Goal: Transaction & Acquisition: Purchase product/service

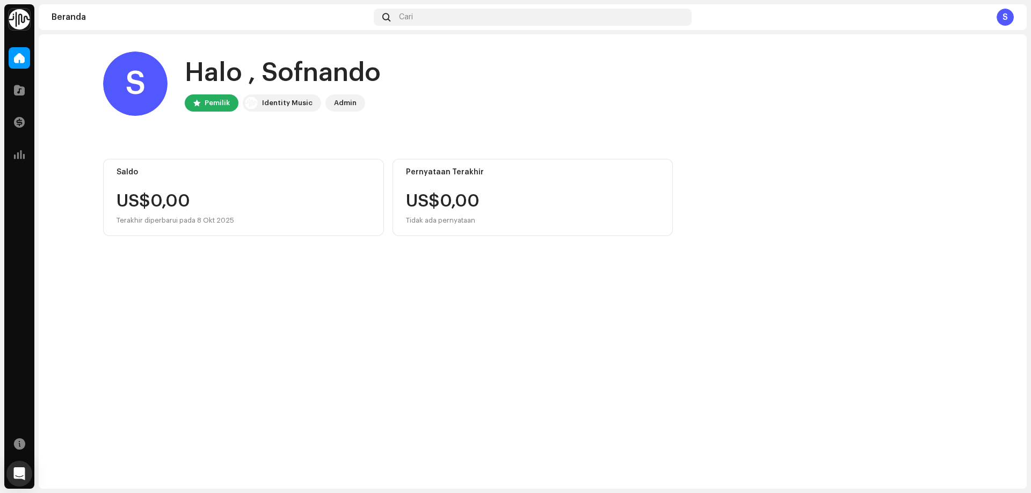
click at [481, 202] on div "US$0,00 Tidak ada pernyataan" at bounding box center [533, 210] width 254 height 34
click at [414, 205] on div "US$0,00 Tidak ada pernyataan" at bounding box center [443, 210] width 74 height 34
click at [269, 99] on div "Identity Music" at bounding box center [287, 103] width 50 height 13
drag, startPoint x: 267, startPoint y: 105, endPoint x: 351, endPoint y: 107, distance: 84.3
click at [267, 105] on div "Identity Music" at bounding box center [287, 103] width 50 height 13
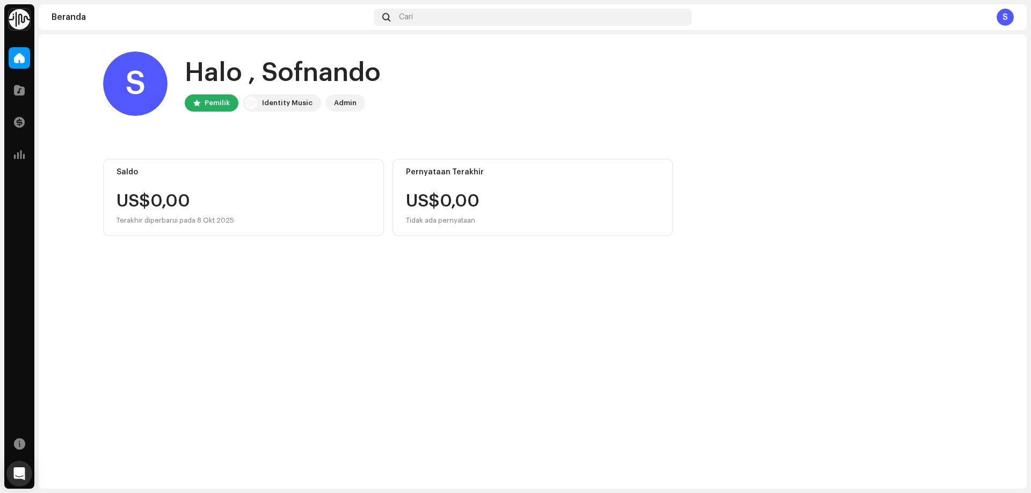
click at [341, 104] on div "Admin" at bounding box center [345, 103] width 23 height 13
click at [17, 86] on span at bounding box center [19, 90] width 11 height 9
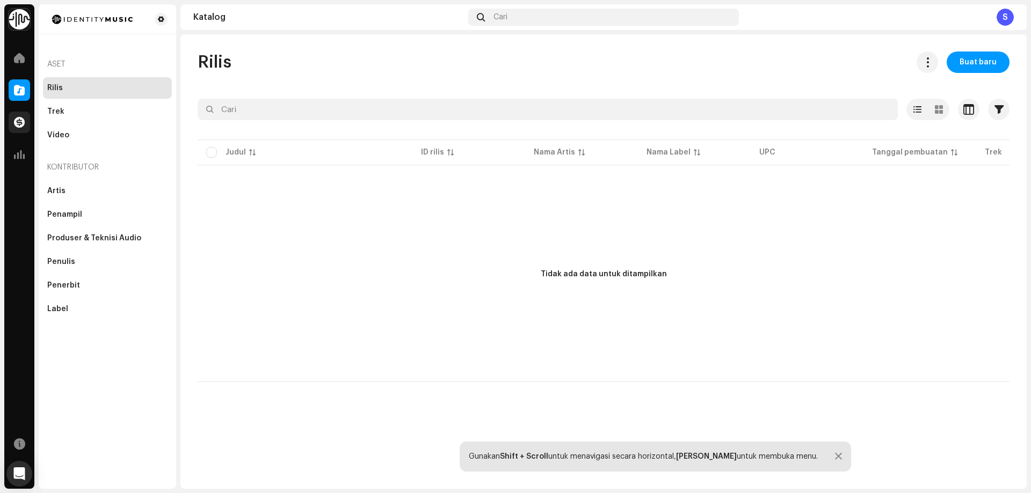
click at [17, 127] on span at bounding box center [19, 122] width 11 height 9
click at [19, 122] on span at bounding box center [19, 122] width 11 height 9
click at [17, 123] on span at bounding box center [19, 122] width 11 height 9
click at [21, 121] on span at bounding box center [19, 122] width 11 height 9
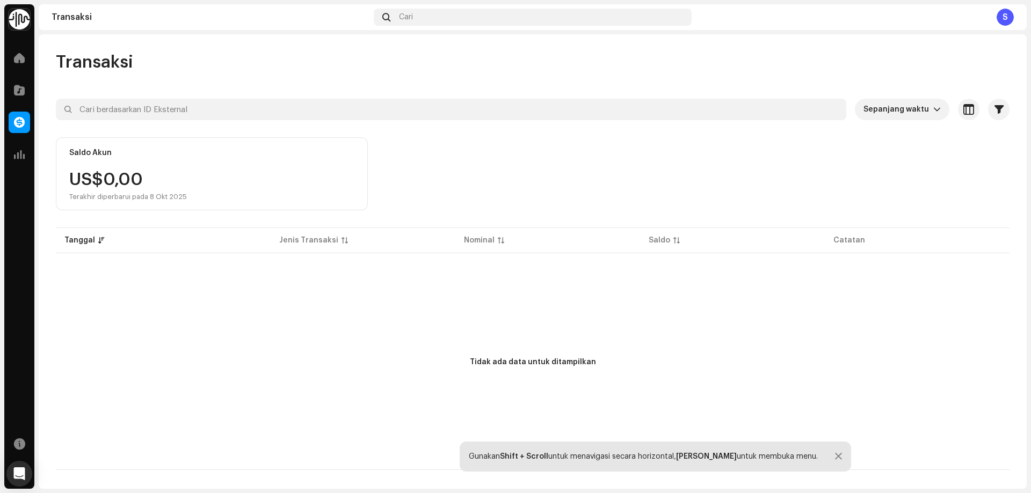
click at [208, 189] on div "US$0,00 Terakhir diperbarui pada 8 Okt 2025" at bounding box center [211, 186] width 285 height 30
click at [20, 156] on span at bounding box center [19, 154] width 11 height 9
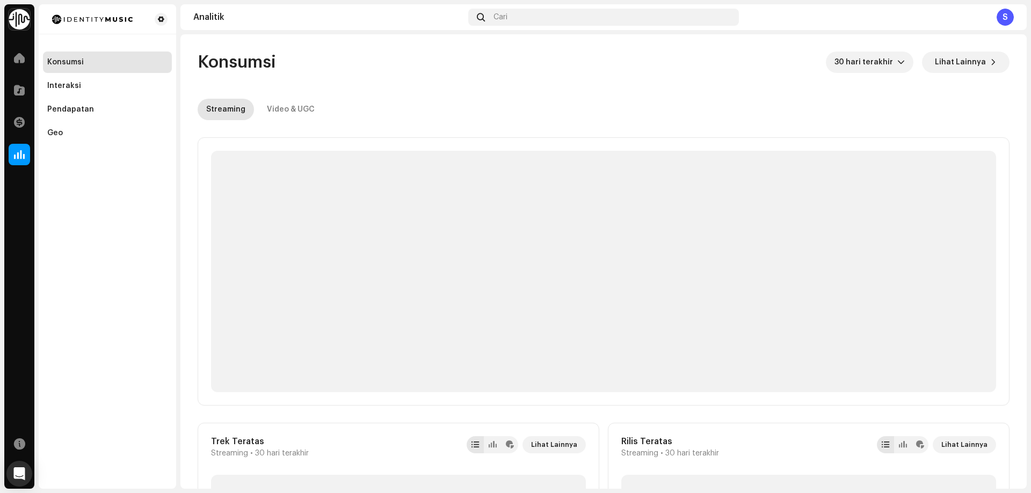
click at [400, 101] on div "Streaming Video & UGC" at bounding box center [604, 109] width 812 height 21
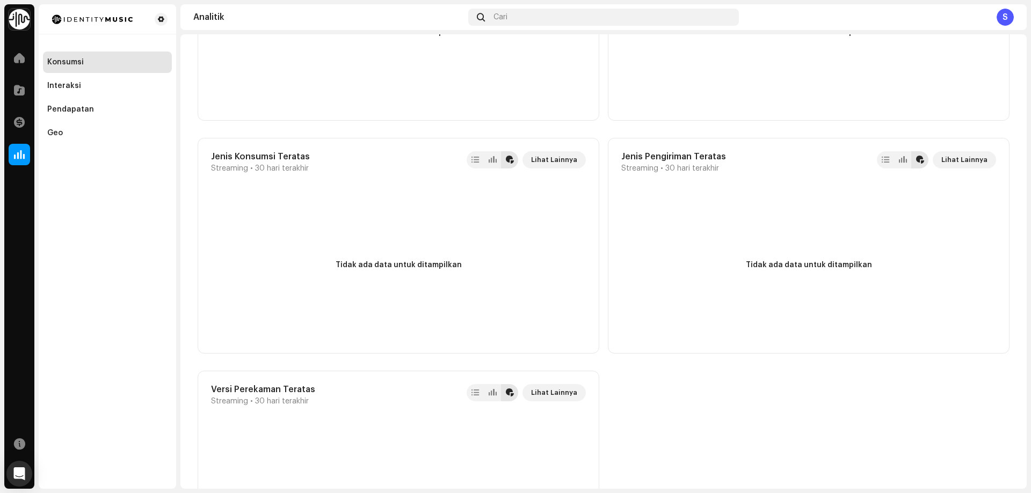
scroll to position [1063, 0]
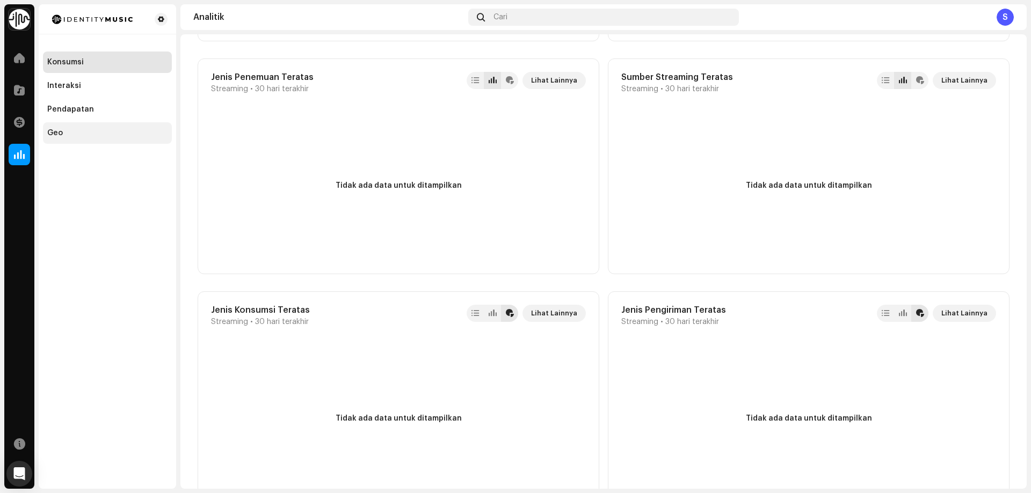
click at [77, 125] on div "Geo" at bounding box center [107, 132] width 129 height 21
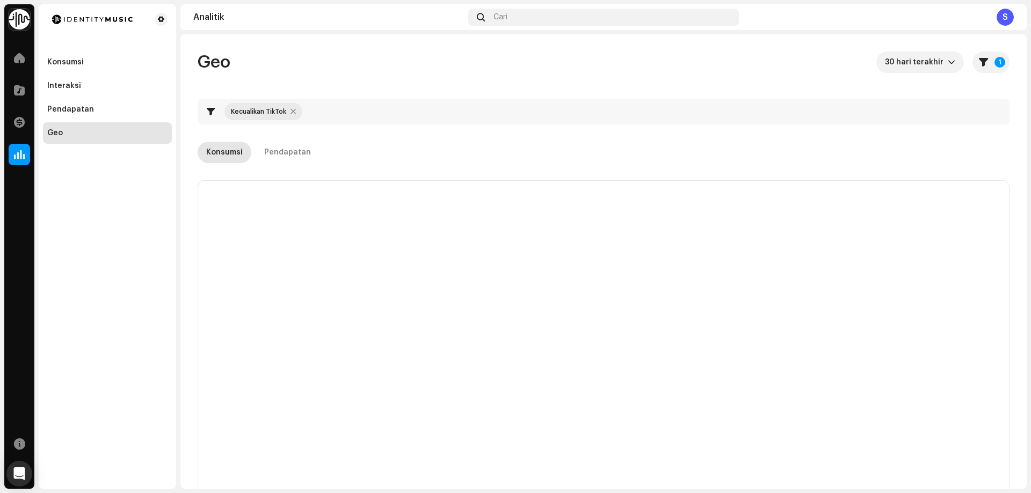
click at [291, 112] on div at bounding box center [292, 111] width 5 height 9
checkbox input "false"
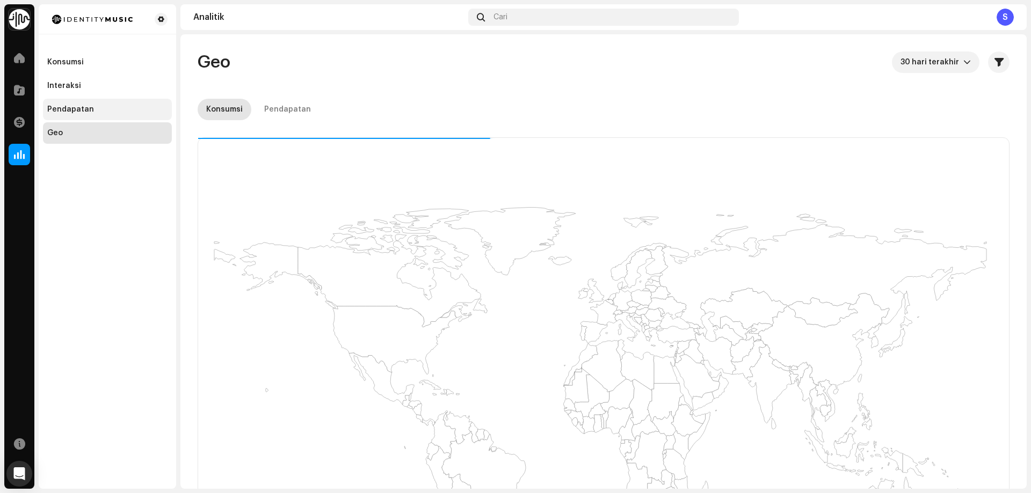
click at [112, 107] on div "Pendapatan" at bounding box center [107, 109] width 120 height 9
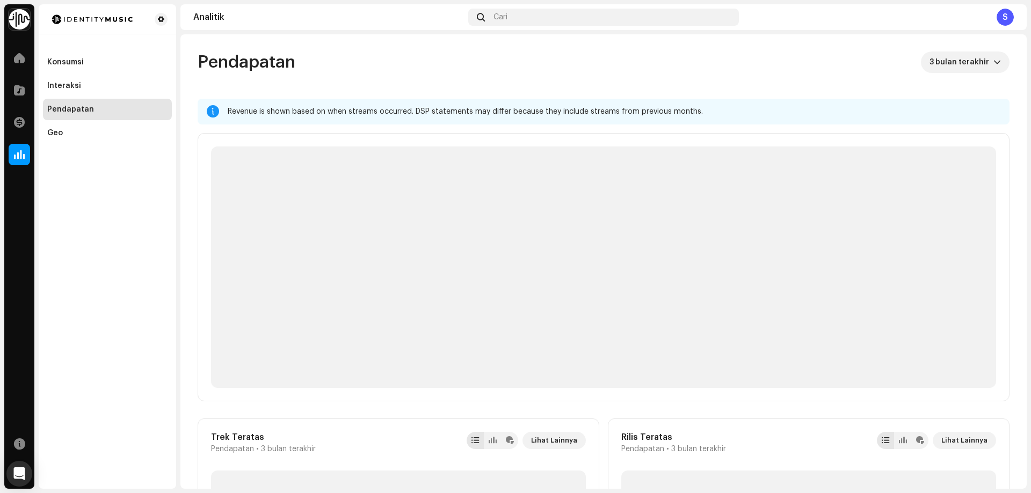
click at [387, 114] on div "Revenue is shown based on when streams occurred. DSP statements may differ beca…" at bounding box center [614, 111] width 773 height 13
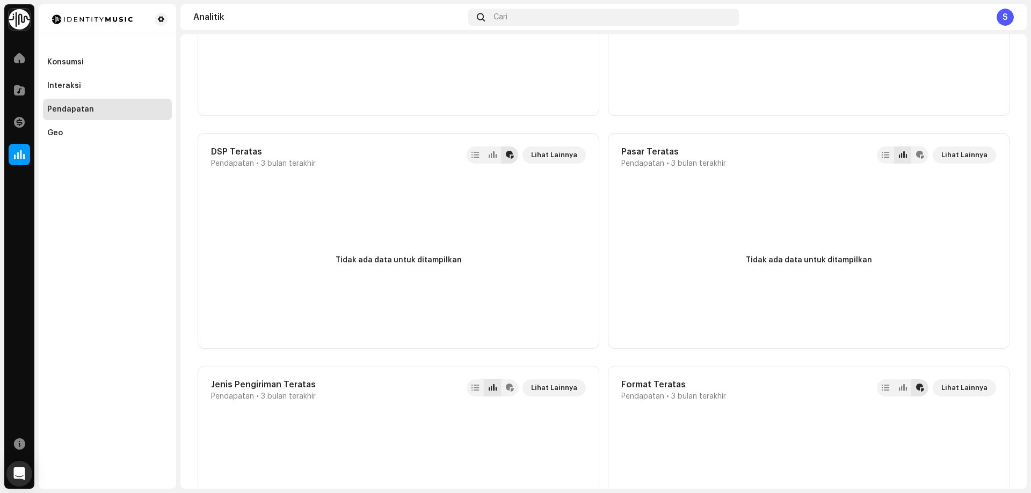
scroll to position [862, 0]
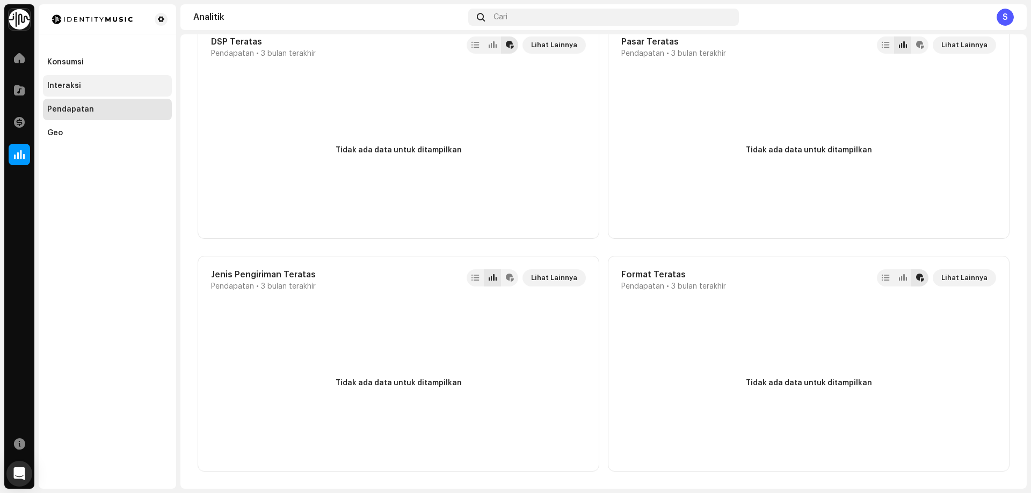
click at [81, 86] on div "Interaksi" at bounding box center [107, 86] width 120 height 9
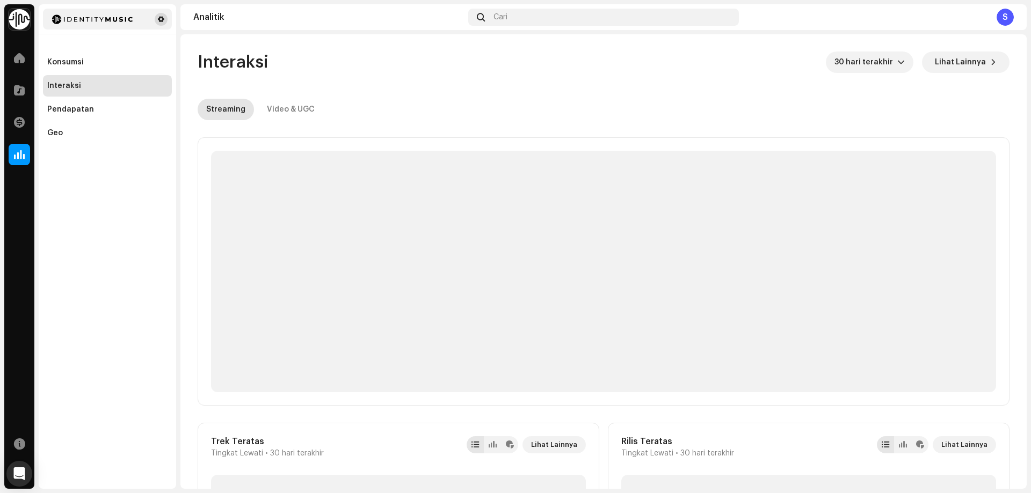
click at [159, 20] on span at bounding box center [161, 19] width 6 height 9
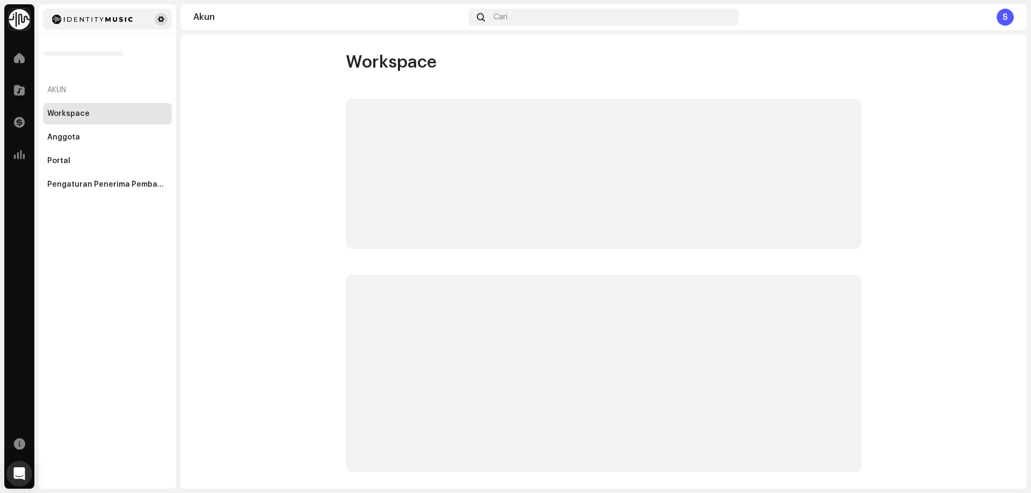
click at [159, 18] on span at bounding box center [161, 19] width 6 height 9
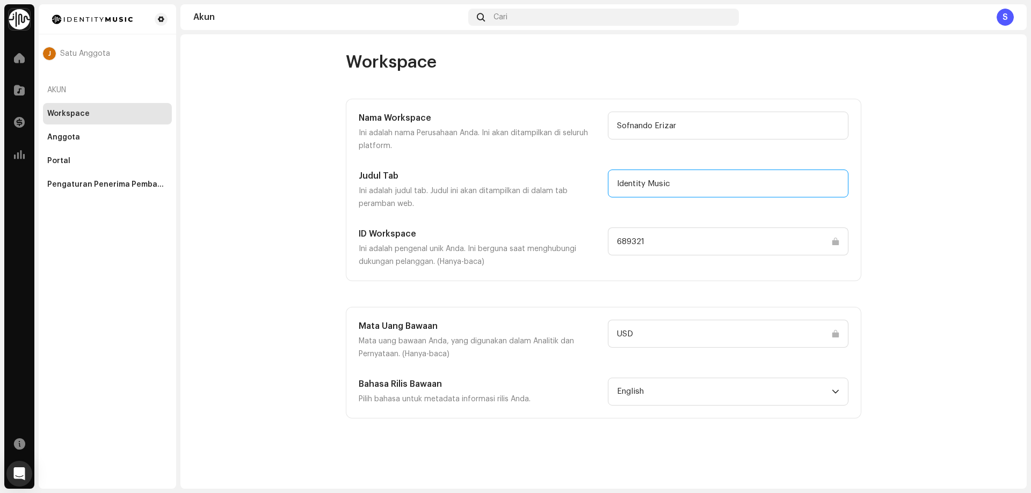
click at [660, 185] on input "Identity Music" at bounding box center [728, 184] width 240 height 28
click at [674, 185] on input "Identity Music" at bounding box center [728, 184] width 240 height 28
click at [648, 243] on input "689321" at bounding box center [728, 242] width 240 height 28
click at [647, 335] on input "USD" at bounding box center [728, 334] width 240 height 28
click at [641, 391] on span "English" at bounding box center [724, 391] width 215 height 27
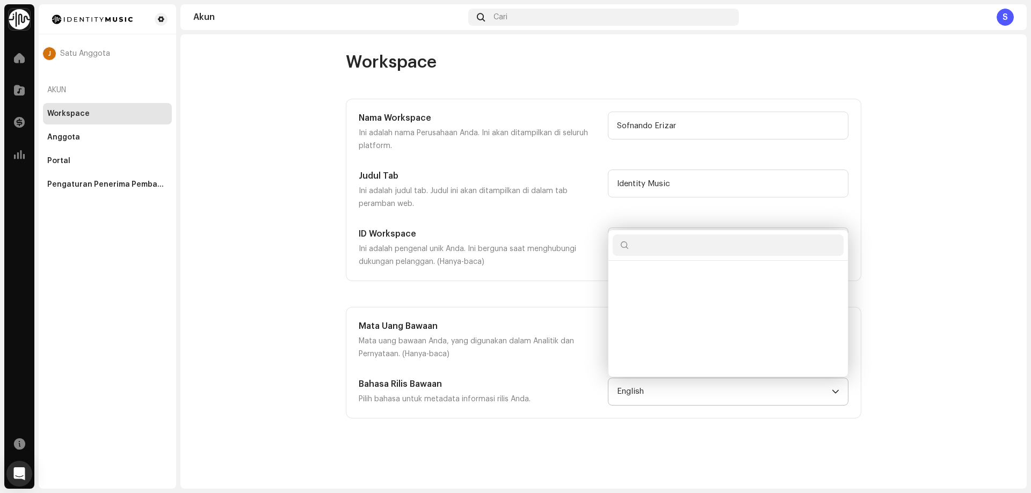
scroll to position [992, 0]
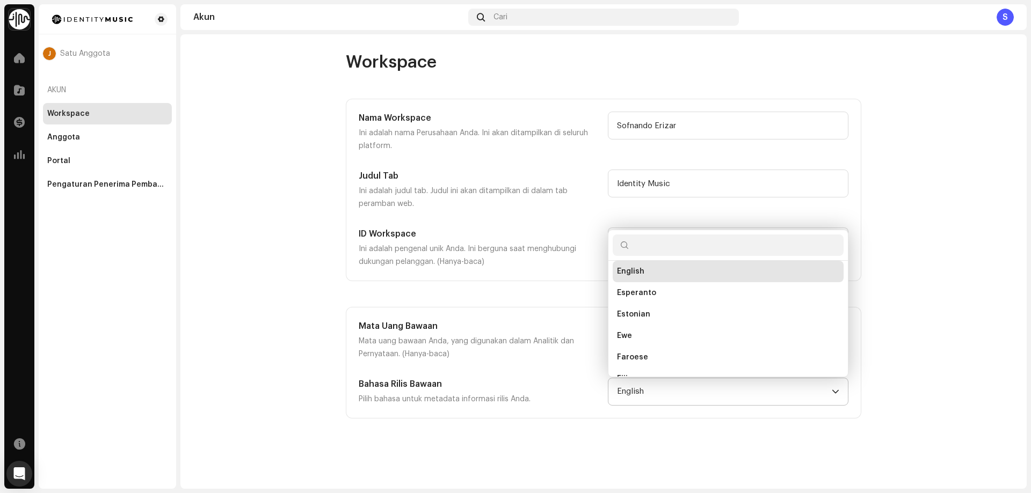
click at [641, 391] on span "English" at bounding box center [724, 391] width 215 height 27
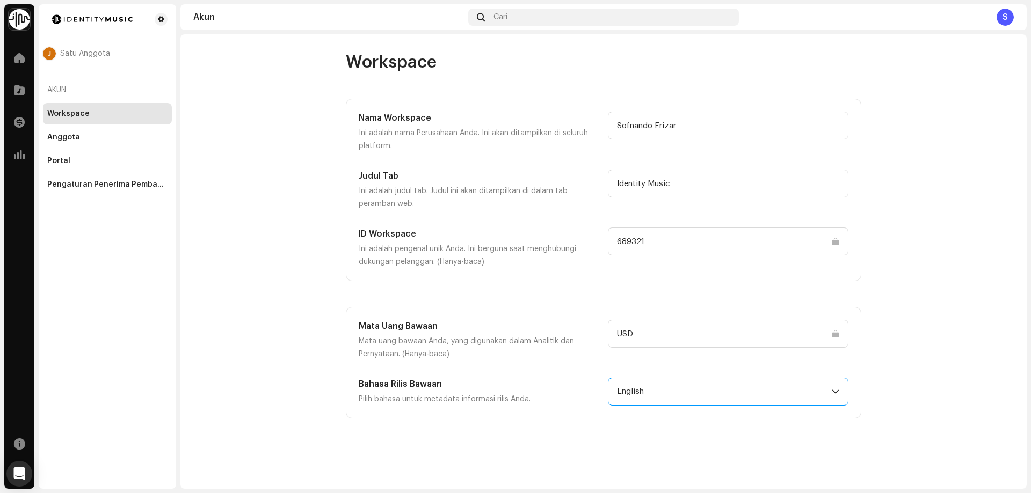
click at [462, 402] on p "Pilih bahasa untuk metadata informasi rilis Anda." at bounding box center [479, 399] width 240 height 13
click at [415, 403] on p "Pilih bahasa untuk metadata informasi rilis Anda." at bounding box center [479, 399] width 240 height 13
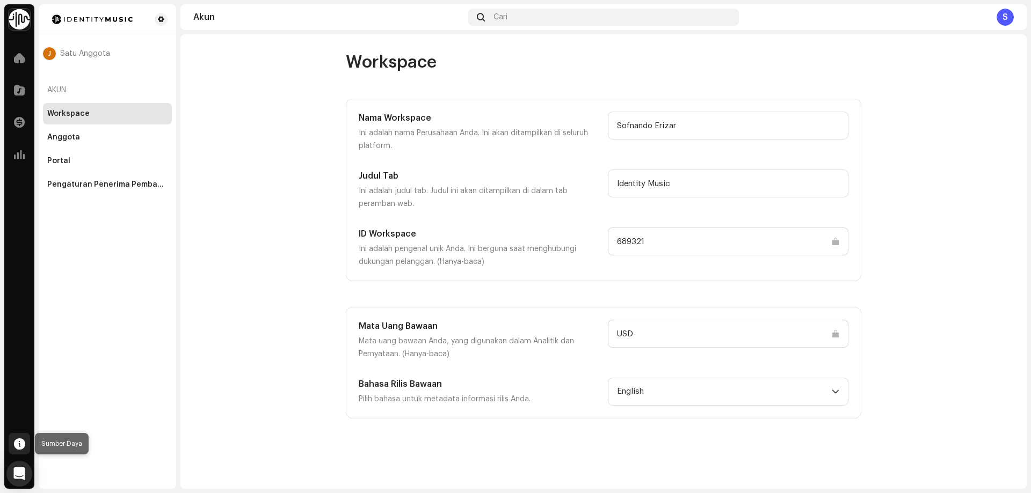
click at [16, 438] on div at bounding box center [19, 443] width 21 height 21
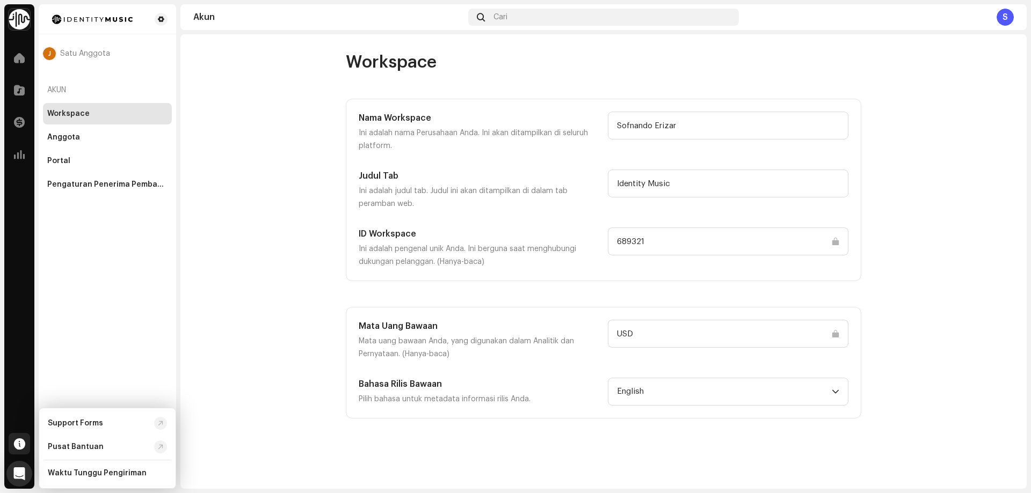
click at [16, 438] on div at bounding box center [19, 443] width 21 height 21
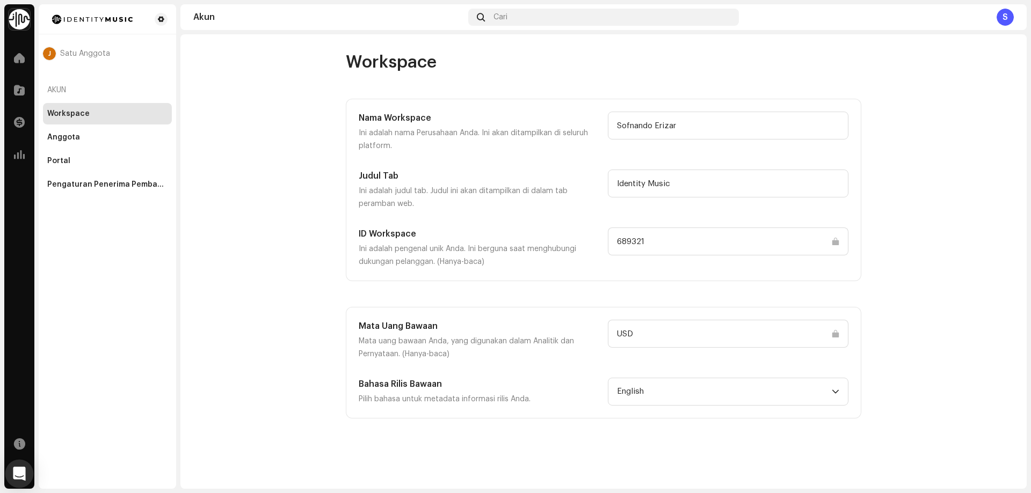
click at [18, 469] on icon "Open Intercom Messenger" at bounding box center [19, 474] width 12 height 14
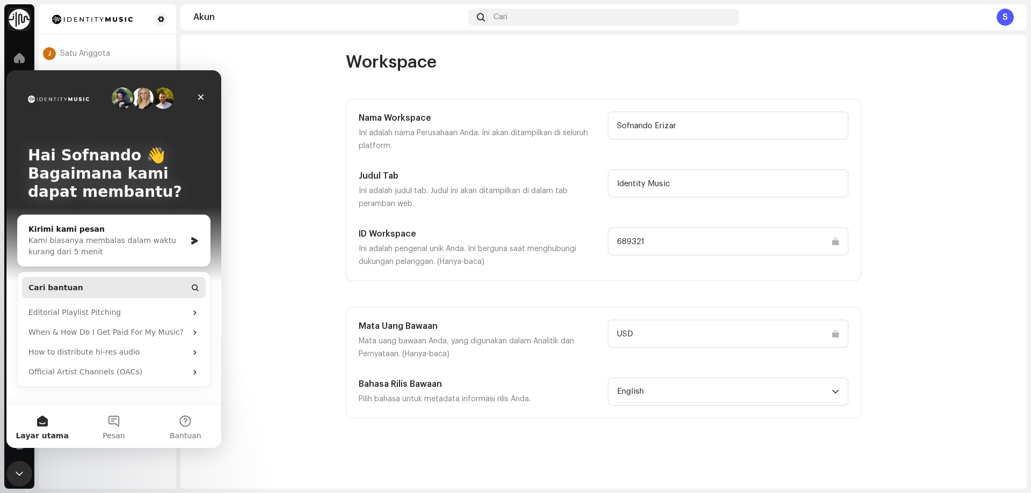
scroll to position [0, 0]
click at [191, 334] on icon "Messenger Intercom" at bounding box center [195, 333] width 9 height 9
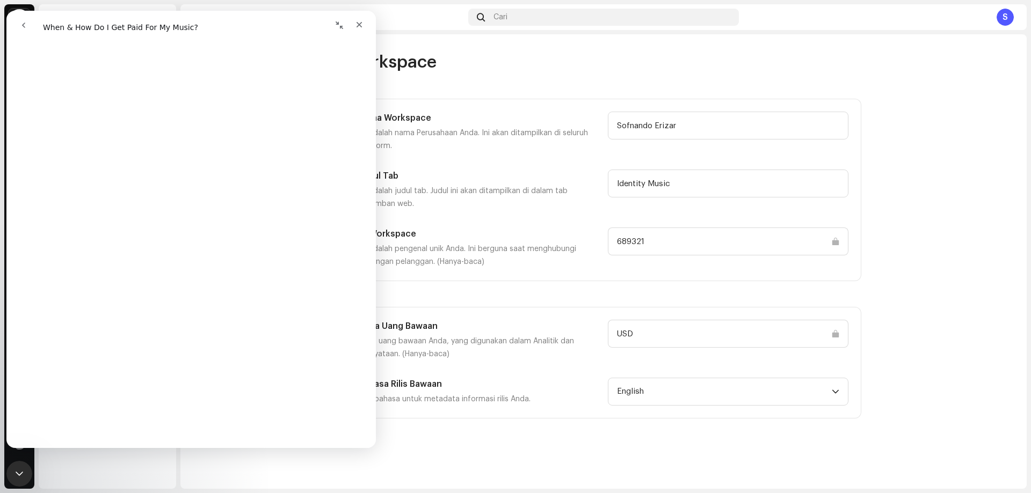
scroll to position [161, 0]
click at [993, 48] on div "Workspace Nama Workspace Ini adalah nama Perusahaan Anda. Ini akan ditampilkan …" at bounding box center [603, 261] width 846 height 455
click at [1005, 16] on div "S" at bounding box center [1004, 17] width 17 height 17
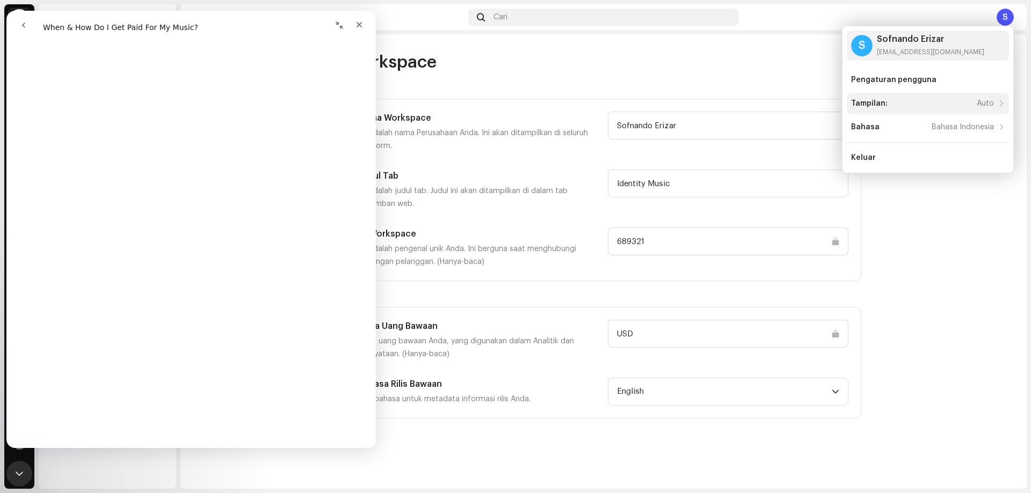
click at [937, 101] on div "Tampilan: Auto" at bounding box center [922, 103] width 143 height 9
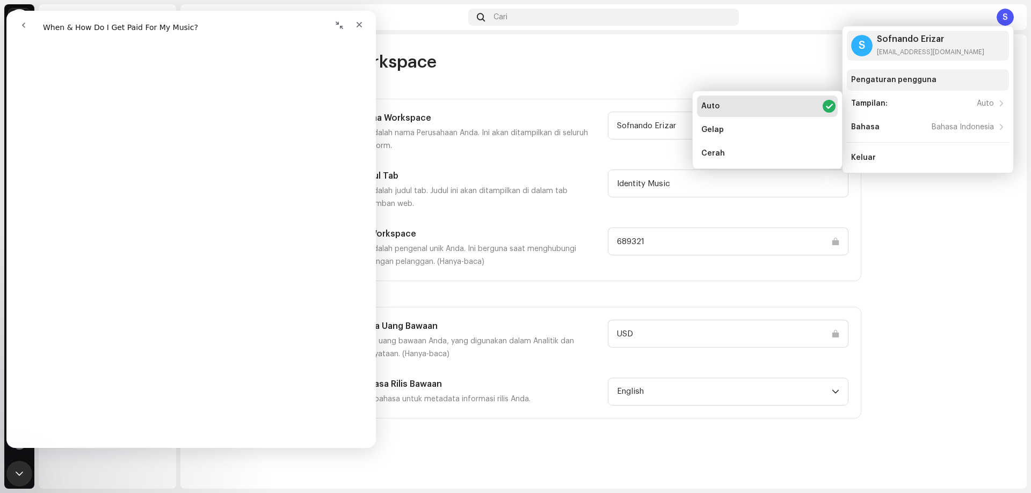
click at [938, 81] on div "Pengaturan pengguna" at bounding box center [928, 80] width 154 height 9
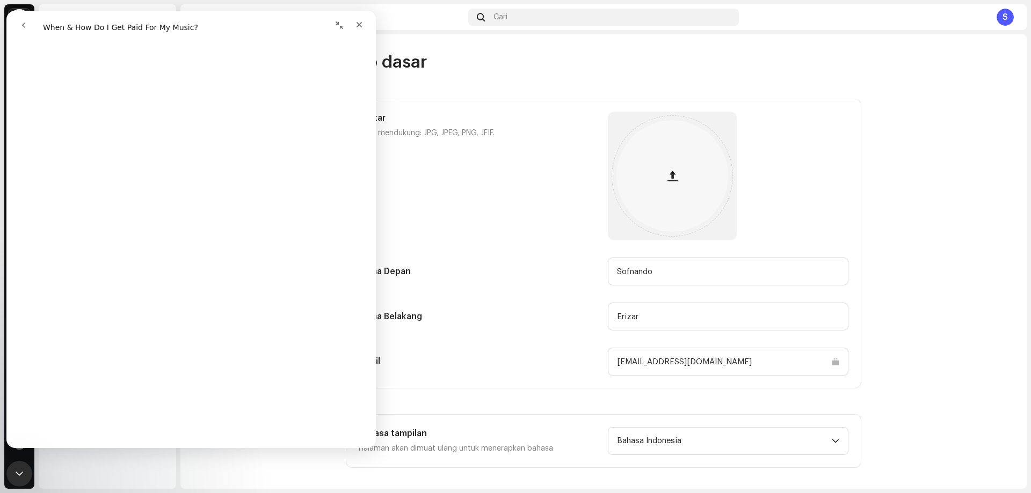
click at [487, 82] on div "Info dasar Avatar Kami mendukung: JPG, JPEG, PNG, JFIF. Nama Depan Sofnando Nam…" at bounding box center [604, 260] width 550 height 417
click at [357, 27] on icon "Tutup" at bounding box center [359, 25] width 6 height 6
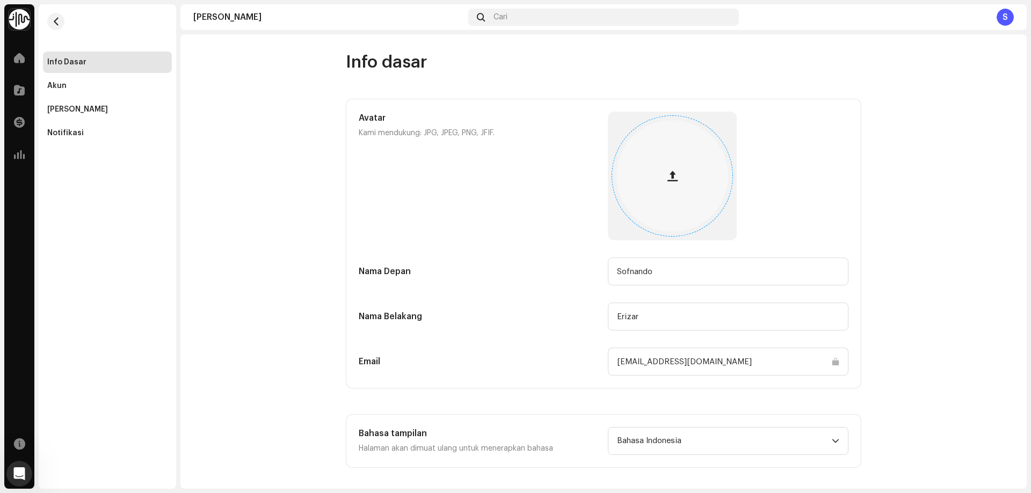
click at [673, 177] on span "button" at bounding box center [672, 176] width 10 height 9
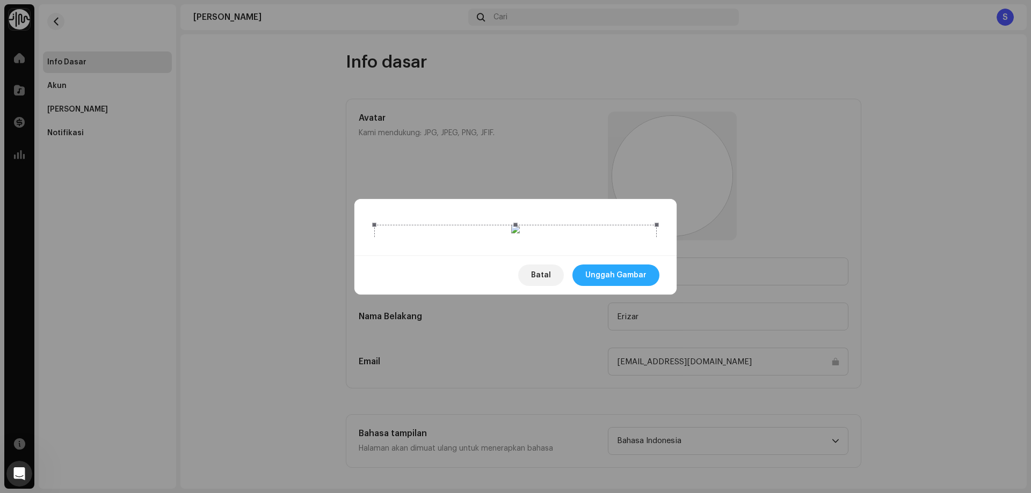
click at [632, 286] on span "Unggah Gambar" at bounding box center [615, 275] width 61 height 21
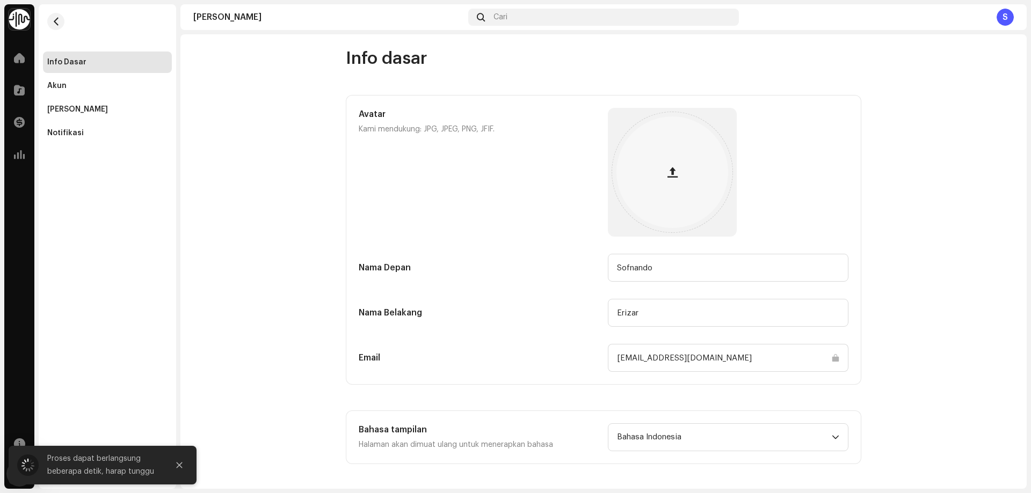
scroll to position [5, 0]
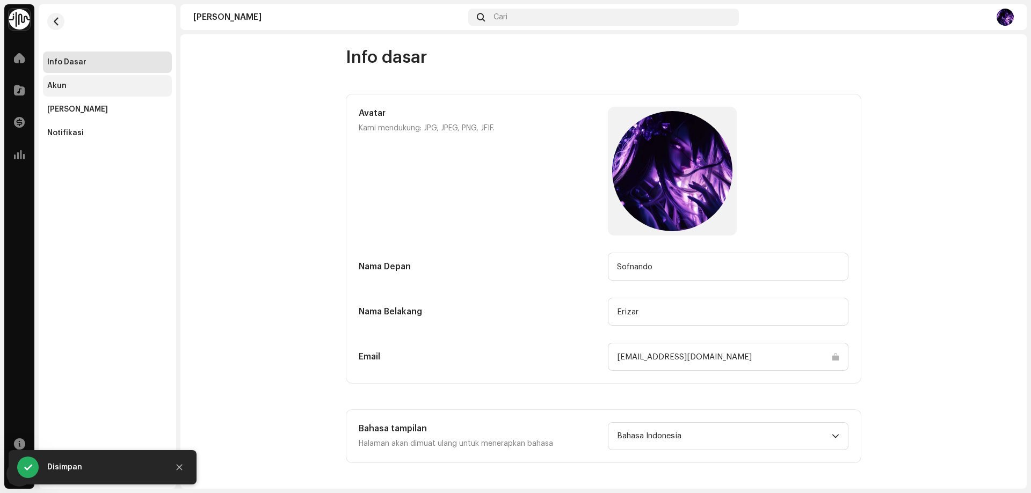
click at [81, 84] on div "Akun" at bounding box center [107, 86] width 120 height 9
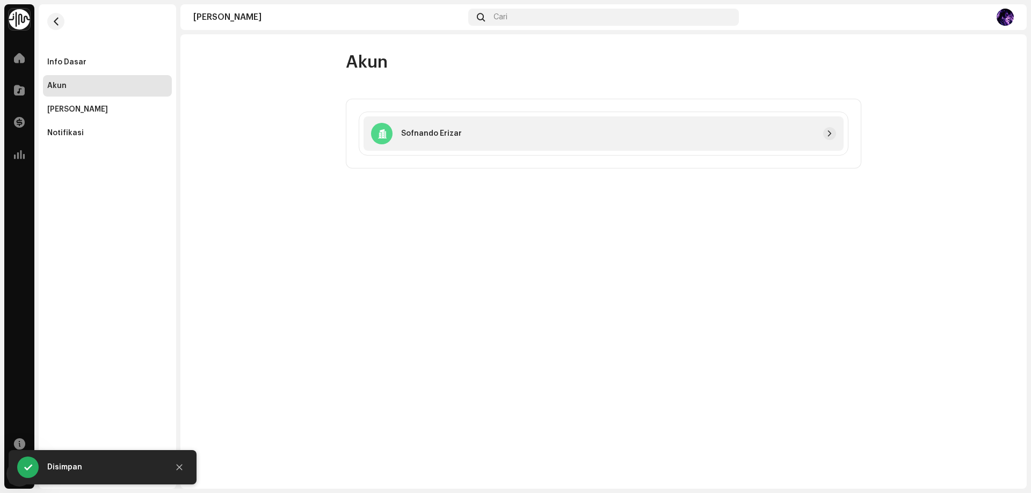
click at [428, 130] on p "Sofnando Erizar" at bounding box center [431, 133] width 61 height 11
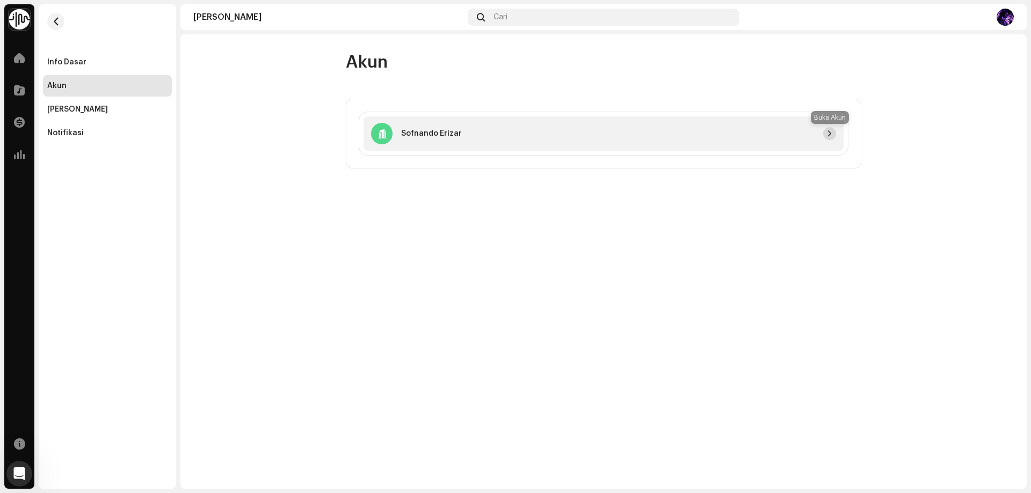
click at [829, 134] on span "button" at bounding box center [829, 133] width 6 height 9
click at [829, 133] on span "button" at bounding box center [829, 133] width 6 height 9
click at [96, 133] on div "Notifikasi" at bounding box center [107, 133] width 120 height 9
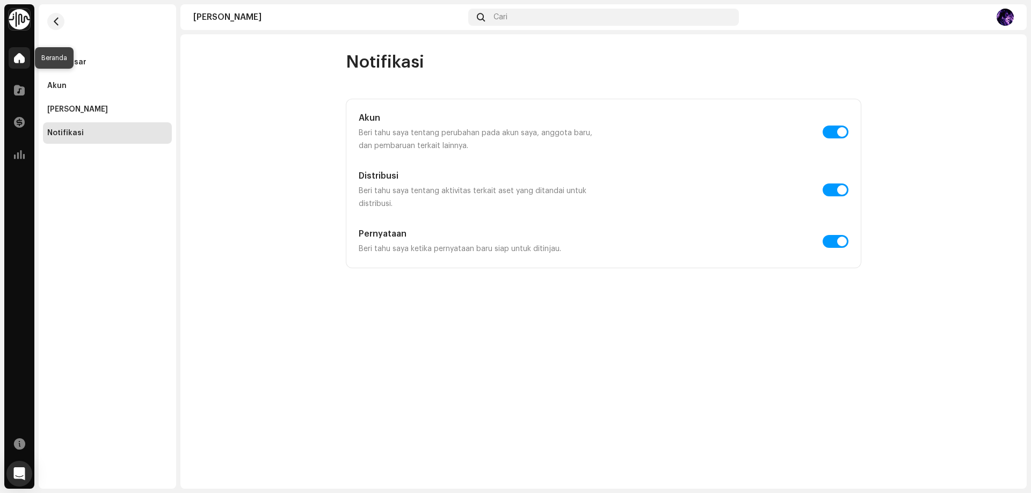
click at [18, 62] on span at bounding box center [19, 58] width 11 height 9
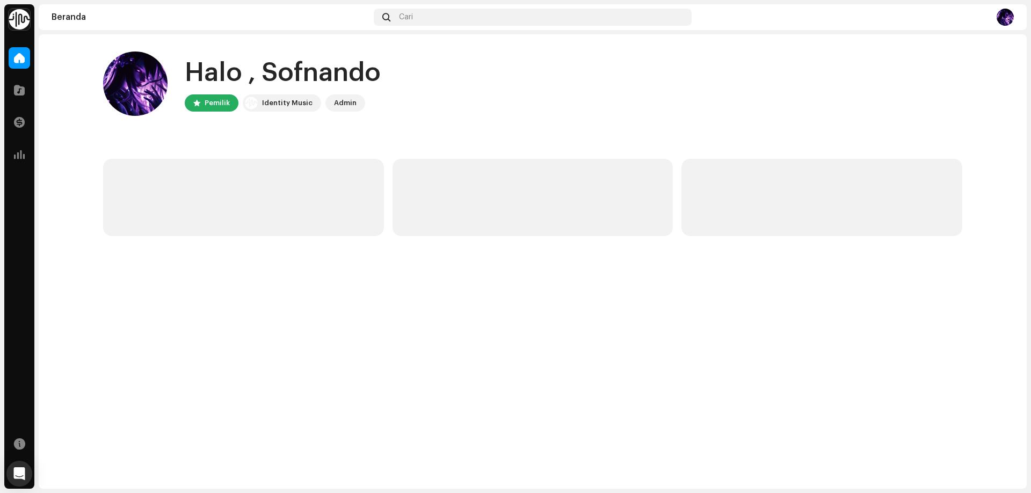
click at [281, 103] on div "Identity Music" at bounding box center [287, 103] width 50 height 13
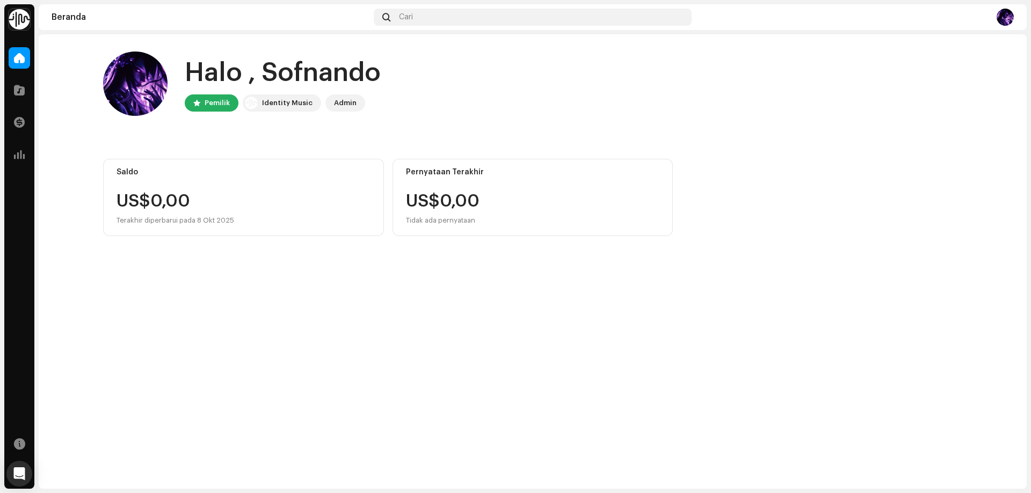
click at [245, 106] on img at bounding box center [251, 103] width 13 height 13
click at [221, 195] on div "US$0,00" at bounding box center [243, 201] width 254 height 17
click at [24, 92] on span at bounding box center [19, 90] width 11 height 9
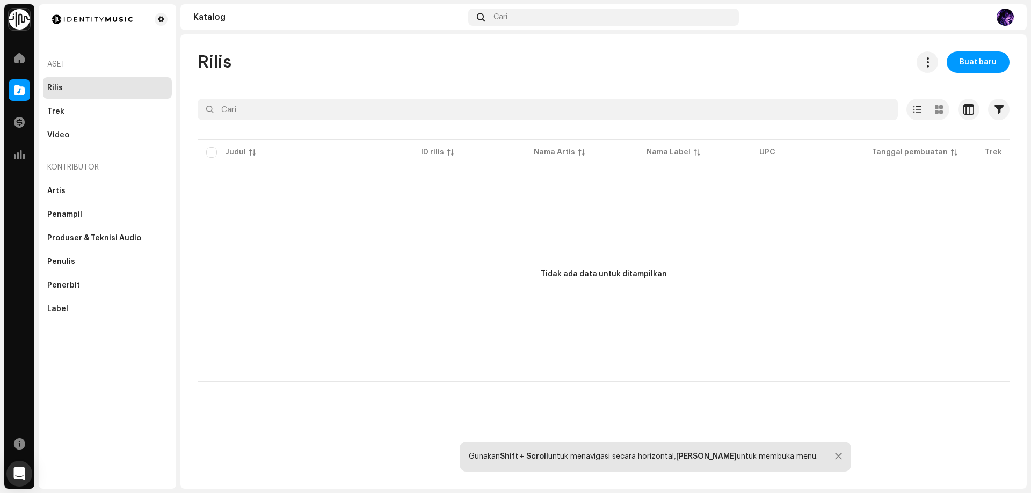
click at [464, 223] on div "Tidak ada data untuk ditampilkan" at bounding box center [604, 274] width 812 height 215
click at [102, 266] on div "Penulis" at bounding box center [107, 261] width 129 height 21
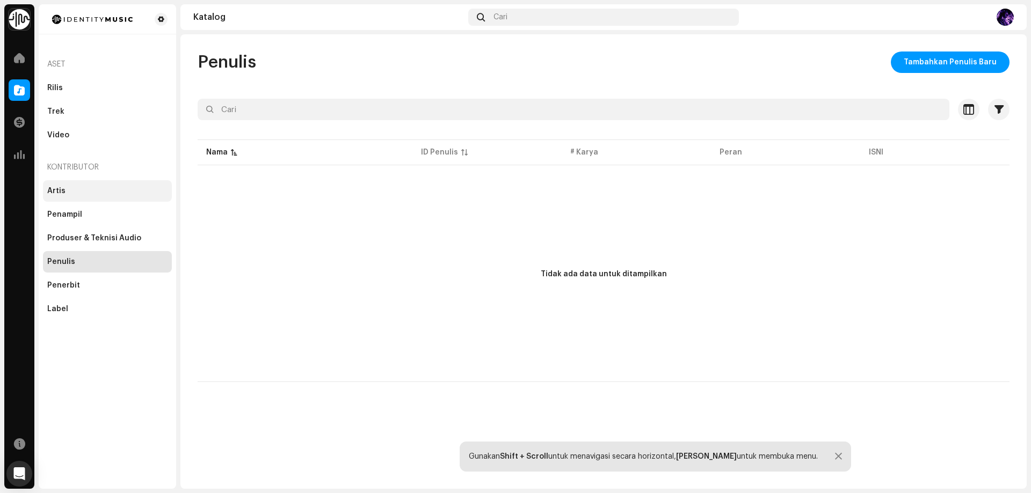
click at [82, 191] on div "Artis" at bounding box center [107, 191] width 120 height 9
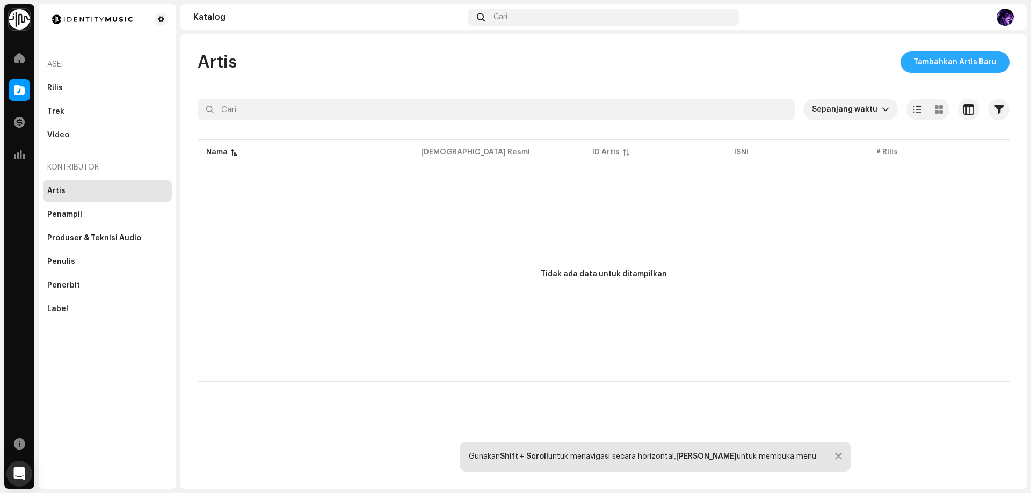
click at [961, 62] on span "Tambahkan Artis Baru" at bounding box center [954, 62] width 83 height 21
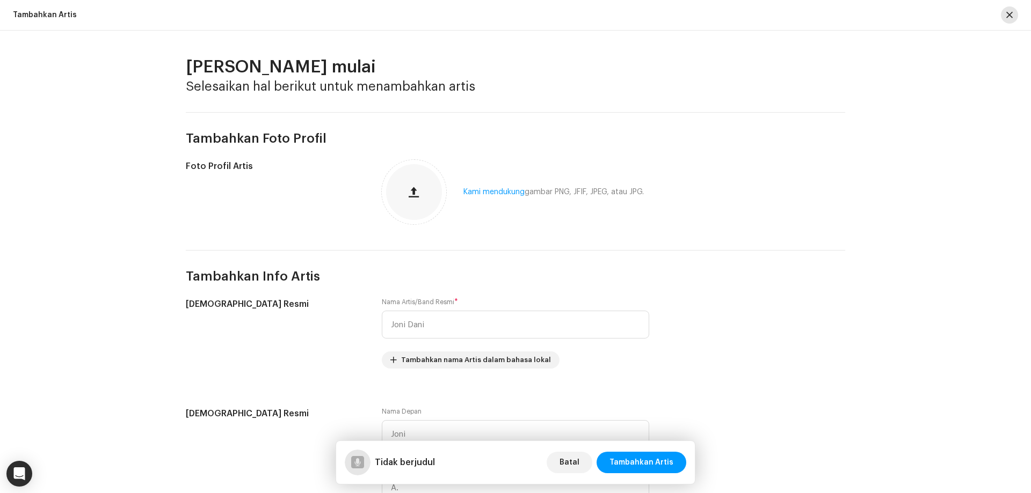
click at [1014, 13] on button "button" at bounding box center [1009, 14] width 17 height 17
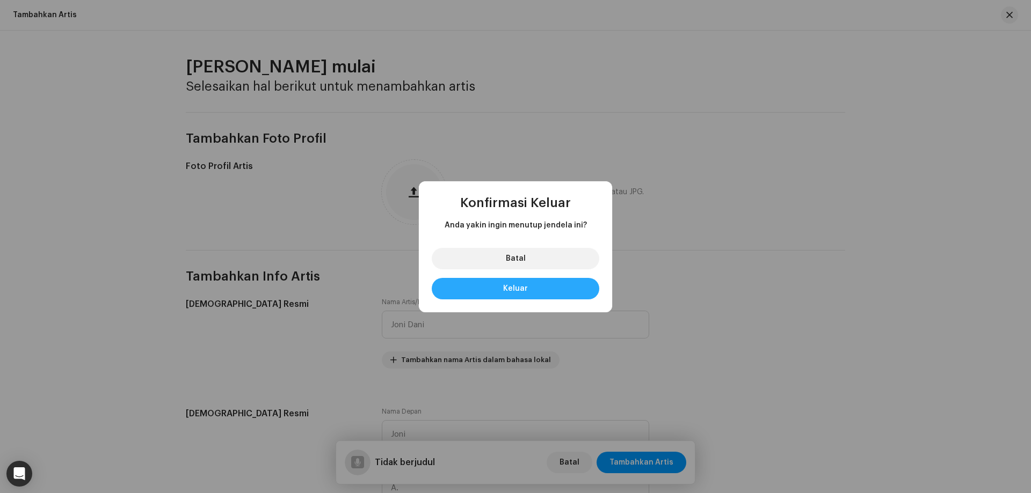
click at [530, 283] on button "Keluar" at bounding box center [515, 288] width 167 height 21
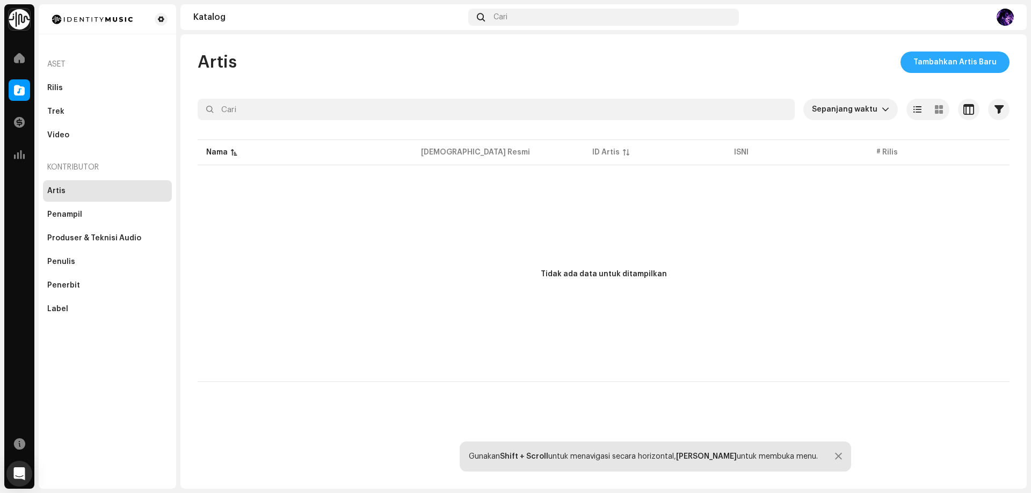
click at [947, 63] on span "Tambahkan Artis Baru" at bounding box center [954, 62] width 83 height 21
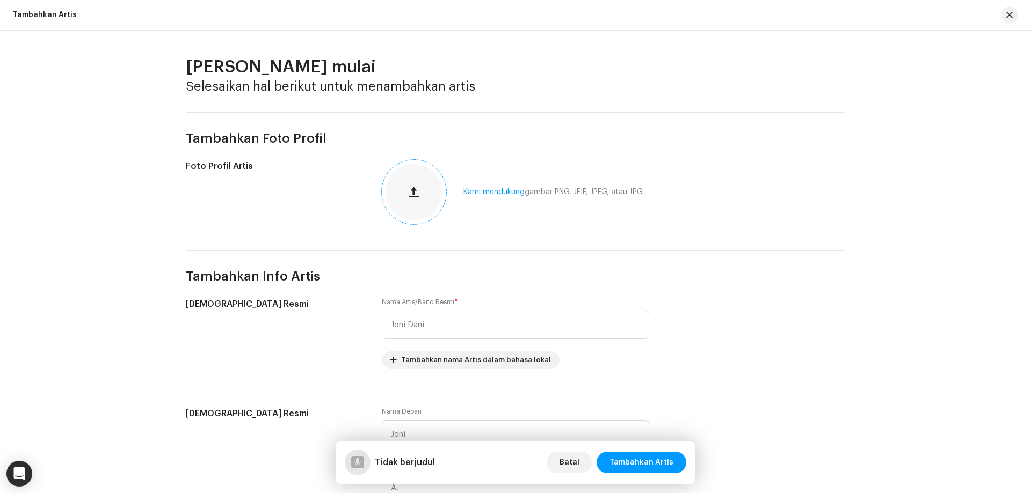
click at [413, 199] on button "button" at bounding box center [414, 192] width 26 height 26
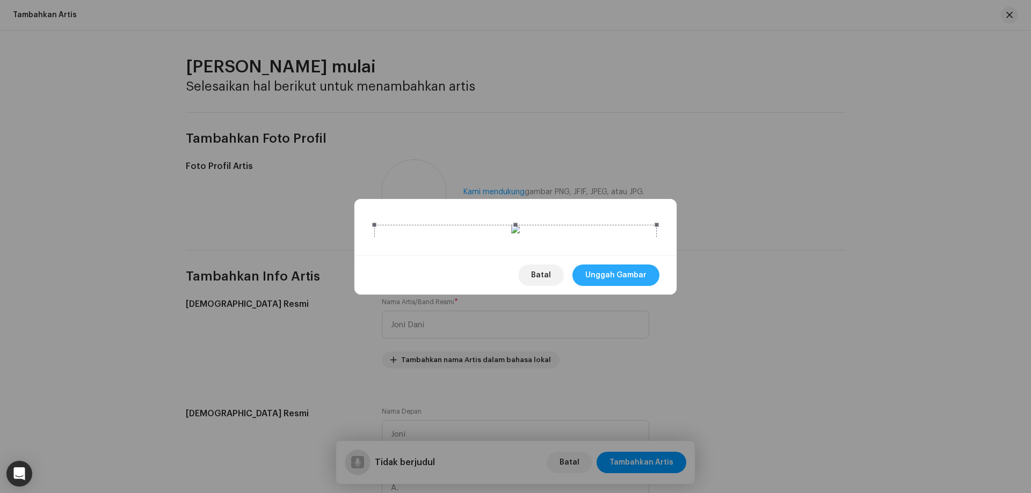
click at [617, 286] on span "Unggah Gambar" at bounding box center [615, 275] width 61 height 21
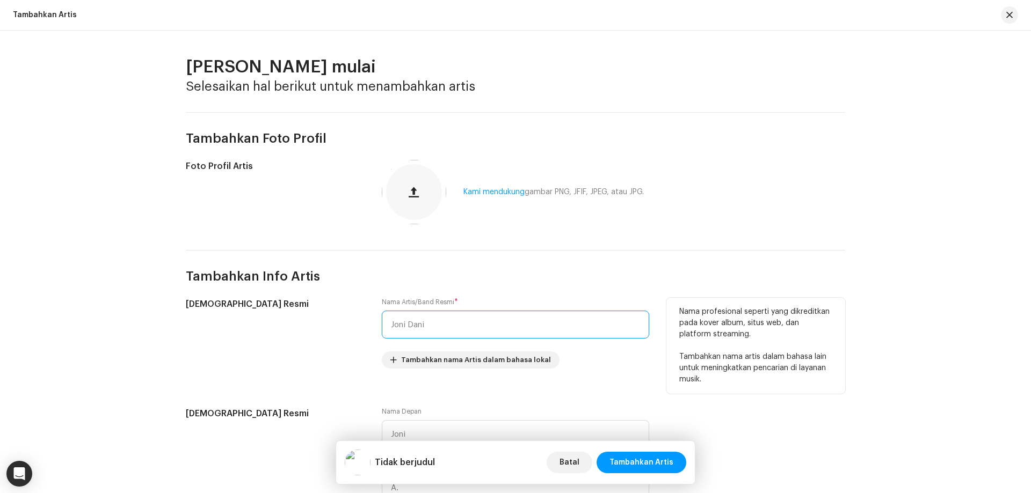
click at [438, 324] on input "text" at bounding box center [515, 325] width 267 height 28
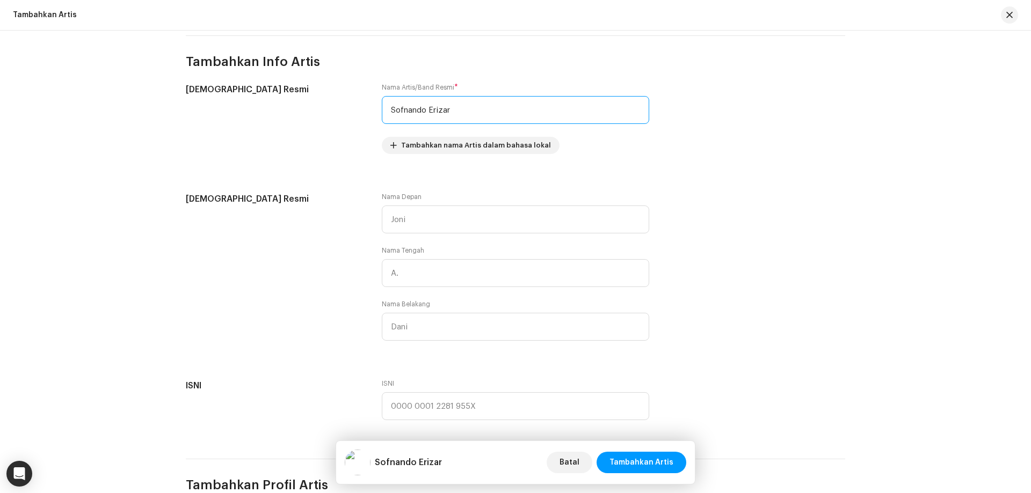
scroll to position [161, 0]
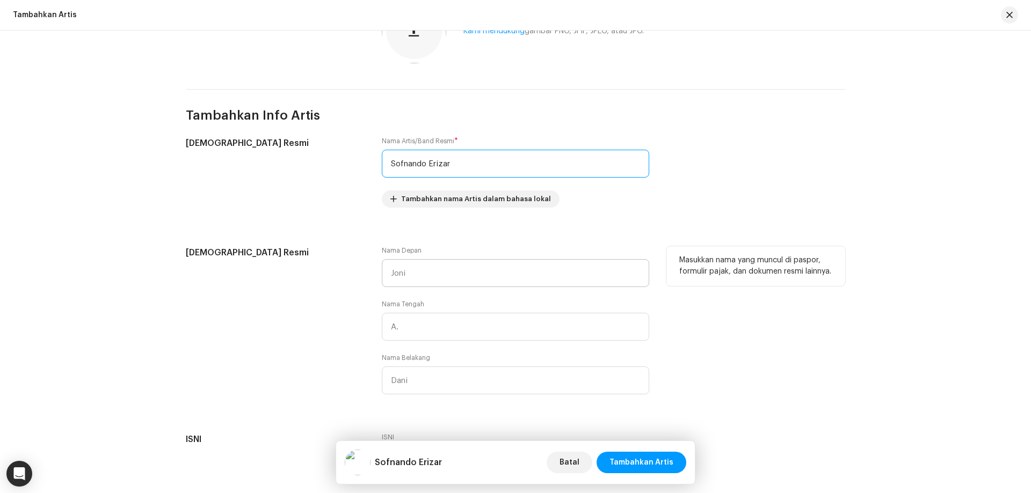
type input "Sofnando Erizar"
click at [429, 272] on input "text" at bounding box center [515, 273] width 267 height 28
type input "Sofnando"
click at [425, 381] on input "text" at bounding box center [515, 381] width 267 height 28
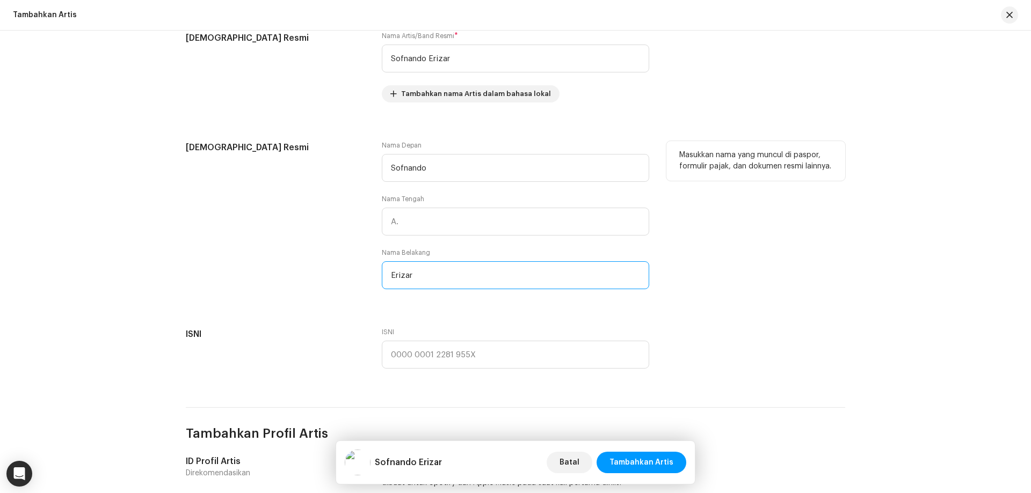
scroll to position [268, 0]
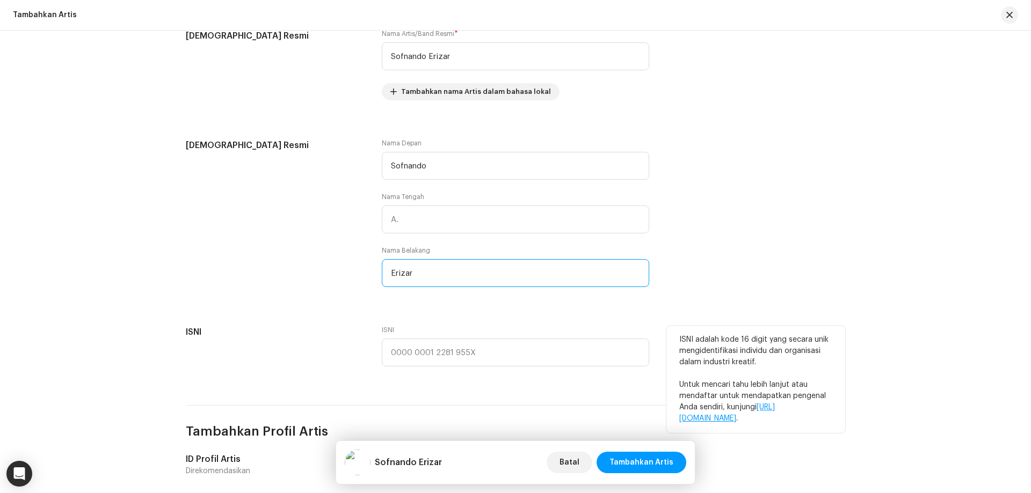
type input "Erizar"
click at [766, 409] on link "https://isni.org" at bounding box center [727, 413] width 96 height 19
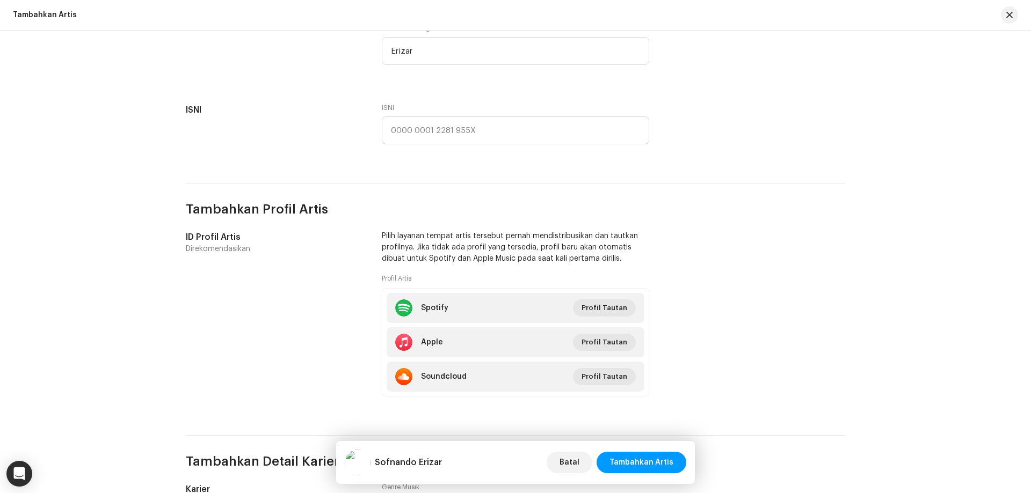
scroll to position [591, 0]
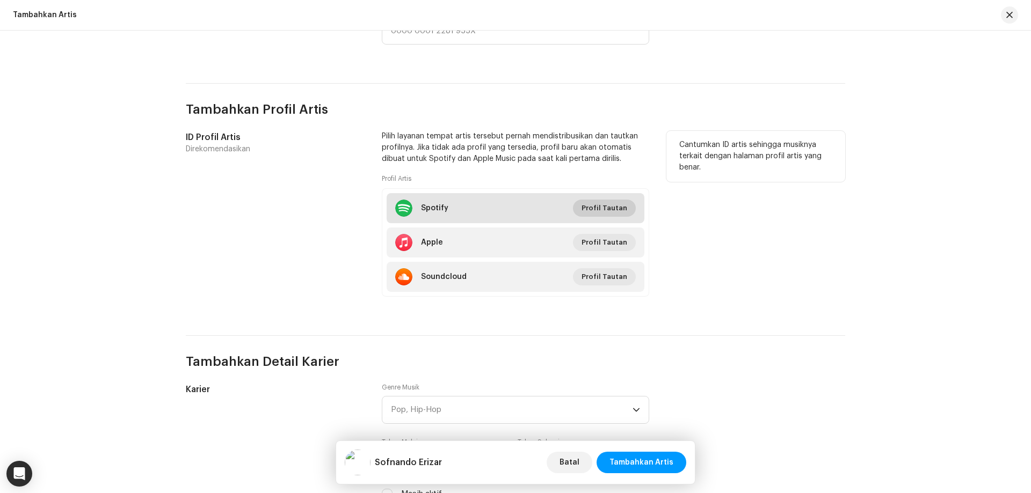
click at [609, 209] on span "Profil Tautan" at bounding box center [604, 208] width 46 height 21
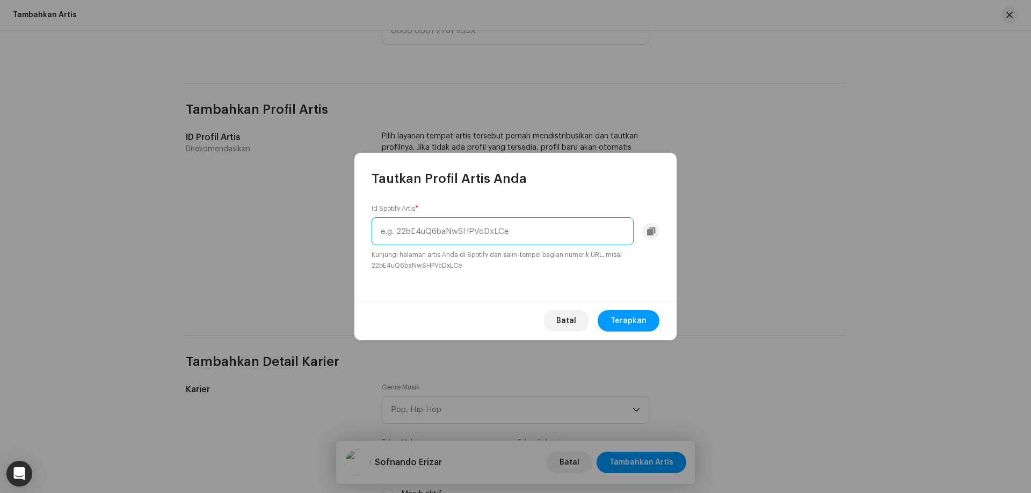
paste input "https://open.spotify.com/artist/7qpIuGkgcZInqP7szI7nEO"
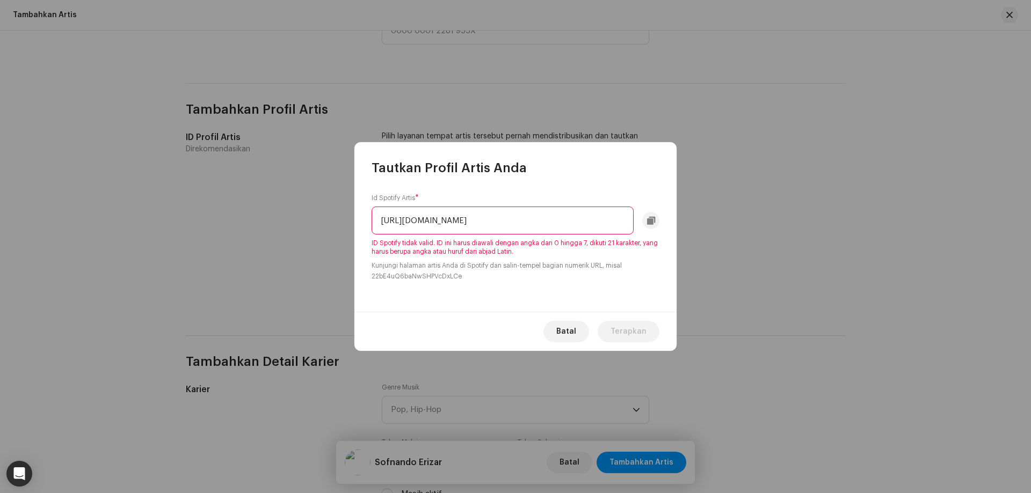
drag, startPoint x: 500, startPoint y: 222, endPoint x: 283, endPoint y: 231, distance: 216.5
click at [283, 231] on div "Tautkan Profil Artis Anda Id Spotify Artis * https://open.spotify.com/artist/7q…" at bounding box center [515, 246] width 1031 height 493
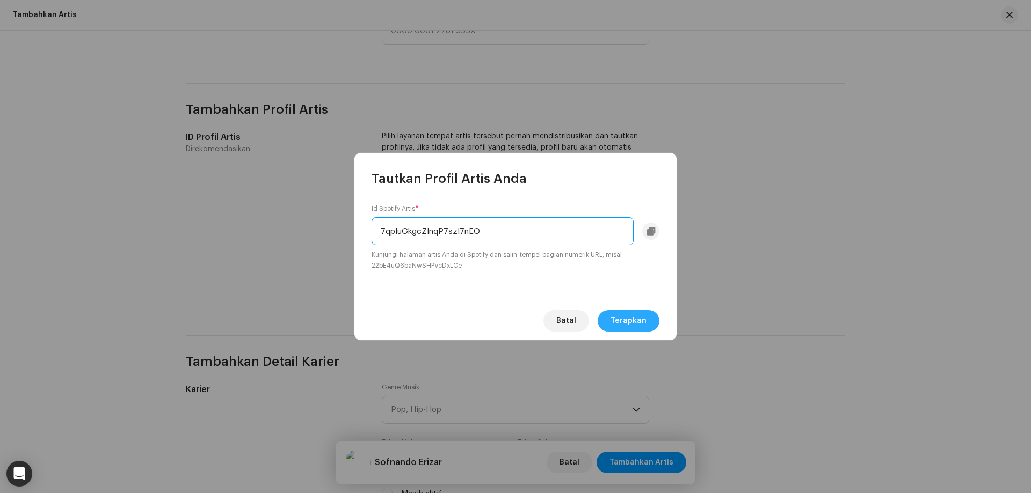
type input "7qpIuGkgcZInqP7szI7nEO"
click at [640, 319] on span "Terapkan" at bounding box center [628, 320] width 36 height 21
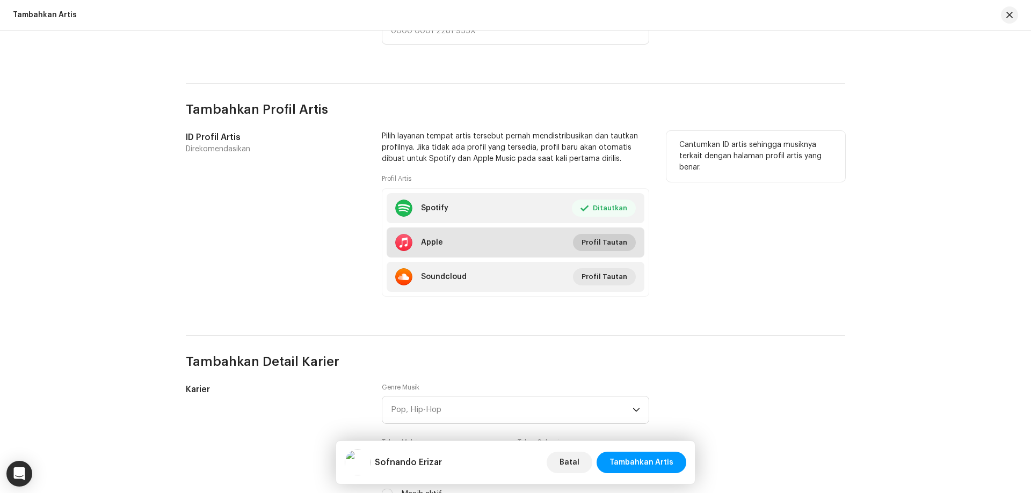
click at [600, 244] on span "Profil Tautan" at bounding box center [604, 242] width 46 height 21
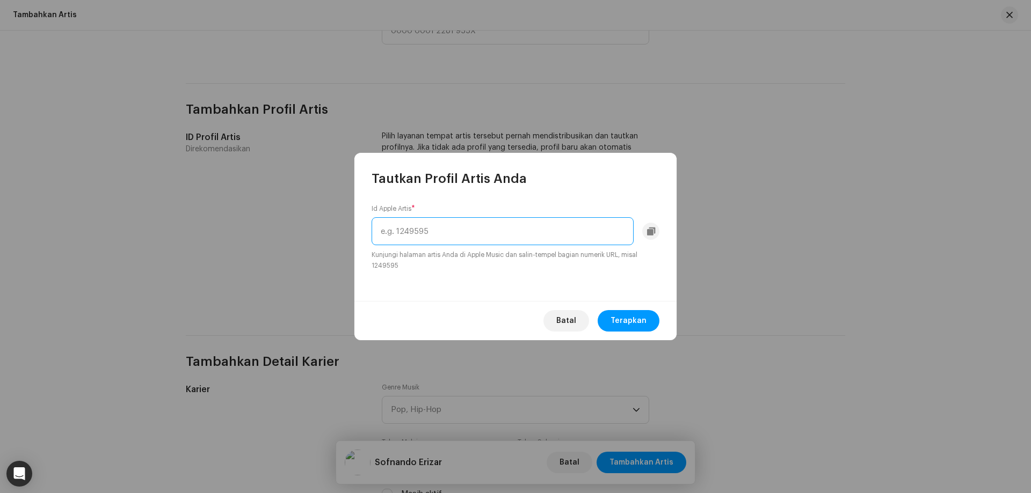
paste input "1739932993"
type input "1739932993"
click at [636, 321] on span "Terapkan" at bounding box center [628, 320] width 36 height 21
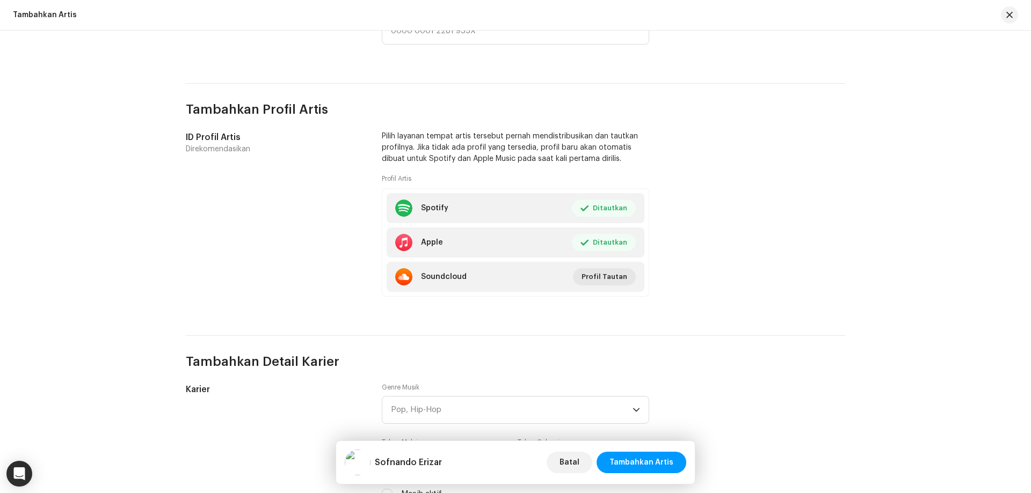
click at [530, 312] on div "Tambahkan Foto Profil Foto Profil Artis Kami mendukung gambar PNG, JFIF, JPEG, …" at bounding box center [515, 62] width 659 height 1081
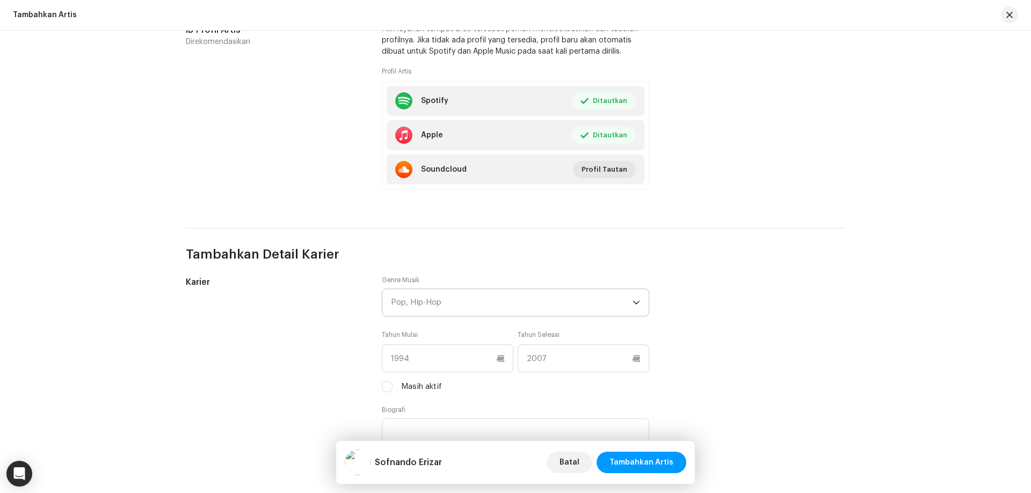
click at [496, 298] on div "Pop, Hip-Hop" at bounding box center [512, 302] width 242 height 27
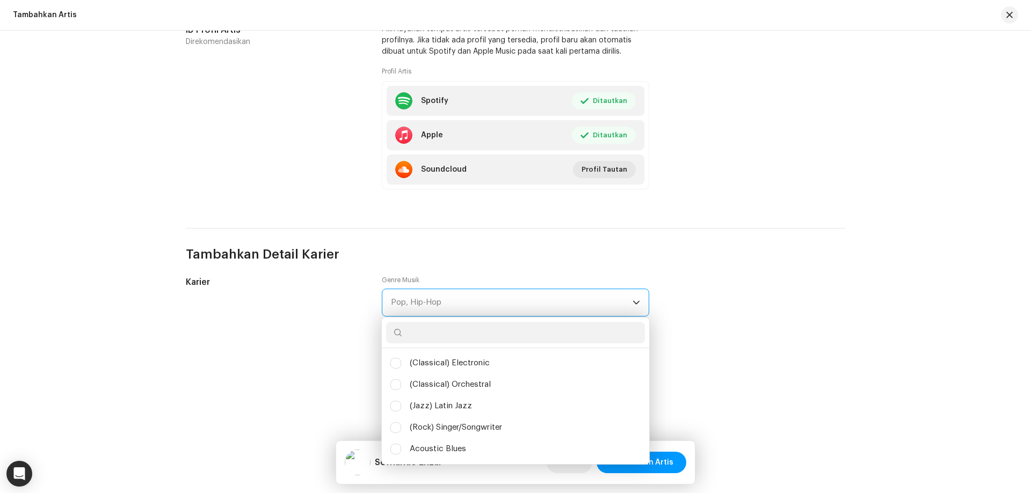
scroll to position [6, 48]
click at [699, 252] on h3 "Tambahkan Detail Karier" at bounding box center [515, 254] width 659 height 17
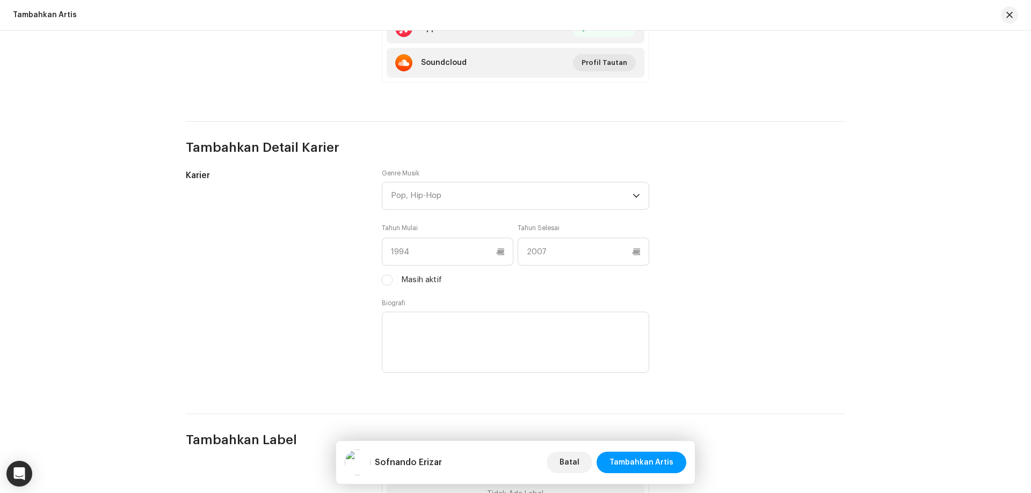
scroll to position [805, 0]
click at [629, 199] on div "Pop, Hip-Hop" at bounding box center [512, 195] width 242 height 27
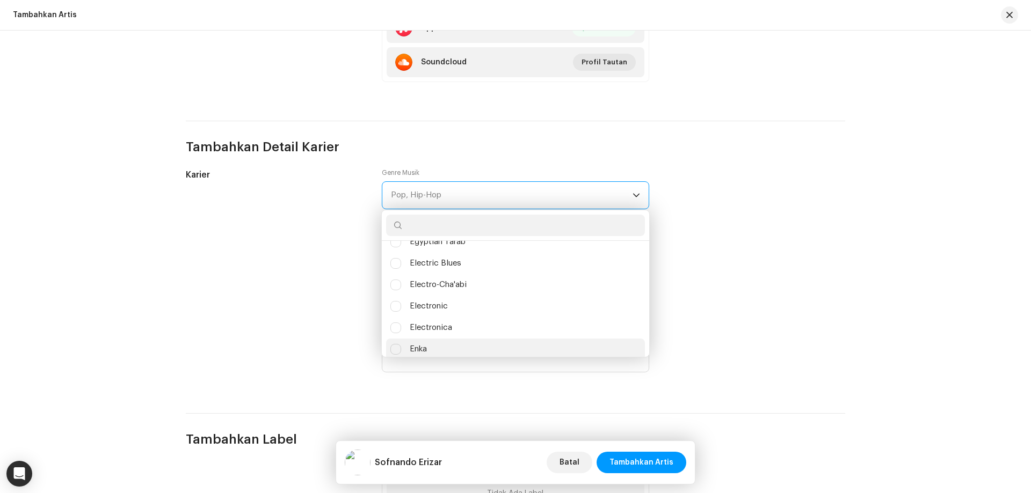
scroll to position [3367, 0]
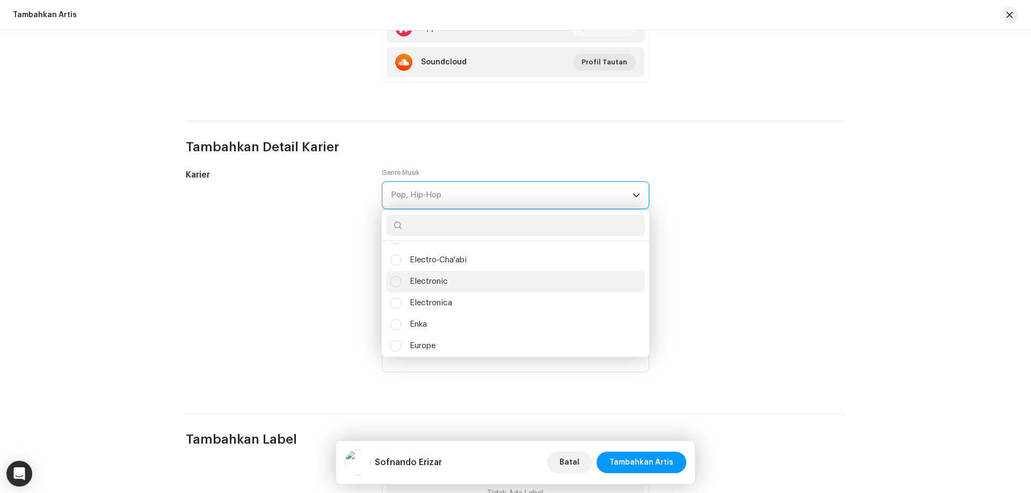
click at [490, 285] on li "Electronic" at bounding box center [515, 281] width 259 height 21
checkbox input "true"
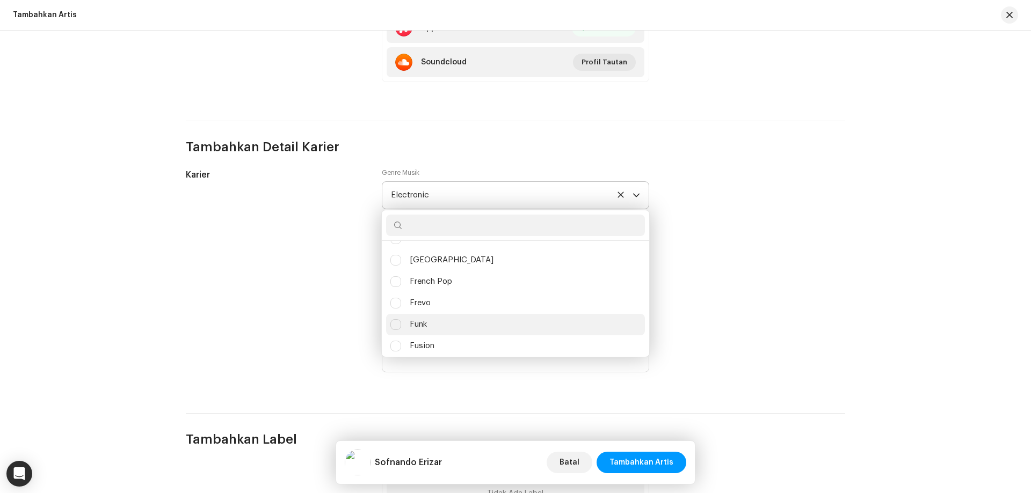
click at [457, 330] on li "Funk" at bounding box center [515, 324] width 259 height 21
checkbox input "true"
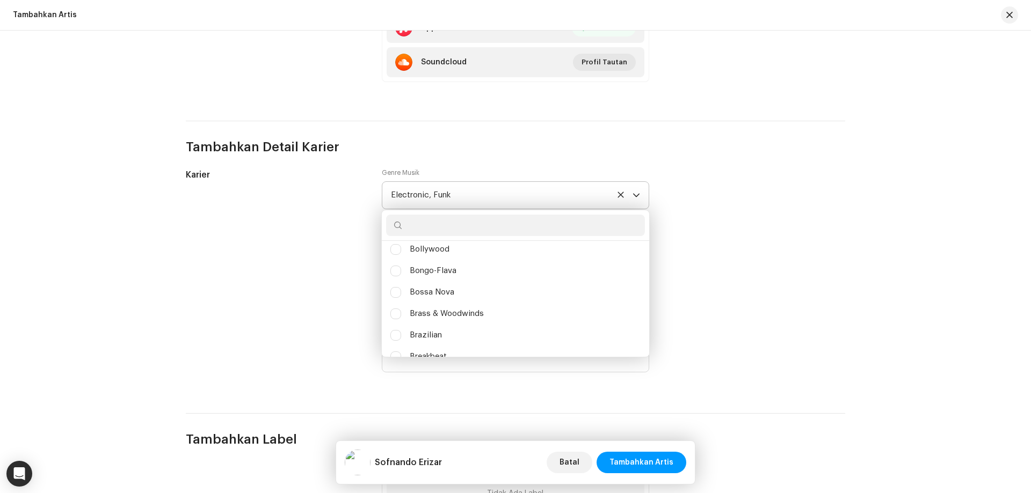
scroll to position [1220, 0]
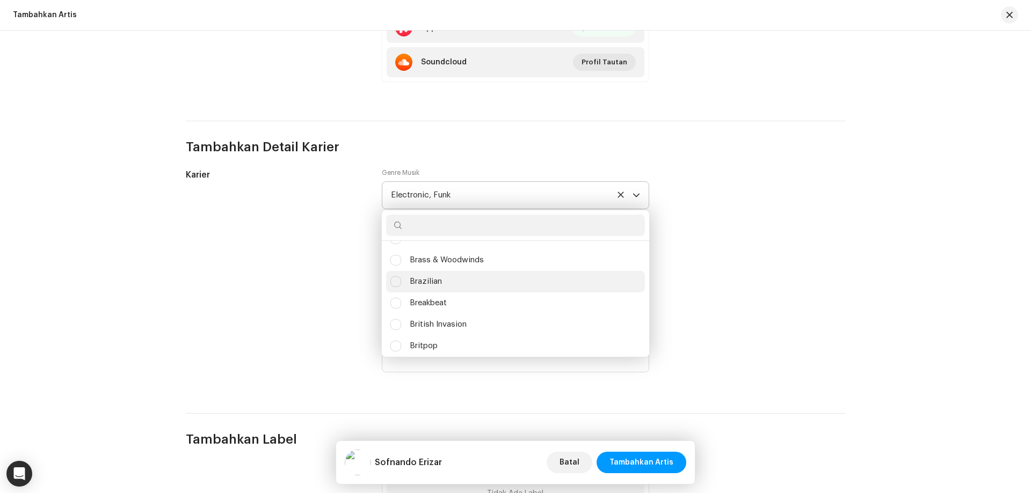
click at [456, 281] on li "Brazilian" at bounding box center [515, 281] width 259 height 21
checkbox input "true"
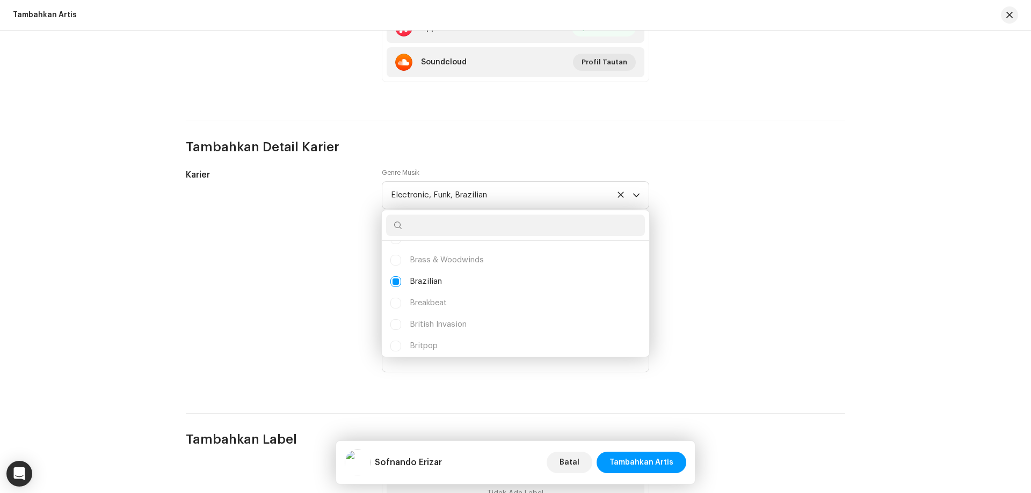
click at [229, 290] on div "Karier" at bounding box center [275, 278] width 179 height 219
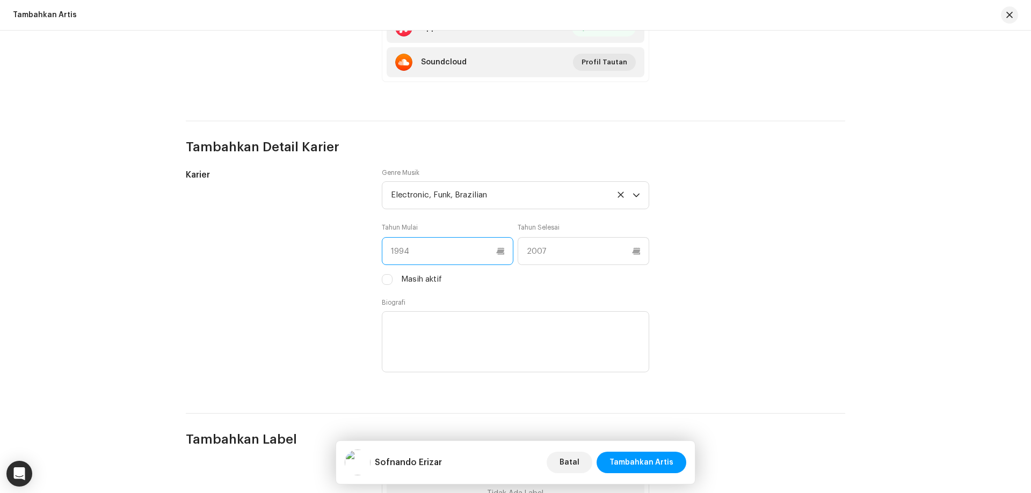
click at [420, 254] on input "text" at bounding box center [448, 251] width 132 height 28
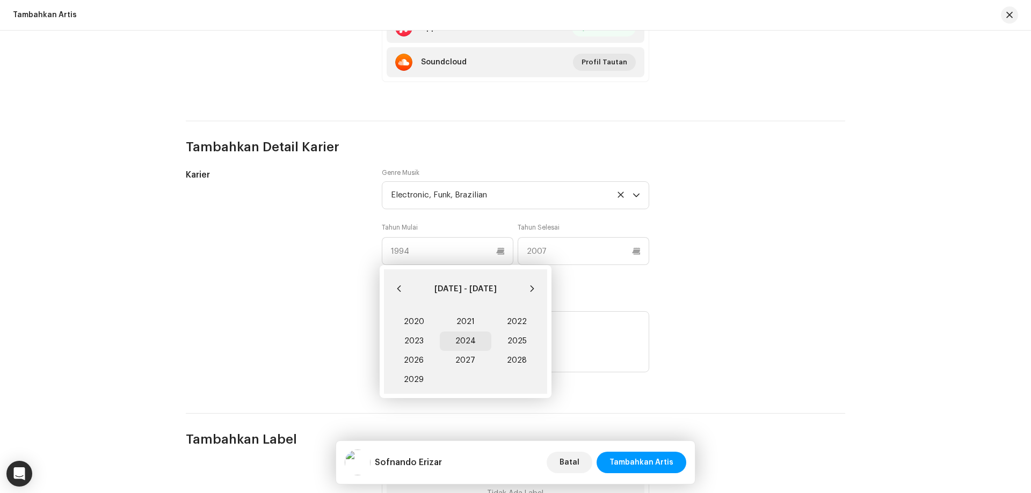
click at [474, 340] on span "2024" at bounding box center [466, 341] width 52 height 19
type input "2024"
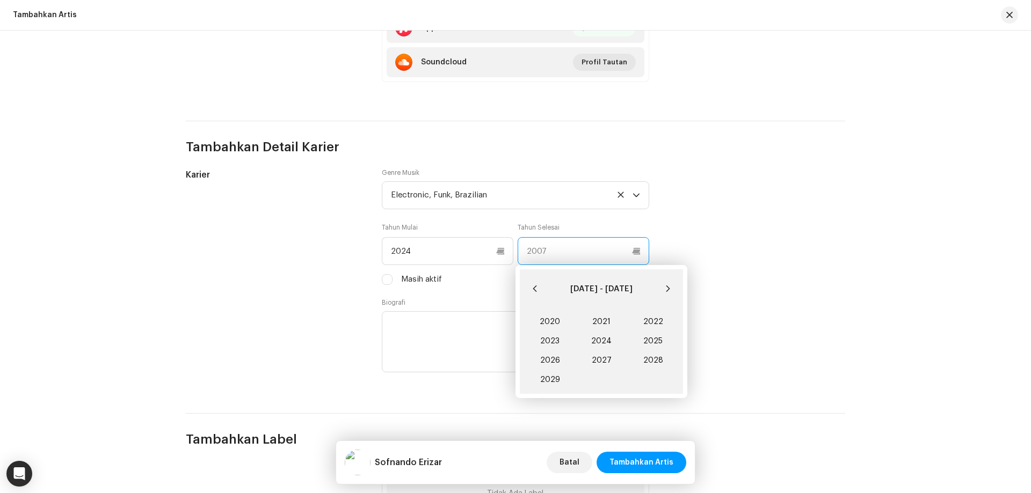
click at [562, 251] on input "text" at bounding box center [583, 251] width 132 height 28
click at [664, 291] on icon "Next Decade" at bounding box center [668, 289] width 8 height 8
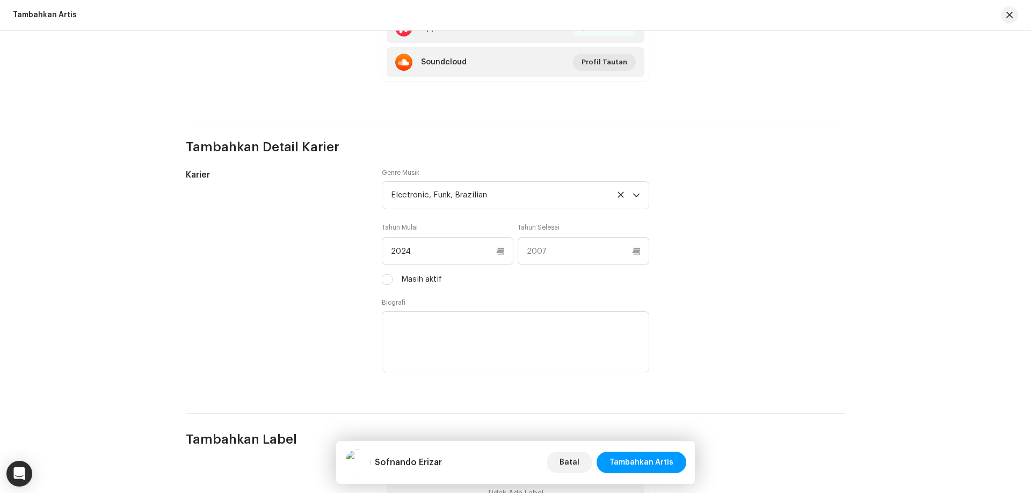
click at [720, 273] on div "Karier Genre Musik Electronic, Funk, Brazilian Tahun Mulai 2024 Tahun Selesai M…" at bounding box center [515, 278] width 659 height 219
click at [403, 278] on label "Masih aktif" at bounding box center [421, 280] width 41 height 12
click at [392, 278] on input "Masih aktif" at bounding box center [387, 279] width 11 height 11
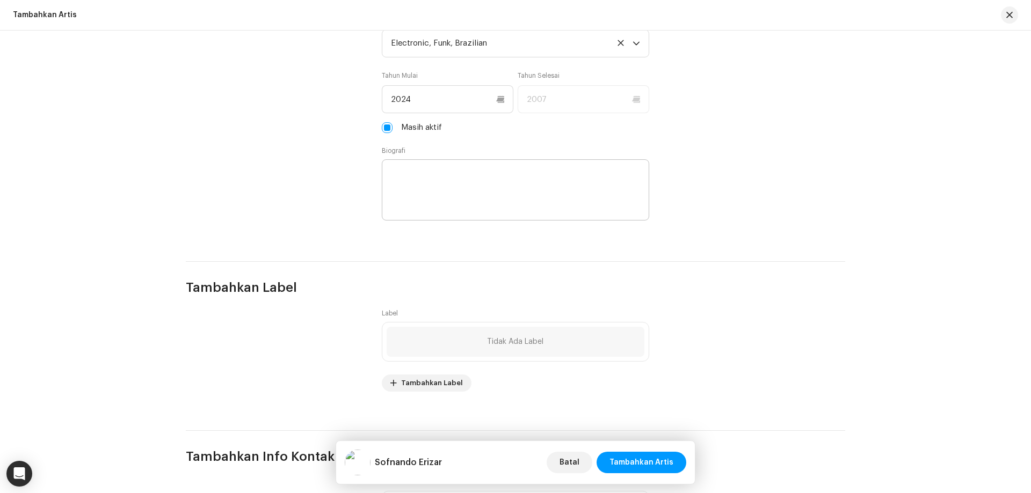
scroll to position [966, 0]
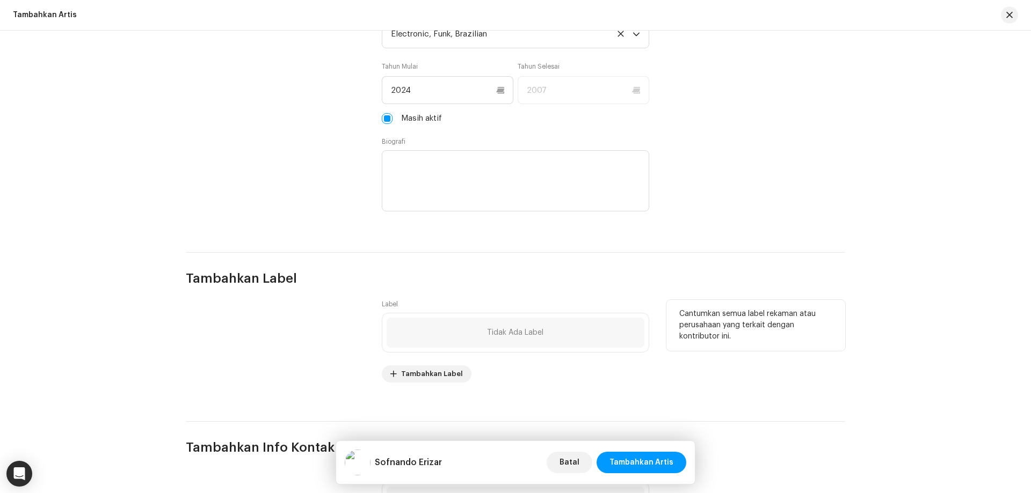
click at [463, 331] on div "Tidak Ada Label" at bounding box center [516, 333] width 258 height 30
click at [433, 378] on span "Tambahkan Label" at bounding box center [432, 373] width 62 height 21
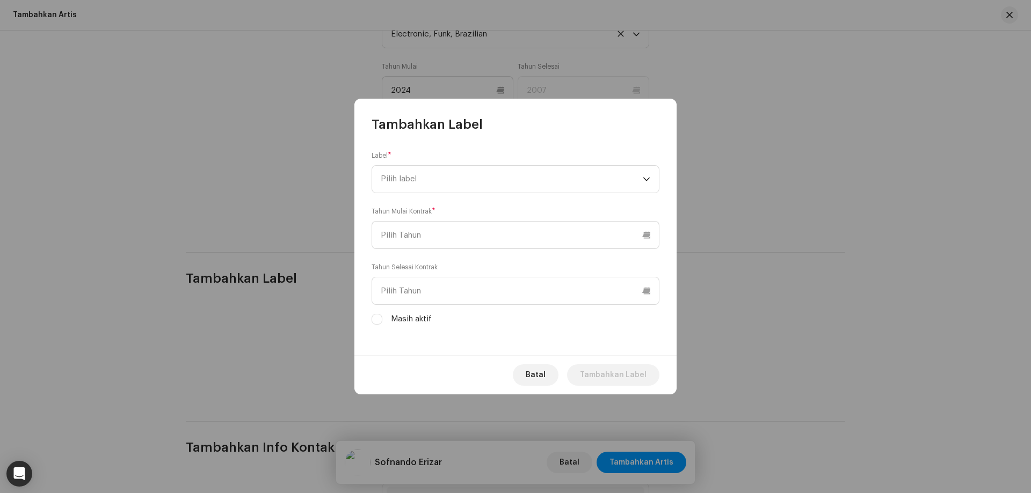
click at [419, 322] on label "Masih aktif" at bounding box center [411, 320] width 41 height 12
click at [392, 124] on input "Masih aktif" at bounding box center [387, 118] width 11 height 11
checkbox input "false"
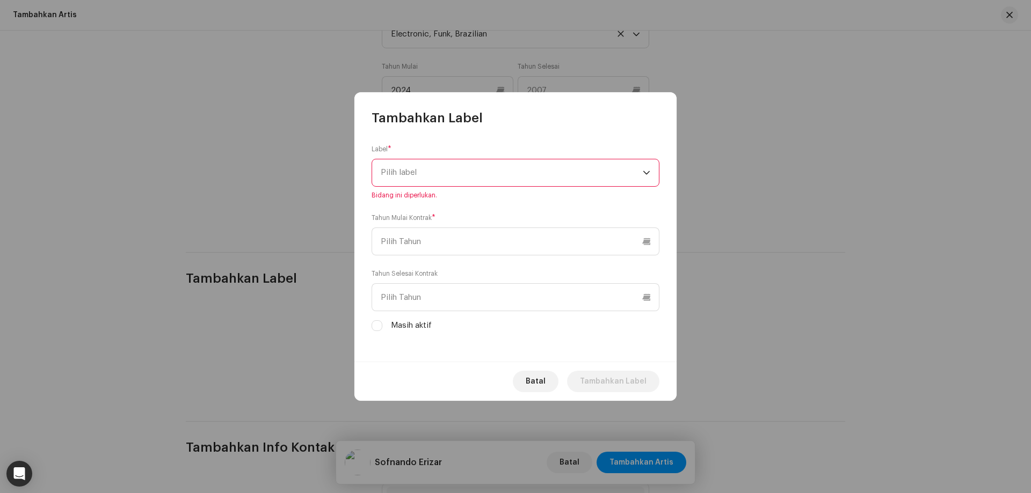
click at [438, 173] on span "Pilih label" at bounding box center [512, 172] width 262 height 27
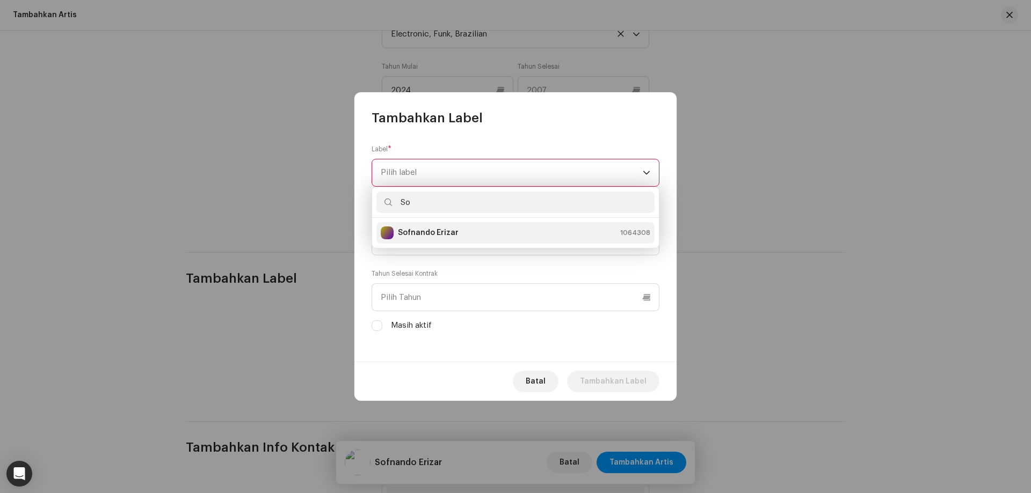
type input "So"
click at [459, 231] on div "Sofnando Erizar 1064308" at bounding box center [515, 233] width 269 height 13
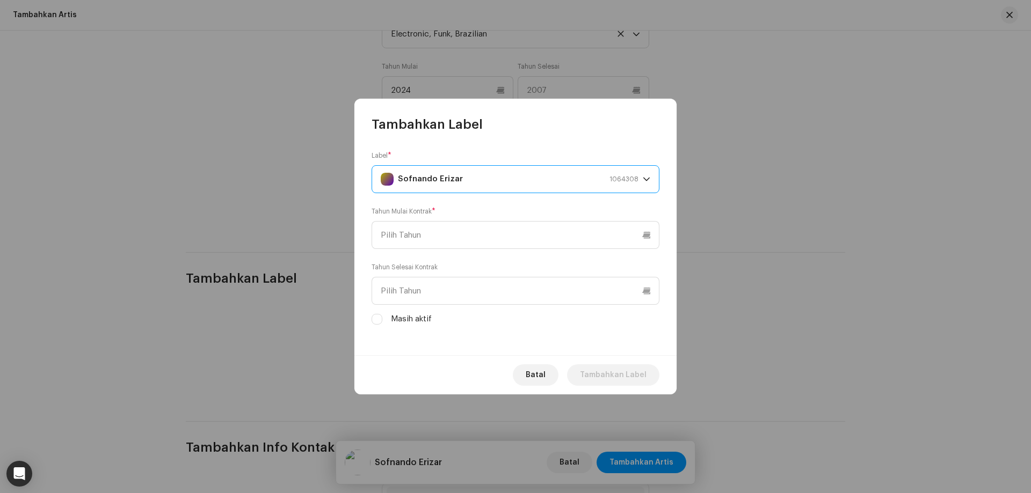
click at [393, 177] on div "Sofnando Erizar" at bounding box center [387, 179] width 13 height 13
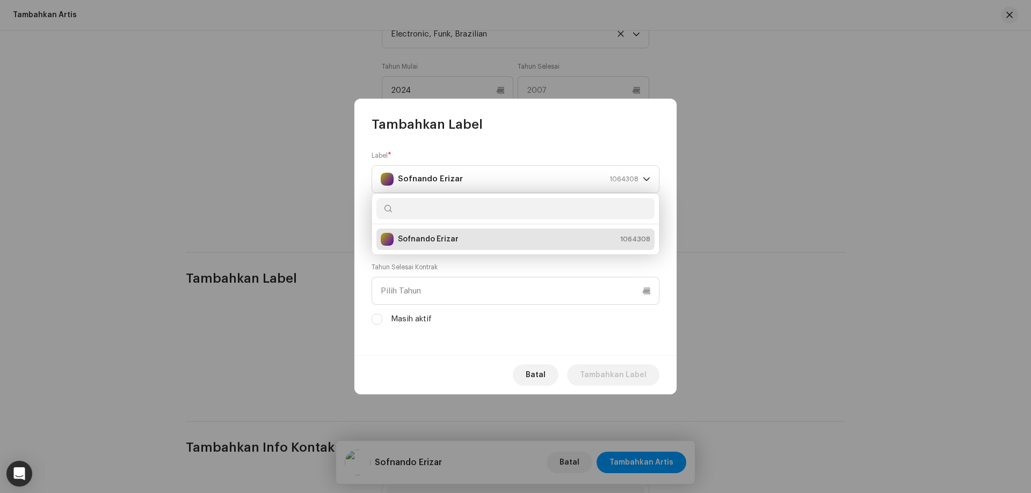
type input "1"
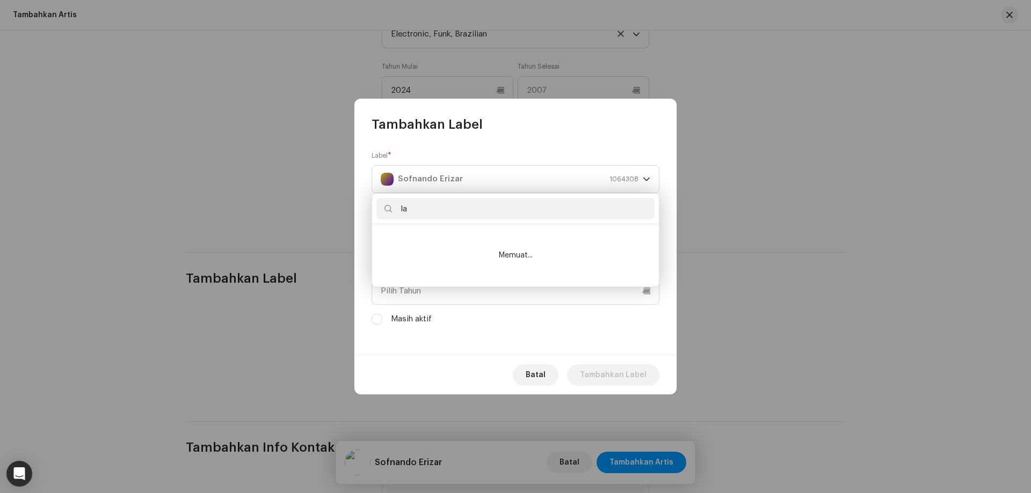
type input "l"
type input "Black17Media"
drag, startPoint x: 475, startPoint y: 207, endPoint x: 371, endPoint y: 208, distance: 103.1
click at [371, 208] on div "Black17Media Tidak ada hasil yang ditemukan" at bounding box center [515, 240] width 288 height 94
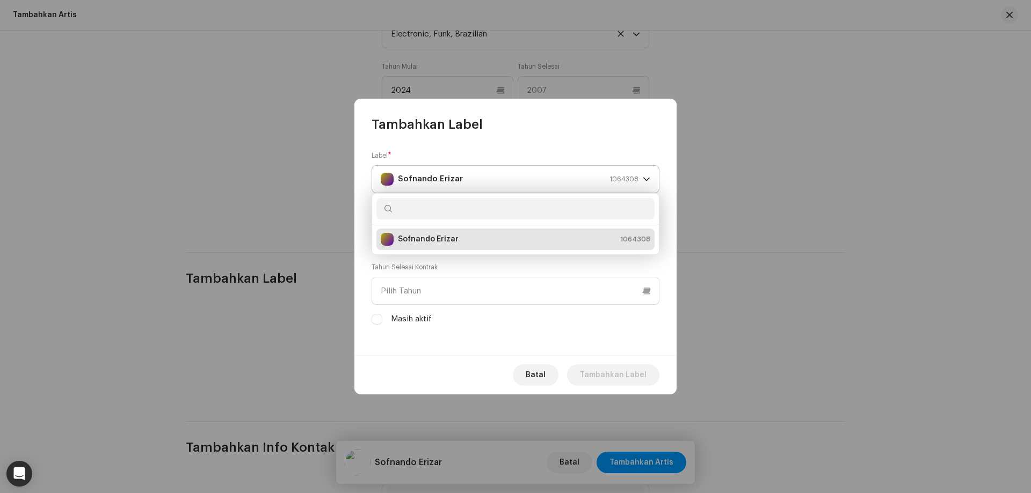
click at [463, 184] on div "Sofnando Erizar 1064308" at bounding box center [510, 179] width 258 height 27
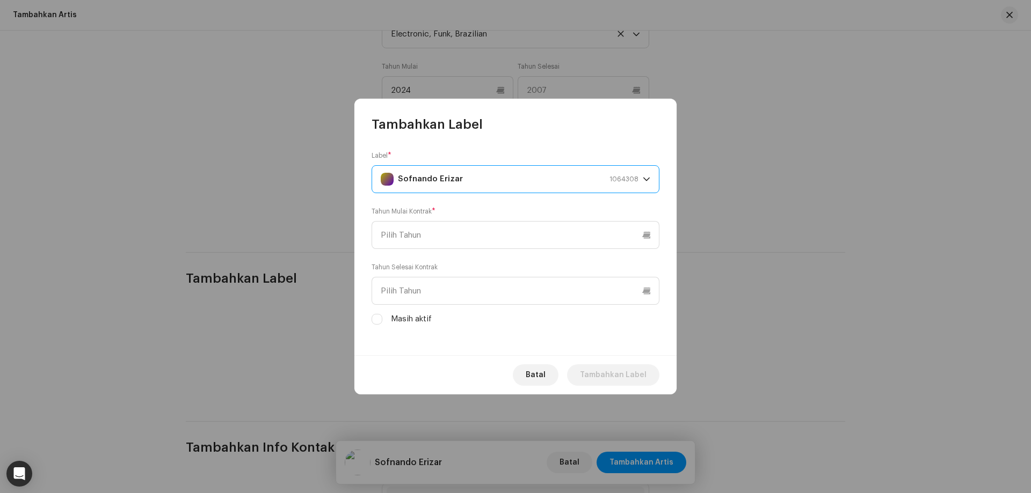
click at [447, 181] on strong "Sofnando Erizar" at bounding box center [430, 179] width 65 height 27
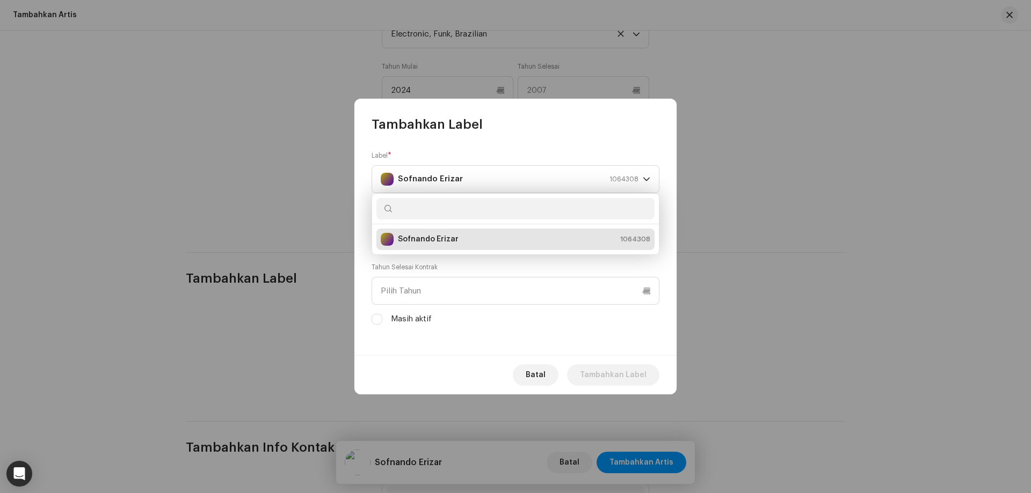
click at [456, 237] on div "Sofnando Erizar 1064308" at bounding box center [515, 239] width 269 height 13
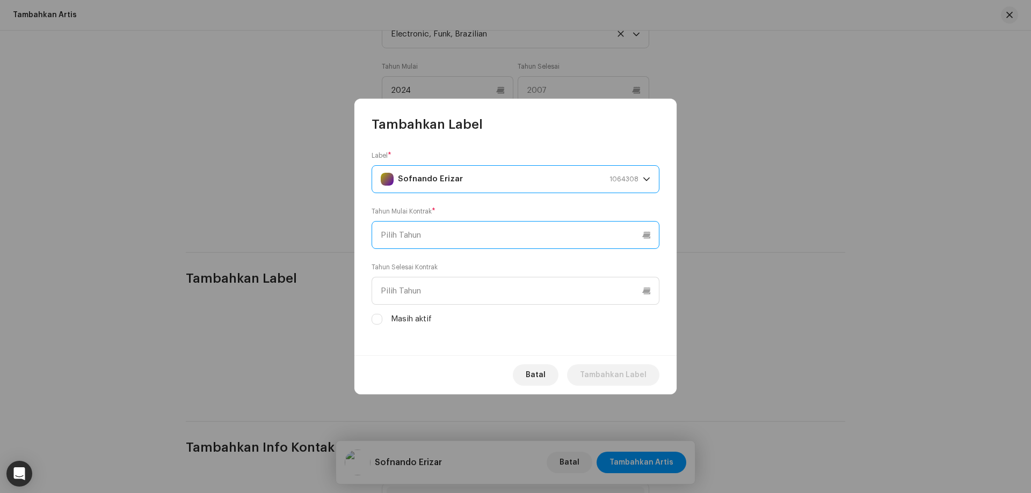
click at [453, 231] on input "text" at bounding box center [515, 235] width 288 height 28
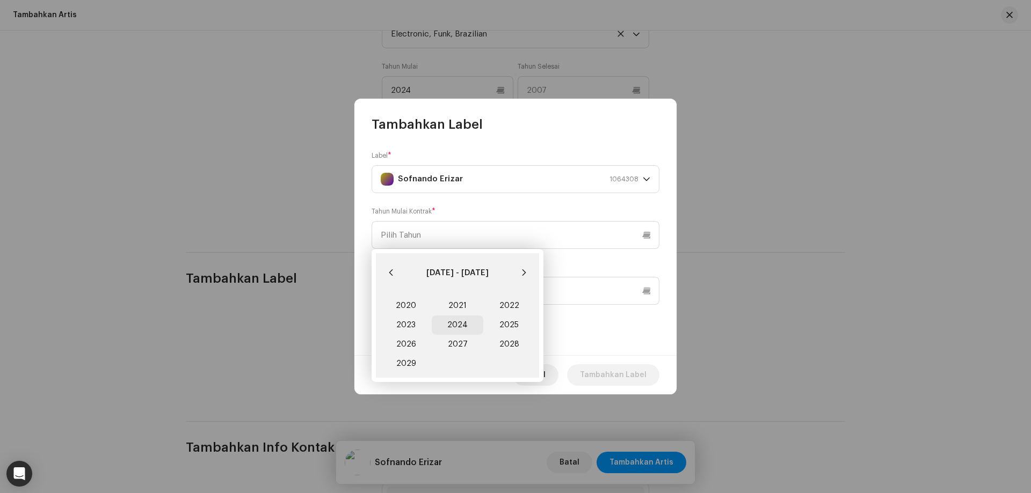
click at [468, 323] on span "2024" at bounding box center [458, 325] width 52 height 19
type input "2024"
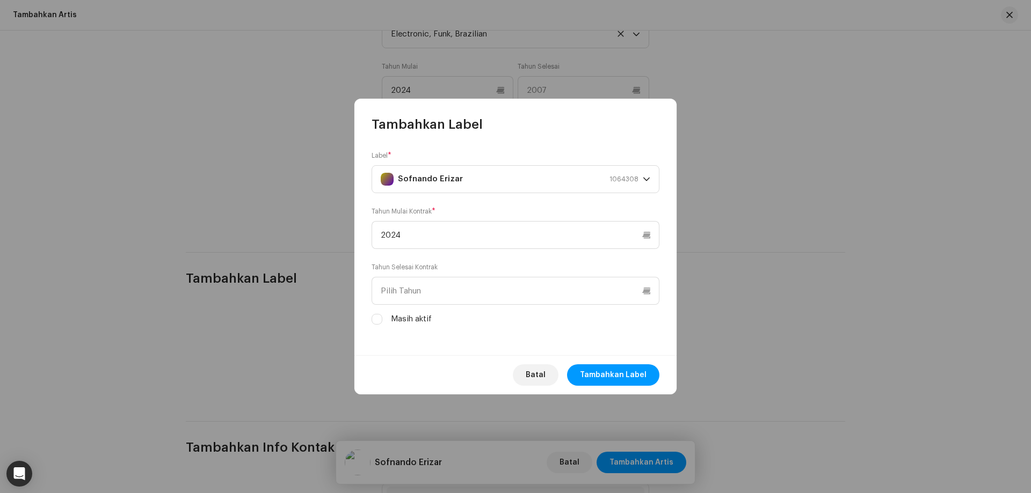
click at [412, 318] on label "Masih aktif" at bounding box center [411, 320] width 41 height 12
click at [392, 124] on input "Masih aktif" at bounding box center [387, 118] width 11 height 11
checkbox input "true"
click at [375, 319] on input "Masih aktif" at bounding box center [376, 319] width 11 height 11
checkbox input "true"
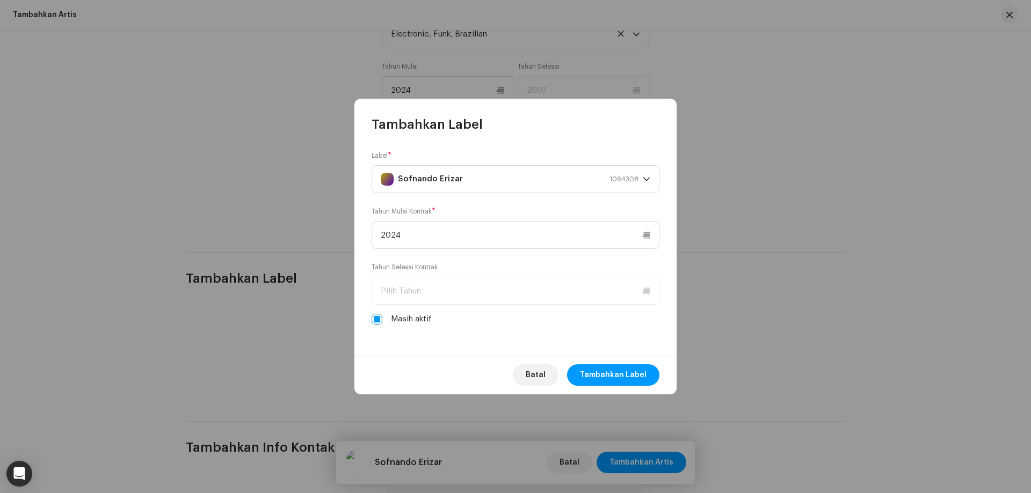
drag, startPoint x: 600, startPoint y: 371, endPoint x: 546, endPoint y: 249, distance: 133.6
click at [551, 253] on div "Tambahkan Label Label * Sofnando Erizar 1064308 Tahun Mulai Kontrak * 2024 Tahu…" at bounding box center [515, 247] width 322 height 296
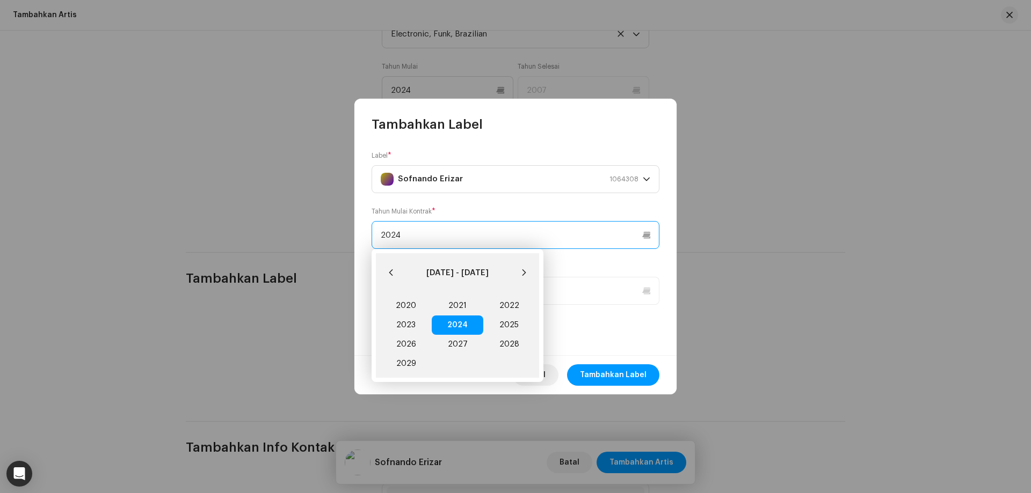
click at [494, 236] on input "2024" at bounding box center [515, 235] width 288 height 28
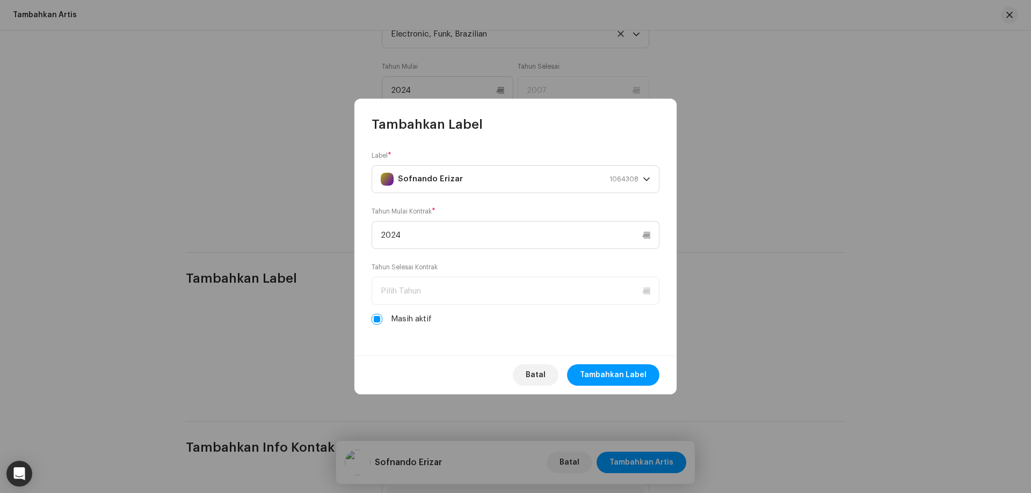
click at [580, 332] on div "Label * Sofnando Erizar 1064308 Tahun Mulai Kontrak * 2024 Tahun Selesai Kontra…" at bounding box center [515, 244] width 322 height 222
click at [608, 374] on span "Tambahkan Label" at bounding box center [613, 375] width 67 height 21
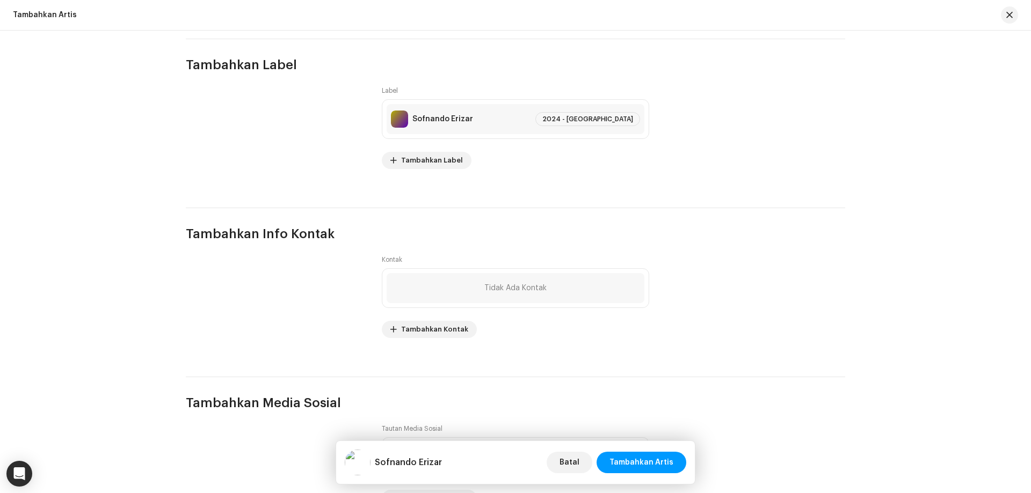
scroll to position [1181, 0]
click at [442, 290] on div "Tidak Ada Kontak" at bounding box center [516, 287] width 258 height 30
click at [428, 325] on span "Tambahkan Kontak" at bounding box center [434, 328] width 67 height 21
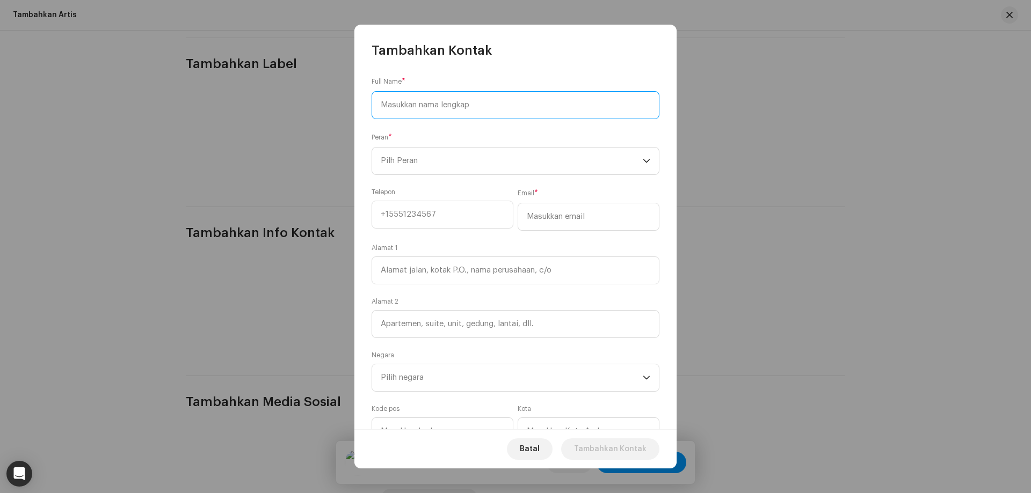
click at [431, 112] on input at bounding box center [515, 105] width 288 height 28
type input "Sofnando Erizar"
click at [410, 159] on span "Pilh Peran" at bounding box center [512, 161] width 262 height 27
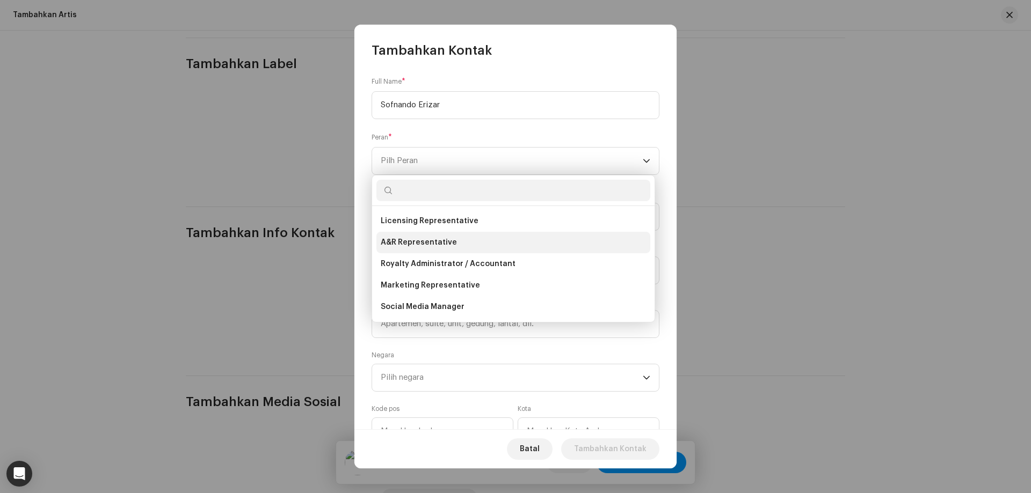
scroll to position [0, 0]
click at [457, 216] on li "Primary Contact" at bounding box center [513, 220] width 274 height 21
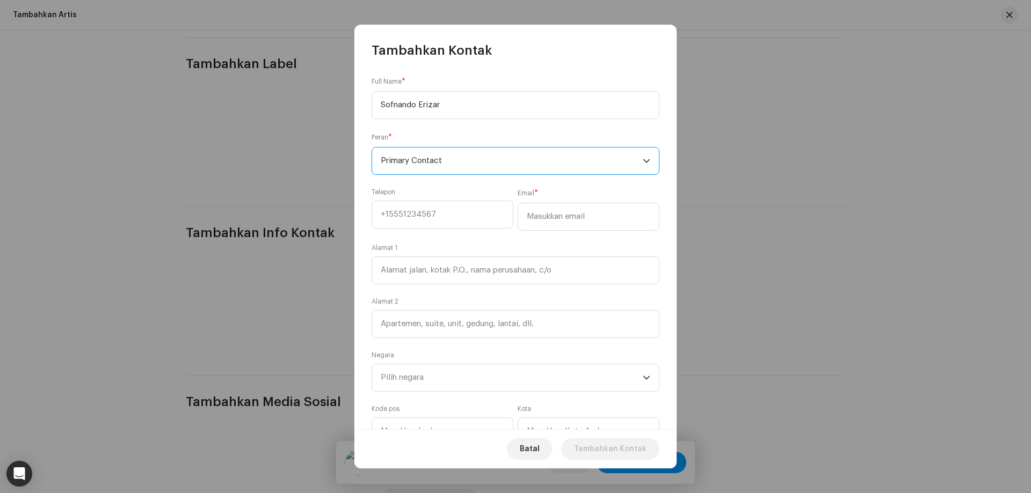
click at [458, 162] on span "Primary Contact" at bounding box center [512, 161] width 262 height 27
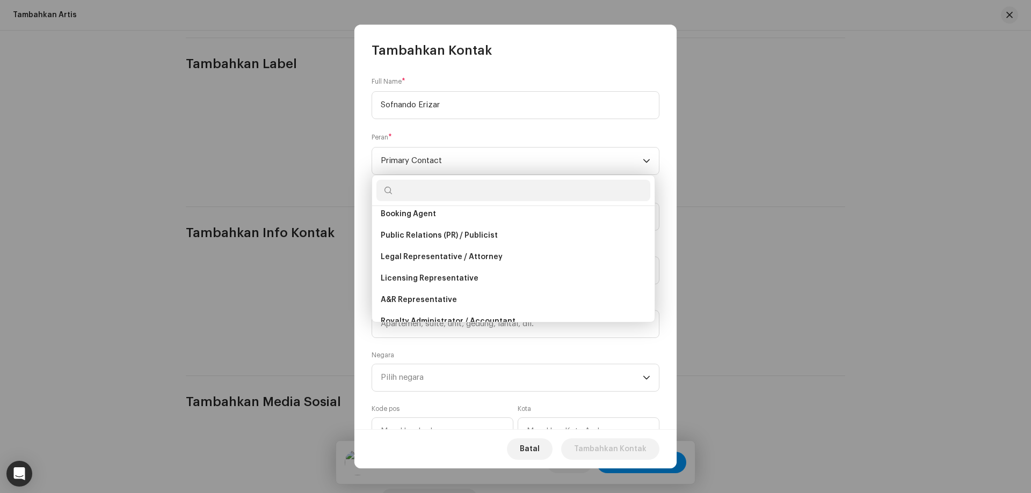
scroll to position [107, 0]
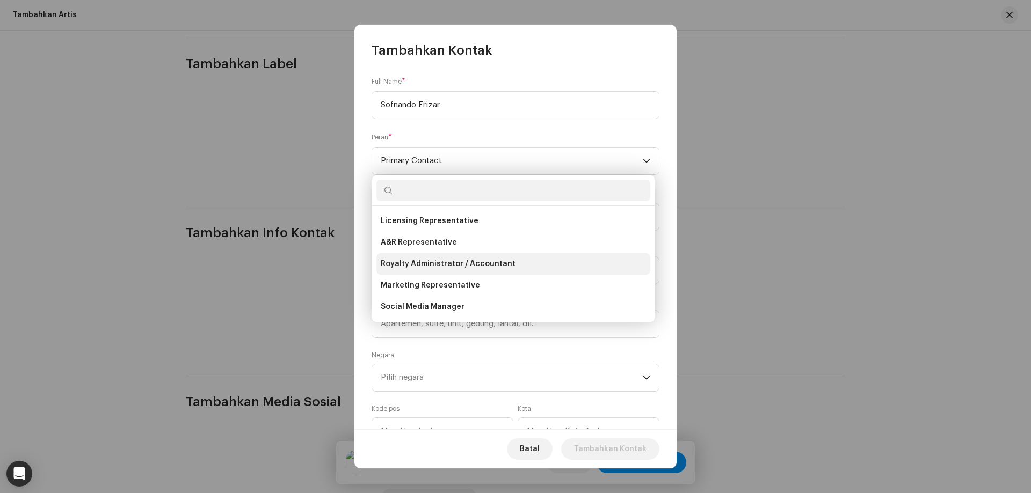
click at [460, 267] on span "Royalty Administrator / Accountant" at bounding box center [448, 264] width 135 height 11
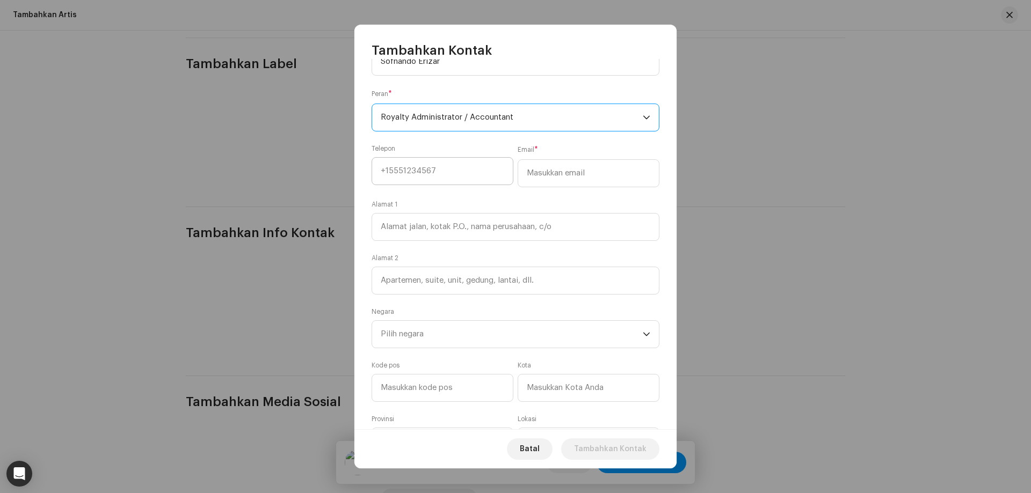
scroll to position [0, 0]
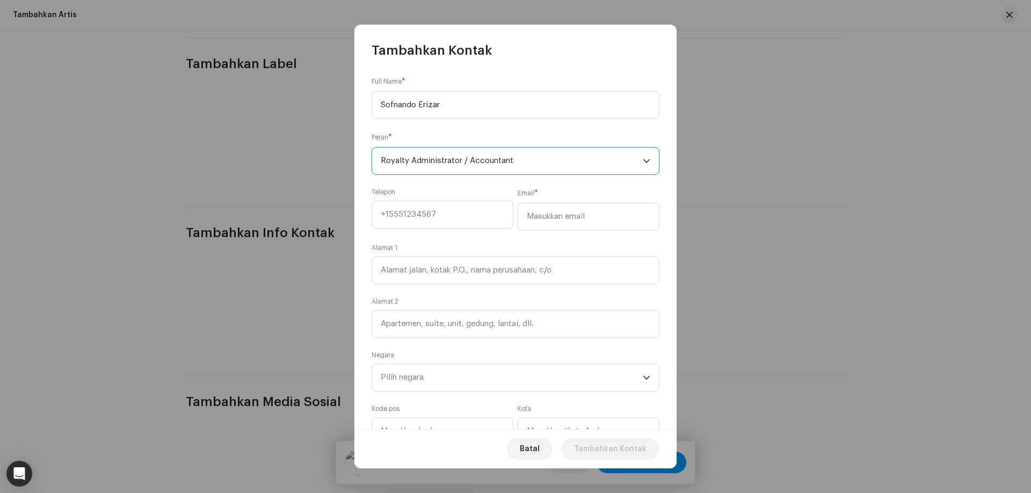
click at [454, 165] on span "Royalty Administrator / Accountant" at bounding box center [512, 161] width 262 height 27
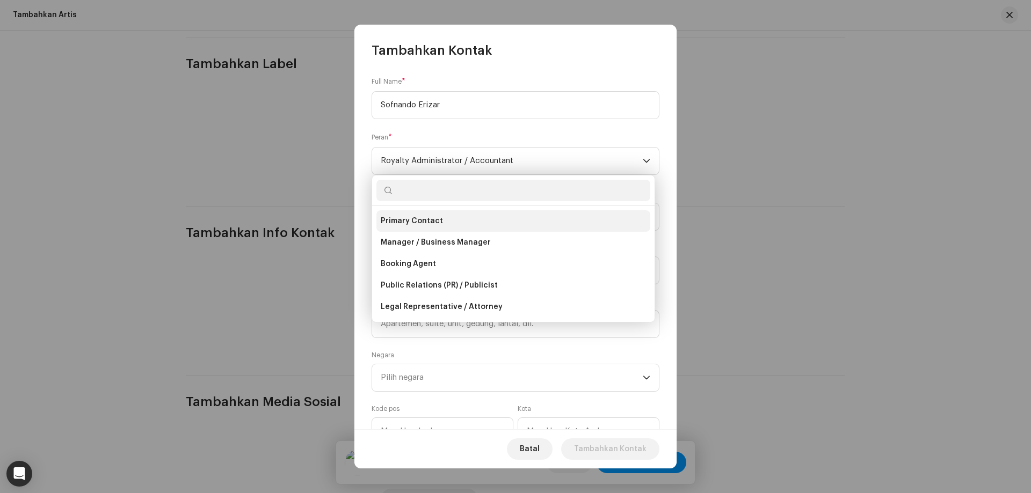
click at [451, 216] on li "Primary Contact" at bounding box center [513, 220] width 274 height 21
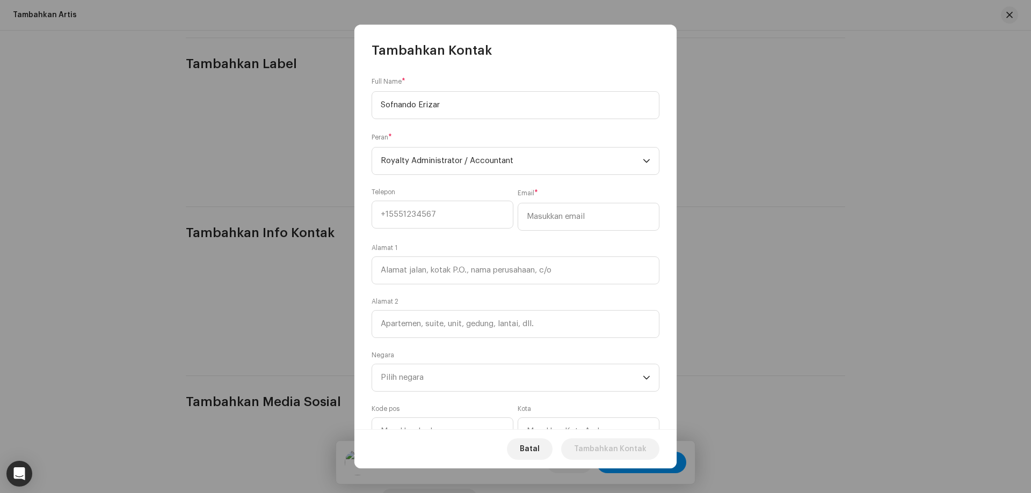
scroll to position [60, 0]
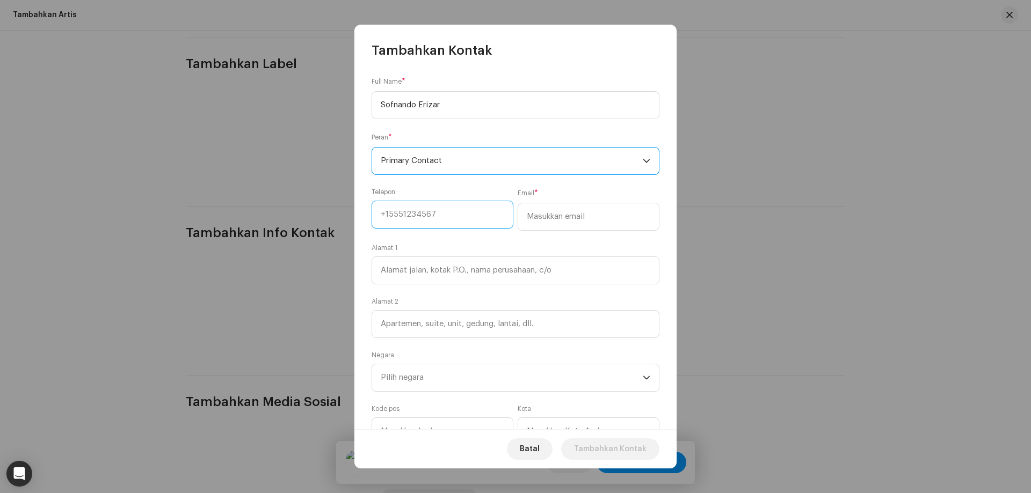
click at [436, 218] on input at bounding box center [442, 215] width 142 height 28
type input "+6281228753385"
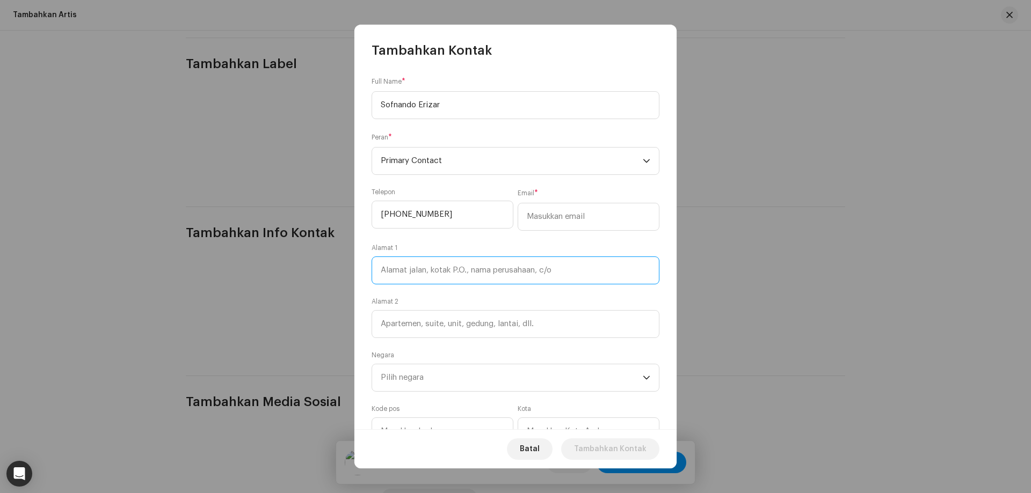
type input "JL SETIA BUDI NO. 11B"
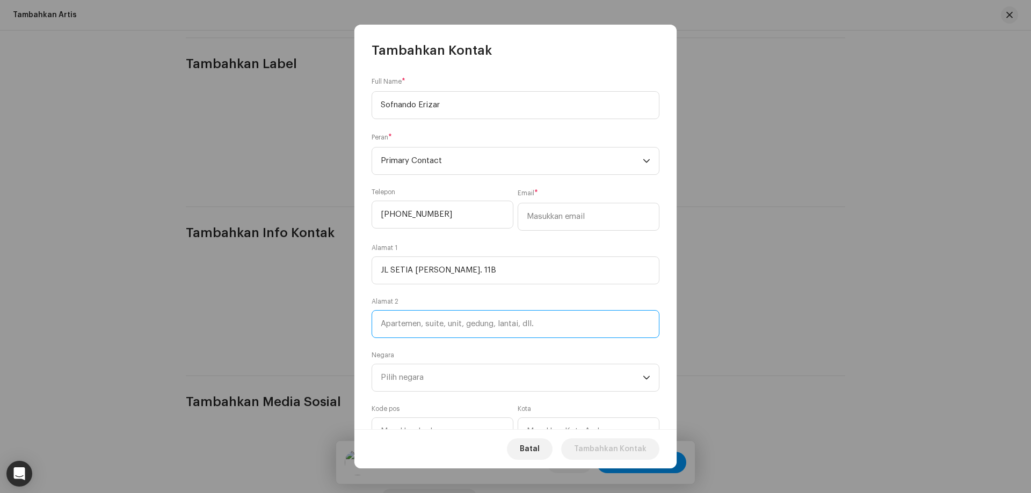
type input "JL SETIA BUDI NO. 11B"
type input "20122"
type input "MEDAN"
type input "Sumatera Utara"
drag, startPoint x: 484, startPoint y: 325, endPoint x: 371, endPoint y: 324, distance: 112.7
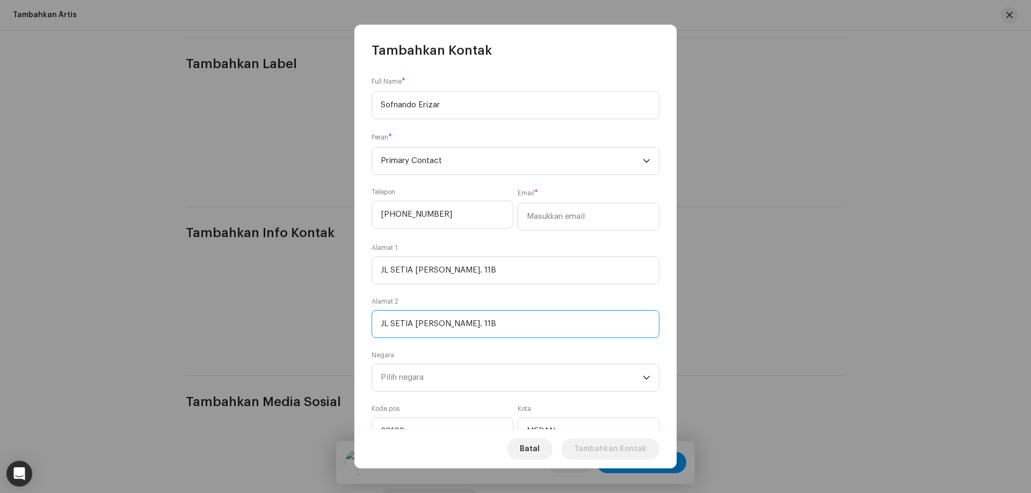
click at [371, 324] on div "Full Name * Sofnando Erizar Peran * Primary Contact Telepon +6281228753385 Emai…" at bounding box center [515, 244] width 322 height 370
click at [367, 326] on div "Full Name * Sofnando Erizar Peran * Primary Contact Telepon +6281228753385 Emai…" at bounding box center [515, 244] width 322 height 370
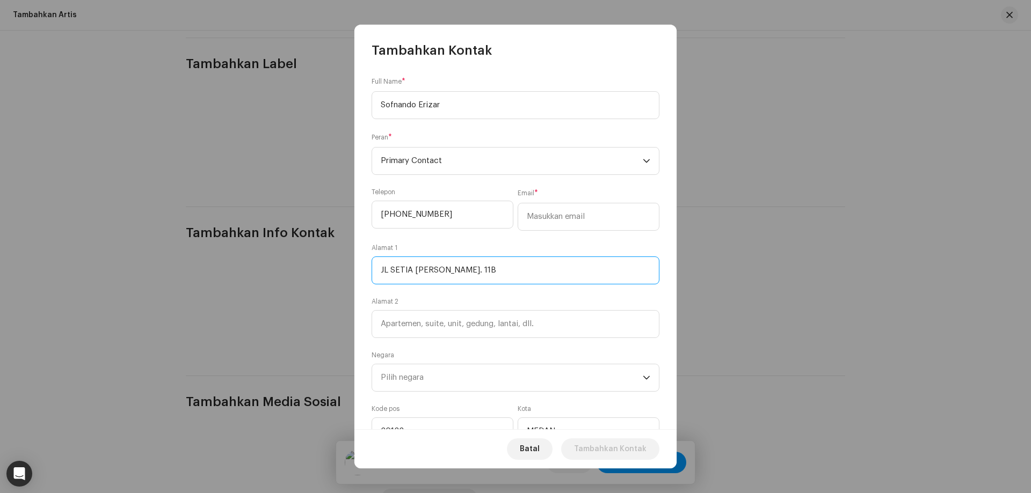
drag, startPoint x: 466, startPoint y: 272, endPoint x: 344, endPoint y: 274, distance: 122.4
click at [344, 274] on div "Tambahkan Kontak Full Name * Sofnando Erizar Peran * Primary Contact Telepon +6…" at bounding box center [515, 246] width 1031 height 493
click at [367, 294] on div "Full Name * Sofnando Erizar Peran * Primary Contact Telepon +6281228753385 Emai…" at bounding box center [515, 244] width 322 height 370
click at [438, 270] on input at bounding box center [515, 271] width 288 height 28
type input "Jalan Tgk Moh. Daud Beureuh"
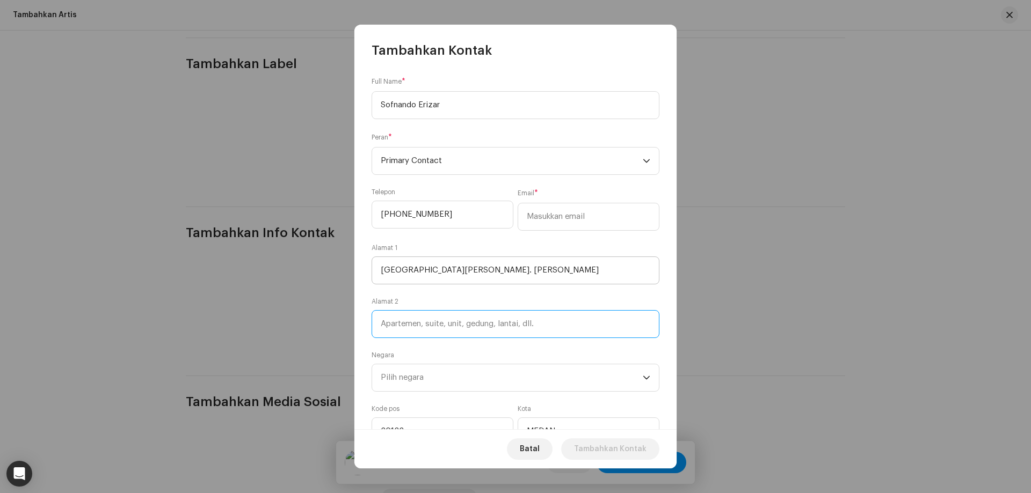
type input "Jalan Tgk Moh. Daud Beureuh"
drag, startPoint x: 385, startPoint y: 317, endPoint x: 317, endPoint y: 314, distance: 67.7
click at [317, 315] on div "Tambahkan Kontak Full Name * Sofnando Erizar Peran * Primary Contact Telepon +6…" at bounding box center [515, 246] width 1031 height 493
type input "Kantor DPRA Aceh"
click at [544, 217] on input "email" at bounding box center [588, 217] width 142 height 28
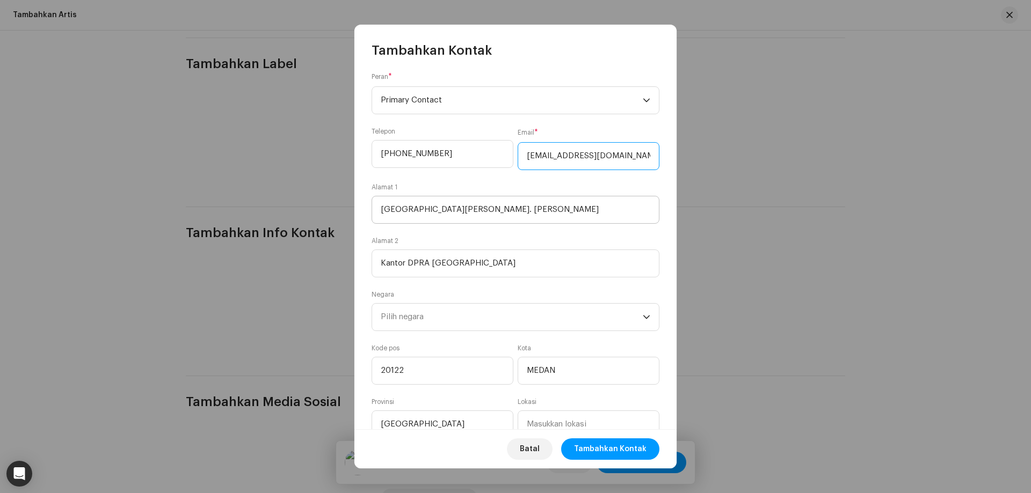
scroll to position [100, 0]
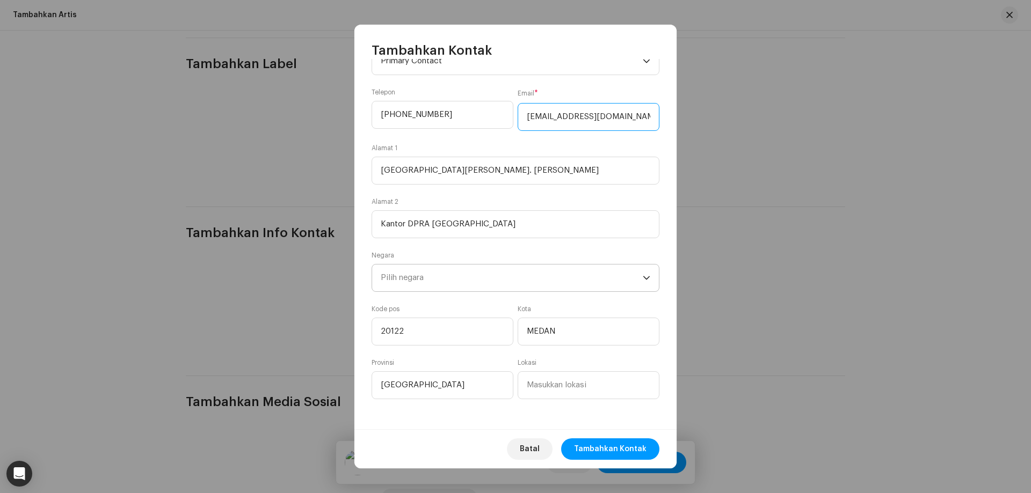
type input "[EMAIL_ADDRESS][DOMAIN_NAME]"
click at [450, 279] on span "Pilih negara" at bounding box center [512, 278] width 262 height 27
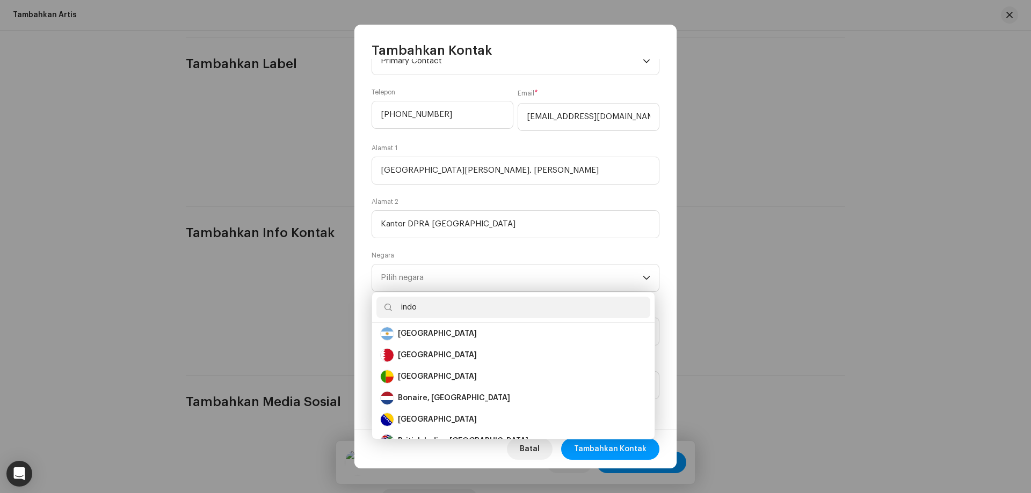
scroll to position [0, 0]
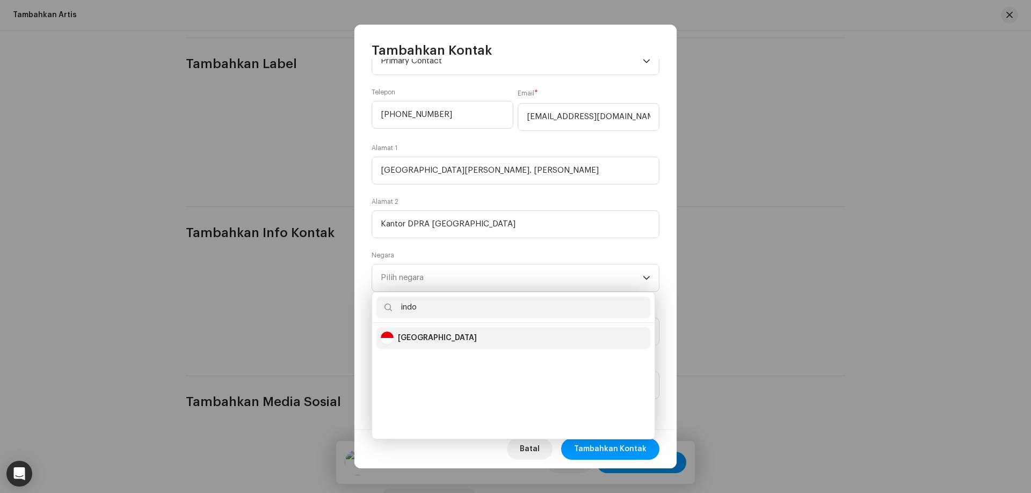
type input "indo"
click at [425, 348] on li "Indonesia" at bounding box center [513, 337] width 274 height 21
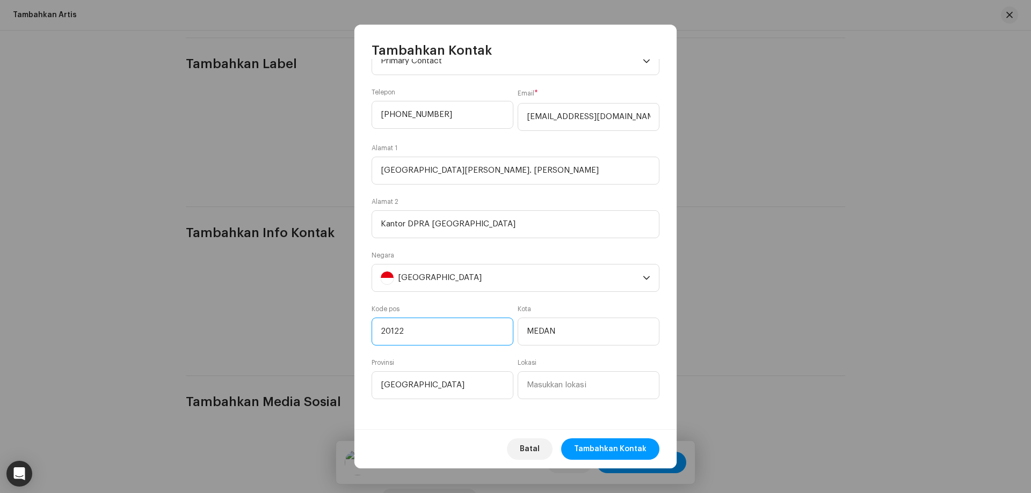
drag, startPoint x: 431, startPoint y: 329, endPoint x: 353, endPoint y: 326, distance: 77.9
click at [353, 326] on div "Tambahkan Kontak Full Name * Sofnando Erizar Peran * Primary Contact Telepon +6…" at bounding box center [515, 246] width 1031 height 493
type input "23121"
click at [566, 329] on input "MEDAN" at bounding box center [588, 332] width 142 height 28
type input "Banda Aceh"
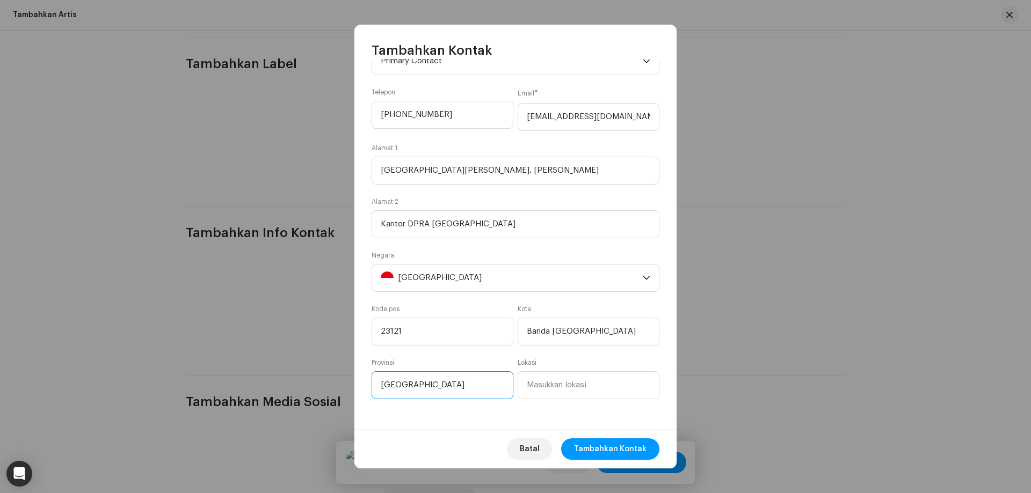
click at [465, 389] on input "Sumatera Utara" at bounding box center [442, 385] width 142 height 28
type input "Aceh"
click at [563, 389] on input at bounding box center [588, 385] width 142 height 28
type input "a"
type input "D"
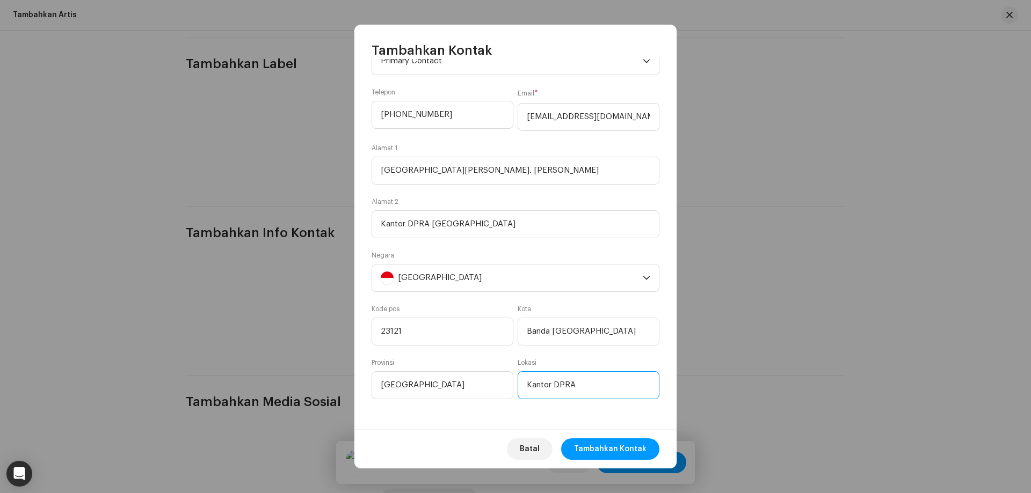
type input "Kantor DPRA"
click at [499, 433] on div "Batal Tambahkan Kontak" at bounding box center [515, 448] width 322 height 39
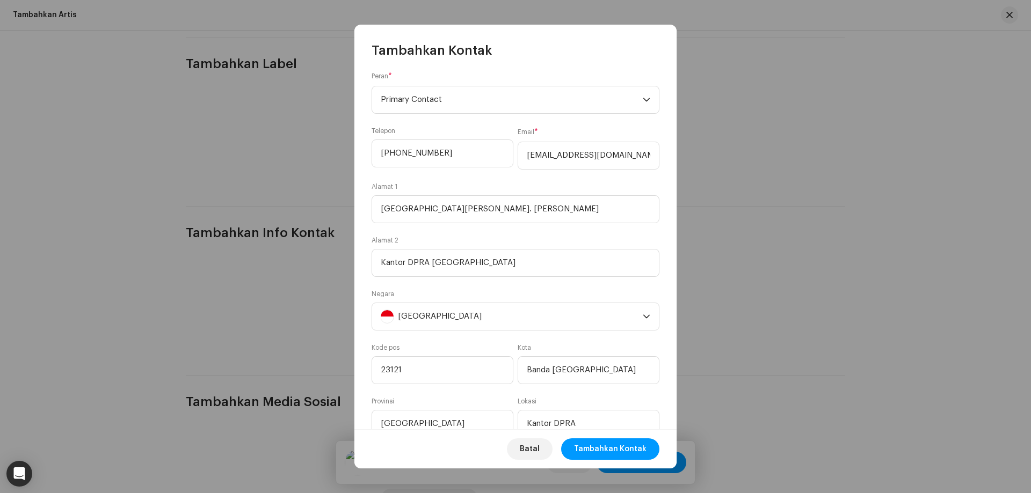
scroll to position [100, 0]
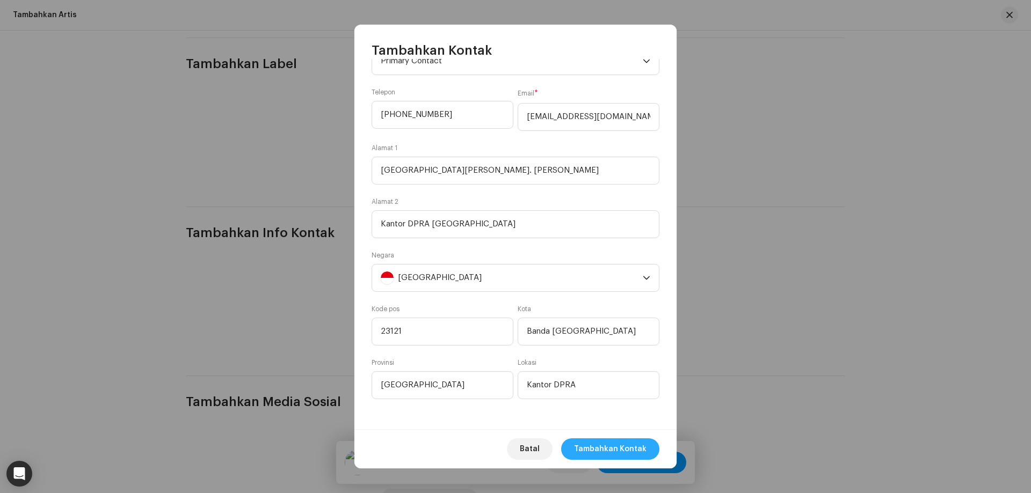
click at [630, 454] on span "Tambahkan Kontak" at bounding box center [610, 449] width 72 height 21
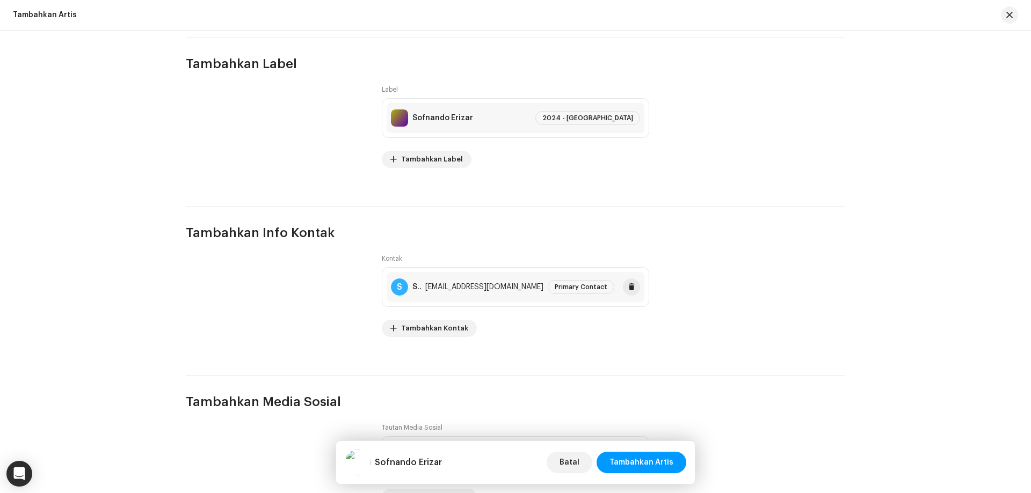
click at [565, 286] on span "Primary Contact" at bounding box center [581, 287] width 53 height 6
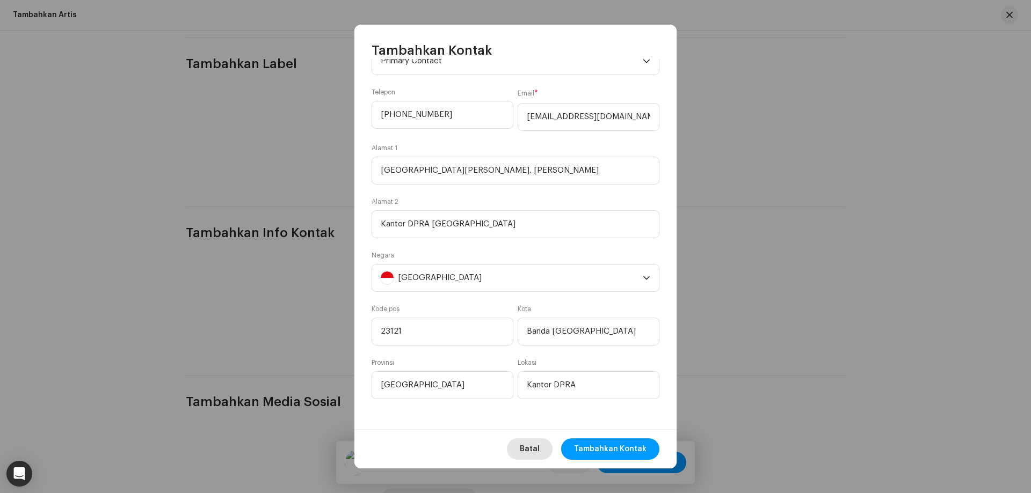
click at [549, 452] on button "Batal" at bounding box center [530, 449] width 46 height 21
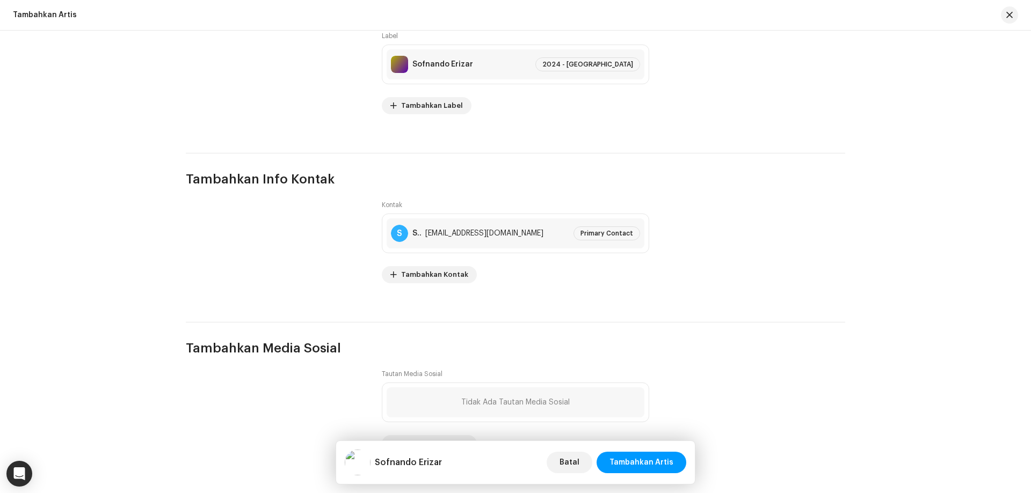
scroll to position [1271, 0]
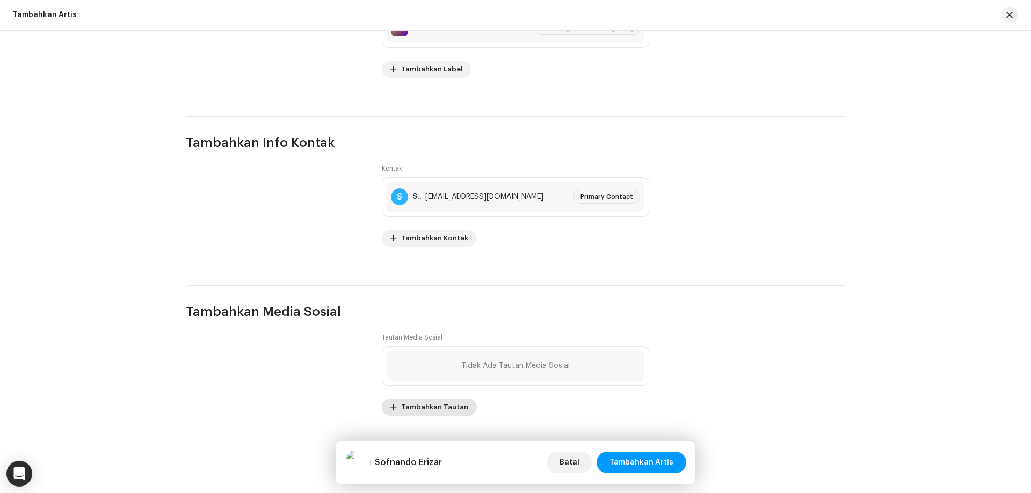
click at [440, 402] on span "Tambahkan Tautan" at bounding box center [434, 407] width 67 height 21
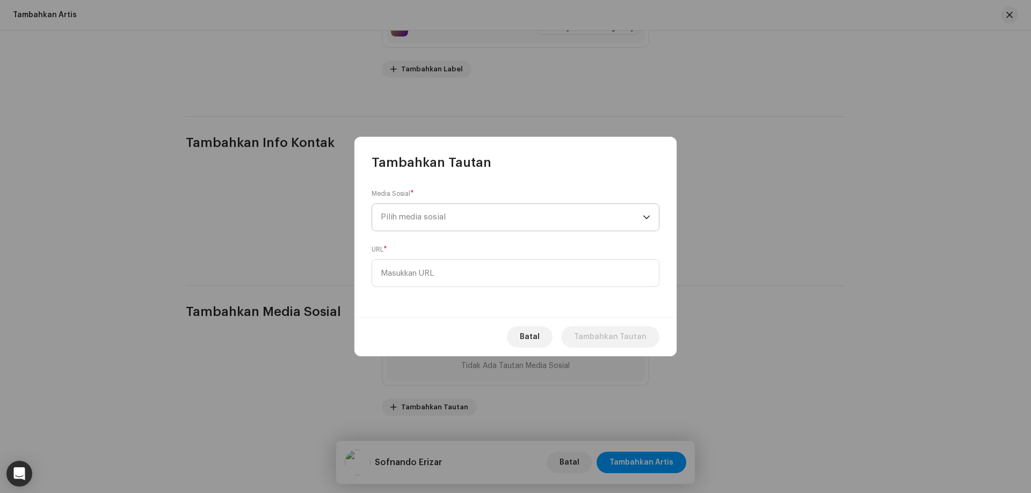
click at [440, 221] on span "Pilih media sosial" at bounding box center [413, 217] width 65 height 8
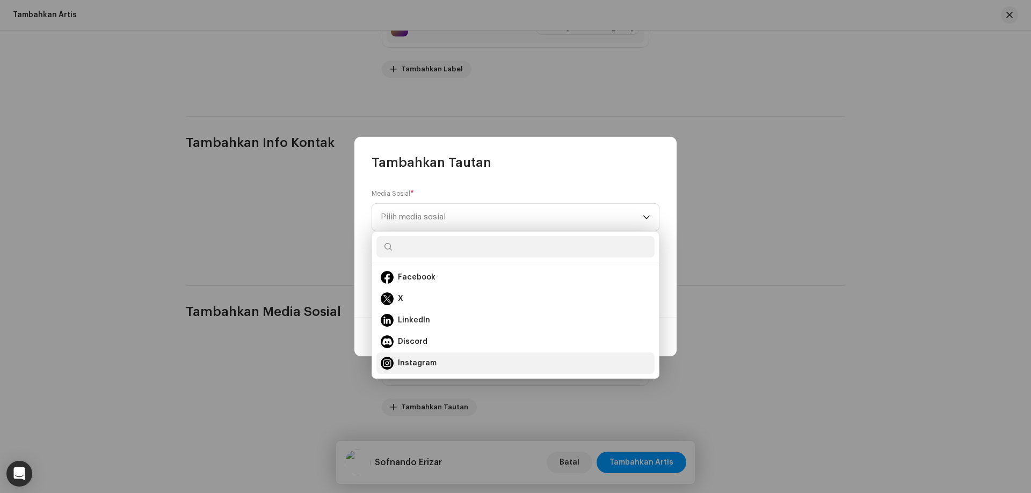
click at [446, 361] on div "Instagram" at bounding box center [515, 363] width 269 height 13
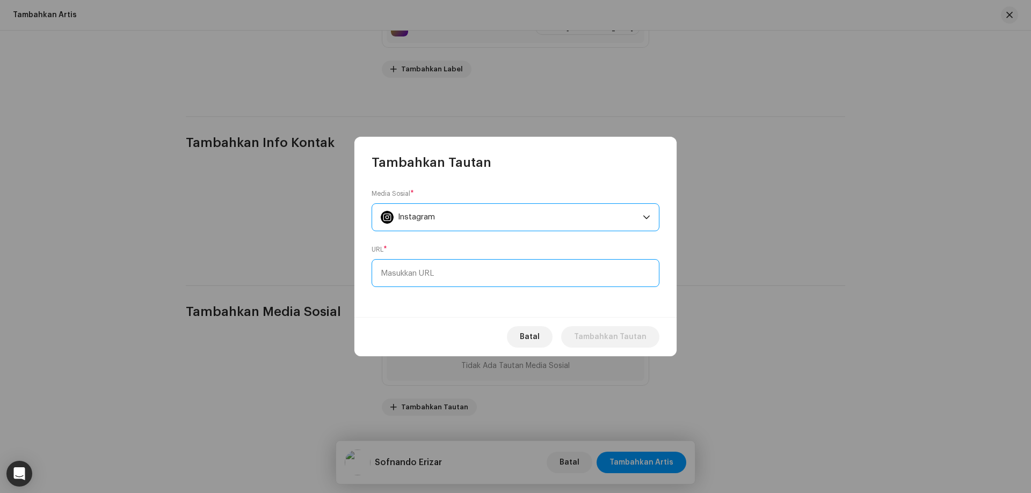
click at [454, 268] on input at bounding box center [515, 273] width 288 height 28
paste input "https://www.instagram.com/sofnandoerizar/"
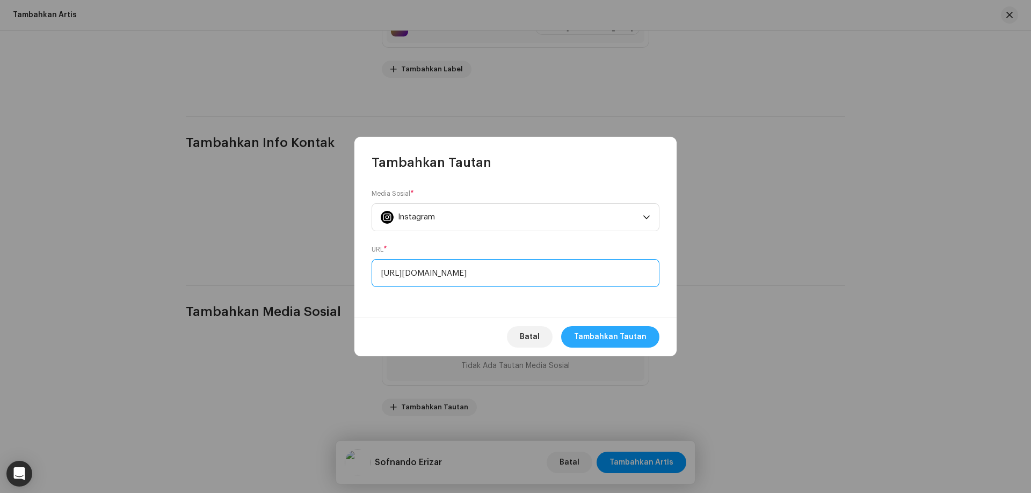
type input "https://www.instagram.com/sofnandoerizar/"
click at [636, 334] on span "Tambahkan Tautan" at bounding box center [610, 336] width 72 height 21
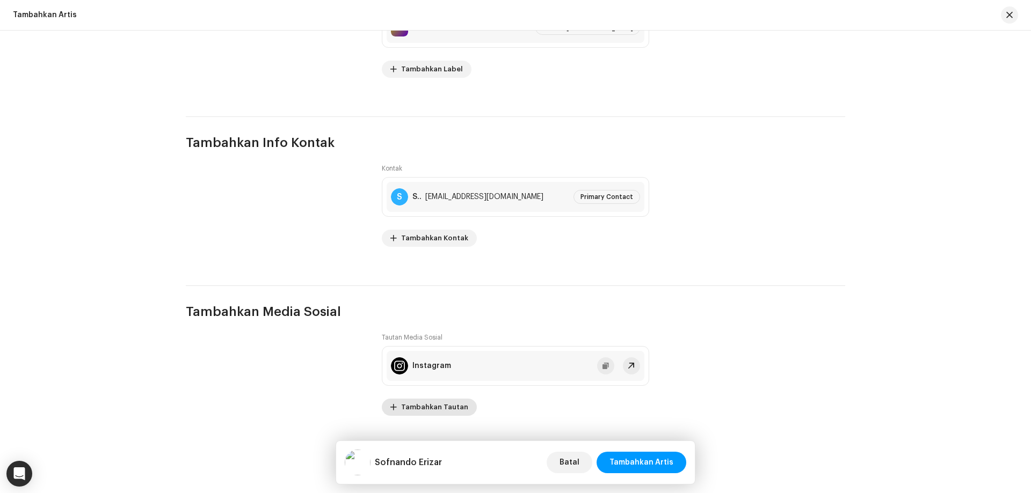
click at [461, 406] on span "Tambahkan Tautan" at bounding box center [434, 407] width 67 height 21
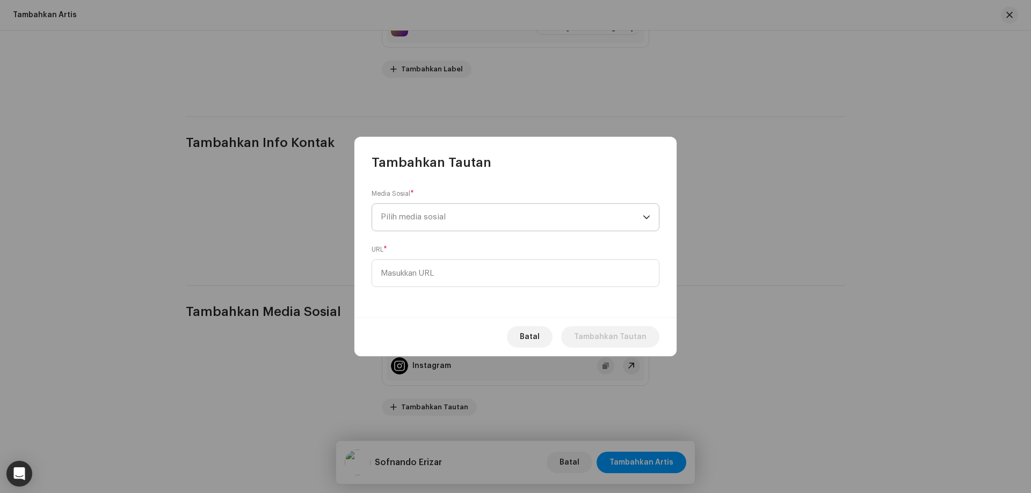
click at [471, 221] on span "Pilih media sosial" at bounding box center [512, 217] width 262 height 27
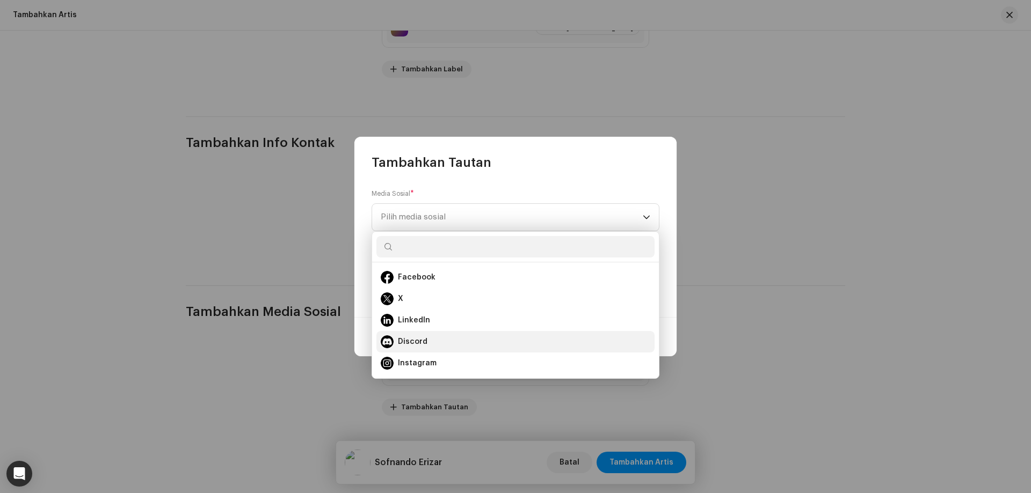
click at [456, 341] on div "Discord" at bounding box center [515, 342] width 269 height 13
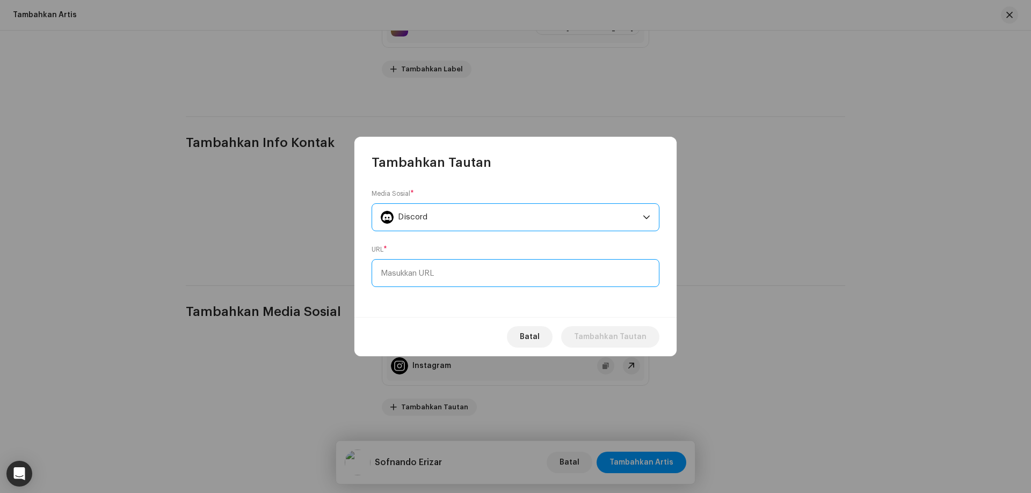
click at [421, 266] on input at bounding box center [515, 273] width 288 height 28
paste input "discord.com//users/552848501403418639"
click at [596, 311] on div "Media Sosial * Discord URL * discord.com//users/552848501403418639" at bounding box center [515, 244] width 322 height 146
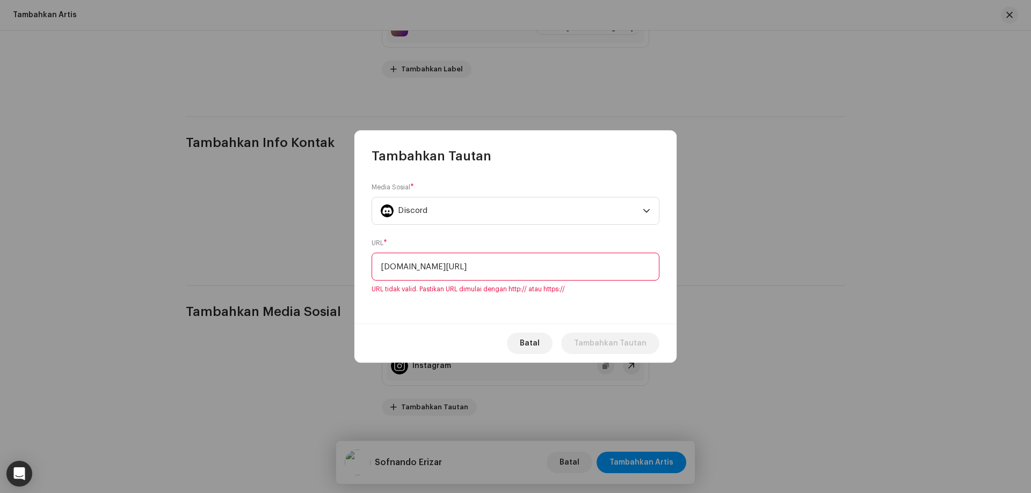
click at [380, 268] on input "discord.com//users/552848501403418639" at bounding box center [515, 267] width 288 height 28
drag, startPoint x: 528, startPoint y: 289, endPoint x: 600, endPoint y: 288, distance: 71.9
click at [600, 288] on span "URL tidak valid. Pastikan URL dimulai dengan http:// atau https://" at bounding box center [515, 289] width 288 height 9
copy span "atau https://"
click at [383, 269] on input "discord.com//users/552848501403418639" at bounding box center [515, 267] width 288 height 28
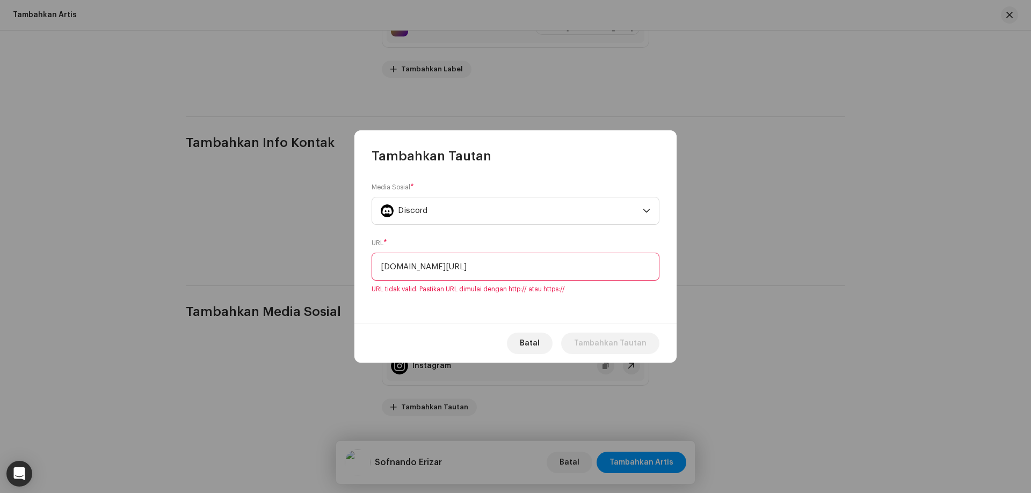
click at [381, 269] on input "discord.com//users/552848501403418639" at bounding box center [515, 267] width 288 height 28
paste input "atau https://"
drag, startPoint x: 399, startPoint y: 267, endPoint x: 339, endPoint y: 267, distance: 60.7
click at [339, 267] on div "Tambahkan Tautan Media Sosial * Discord URL * atau https://discord.com//users/5…" at bounding box center [515, 246] width 1031 height 493
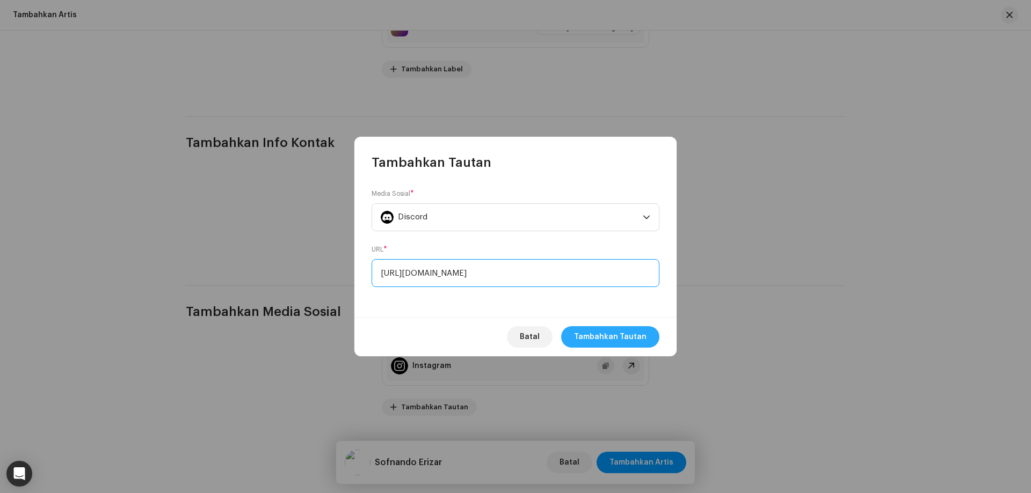
type input "https://discord.com//users/552848501403418639"
click at [624, 331] on span "Tambahkan Tautan" at bounding box center [610, 336] width 72 height 21
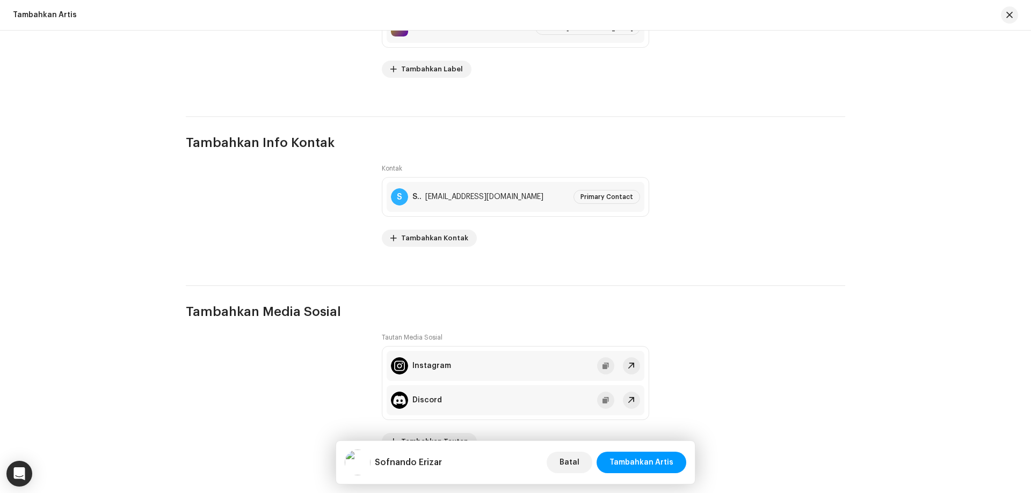
scroll to position [1306, 0]
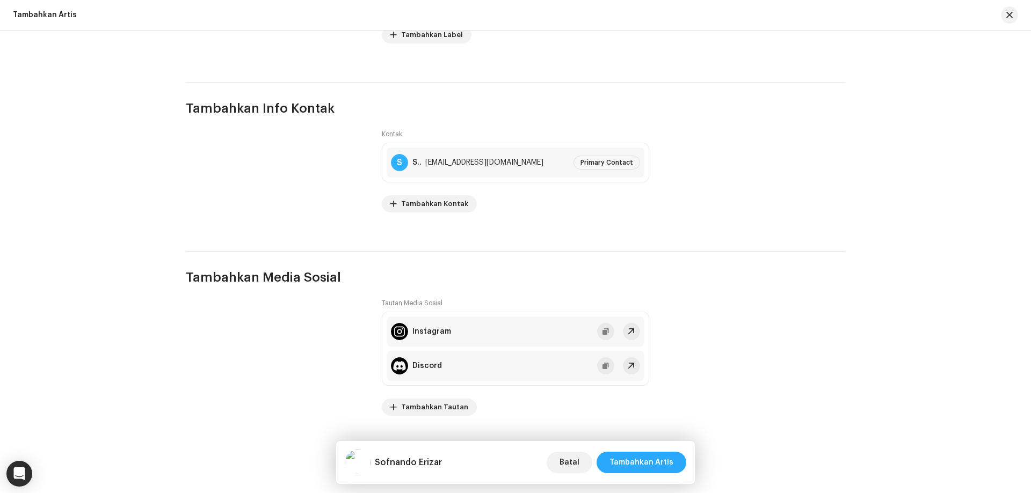
click at [654, 466] on span "Tambahkan Artis" at bounding box center [641, 462] width 64 height 21
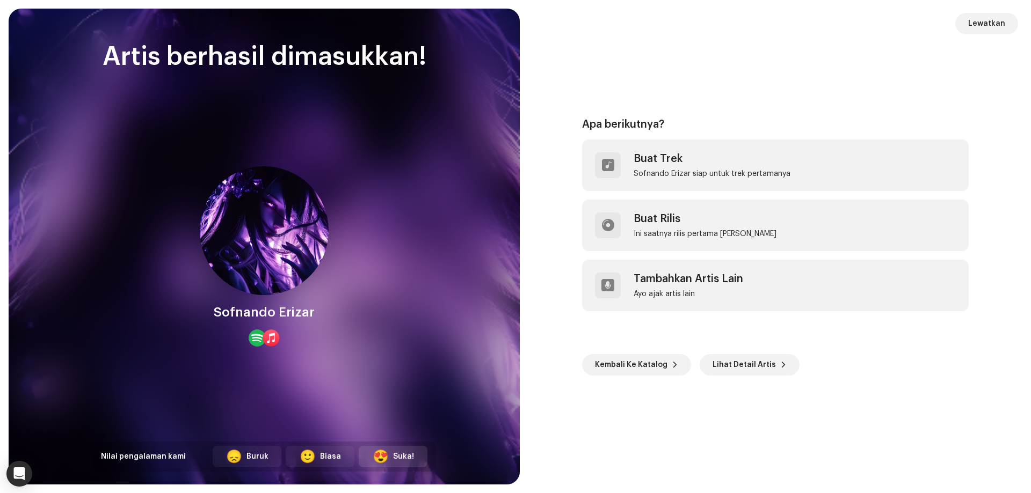
click at [397, 456] on div "Suka!" at bounding box center [403, 456] width 21 height 11
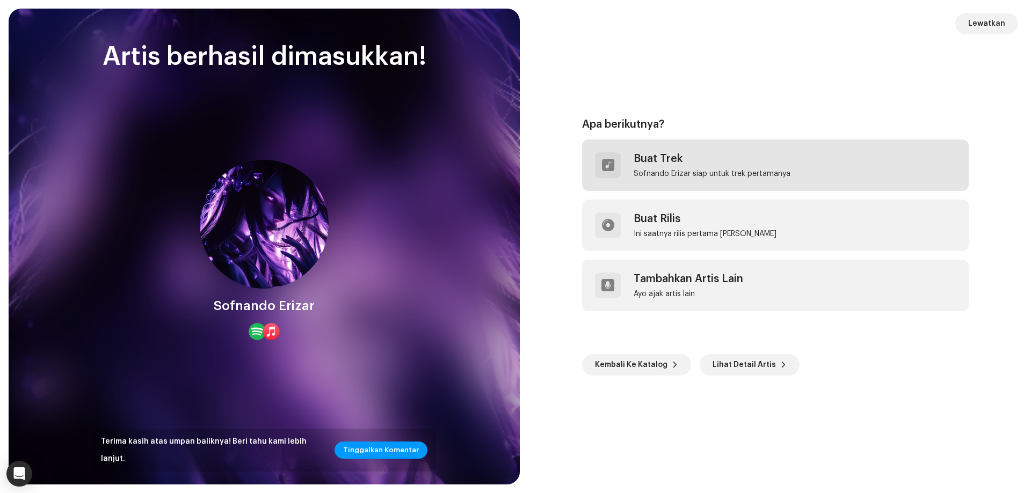
click at [750, 150] on div "Buat Trek Sofnando Erizar siap untuk trek pertamanya" at bounding box center [775, 166] width 387 height 52
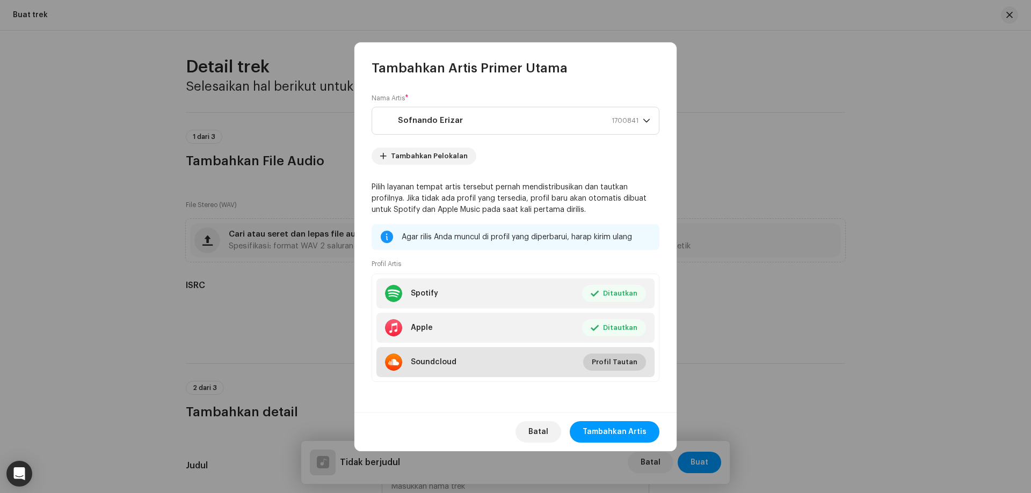
click at [624, 362] on span "Profil Tautan" at bounding box center [615, 362] width 46 height 21
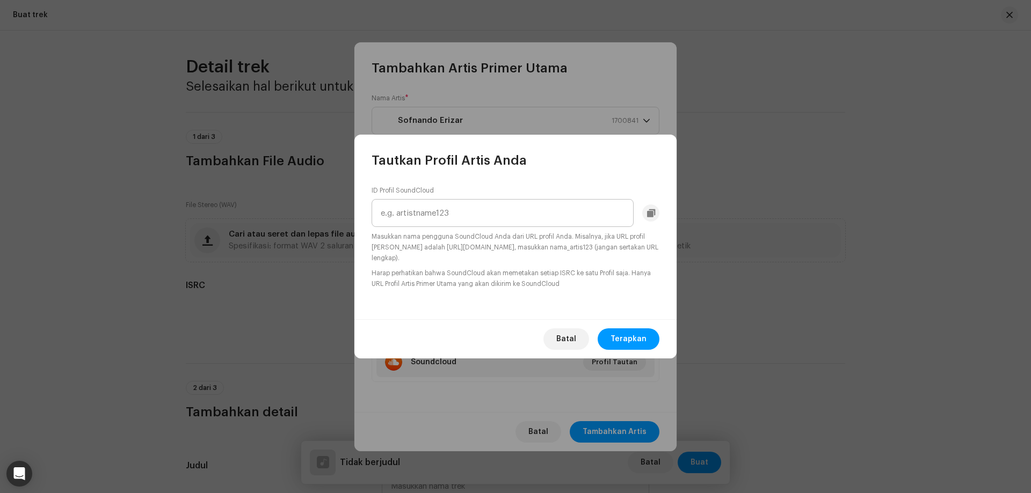
click at [468, 216] on input "text" at bounding box center [502, 213] width 262 height 28
click at [580, 264] on div "ID Profil SoundCloud https://soundcloud.com/sofnandoerizar Masukkan nama penggu…" at bounding box center [515, 237] width 288 height 103
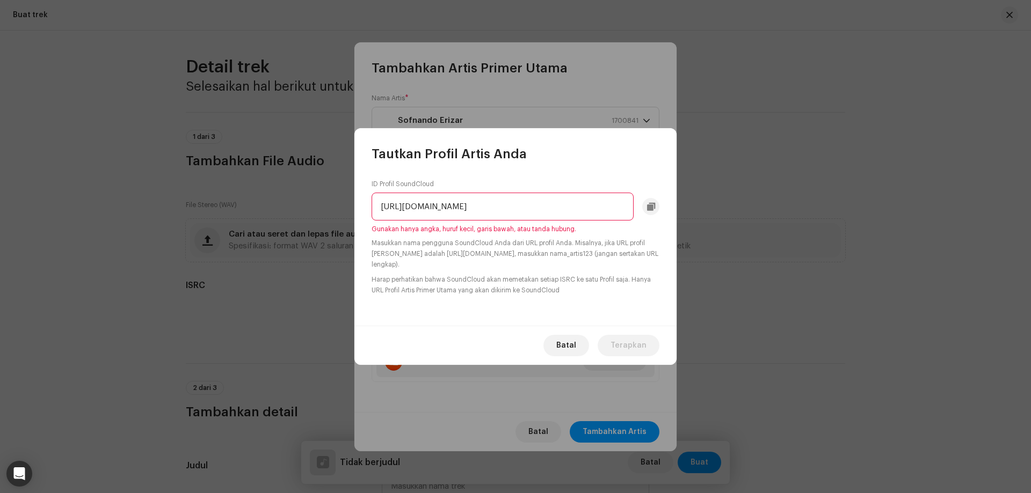
click at [540, 230] on span "Gunakan hanya angka, huruf kecil, garis bawah, atau tanda hubung." at bounding box center [515, 229] width 288 height 9
click at [381, 207] on input "https://soundcloud.com/sofnandoerizar" at bounding box center [502, 207] width 262 height 28
click at [460, 251] on small "Masukkan nama pengguna SoundCloud Anda dari URL profil Anda. Misalnya, jika URL…" at bounding box center [515, 254] width 288 height 32
click at [549, 199] on input "https://soundcloud.com/sofnandoerizar" at bounding box center [502, 207] width 262 height 28
click at [529, 243] on small "Masukkan nama pengguna SoundCloud Anda dari URL profil Anda. Misalnya, jika URL…" at bounding box center [515, 254] width 288 height 32
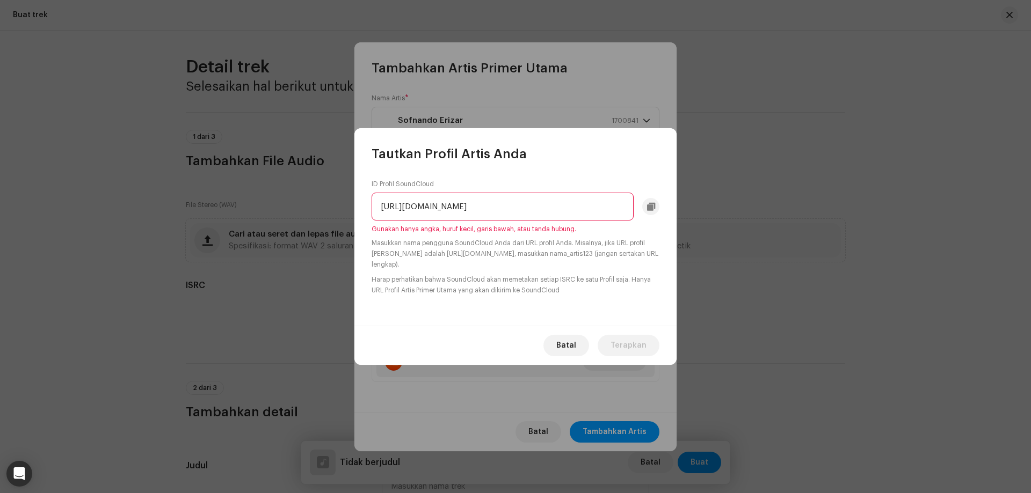
click at [573, 207] on input "https://soundcloud.com/sofnandoeriza" at bounding box center [502, 207] width 262 height 28
type input "https://soundcloud.com/sofnandoerizar"
click at [543, 254] on small "Masukkan nama pengguna SoundCloud Anda dari URL profil Anda. Misalnya, jika URL…" at bounding box center [515, 254] width 288 height 32
click at [476, 293] on small "Harap perhatikan bahwa SoundCloud akan memetakan setiap ISRC ke satu Profil saj…" at bounding box center [515, 284] width 288 height 21
click at [525, 289] on small "Harap perhatikan bahwa SoundCloud akan memetakan setiap ISRC ke satu Profil saj…" at bounding box center [515, 284] width 288 height 21
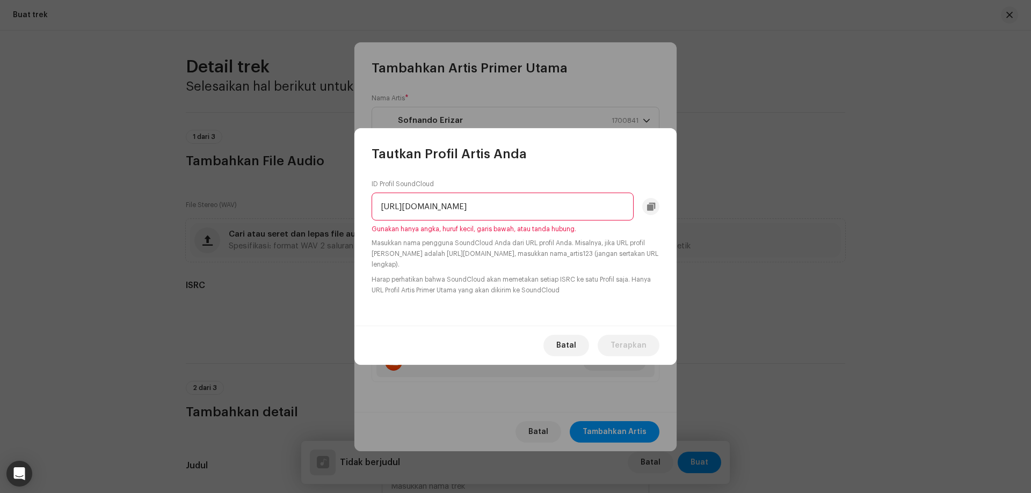
click at [553, 324] on div "ID Profil SoundCloud https://soundcloud.com/sofnandoerizar Gunakan hanya angka,…" at bounding box center [515, 244] width 322 height 163
click at [574, 349] on span "Batal" at bounding box center [566, 345] width 20 height 21
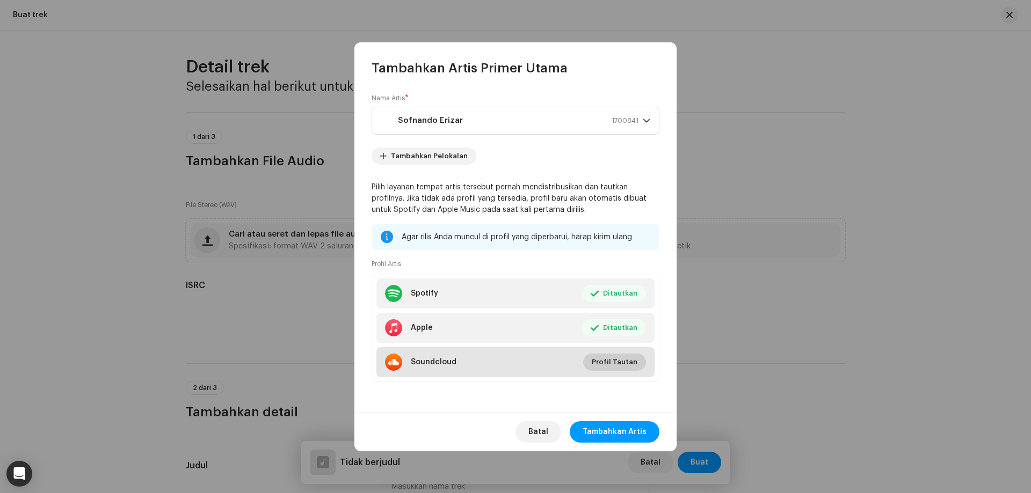
click at [621, 366] on span "Profil Tautan" at bounding box center [615, 362] width 46 height 21
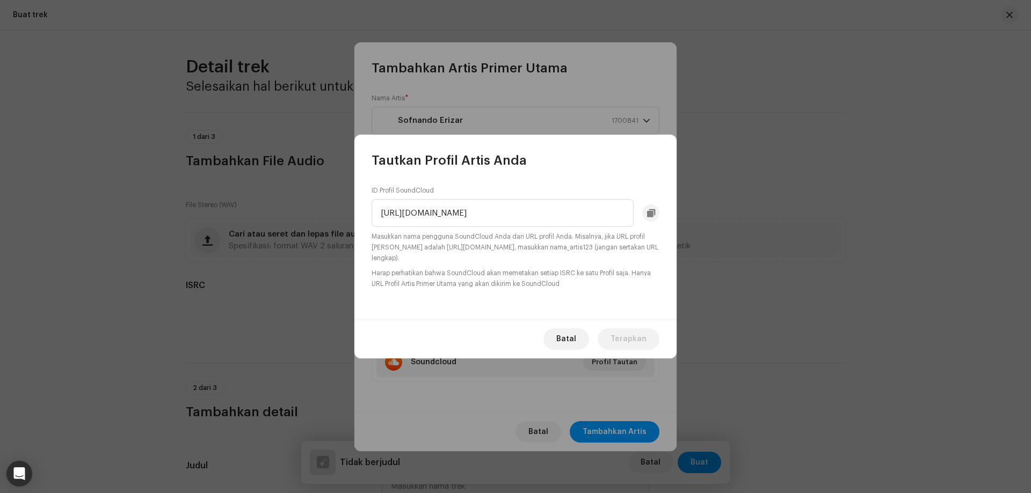
click at [622, 302] on div "ID Profil SoundCloud https://soundcloud.com/sofnandoerizar Masukkan nama penggu…" at bounding box center [515, 244] width 322 height 150
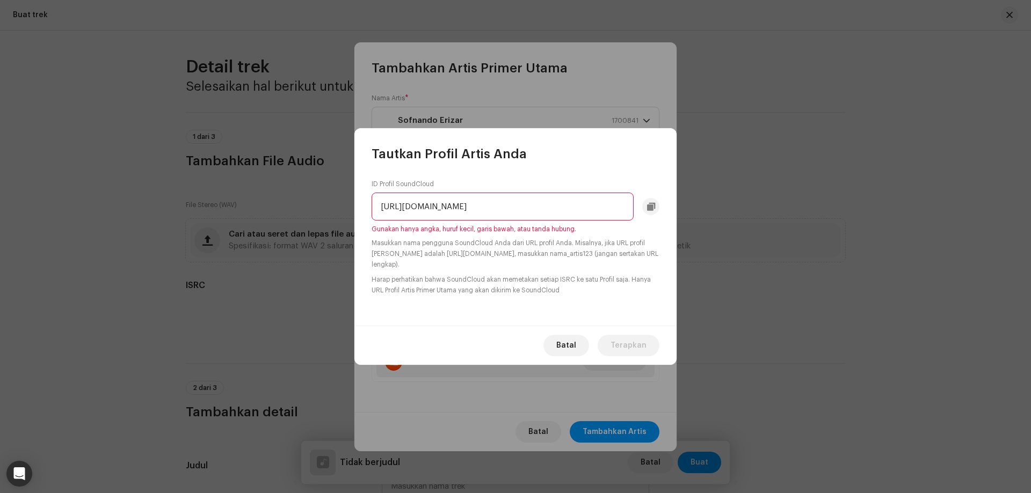
drag, startPoint x: 474, startPoint y: 209, endPoint x: 343, endPoint y: 214, distance: 131.1
click at [343, 214] on div "Tautkan Profil Artis Anda ID Profil SoundCloud https://soundcloud.com/sofnandoe…" at bounding box center [515, 246] width 1031 height 493
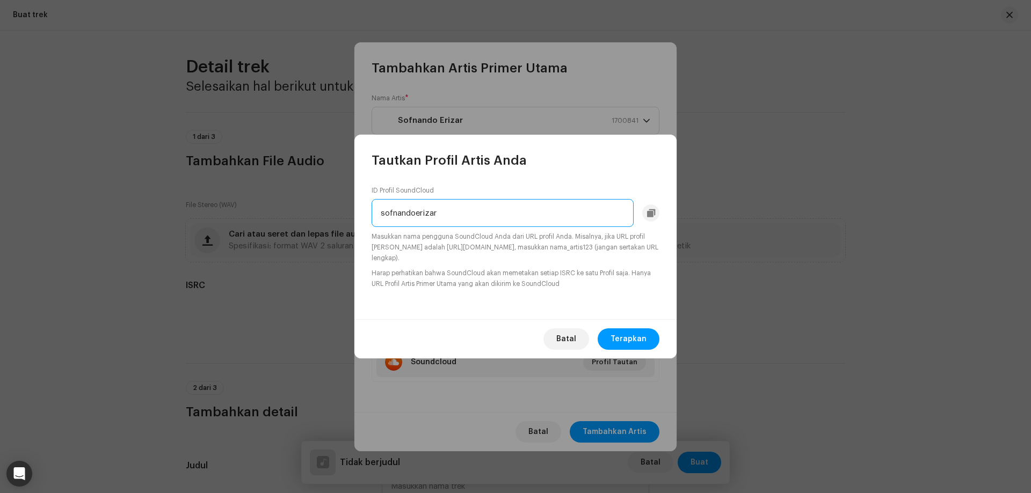
type input "sofnandoerizar"
click at [497, 250] on small "Masukkan nama pengguna SoundCloud Anda dari URL profil Anda. Misalnya, jika URL…" at bounding box center [515, 247] width 288 height 32
click at [493, 244] on small "Masukkan nama pengguna SoundCloud Anda dari URL profil Anda. Misalnya, jika URL…" at bounding box center [515, 247] width 288 height 32
click at [492, 245] on small "Masukkan nama pengguna SoundCloud Anda dari URL profil Anda. Misalnya, jika URL…" at bounding box center [515, 247] width 288 height 32
click at [631, 337] on span "Terapkan" at bounding box center [628, 339] width 36 height 21
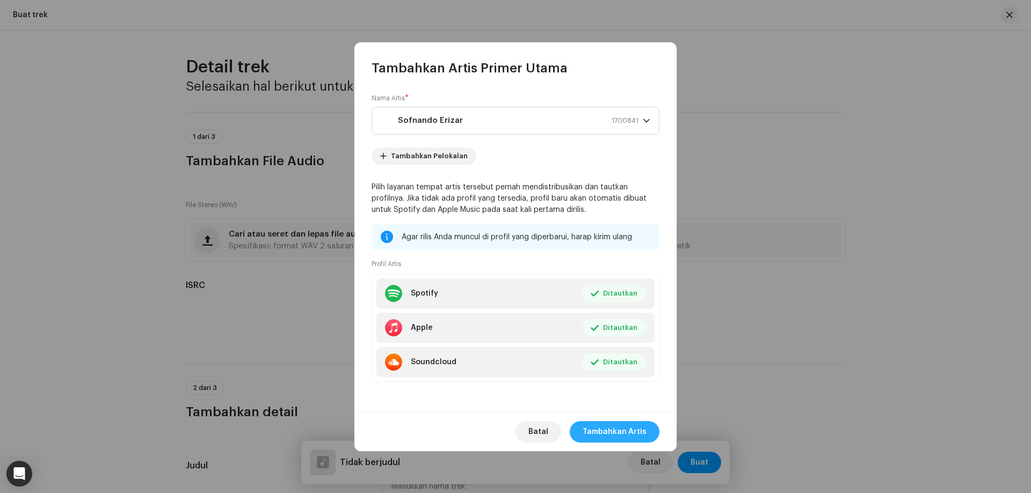
click at [601, 432] on span "Tambahkan Artis" at bounding box center [614, 431] width 64 height 21
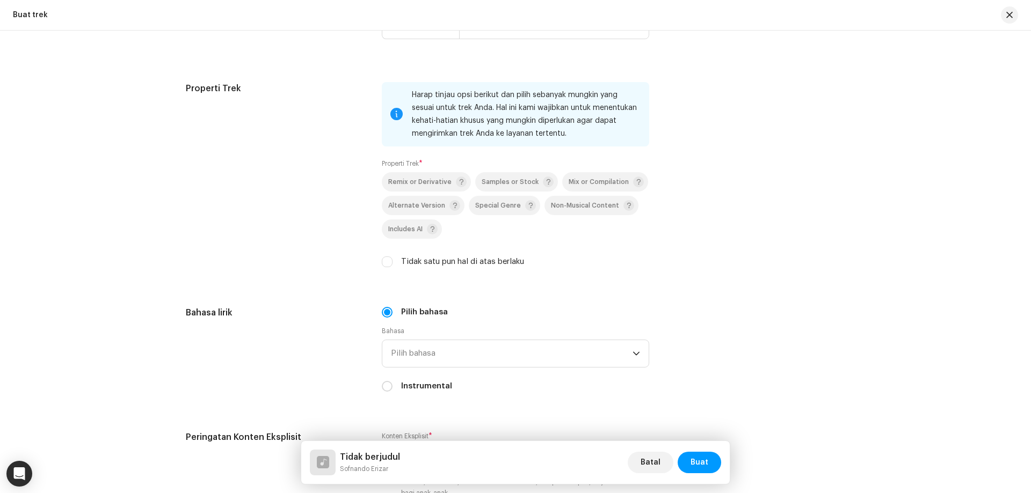
scroll to position [1288, 0]
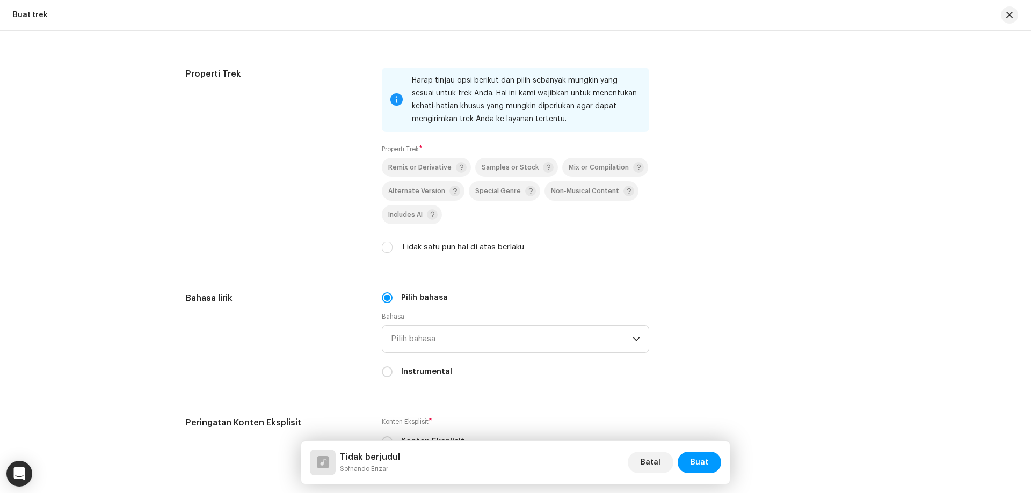
click at [475, 247] on label "Tidak satu pun hal di atas berlaku" at bounding box center [462, 248] width 123 height 12
click at [392, 247] on input "Tidak satu pun hal di atas berlaku" at bounding box center [387, 247] width 11 height 11
checkbox input "true"
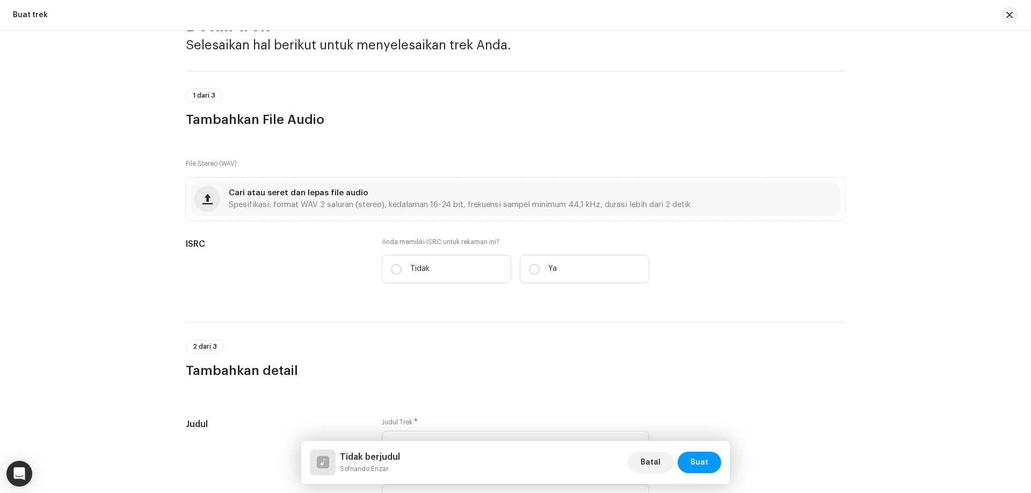
scroll to position [0, 0]
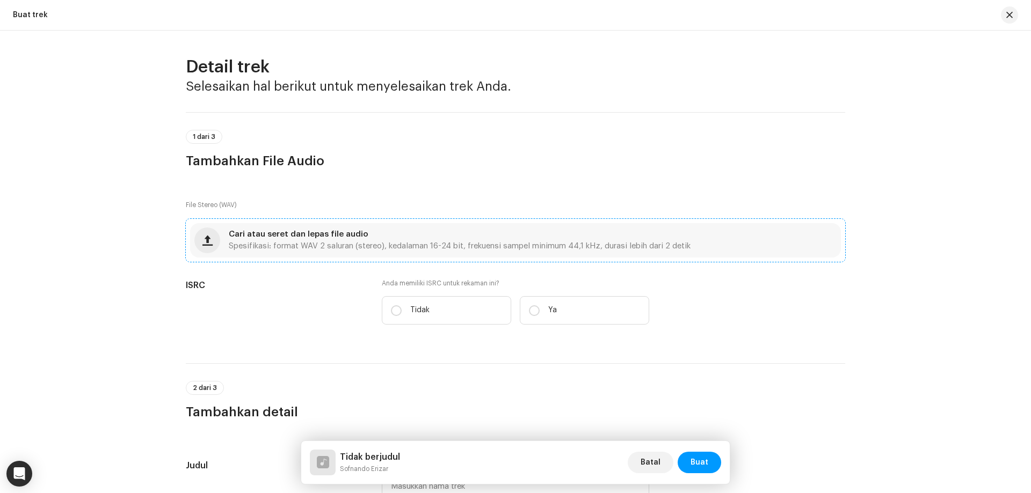
click at [356, 227] on div "Cari atau seret dan lepas file audio Spesifikasi: format WAV 2 saluran (stereo)…" at bounding box center [515, 240] width 651 height 34
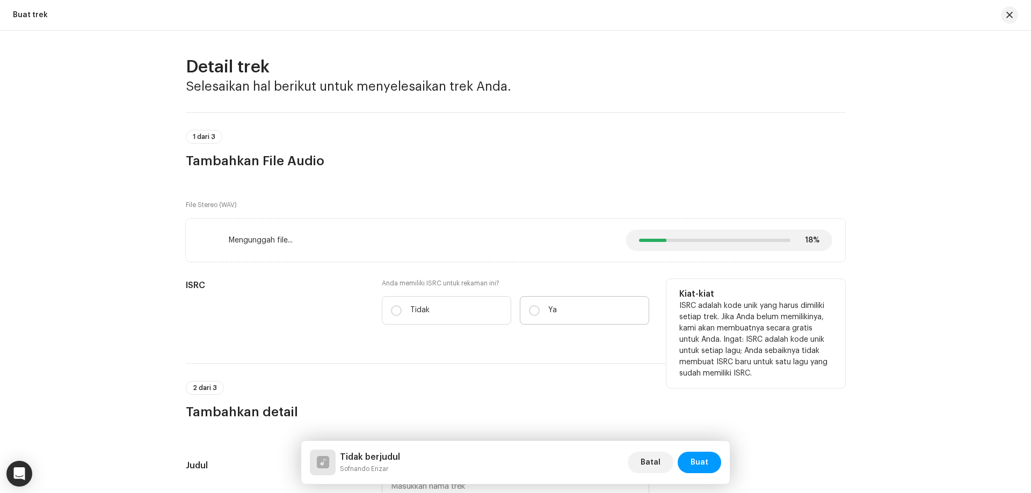
click at [540, 303] on label "Ya" at bounding box center [584, 310] width 129 height 28
click at [540, 305] on input "Ya" at bounding box center [534, 310] width 11 height 11
radio input "true"
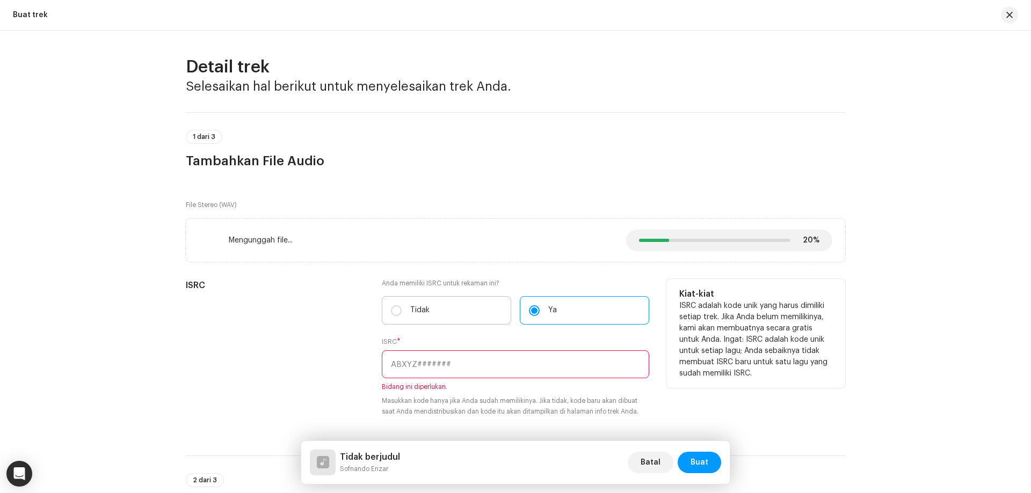
click at [444, 305] on label "Tidak" at bounding box center [446, 310] width 129 height 28
click at [402, 305] on input "Tidak" at bounding box center [396, 310] width 11 height 11
radio input "true"
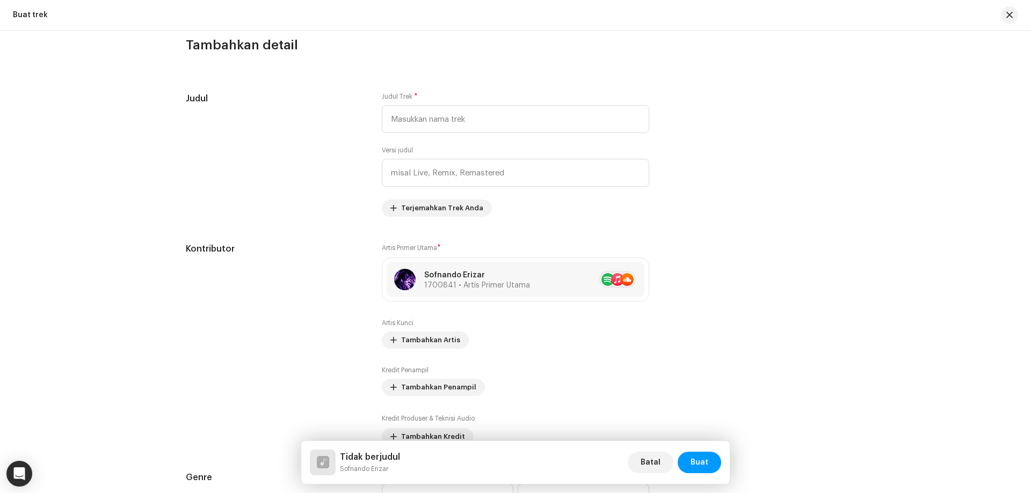
scroll to position [483, 0]
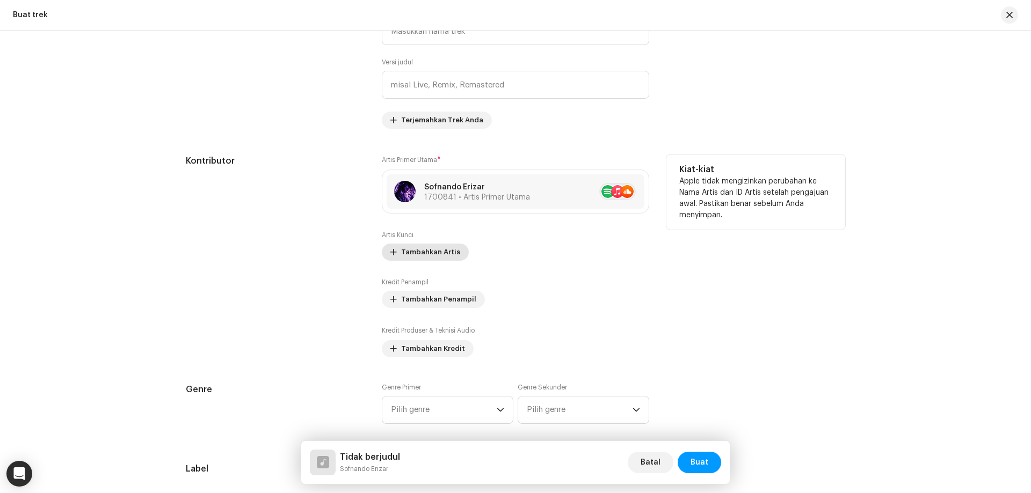
click at [426, 253] on span "Tambahkan Artis" at bounding box center [430, 252] width 59 height 21
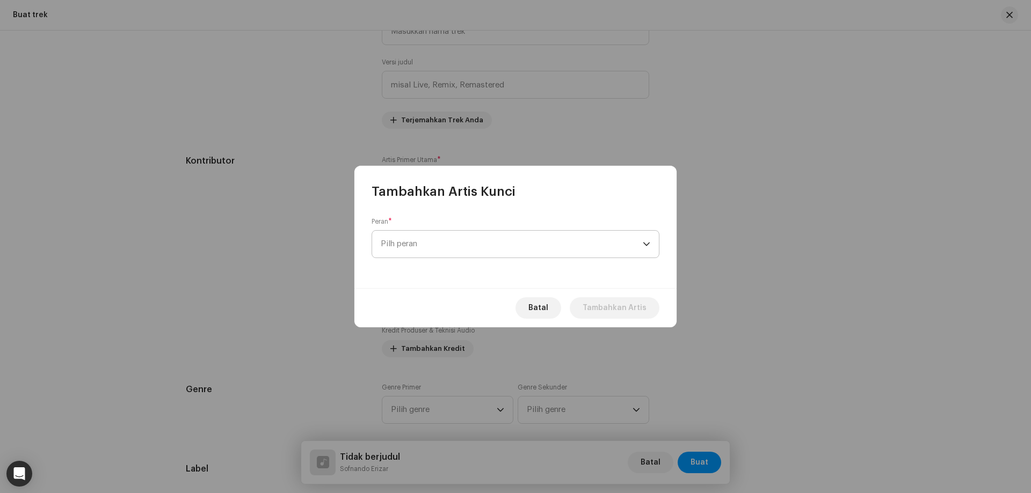
click at [451, 249] on span "Pilh peran" at bounding box center [512, 244] width 262 height 27
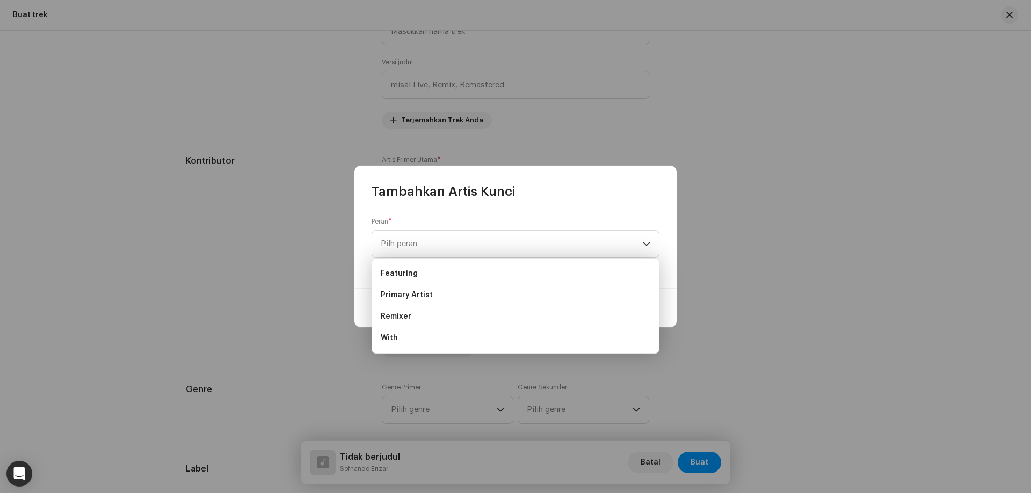
click at [387, 213] on div "Peran * Pilh peran" at bounding box center [515, 244] width 322 height 88
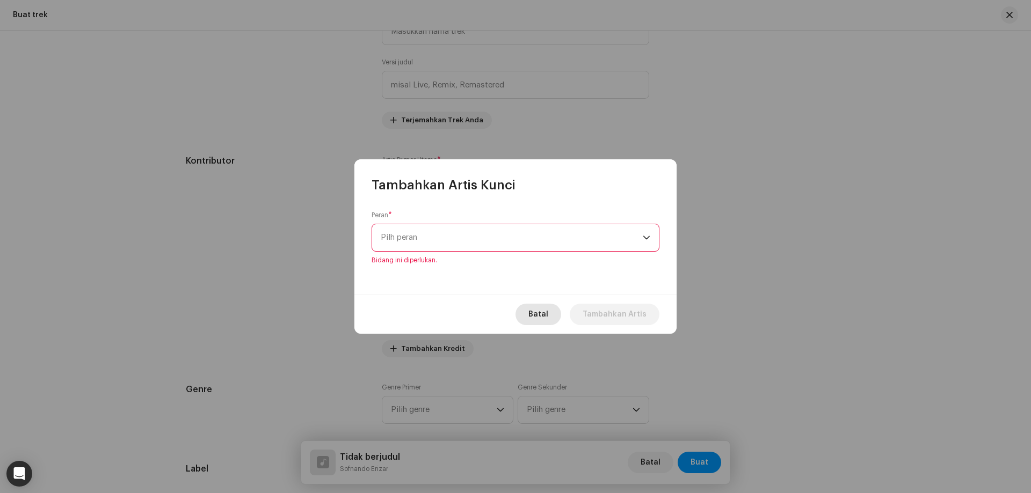
click at [545, 319] on span "Batal" at bounding box center [538, 314] width 20 height 21
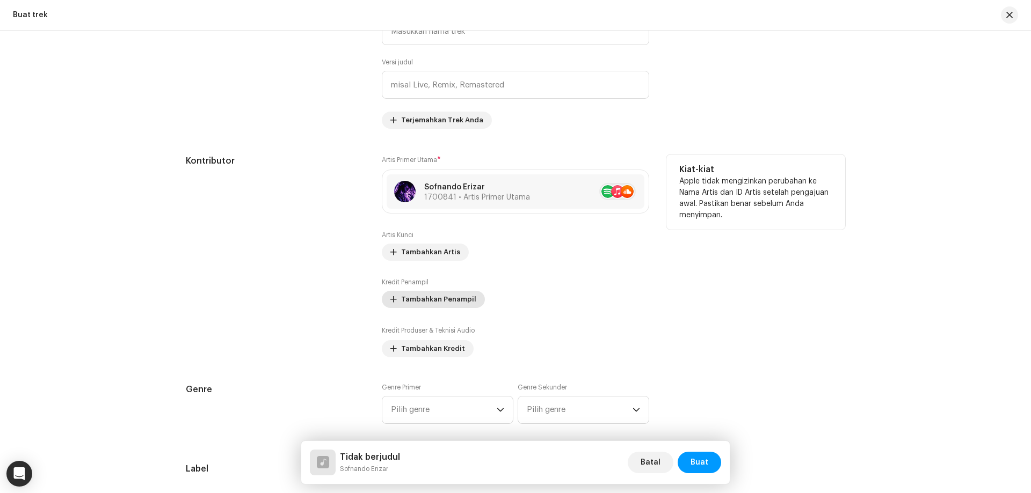
click at [426, 300] on span "Tambahkan Penampil" at bounding box center [438, 299] width 75 height 21
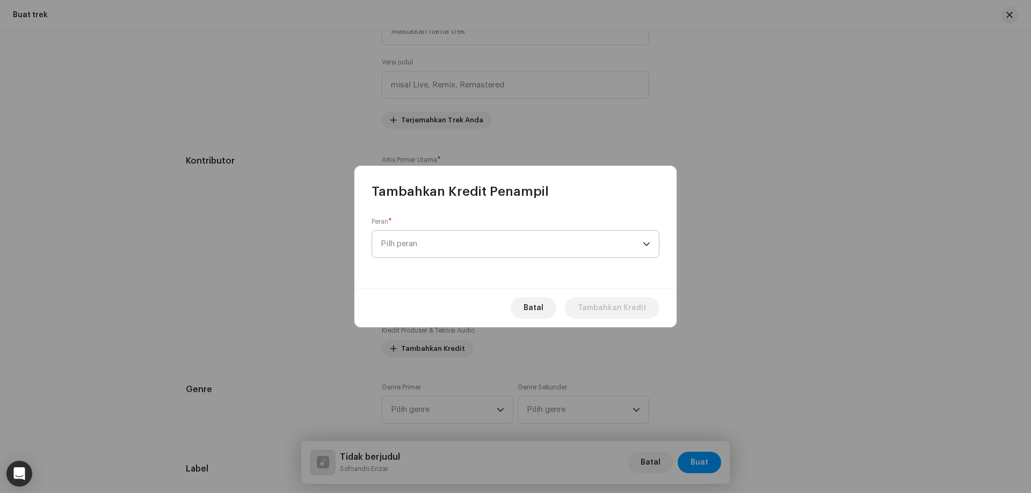
click at [428, 252] on span "Pilh peran" at bounding box center [512, 244] width 262 height 27
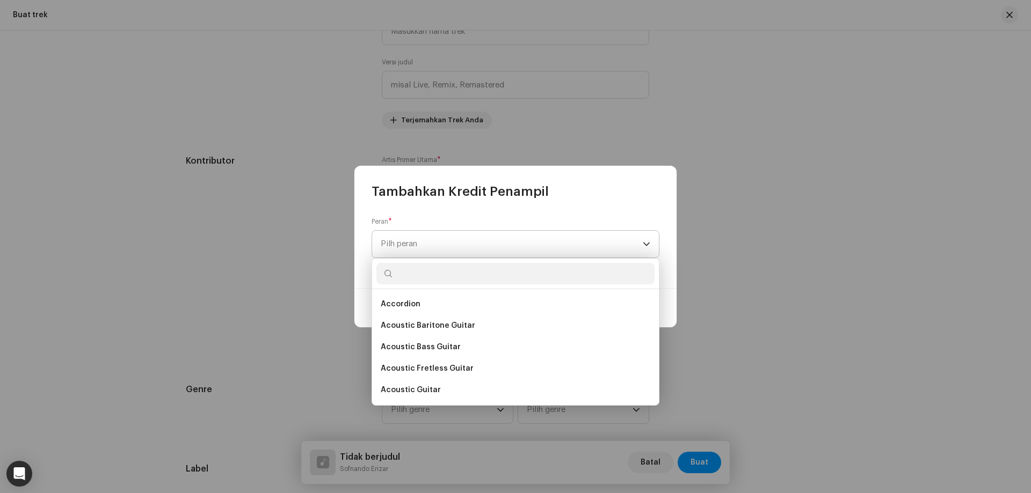
click at [466, 242] on span "Pilh peran" at bounding box center [512, 244] width 262 height 27
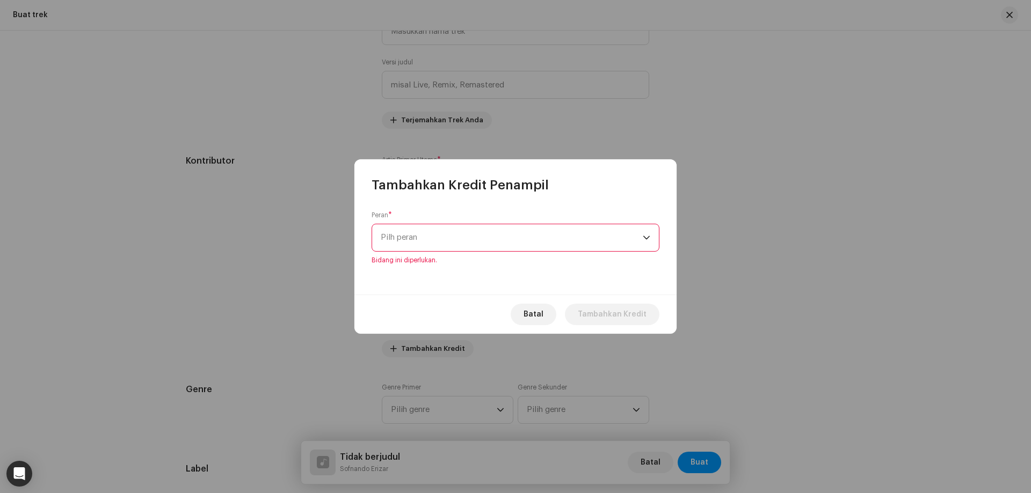
click at [466, 242] on span "Pilh peran" at bounding box center [512, 237] width 262 height 27
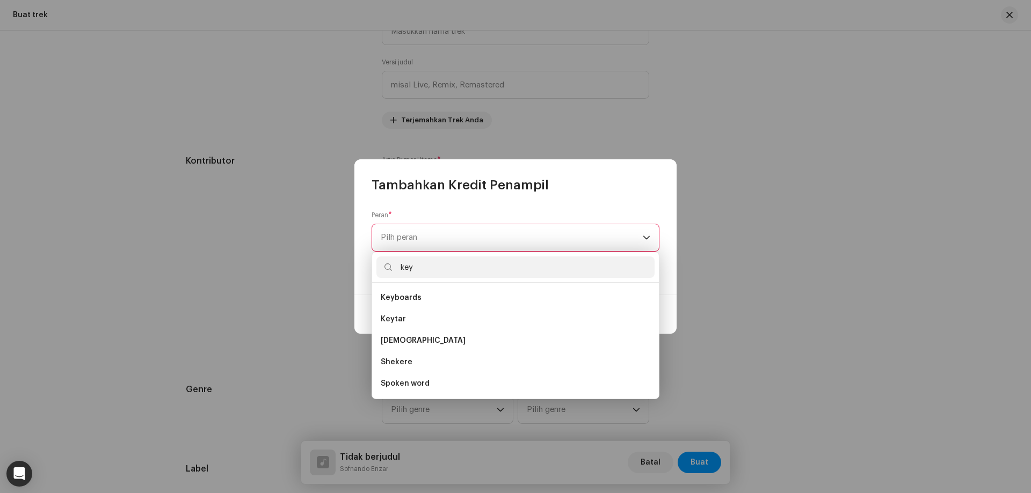
scroll to position [0, 0]
type input "k"
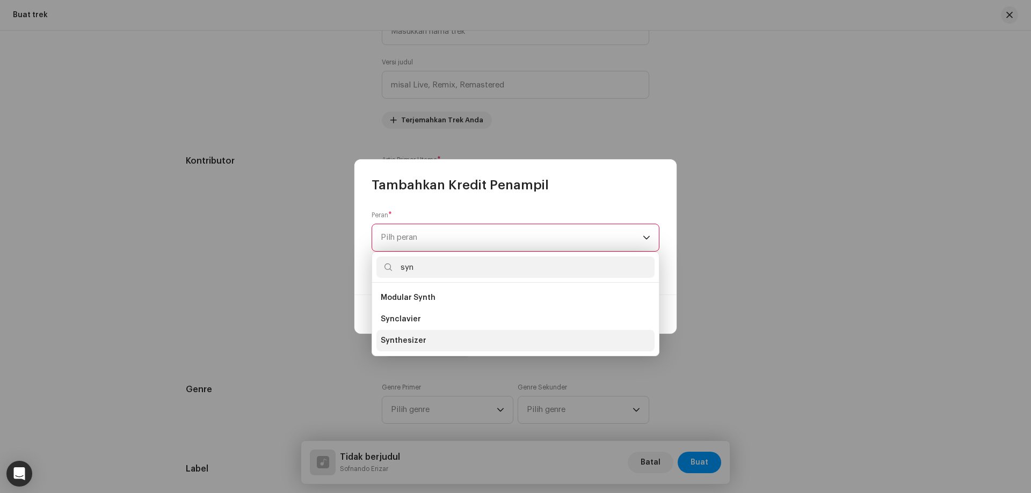
type input "syn"
click at [439, 340] on li "Synthesizer" at bounding box center [515, 340] width 278 height 21
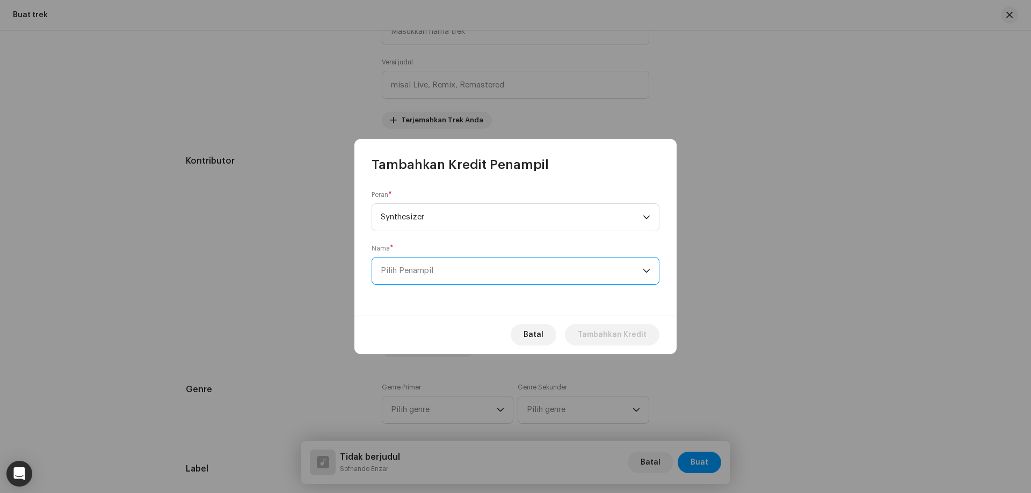
click at [425, 275] on span "Pilih Penampil" at bounding box center [512, 271] width 262 height 27
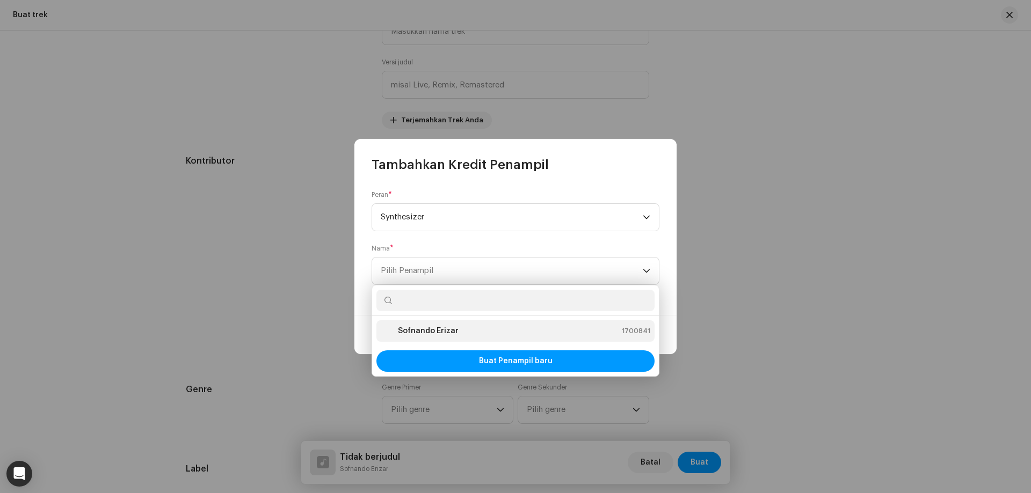
click at [432, 330] on strong "Sofnando Erizar" at bounding box center [428, 331] width 61 height 11
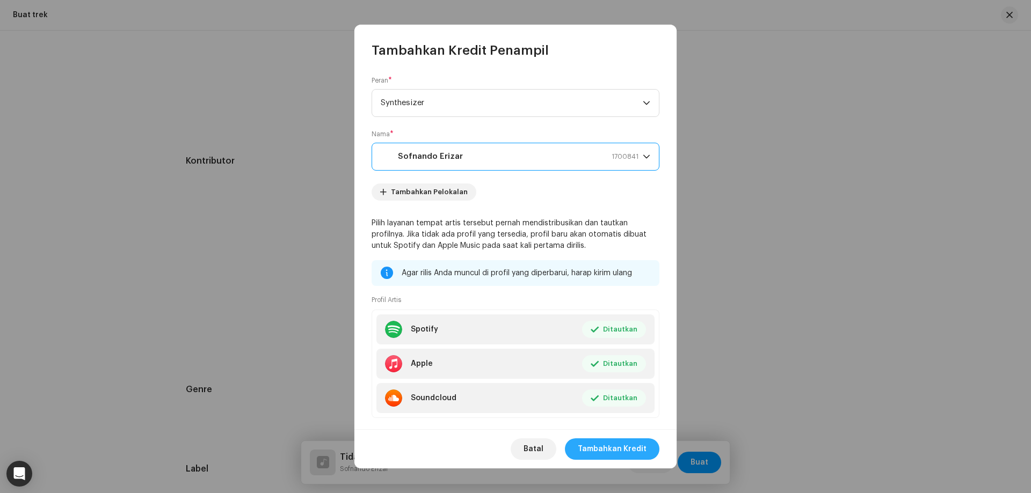
click at [604, 447] on span "Tambahkan Kredit" at bounding box center [612, 449] width 69 height 21
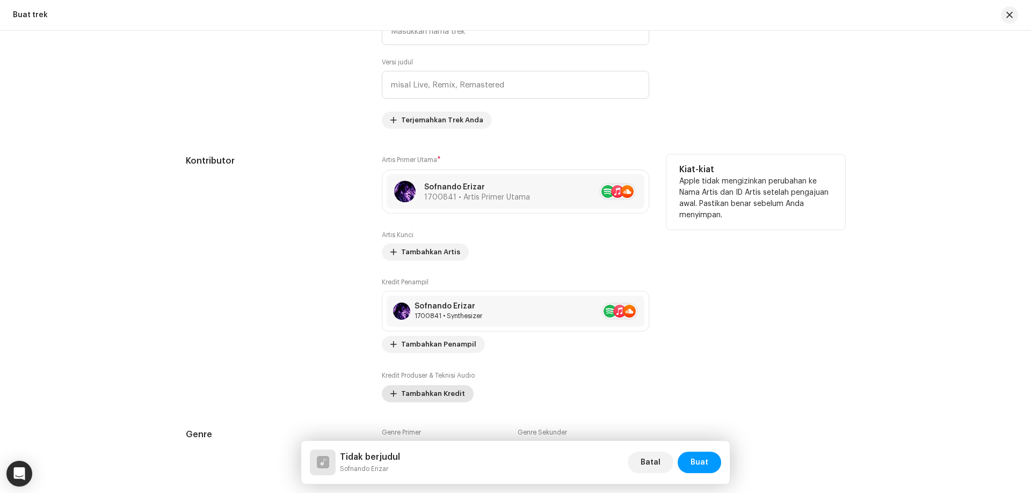
click at [430, 396] on span "Tambahkan Kredit" at bounding box center [433, 393] width 64 height 21
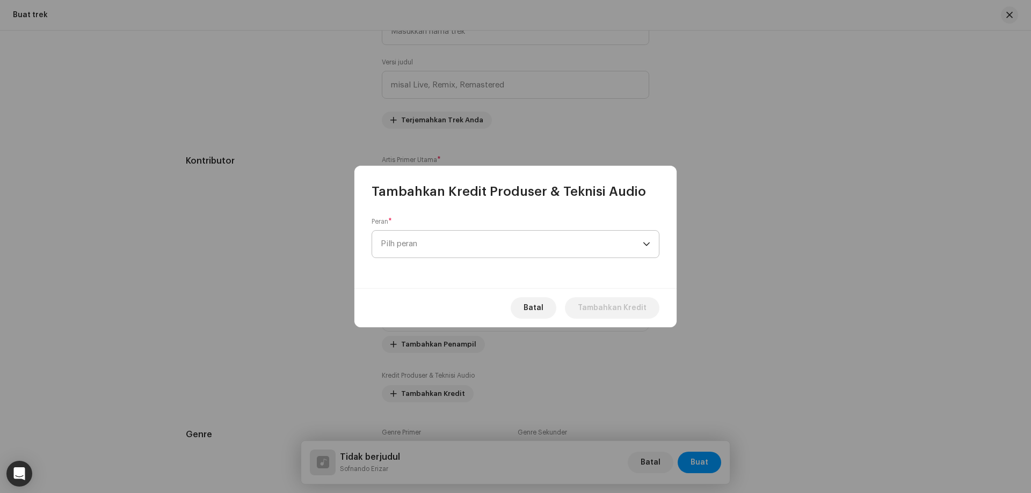
click at [431, 253] on span "Pilh peran" at bounding box center [512, 244] width 262 height 27
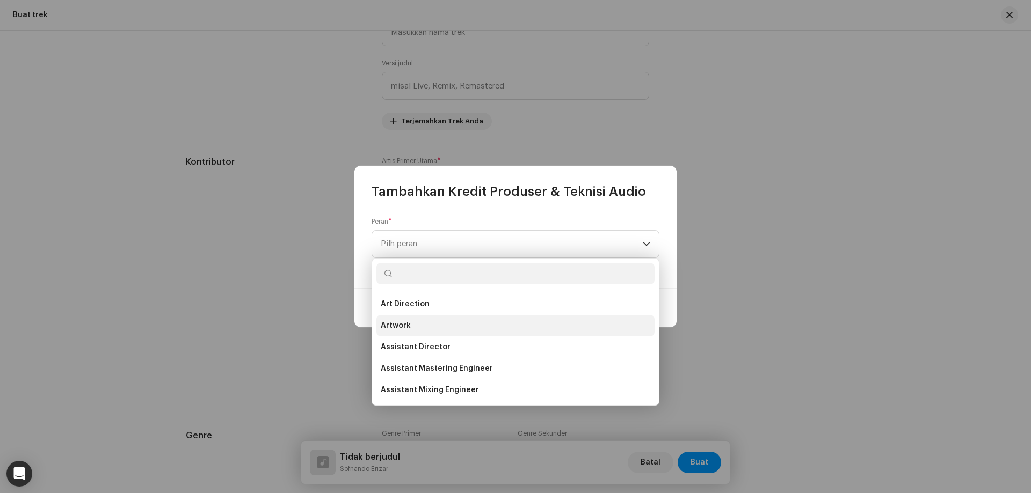
scroll to position [484, 0]
type input "pro"
click at [428, 392] on li "Producer" at bounding box center [515, 390] width 278 height 21
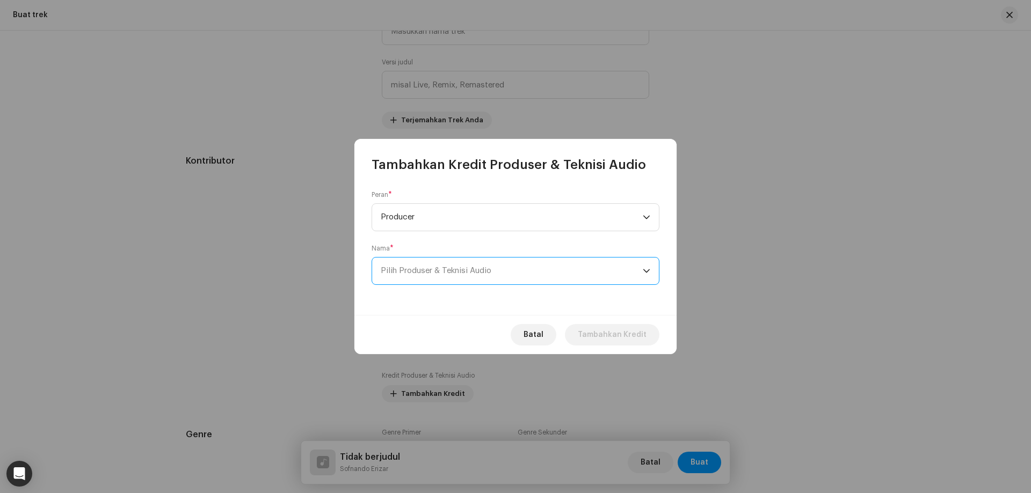
click at [461, 276] on span "Pilih Produser & Teknisi Audio" at bounding box center [512, 271] width 262 height 27
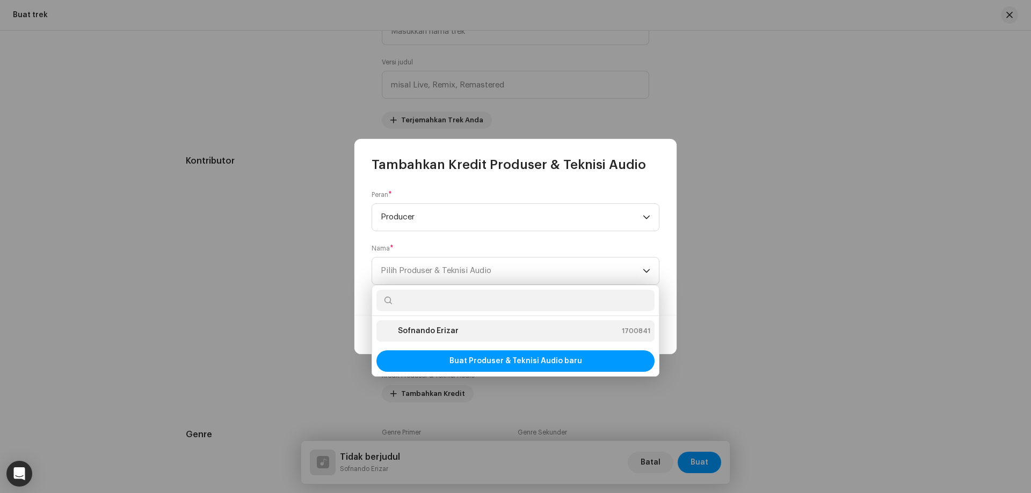
click at [440, 330] on strong "Sofnando Erizar" at bounding box center [428, 331] width 61 height 11
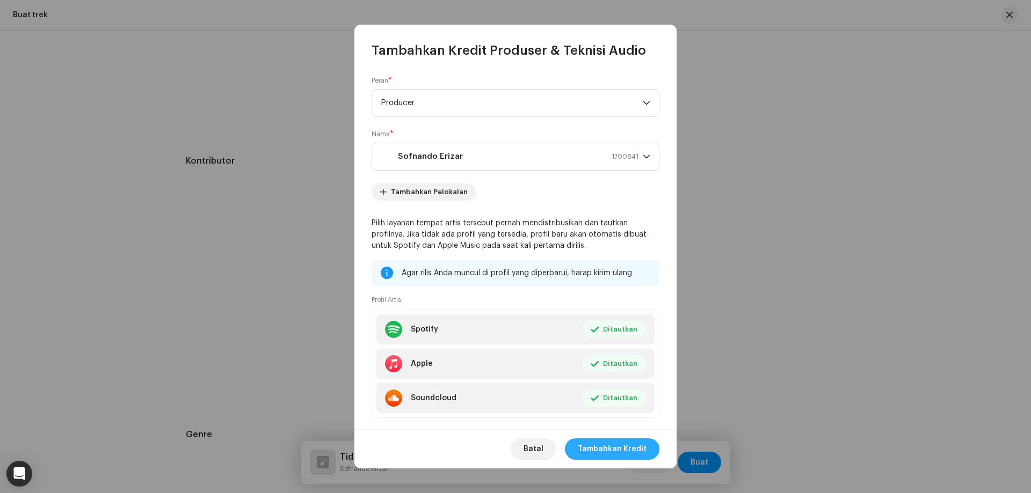
click at [620, 451] on span "Tambahkan Kredit" at bounding box center [612, 449] width 69 height 21
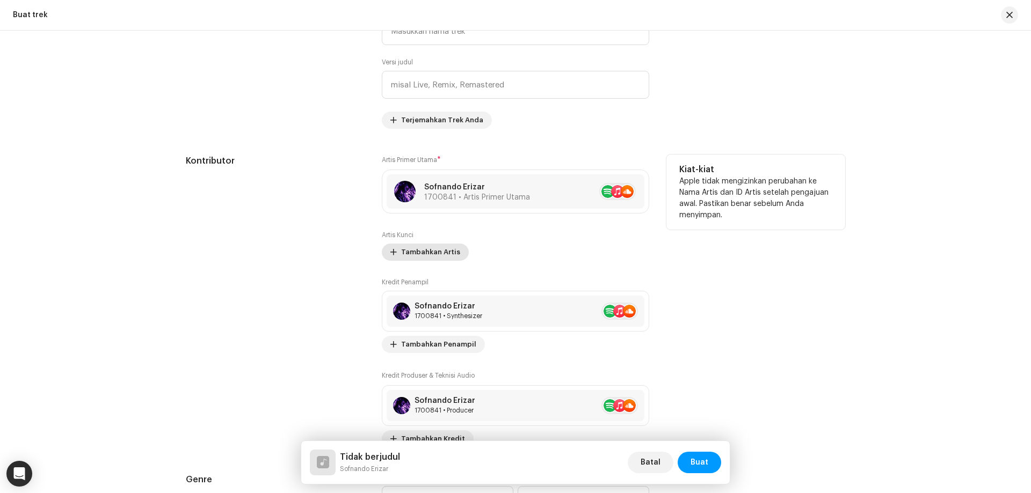
click at [435, 251] on span "Tambahkan Artis" at bounding box center [430, 252] width 59 height 21
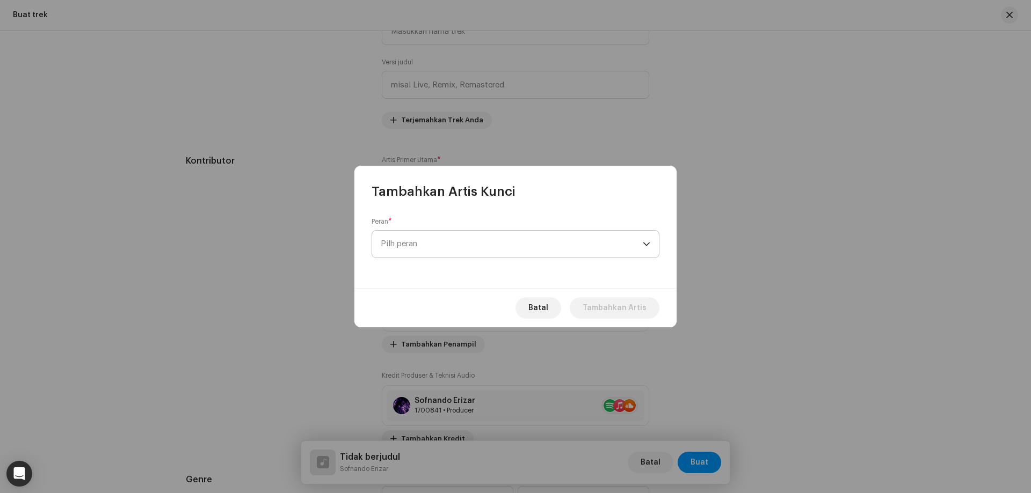
click at [439, 250] on span "Pilh peran" at bounding box center [512, 244] width 262 height 27
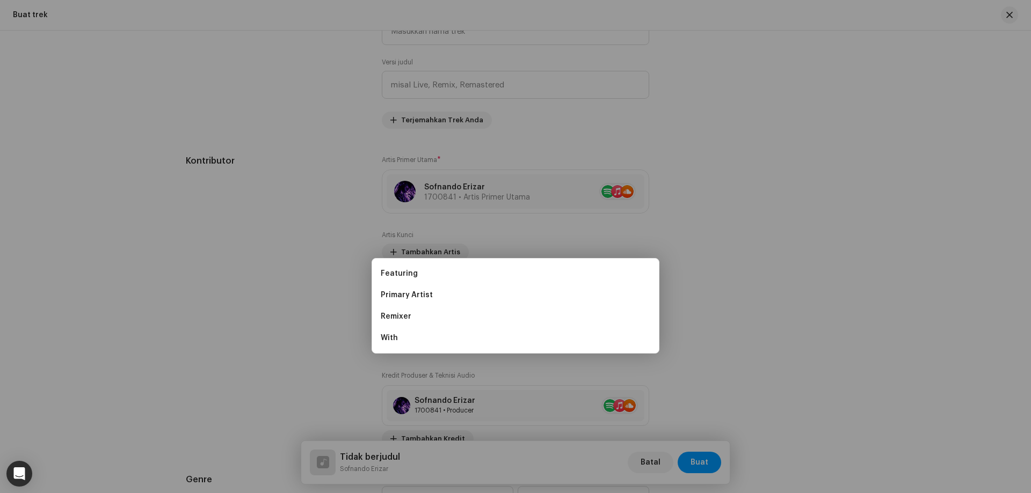
click at [249, 207] on div "Tambahkan Artis Kunci Peran * Pilh peran Batal Tambahkan Artis" at bounding box center [515, 246] width 1031 height 493
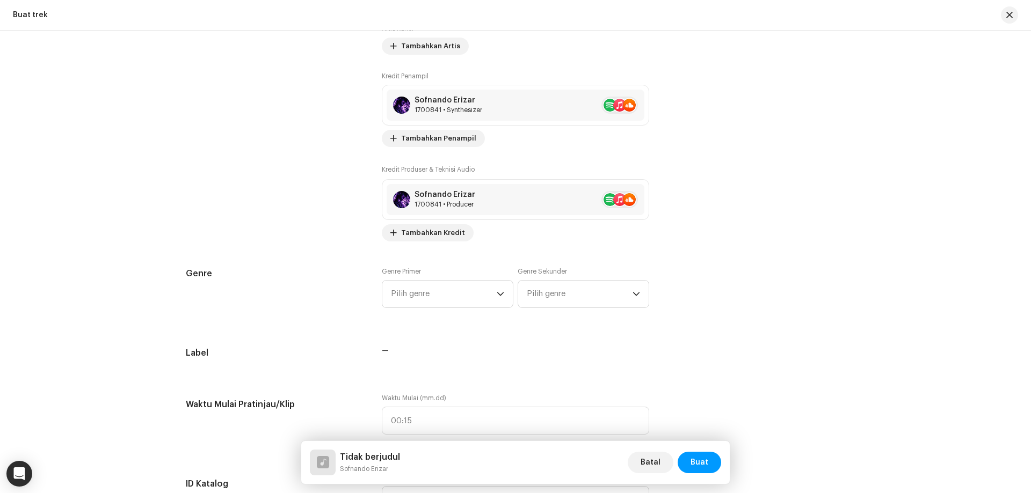
scroll to position [699, 0]
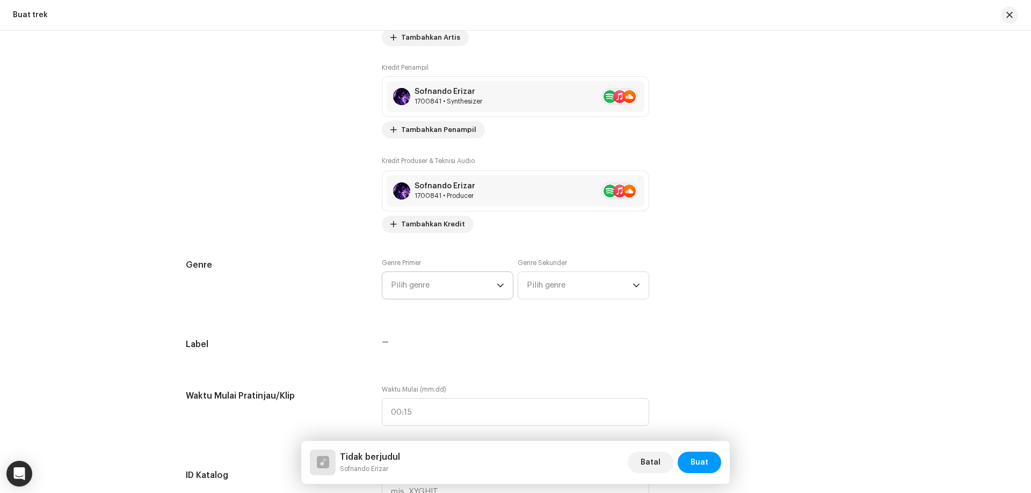
click at [454, 275] on span "Pilih genre" at bounding box center [444, 285] width 106 height 27
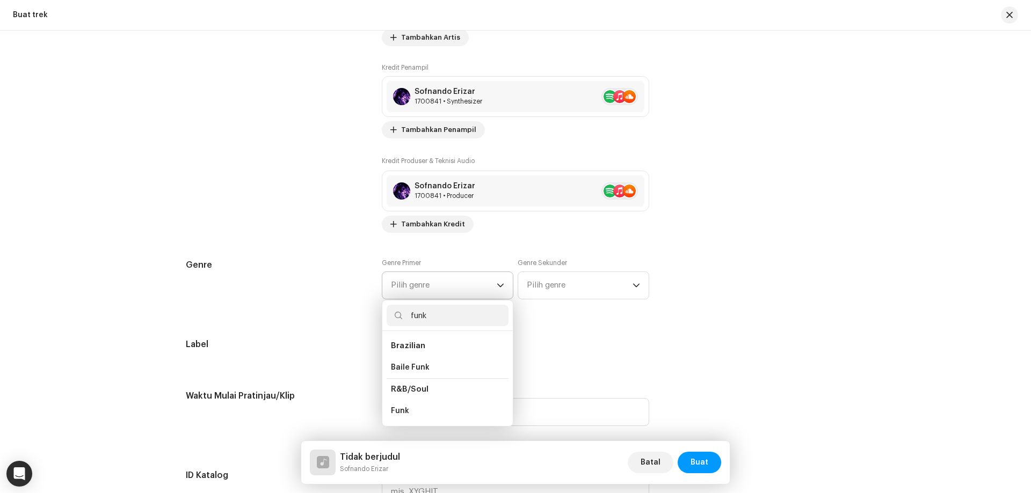
click at [410, 344] on span "Brazilian" at bounding box center [408, 346] width 34 height 8
click at [418, 337] on li "Brazilian" at bounding box center [448, 346] width 122 height 21
drag, startPoint x: 434, startPoint y: 319, endPoint x: 389, endPoint y: 319, distance: 45.1
click at [389, 319] on input "funk" at bounding box center [448, 315] width 122 height 21
type input "braz"
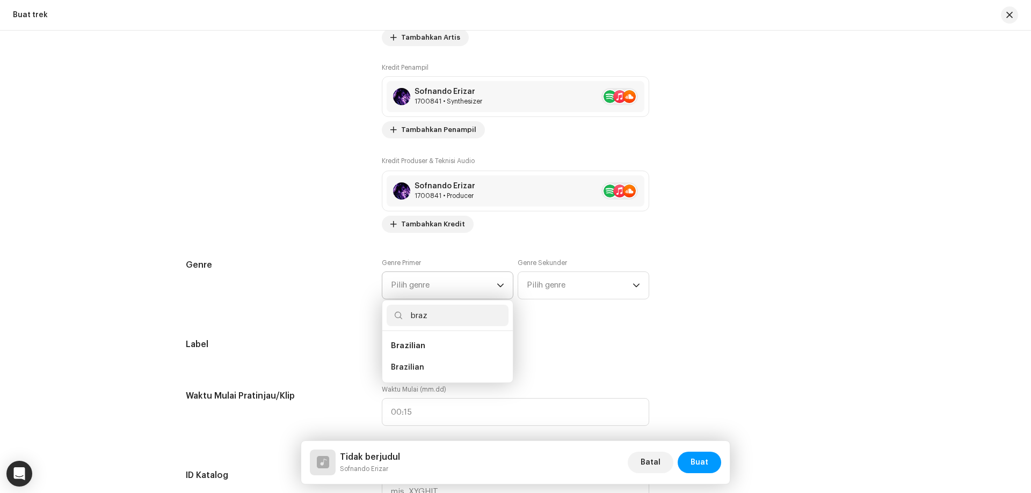
click at [418, 346] on span "Brazilian" at bounding box center [408, 346] width 34 height 8
drag, startPoint x: 413, startPoint y: 317, endPoint x: 371, endPoint y: 320, distance: 41.5
click at [371, 320] on div "Detail trek Selesaikan hal berikut untuk menyelesaikan trek Anda. 1 dari 3 Tamb…" at bounding box center [516, 460] width 694 height 2207
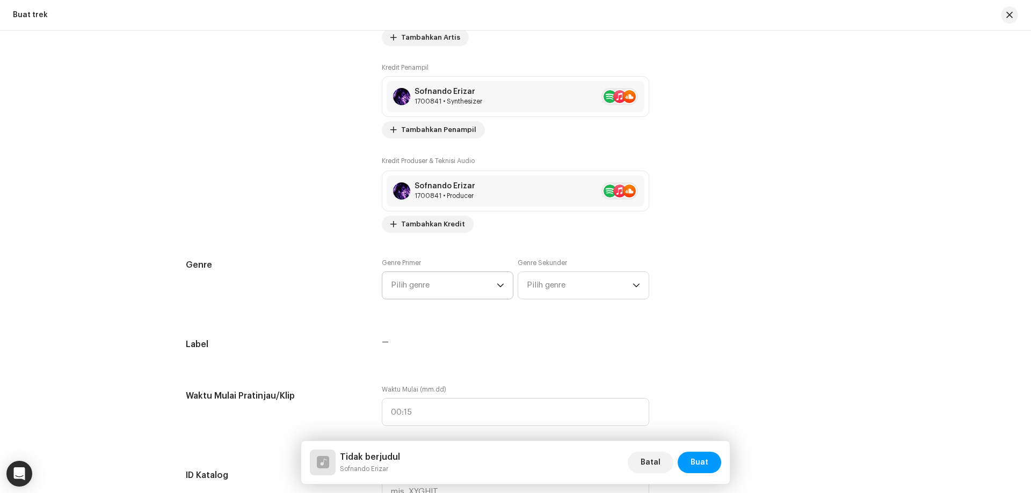
click at [434, 298] on span "Pilih genre" at bounding box center [444, 285] width 106 height 27
click at [434, 293] on span "Pilih genre" at bounding box center [444, 285] width 106 height 27
click at [497, 282] on icon "dropdown trigger" at bounding box center [501, 286] width 8 height 8
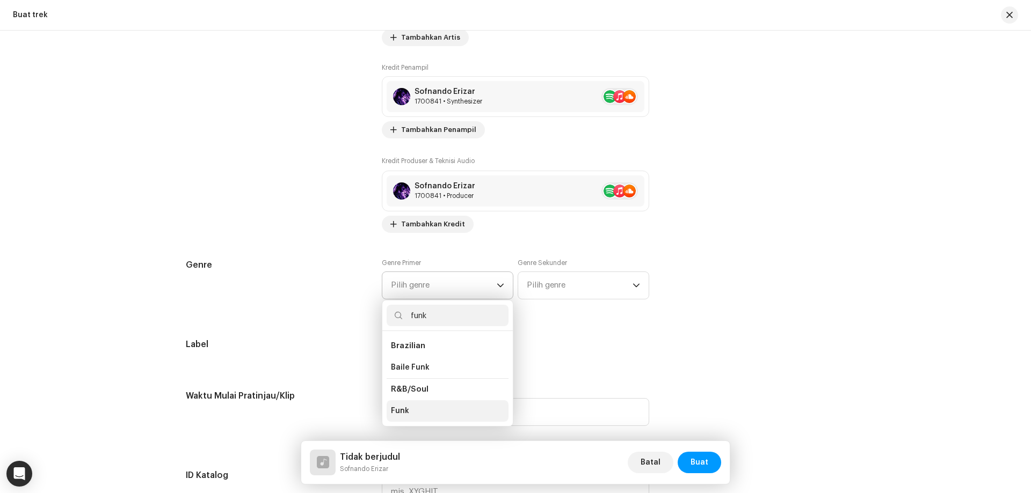
type input "funk"
click at [398, 412] on span "Funk" at bounding box center [400, 411] width 18 height 11
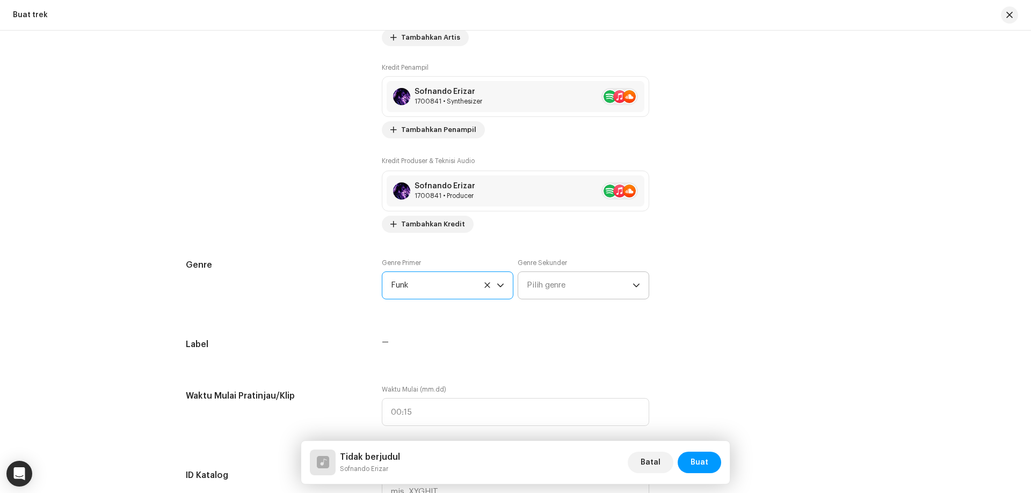
click at [549, 281] on span "Pilih genre" at bounding box center [580, 285] width 106 height 27
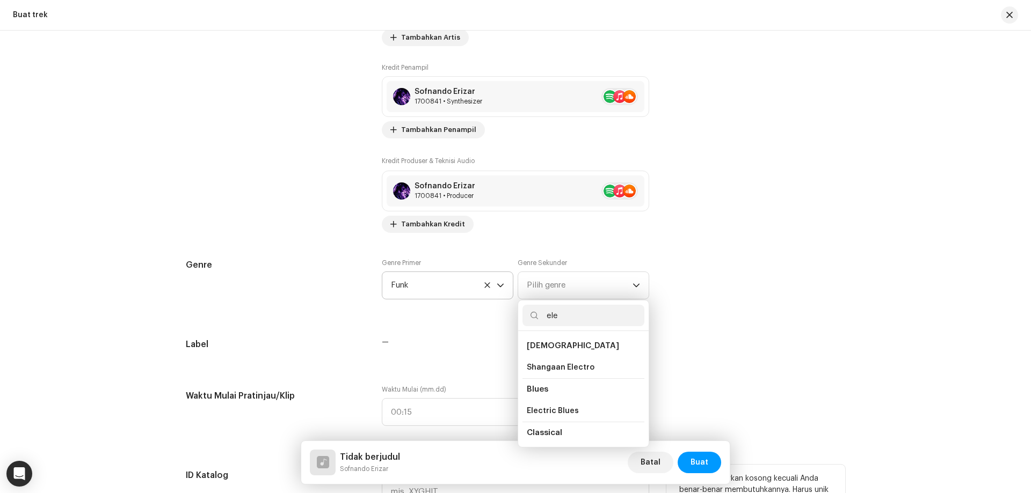
type input "ele"
click at [247, 200] on div "Kontributor" at bounding box center [275, 86] width 179 height 293
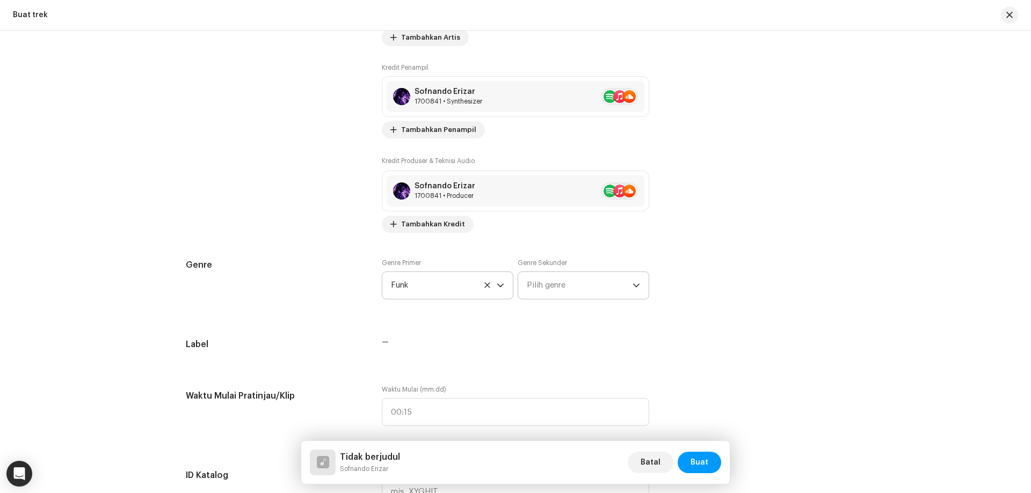
click at [555, 282] on span "Pilih genre" at bounding box center [580, 285] width 106 height 27
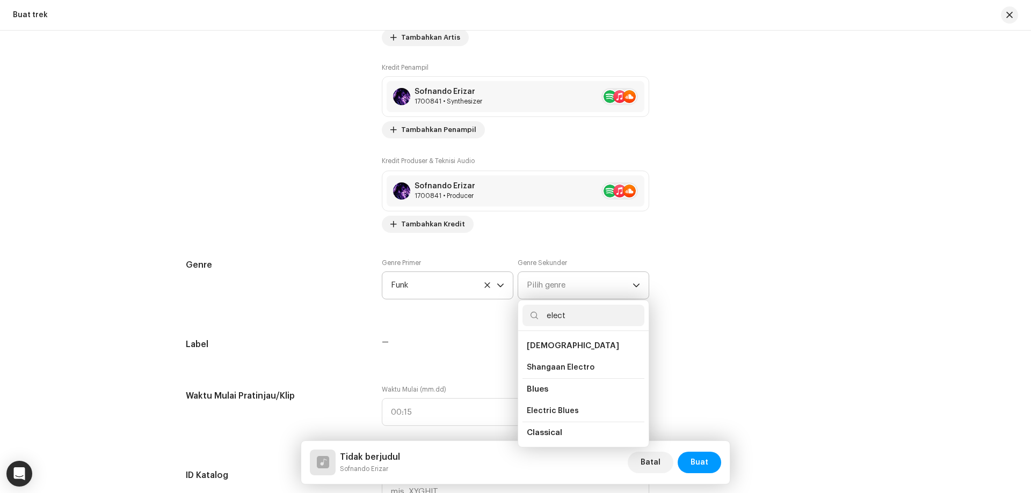
type input "electr"
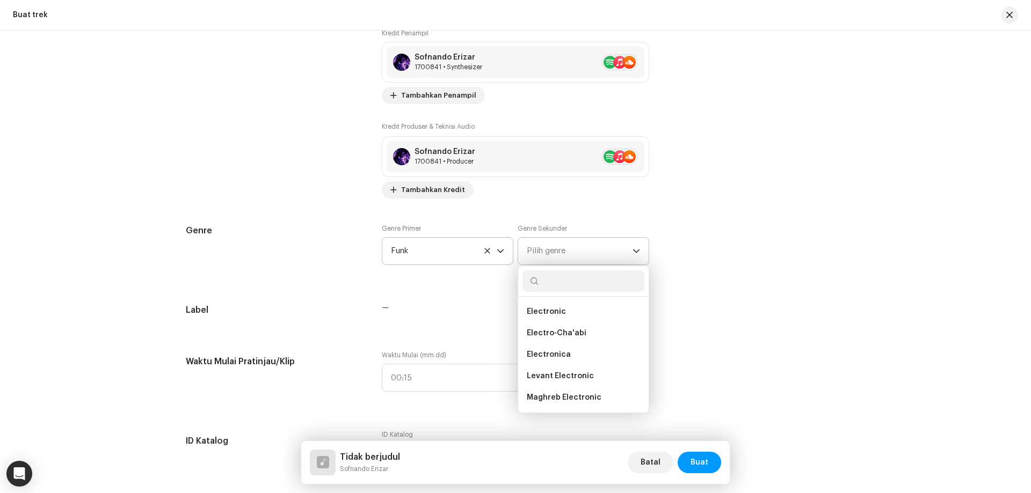
scroll to position [753, 0]
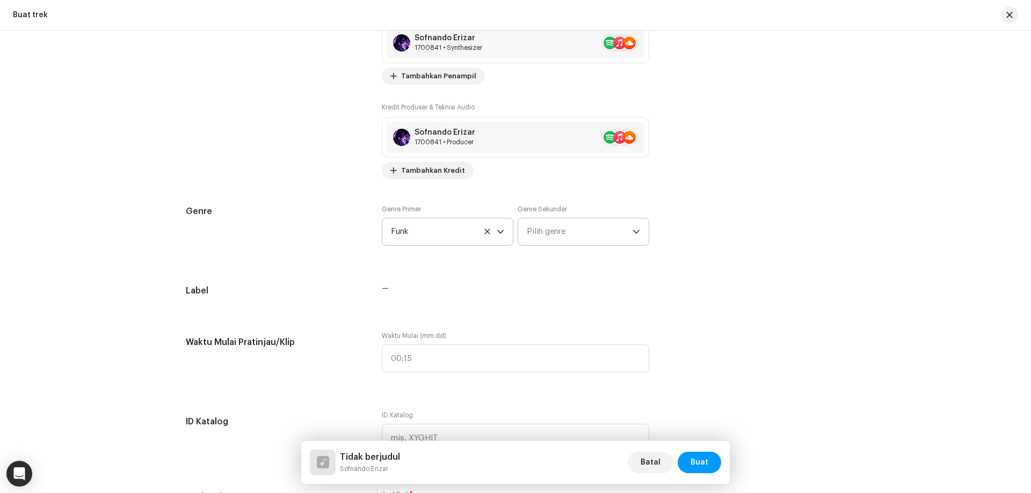
click at [546, 219] on span "Pilih genre" at bounding box center [580, 231] width 106 height 27
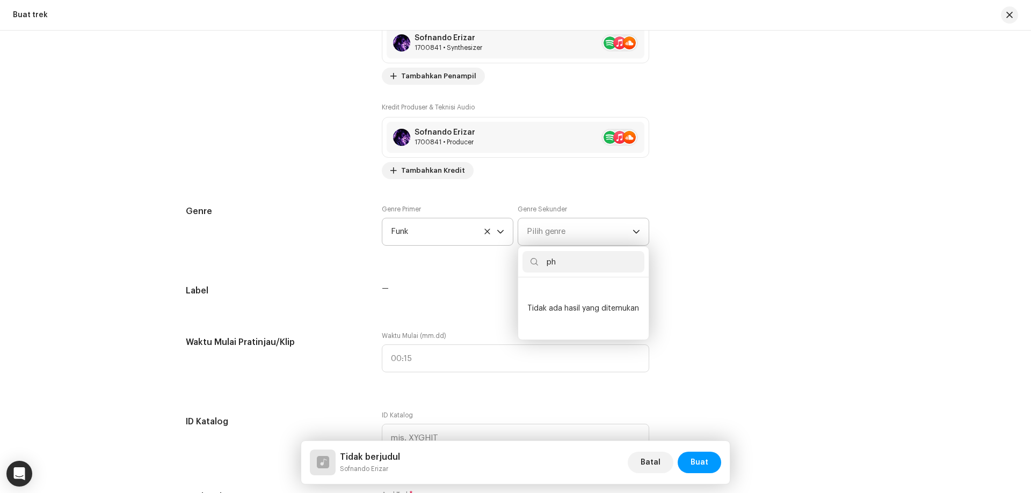
type input "p"
type input "braz"
click at [560, 310] on li "Brazilian" at bounding box center [583, 313] width 122 height 21
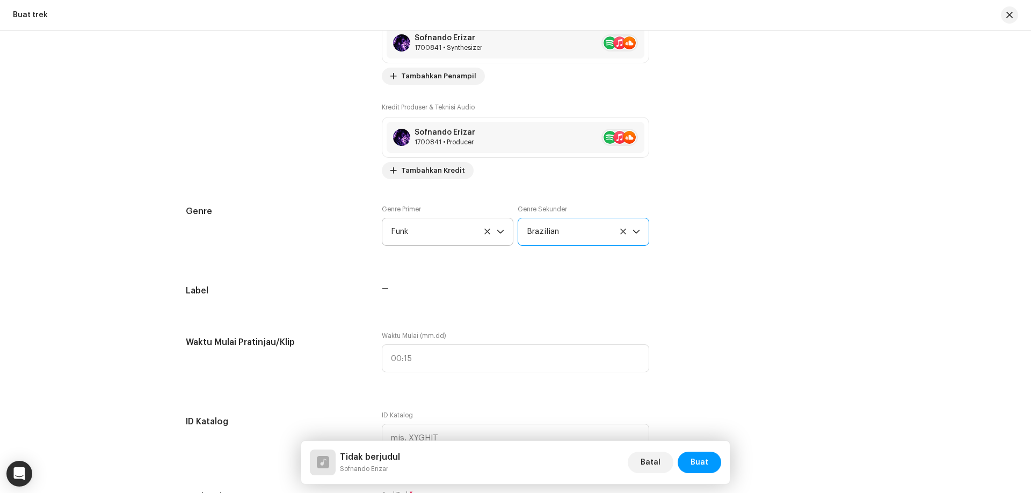
scroll to position [699, 0]
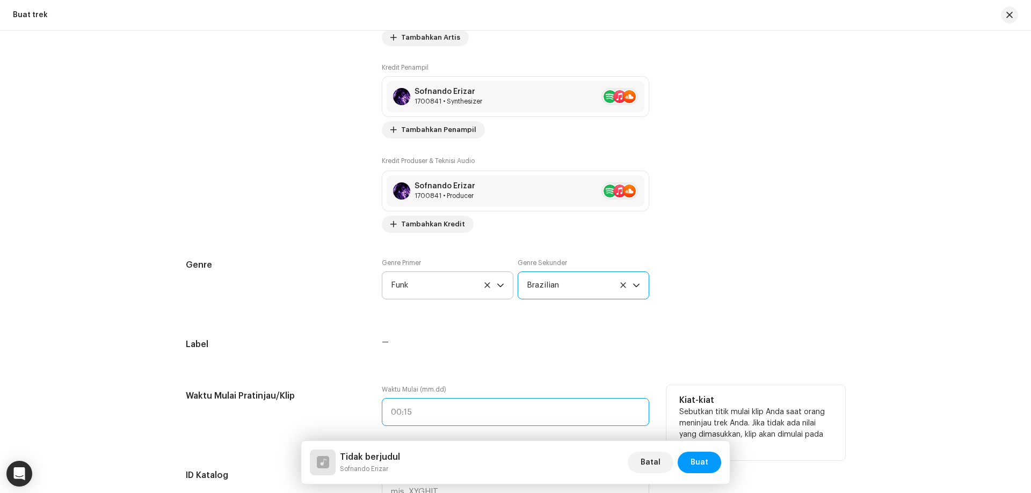
type input ":"
click at [406, 413] on input ":" at bounding box center [515, 412] width 267 height 28
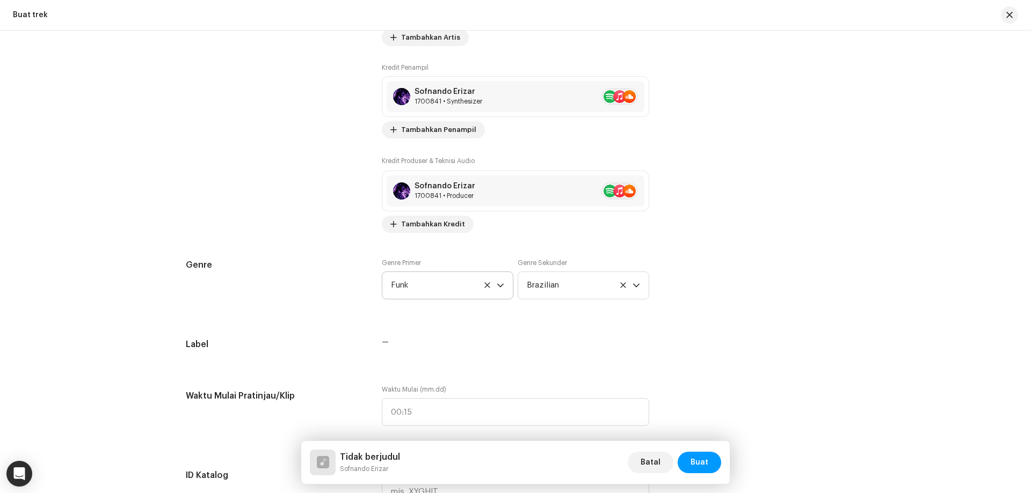
click at [388, 343] on div "—" at bounding box center [515, 342] width 267 height 9
click at [384, 343] on span "—" at bounding box center [385, 343] width 7 height 8
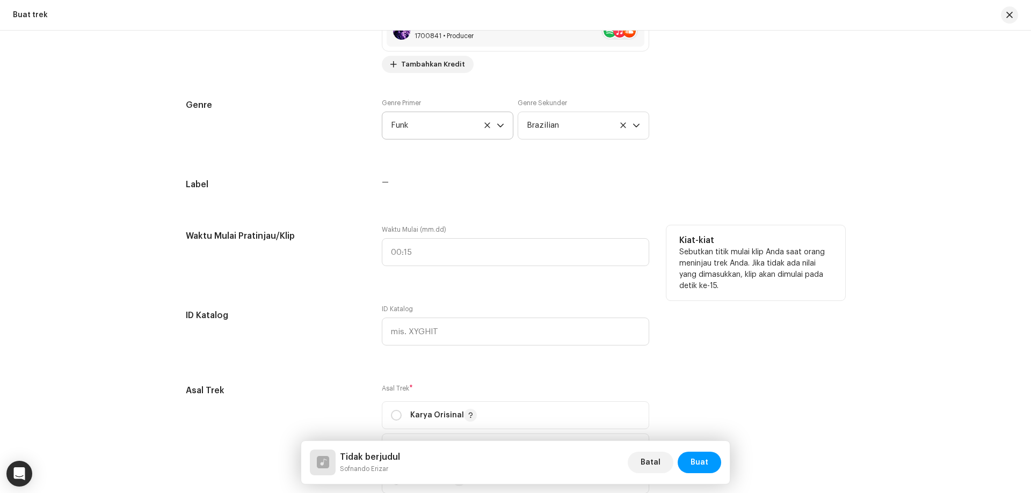
scroll to position [860, 0]
click at [383, 181] on span "—" at bounding box center [385, 182] width 7 height 8
drag, startPoint x: 380, startPoint y: 181, endPoint x: 415, endPoint y: 181, distance: 34.9
click at [415, 181] on div "—" at bounding box center [515, 181] width 267 height 9
click at [395, 181] on div "—" at bounding box center [515, 181] width 267 height 9
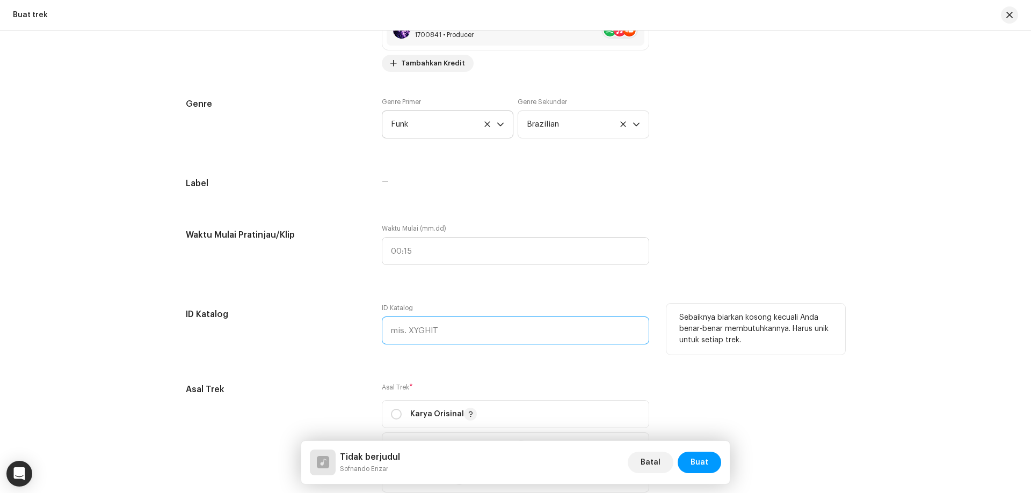
click at [431, 327] on input "text" at bounding box center [515, 331] width 267 height 28
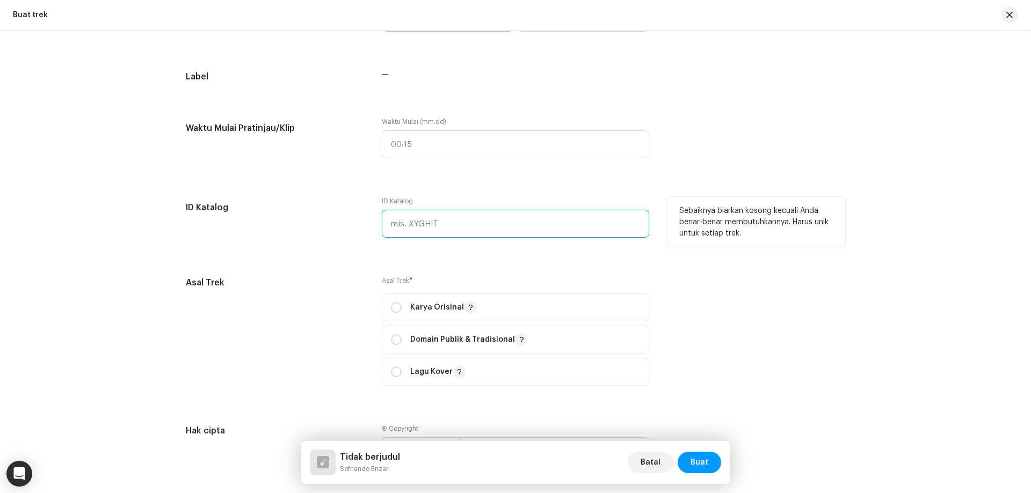
scroll to position [967, 0]
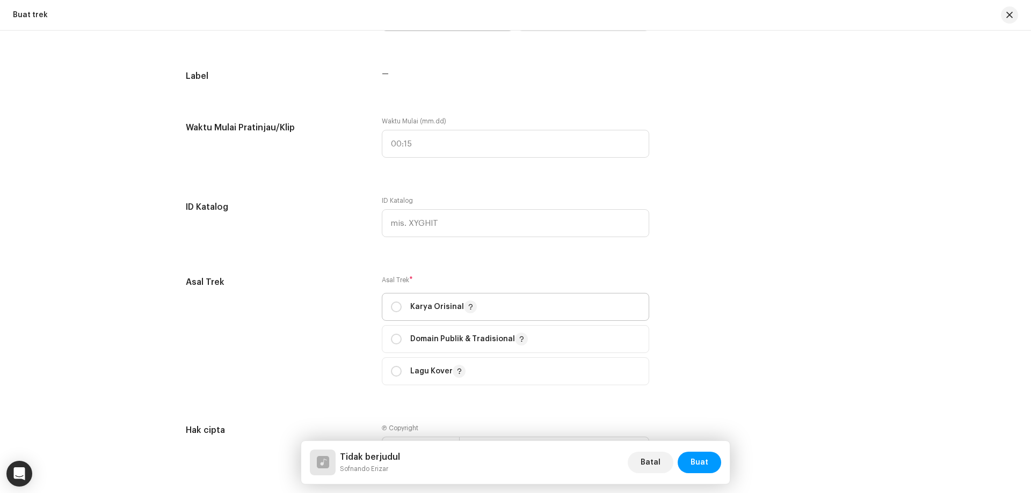
click at [405, 309] on div "Karya Orisinal" at bounding box center [434, 307] width 86 height 13
radio input "true"
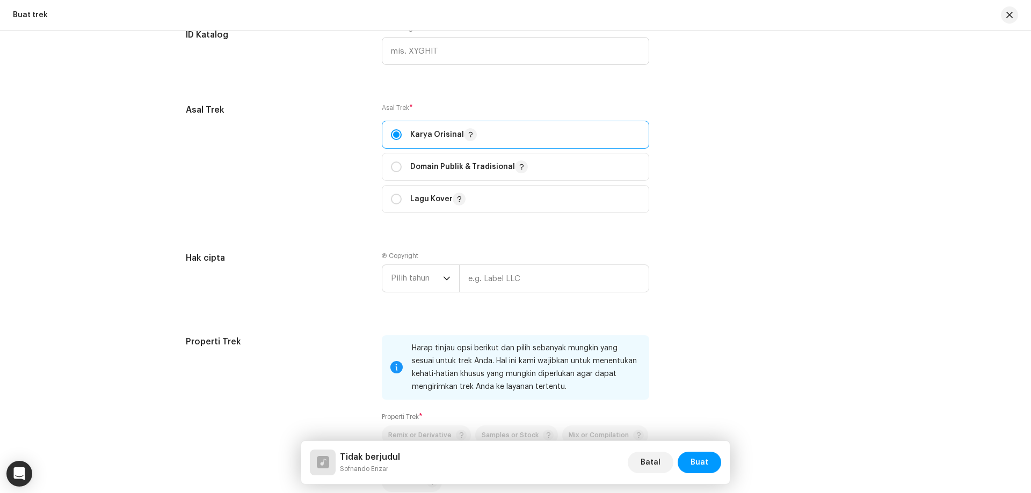
scroll to position [1182, 0]
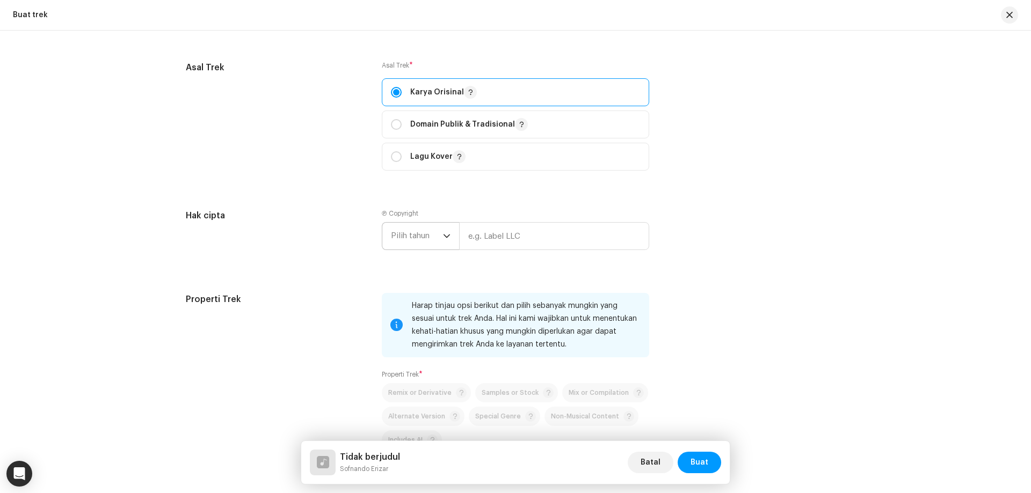
click at [425, 238] on span "Pilih tahun" at bounding box center [417, 236] width 52 height 27
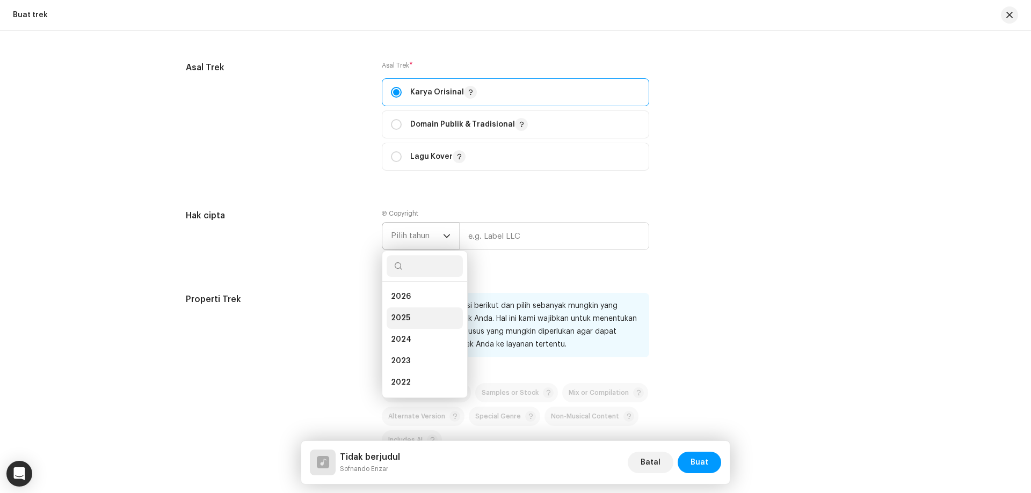
click at [422, 316] on li "2025" at bounding box center [425, 318] width 76 height 21
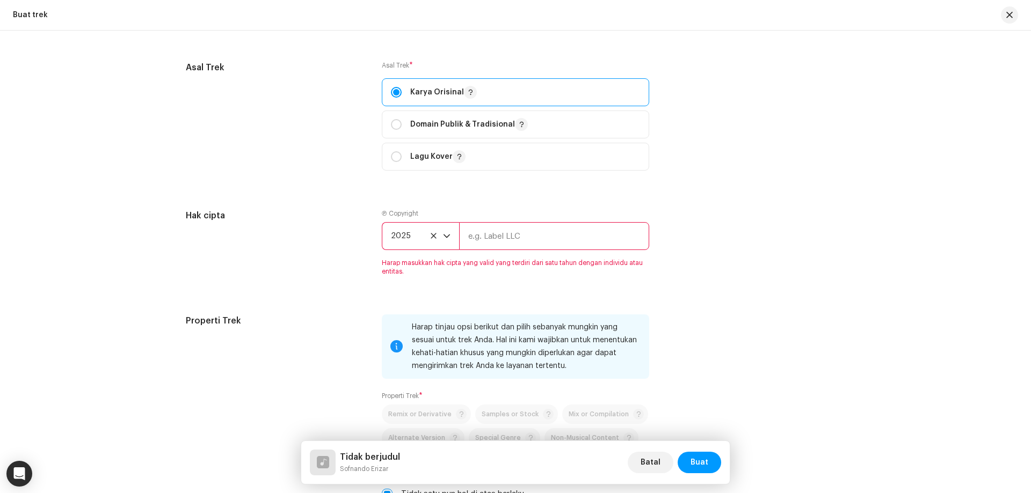
click at [497, 240] on input "text" at bounding box center [554, 236] width 190 height 28
type input "Sofnando Erizar"
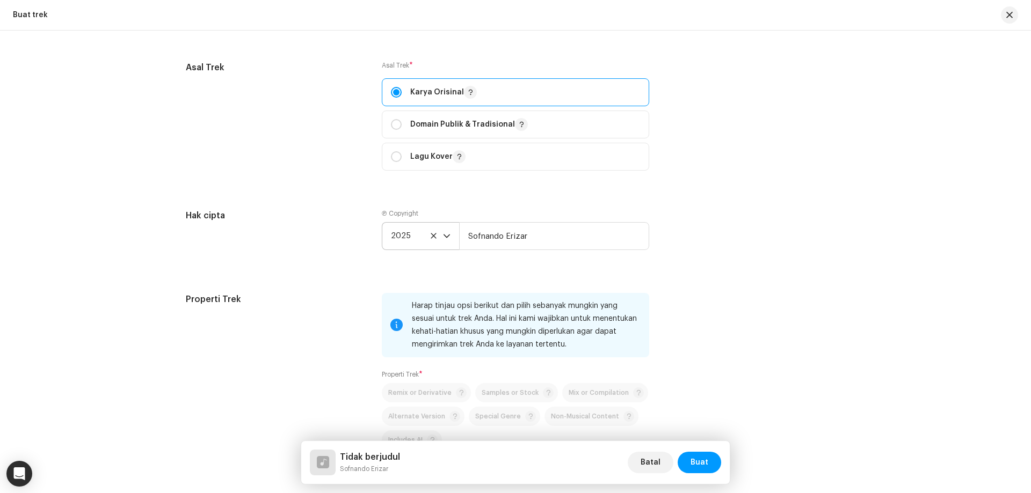
scroll to position [1289, 0]
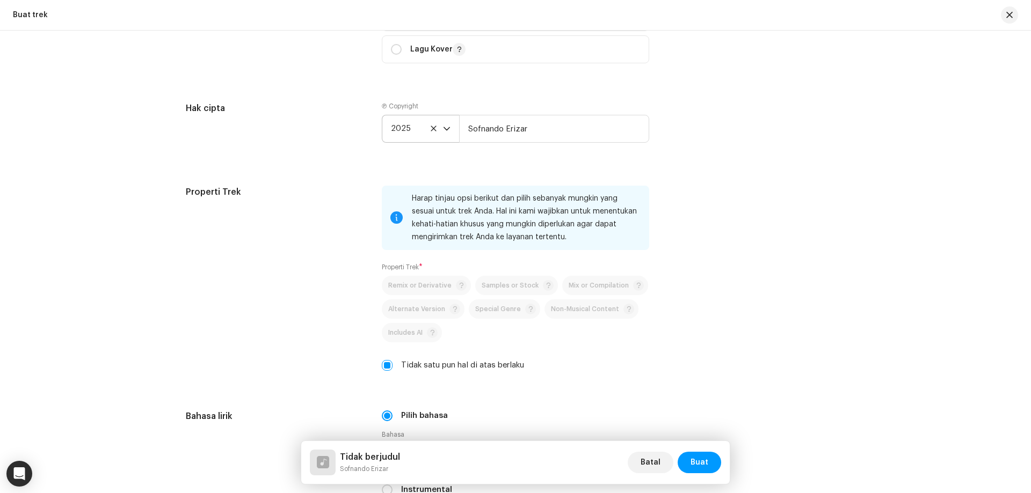
click at [393, 364] on div "Tidak satu pun hal di atas berlaku" at bounding box center [515, 366] width 267 height 12
click at [388, 362] on input "Tidak satu pun hal di atas berlaku" at bounding box center [387, 365] width 11 height 11
click at [410, 333] on span "Includes AI" at bounding box center [405, 333] width 34 height 7
click at [430, 332] on span at bounding box center [432, 332] width 11 height 11
click at [413, 314] on div "Alternate Version" at bounding box center [424, 309] width 72 height 11
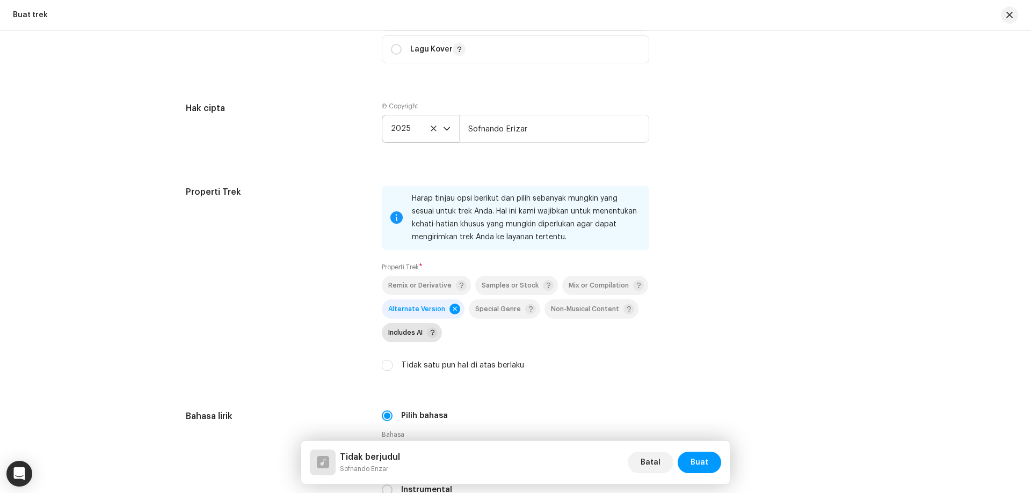
click at [453, 308] on span at bounding box center [454, 309] width 11 height 11
click at [389, 366] on input "Tidak satu pun hal di atas berlaku" at bounding box center [387, 365] width 11 height 11
checkbox input "true"
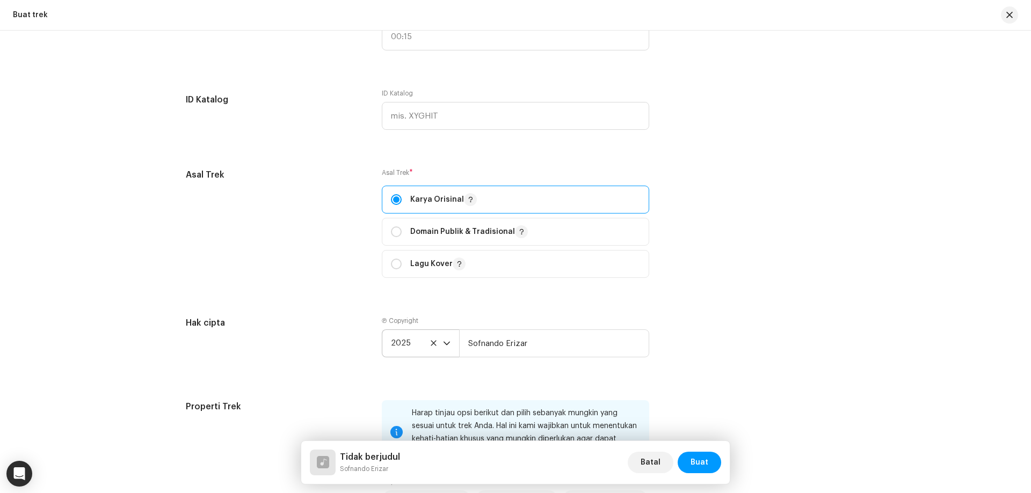
click at [396, 375] on div "Detail trek Selesaikan hal berikut untuk menyelesaikan trek Anda. 1 dari 3 Tamb…" at bounding box center [516, 85] width 694 height 2207
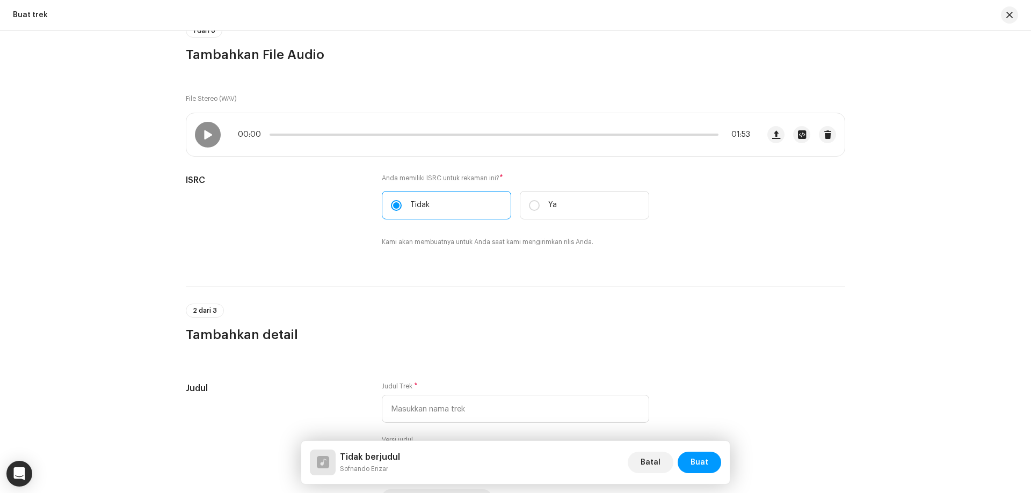
scroll to position [0, 0]
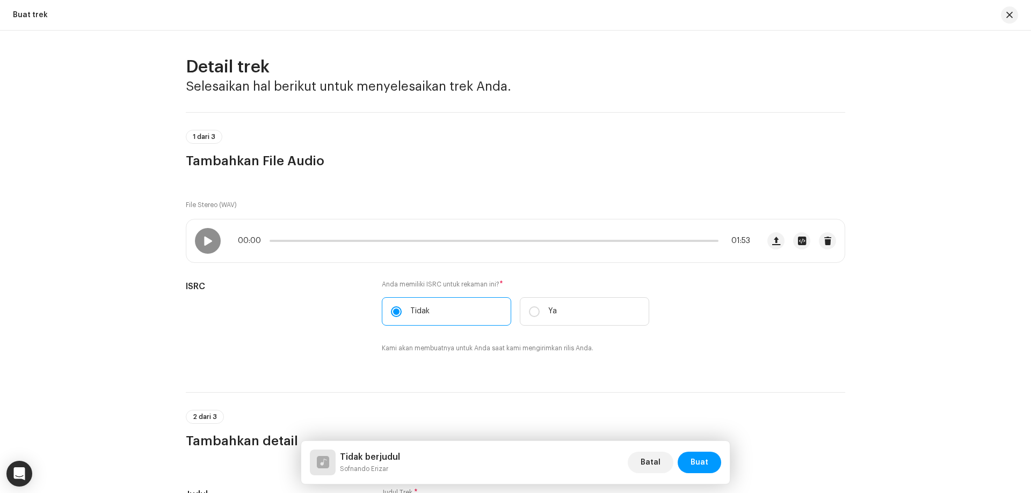
click at [265, 156] on h3 "Tambahkan File Audio" at bounding box center [515, 160] width 659 height 17
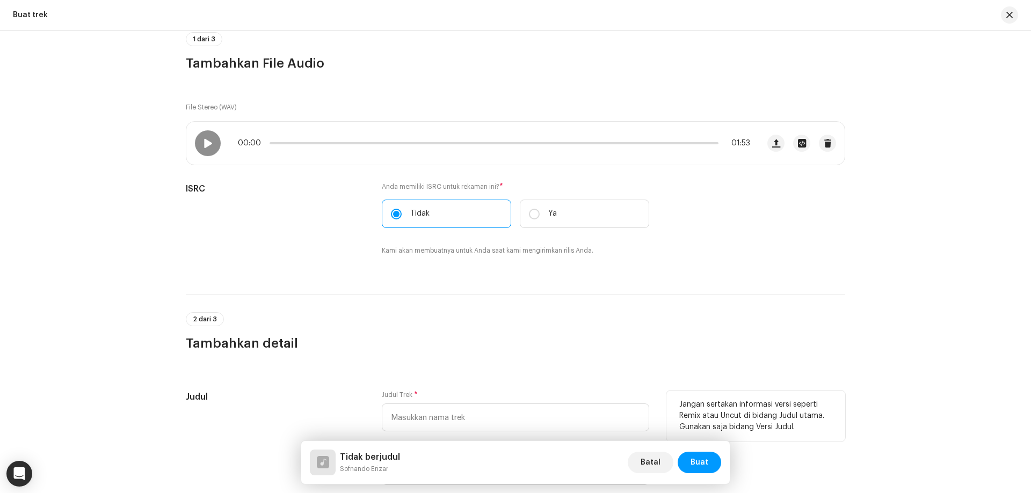
scroll to position [215, 0]
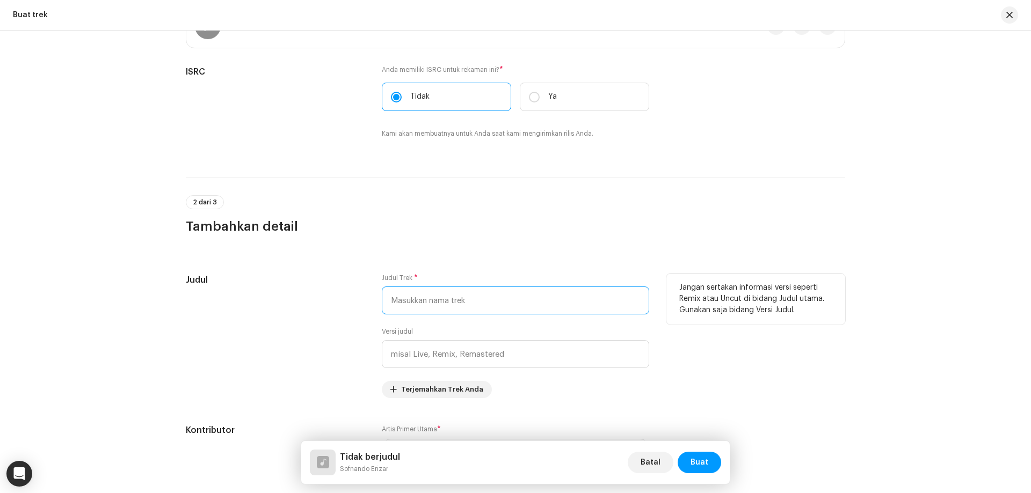
click at [446, 301] on input "text" at bounding box center [515, 301] width 267 height 28
type input "DRONES"
click at [317, 319] on div "Judul" at bounding box center [275, 336] width 179 height 125
click at [354, 350] on div "Judul" at bounding box center [275, 336] width 179 height 125
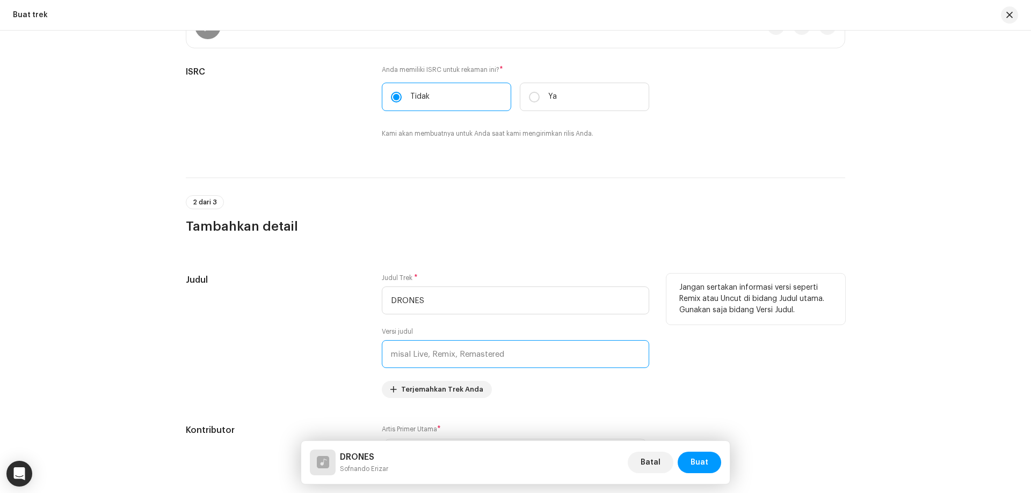
click at [490, 354] on input "text" at bounding box center [515, 354] width 267 height 28
click at [539, 301] on input "DRONES" at bounding box center [515, 301] width 267 height 28
click at [340, 317] on div "Judul" at bounding box center [275, 336] width 179 height 125
click at [486, 347] on input "text" at bounding box center [515, 354] width 267 height 28
click at [316, 364] on div "Judul" at bounding box center [275, 336] width 179 height 125
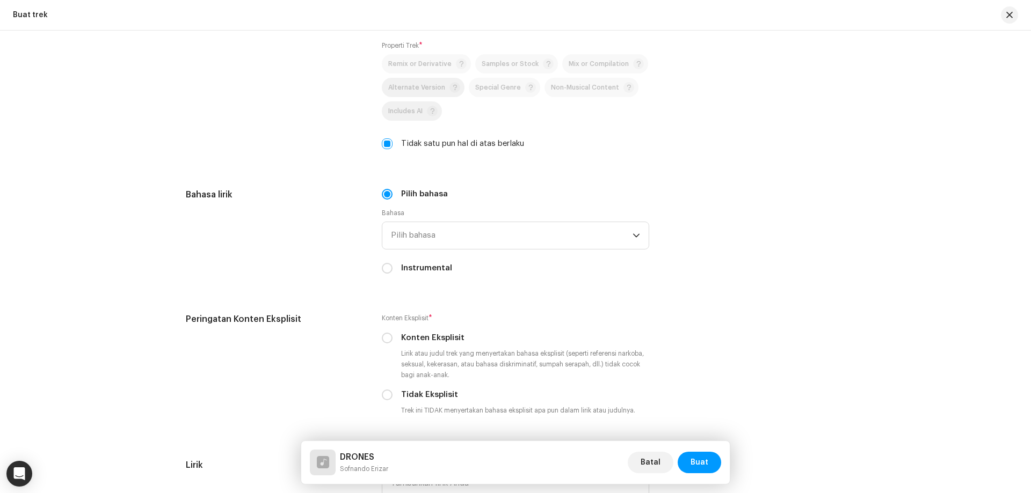
scroll to position [1557, 0]
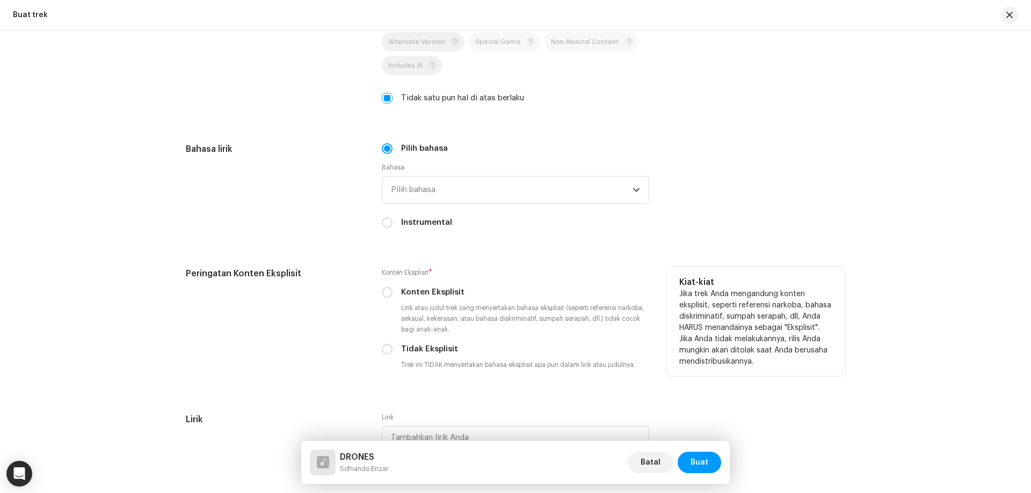
click at [404, 351] on label "Tidak Eksplisit" at bounding box center [429, 350] width 57 height 12
click at [392, 351] on input "Tidak Eksplisit" at bounding box center [387, 349] width 11 height 11
radio input "true"
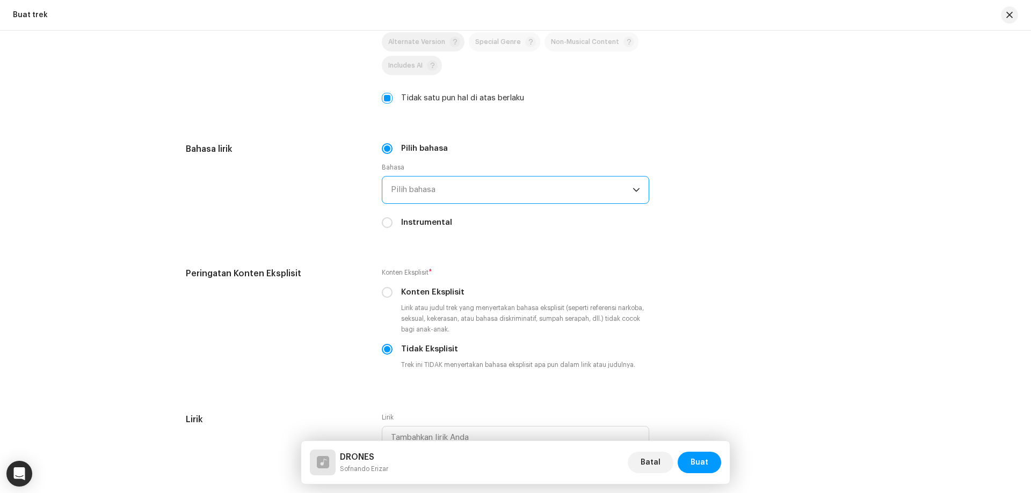
click at [421, 183] on span "Pilih bahasa" at bounding box center [512, 190] width 242 height 27
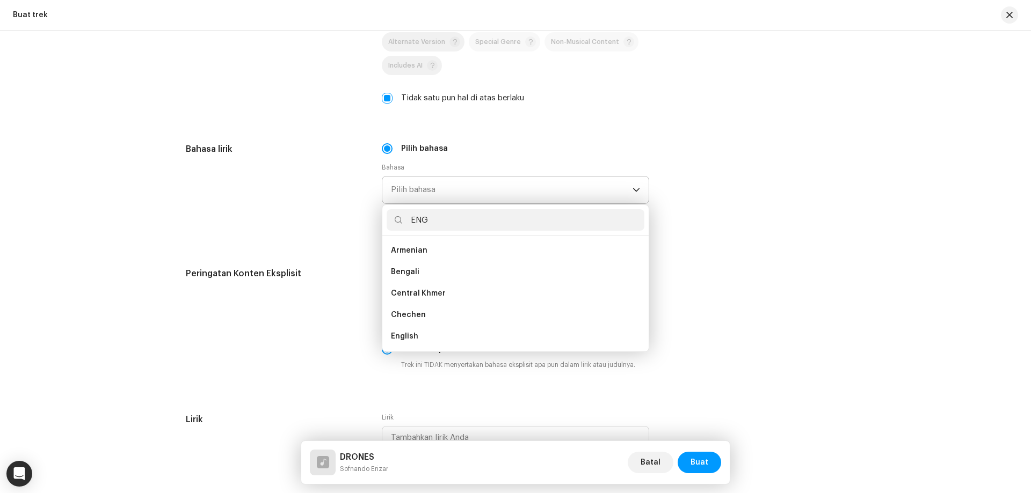
scroll to position [0, 0]
type input "ENG"
click at [411, 273] on span "English" at bounding box center [404, 272] width 27 height 11
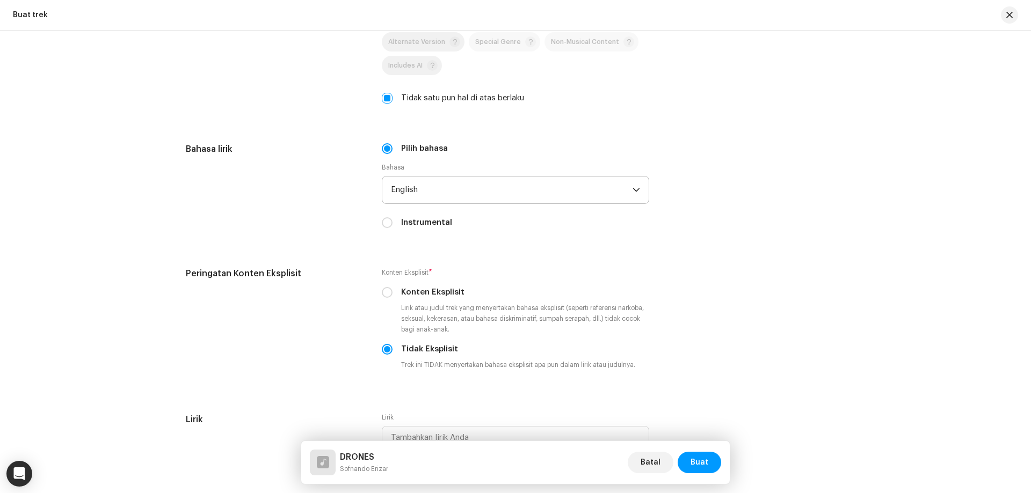
click at [277, 225] on div "Bahasa lirik" at bounding box center [275, 192] width 179 height 99
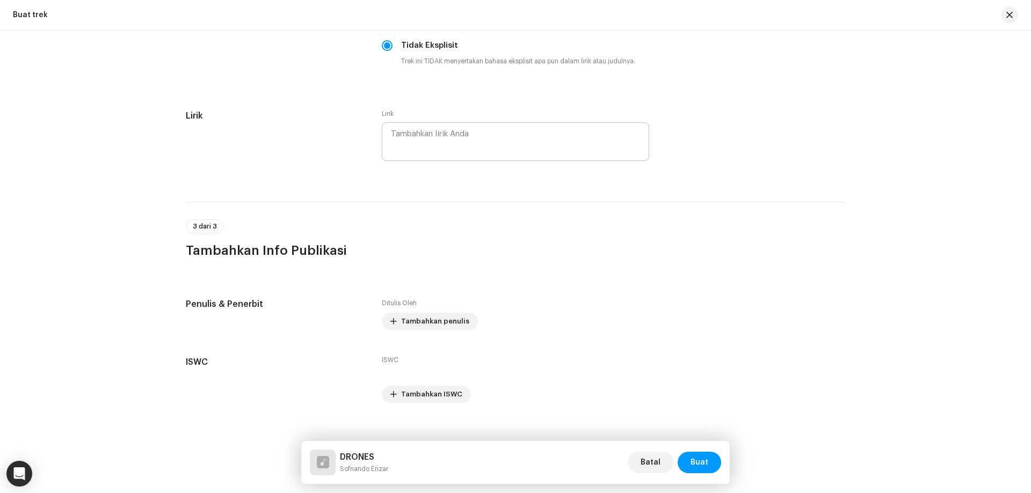
scroll to position [1873, 0]
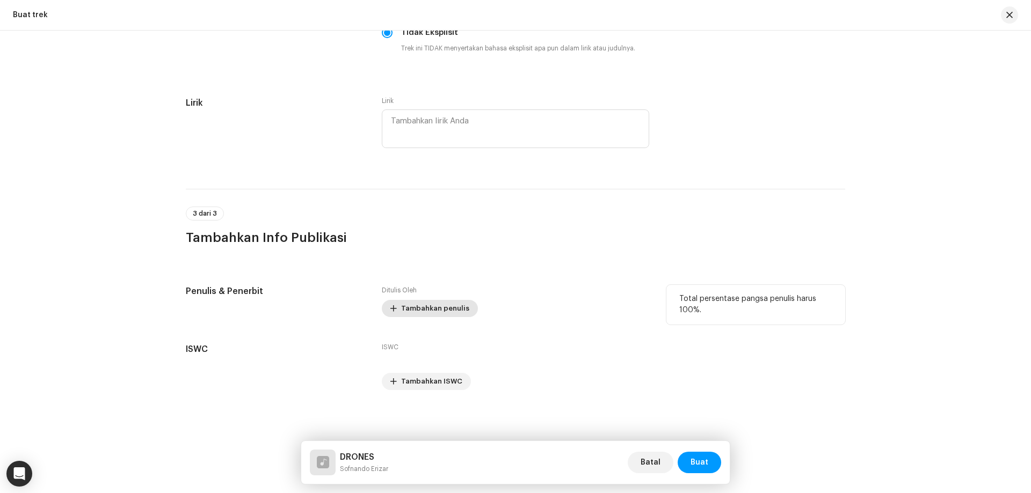
click at [420, 309] on span "Tambahkan penulis" at bounding box center [435, 308] width 68 height 21
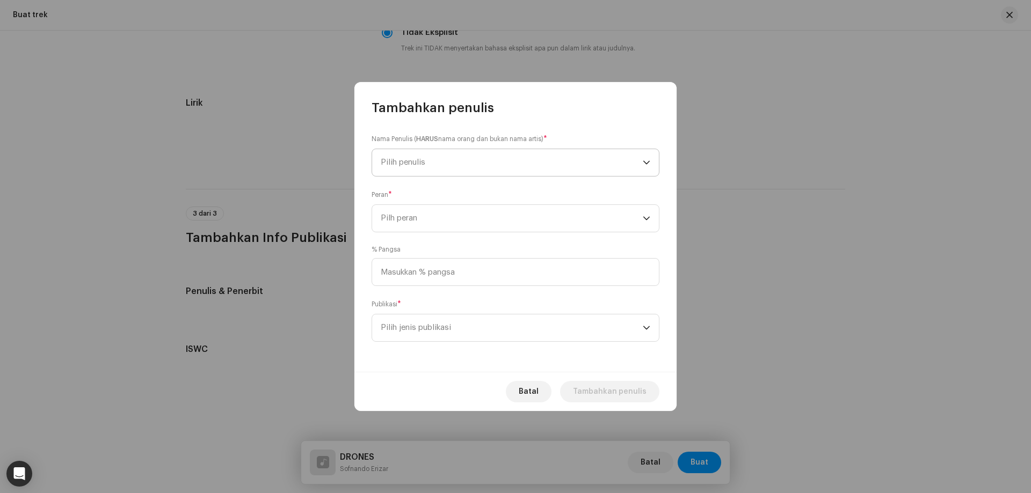
click at [430, 169] on span "Pilih penulis" at bounding box center [512, 162] width 262 height 27
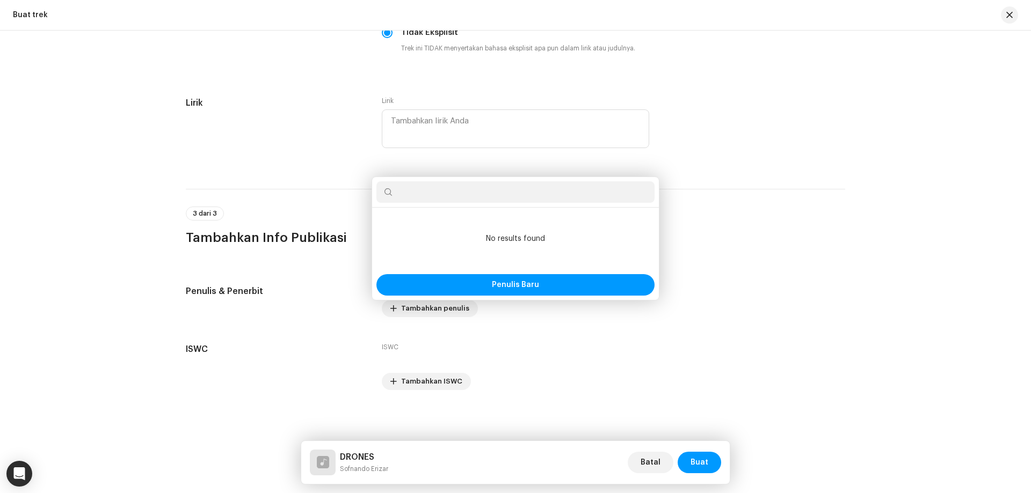
click at [278, 195] on div "Tambahkan penulis Nama Penulis ( HARUS nama orang dan bukan nama artis) * Pilih…" at bounding box center [515, 246] width 1031 height 493
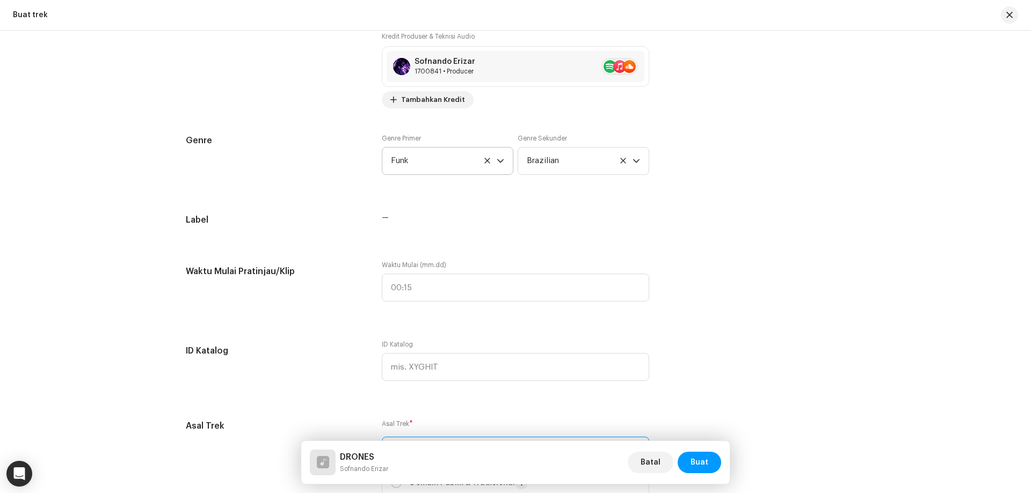
scroll to position [800, 0]
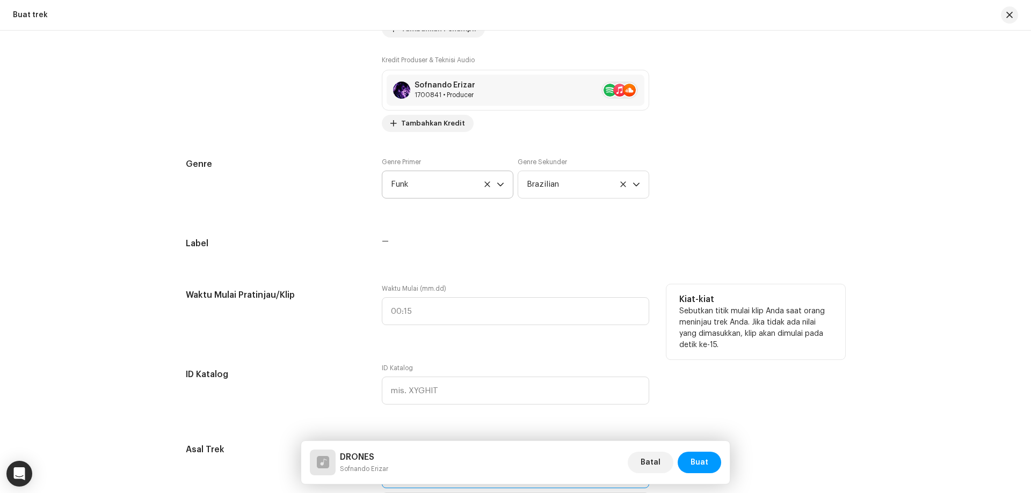
click at [395, 327] on div "Waktu Mulai (mm.dd)" at bounding box center [515, 312] width 267 height 54
click at [406, 315] on input ":" at bounding box center [515, 311] width 267 height 28
type input "00:00"
click at [300, 314] on div "Waktu Mulai Pratinjau/Klip" at bounding box center [275, 312] width 179 height 54
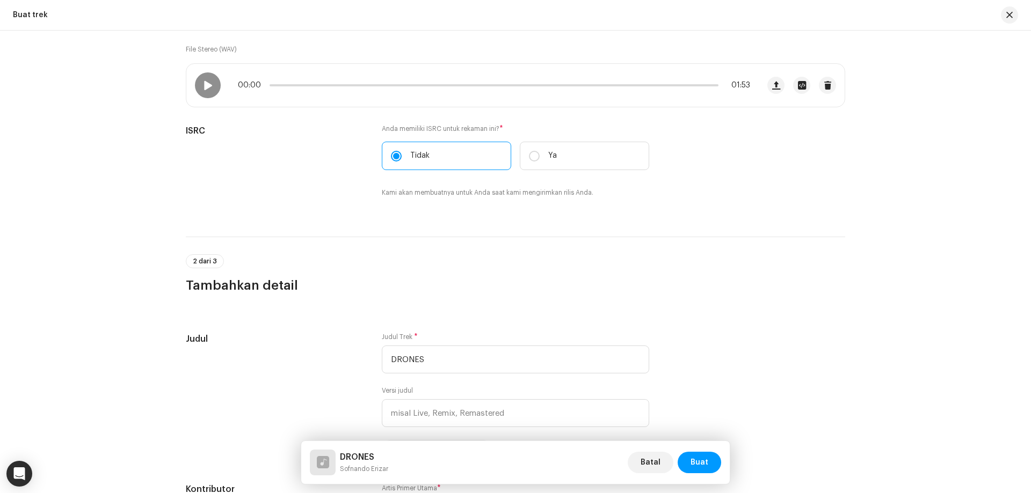
scroll to position [0, 0]
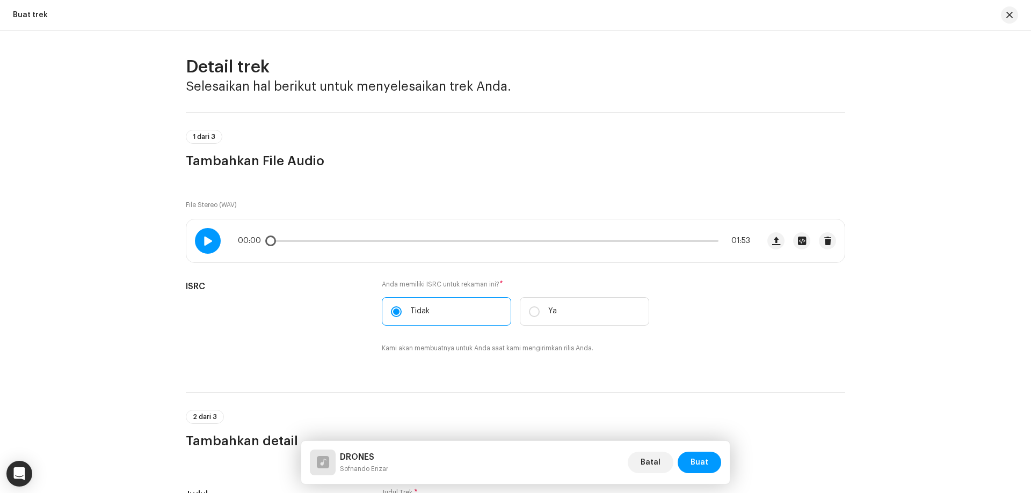
click at [205, 241] on span at bounding box center [207, 241] width 9 height 9
click at [323, 239] on div "00:02 01:53" at bounding box center [494, 241] width 512 height 9
click at [323, 244] on div "00:02 01:53" at bounding box center [494, 241] width 512 height 9
click at [325, 241] on p-slider at bounding box center [493, 241] width 449 height 2
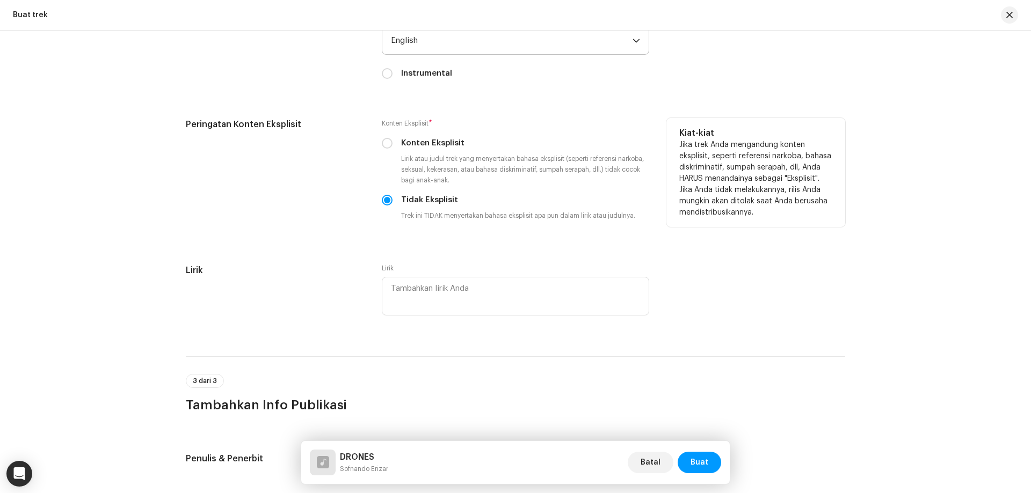
scroll to position [1718, 0]
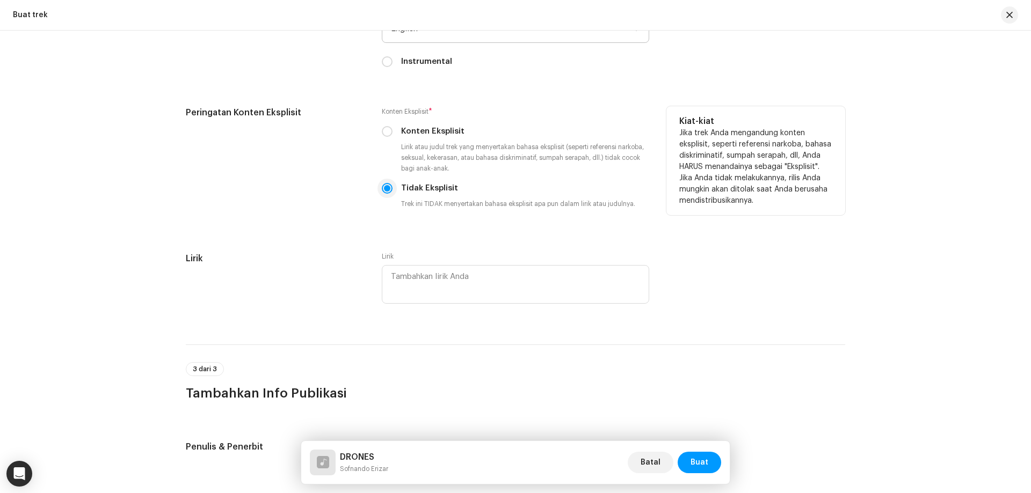
click at [382, 187] on input "Tidak Eksplisit" at bounding box center [387, 188] width 11 height 11
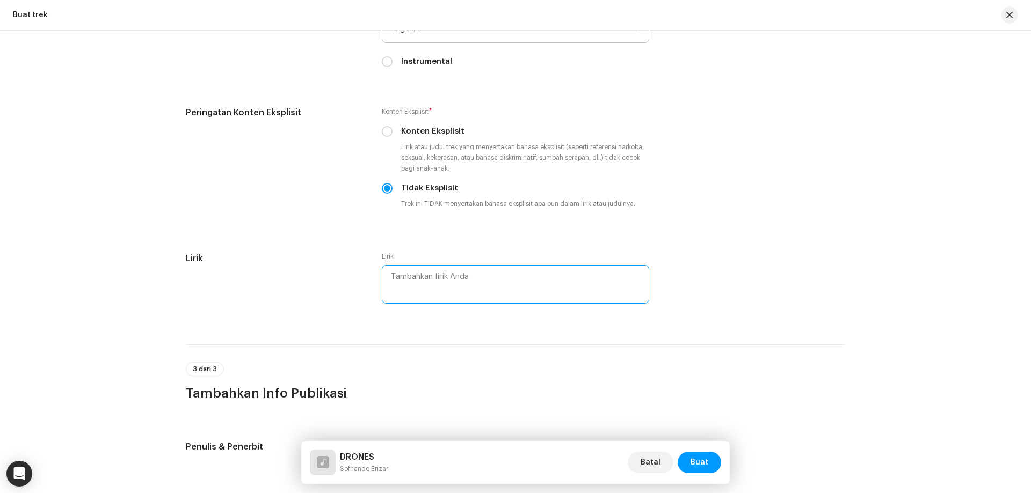
click at [425, 282] on textarea at bounding box center [515, 284] width 267 height 39
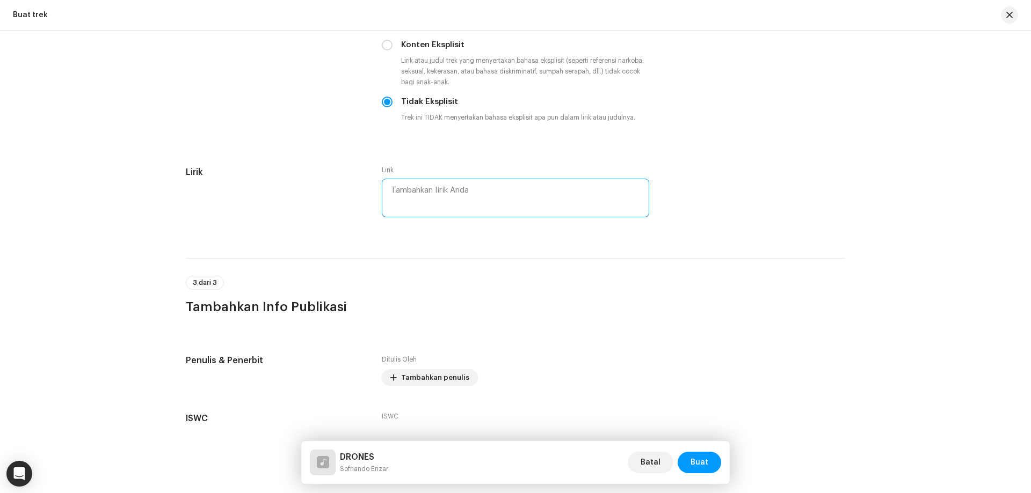
scroll to position [1873, 0]
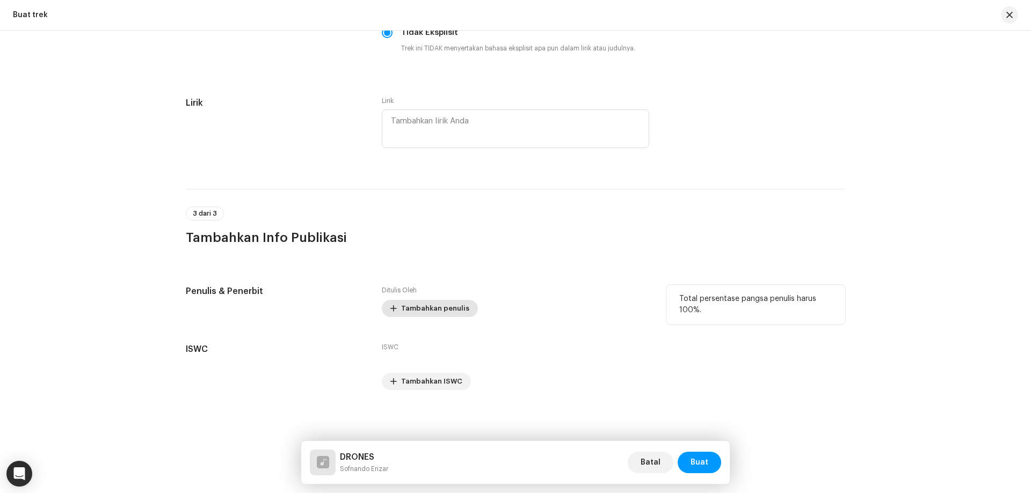
click at [402, 304] on span "Tambahkan penulis" at bounding box center [435, 308] width 68 height 21
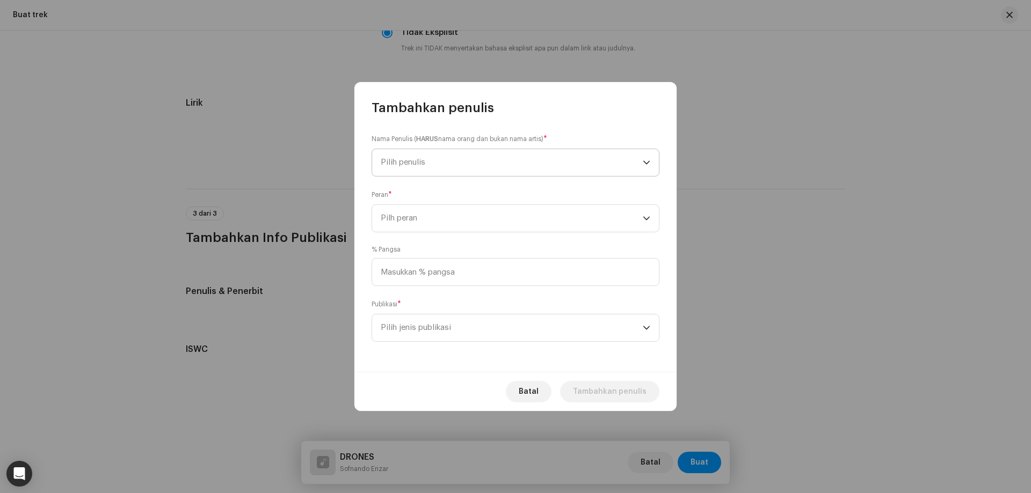
click at [452, 158] on span "Pilih penulis" at bounding box center [512, 162] width 262 height 27
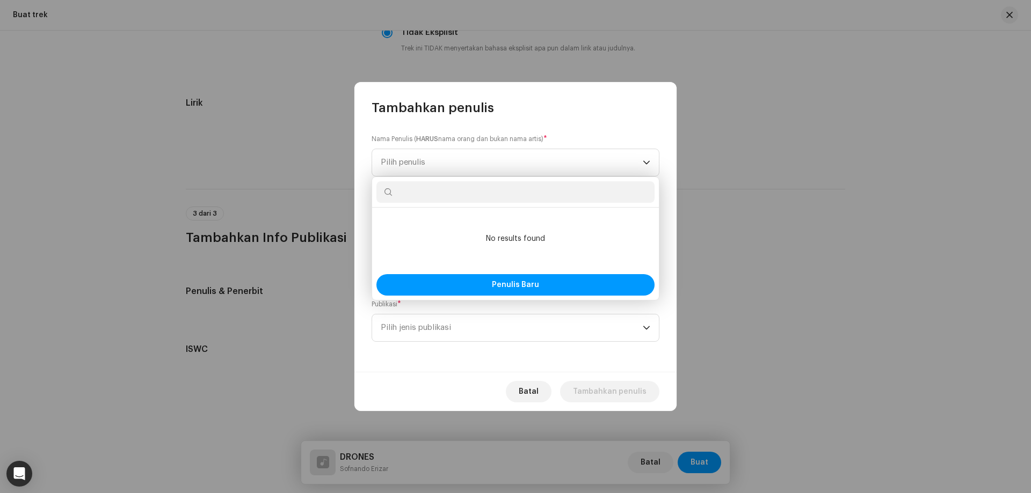
type input "s"
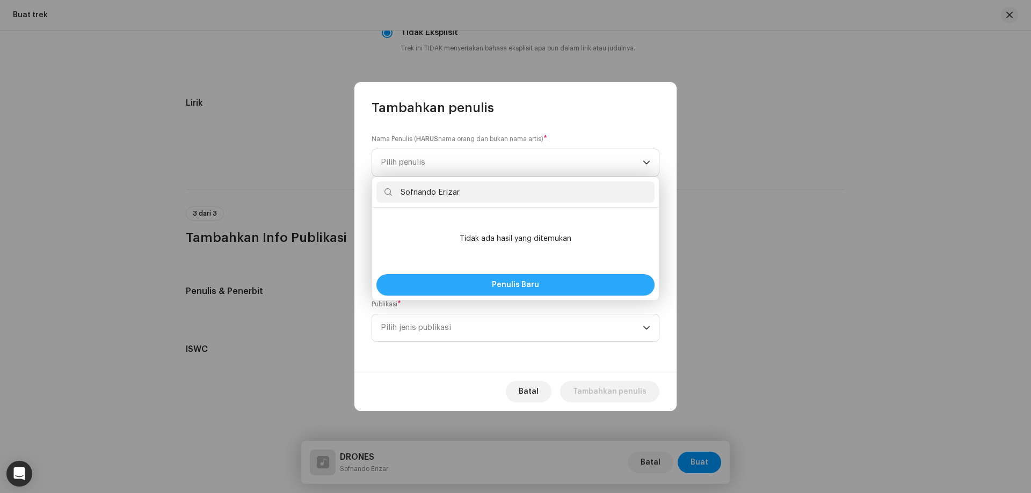
type input "Sofnando Erizar"
click at [509, 281] on span "Penulis Baru" at bounding box center [515, 285] width 47 height 8
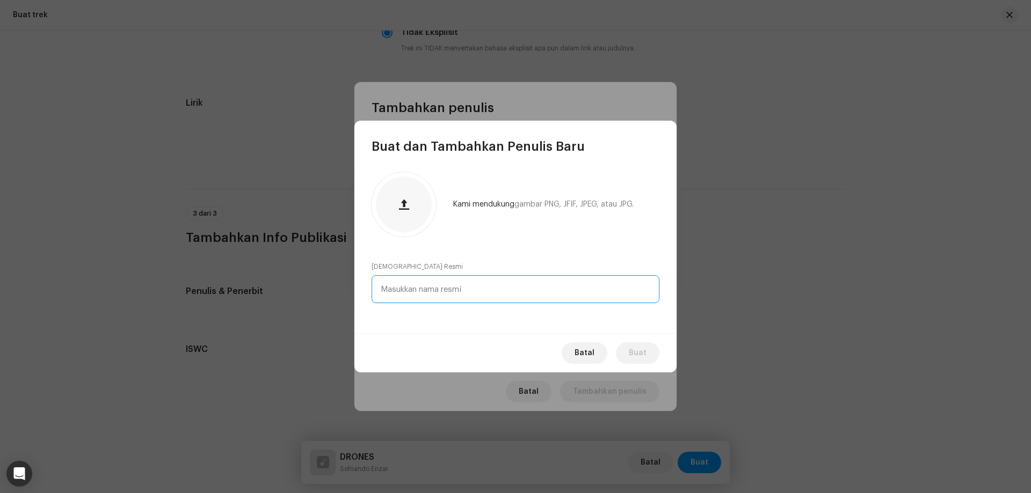
click at [453, 290] on input "text" at bounding box center [515, 289] width 288 height 28
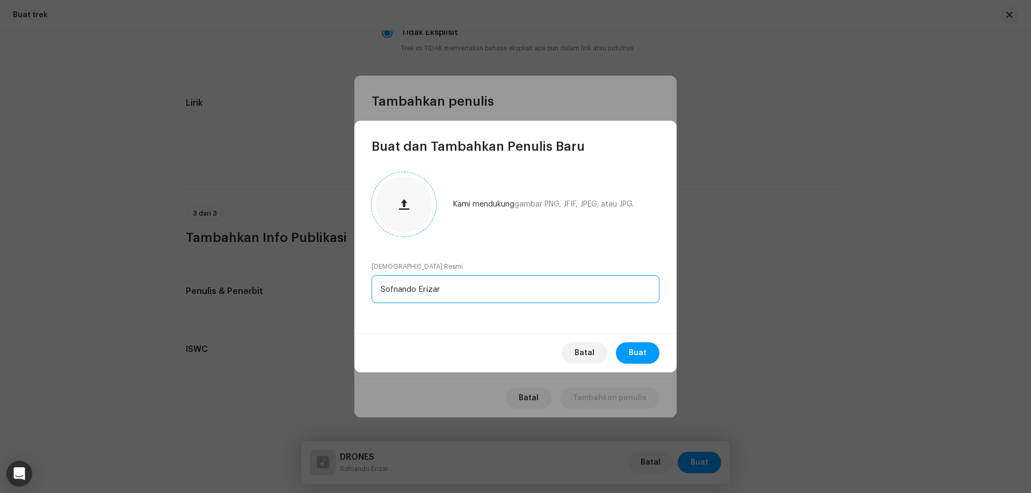
type input "Sofnando Erizar"
click at [397, 200] on button "button" at bounding box center [404, 205] width 26 height 26
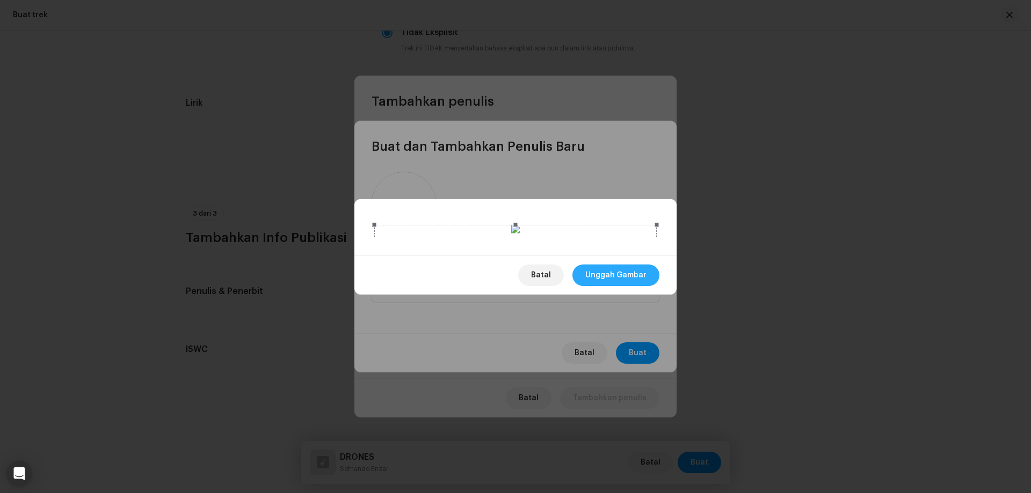
click at [622, 286] on span "Unggah Gambar" at bounding box center [615, 275] width 61 height 21
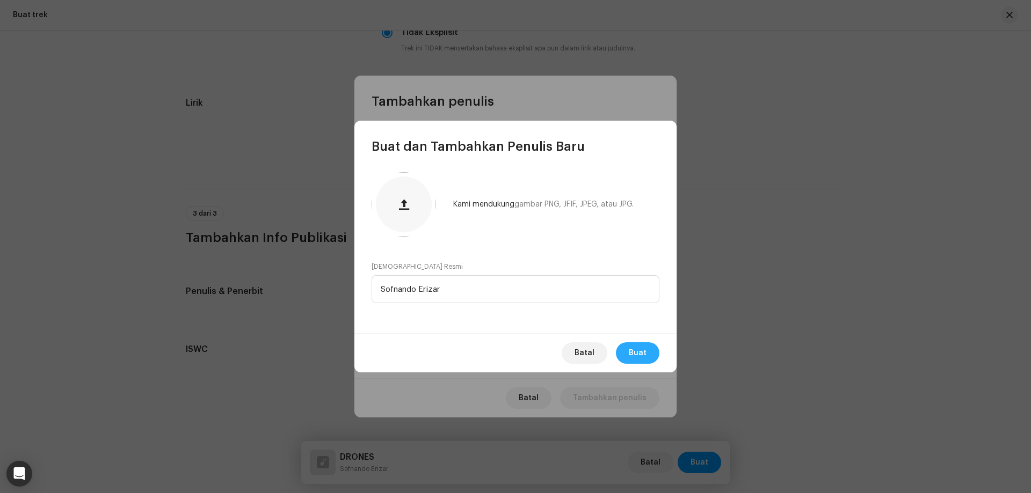
click at [639, 352] on span "Buat" at bounding box center [638, 352] width 18 height 21
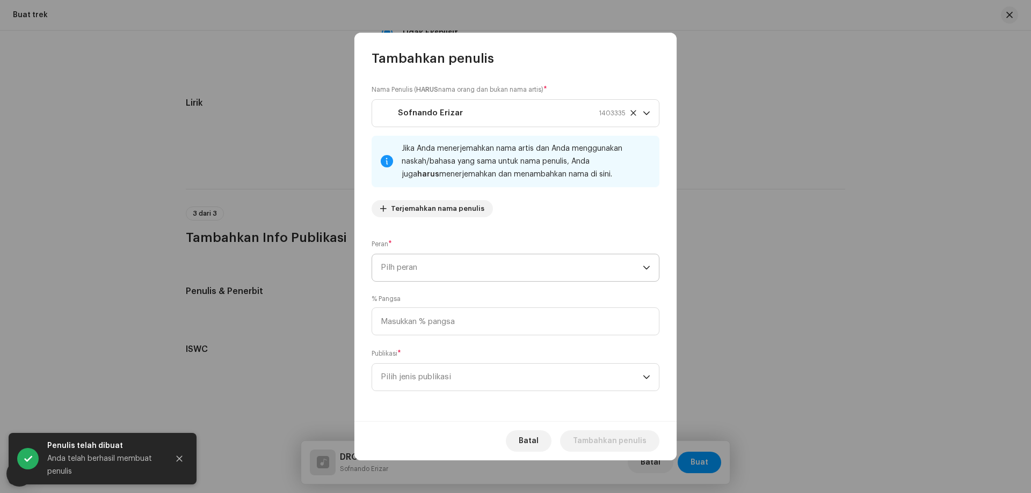
click at [432, 267] on span "Pilh peran" at bounding box center [512, 267] width 262 height 27
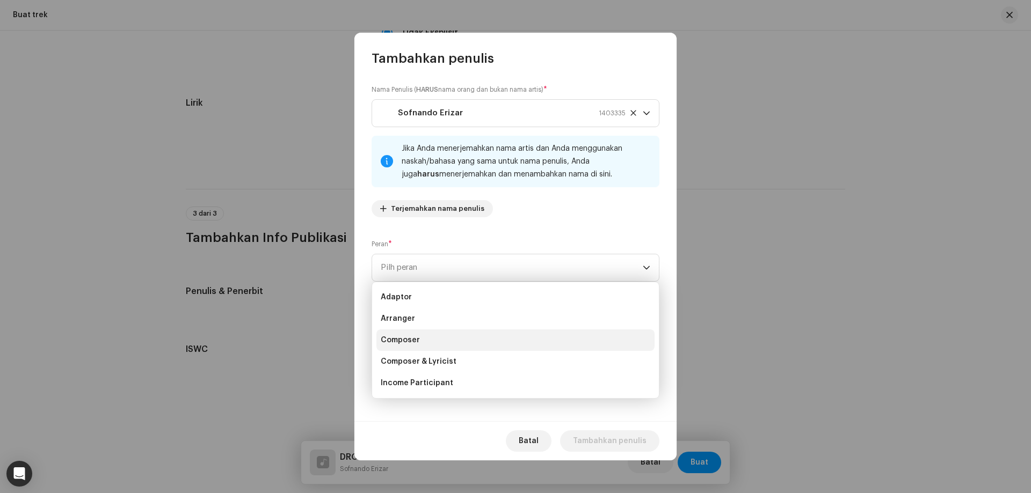
click at [438, 341] on li "Composer" at bounding box center [515, 340] width 278 height 21
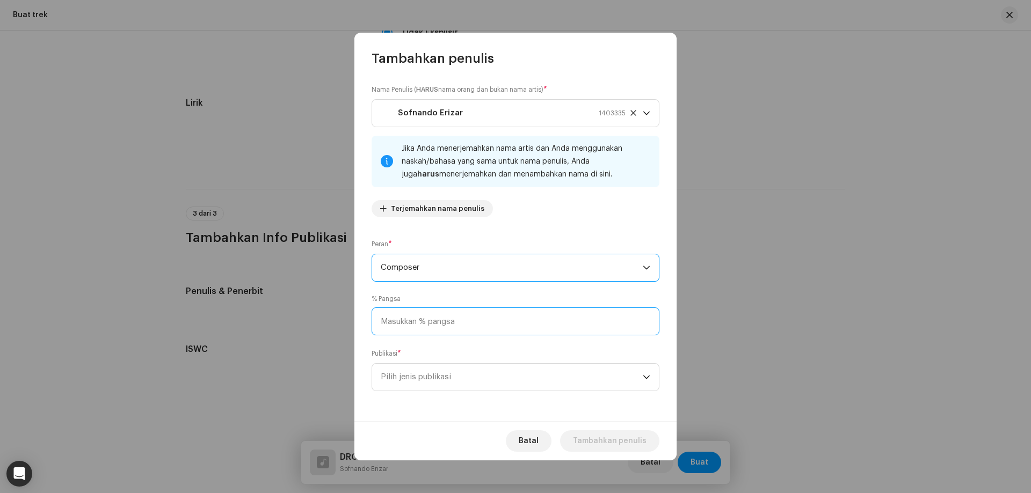
click at [433, 325] on input at bounding box center [515, 322] width 288 height 28
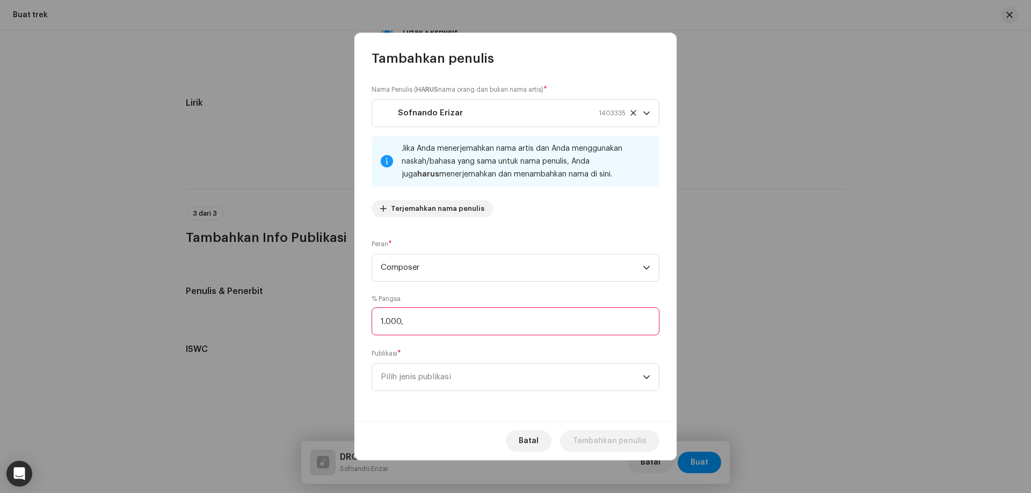
type input "100,00"
click at [439, 342] on div "Nama Penulis ( HARUS nama orang dan bukan nama artis) * Sofnando Erizar 1403335…" at bounding box center [515, 244] width 322 height 354
click at [430, 375] on span "Pilih jenis publikasi" at bounding box center [512, 377] width 262 height 27
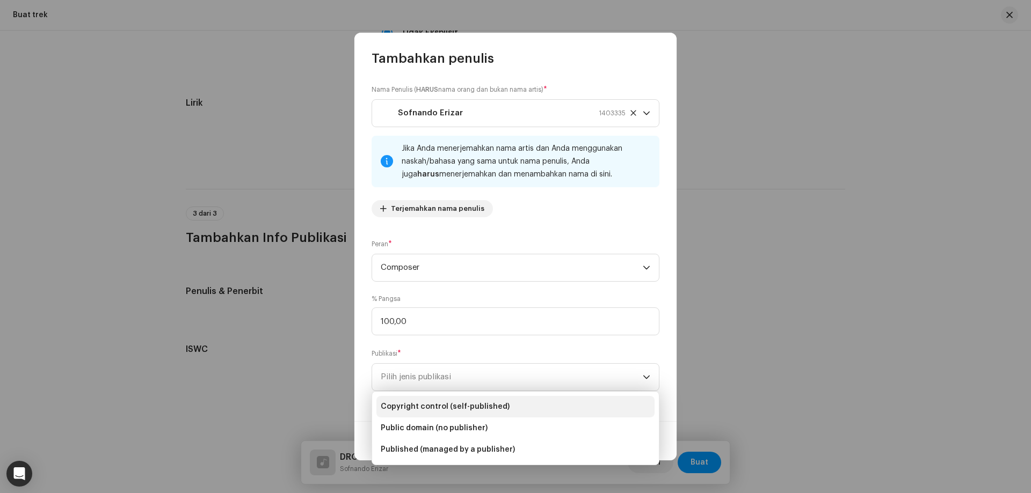
click at [477, 402] on span "Copyright control (self-published)" at bounding box center [445, 407] width 129 height 11
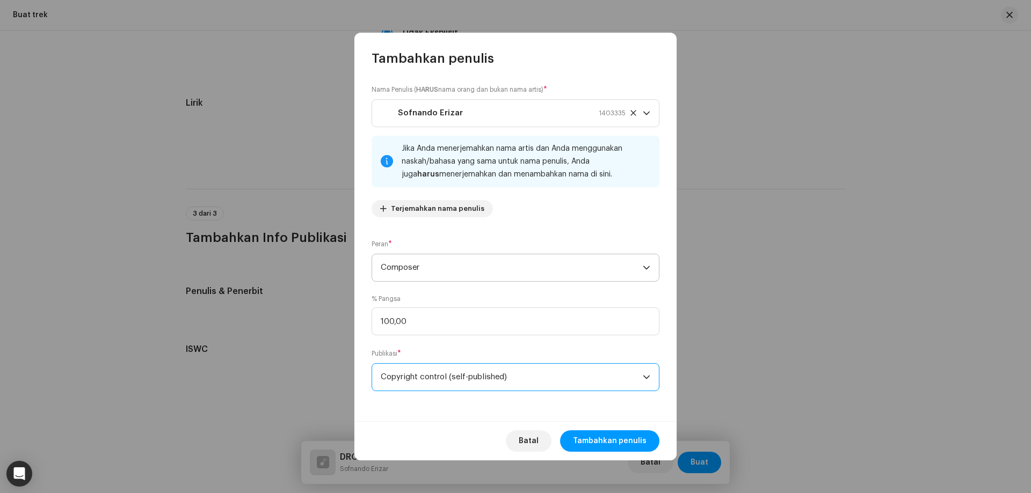
click at [478, 268] on span "Composer" at bounding box center [512, 267] width 262 height 27
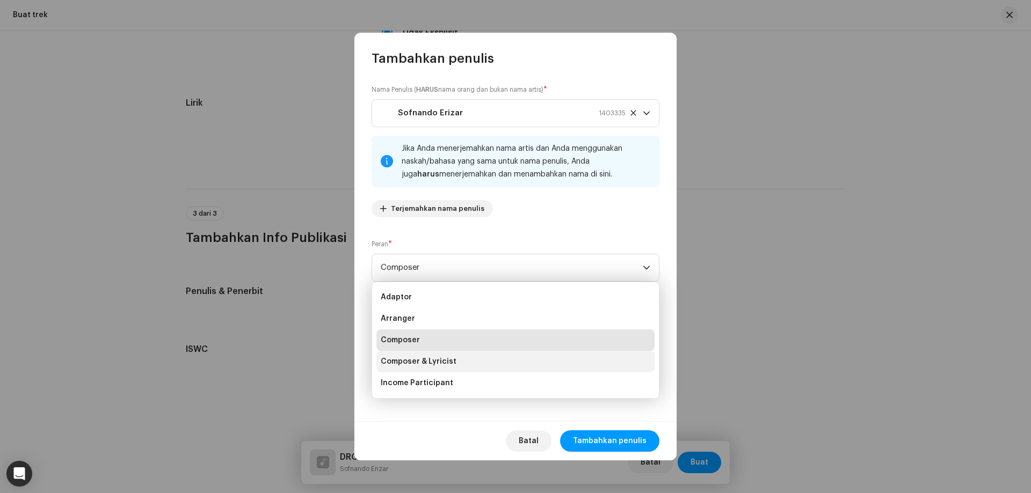
click at [453, 362] on span "Composer & Lyricist" at bounding box center [419, 361] width 76 height 11
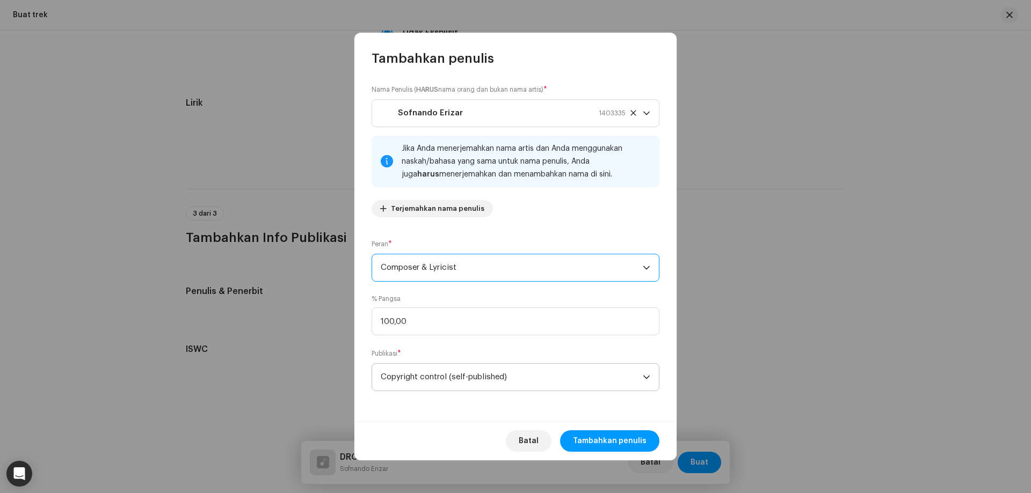
click at [437, 382] on span "Copyright control (self-published)" at bounding box center [512, 377] width 262 height 27
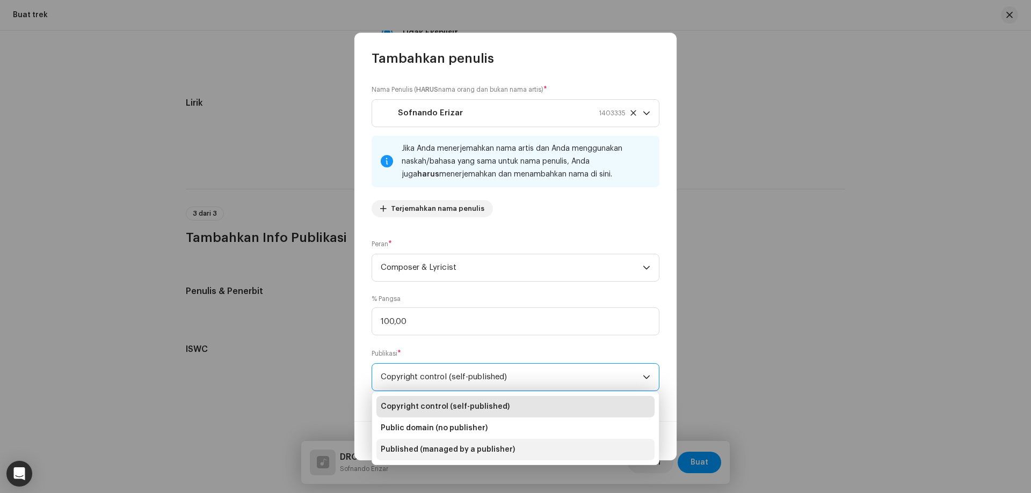
click at [455, 444] on span "Published (managed by a publisher)" at bounding box center [448, 449] width 134 height 11
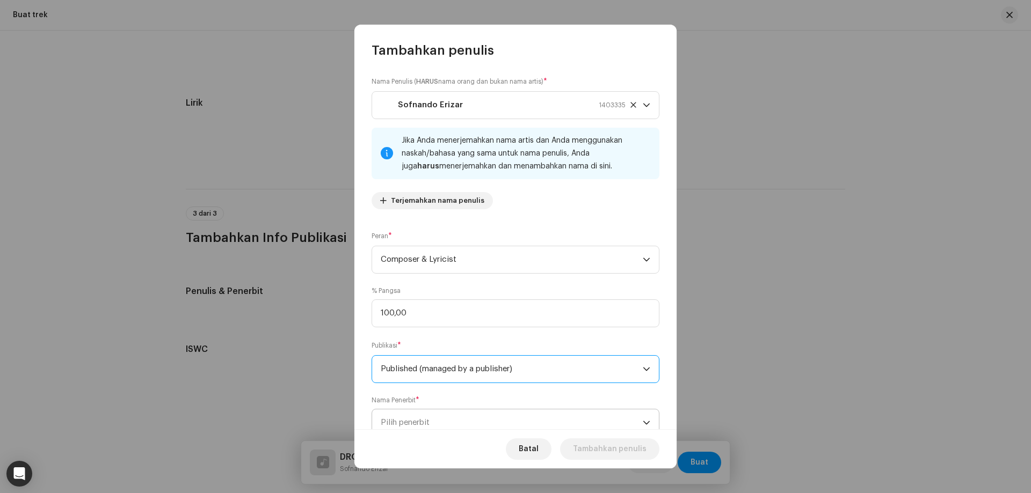
scroll to position [38, 0]
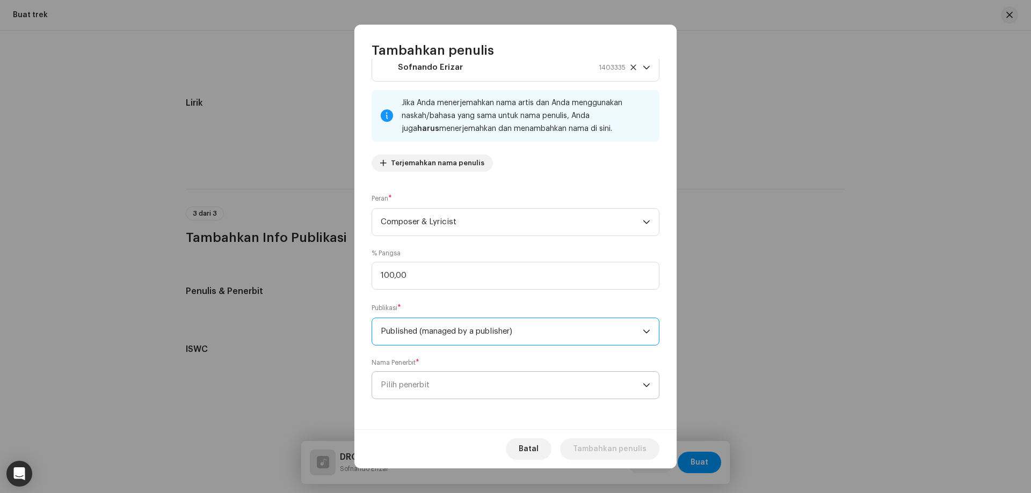
click at [456, 391] on span "Pilih penerbit" at bounding box center [512, 385] width 262 height 27
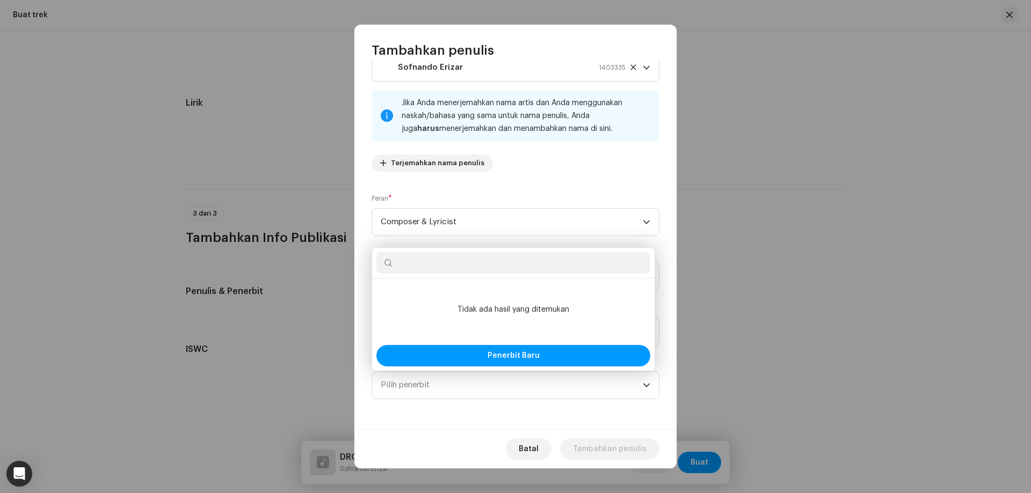
click at [405, 410] on div "Nama Penulis ( HARUS nama orang dan bukan nama artis) * Sofnando Erizar 1403335…" at bounding box center [515, 244] width 322 height 370
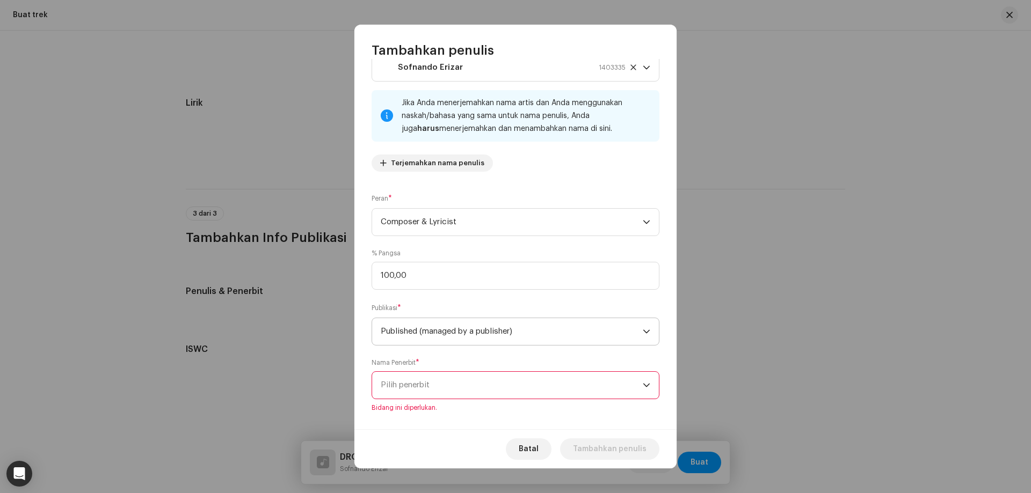
click at [443, 331] on span "Published (managed by a publisher)" at bounding box center [512, 331] width 262 height 27
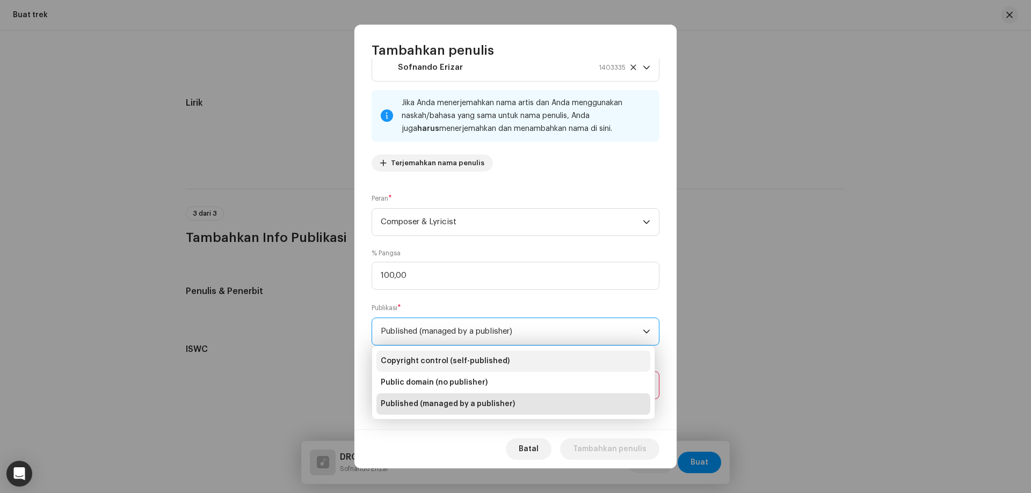
click at [441, 356] on span "Copyright control (self-published)" at bounding box center [445, 361] width 129 height 11
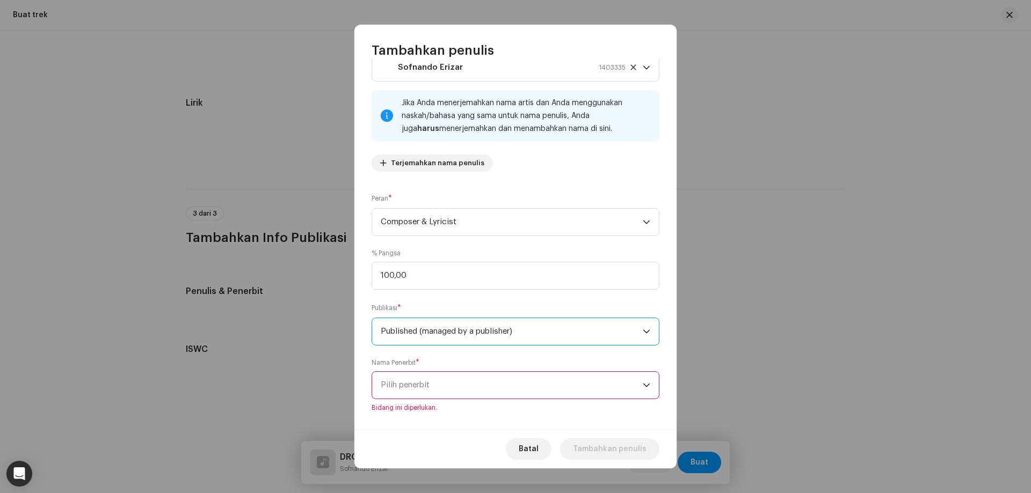
scroll to position [0, 0]
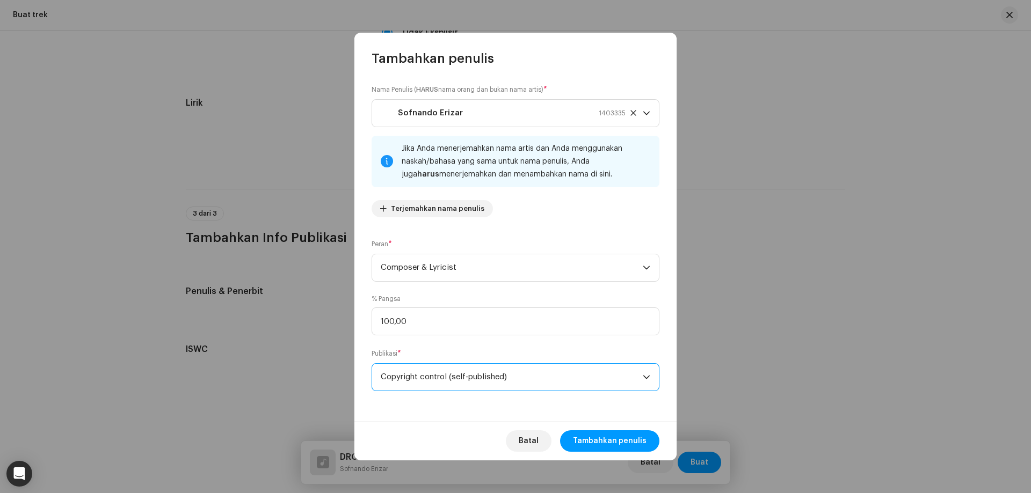
click at [433, 378] on span "Copyright control (self-published)" at bounding box center [512, 377] width 262 height 27
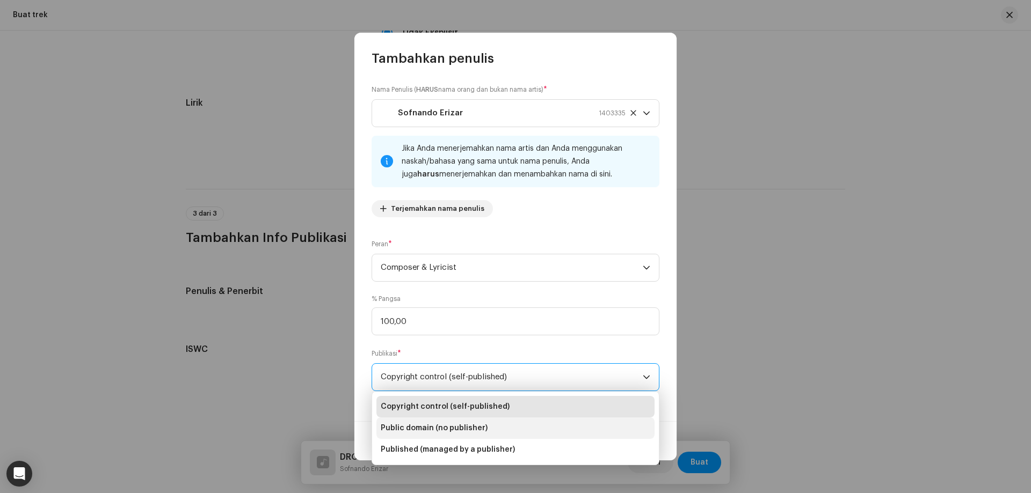
click at [441, 430] on span "Public domain (no publisher)" at bounding box center [434, 428] width 107 height 11
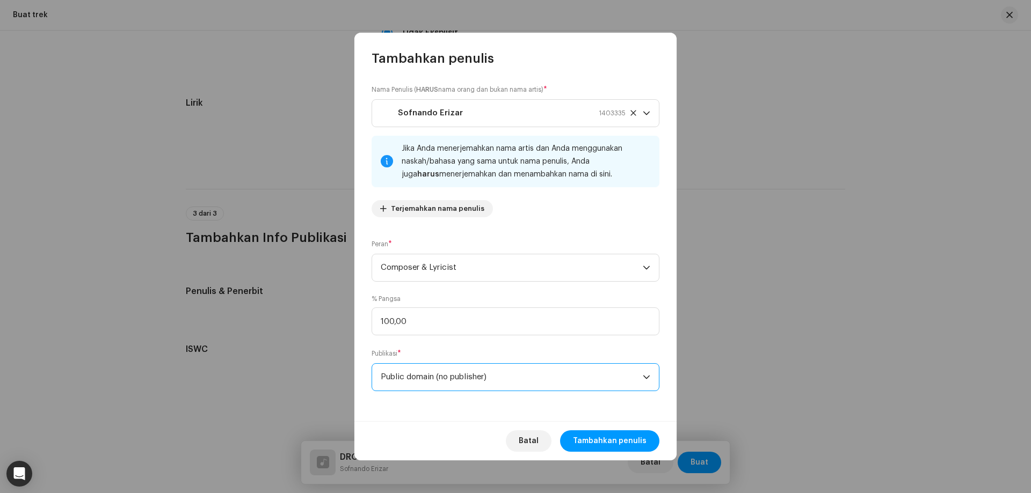
click at [453, 377] on span "Public domain (no publisher)" at bounding box center [512, 377] width 262 height 27
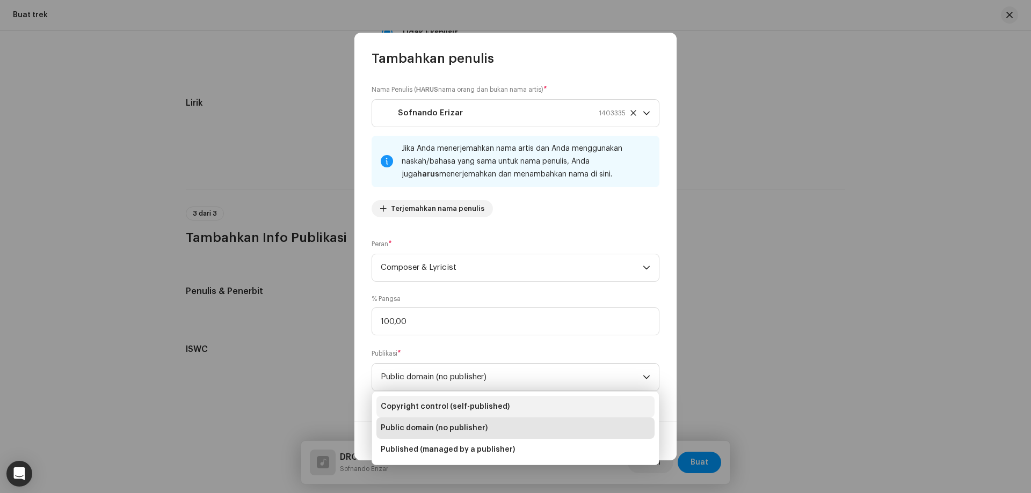
click at [440, 404] on span "Copyright control (self-published)" at bounding box center [445, 407] width 129 height 11
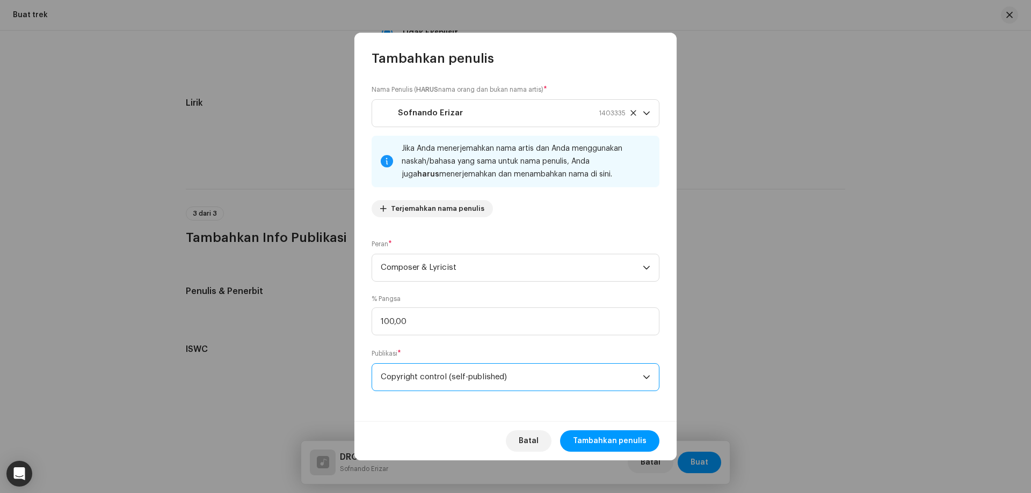
click at [438, 380] on span "Copyright control (self-published)" at bounding box center [512, 377] width 262 height 27
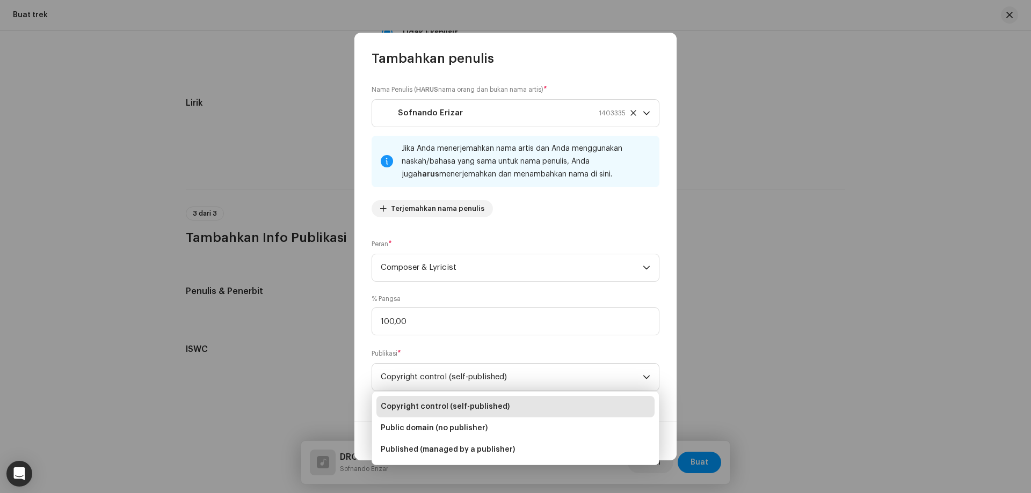
click at [440, 403] on span "Copyright control (self-published)" at bounding box center [445, 407] width 129 height 11
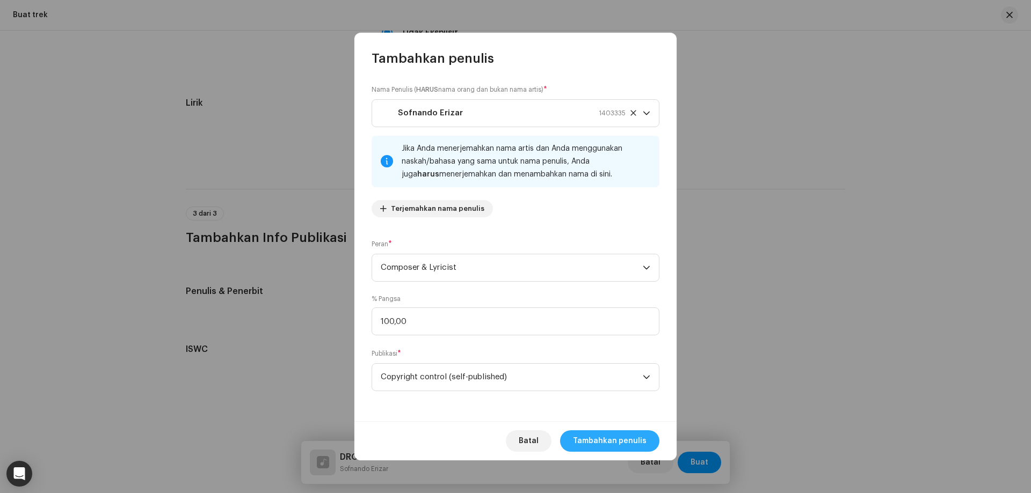
click at [597, 437] on span "Tambahkan penulis" at bounding box center [610, 441] width 74 height 21
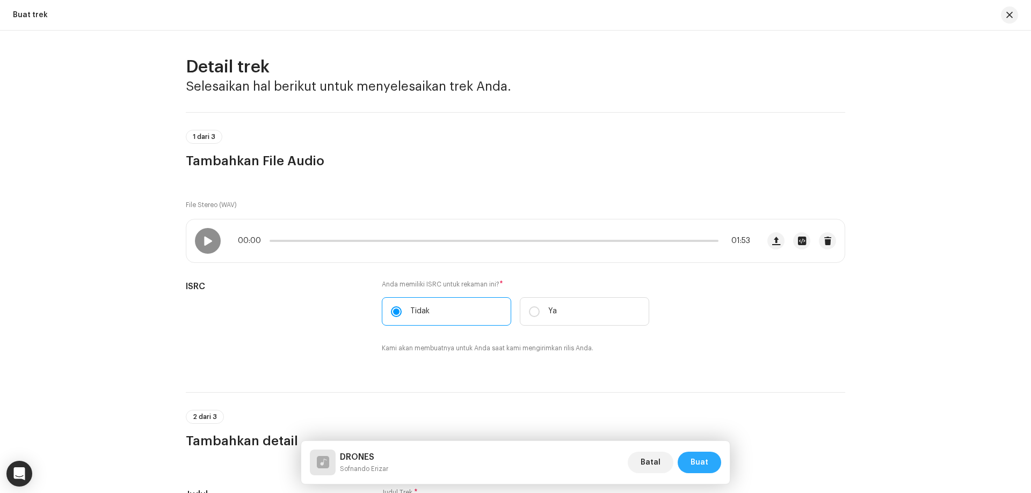
click at [705, 466] on span "Buat" at bounding box center [699, 462] width 18 height 21
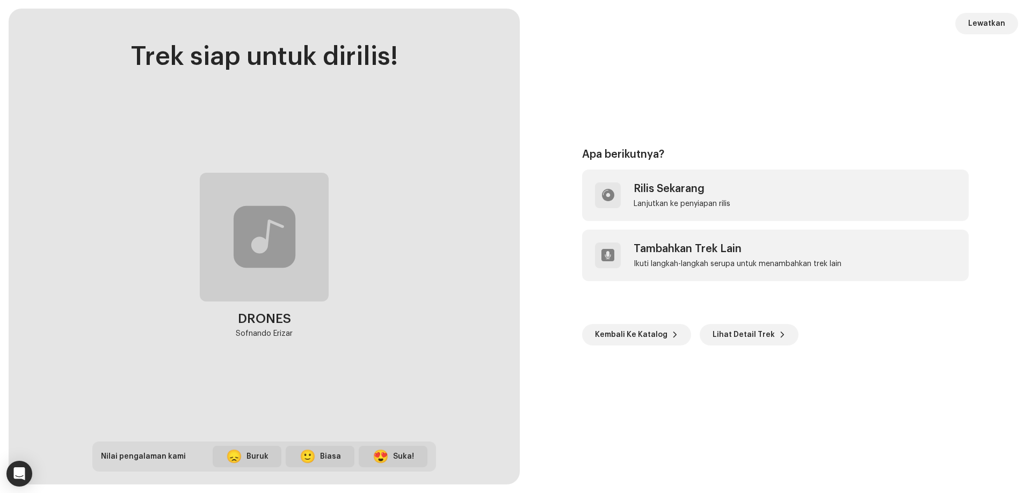
click at [252, 272] on div at bounding box center [264, 237] width 129 height 129
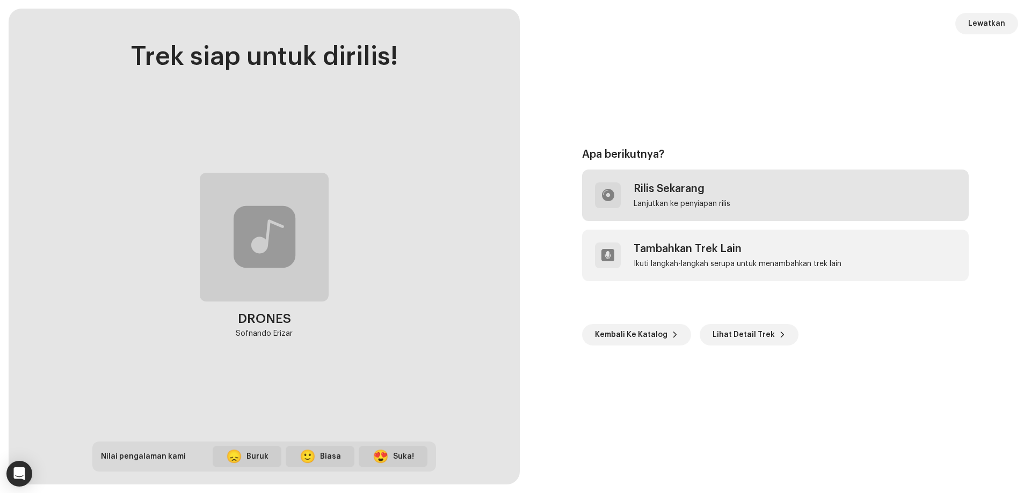
click at [777, 203] on div "Rilis Sekarang Lanjutkan ke penyiapan rilis" at bounding box center [775, 196] width 387 height 52
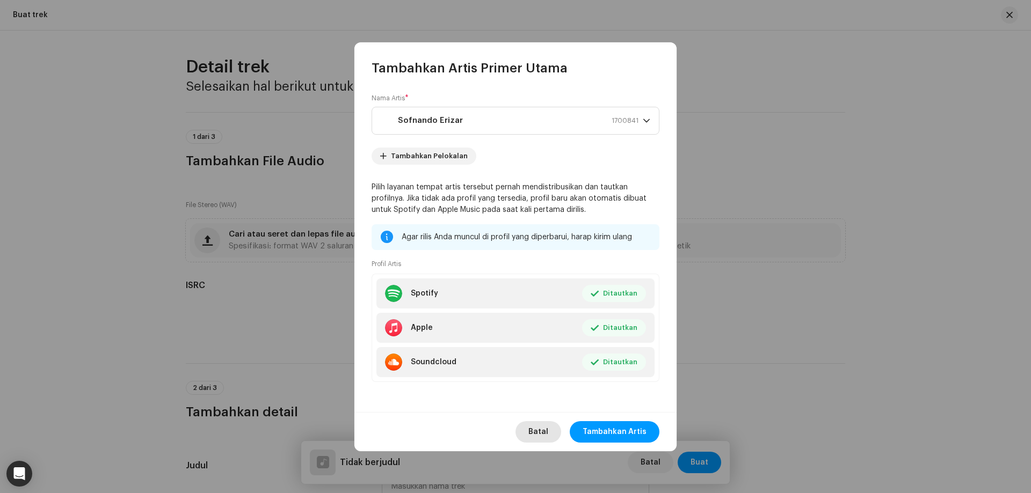
click at [540, 428] on span "Batal" at bounding box center [538, 431] width 20 height 21
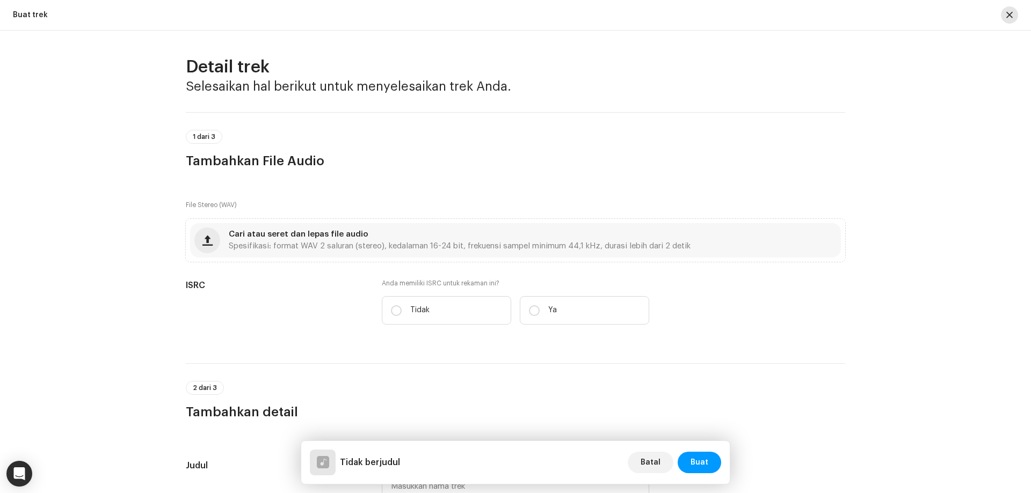
click at [1012, 11] on button "button" at bounding box center [1009, 14] width 17 height 17
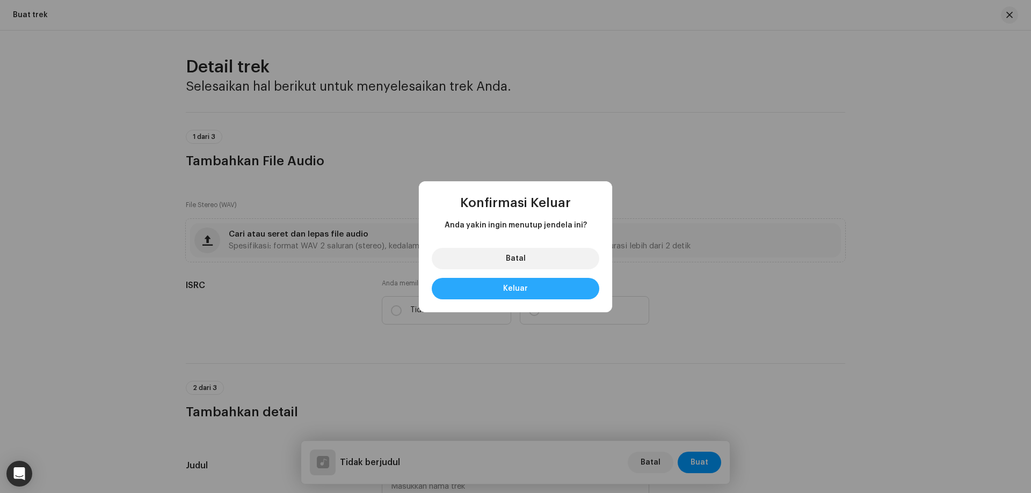
click at [549, 287] on button "Keluar" at bounding box center [515, 288] width 167 height 21
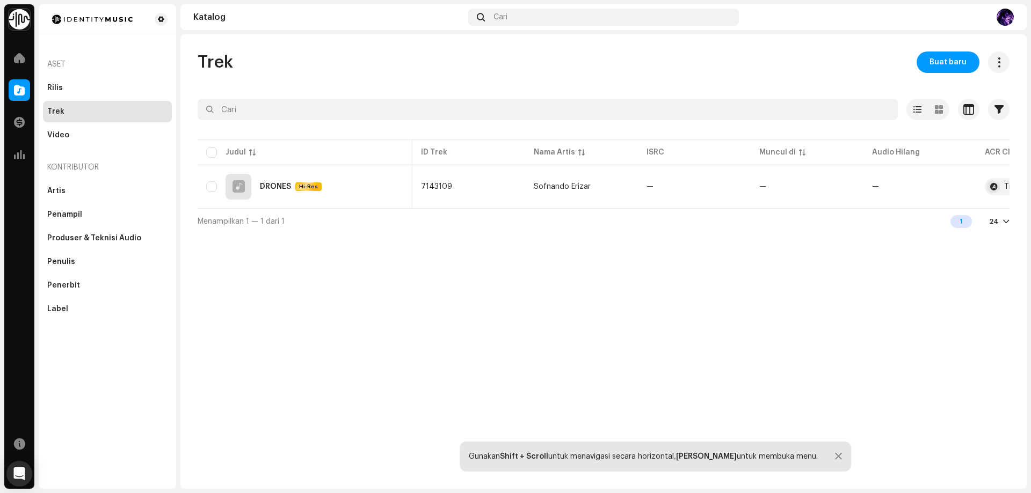
scroll to position [0, 79]
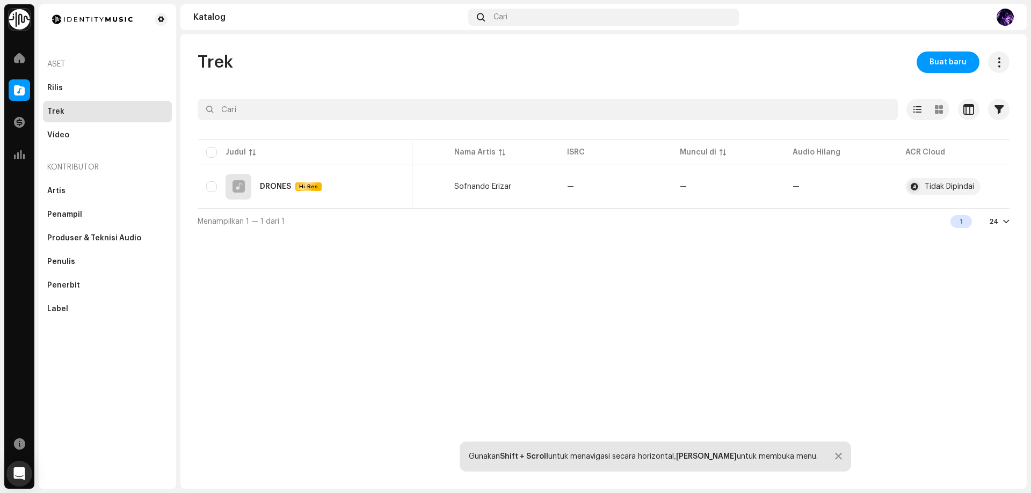
drag, startPoint x: 946, startPoint y: 152, endPoint x: 892, endPoint y: 154, distance: 54.3
click at [892, 154] on table "Judul ID Trek Nama Artis ISRC Muncul di Audio Hilang ACR Cloud DRONES Hi-Res 71…" at bounding box center [563, 172] width 891 height 71
click at [910, 152] on table "Judul ID Trek Nama Artis ISRC Muncul di Audio Hilang ACR Cloud DRONES Hi-Res 71…" at bounding box center [563, 172] width 891 height 71
click at [924, 149] on table "Judul ID Trek Nama Artis ISRC Muncul di Audio Hilang ACR Cloud DRONES Hi-Res 71…" at bounding box center [563, 172] width 891 height 71
click at [927, 184] on div "Tidak Dipindai" at bounding box center [948, 187] width 49 height 8
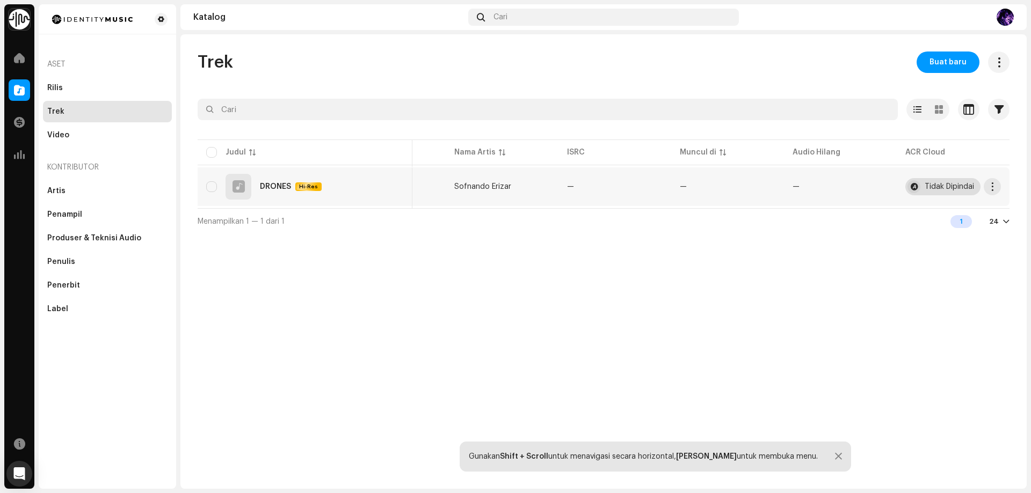
click at [923, 187] on div "Tidak Dipindai" at bounding box center [942, 186] width 75 height 17
click at [992, 188] on span "button" at bounding box center [992, 187] width 8 height 9
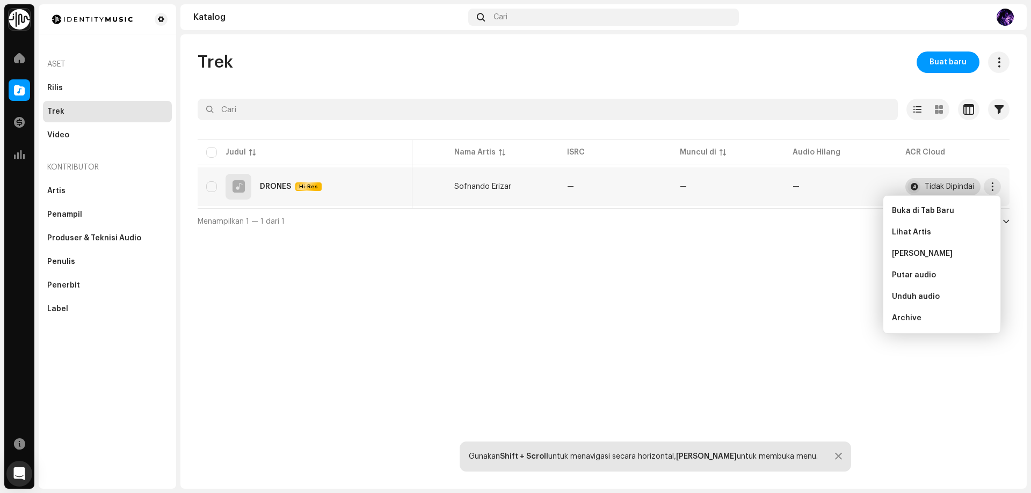
click at [953, 184] on div "Tidak Dipindai" at bounding box center [948, 187] width 49 height 8
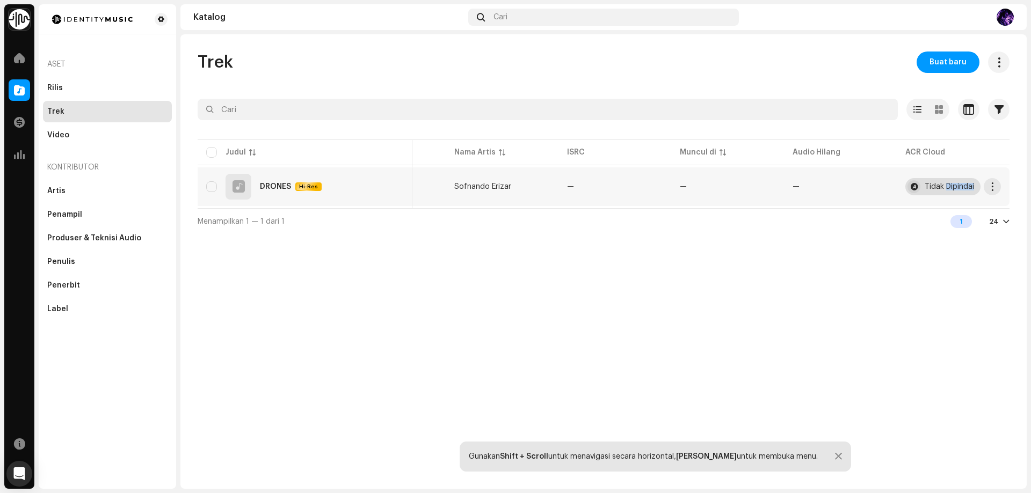
click at [953, 184] on div "Tidak Dipindai" at bounding box center [948, 187] width 49 height 8
click at [928, 184] on div "Tidak Dipindai" at bounding box center [948, 187] width 49 height 8
drag, startPoint x: 601, startPoint y: 283, endPoint x: 569, endPoint y: 276, distance: 32.4
click at [600, 283] on div "Trek Buat baru Dipilih 0 Opsi Filter Status distribusi Sedang berlangsung Belum…" at bounding box center [603, 261] width 846 height 455
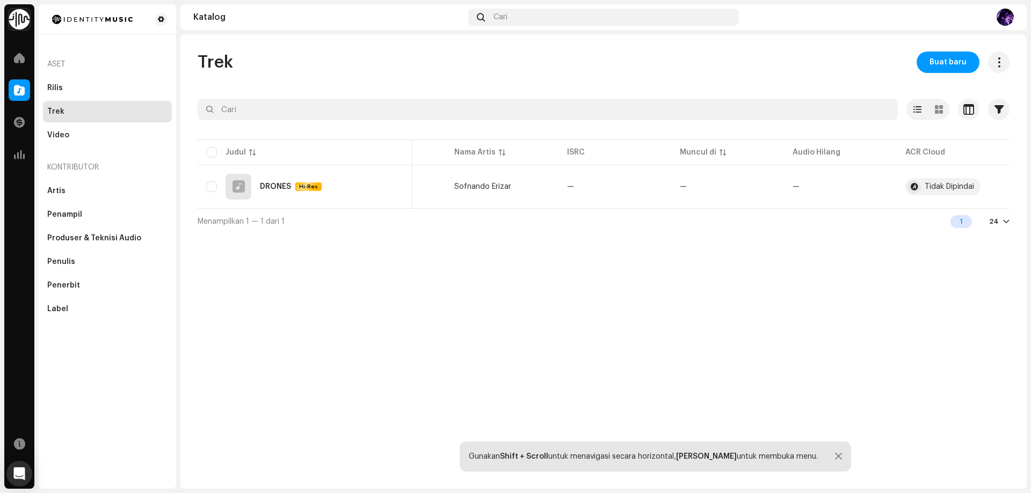
scroll to position [0, 0]
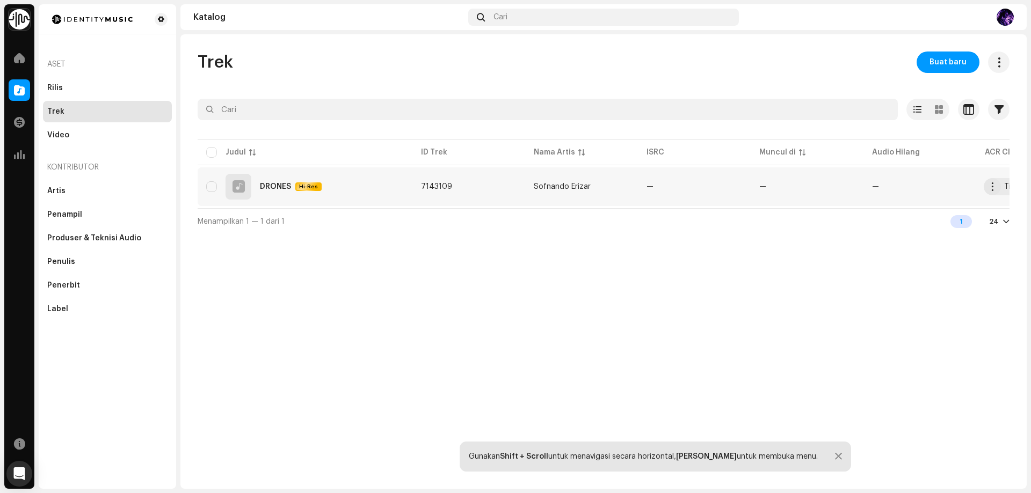
click at [245, 193] on div at bounding box center [238, 187] width 26 height 26
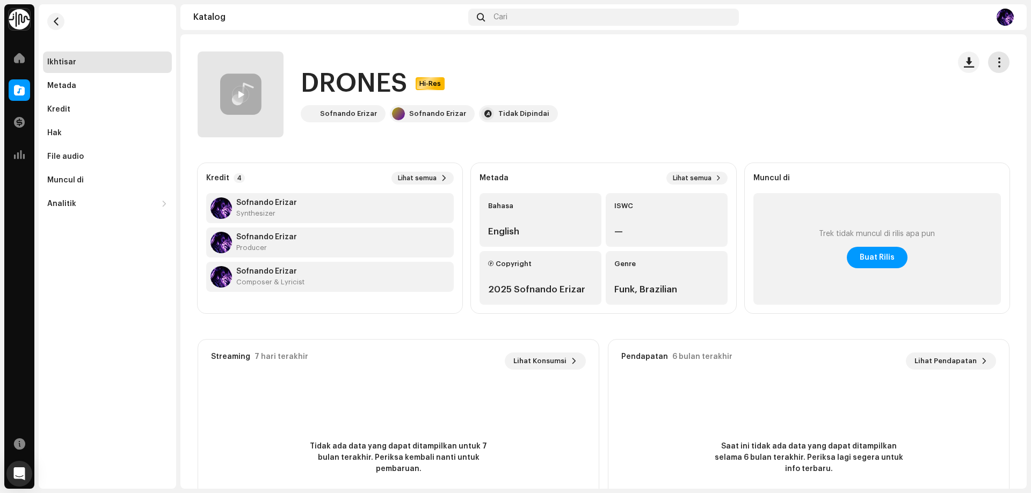
click at [994, 60] on span "button" at bounding box center [999, 62] width 10 height 9
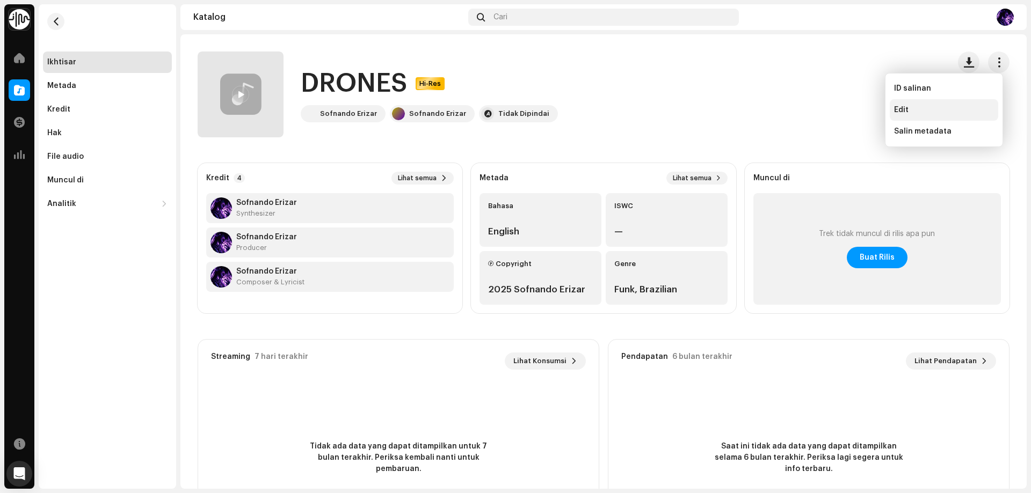
click at [923, 111] on div "Edit" at bounding box center [944, 110] width 100 height 9
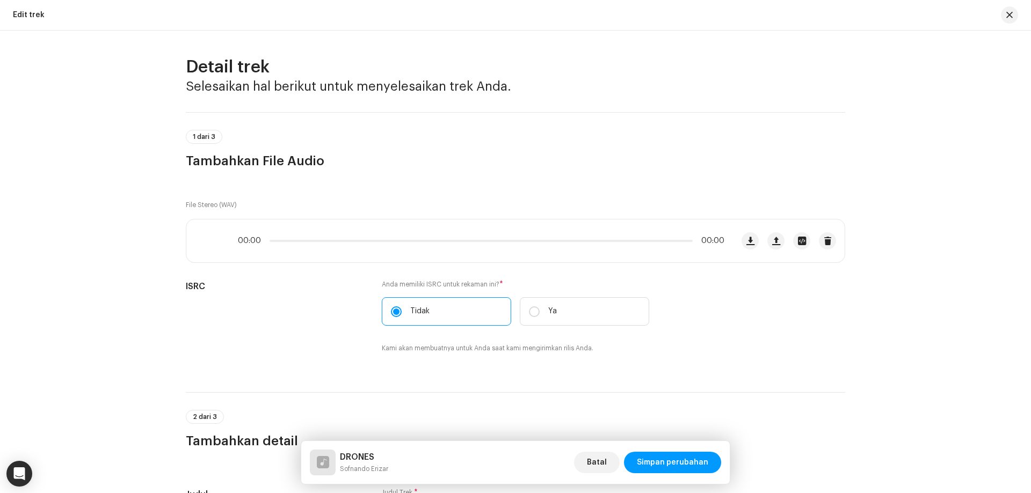
scroll to position [107, 0]
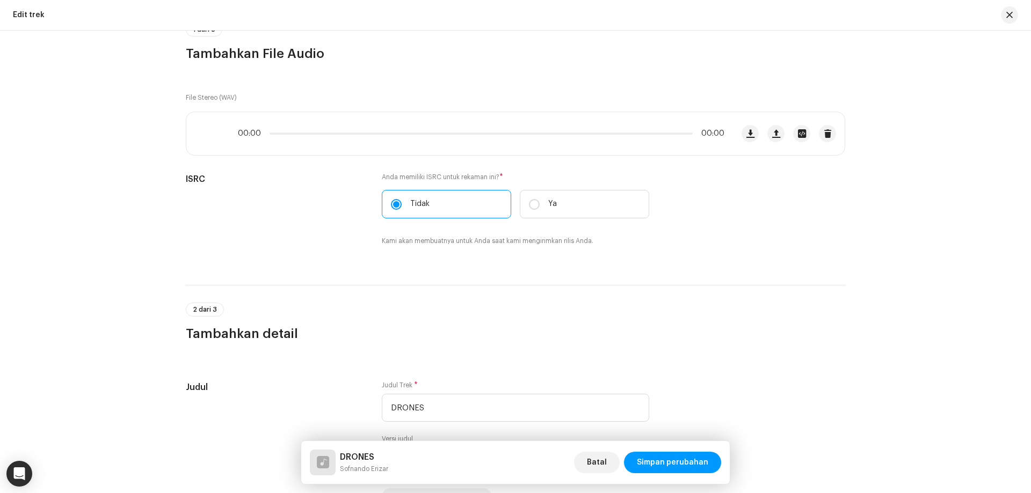
click at [325, 463] on div at bounding box center [323, 463] width 12 height 0
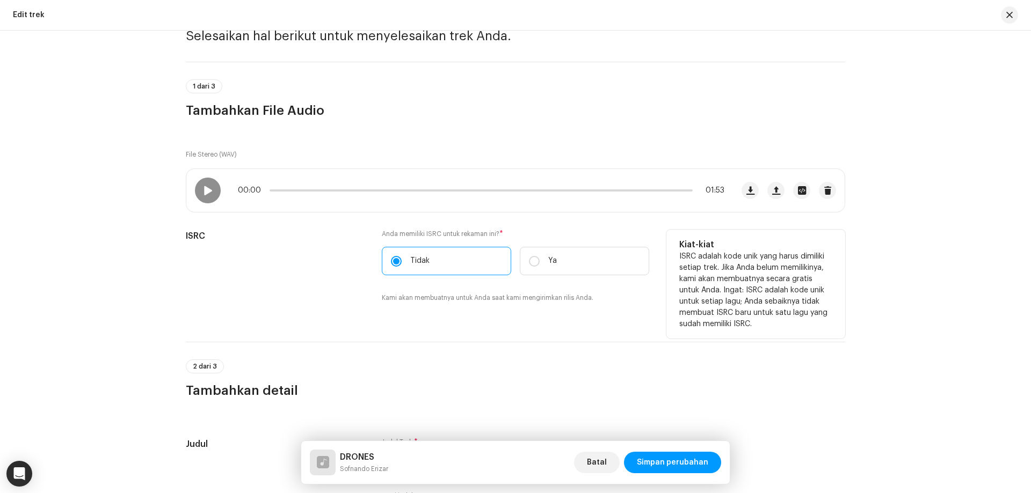
scroll to position [0, 0]
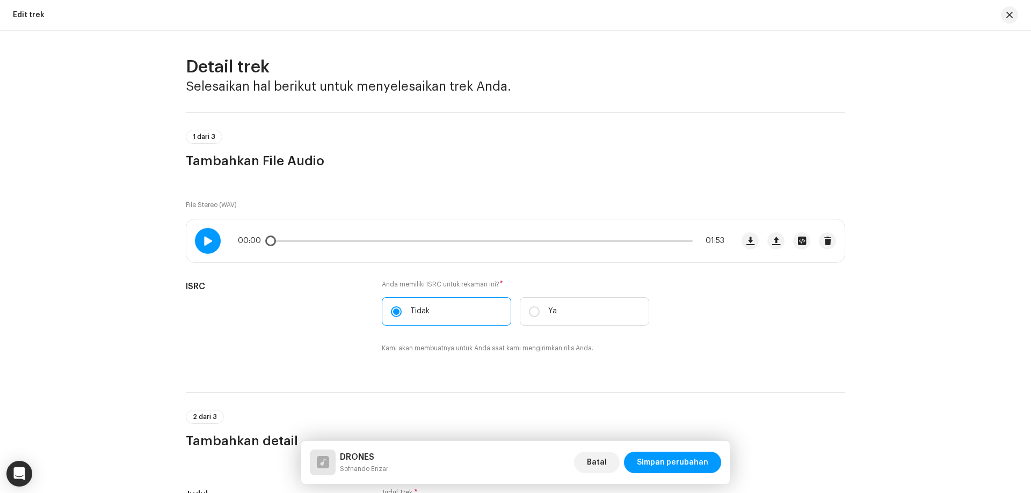
click at [203, 243] on span at bounding box center [207, 241] width 9 height 9
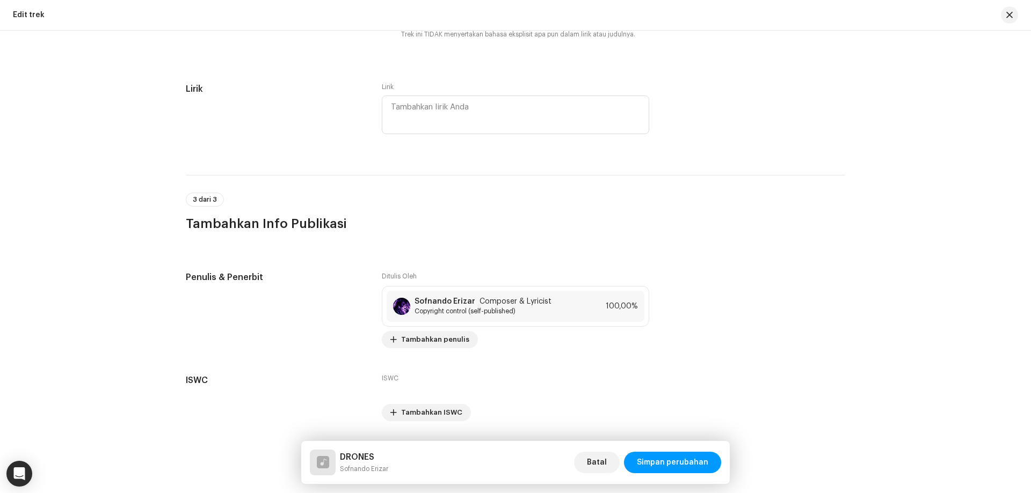
scroll to position [2013, 0]
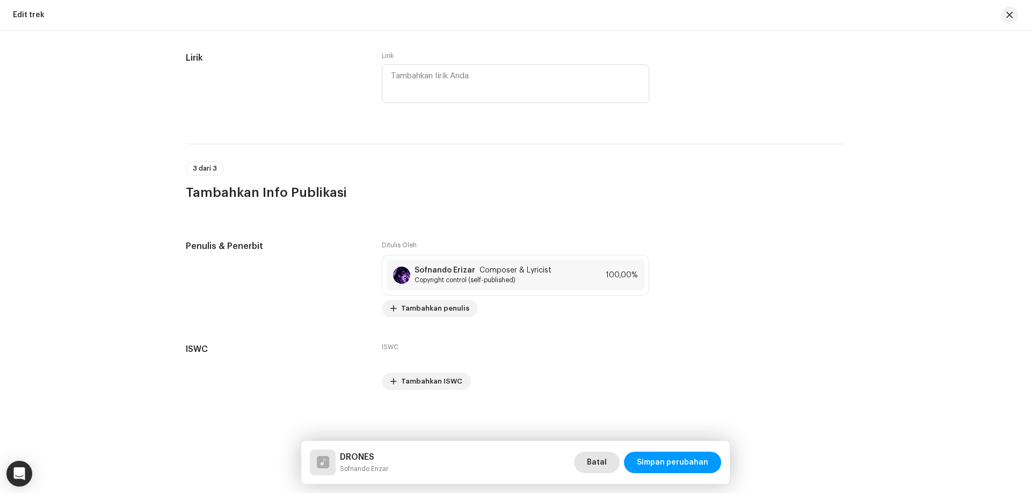
click at [586, 456] on button "Batal" at bounding box center [597, 462] width 46 height 21
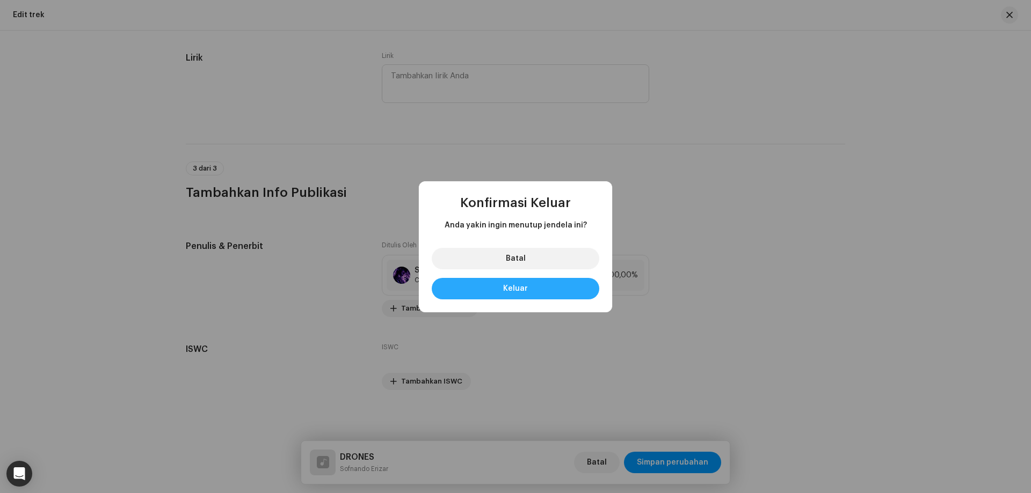
click at [538, 287] on button "Keluar" at bounding box center [515, 288] width 167 height 21
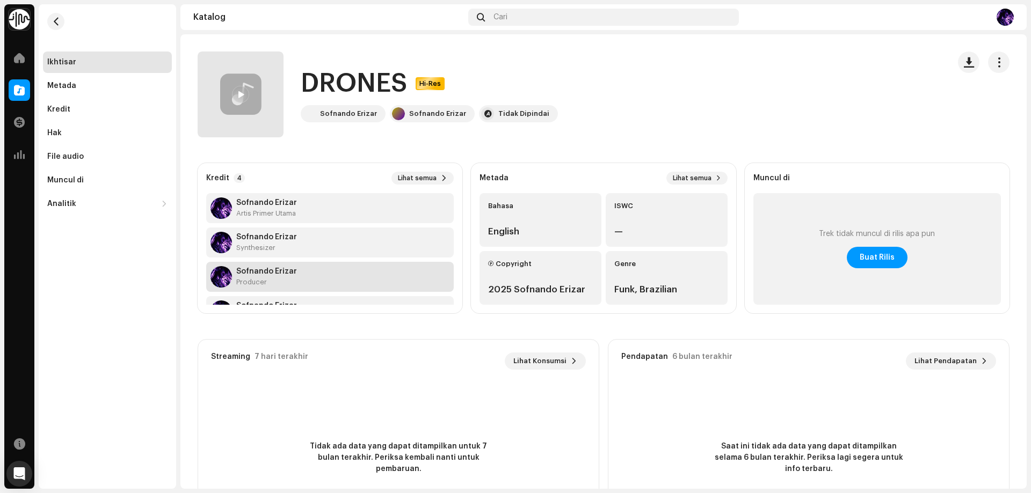
scroll to position [34, 0]
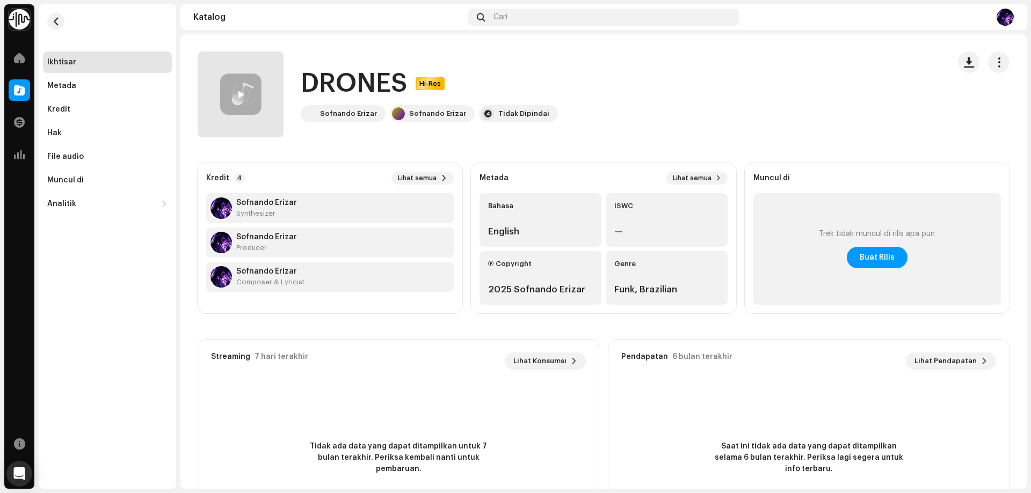
drag, startPoint x: 535, startPoint y: 358, endPoint x: 849, endPoint y: 331, distance: 315.2
click at [597, 411] on div "Streaming 7 hari terakhir Lihat Konsumsi 0 Tidak ada data yang dapat ditampilka…" at bounding box center [604, 446] width 812 height 215
click at [864, 258] on span "Buat Rilis" at bounding box center [876, 257] width 35 height 21
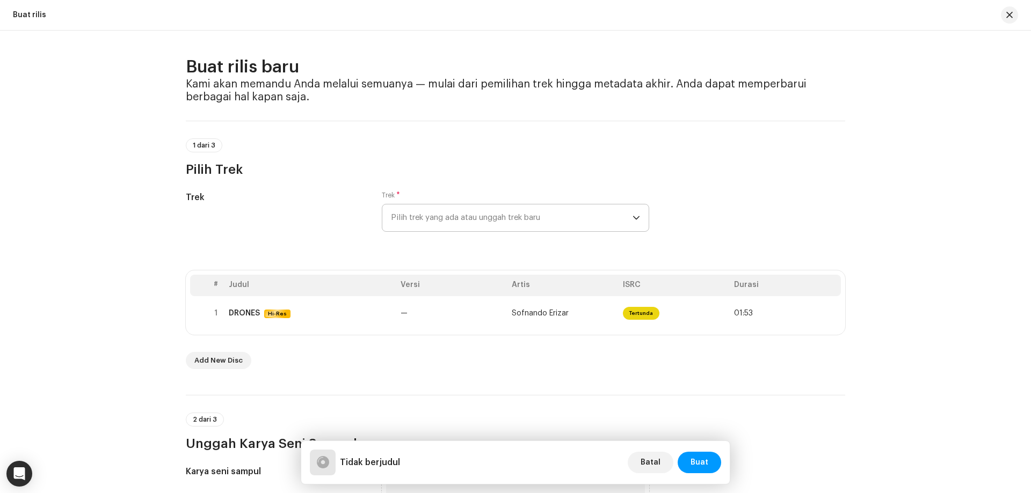
click at [447, 217] on span "Pilih trek yang ada atau unggah trek baru" at bounding box center [512, 218] width 242 height 27
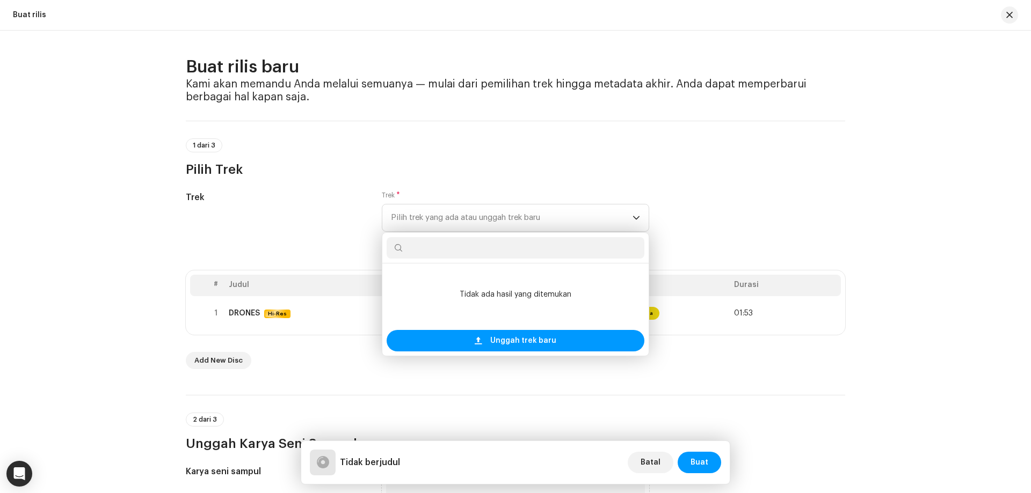
click at [251, 231] on div "Trek" at bounding box center [275, 218] width 179 height 54
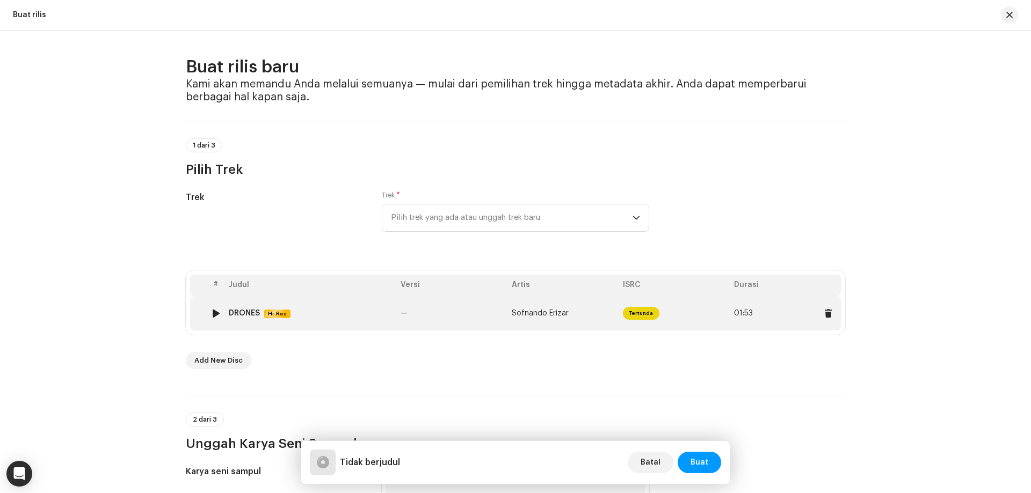
click at [290, 323] on td "DRONES Hi-Res" at bounding box center [310, 313] width 172 height 34
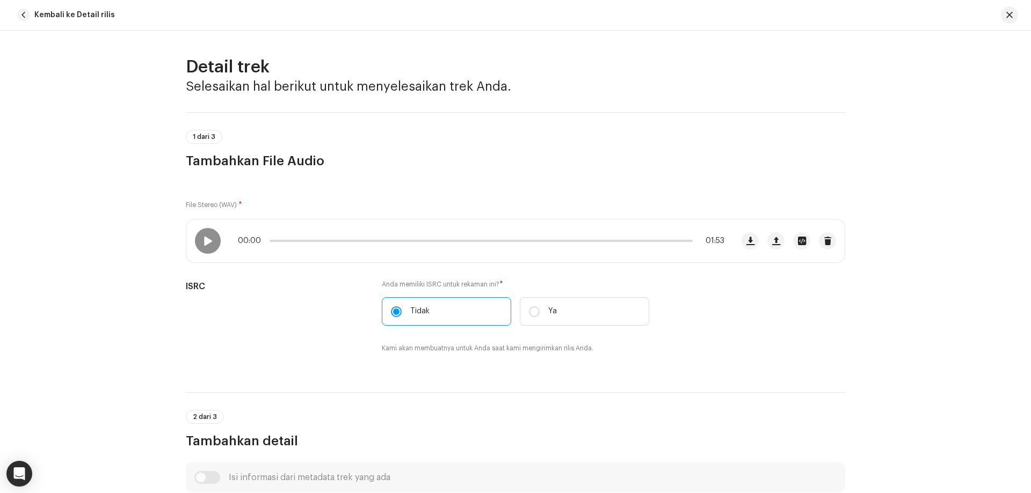
click at [213, 142] on p-tag "1 dari 3" at bounding box center [204, 137] width 37 height 14
click at [202, 136] on span "1 dari 3" at bounding box center [204, 137] width 23 height 6
click at [204, 157] on h3 "Tambahkan File Audio" at bounding box center [515, 160] width 659 height 17
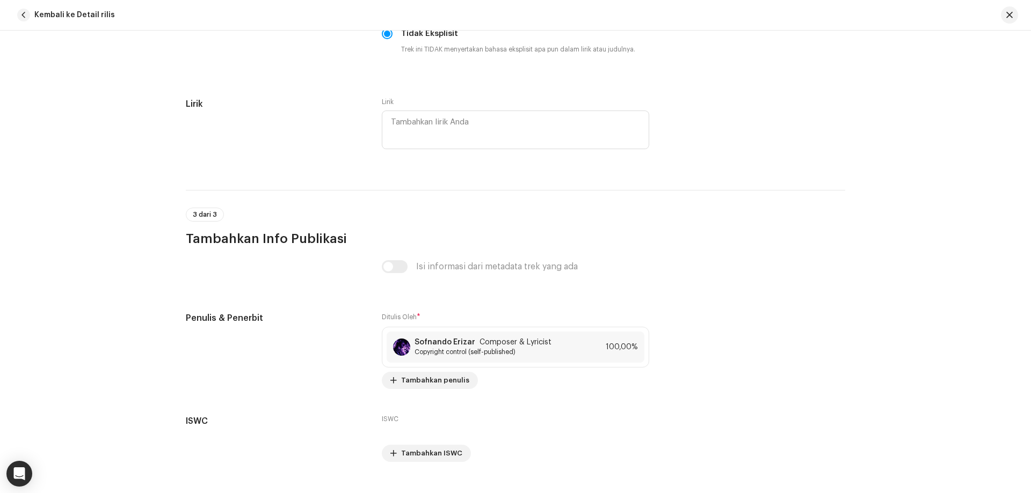
scroll to position [2013, 0]
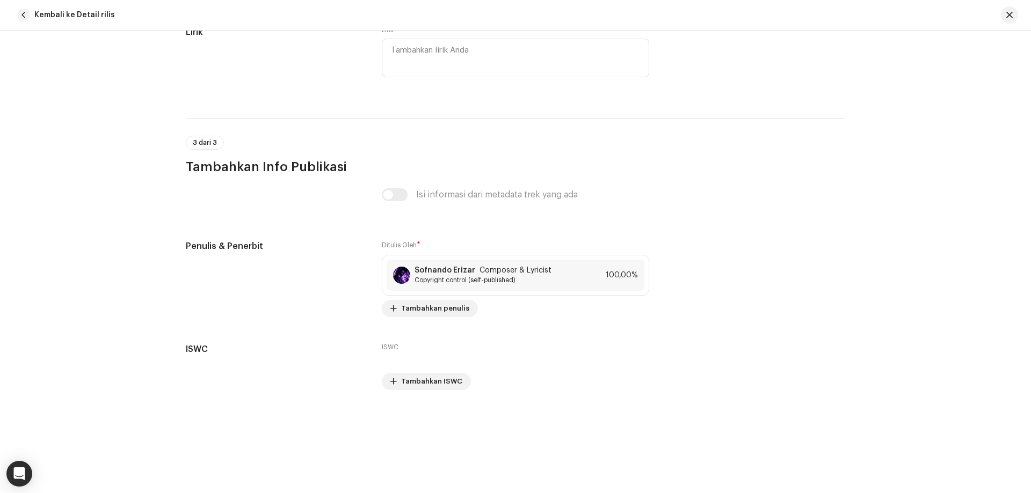
click at [387, 193] on div "Isi informasi dari metadata trek yang ada" at bounding box center [515, 194] width 267 height 13
click at [396, 193] on div "Isi informasi dari metadata trek yang ada" at bounding box center [515, 194] width 267 height 13
click at [386, 196] on div "Isi informasi dari metadata trek yang ada" at bounding box center [515, 194] width 267 height 13
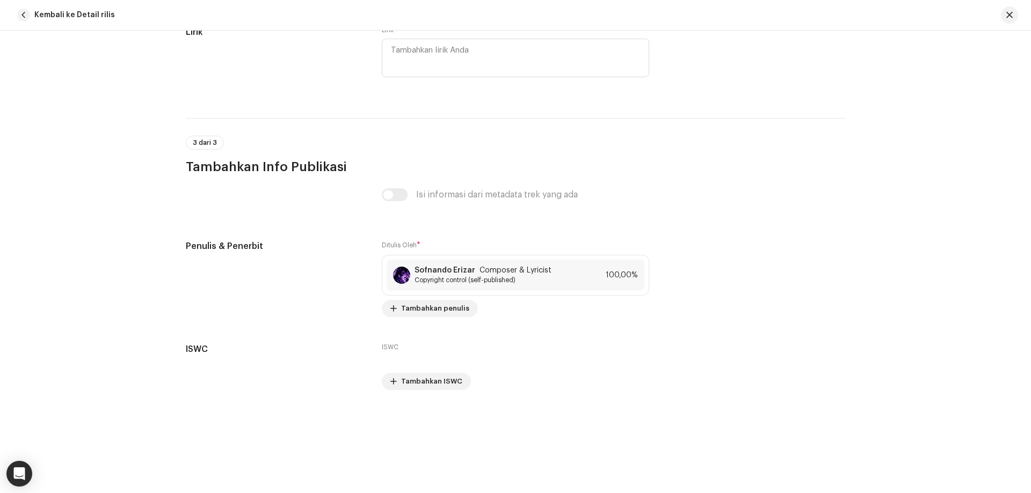
click at [1016, 21] on div at bounding box center [1005, 14] width 26 height 17
click at [1007, 14] on span "button" at bounding box center [1009, 15] width 6 height 9
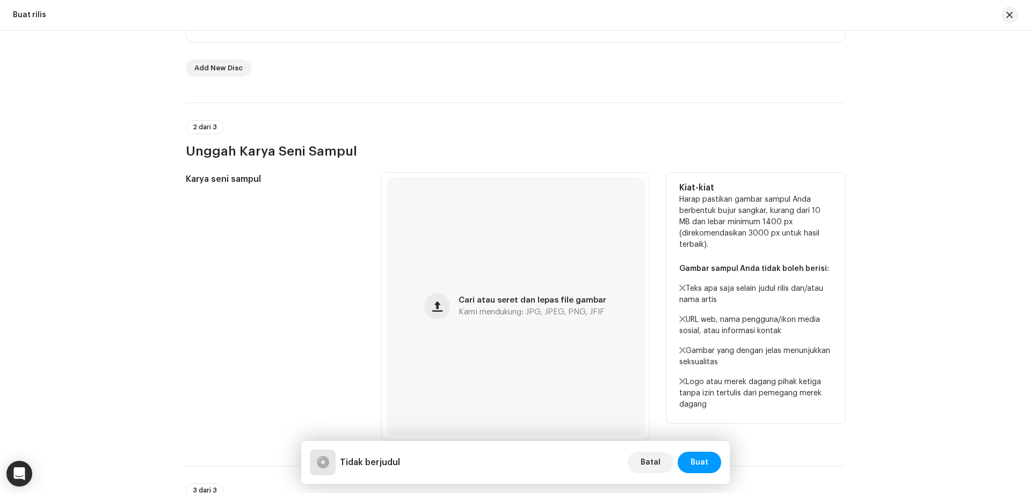
scroll to position [376, 0]
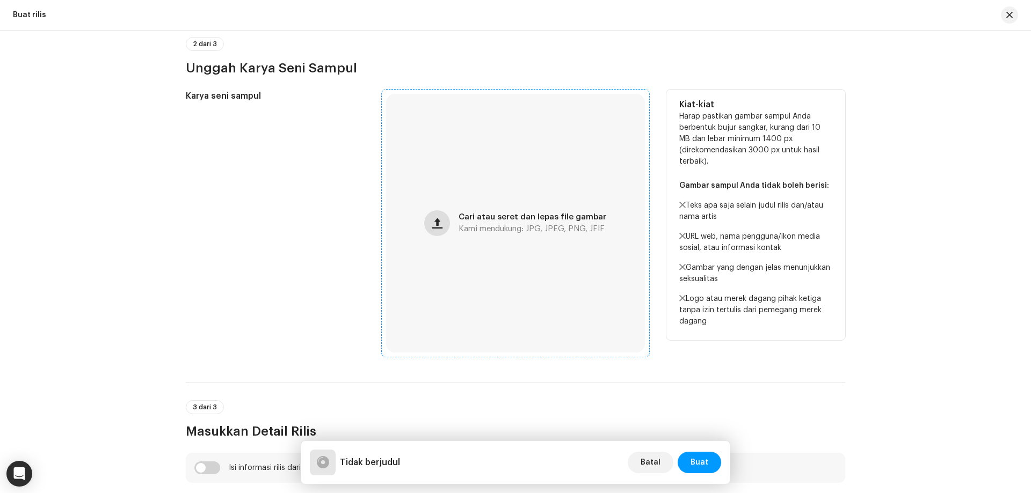
click at [432, 224] on span "button" at bounding box center [437, 223] width 10 height 9
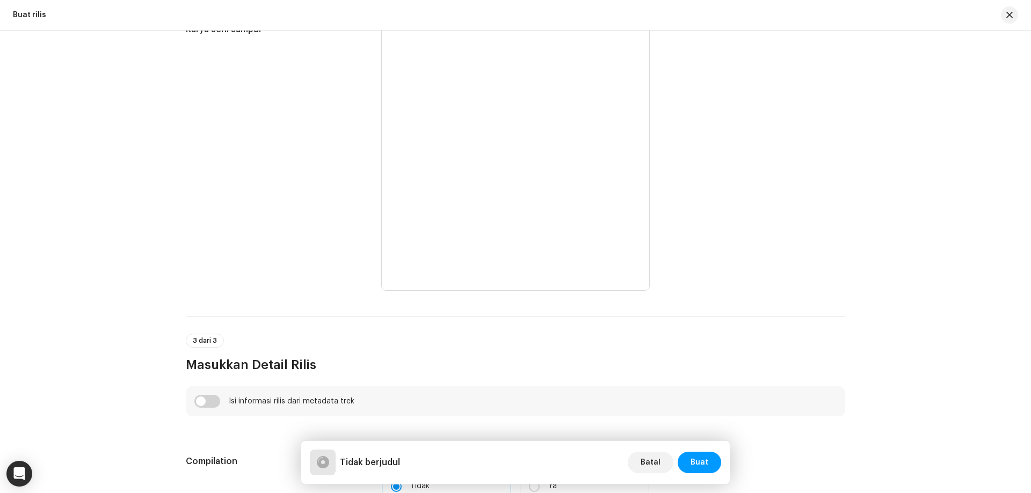
scroll to position [591, 0]
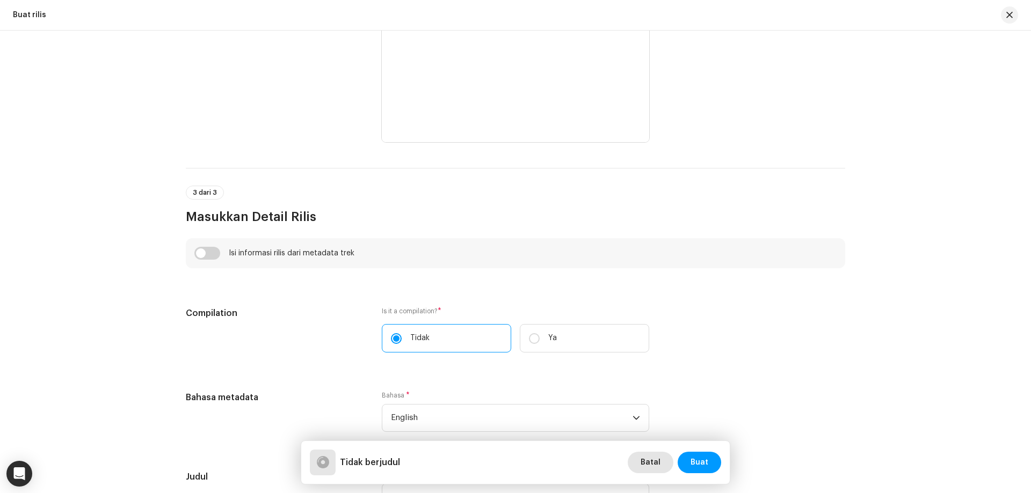
click at [654, 463] on span "Batal" at bounding box center [650, 462] width 20 height 21
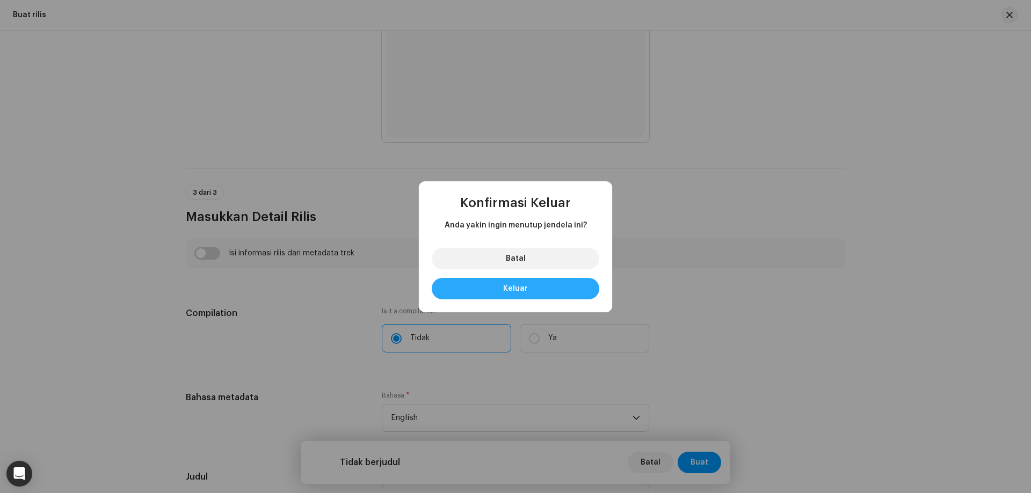
click at [517, 289] on span "Keluar" at bounding box center [515, 289] width 25 height 8
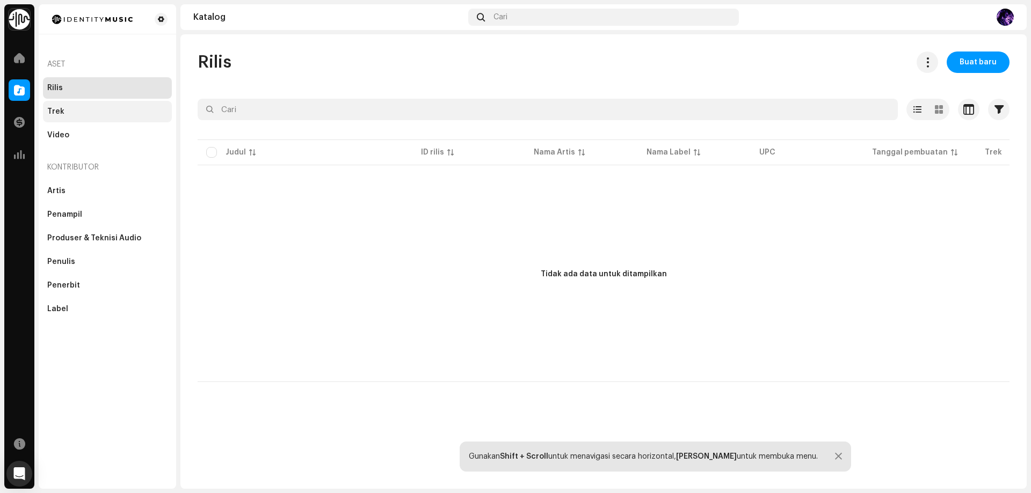
click at [107, 106] on div "Trek" at bounding box center [107, 111] width 129 height 21
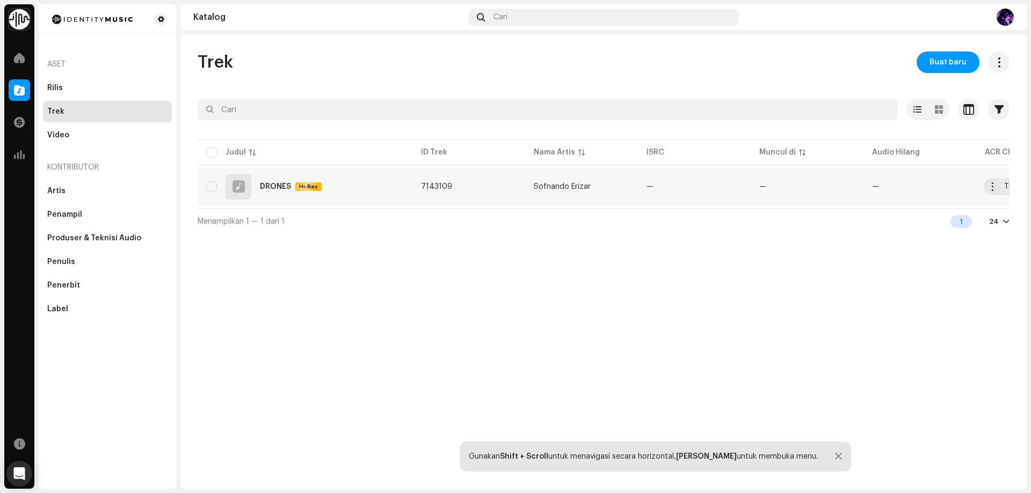
click at [333, 181] on div "DRONES Hi-Res" at bounding box center [305, 187] width 198 height 26
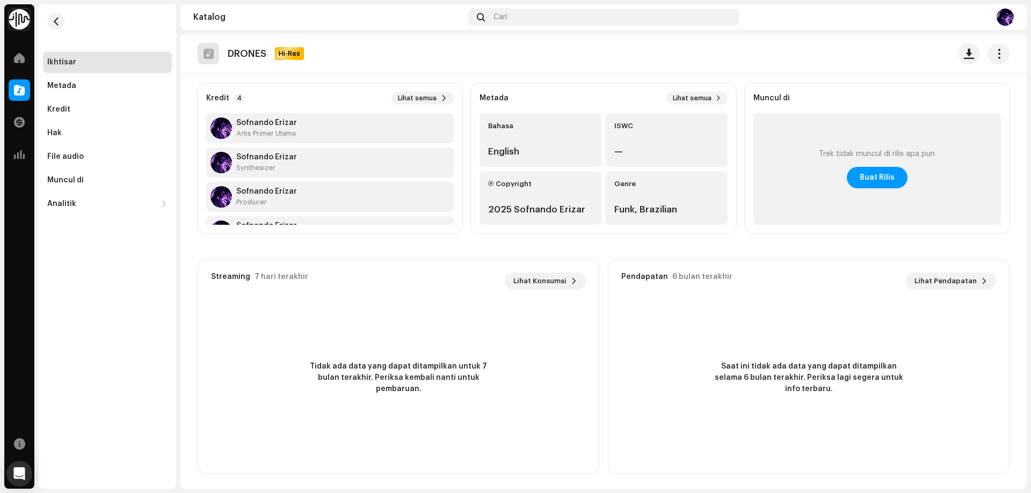
scroll to position [82, 0]
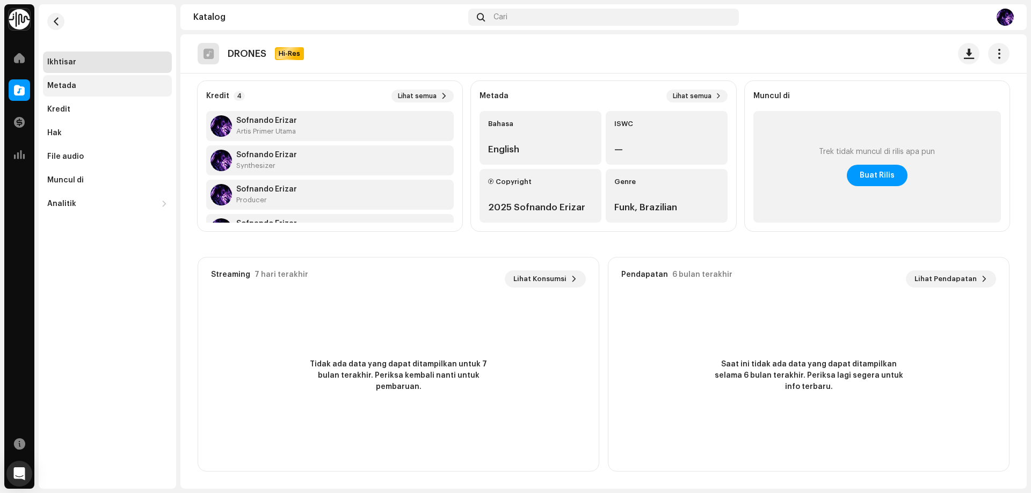
click at [103, 91] on div "Metada" at bounding box center [107, 85] width 129 height 21
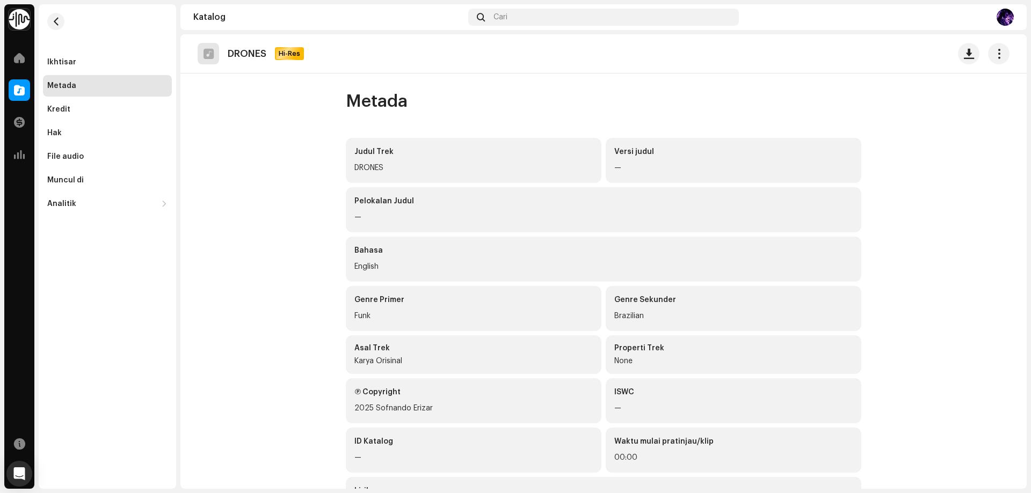
scroll to position [49, 0]
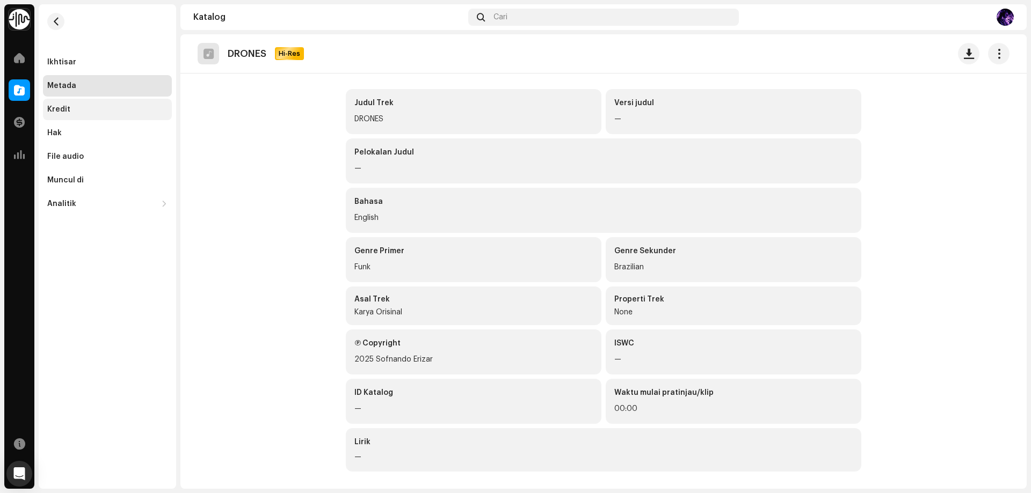
click at [49, 102] on div "Kredit" at bounding box center [107, 109] width 129 height 21
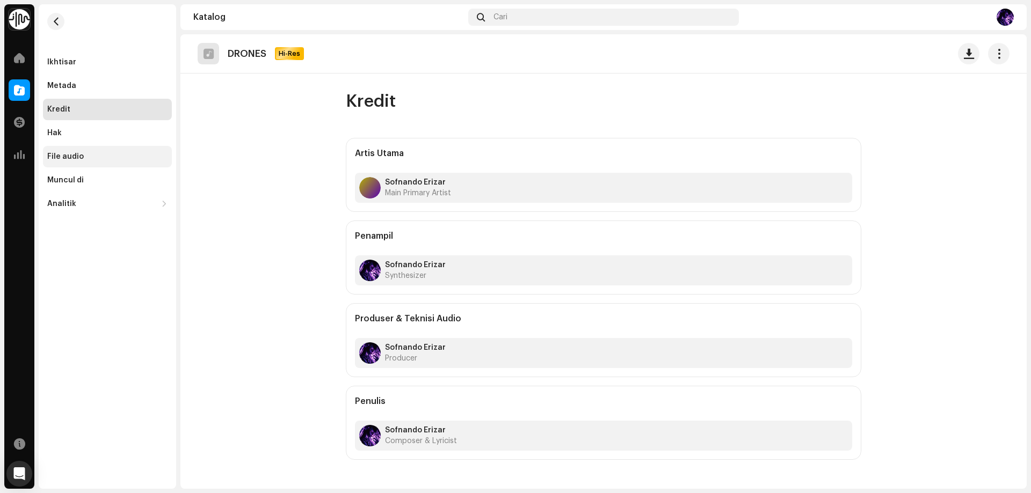
click at [89, 165] on div "File audio" at bounding box center [107, 156] width 129 height 21
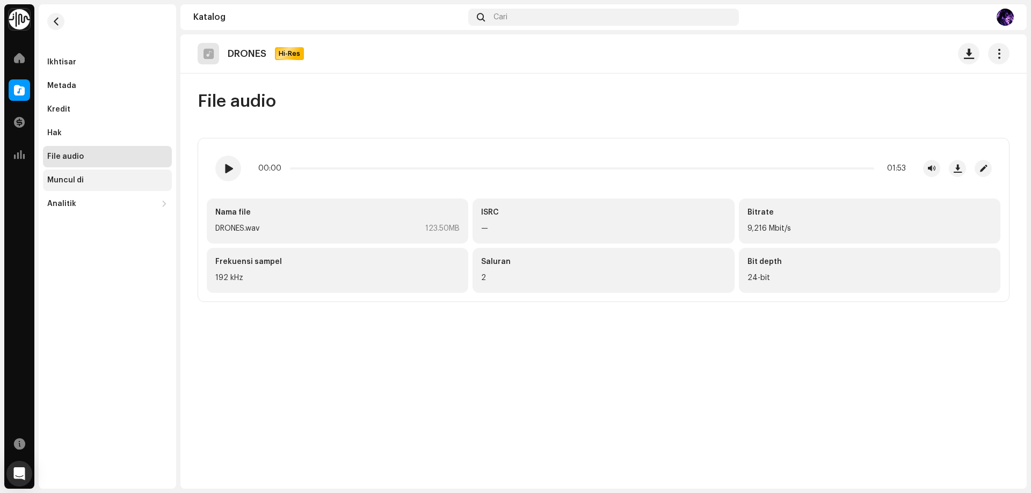
click at [91, 181] on div "Muncul di" at bounding box center [107, 180] width 120 height 9
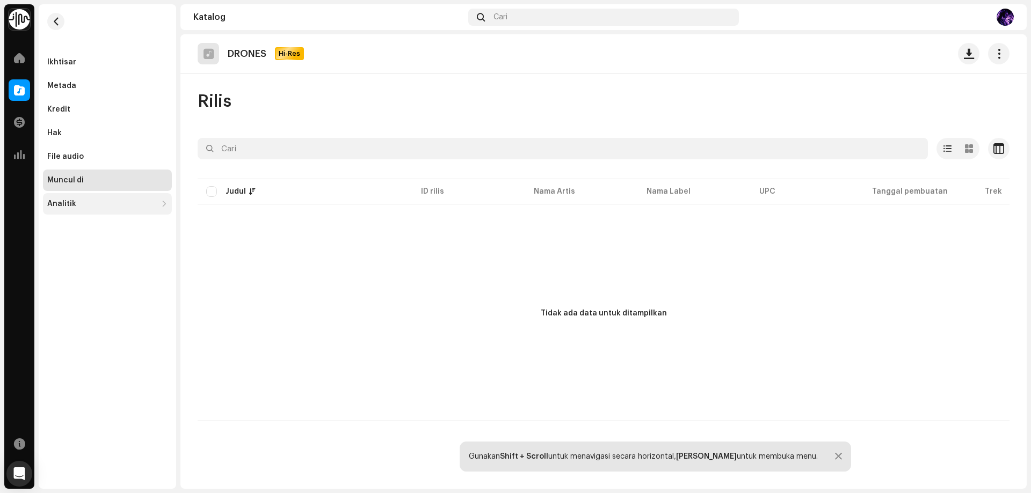
click at [91, 211] on div "Analitik" at bounding box center [107, 203] width 129 height 21
click at [93, 88] on div "Metada" at bounding box center [107, 86] width 120 height 9
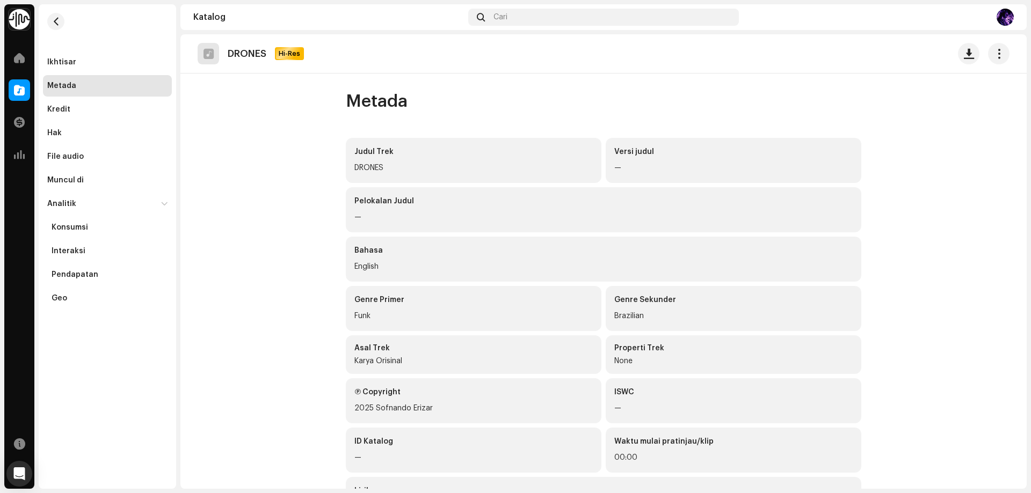
click at [104, 74] on div "Ikhtisar Metada Kredit Hak File audio Muncul di Analitik Konsumsi Interaksi Pen…" at bounding box center [107, 181] width 129 height 258
click at [111, 62] on div "Ikhtisar" at bounding box center [107, 62] width 120 height 9
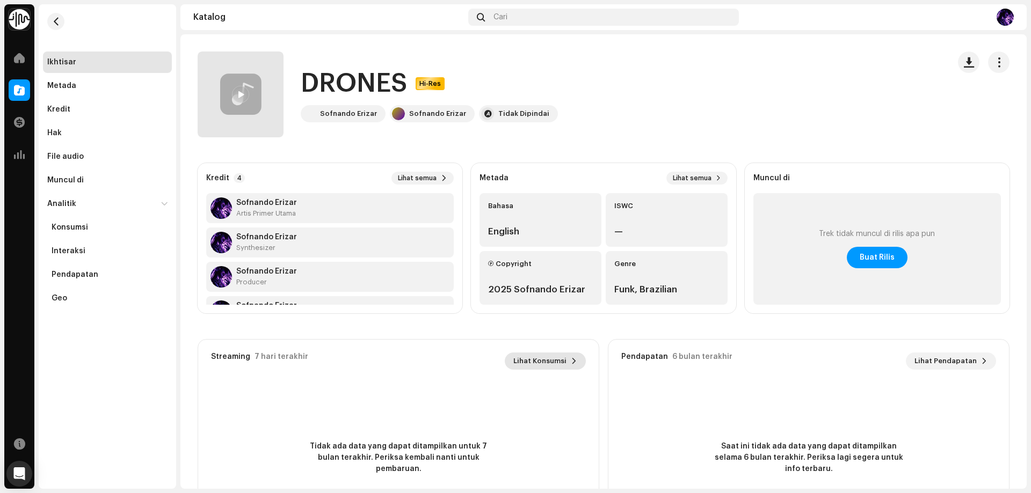
click at [535, 361] on span "Lihat Konsumsi" at bounding box center [539, 361] width 53 height 21
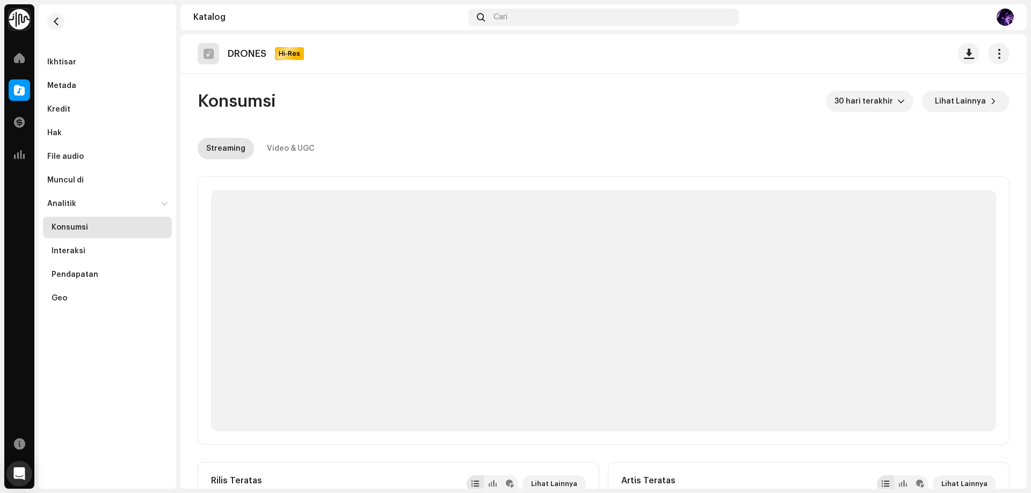
click at [529, 362] on p-skeleton at bounding box center [603, 311] width 785 height 242
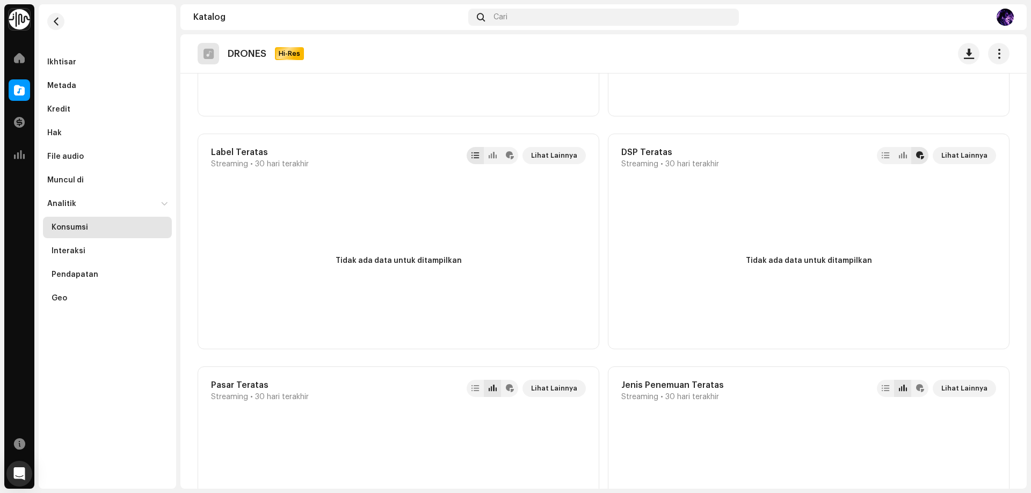
scroll to position [644, 0]
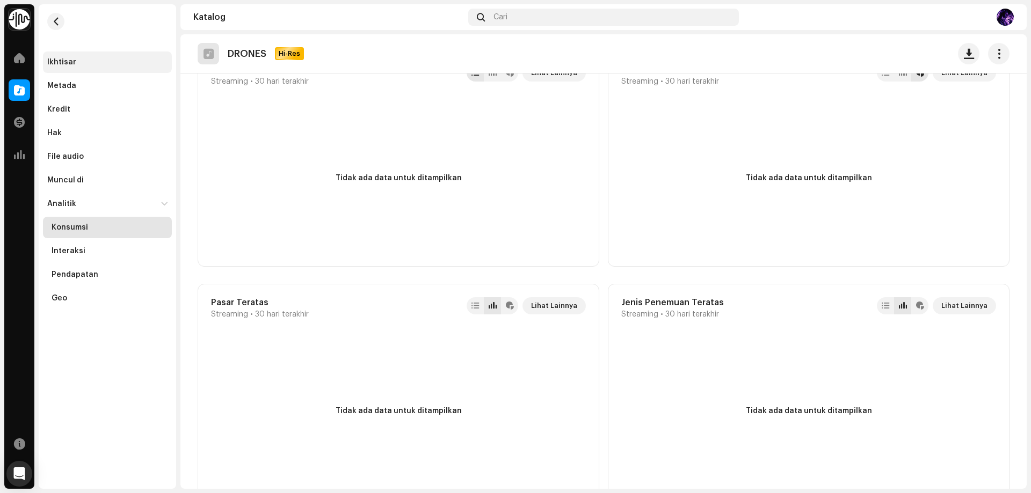
click at [74, 69] on div "Ikhtisar" at bounding box center [107, 62] width 129 height 21
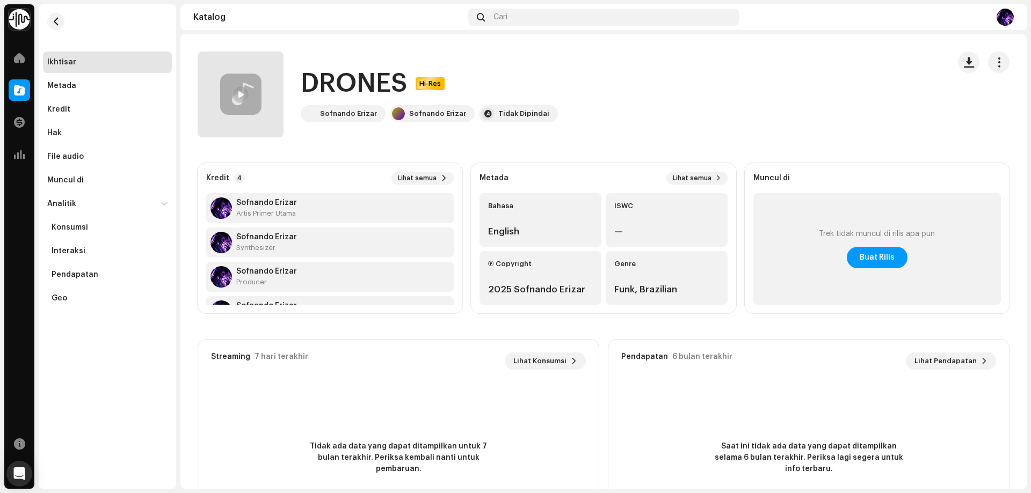
click at [241, 99] on span at bounding box center [240, 95] width 6 height 9
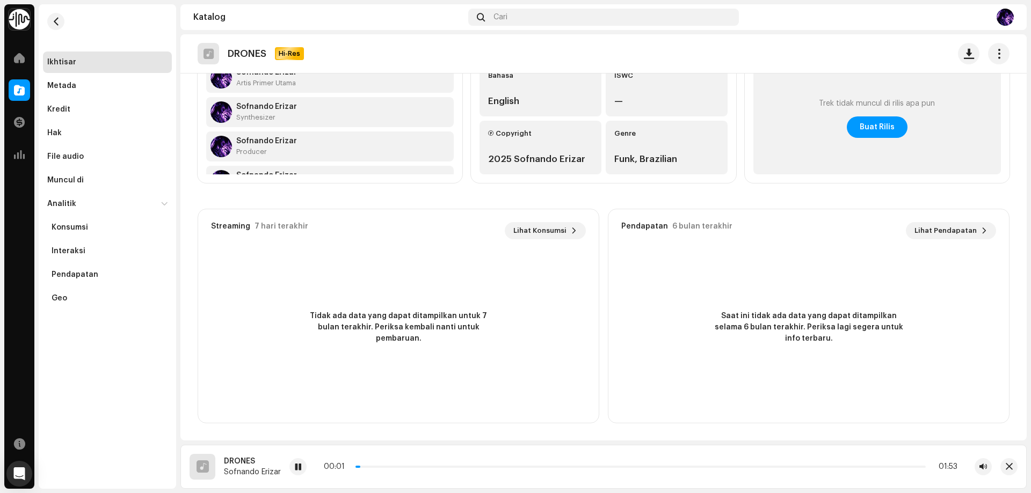
scroll to position [34, 0]
click at [1012, 462] on button "button" at bounding box center [1008, 466] width 17 height 17
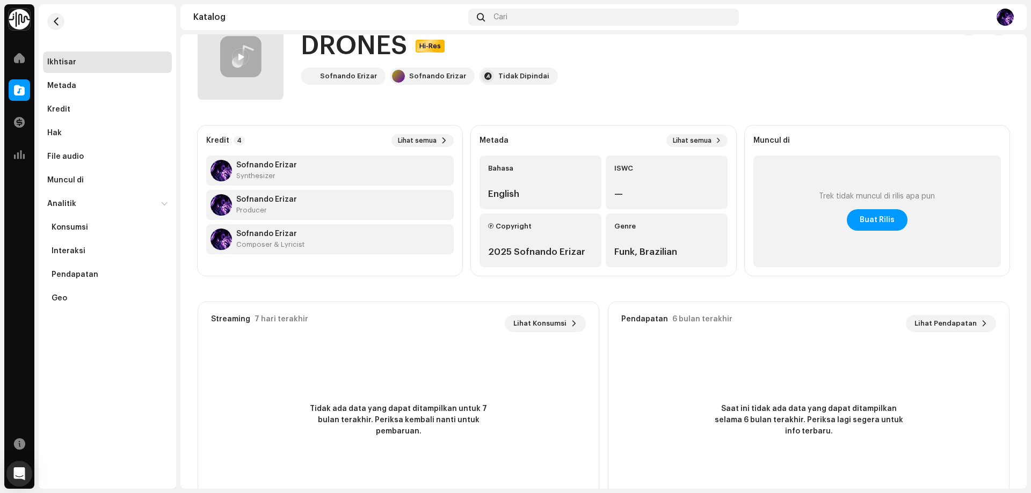
scroll to position [0, 0]
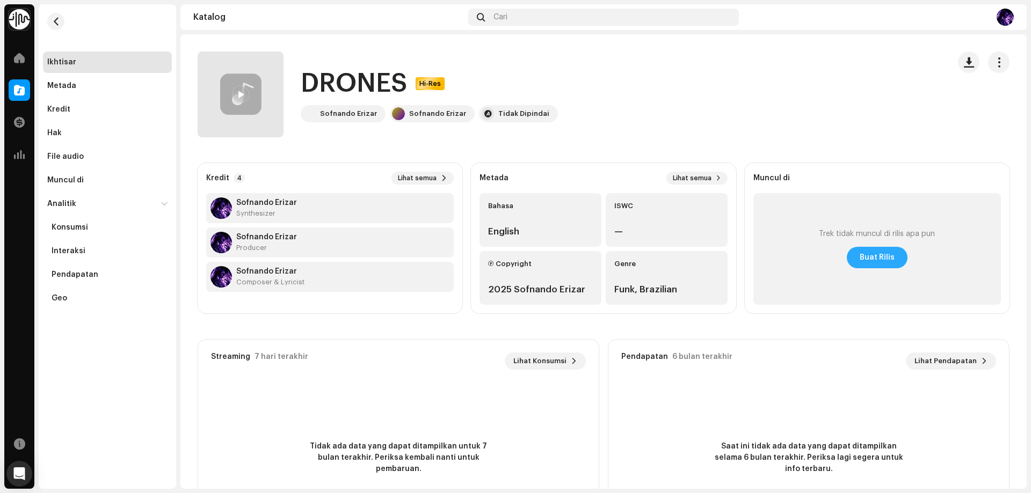
click at [874, 257] on span "Buat Rilis" at bounding box center [876, 257] width 35 height 21
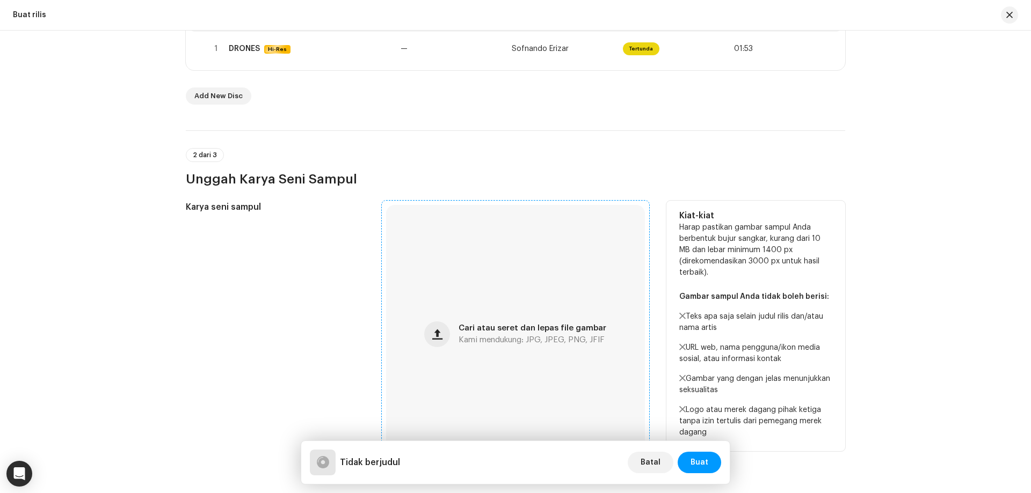
scroll to position [268, 0]
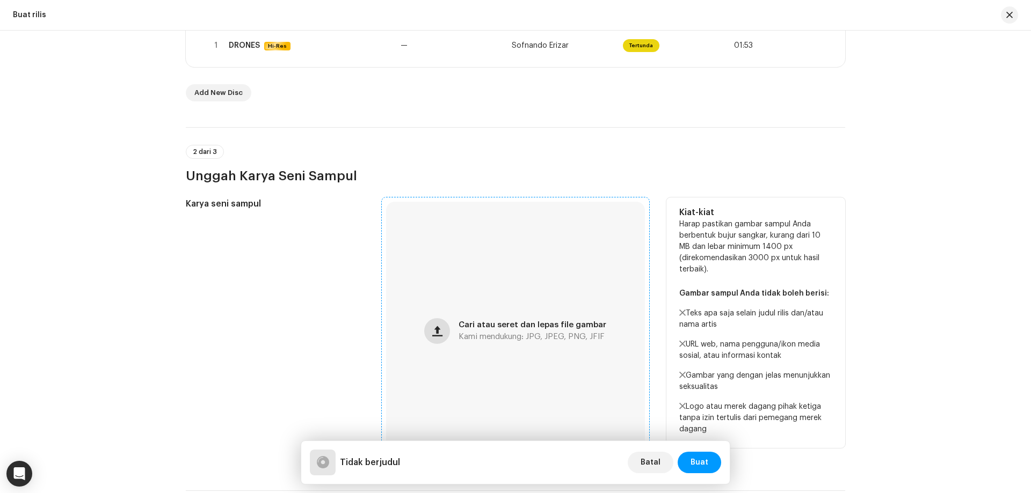
click at [442, 333] on button "button" at bounding box center [437, 331] width 26 height 26
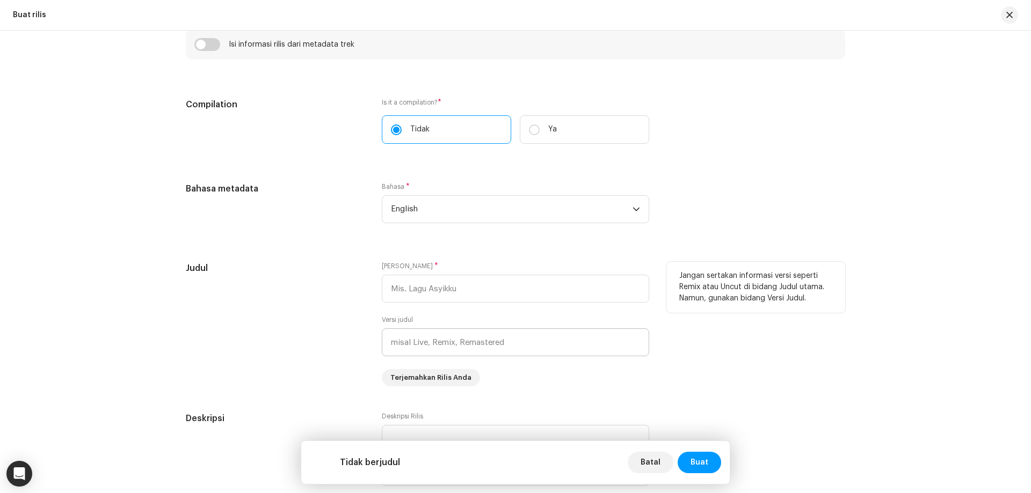
scroll to position [858, 0]
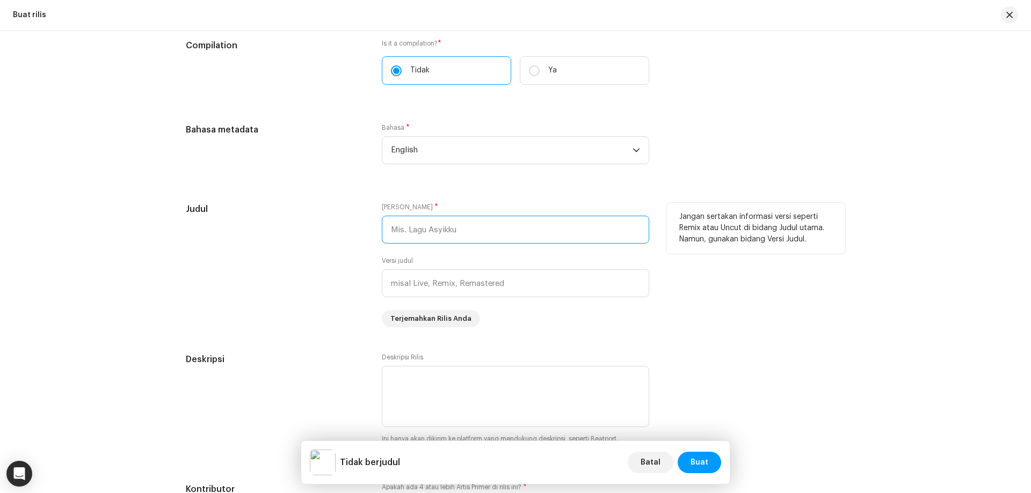
click at [412, 229] on input "text" at bounding box center [515, 230] width 267 height 28
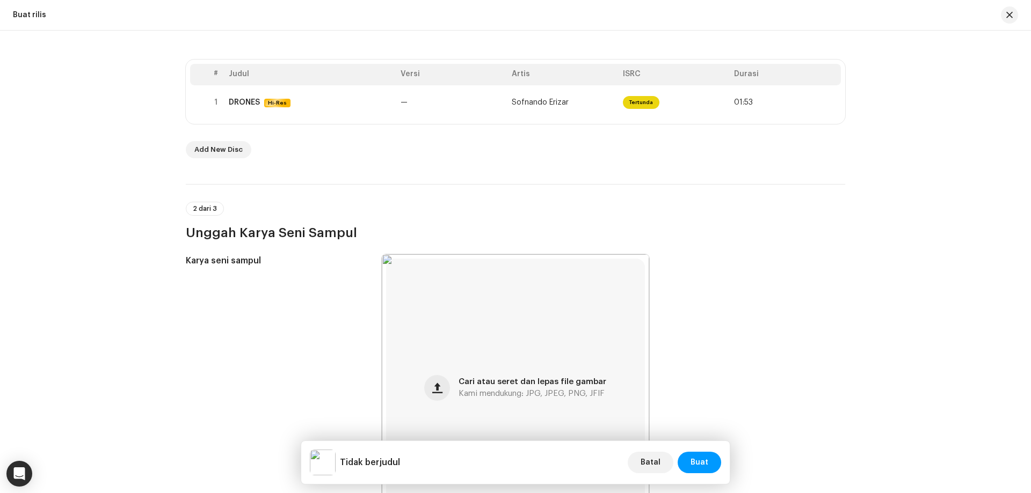
scroll to position [53, 0]
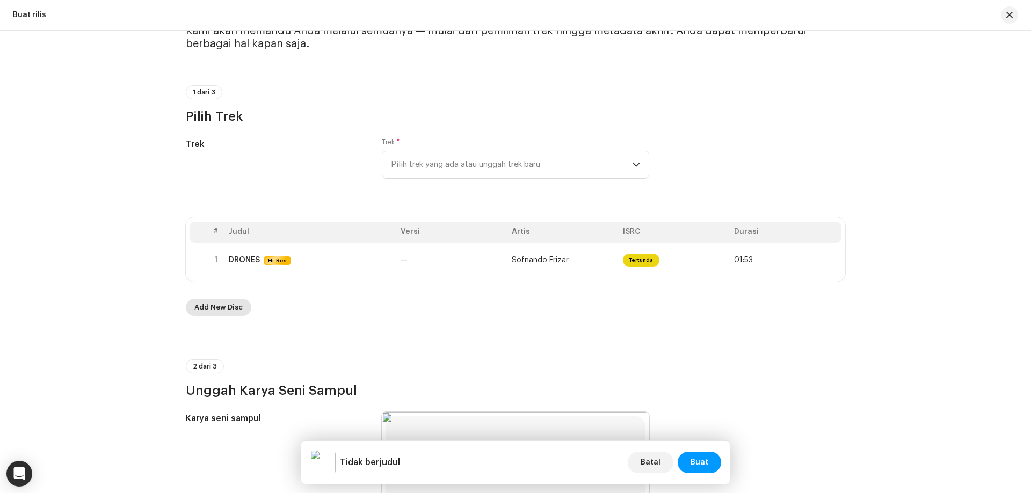
click at [206, 302] on span "Add New Disc" at bounding box center [218, 307] width 48 height 21
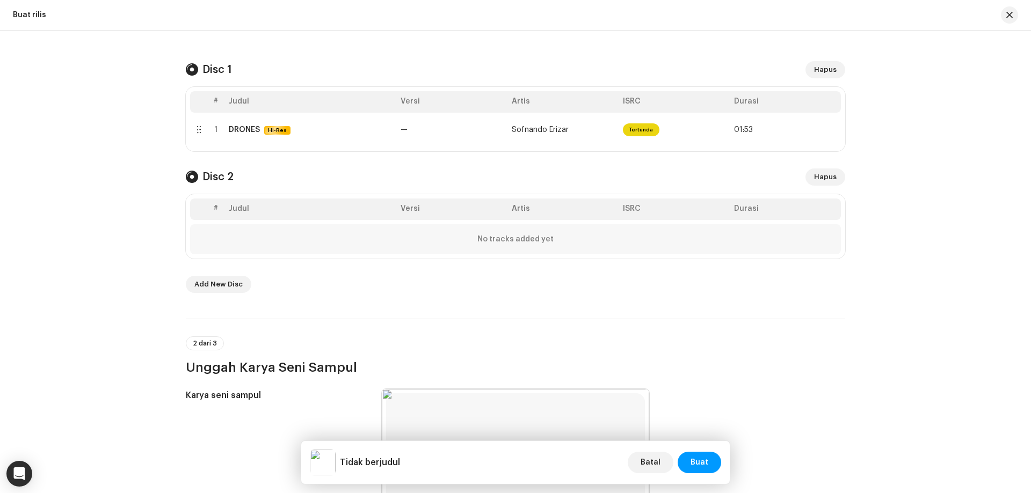
scroll to position [214, 0]
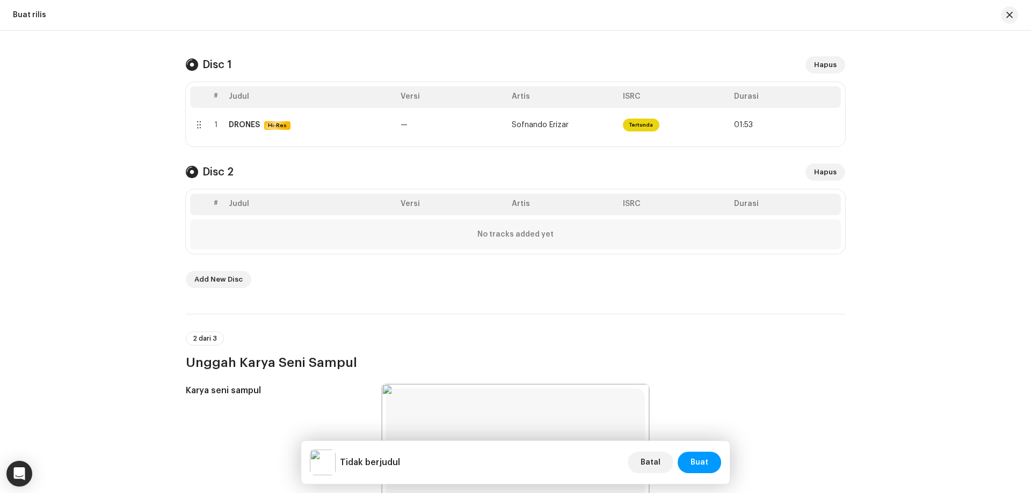
click at [358, 233] on div "No tracks added yet" at bounding box center [515, 235] width 651 height 30
click at [219, 275] on span "Add New Disc" at bounding box center [218, 279] width 48 height 21
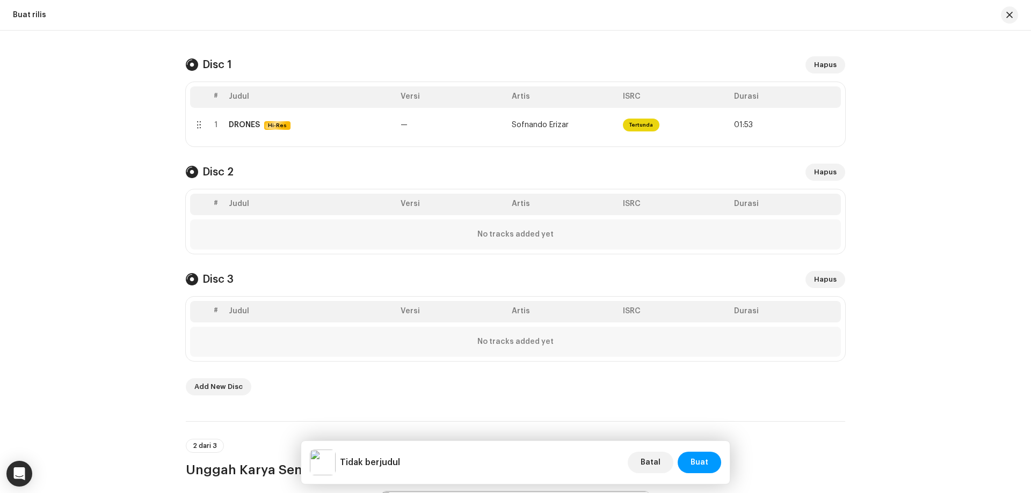
click at [285, 232] on div "No tracks added yet" at bounding box center [515, 235] width 651 height 30
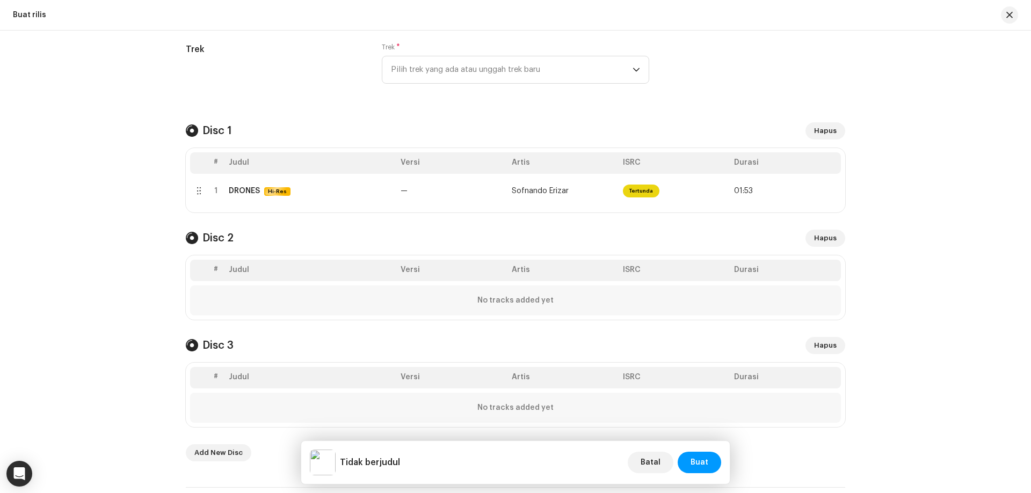
scroll to position [0, 0]
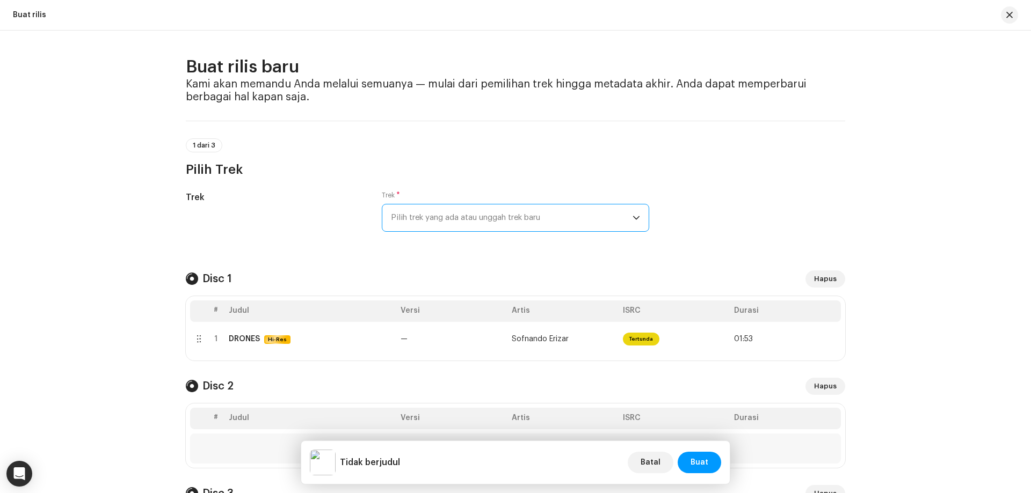
click at [434, 223] on span "Pilih trek yang ada atau unggah trek baru" at bounding box center [512, 218] width 242 height 27
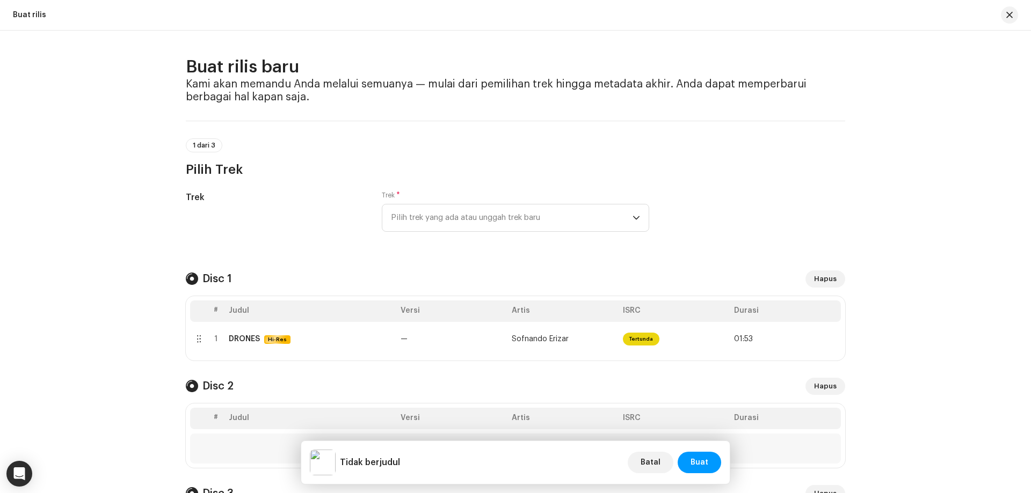
scroll to position [161, 0]
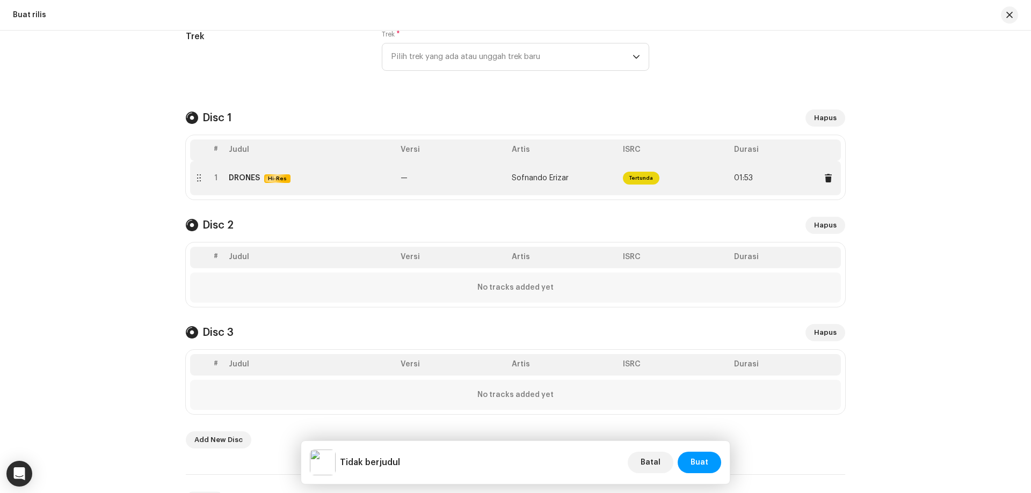
click at [251, 184] on td "DRONES Hi-Res" at bounding box center [310, 178] width 172 height 34
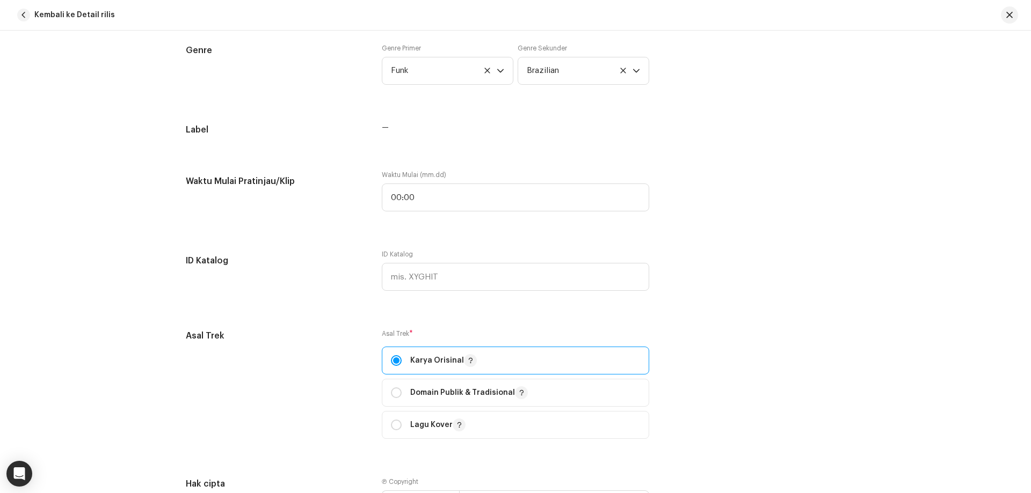
scroll to position [832, 0]
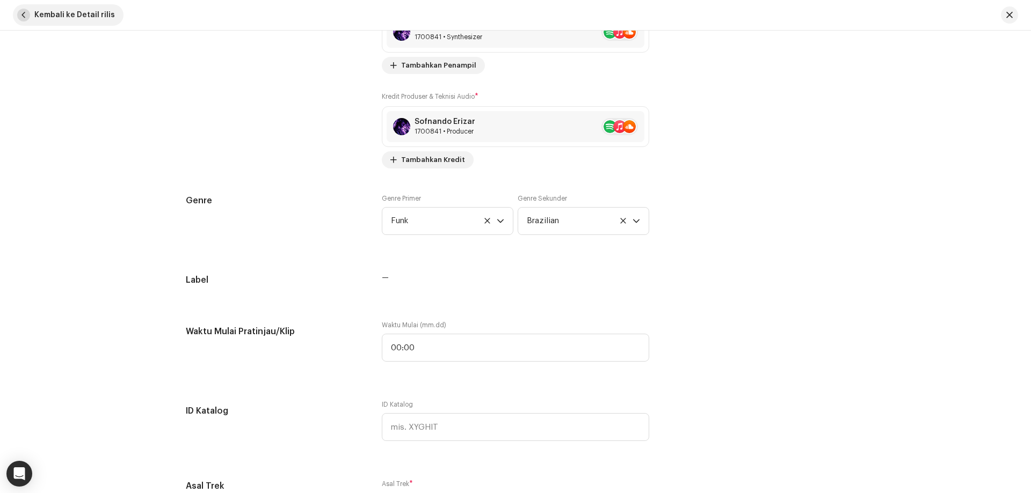
click at [23, 13] on span "button" at bounding box center [23, 15] width 13 height 13
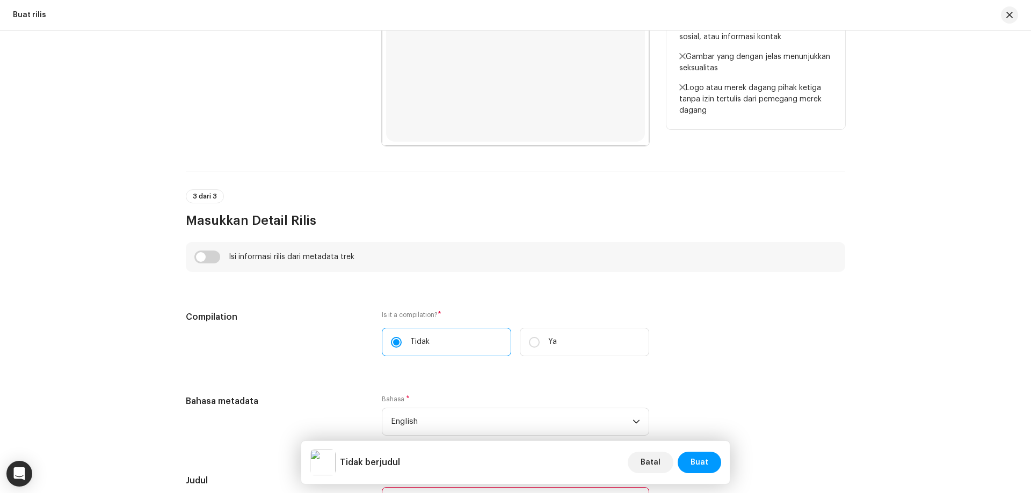
scroll to position [966, 0]
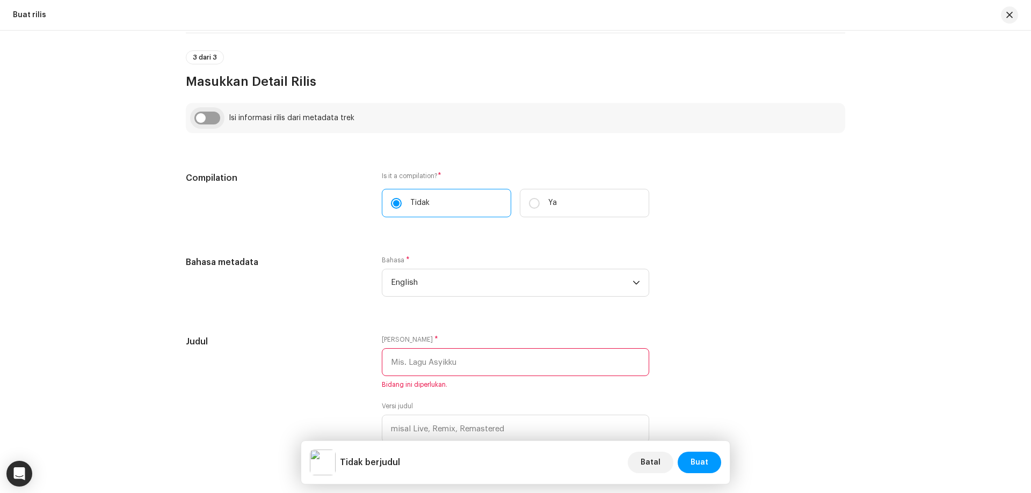
click at [207, 122] on input "checkbox" at bounding box center [207, 118] width 26 height 13
checkbox input "true"
type input "DRONES"
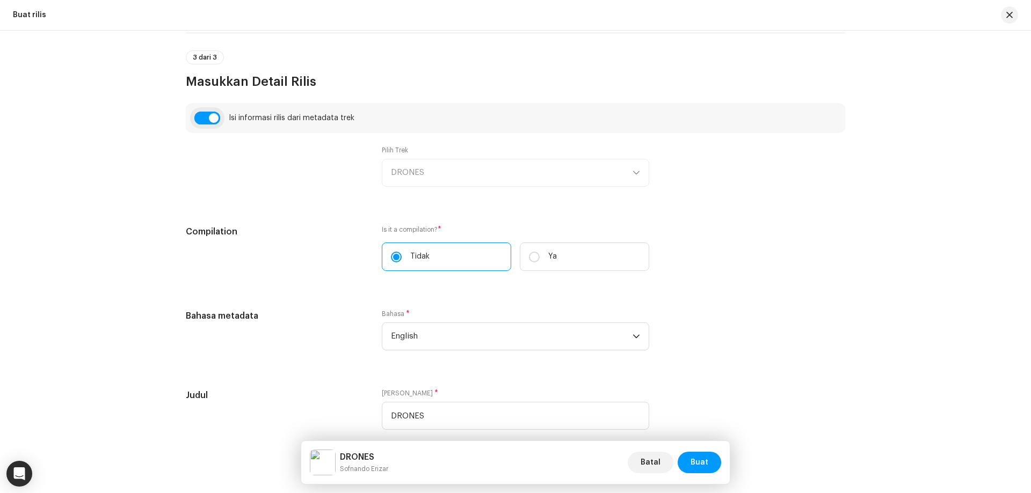
click at [207, 118] on input "checkbox" at bounding box center [207, 118] width 26 height 13
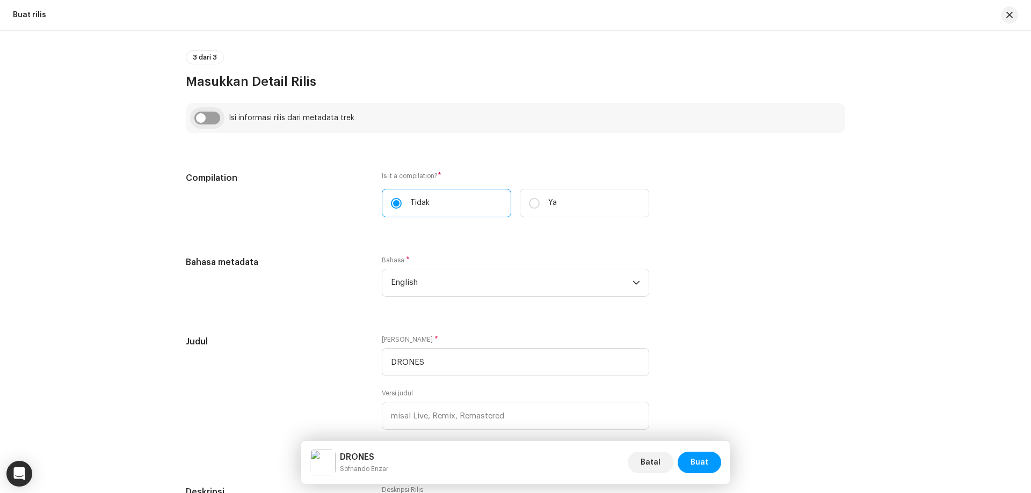
click at [207, 118] on input "checkbox" at bounding box center [207, 118] width 26 height 13
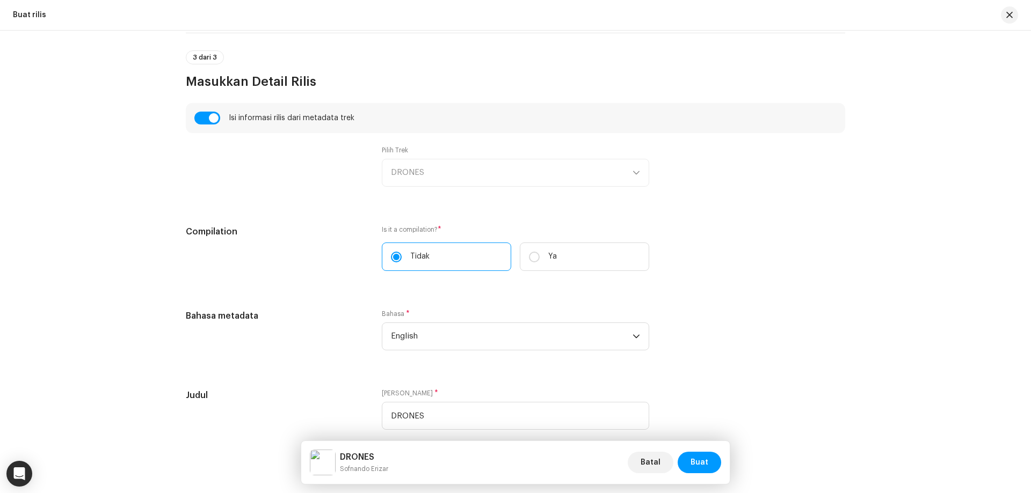
click at [424, 181] on div "Pilih Trek DRONES" at bounding box center [515, 166] width 267 height 41
click at [200, 118] on input "checkbox" at bounding box center [207, 118] width 26 height 13
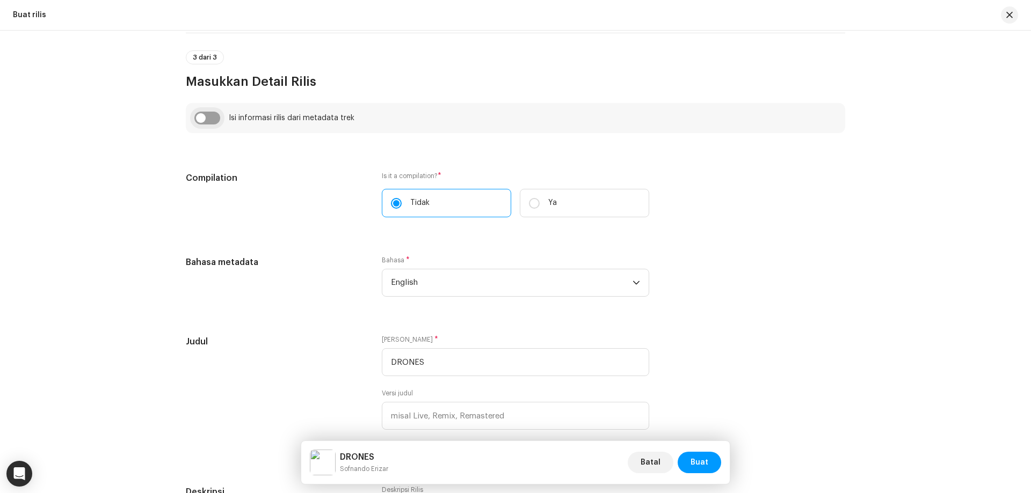
click at [200, 118] on input "checkbox" at bounding box center [207, 118] width 26 height 13
checkbox input "true"
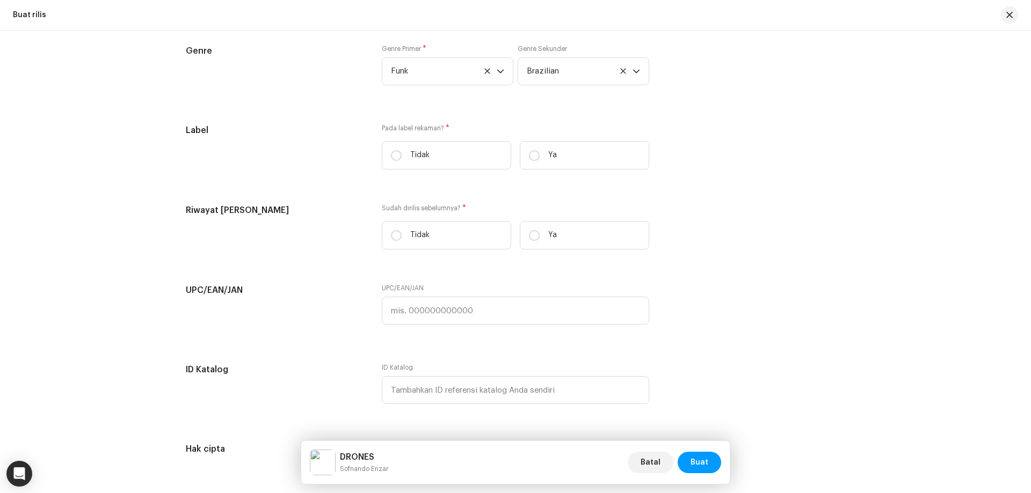
scroll to position [1952, 0]
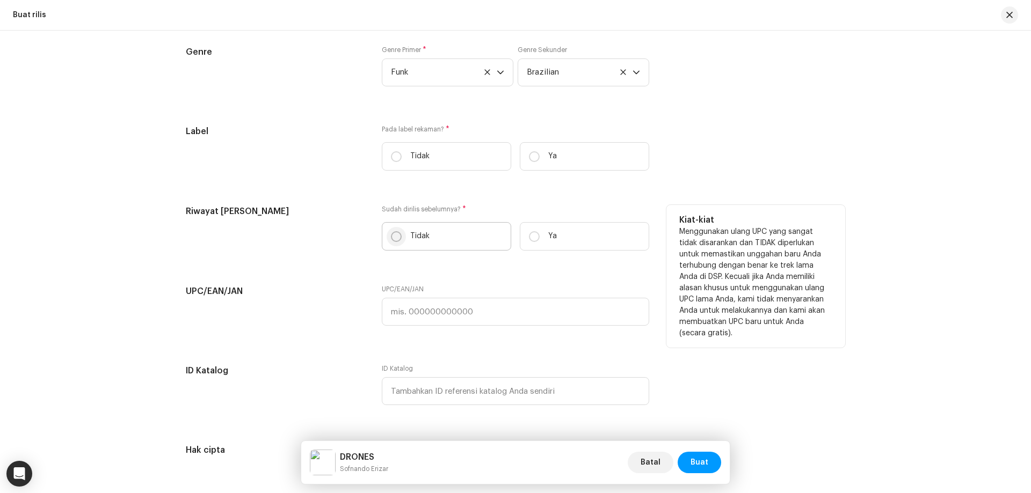
click at [392, 235] on input "Tidak" at bounding box center [396, 236] width 11 height 11
radio input "true"
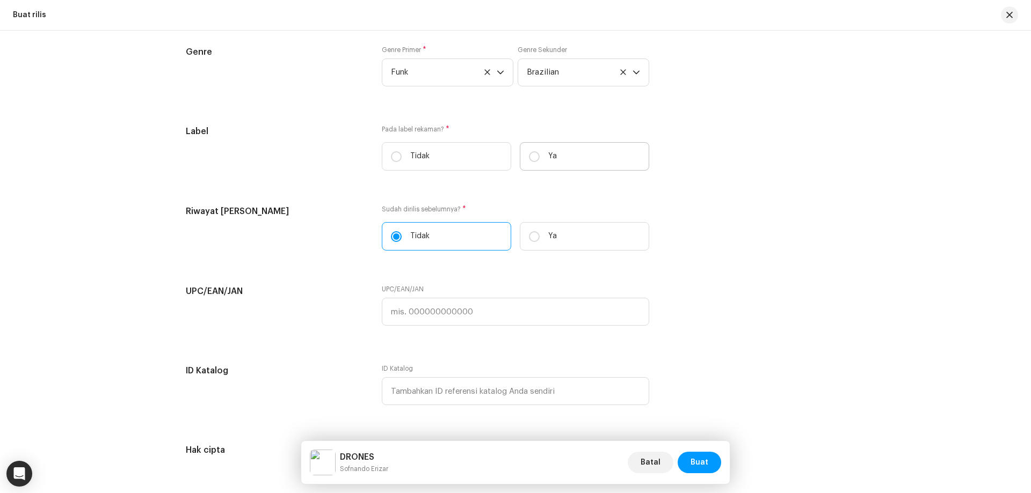
click at [548, 158] on p "Ya" at bounding box center [552, 156] width 9 height 11
click at [540, 158] on input "Ya" at bounding box center [534, 156] width 11 height 11
radio input "true"
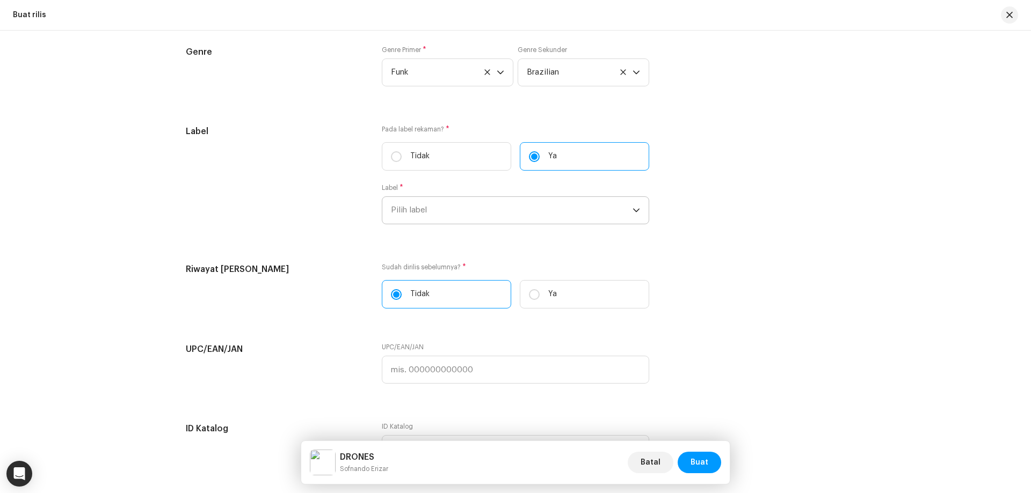
click at [448, 213] on span "Pilih label" at bounding box center [512, 210] width 242 height 27
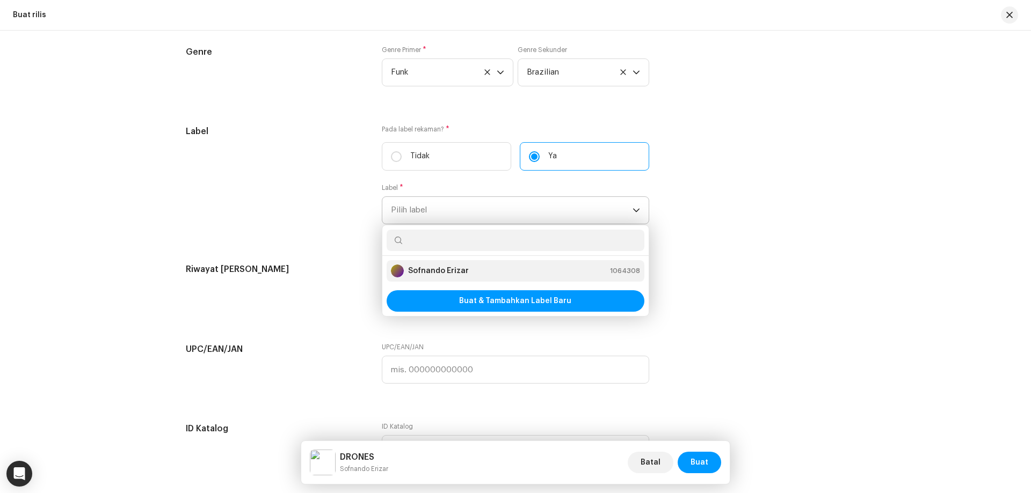
click at [448, 271] on strong "Sofnando Erizar" at bounding box center [438, 271] width 61 height 11
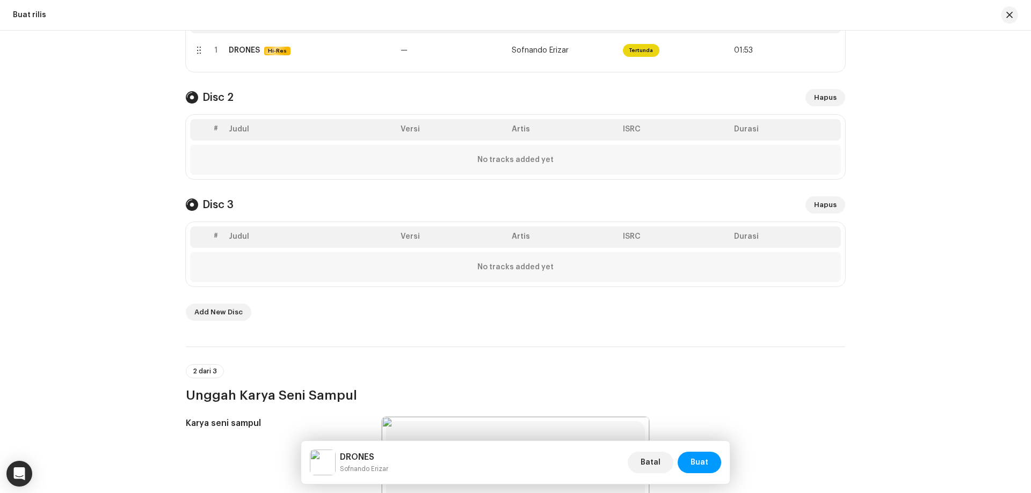
scroll to position [288, 0]
click at [280, 170] on div "No tracks added yet" at bounding box center [515, 160] width 651 height 30
click at [468, 161] on div "No tracks added yet" at bounding box center [515, 160] width 651 height 30
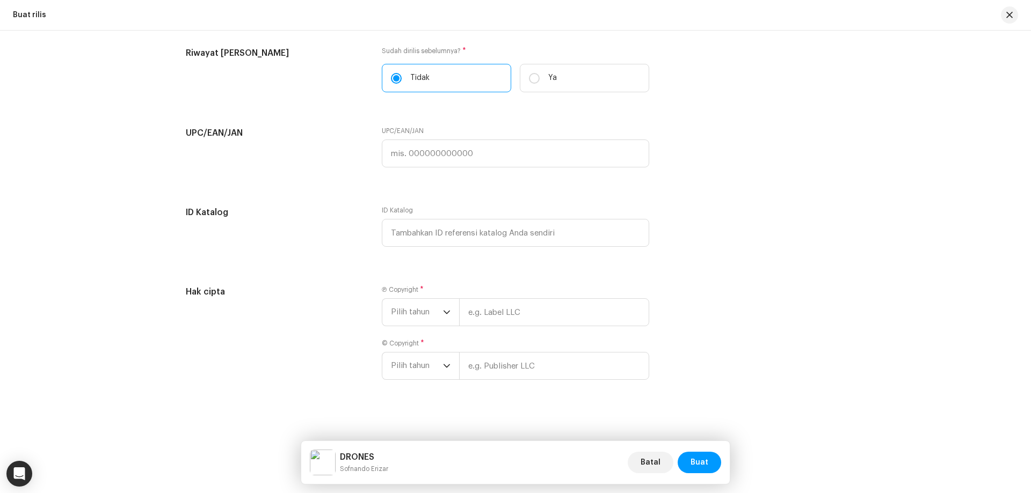
scroll to position [2171, 0]
click at [493, 313] on input "text" at bounding box center [554, 310] width 190 height 28
click at [422, 316] on span "Pilih tahun" at bounding box center [417, 309] width 52 height 27
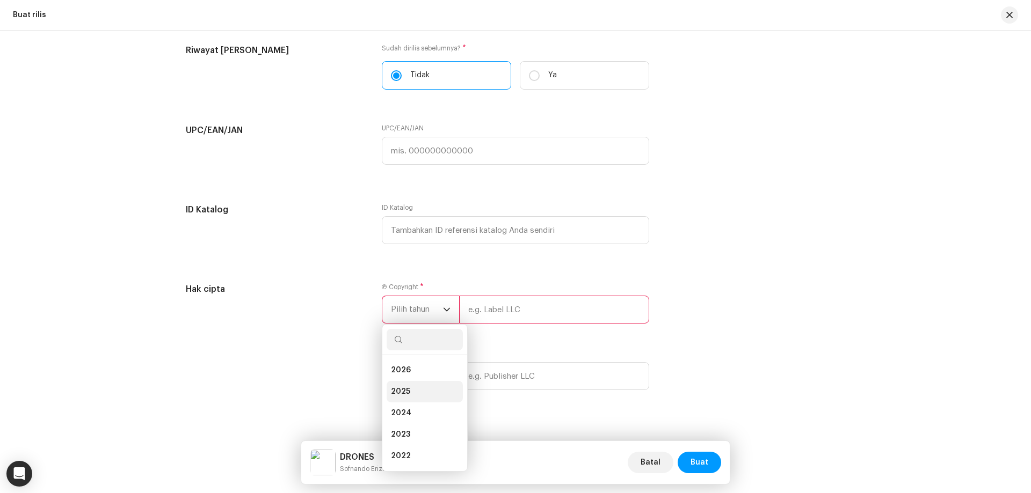
click at [421, 394] on li "2025" at bounding box center [425, 391] width 76 height 21
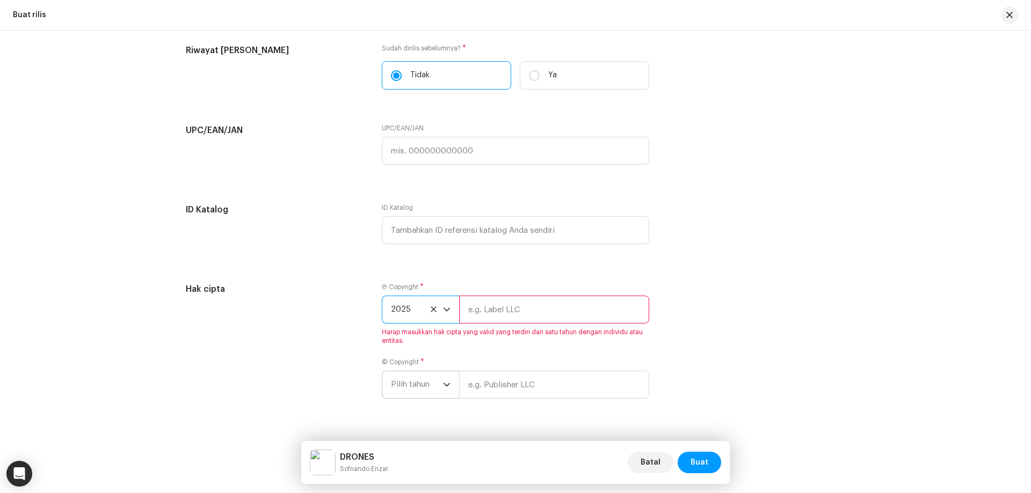
click at [415, 390] on span "Pilih tahun" at bounding box center [417, 384] width 52 height 27
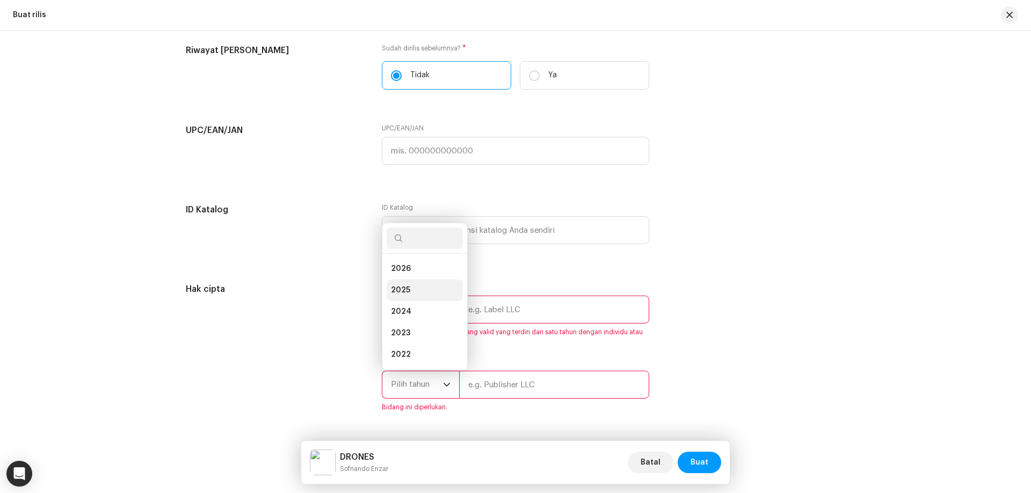
click at [412, 289] on li "2025" at bounding box center [425, 290] width 76 height 21
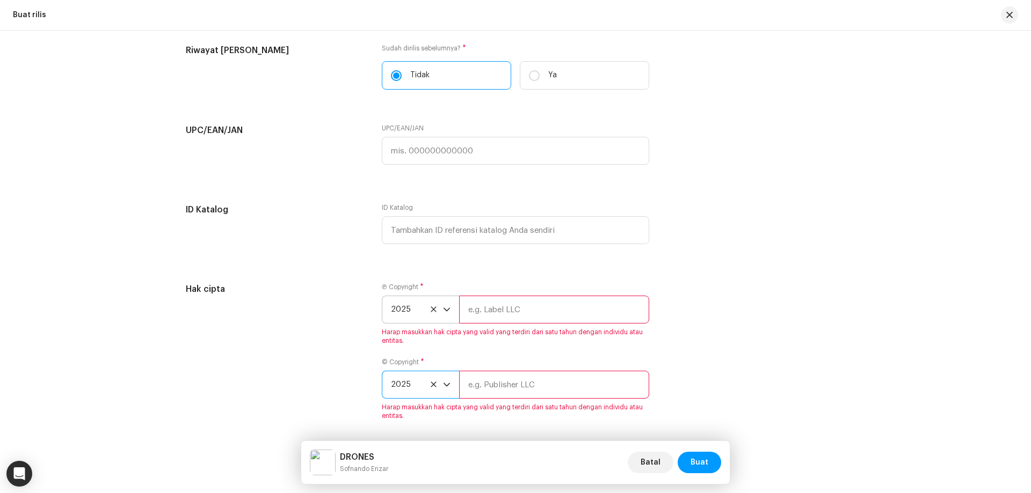
click at [502, 308] on input "text" at bounding box center [554, 310] width 190 height 28
type input "Sofnando Erizar"
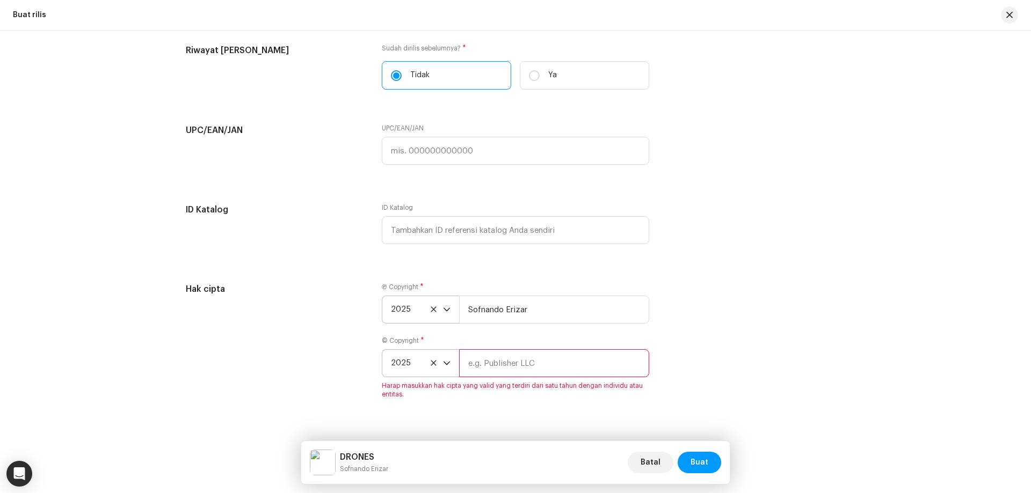
click at [537, 363] on input "text" at bounding box center [554, 363] width 190 height 28
type input "Sofnando Erizar"
click at [535, 382] on div "Ⓟ Copyright * 2025 Sofnando Erizar © Copyright * 2025 Sofnando Erizar" at bounding box center [515, 336] width 267 height 107
click at [703, 456] on span "Buat" at bounding box center [699, 462] width 18 height 21
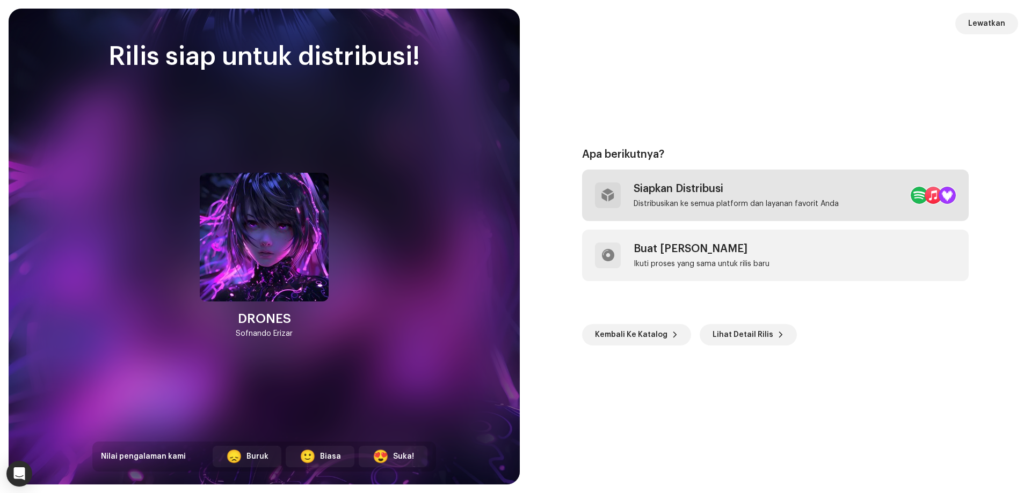
click at [759, 200] on div "Distribusikan ke semua platform dan layanan favorit Anda" at bounding box center [735, 204] width 205 height 9
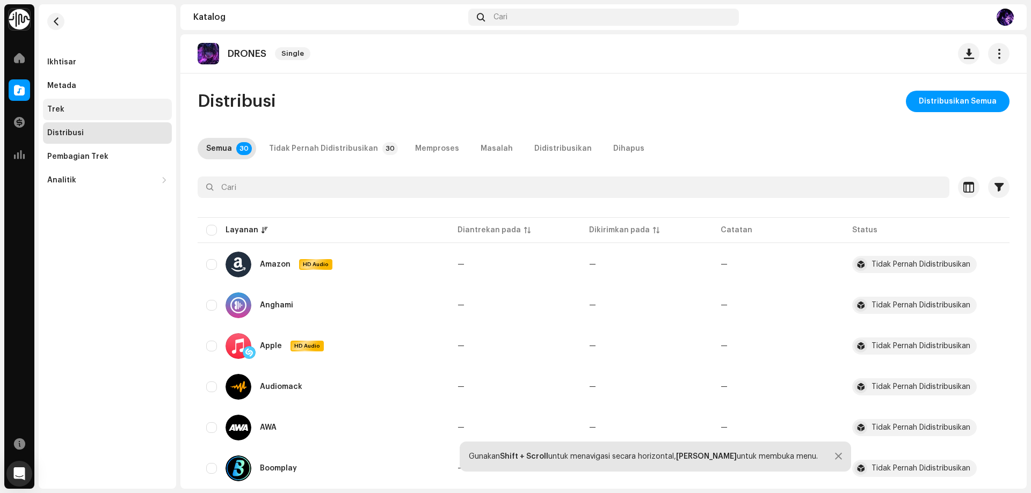
click at [99, 106] on div "Trek" at bounding box center [107, 109] width 120 height 9
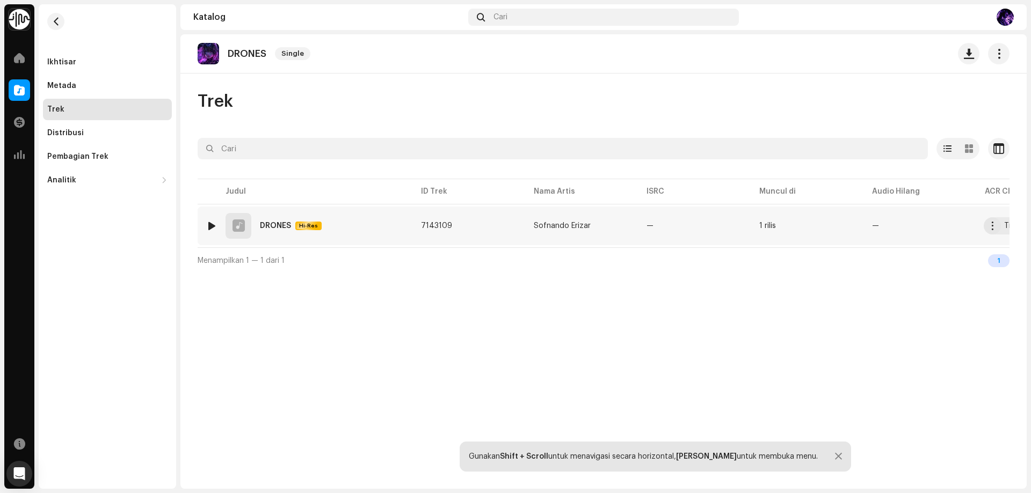
click at [493, 224] on td "7143109" at bounding box center [468, 226] width 113 height 39
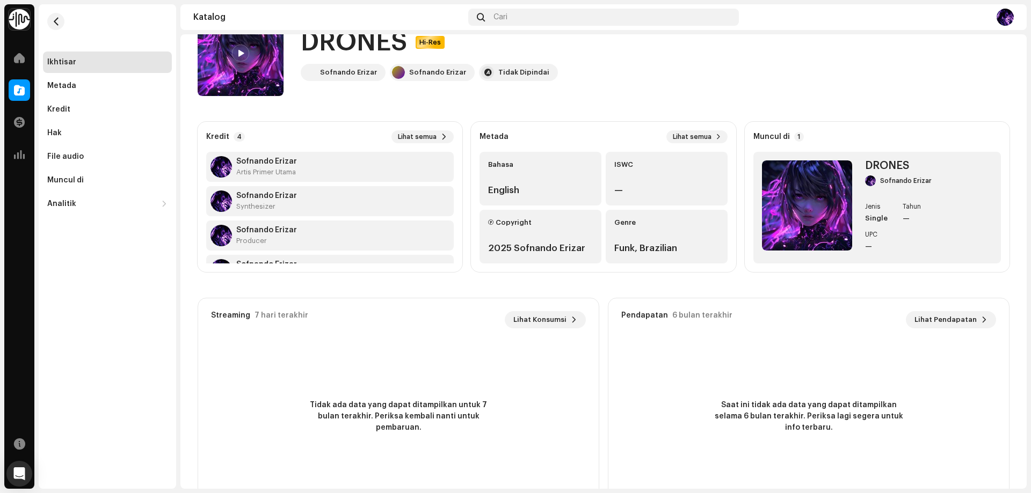
scroll to position [82, 0]
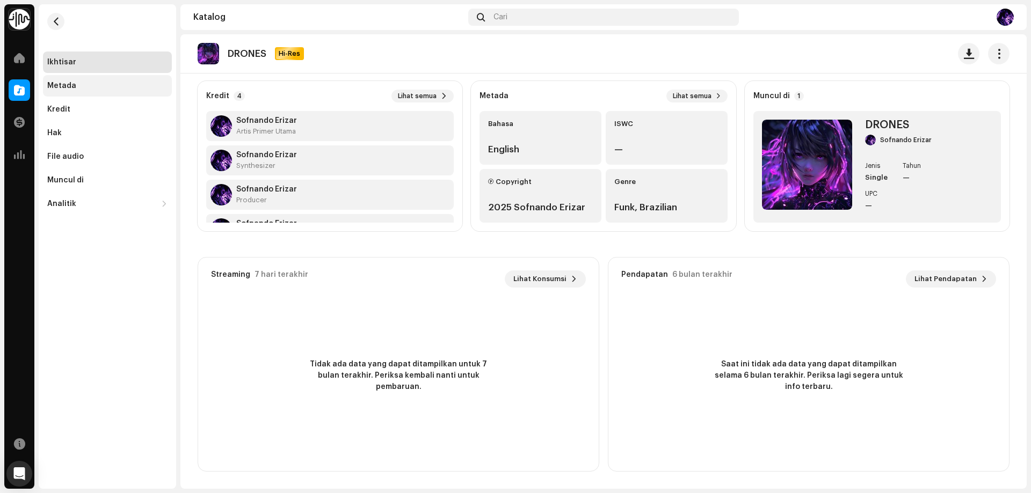
click at [89, 92] on div "Metada" at bounding box center [107, 85] width 129 height 21
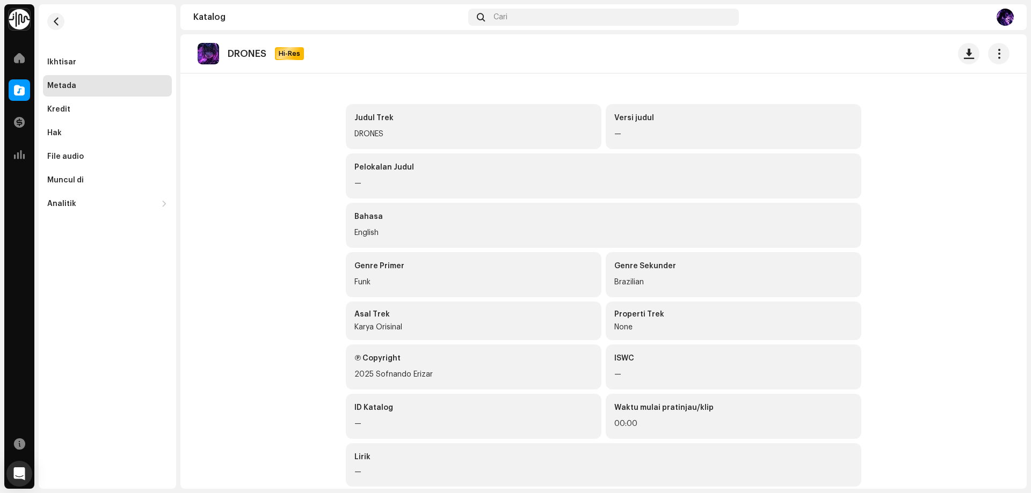
scroll to position [49, 0]
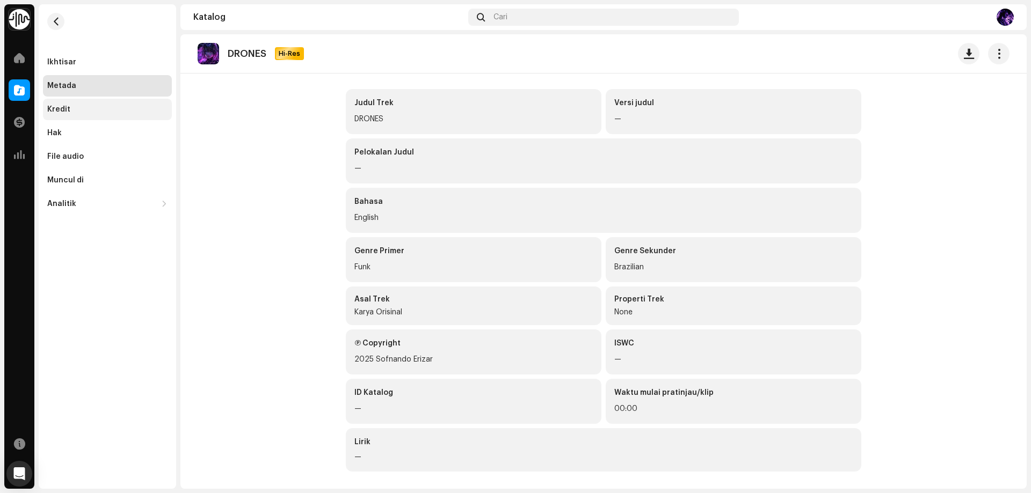
click at [71, 109] on div "Kredit" at bounding box center [107, 109] width 120 height 9
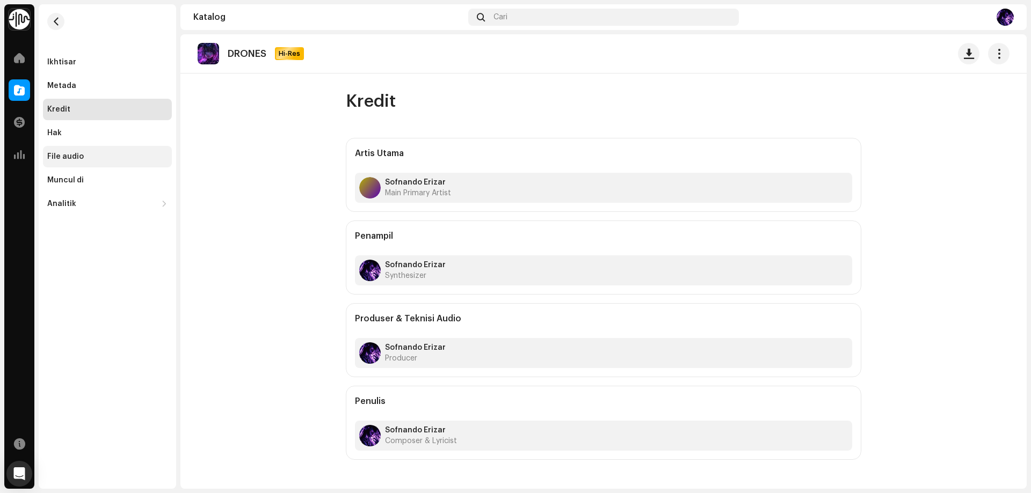
click at [93, 137] on div "Hak" at bounding box center [107, 132] width 129 height 21
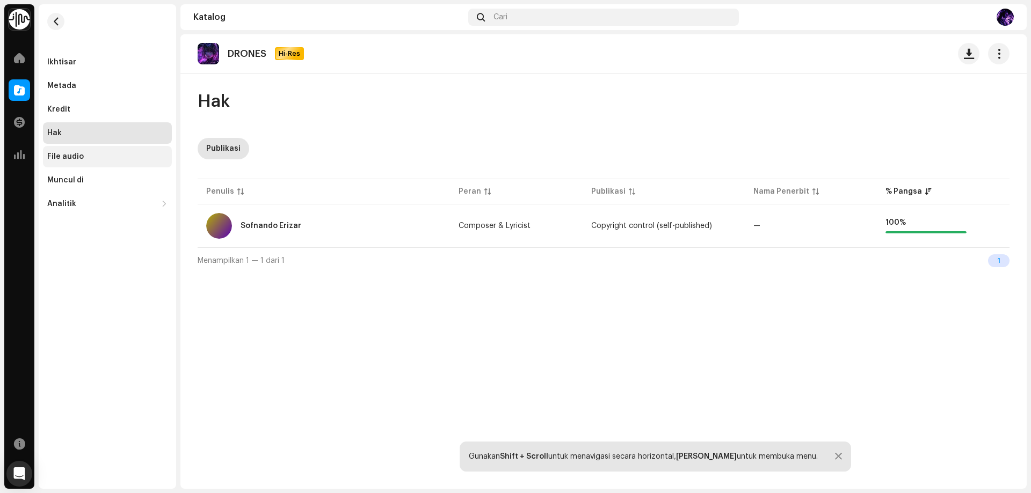
click at [67, 154] on div "File audio" at bounding box center [65, 156] width 37 height 9
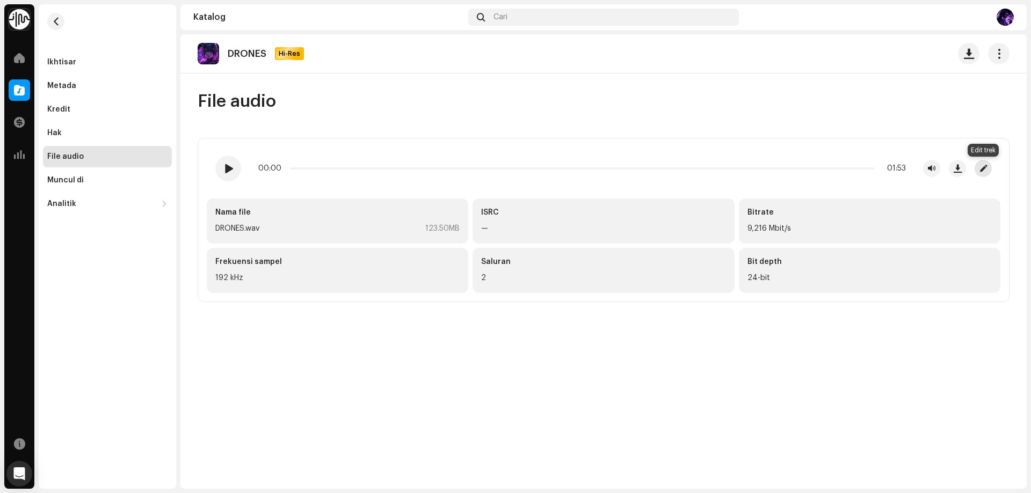
click at [987, 166] on button "button" at bounding box center [982, 168] width 17 height 17
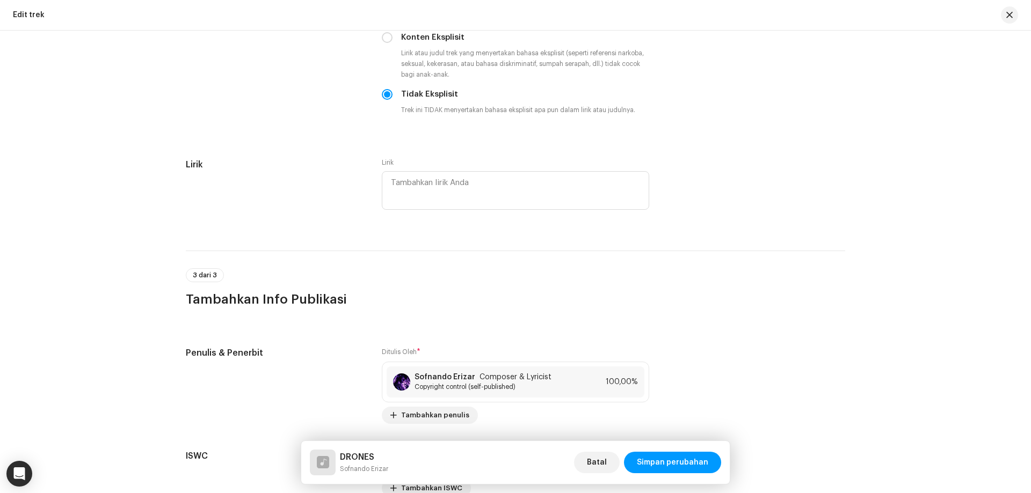
scroll to position [2013, 0]
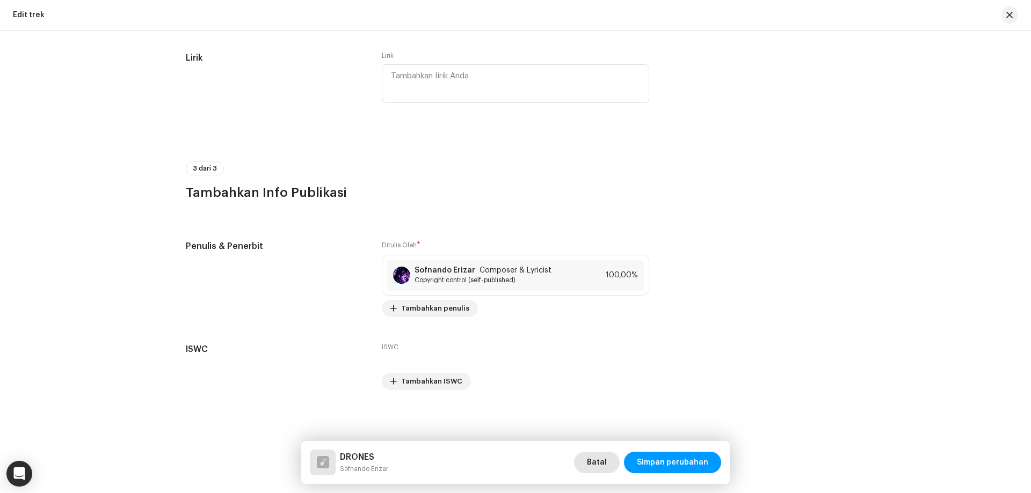
click at [592, 457] on span "Batal" at bounding box center [597, 462] width 20 height 21
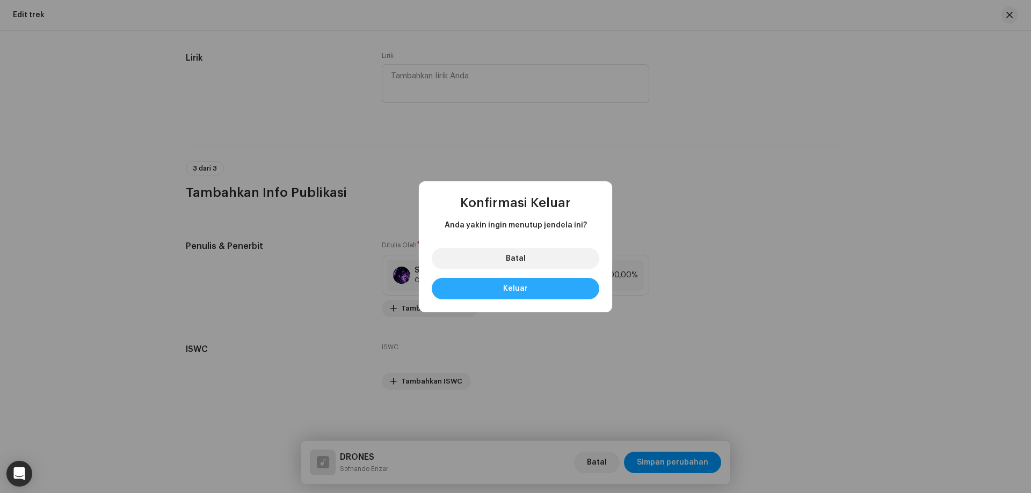
click at [545, 285] on button "Keluar" at bounding box center [515, 288] width 167 height 21
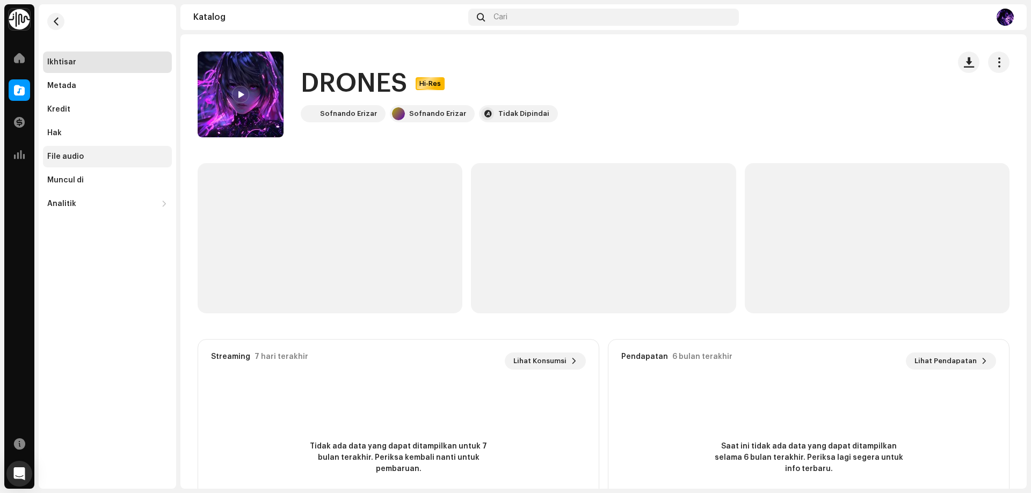
click at [86, 157] on div "File audio" at bounding box center [107, 156] width 120 height 9
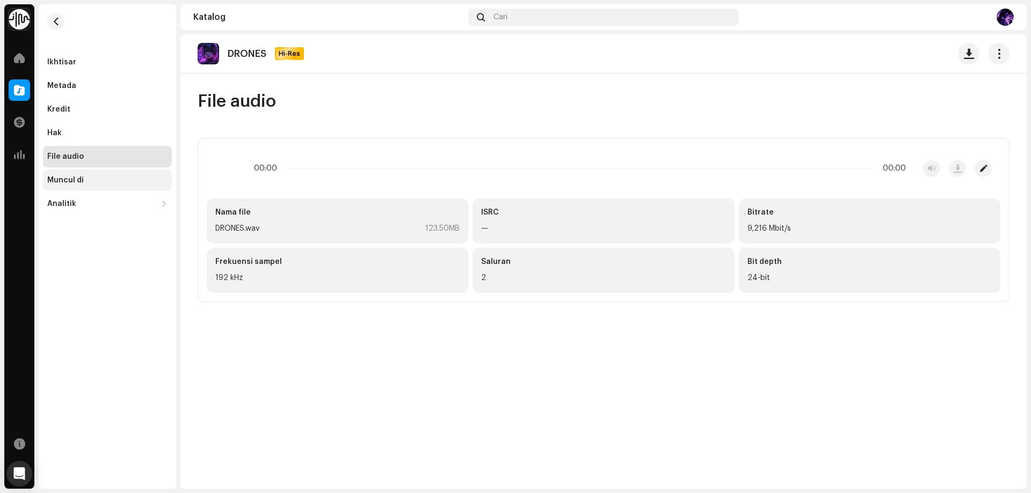
click at [88, 177] on div "Muncul di" at bounding box center [107, 180] width 120 height 9
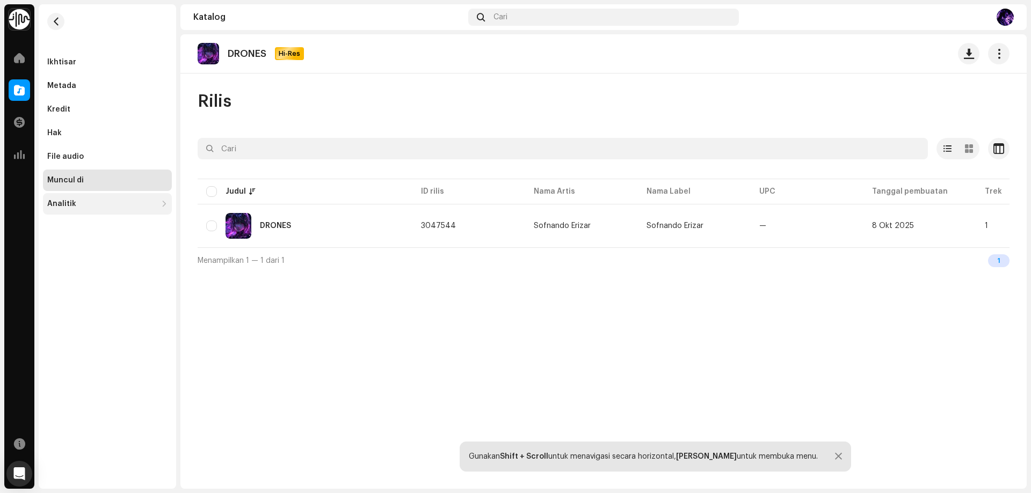
click at [52, 198] on div "Analitik" at bounding box center [107, 203] width 129 height 21
click at [109, 205] on div "Analitik" at bounding box center [102, 204] width 110 height 9
click at [506, 57] on div "DRONES Hi-Res" at bounding box center [604, 53] width 812 height 21
click at [994, 53] on span "button" at bounding box center [999, 53] width 10 height 9
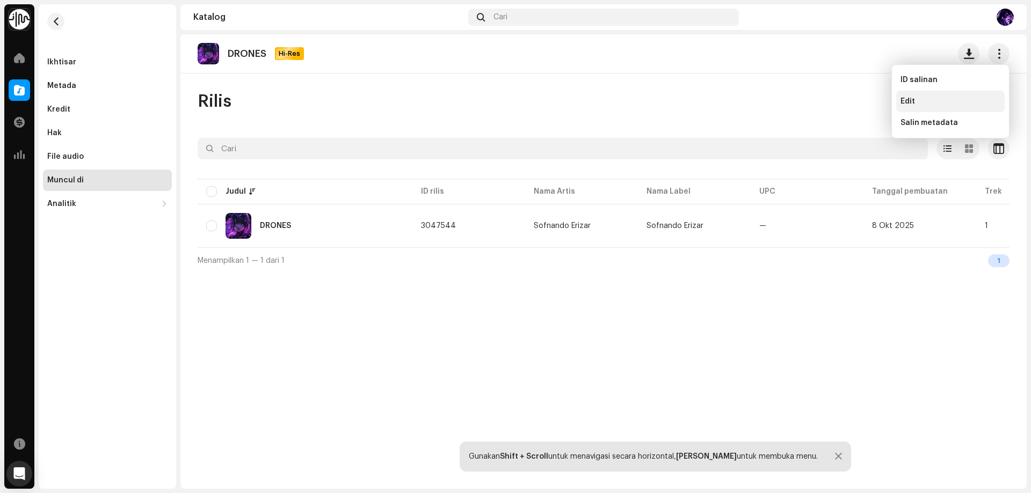
click at [932, 103] on div "Edit" at bounding box center [950, 101] width 100 height 9
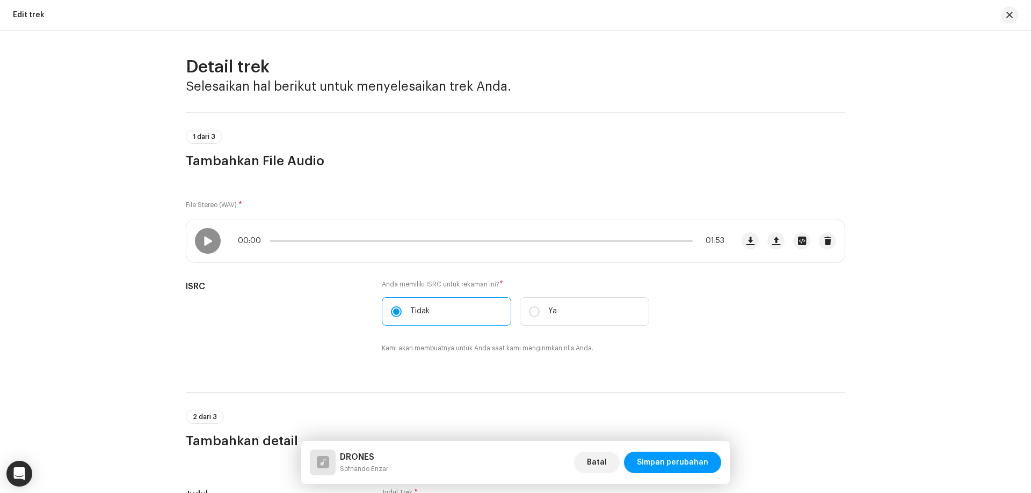
click at [251, 162] on h3 "Tambahkan File Audio" at bounding box center [515, 160] width 659 height 17
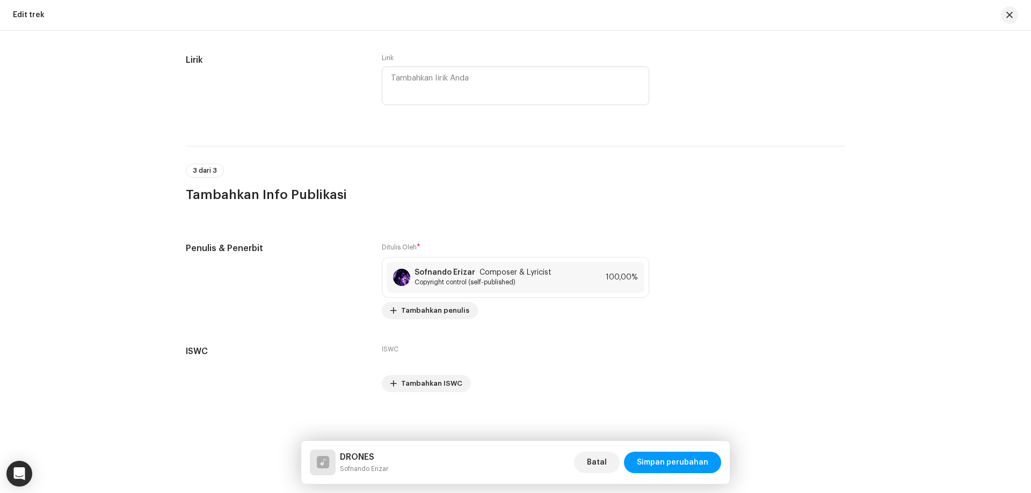
scroll to position [2013, 0]
click at [16, 12] on div "Edit trek" at bounding box center [29, 15] width 32 height 9
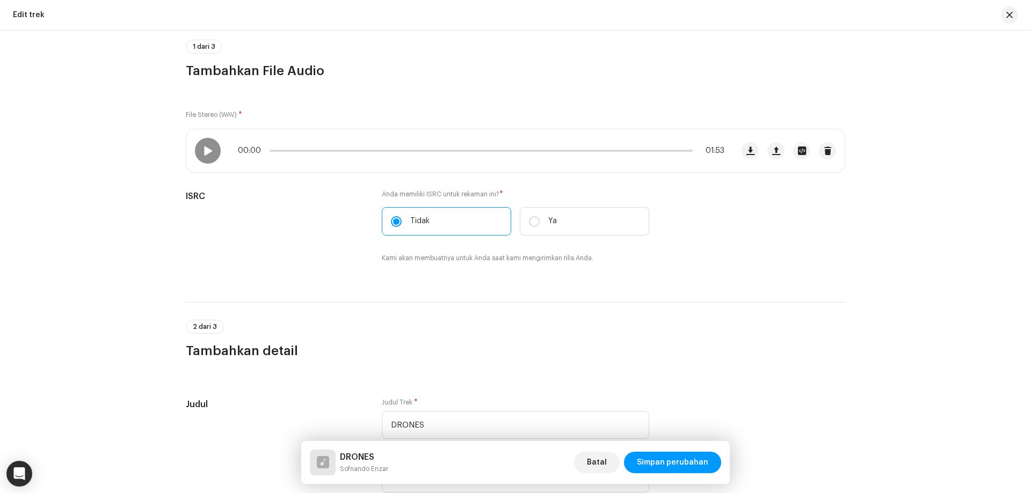
scroll to position [0, 0]
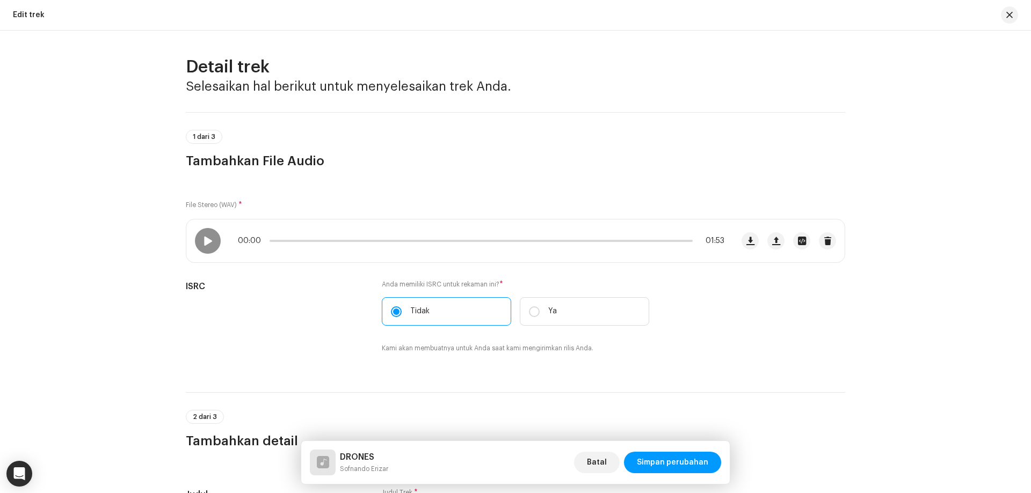
click at [1018, 15] on div "Edit trek" at bounding box center [515, 15] width 1031 height 31
click at [1011, 16] on span "button" at bounding box center [1009, 15] width 6 height 9
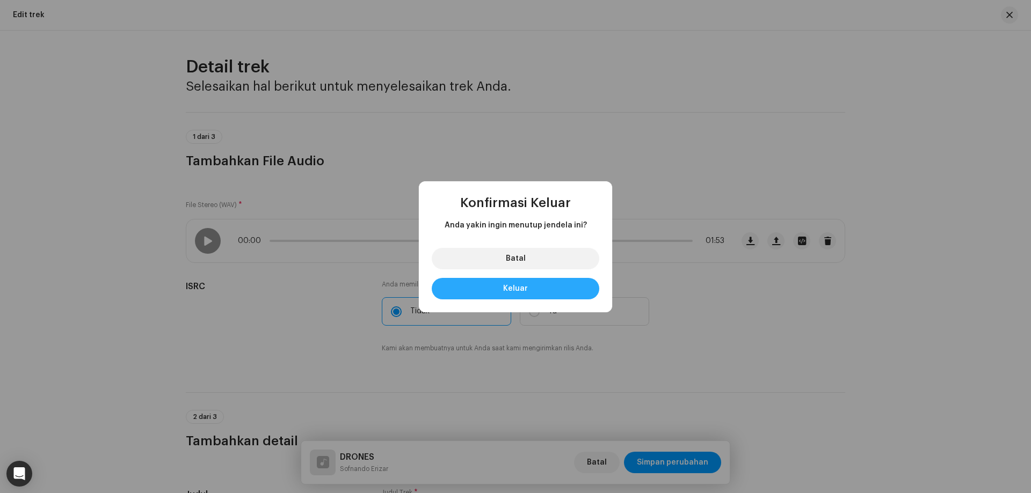
click at [547, 292] on button "Keluar" at bounding box center [515, 288] width 167 height 21
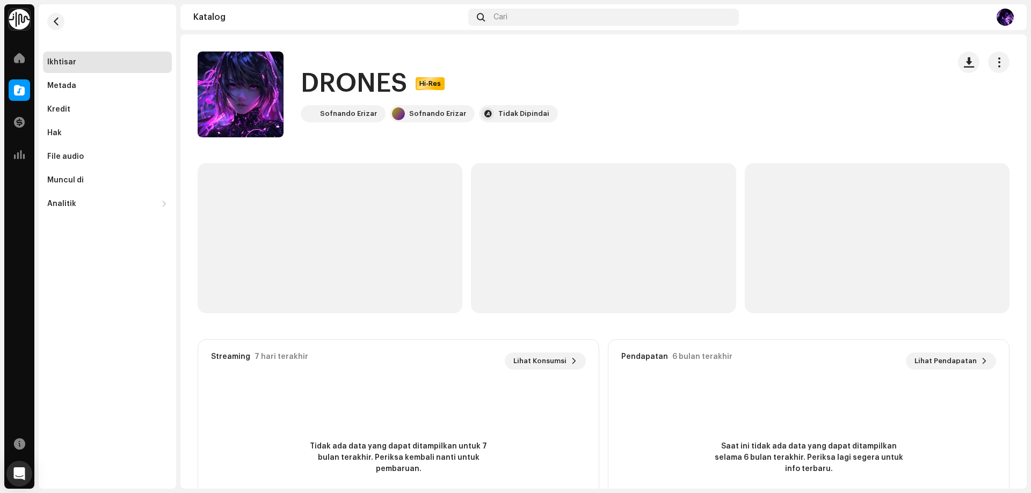
click at [256, 92] on img at bounding box center [241, 95] width 86 height 86
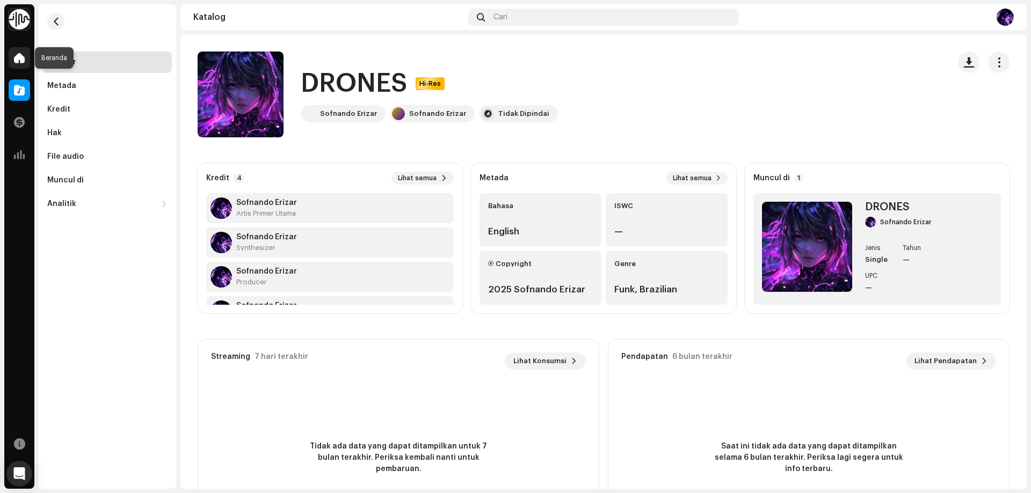
click at [17, 56] on span at bounding box center [19, 58] width 11 height 9
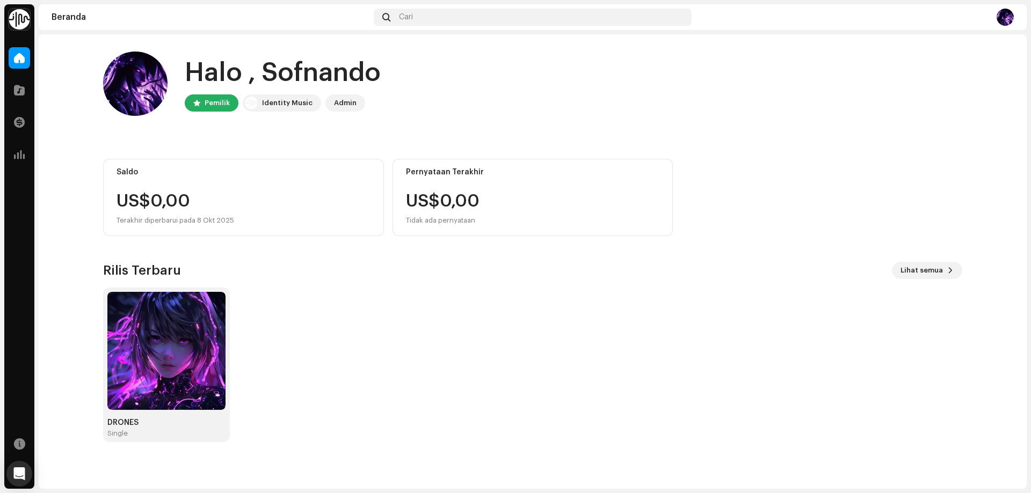
click at [286, 101] on div "Identity Music" at bounding box center [287, 103] width 50 height 13
click at [160, 362] on img at bounding box center [166, 351] width 118 height 118
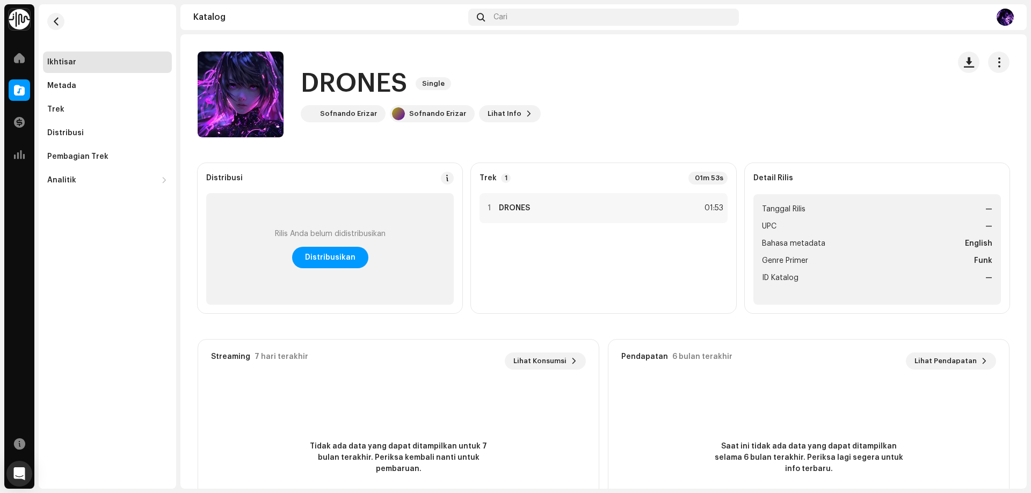
click at [688, 177] on div "01m 53s" at bounding box center [707, 178] width 39 height 13
click at [536, 174] on div "Trek 1 01m 53s" at bounding box center [602, 178] width 247 height 13
click at [330, 235] on div "Rilis Anda belum didistribusikan" at bounding box center [330, 234] width 111 height 9
click at [488, 108] on span "Lihat Info" at bounding box center [504, 113] width 34 height 21
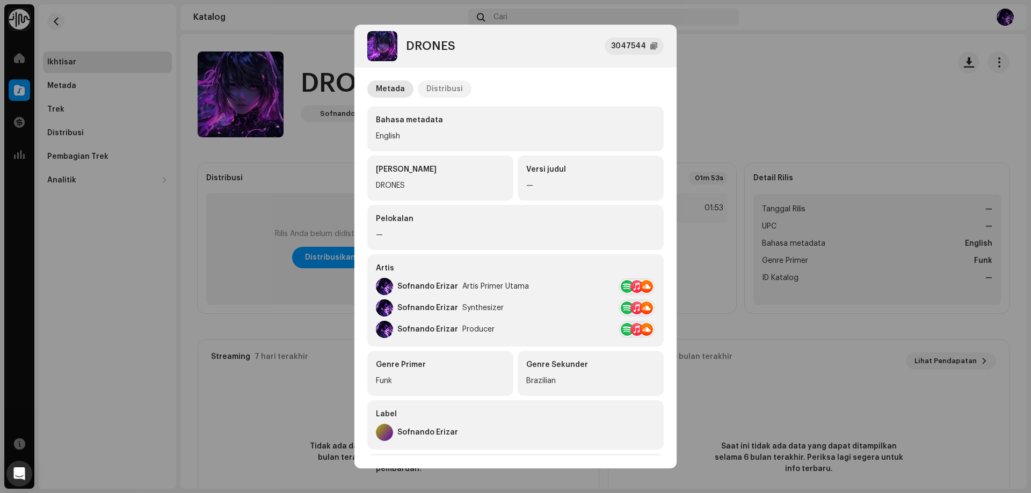
click at [449, 88] on div "Distribusi" at bounding box center [444, 89] width 37 height 17
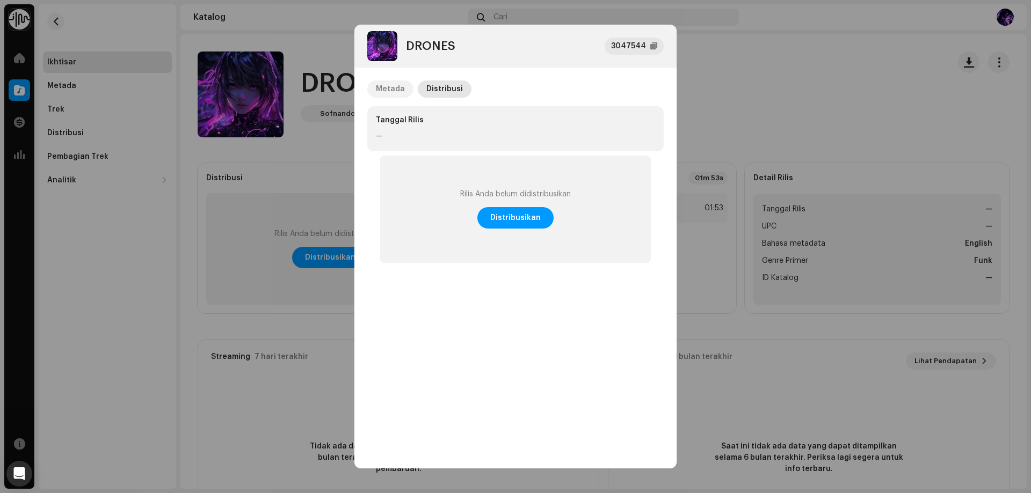
click at [402, 91] on div "Metada" at bounding box center [390, 89] width 29 height 17
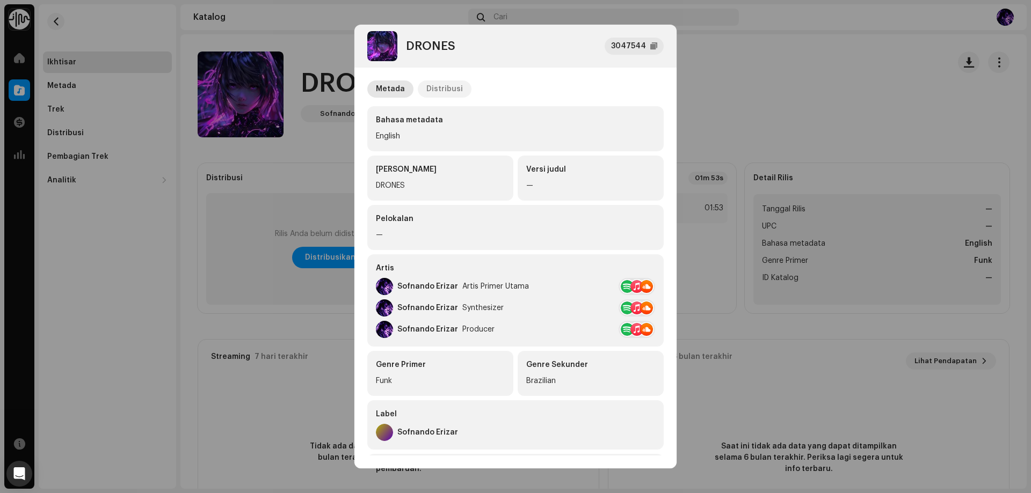
click at [442, 81] on div "Distribusi" at bounding box center [444, 89] width 37 height 17
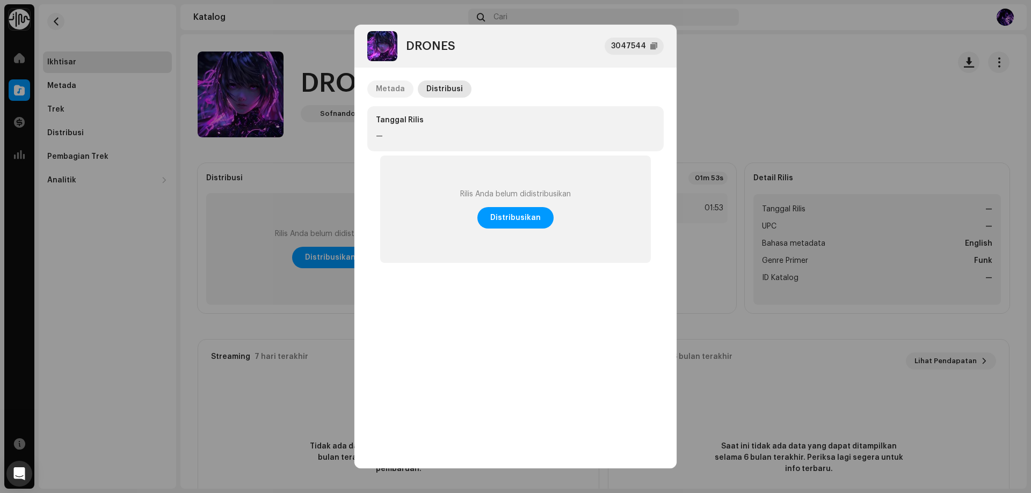
click at [402, 85] on div "Metada" at bounding box center [390, 89] width 29 height 17
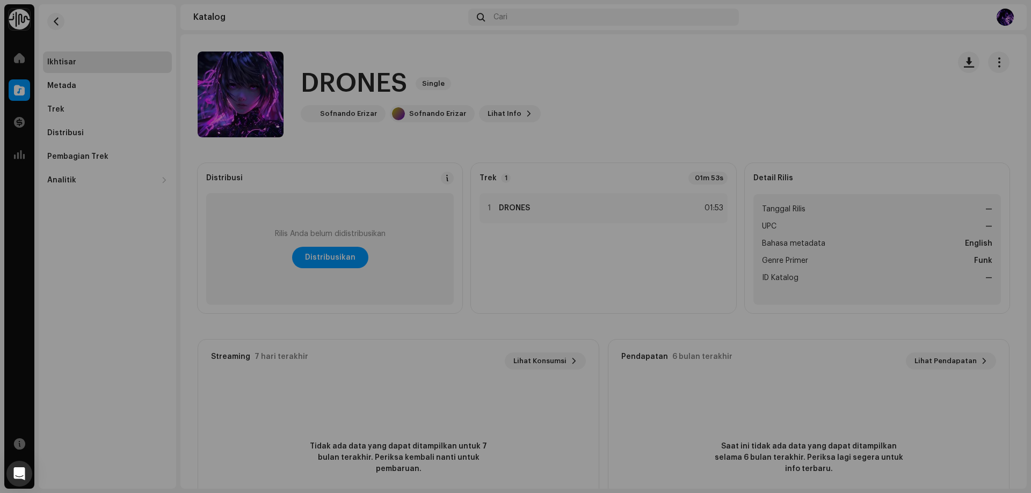
click at [754, 98] on div "DRONES 3047544 Metada Distribusi Bahasa metadata English Judul Rilis DRONES Ver…" at bounding box center [515, 246] width 1031 height 493
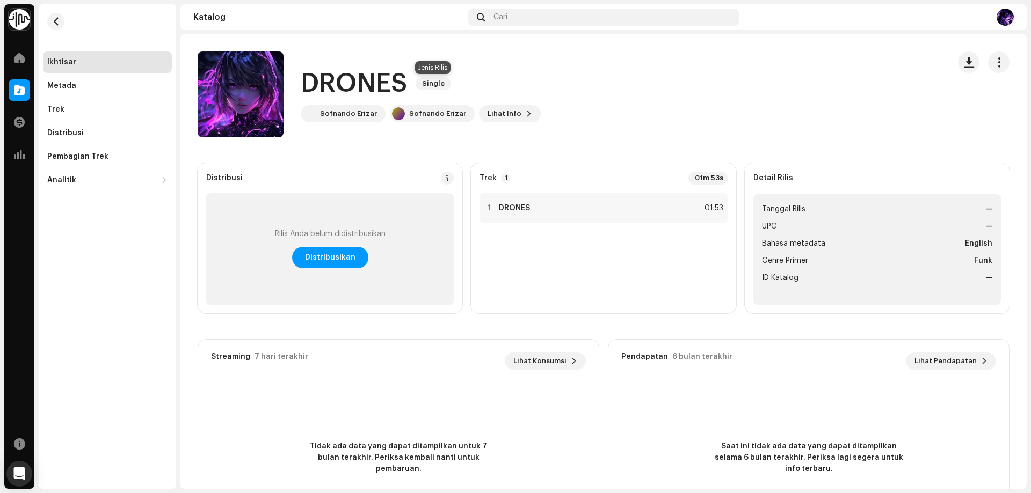
click at [434, 84] on span "Single" at bounding box center [432, 83] width 35 height 13
click at [429, 84] on span "Single" at bounding box center [432, 83] width 35 height 13
click at [78, 90] on div "Metada" at bounding box center [107, 86] width 120 height 9
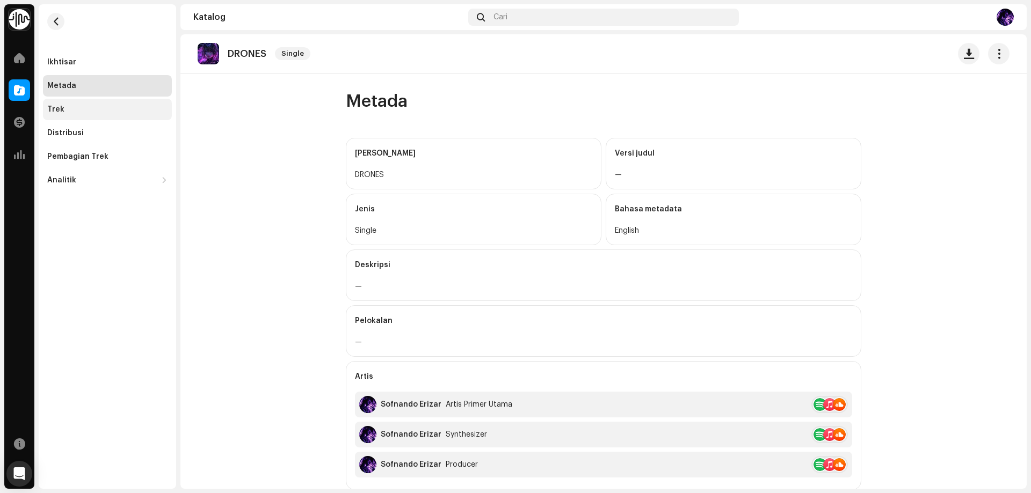
click at [76, 103] on div "Trek" at bounding box center [107, 109] width 129 height 21
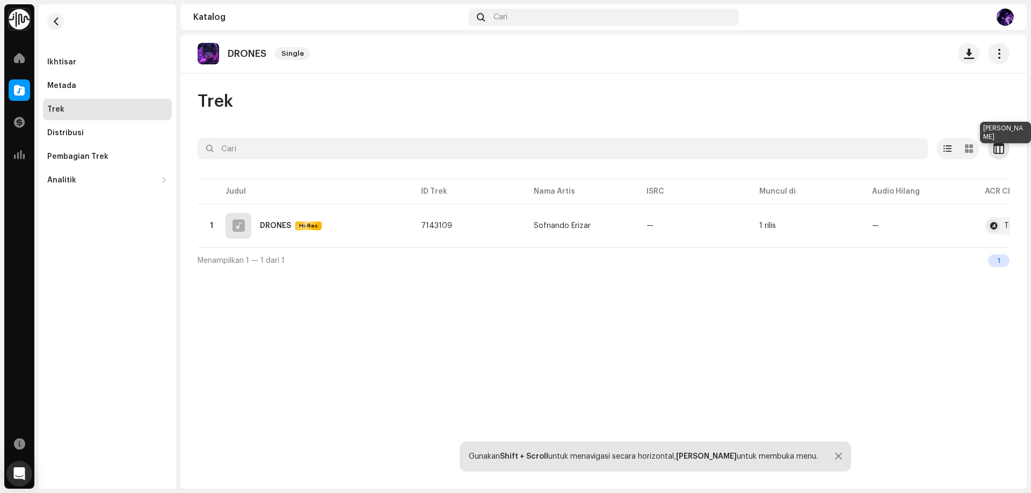
click at [1001, 150] on span "button" at bounding box center [998, 148] width 11 height 9
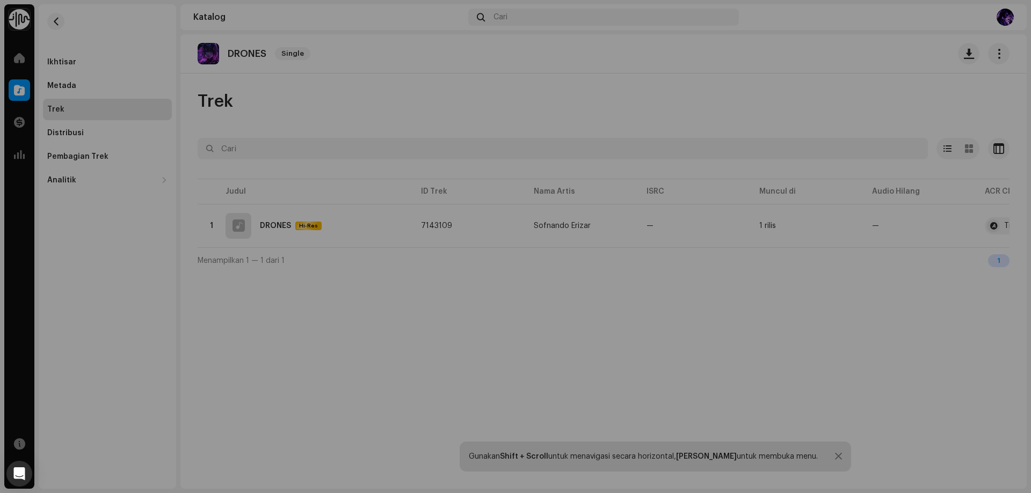
click at [766, 208] on div "Sesuaikan tampilan Anda Atur ulang Baris Kompak Nyaman Kolom ID Trek Nama Artis…" at bounding box center [515, 246] width 1031 height 493
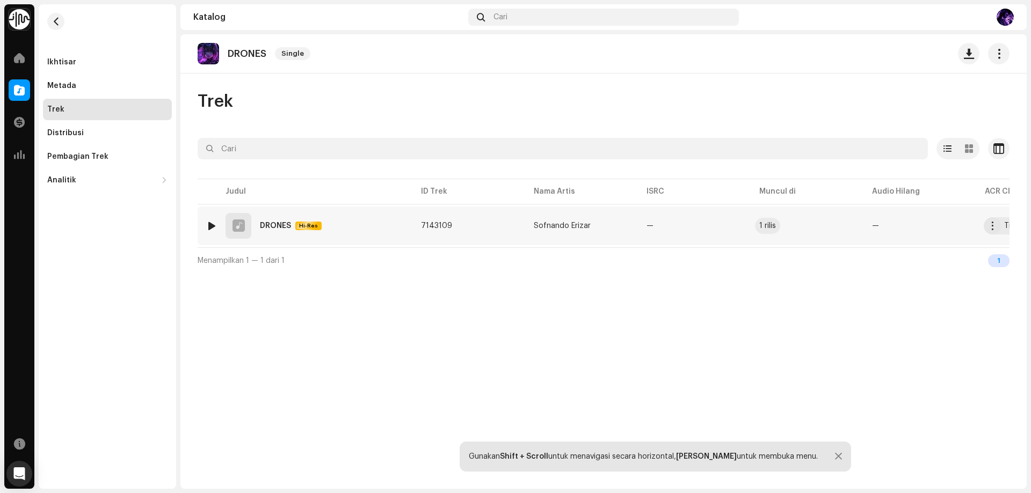
click at [768, 224] on div "1 rilis" at bounding box center [767, 226] width 17 height 8
click at [249, 231] on div at bounding box center [238, 226] width 26 height 26
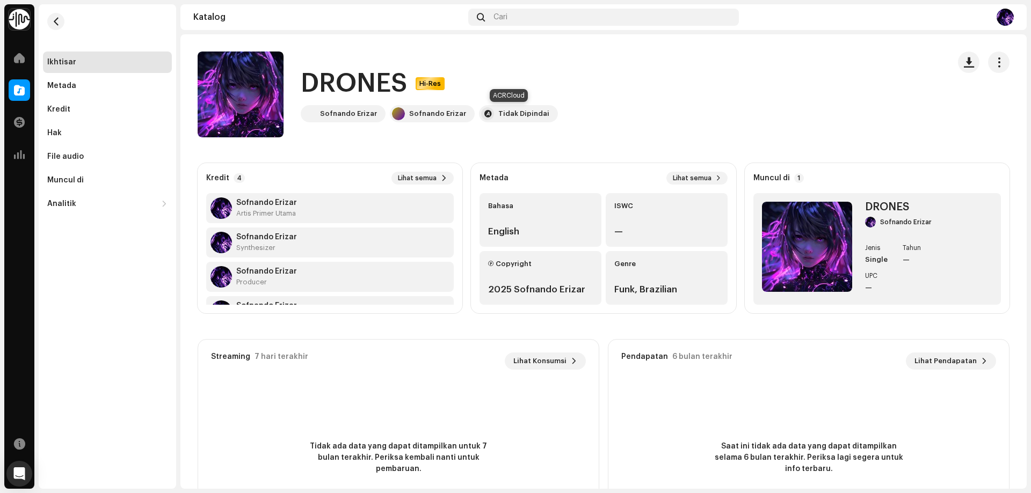
click at [517, 112] on div "Tidak Dipindai" at bounding box center [523, 114] width 51 height 9
click at [74, 85] on div "Metada" at bounding box center [61, 86] width 29 height 9
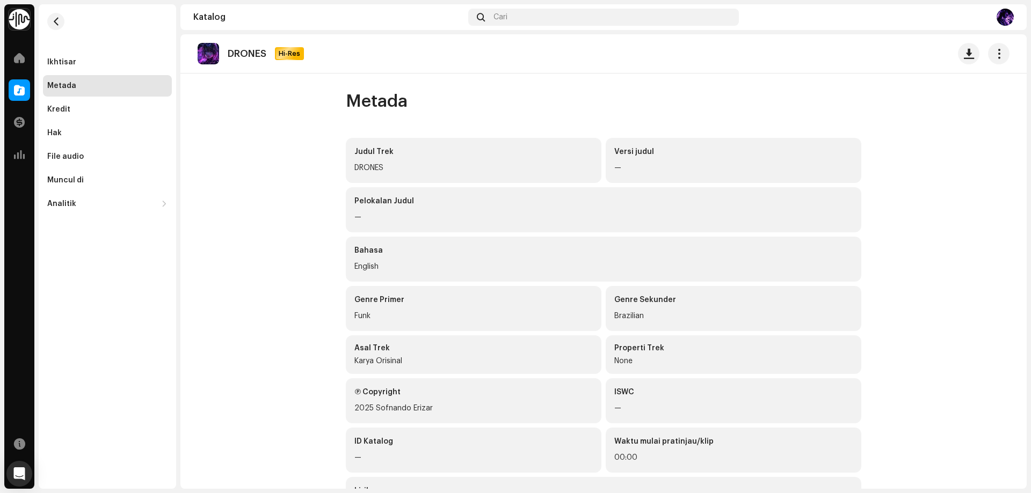
click at [387, 201] on div "Pelokalan Judul" at bounding box center [603, 201] width 498 height 11
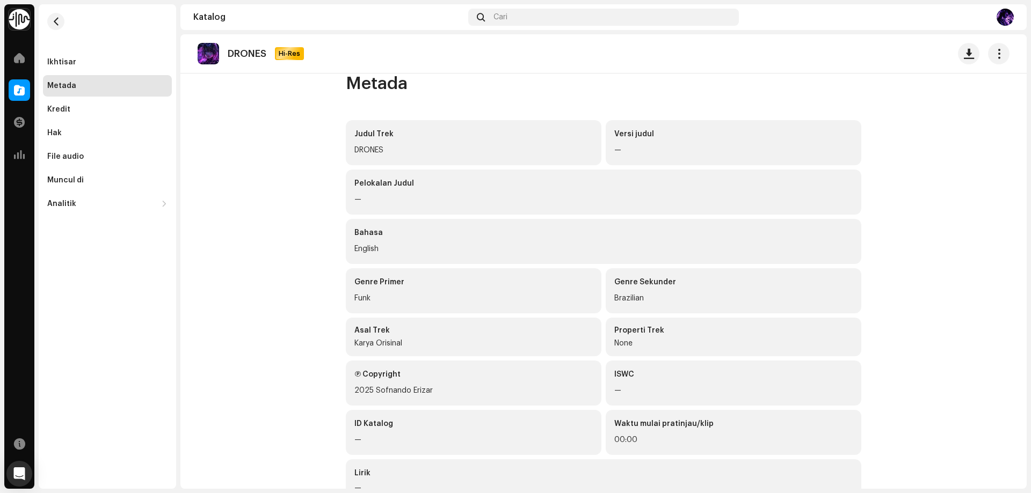
scroll to position [49, 0]
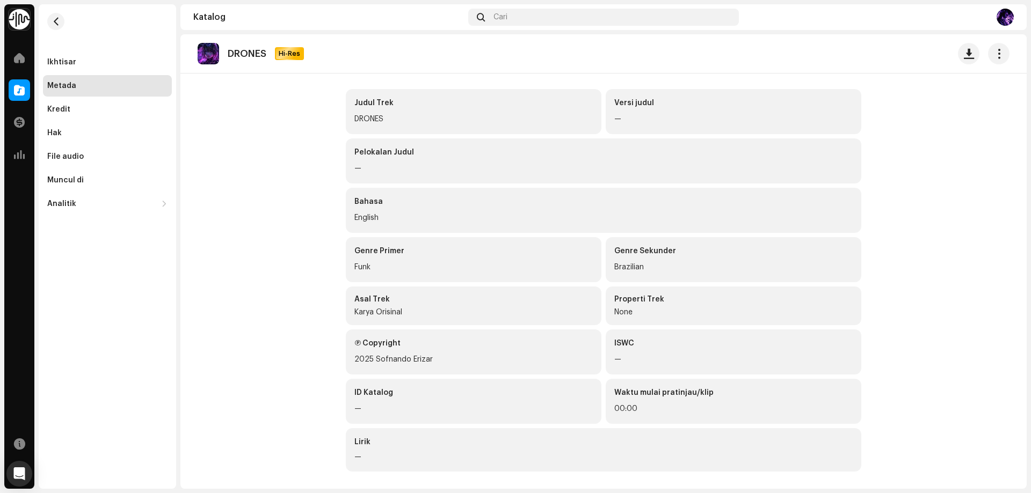
click at [651, 301] on div "Properti Trek" at bounding box center [733, 299] width 238 height 9
click at [980, 56] on div at bounding box center [984, 53] width 52 height 21
click at [994, 56] on span "button" at bounding box center [999, 53] width 10 height 9
click at [86, 83] on div "Metada" at bounding box center [107, 86] width 120 height 9
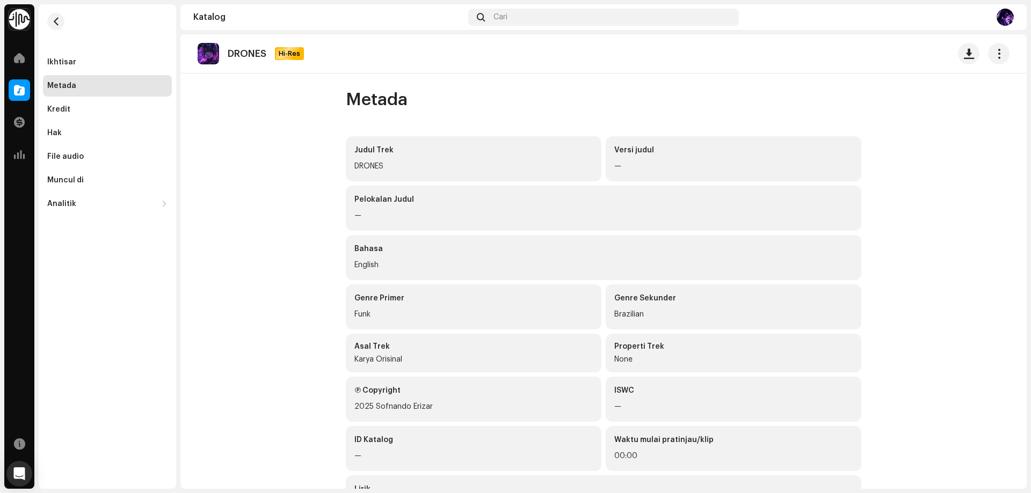
scroll to position [0, 0]
click at [94, 64] on div "Ikhtisar" at bounding box center [107, 62] width 120 height 9
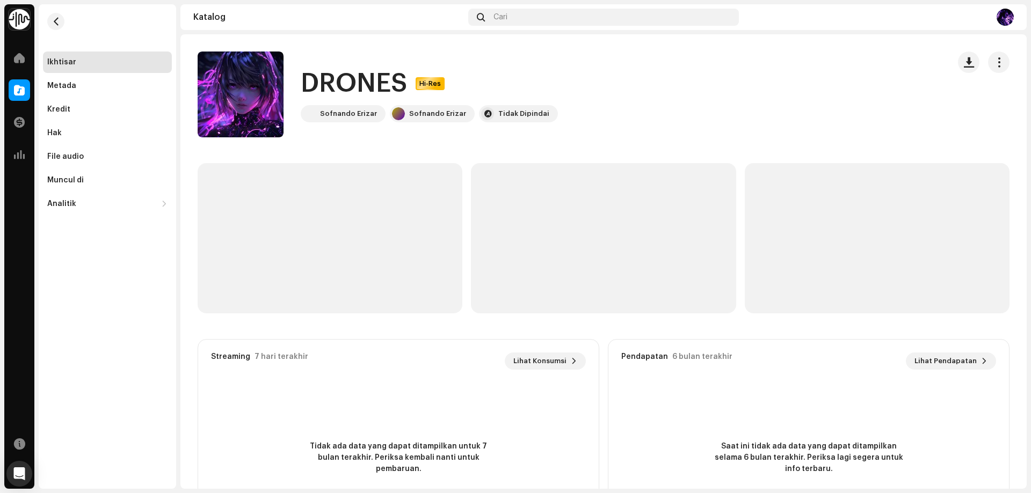
click at [297, 82] on div "DRONES Hi-Res Sofnando Erizar Sofnando Erizar Tidak Dipindai" at bounding box center [569, 95] width 743 height 86
click at [336, 84] on h1 "DRONES" at bounding box center [354, 84] width 106 height 34
click at [245, 89] on img at bounding box center [241, 95] width 86 height 86
click at [247, 107] on img at bounding box center [241, 95] width 86 height 86
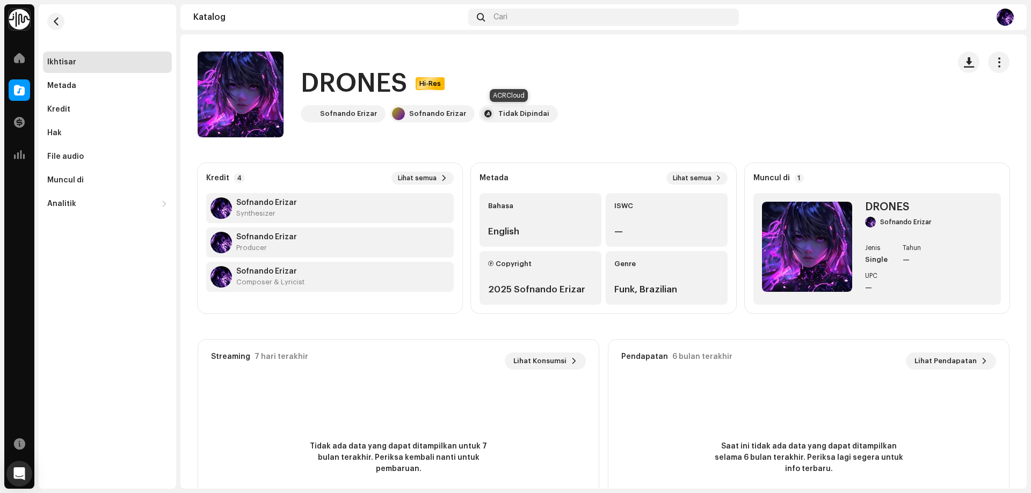
click at [498, 116] on div "Tidak Dipindai" at bounding box center [523, 114] width 51 height 9
click at [787, 177] on div "Muncul di 1" at bounding box center [778, 178] width 50 height 10
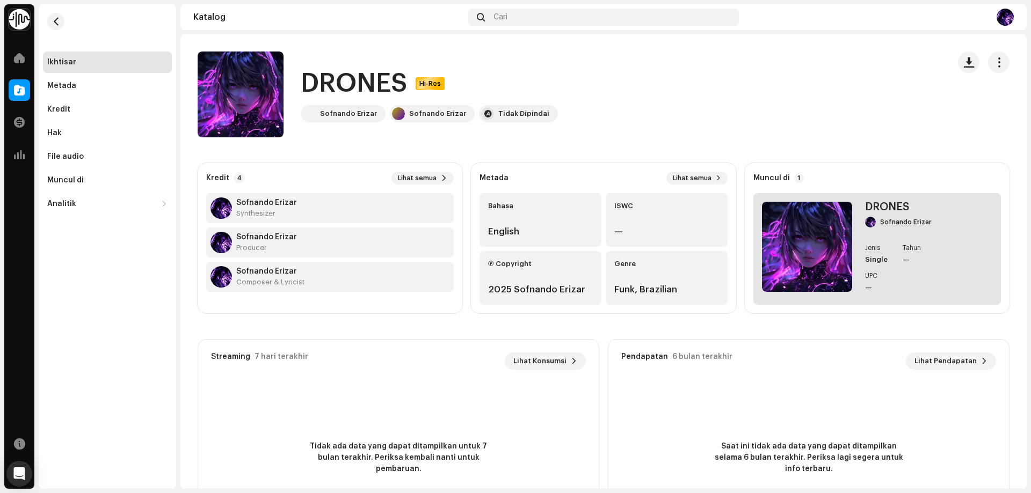
click at [788, 238] on img at bounding box center [807, 247] width 90 height 90
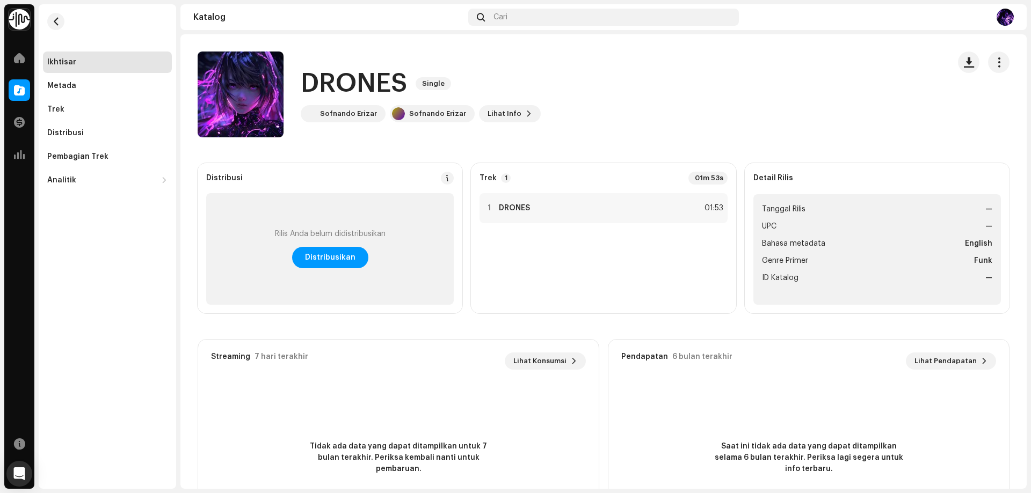
drag, startPoint x: 571, startPoint y: 210, endPoint x: 568, endPoint y: 264, distance: 53.2
click at [568, 264] on div "1 DRONES 01:53" at bounding box center [602, 249] width 247 height 112
click at [568, 252] on div "1 DRONES 01:53" at bounding box center [602, 249] width 247 height 112
click at [571, 214] on div "1 DRONES 01:53" at bounding box center [602, 208] width 247 height 30
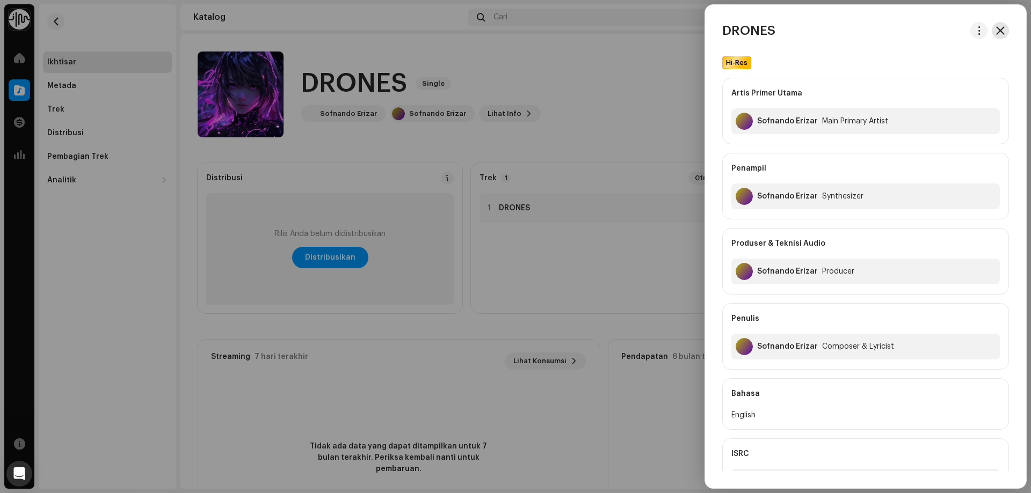
click at [998, 27] on span "button" at bounding box center [1000, 30] width 9 height 9
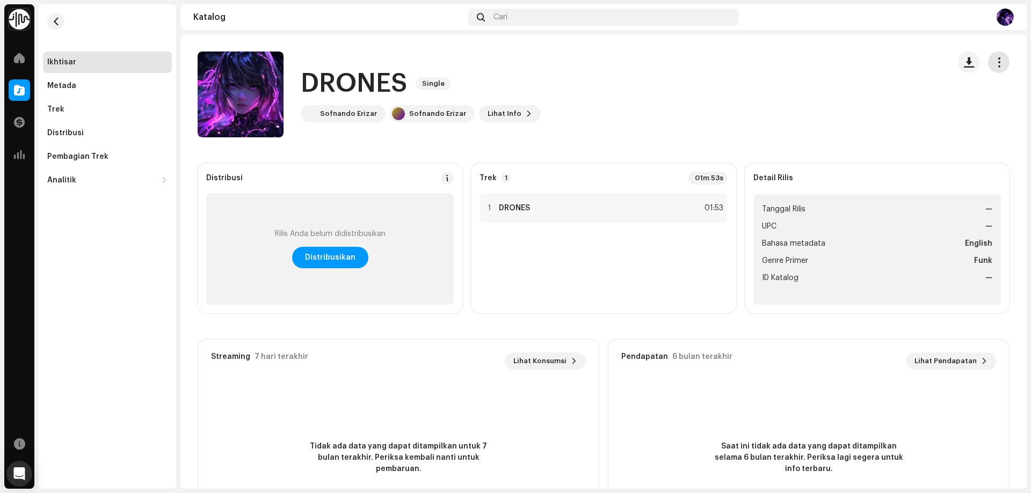
click at [996, 59] on span "button" at bounding box center [999, 62] width 10 height 9
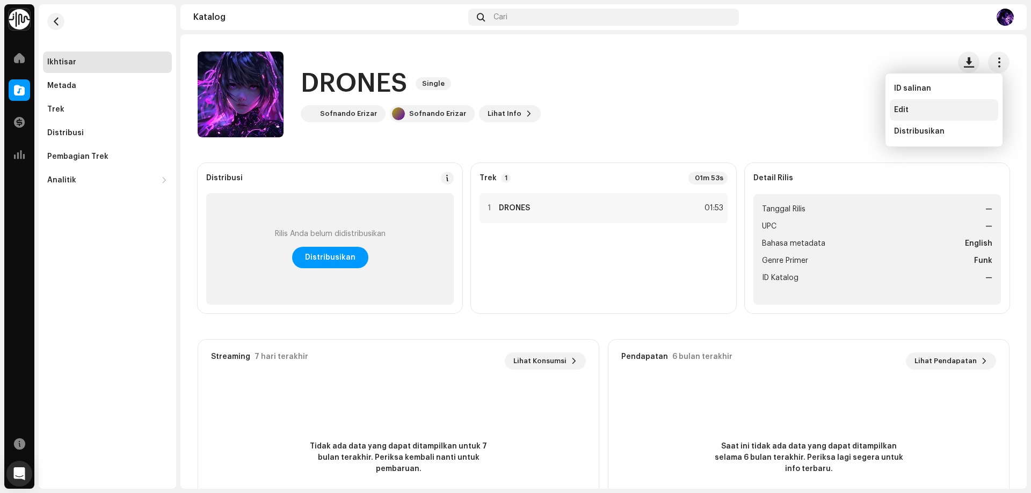
click at [948, 104] on div "Edit" at bounding box center [944, 109] width 108 height 21
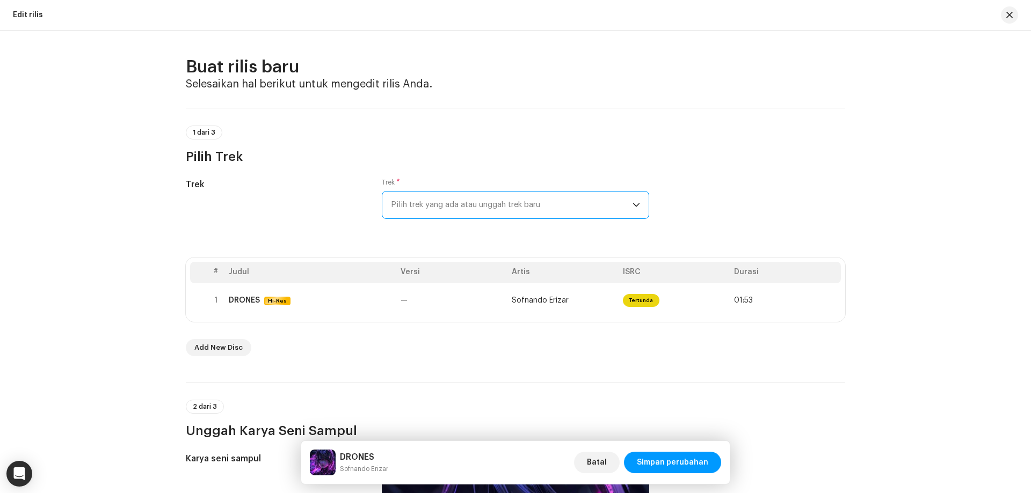
click at [446, 205] on span "Pilih trek yang ada atau unggah trek baru" at bounding box center [512, 205] width 242 height 27
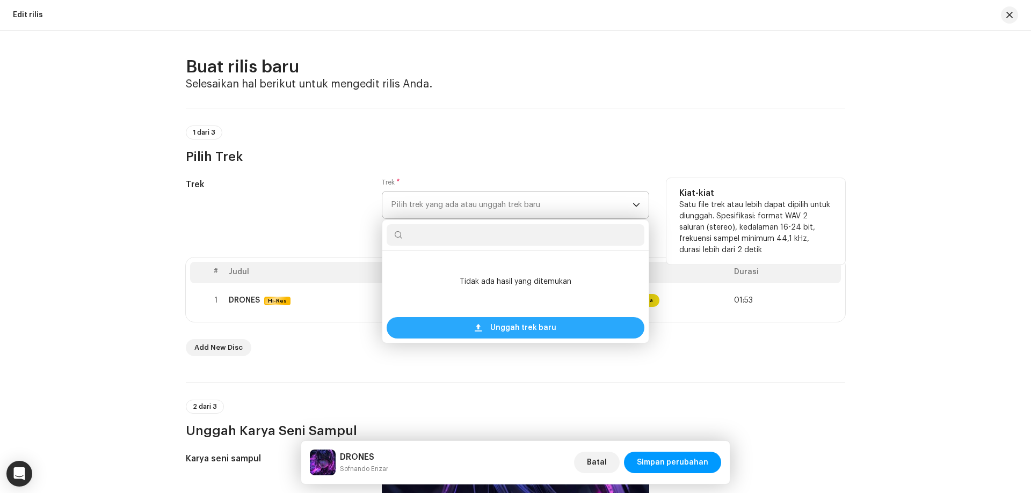
click at [482, 334] on div "Unggah trek baru" at bounding box center [516, 327] width 258 height 21
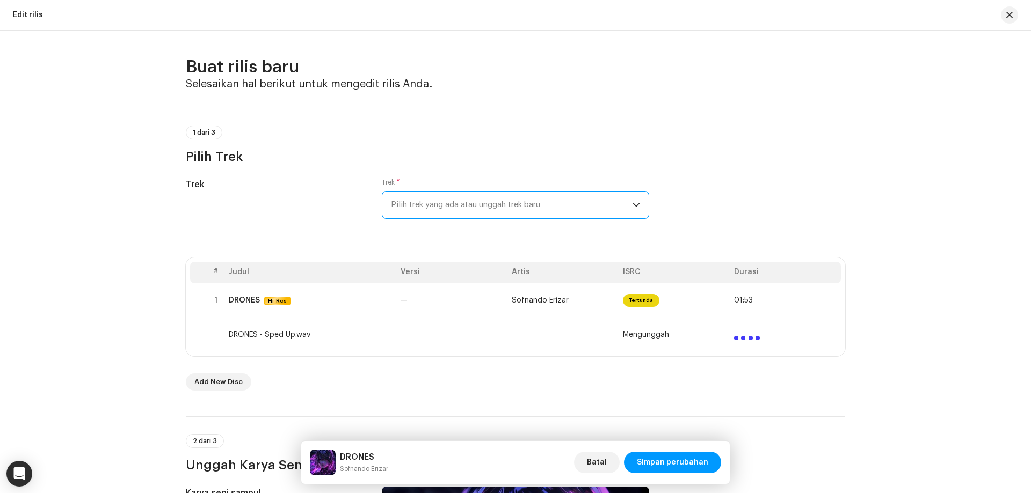
click at [523, 208] on span "Pilih trek yang ada atau unggah trek baru" at bounding box center [512, 205] width 242 height 27
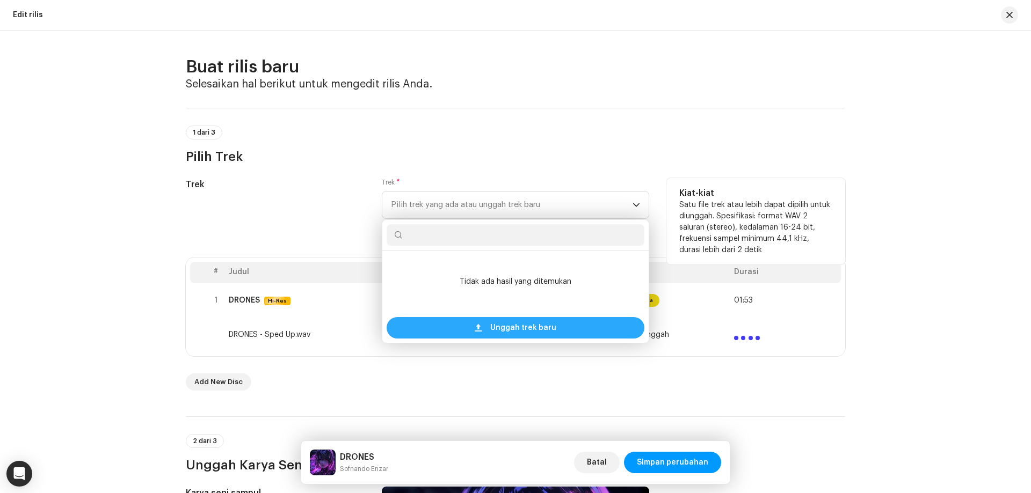
click at [524, 323] on span "Unggah trek baru" at bounding box center [523, 327] width 66 height 21
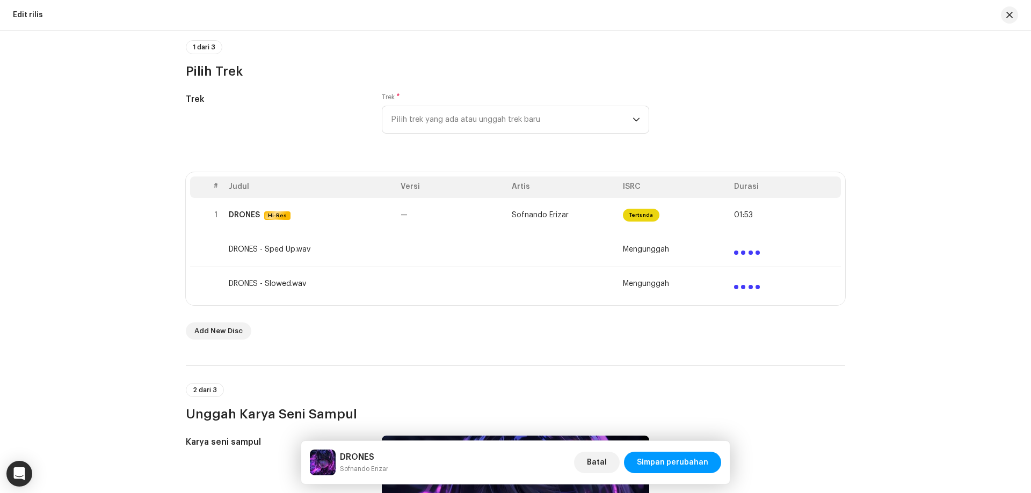
scroll to position [107, 0]
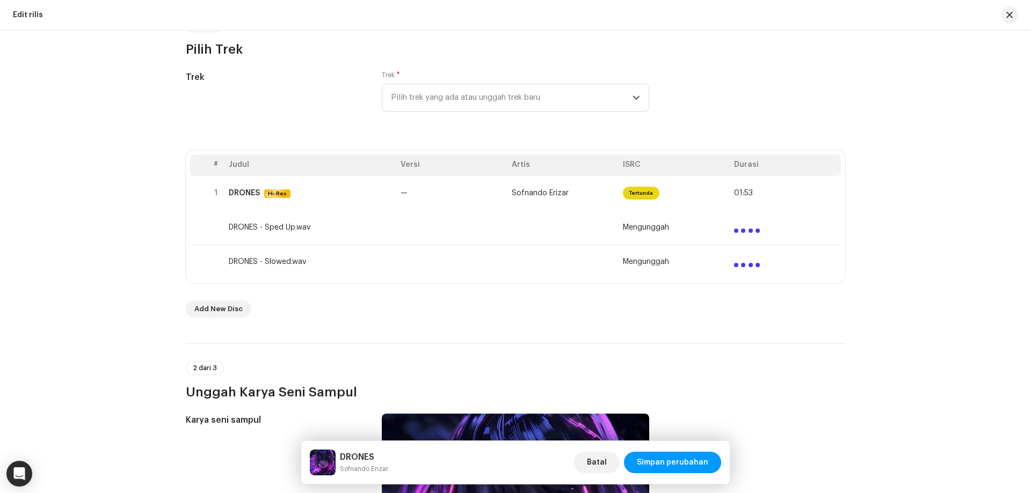
click at [739, 225] on div at bounding box center [747, 226] width 26 height 13
click at [235, 310] on span "Add New Disc" at bounding box center [218, 308] width 48 height 21
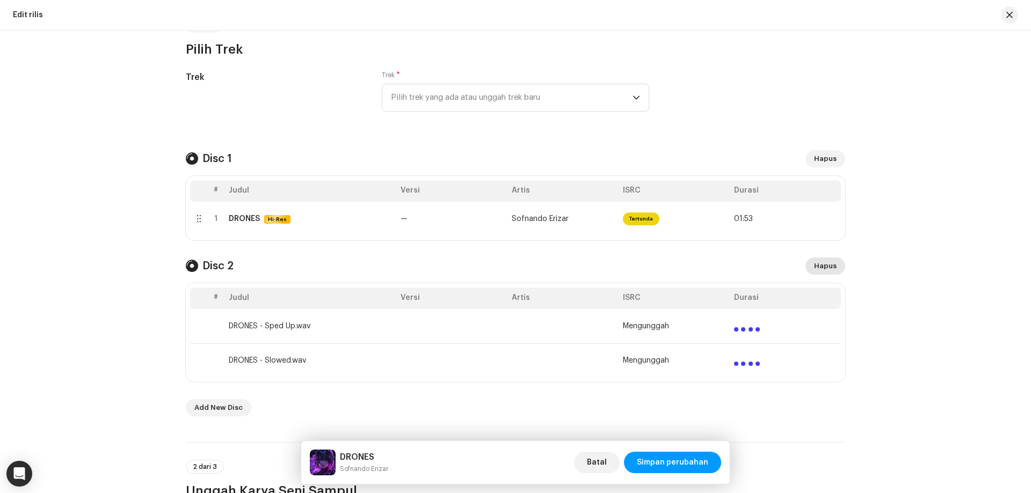
click at [822, 263] on span "Hapus" at bounding box center [825, 266] width 23 height 21
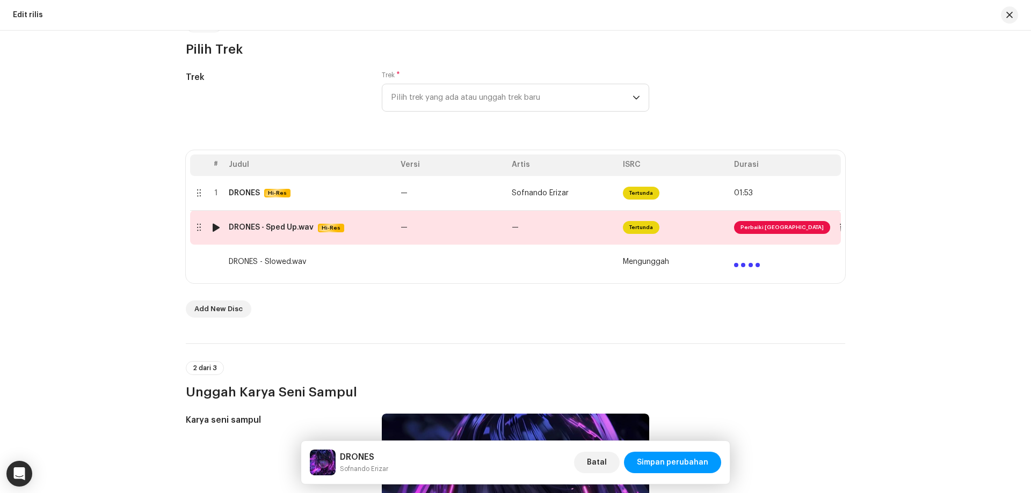
click at [765, 225] on span "Perbaiki Masalah" at bounding box center [782, 227] width 96 height 13
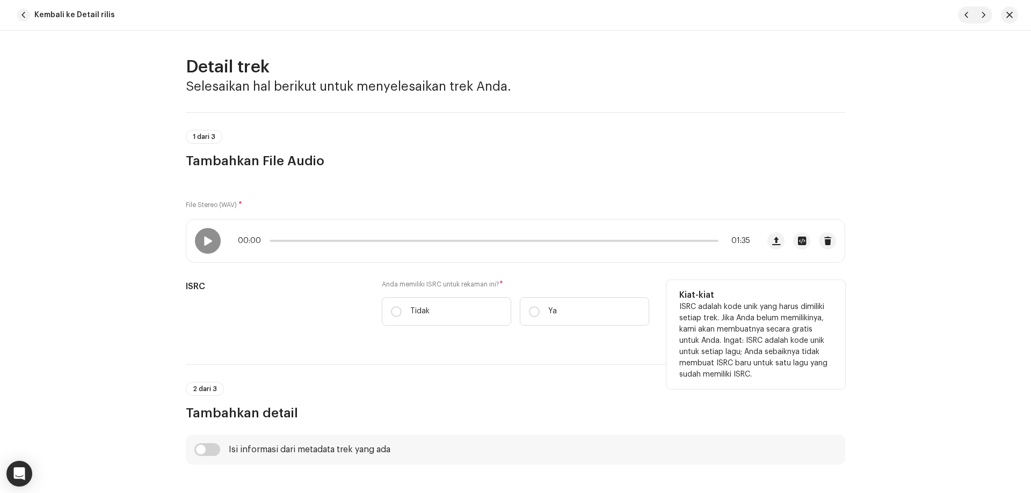
scroll to position [215, 0]
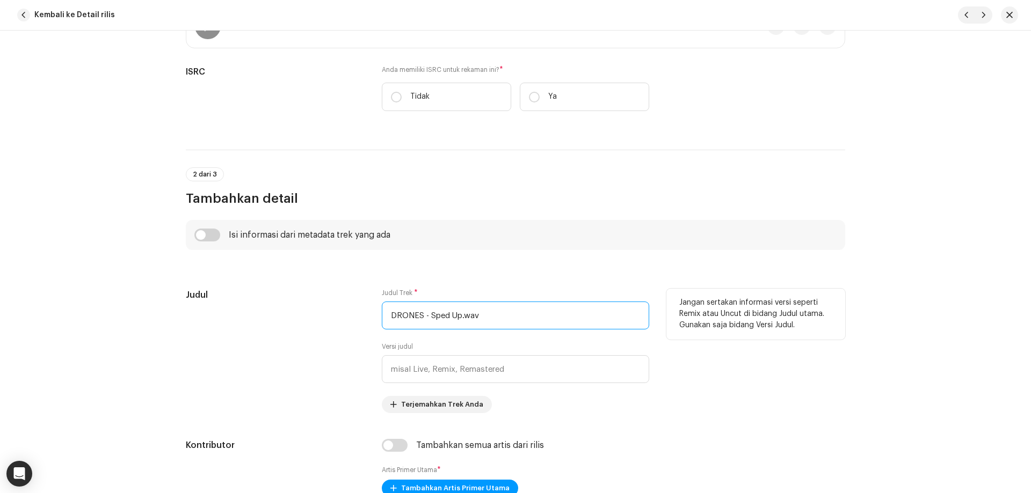
drag, startPoint x: 428, startPoint y: 318, endPoint x: 458, endPoint y: 318, distance: 29.5
click at [458, 318] on input "DRONES - Sped Up.wav" at bounding box center [515, 316] width 267 height 28
click at [455, 366] on input "text" at bounding box center [515, 369] width 267 height 28
paste input "Sped Up"
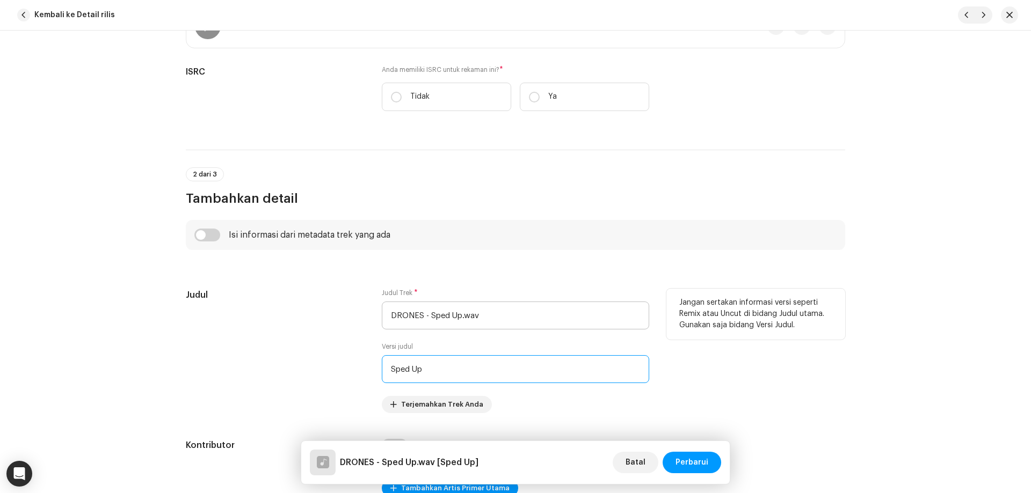
type input "Sped Up"
drag, startPoint x: 423, startPoint y: 319, endPoint x: 501, endPoint y: 317, distance: 78.4
click at [501, 317] on input "DRONES - Sped Up.wav" at bounding box center [515, 316] width 267 height 28
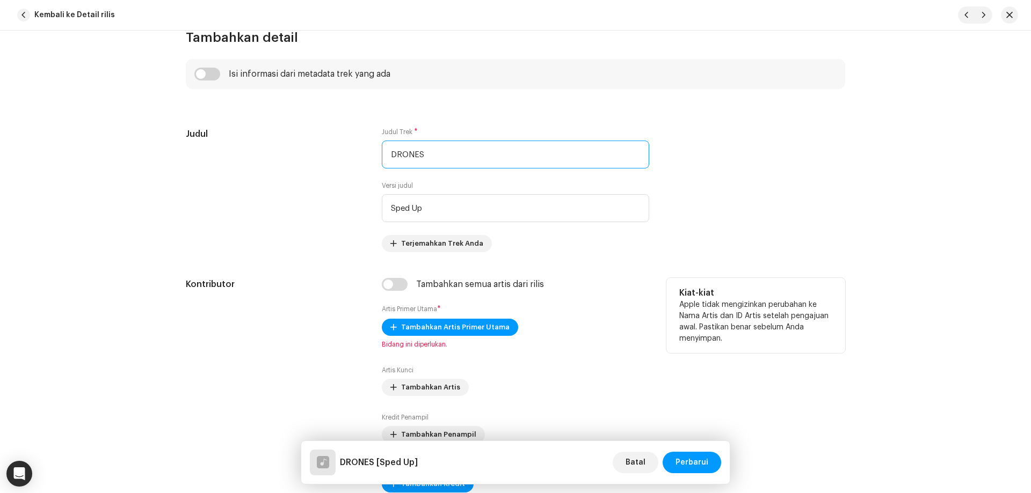
scroll to position [429, 0]
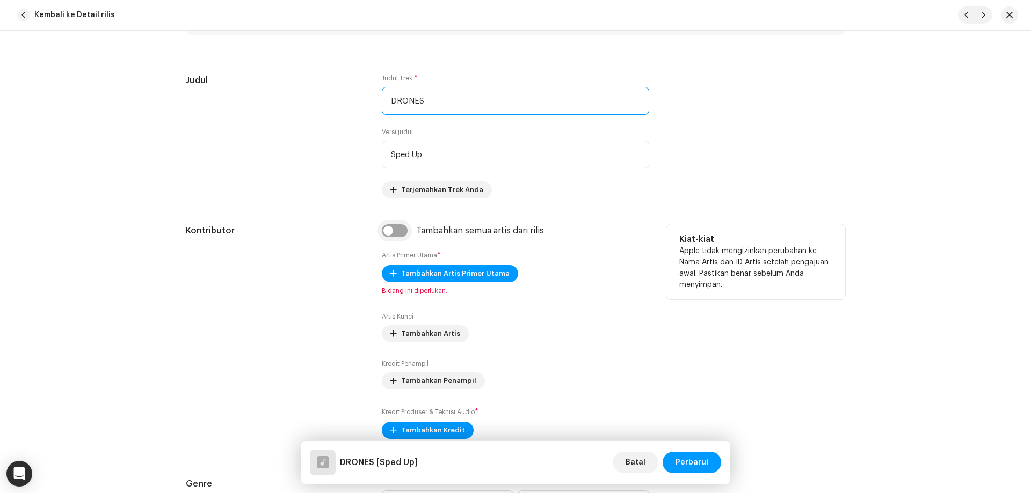
type input "DRONES"
click at [393, 230] on input "checkbox" at bounding box center [395, 230] width 26 height 13
checkbox input "true"
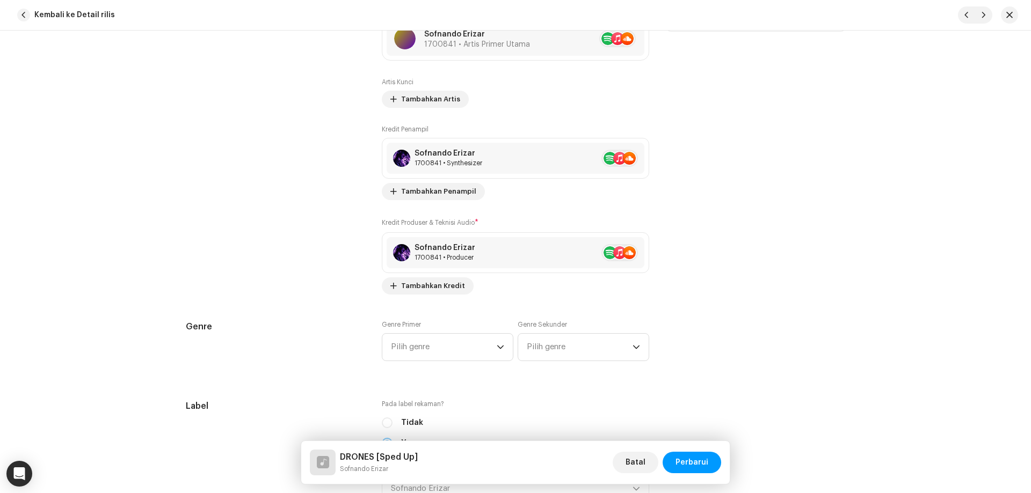
scroll to position [805, 0]
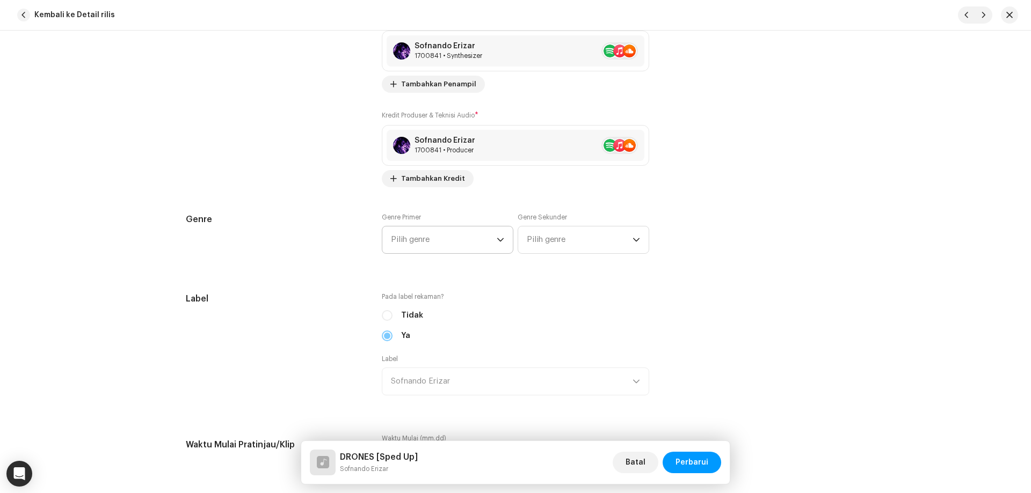
click at [464, 243] on span "Pilih genre" at bounding box center [444, 240] width 106 height 27
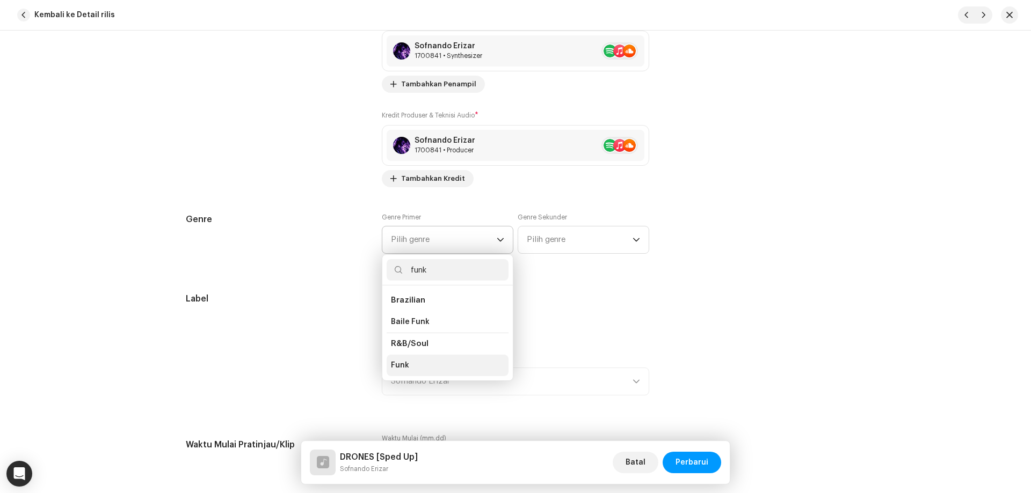
type input "funk"
click at [425, 371] on li "Funk" at bounding box center [448, 365] width 122 height 21
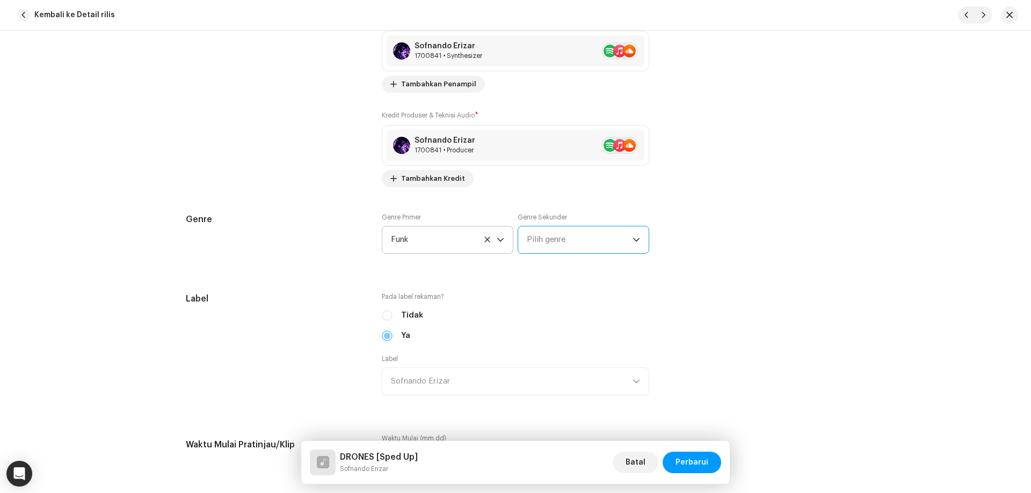
click at [546, 241] on span "Pilih genre" at bounding box center [580, 240] width 106 height 27
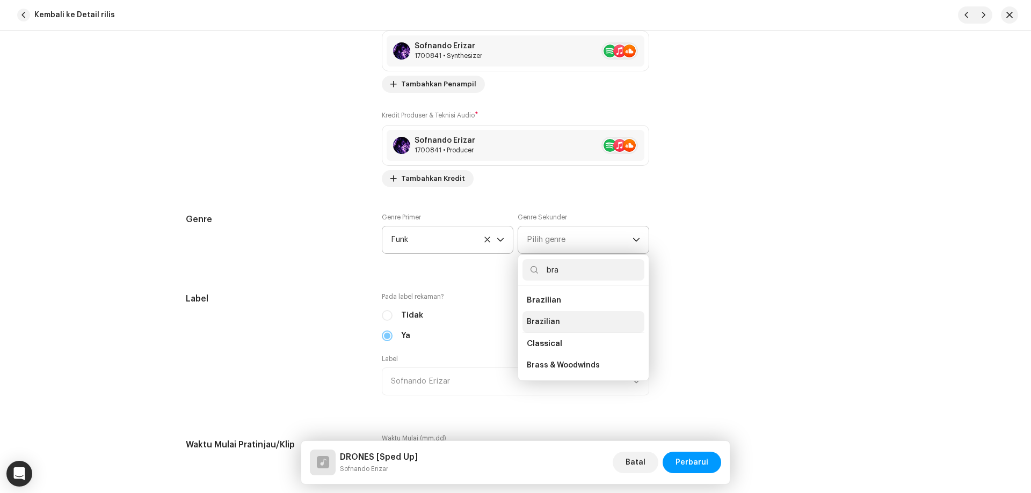
type input "bra"
click at [576, 315] on li "Brazilian" at bounding box center [583, 321] width 122 height 21
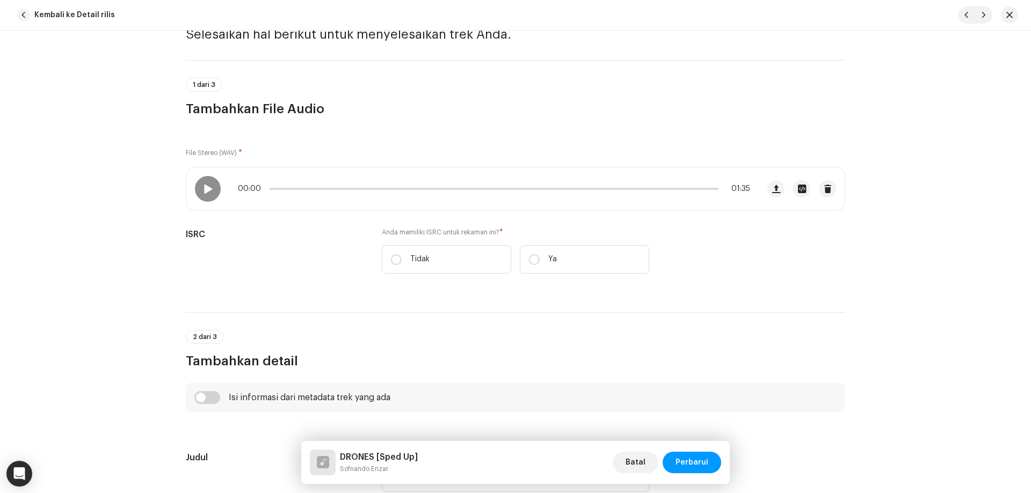
scroll to position [0, 0]
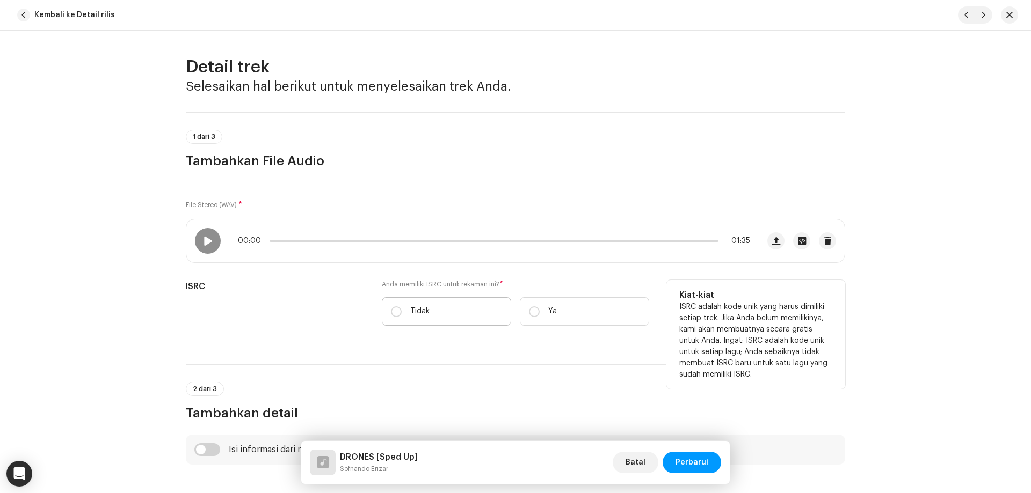
click at [420, 316] on p "Tidak" at bounding box center [419, 311] width 19 height 11
click at [402, 316] on input "Tidak" at bounding box center [396, 312] width 11 height 11
radio input "true"
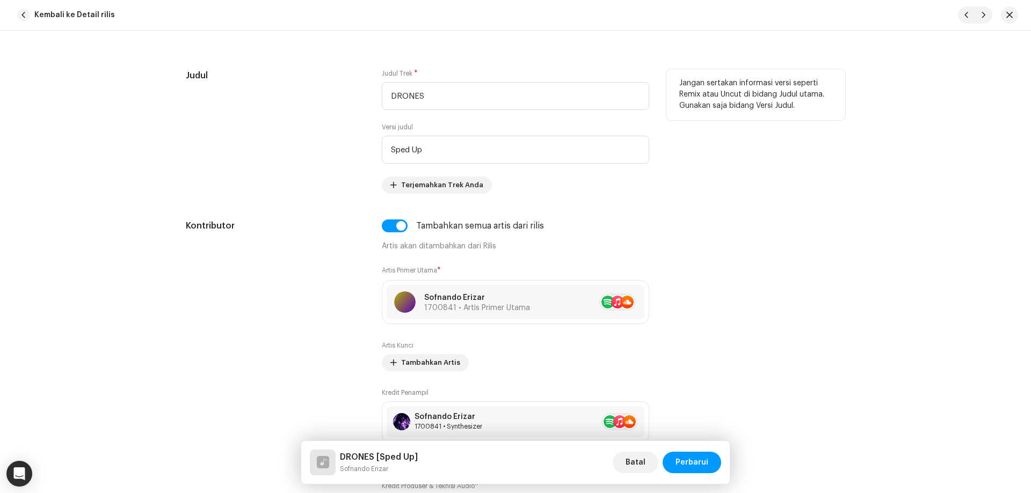
scroll to position [322, 0]
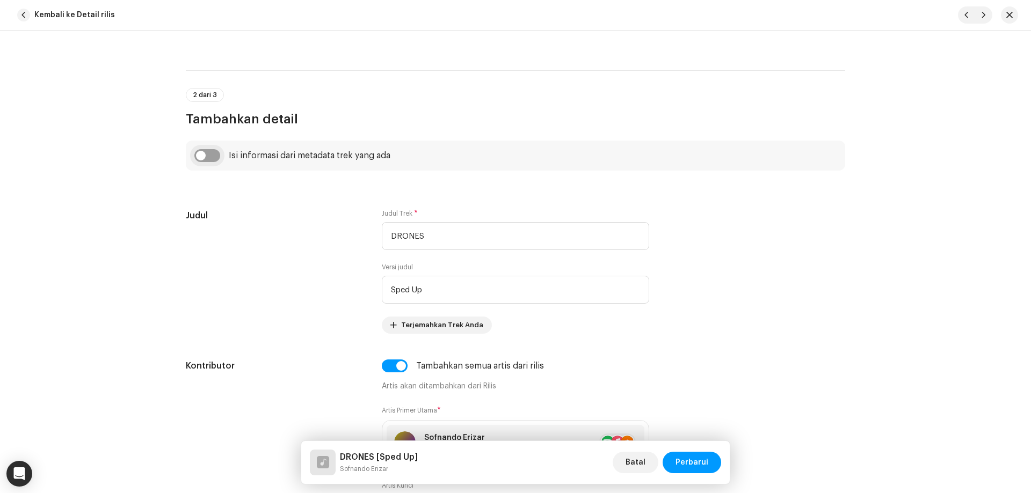
click at [210, 156] on input "checkbox" at bounding box center [207, 155] width 26 height 13
checkbox input "true"
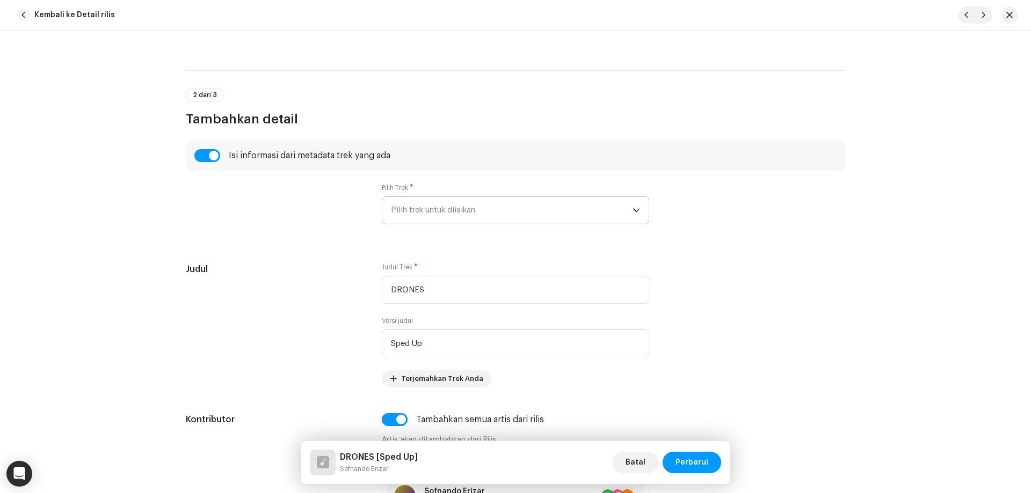
click at [447, 220] on span "Pilih trek untuk diisikan" at bounding box center [512, 210] width 242 height 27
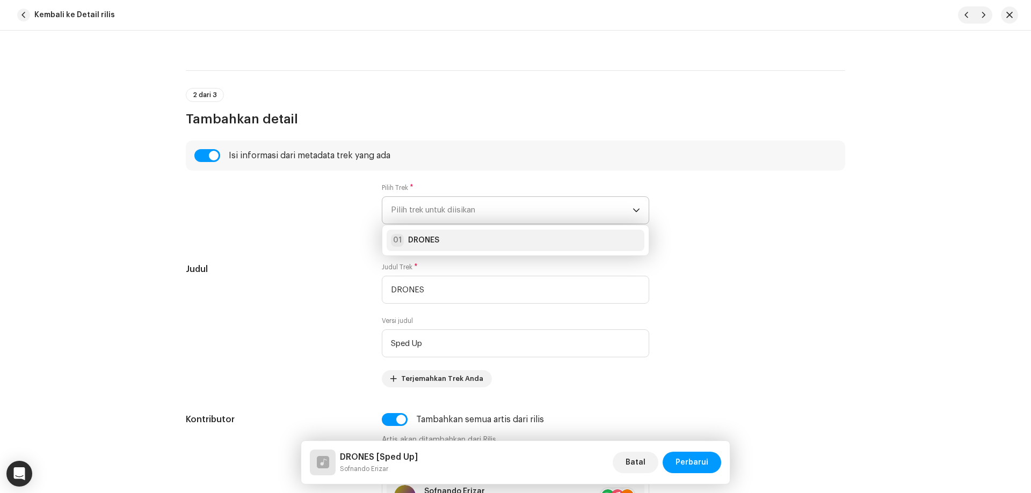
click at [443, 242] on div "01 DRONES" at bounding box center [515, 240] width 249 height 13
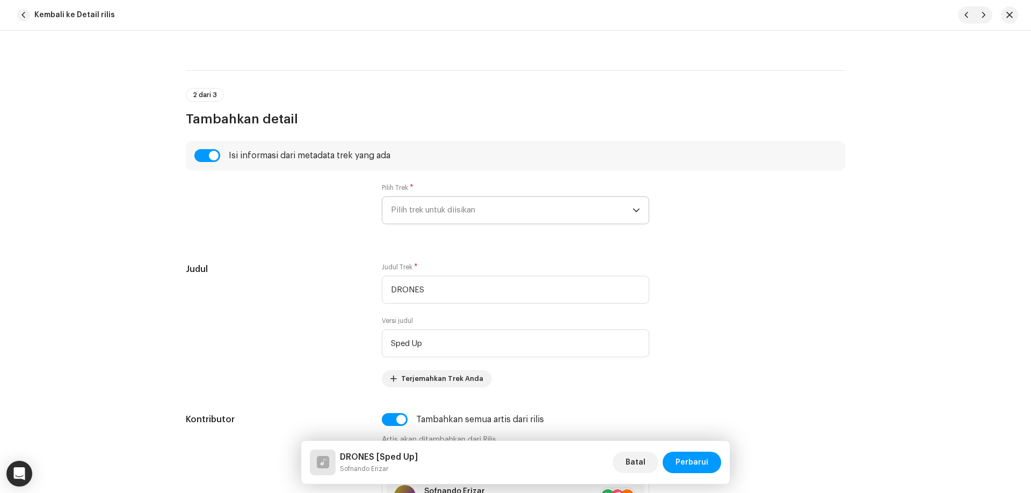
type input "00:00"
radio input "true"
type input "Sofnando Erizar"
checkbox input "true"
click at [439, 212] on span "DRONES" at bounding box center [512, 210] width 242 height 27
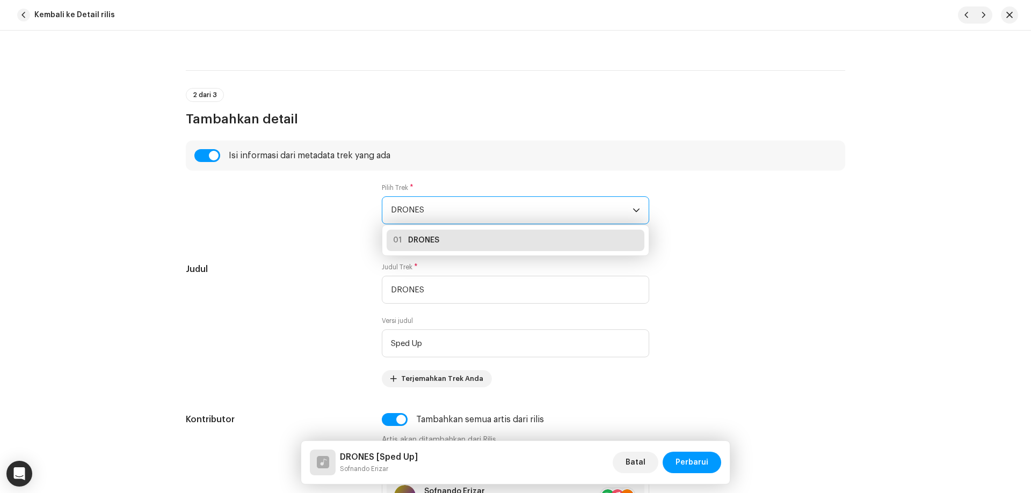
click at [426, 239] on strong "DRONES" at bounding box center [423, 240] width 31 height 11
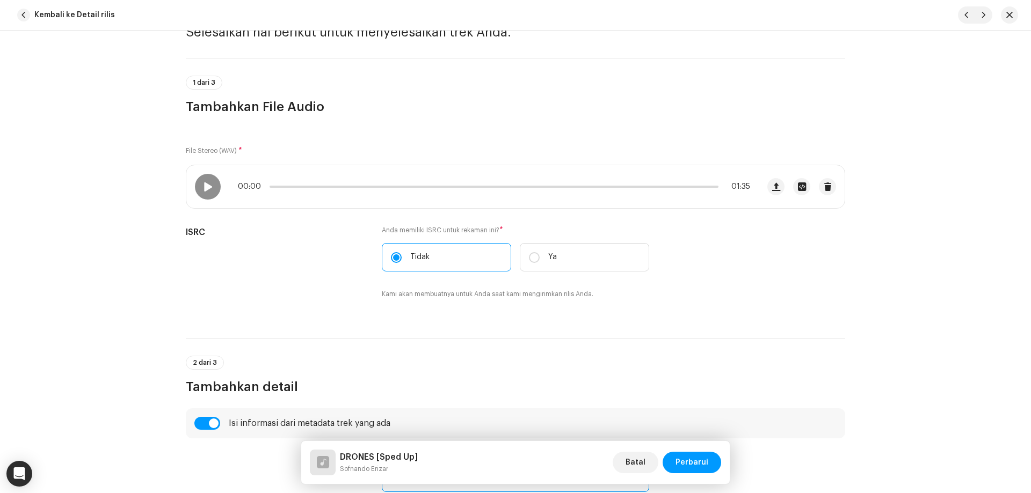
scroll to position [54, 0]
click at [205, 177] on div at bounding box center [208, 187] width 26 height 26
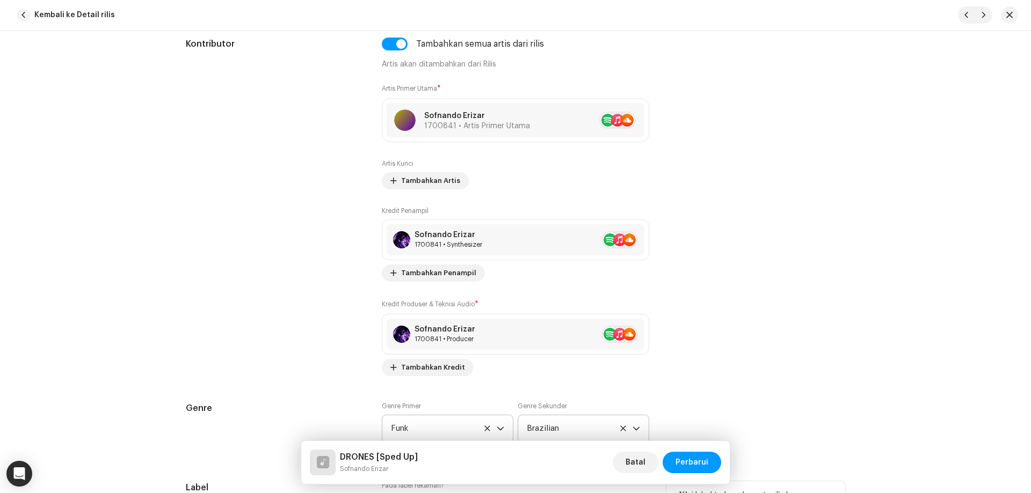
scroll to position [1020, 0]
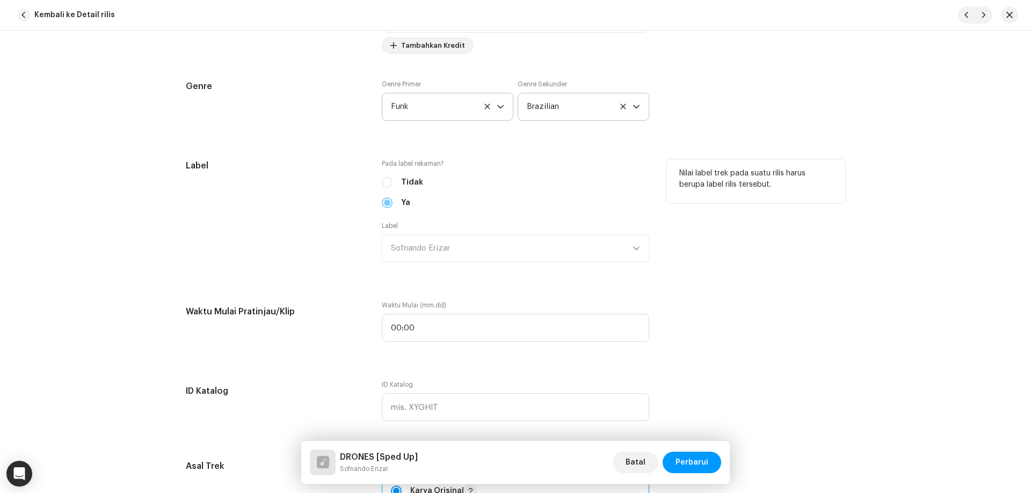
click at [384, 202] on div "Ya" at bounding box center [515, 203] width 267 height 12
click at [425, 239] on div "Label Sofnando Erizar" at bounding box center [515, 242] width 267 height 41
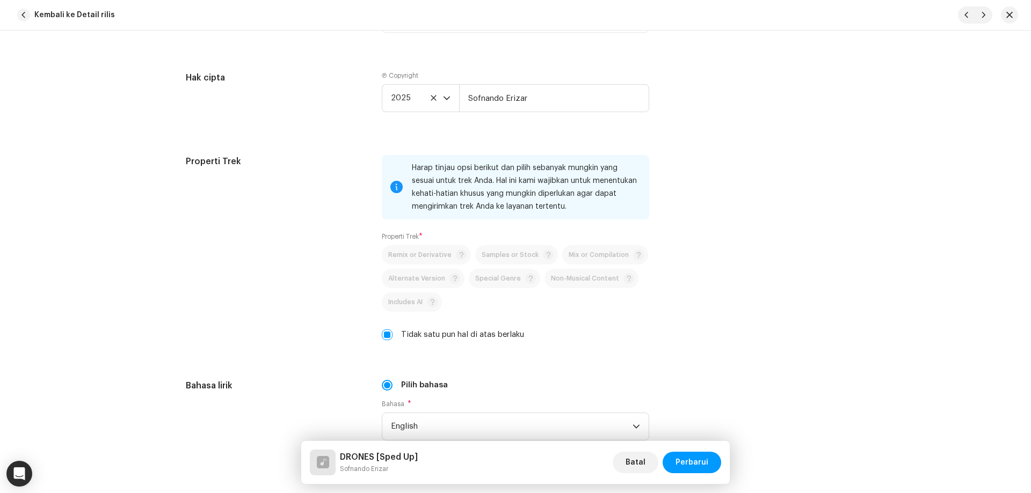
scroll to position [1825, 0]
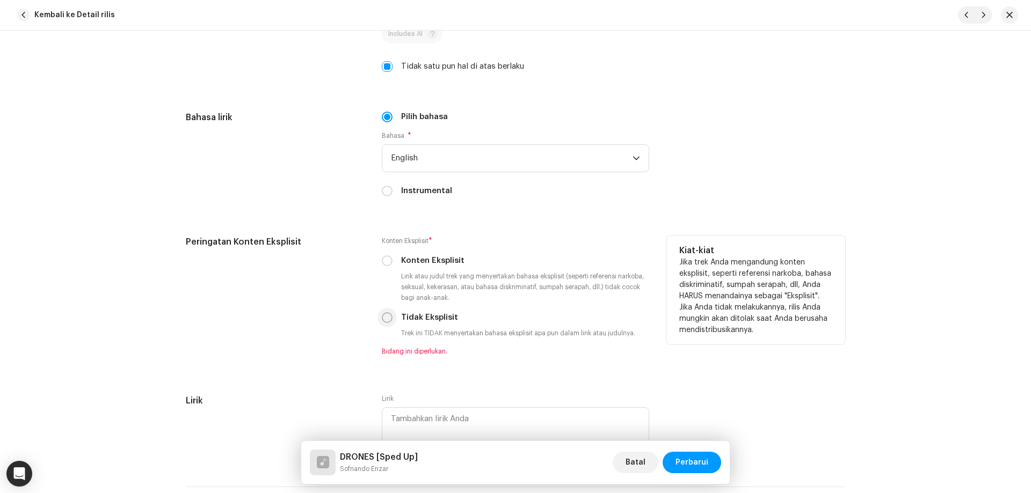
click at [388, 317] on input "Tidak Eksplisit" at bounding box center [387, 317] width 11 height 11
radio input "true"
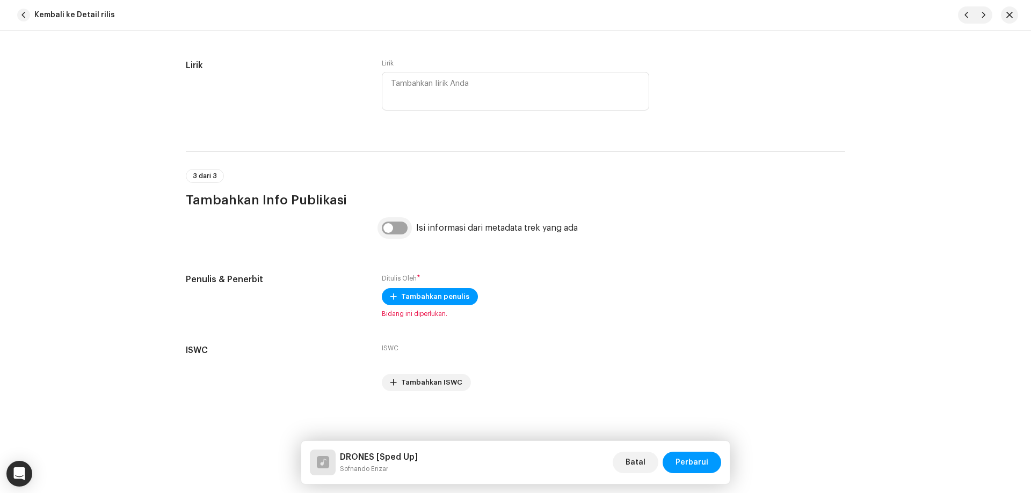
scroll to position [2149, 0]
click at [402, 225] on input "checkbox" at bounding box center [395, 227] width 26 height 13
checkbox input "true"
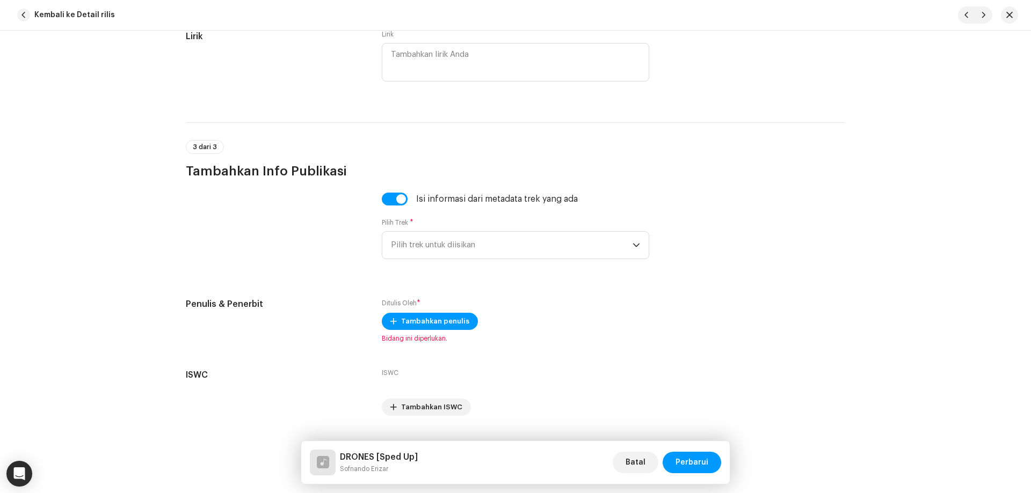
scroll to position [2203, 0]
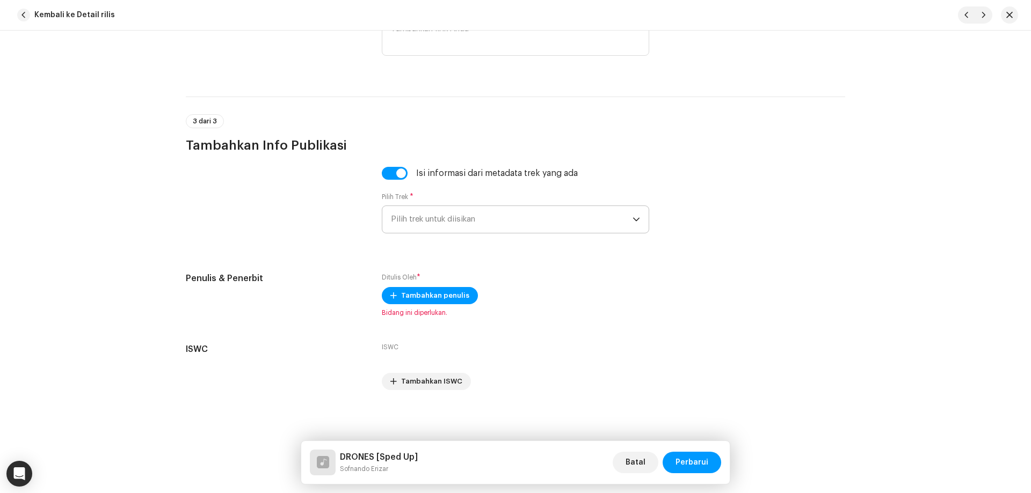
click at [462, 207] on span "Pilih trek untuk diisikan" at bounding box center [512, 219] width 242 height 27
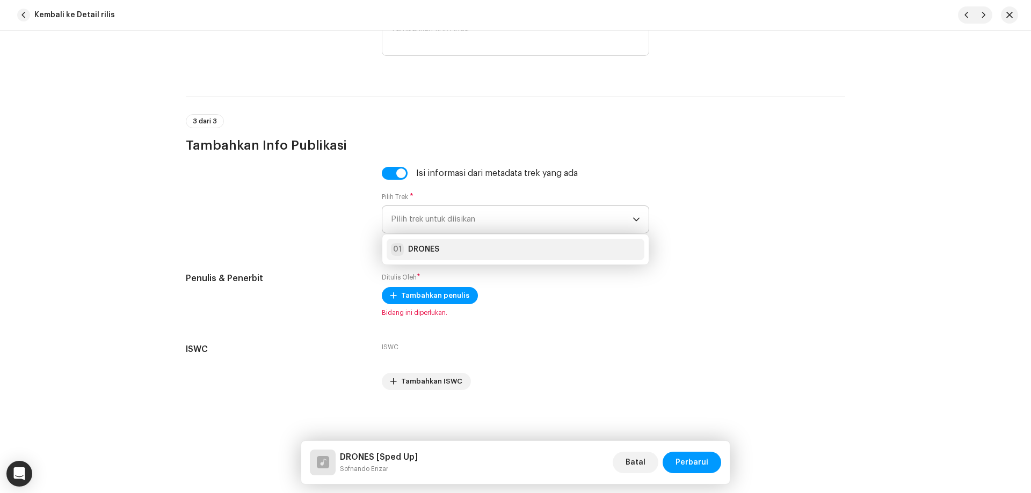
click at [461, 246] on div "01 DRONES" at bounding box center [515, 249] width 249 height 13
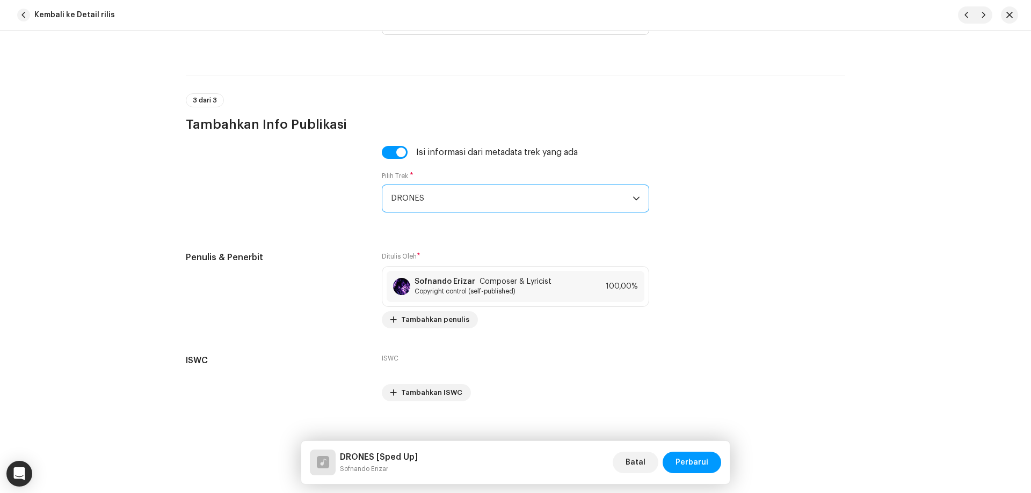
scroll to position [2235, 0]
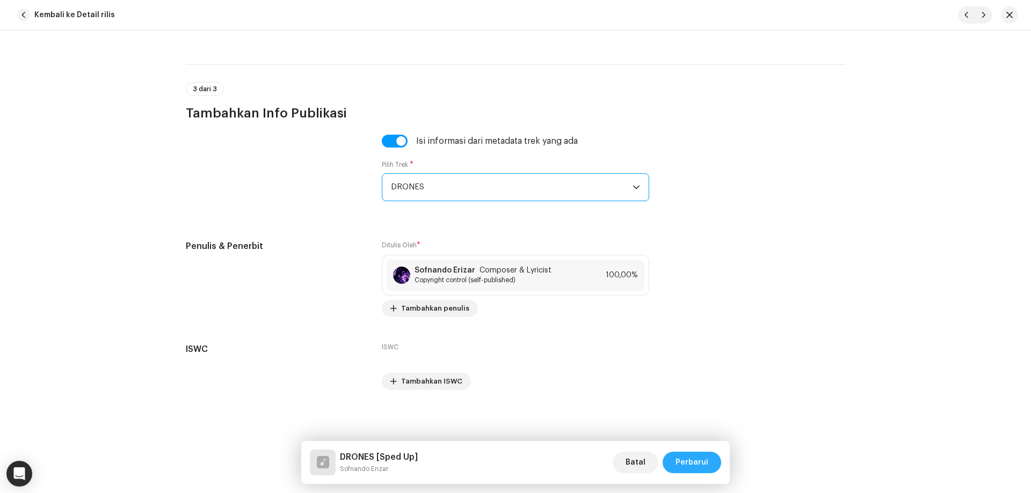
click at [692, 461] on span "Perbarui" at bounding box center [691, 462] width 33 height 21
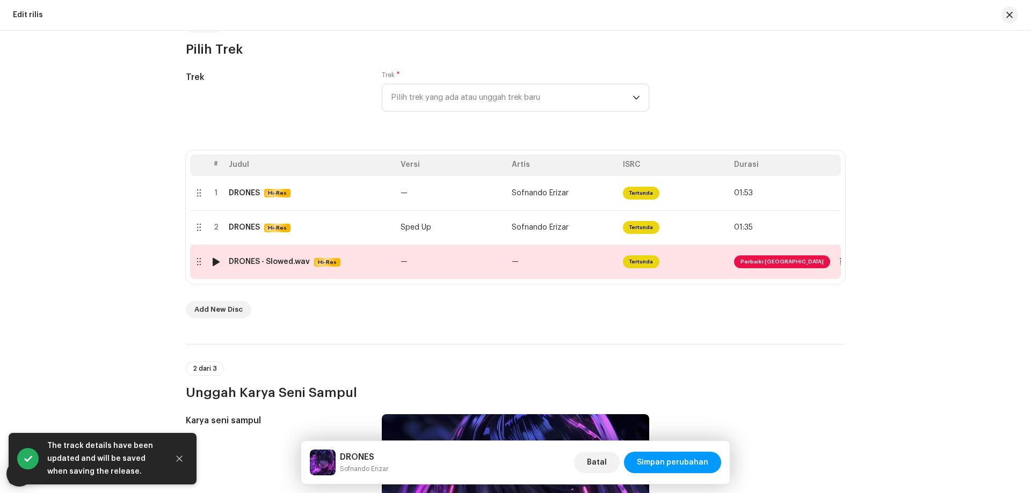
click at [479, 264] on td "—" at bounding box center [451, 262] width 111 height 34
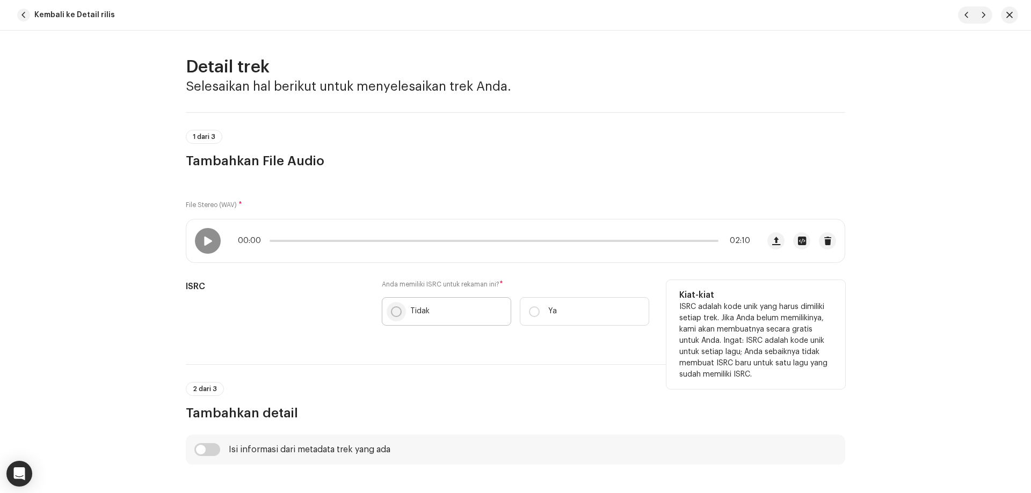
click at [393, 313] on input "Tidak" at bounding box center [396, 312] width 11 height 11
radio input "true"
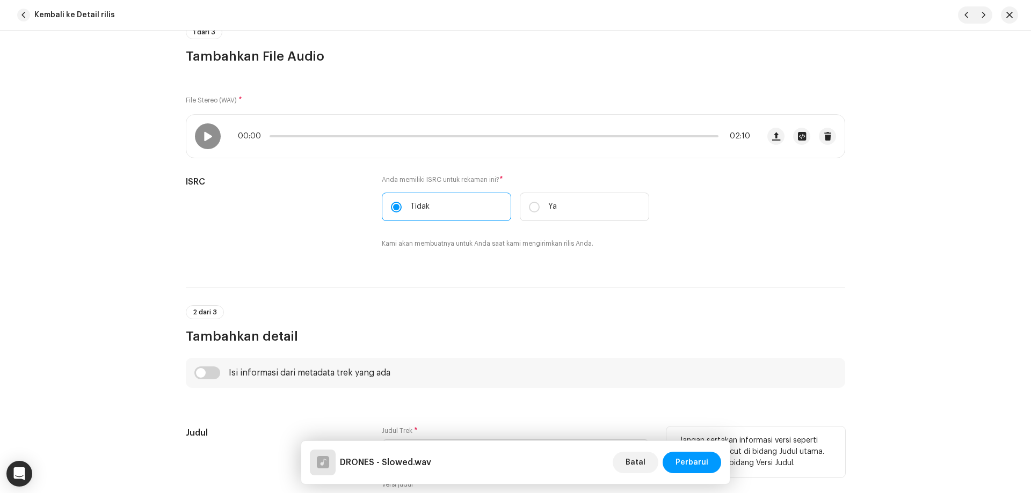
scroll to position [215, 0]
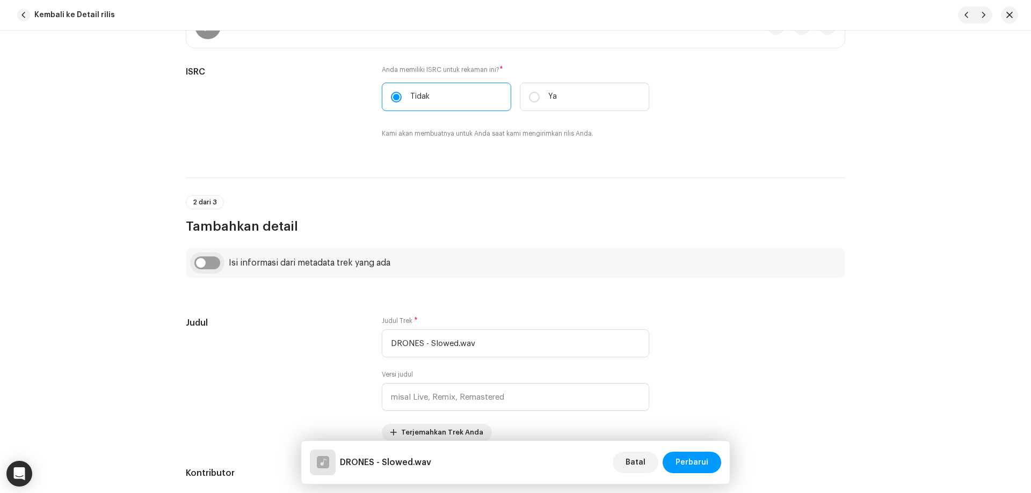
click at [201, 261] on input "checkbox" at bounding box center [207, 263] width 26 height 13
checkbox input "true"
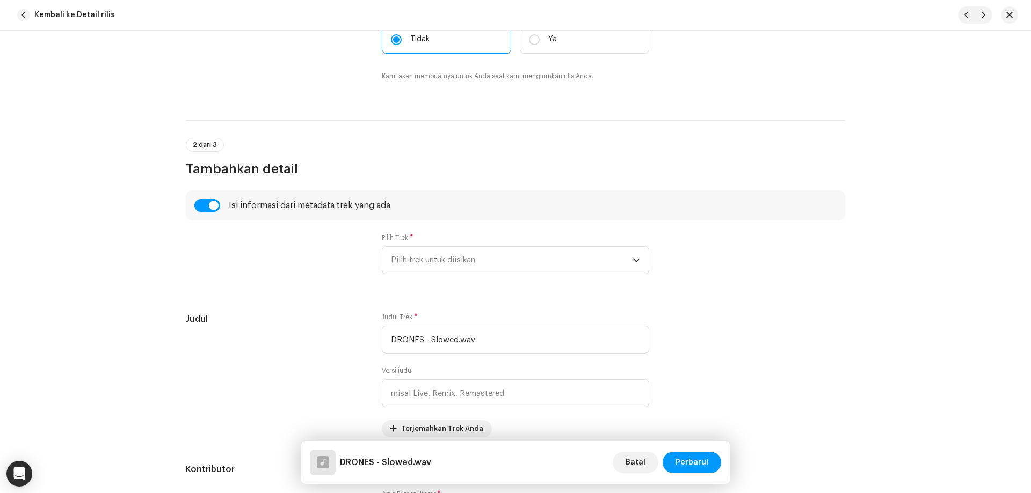
scroll to position [376, 0]
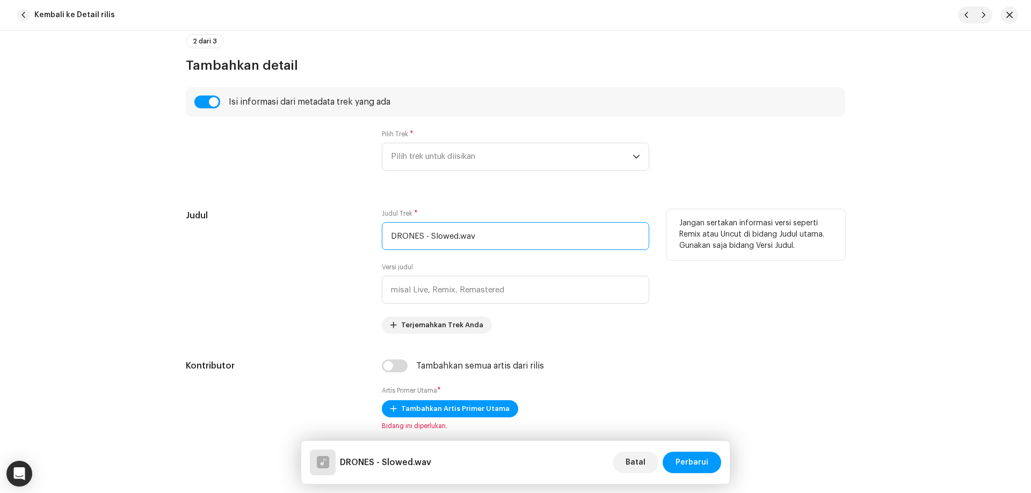
drag, startPoint x: 427, startPoint y: 239, endPoint x: 455, endPoint y: 240, distance: 27.9
click at [455, 240] on input "DRONES - Slowed.wav" at bounding box center [515, 236] width 267 height 28
drag, startPoint x: 455, startPoint y: 240, endPoint x: 419, endPoint y: 276, distance: 50.9
click at [420, 241] on input "DRONES.wav" at bounding box center [515, 236] width 267 height 28
type input "DRONES"
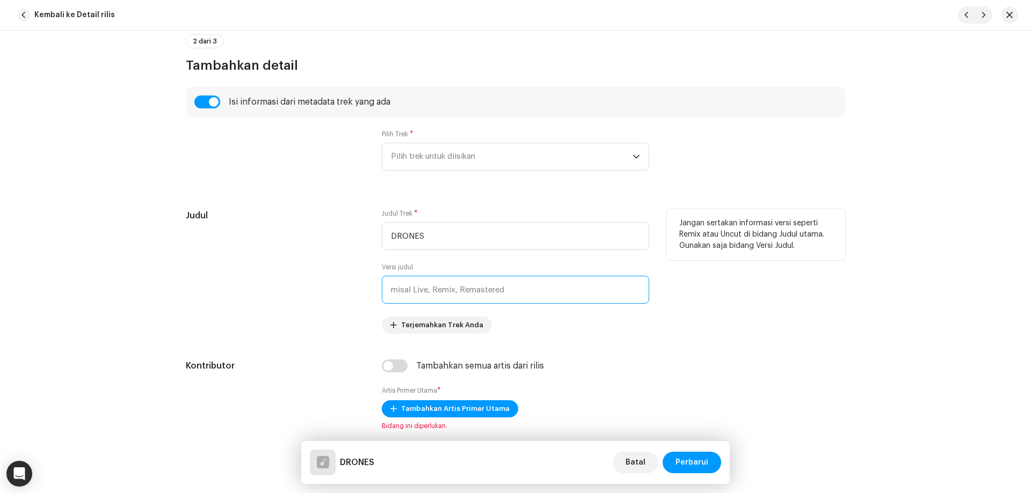
click at [425, 293] on input "text" at bounding box center [515, 290] width 267 height 28
paste input "Slowed"
click at [391, 293] on input "Slowed" at bounding box center [515, 290] width 267 height 28
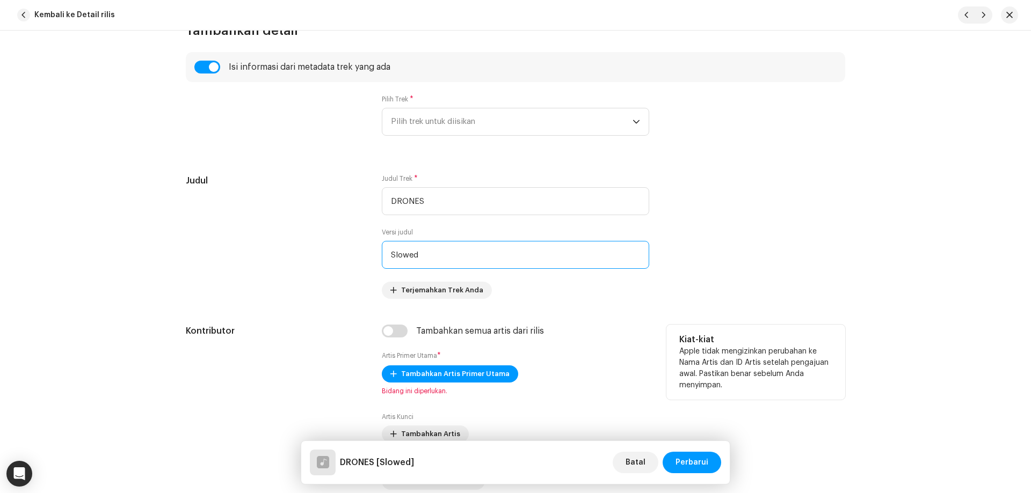
scroll to position [429, 0]
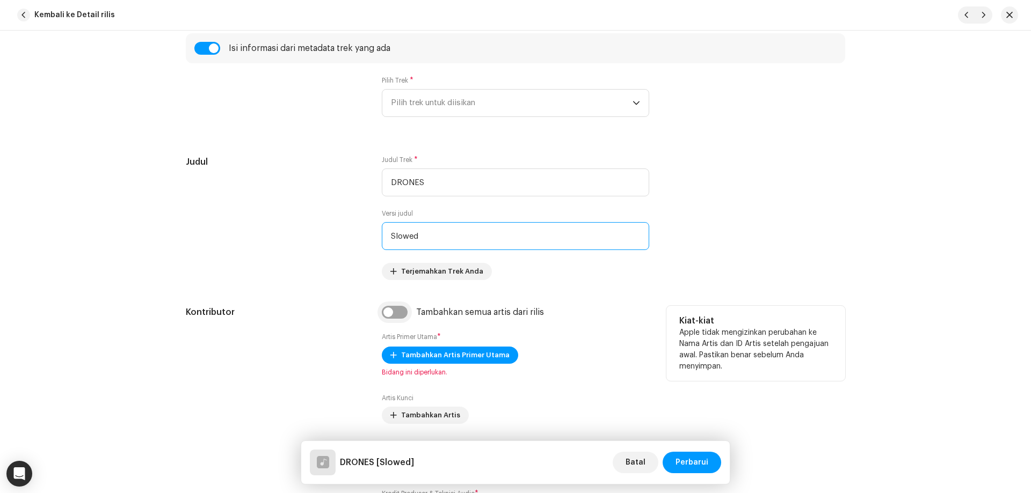
type input "Slowed"
click at [398, 318] on input "checkbox" at bounding box center [395, 312] width 26 height 13
checkbox input "true"
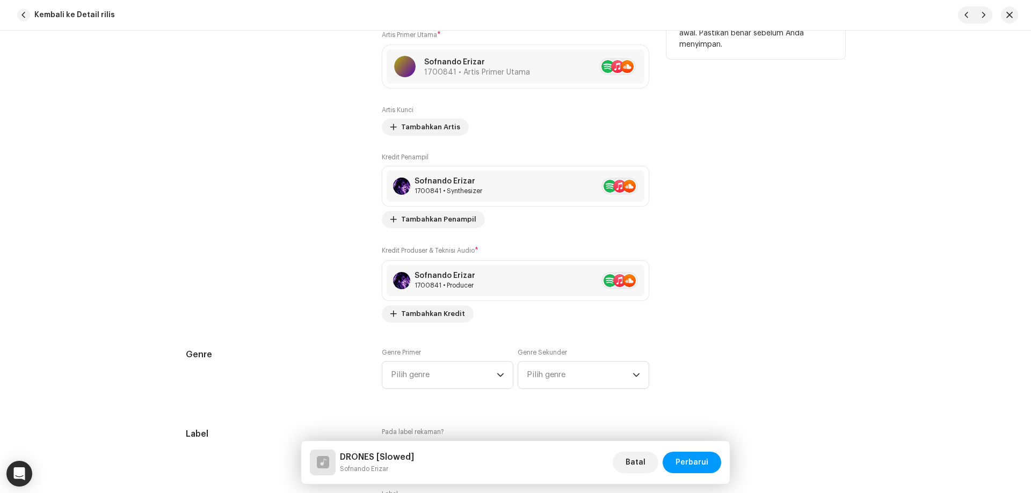
scroll to position [913, 0]
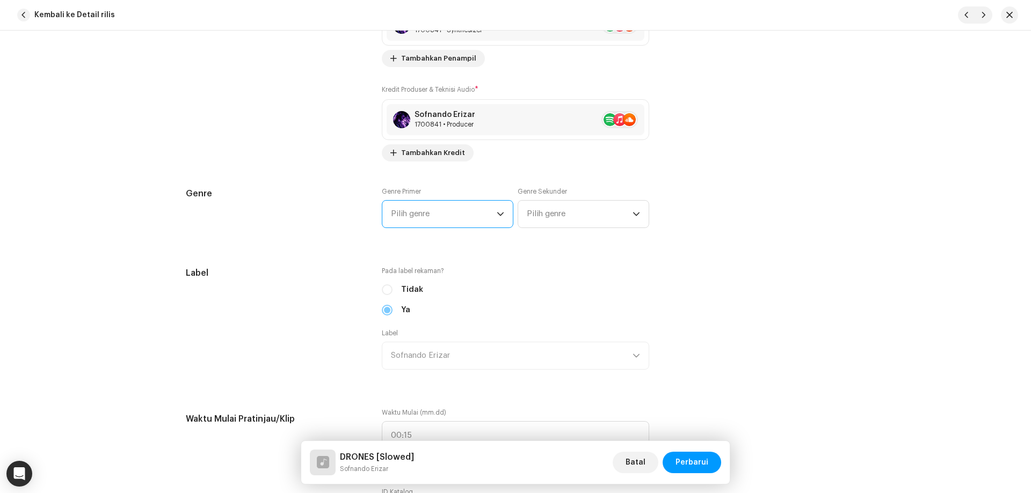
click at [460, 209] on span "Pilih genre" at bounding box center [444, 214] width 106 height 27
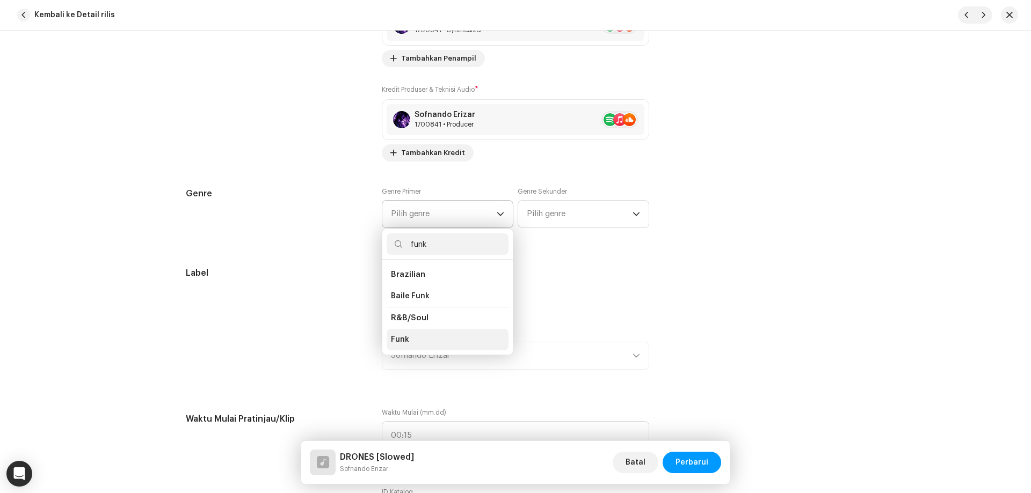
type input "funk"
click at [417, 340] on li "Funk" at bounding box center [448, 339] width 122 height 21
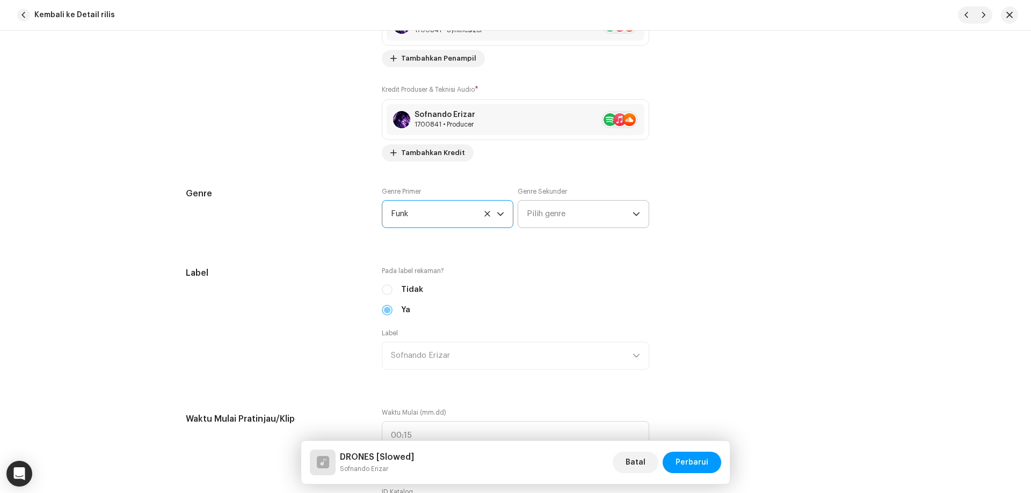
click at [557, 209] on span "Pilih genre" at bounding box center [580, 214] width 106 height 27
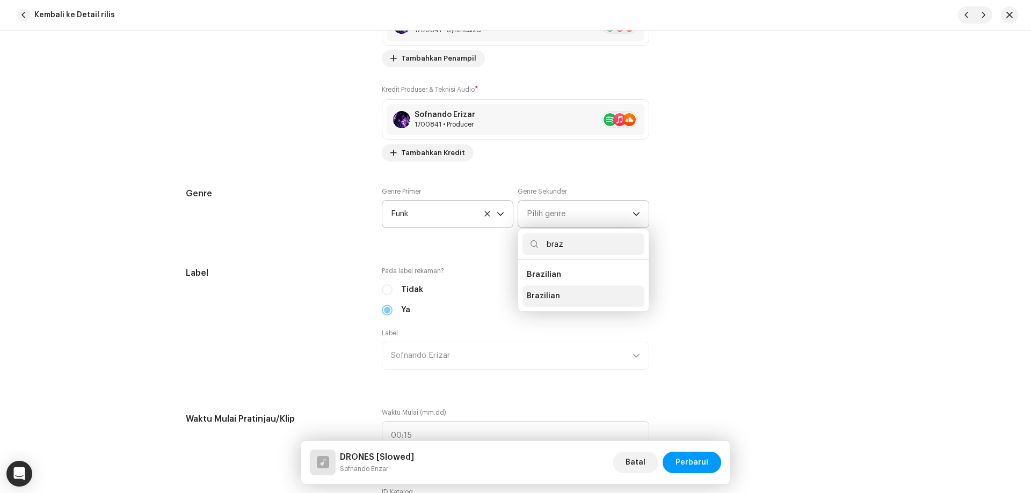
type input "braz"
drag, startPoint x: 569, startPoint y: 296, endPoint x: 560, endPoint y: 303, distance: 11.5
click at [568, 297] on li "Brazilian" at bounding box center [583, 296] width 122 height 21
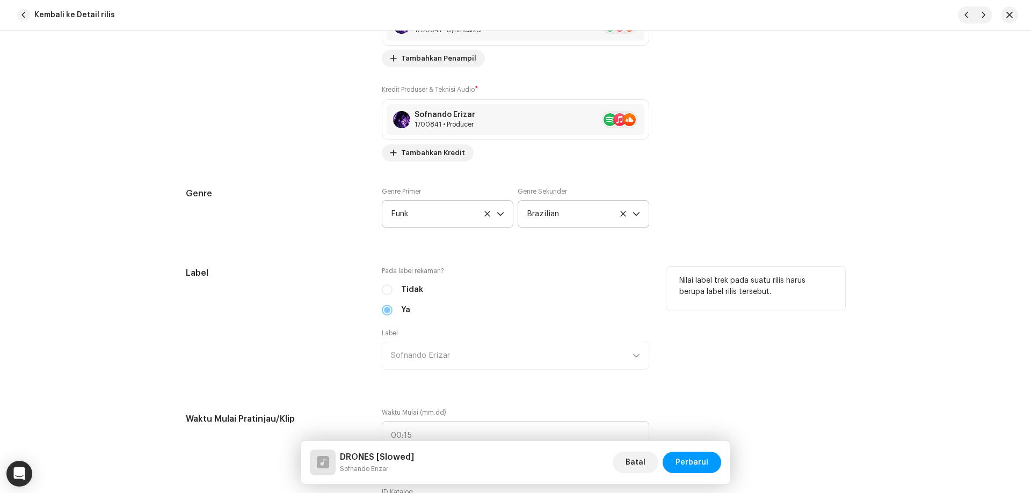
click at [384, 314] on div "Ya" at bounding box center [515, 310] width 267 height 12
click at [416, 353] on div "Label Sofnando Erizar" at bounding box center [515, 349] width 267 height 41
click at [384, 289] on div "Tidak" at bounding box center [515, 290] width 267 height 12
click at [384, 311] on div "Ya" at bounding box center [515, 310] width 267 height 12
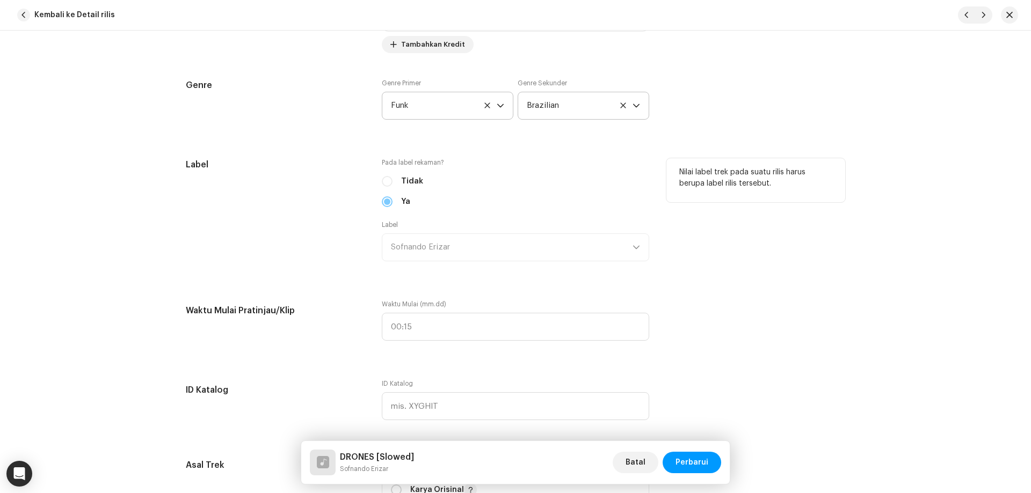
scroll to position [1127, 0]
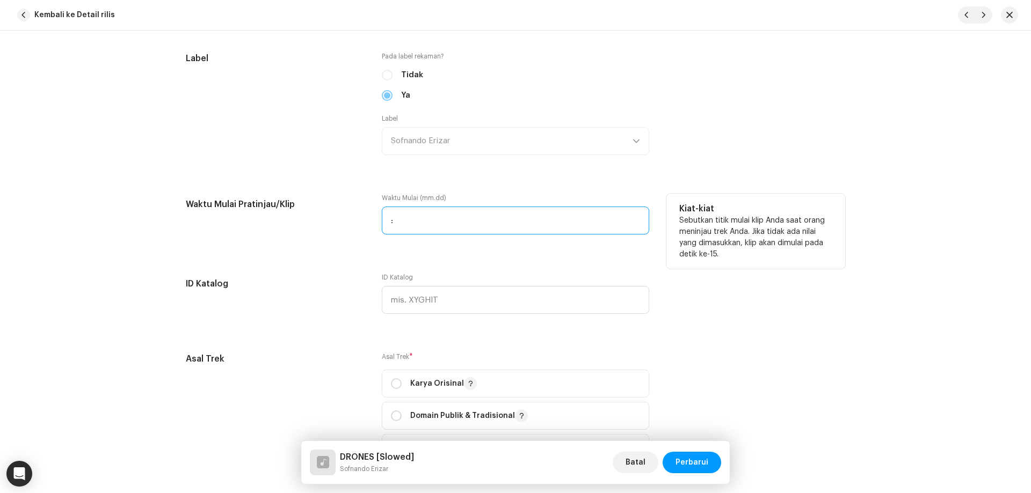
click at [443, 223] on input ":" at bounding box center [515, 221] width 267 height 28
type input "00:00"
click at [432, 261] on div "Detail trek Selesaikan hal berikut untuk menyelesaikan trek Anda. 1 dari 3 Tamb…" at bounding box center [516, 196] width 694 height 2534
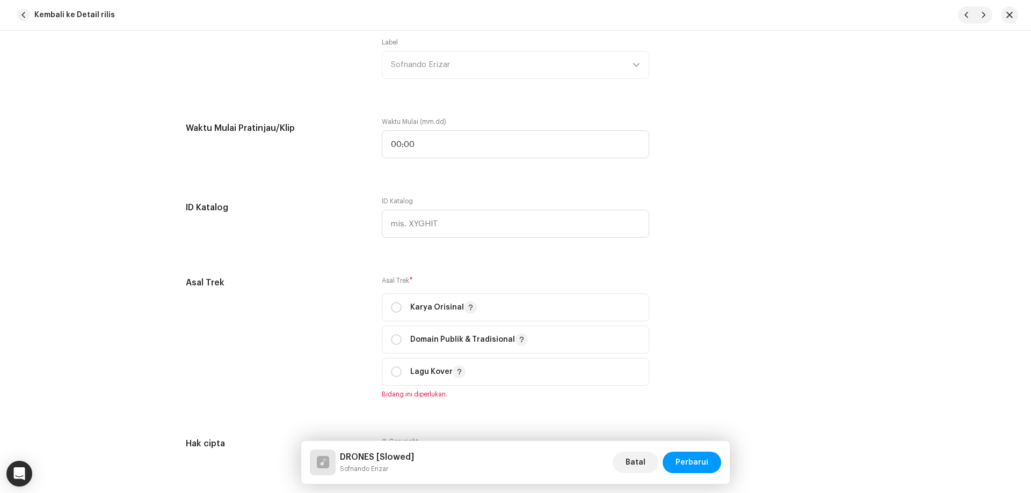
scroll to position [1342, 0]
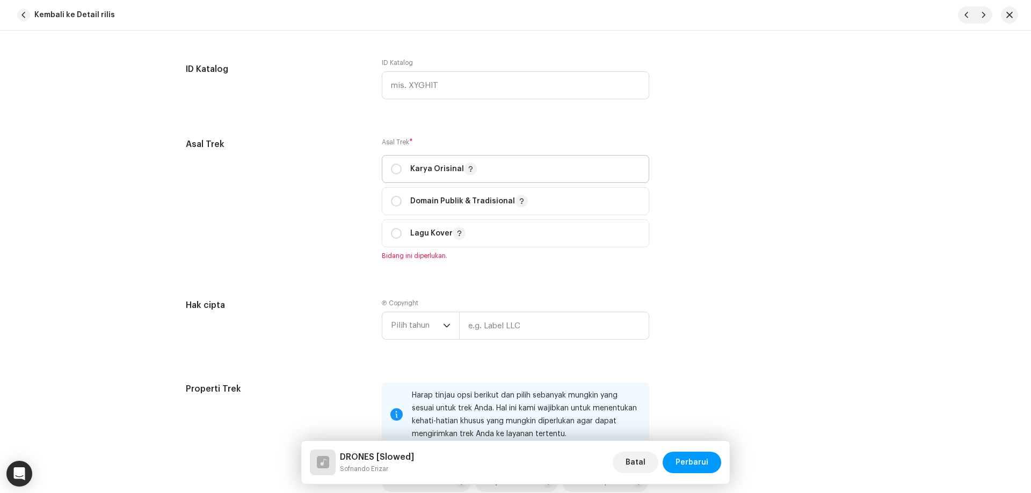
click at [403, 169] on div "Karya Orisinal" at bounding box center [434, 169] width 86 height 13
radio input "true"
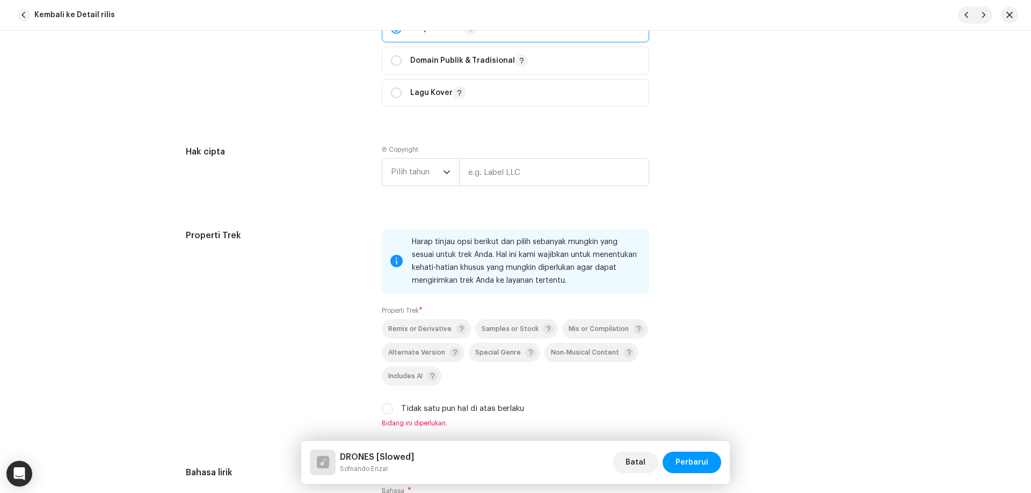
scroll to position [1503, 0]
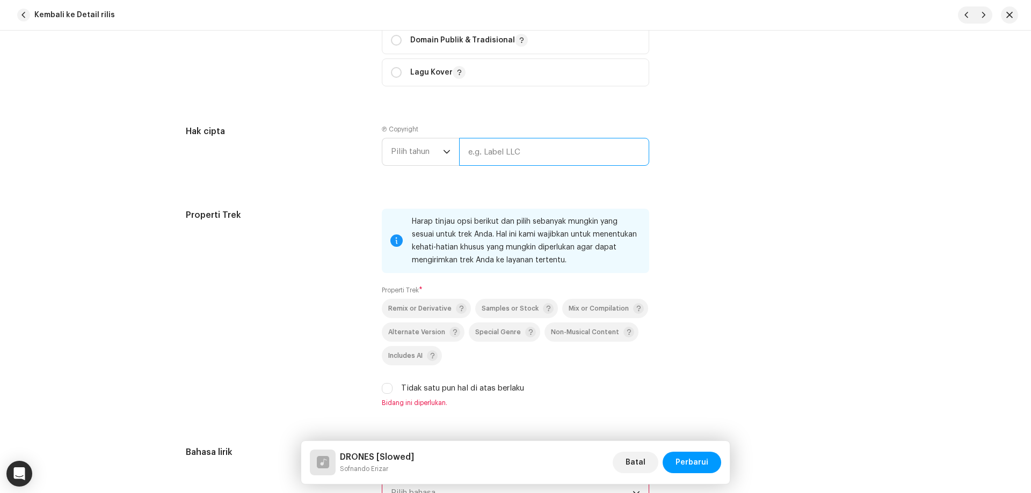
click at [475, 155] on input "text" at bounding box center [554, 152] width 190 height 28
type input "Sofnando Erizar"
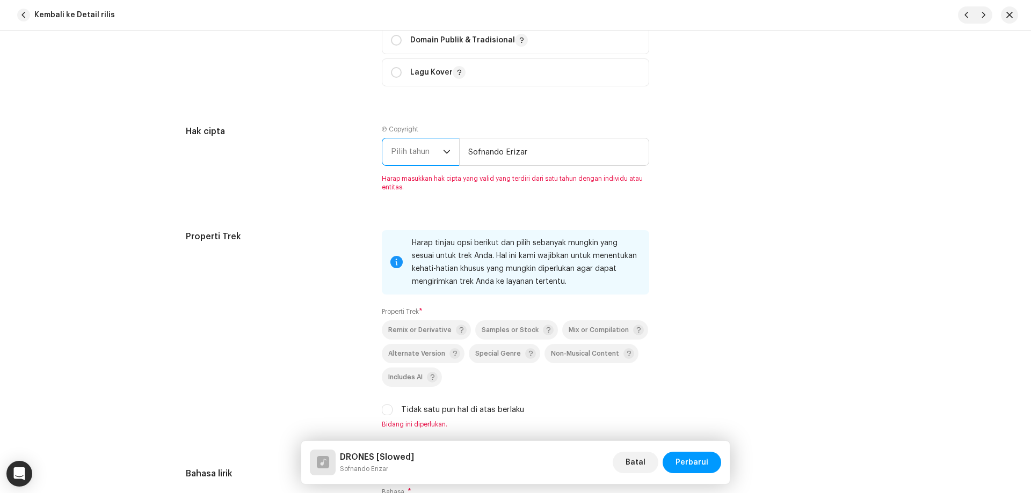
click at [398, 157] on span "Pilih tahun" at bounding box center [417, 151] width 52 height 27
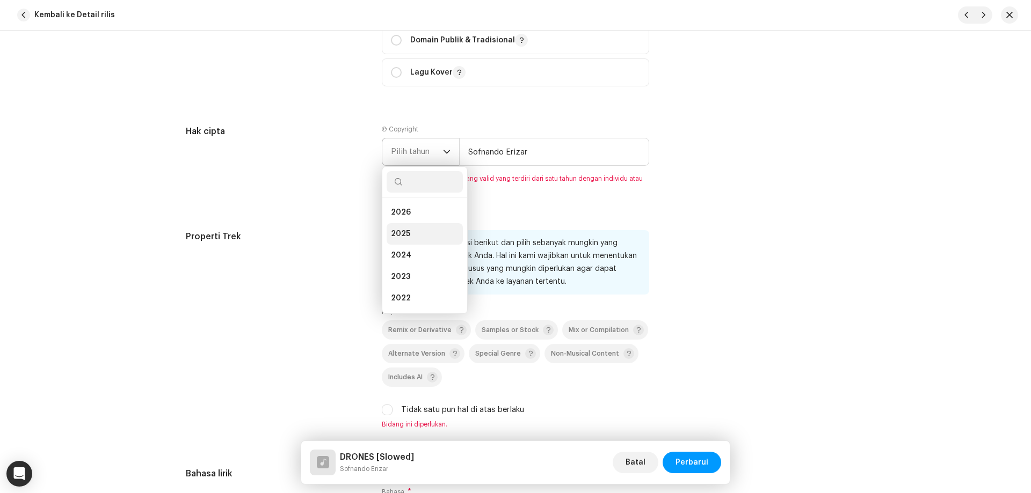
click at [415, 228] on li "2025" at bounding box center [425, 233] width 76 height 21
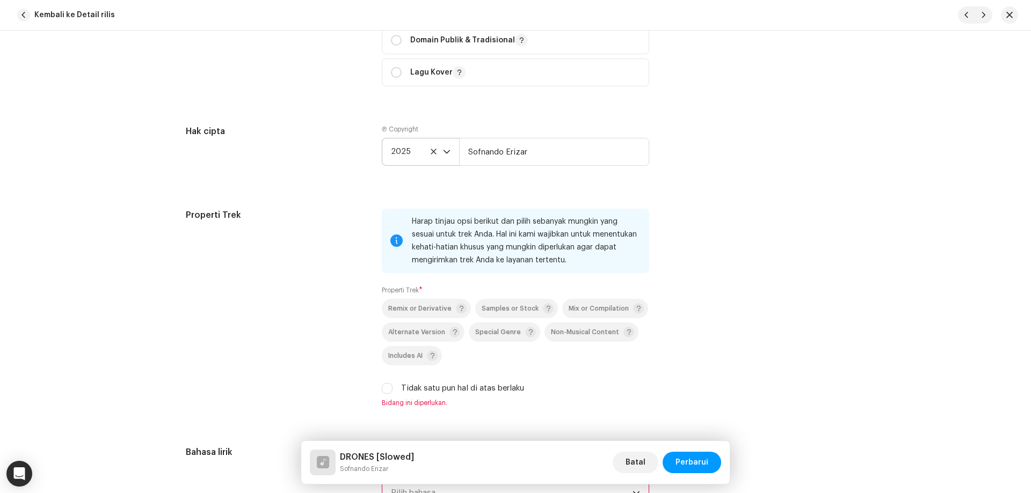
click at [338, 245] on div "Properti Trek" at bounding box center [275, 315] width 179 height 212
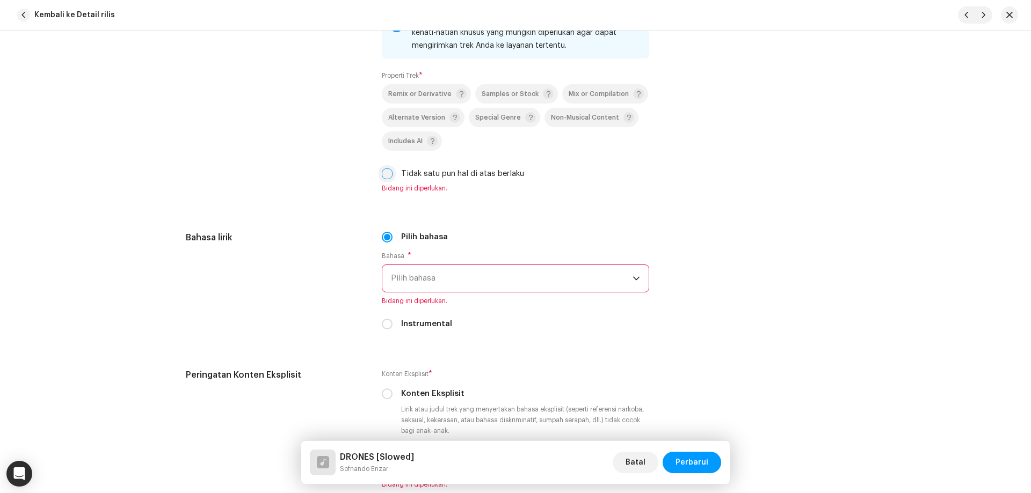
click at [387, 170] on input "Tidak satu pun hal di atas berlaku" at bounding box center [387, 174] width 11 height 11
checkbox input "true"
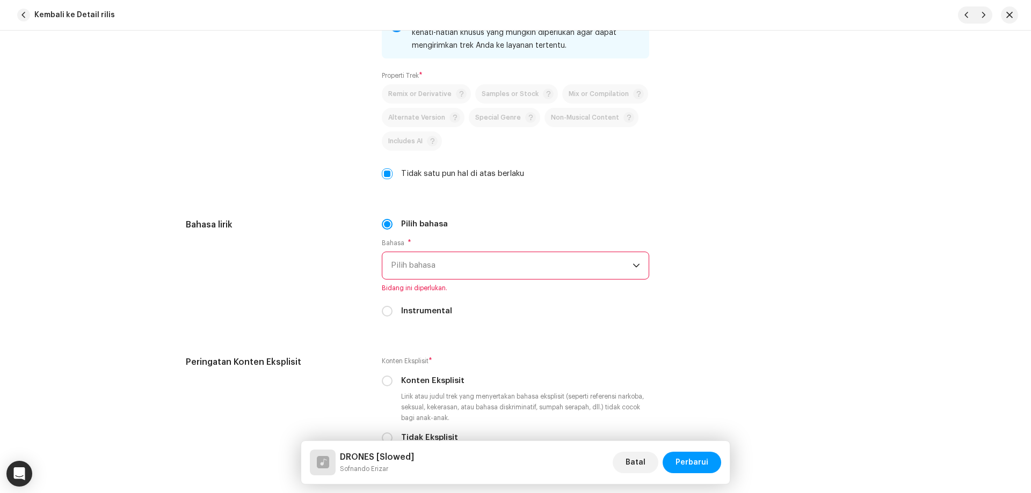
click at [411, 271] on span "Pilih bahasa" at bounding box center [512, 265] width 242 height 27
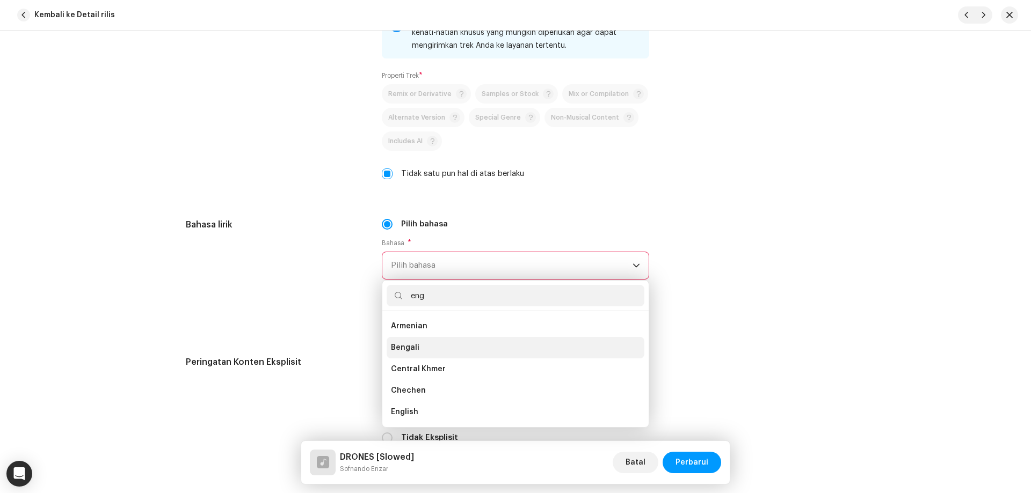
scroll to position [0, 0]
type input "eng"
click at [412, 349] on span "English" at bounding box center [404, 347] width 27 height 11
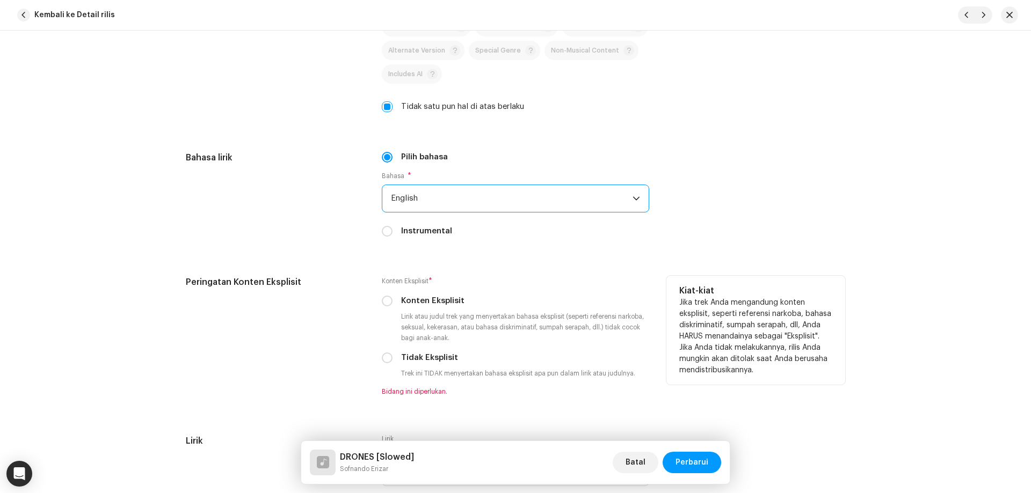
scroll to position [1879, 0]
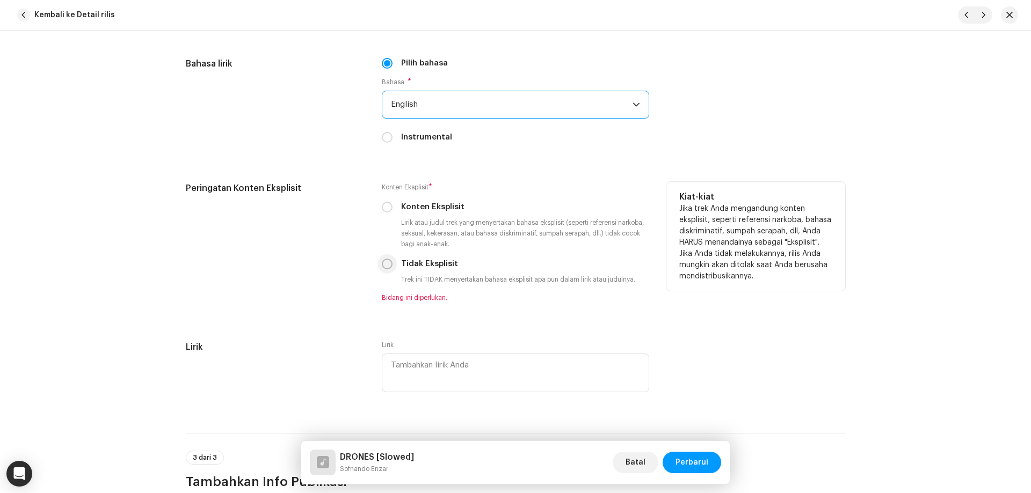
click at [387, 267] on input "Tidak Eksplisit" at bounding box center [387, 264] width 11 height 11
radio input "true"
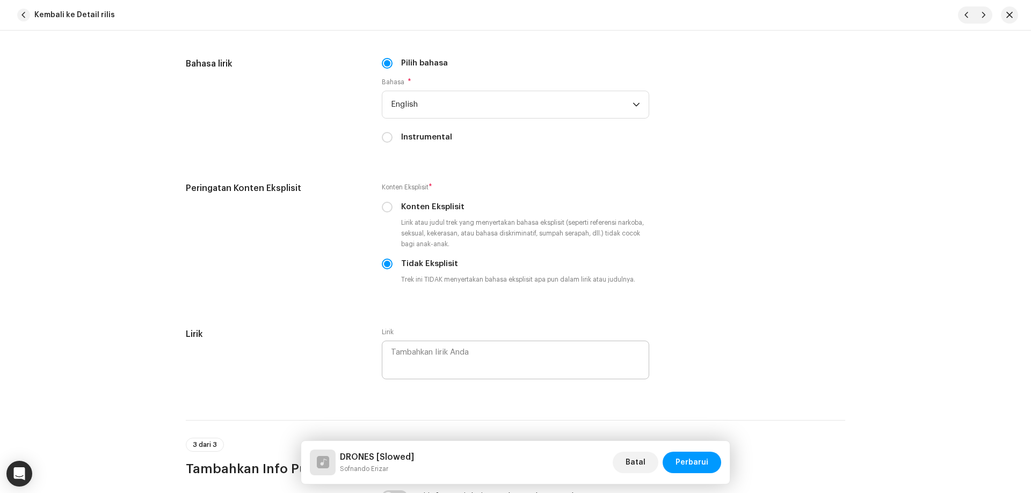
scroll to position [2147, 0]
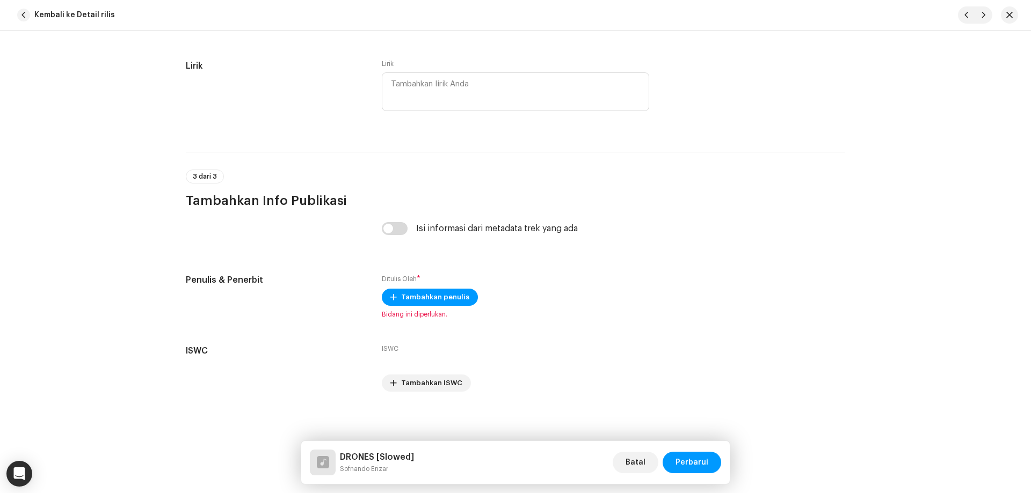
click at [397, 228] on input "checkbox" at bounding box center [395, 228] width 26 height 13
checkbox input "true"
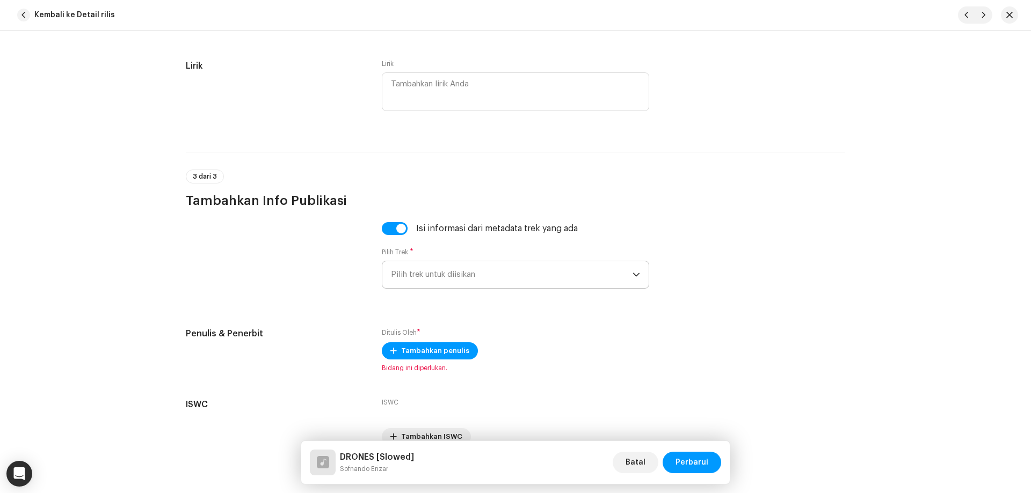
click at [447, 269] on span "Pilih trek untuk diisikan" at bounding box center [512, 274] width 242 height 27
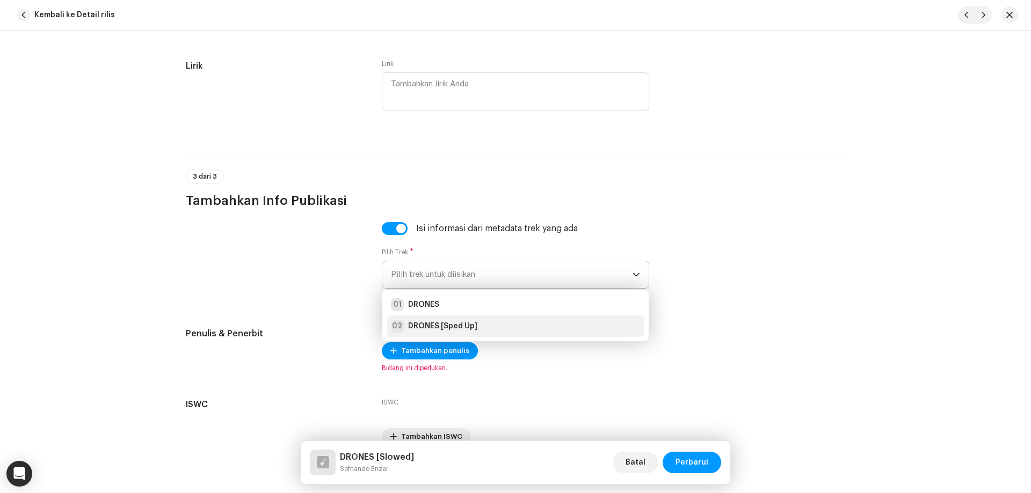
click at [449, 324] on strong "DRONES [Sped Up]" at bounding box center [442, 326] width 69 height 11
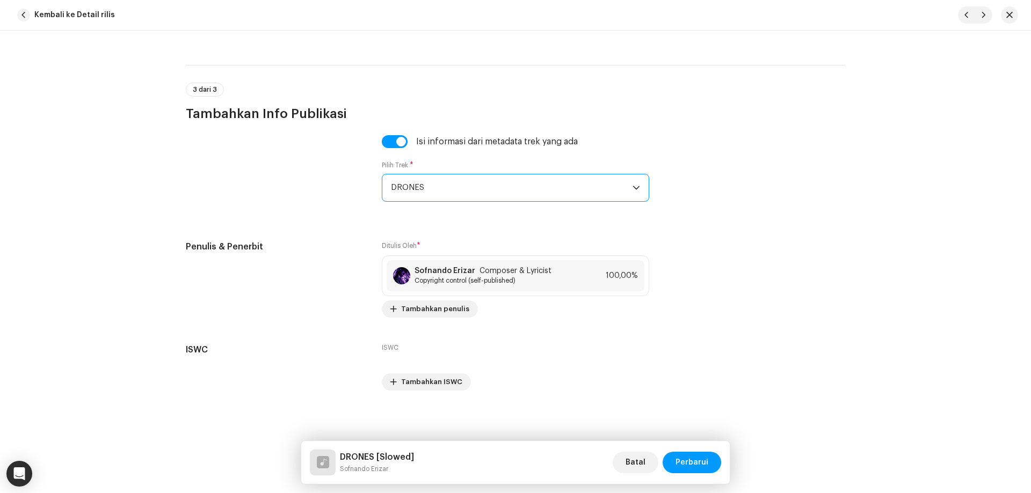
scroll to position [2235, 0]
click at [704, 465] on span "Perbarui" at bounding box center [691, 462] width 33 height 21
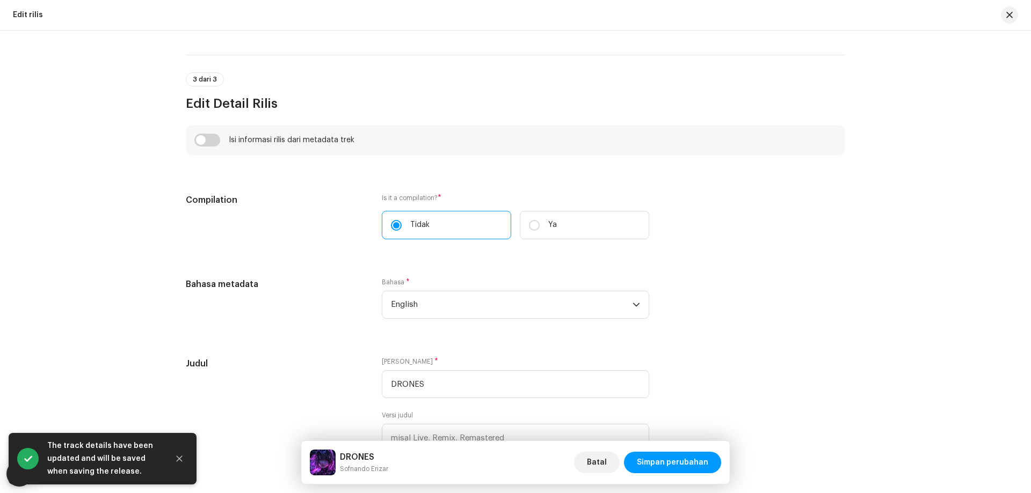
scroll to position [805, 0]
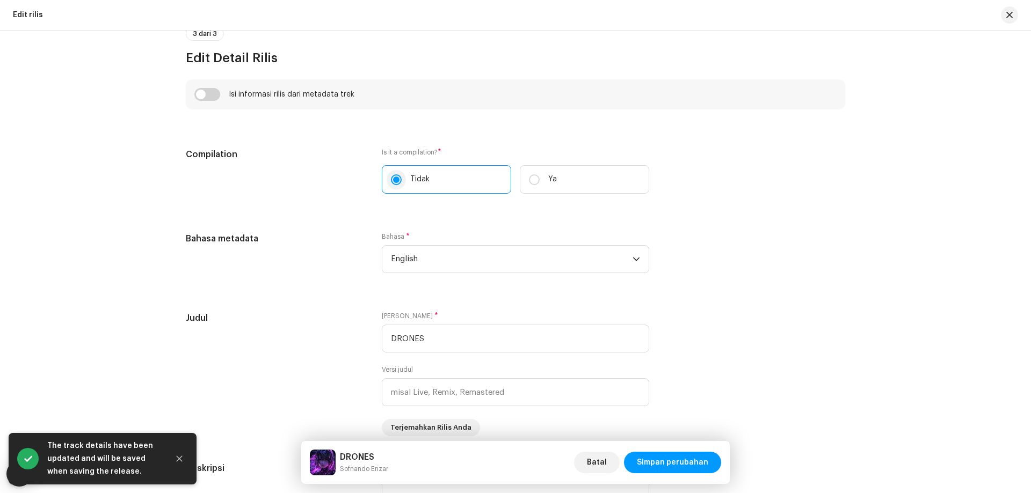
click at [393, 178] on input "Tidak" at bounding box center [396, 179] width 11 height 11
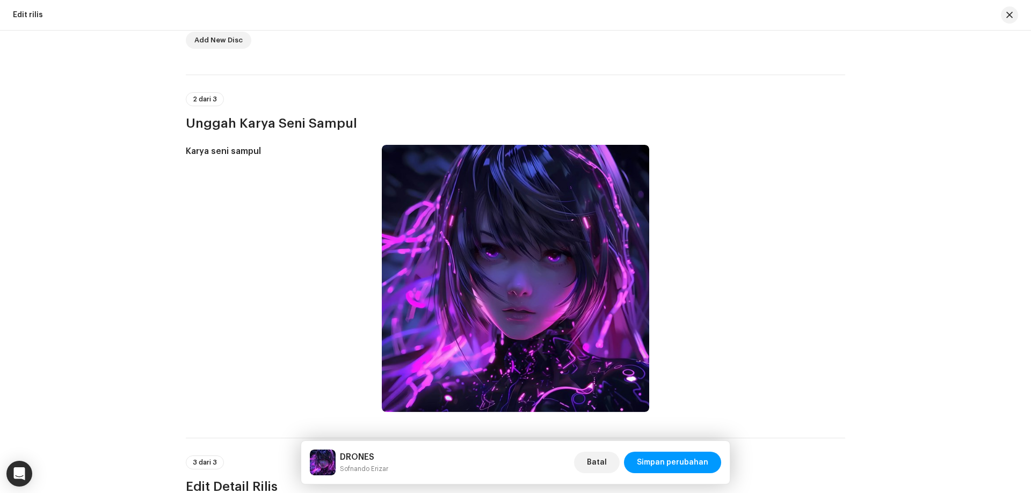
scroll to position [591, 0]
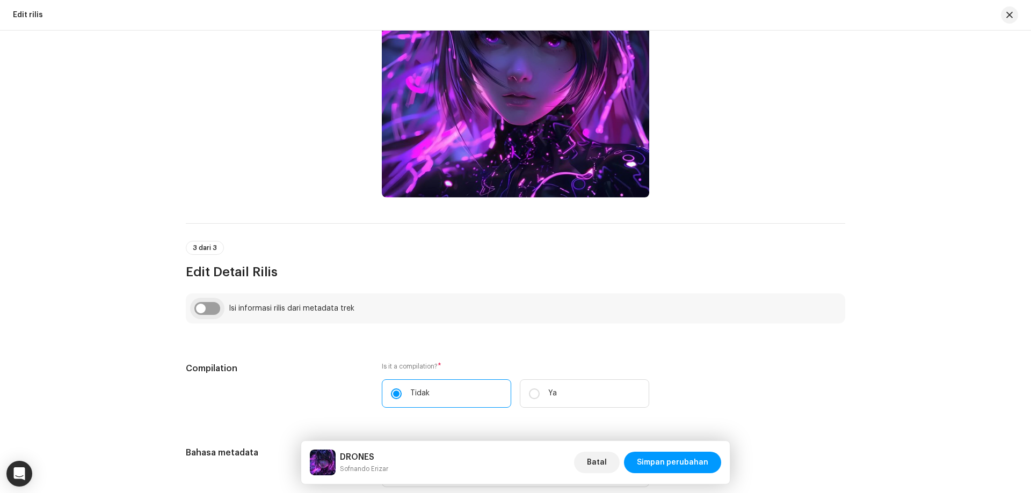
click at [207, 310] on input "checkbox" at bounding box center [207, 308] width 26 height 13
checkbox input "true"
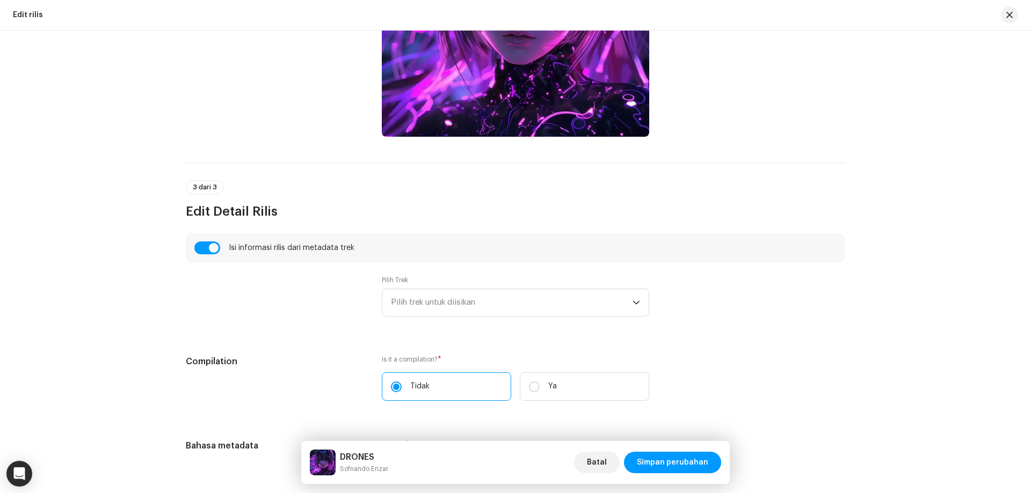
scroll to position [752, 0]
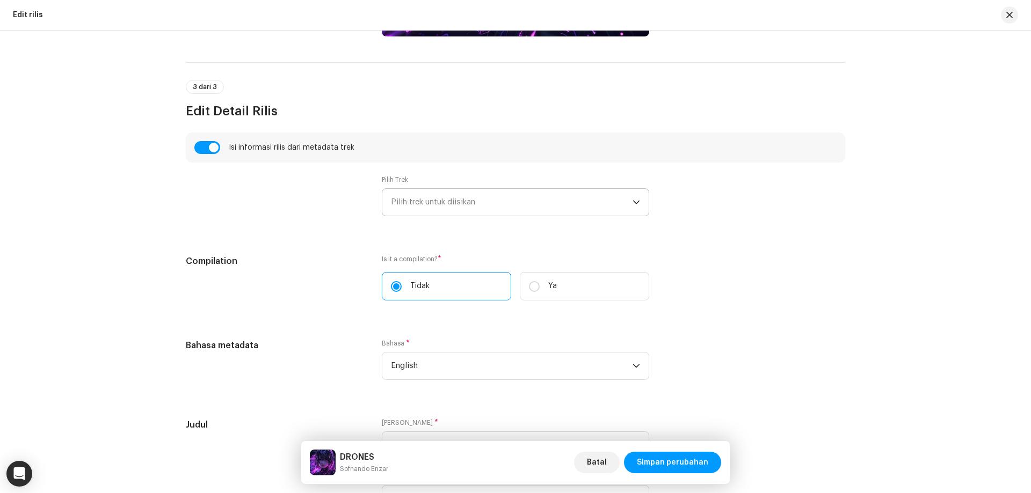
click at [434, 207] on span "Pilih trek untuk diisikan" at bounding box center [512, 202] width 242 height 27
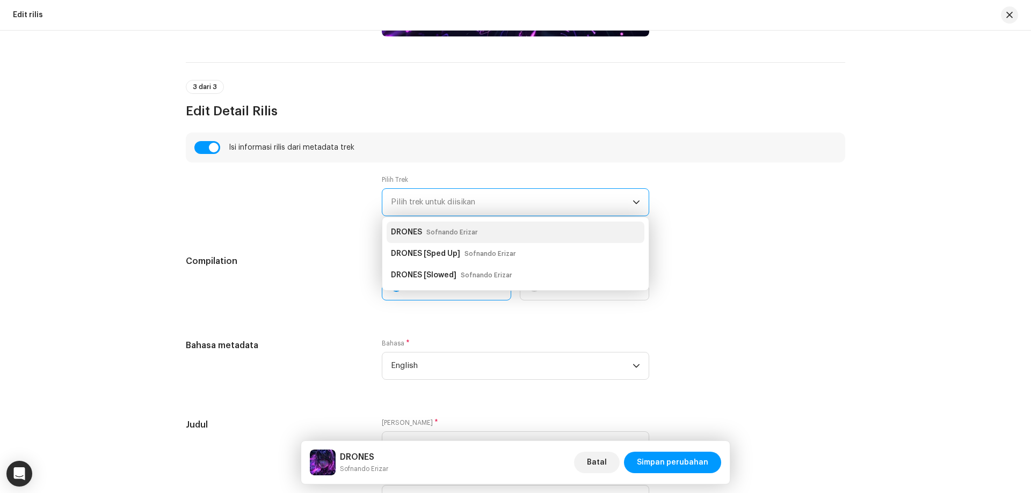
click at [429, 234] on small "Sofnando Erizar" at bounding box center [452, 232] width 52 height 11
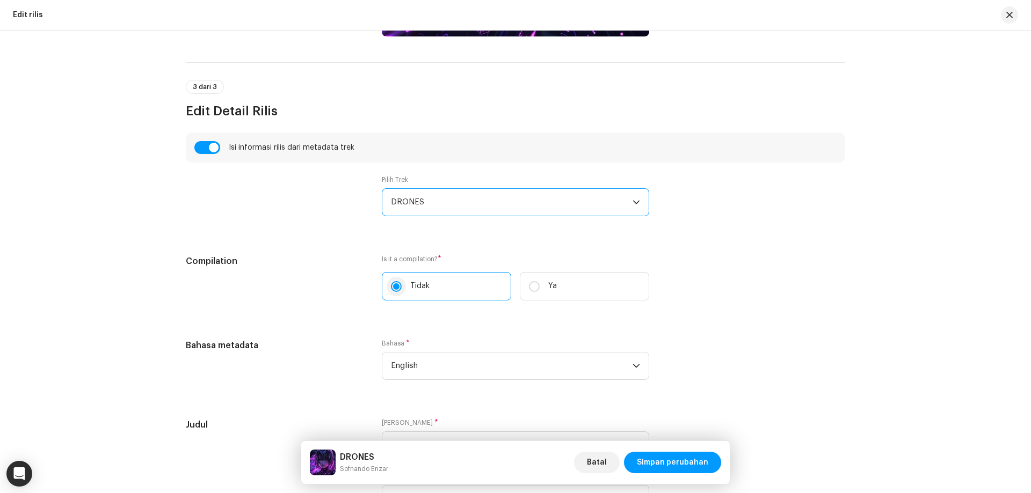
click at [391, 287] on input "Tidak" at bounding box center [396, 286] width 11 height 11
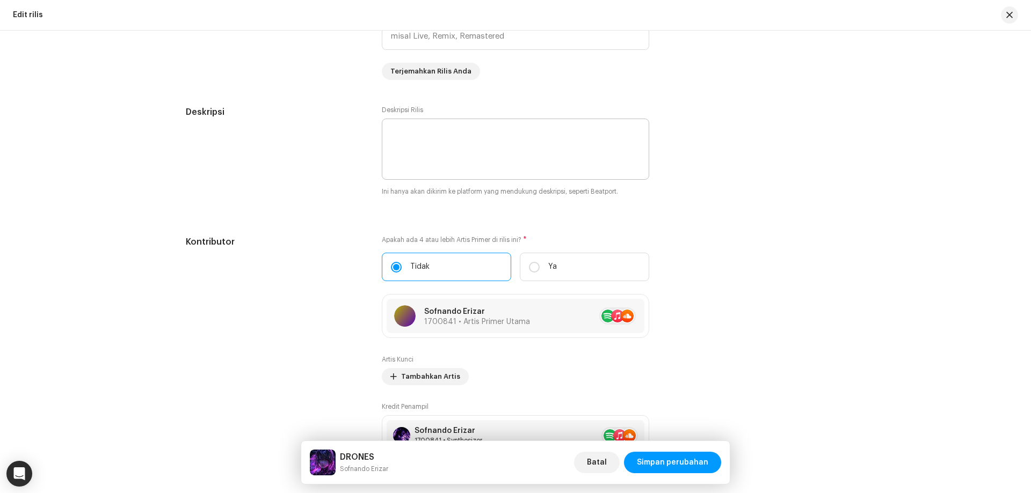
scroll to position [1289, 0]
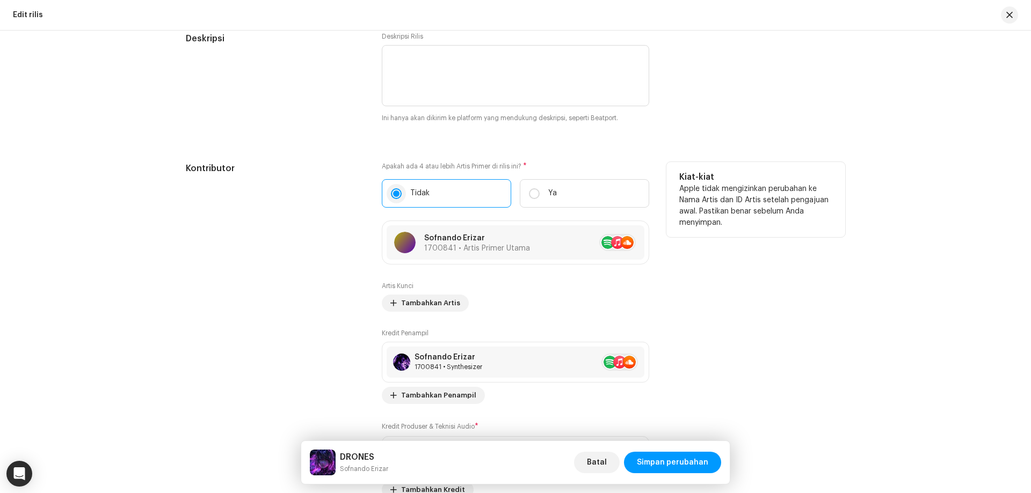
click at [391, 195] on input "Tidak" at bounding box center [396, 193] width 11 height 11
drag, startPoint x: 476, startPoint y: 249, endPoint x: 476, endPoint y: 286, distance: 37.0
click at [473, 287] on div "Apakah ada 4 atau lebih Artis Primer di rilis ini? * Tidak Ya Sofnando Erizar 1…" at bounding box center [515, 330] width 267 height 337
click at [481, 282] on div "Artis Kunci Tambahkan Artis" at bounding box center [515, 297] width 267 height 30
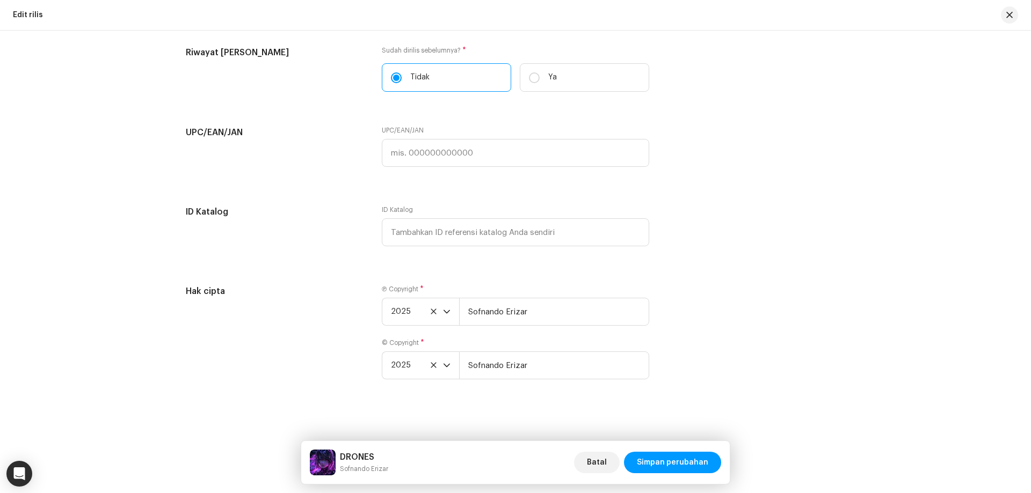
scroll to position [1987, 0]
click at [667, 461] on span "Simpan perubahan" at bounding box center [672, 462] width 71 height 21
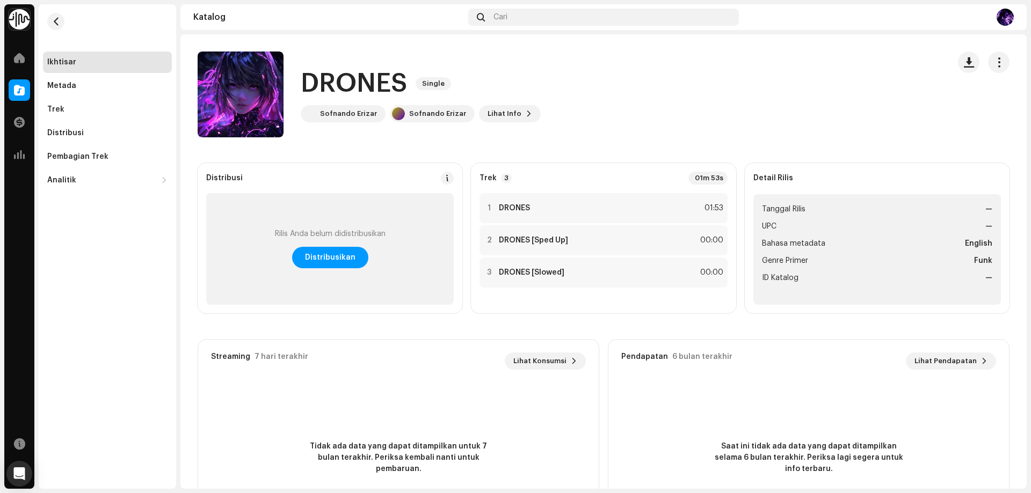
click at [517, 180] on div "Trek 3 01m 53s" at bounding box center [602, 178] width 247 height 13
click at [433, 83] on span "Single" at bounding box center [432, 83] width 35 height 13
click at [994, 62] on span "button" at bounding box center [999, 62] width 10 height 9
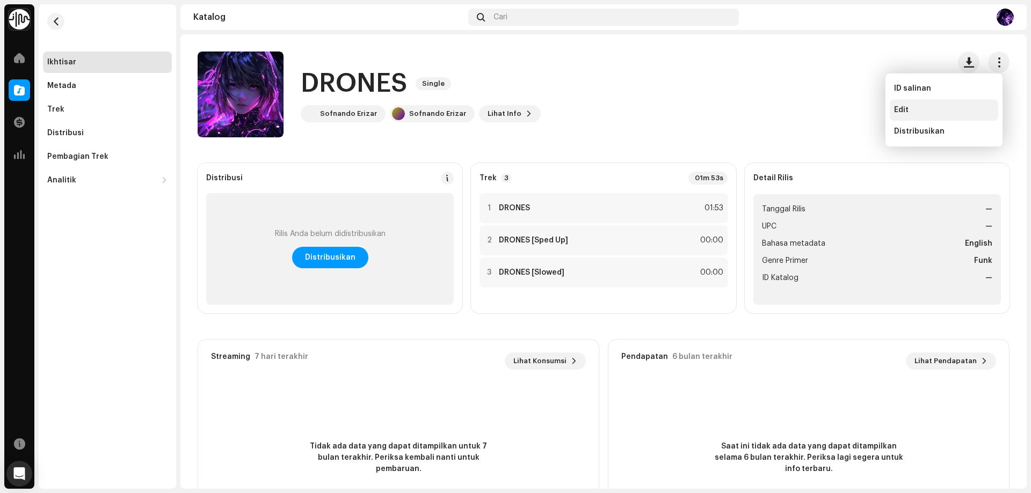
click at [921, 107] on div "Edit" at bounding box center [944, 110] width 100 height 9
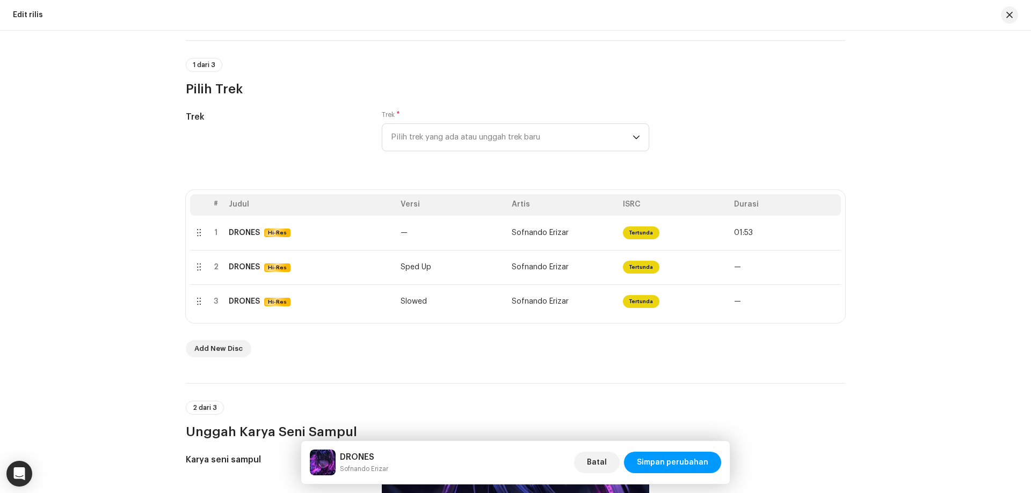
scroll to position [161, 0]
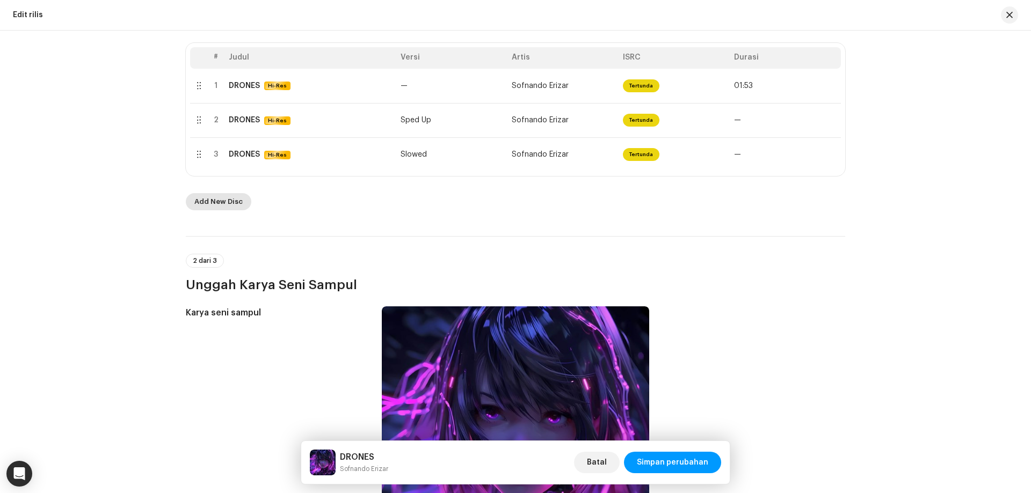
click at [217, 202] on span "Add New Disc" at bounding box center [218, 201] width 48 height 21
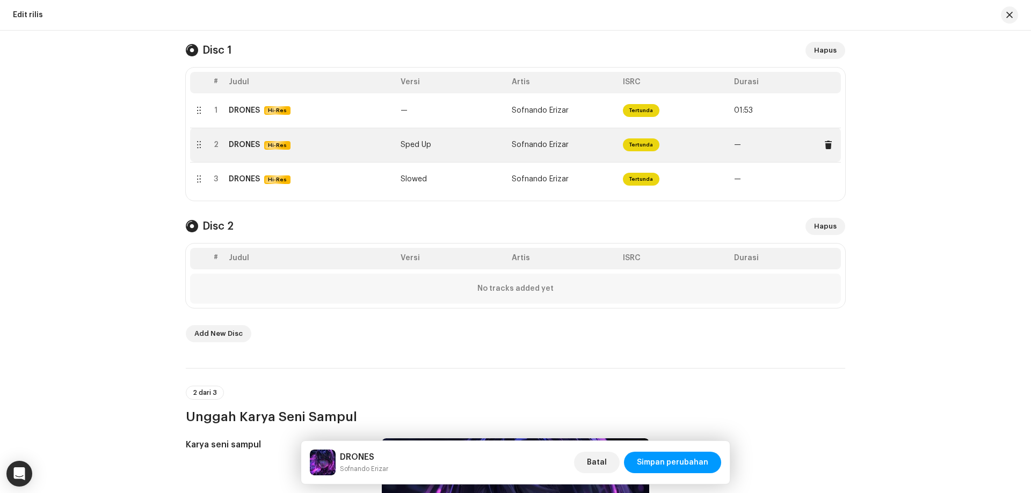
scroll to position [215, 0]
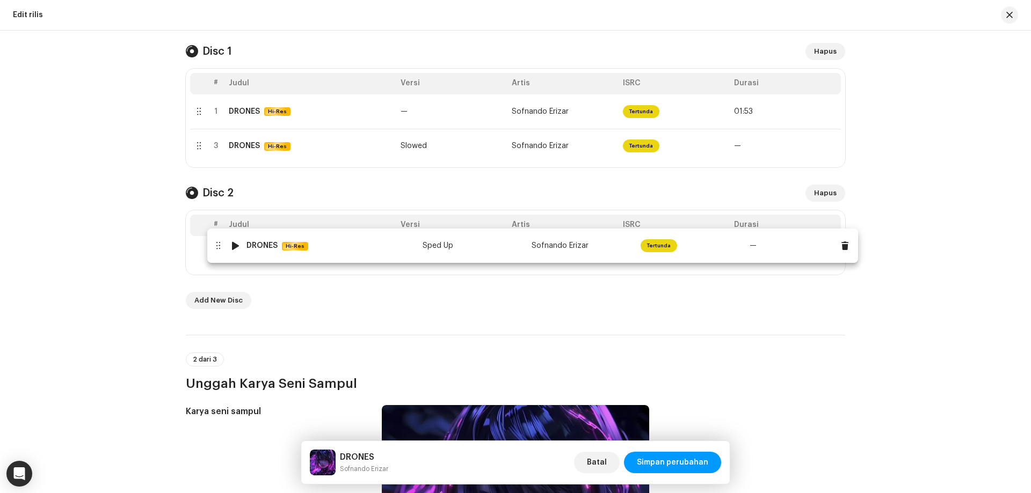
drag, startPoint x: 317, startPoint y: 149, endPoint x: 334, endPoint y: 249, distance: 100.9
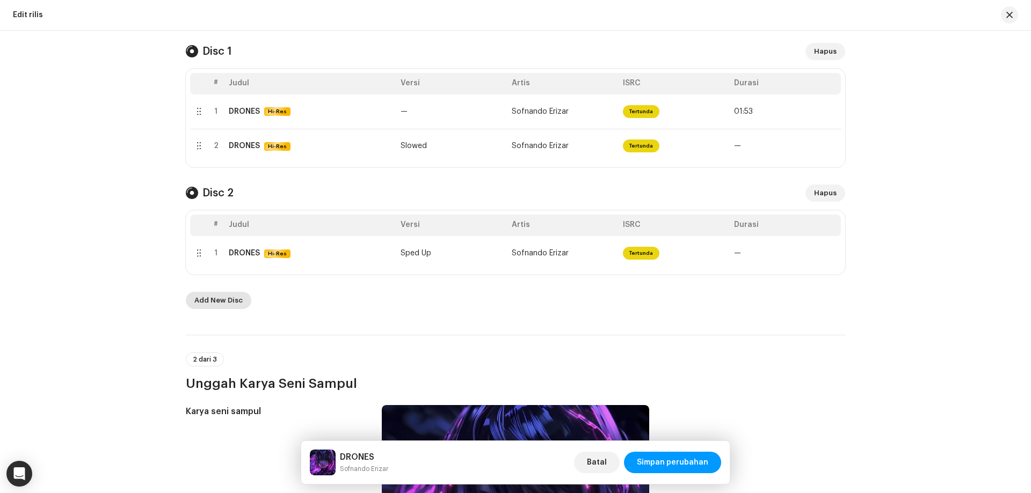
click at [211, 302] on span "Add New Disc" at bounding box center [218, 300] width 48 height 21
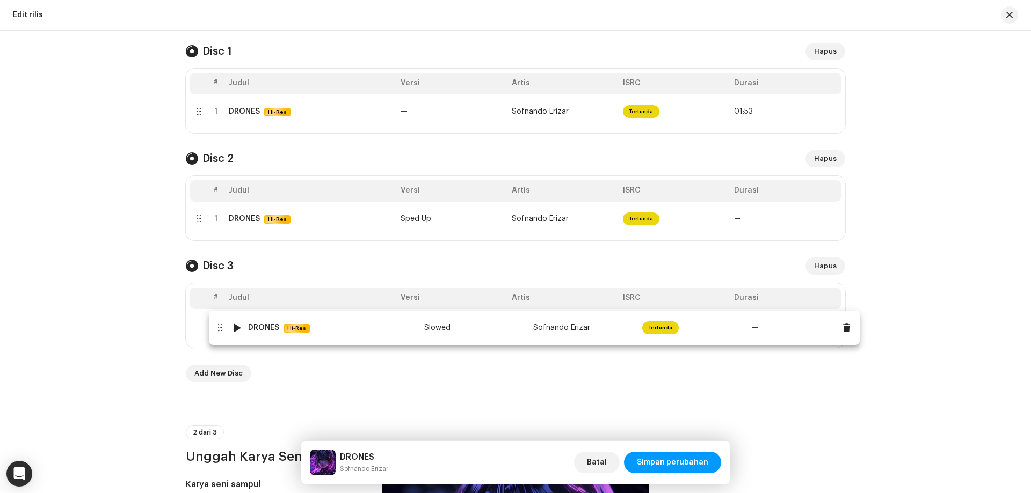
drag, startPoint x: 320, startPoint y: 145, endPoint x: 341, endPoint y: 327, distance: 182.6
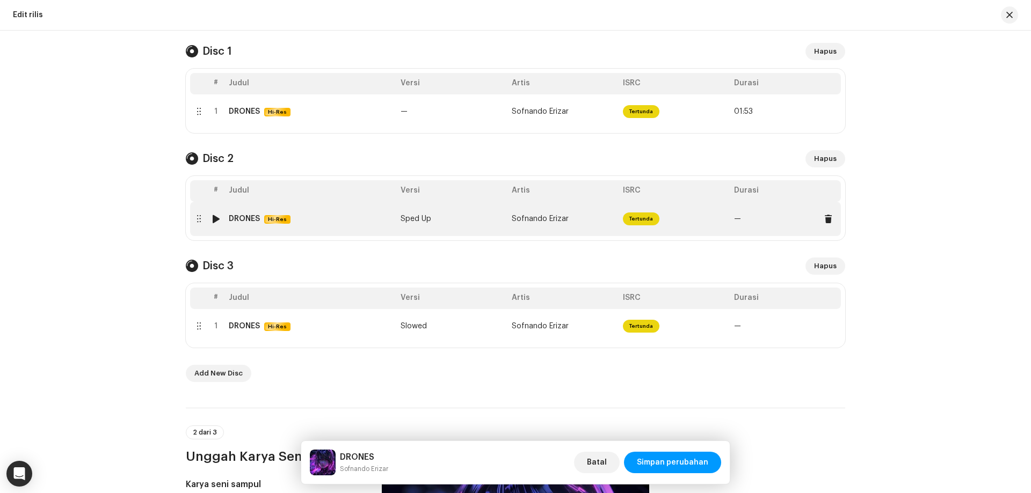
click at [213, 221] on div at bounding box center [216, 219] width 8 height 9
click at [212, 218] on div at bounding box center [216, 219] width 8 height 9
click at [582, 216] on td "Sofnando Erizar" at bounding box center [562, 219] width 111 height 34
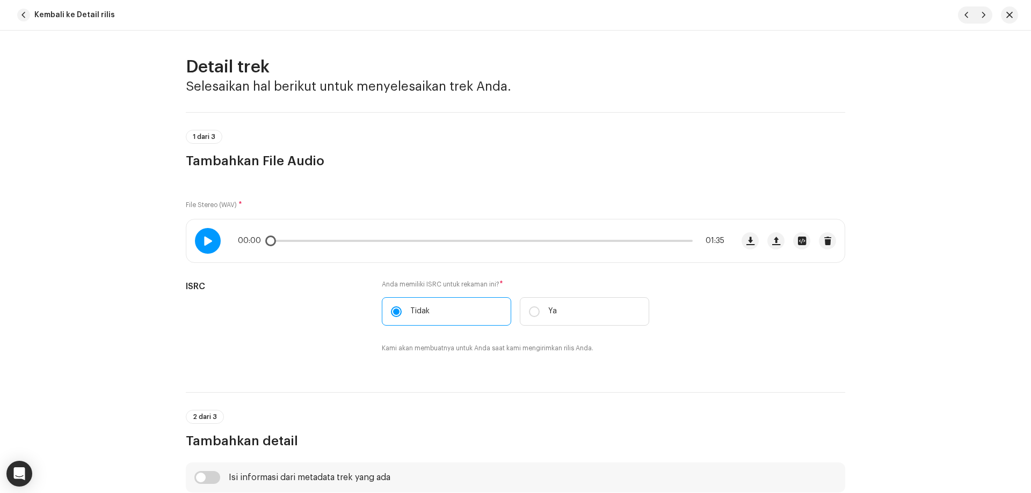
click at [211, 242] on div at bounding box center [208, 241] width 26 height 26
click at [430, 244] on div "00:02 01:35" at bounding box center [481, 241] width 486 height 9
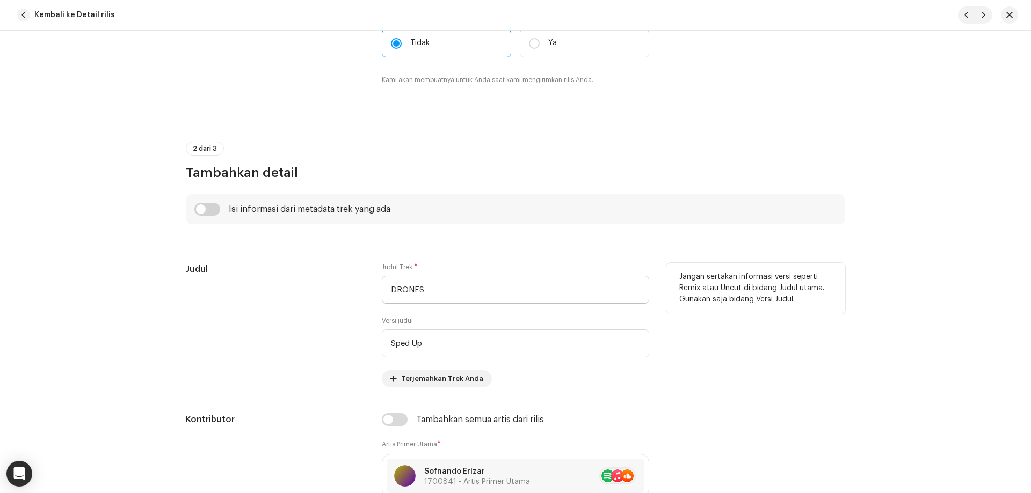
scroll to position [54, 0]
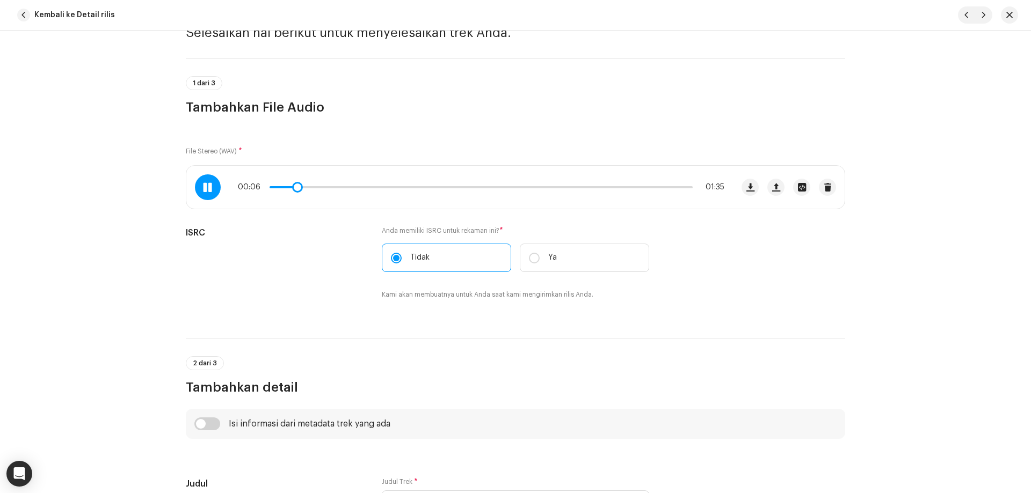
click at [206, 192] on span at bounding box center [207, 187] width 9 height 9
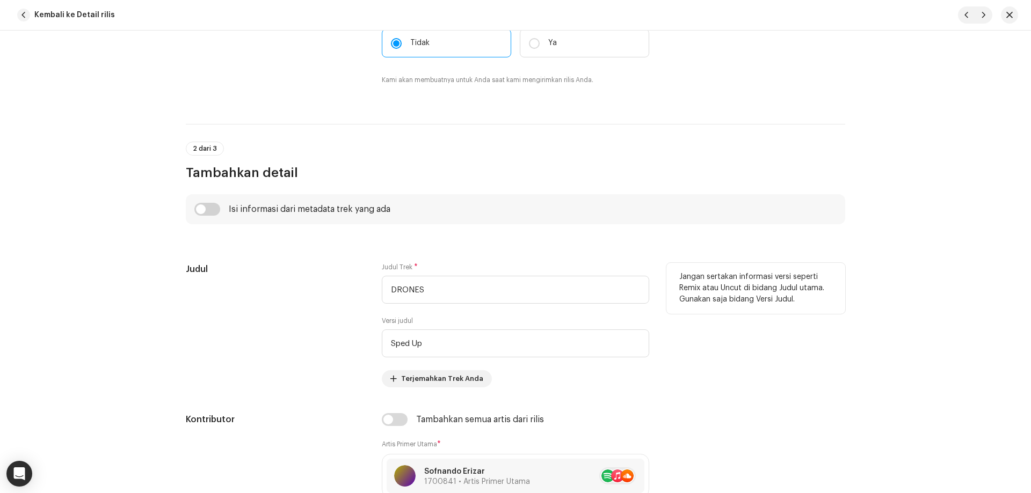
scroll to position [0, 0]
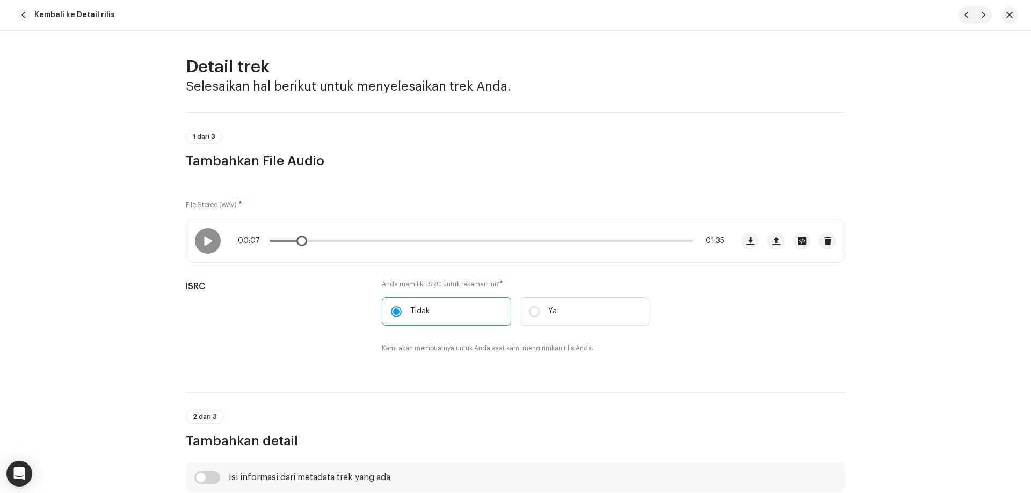
drag, startPoint x: 551, startPoint y: 245, endPoint x: 570, endPoint y: 245, distance: 18.8
click at [554, 245] on div "00:07 01:35" at bounding box center [481, 241] width 486 height 9
drag, startPoint x: 570, startPoint y: 245, endPoint x: 583, endPoint y: 243, distance: 13.1
click at [581, 244] on div "00:07 01:35" at bounding box center [481, 241] width 486 height 9
click at [592, 239] on div "00:07 01:35" at bounding box center [481, 241] width 486 height 9
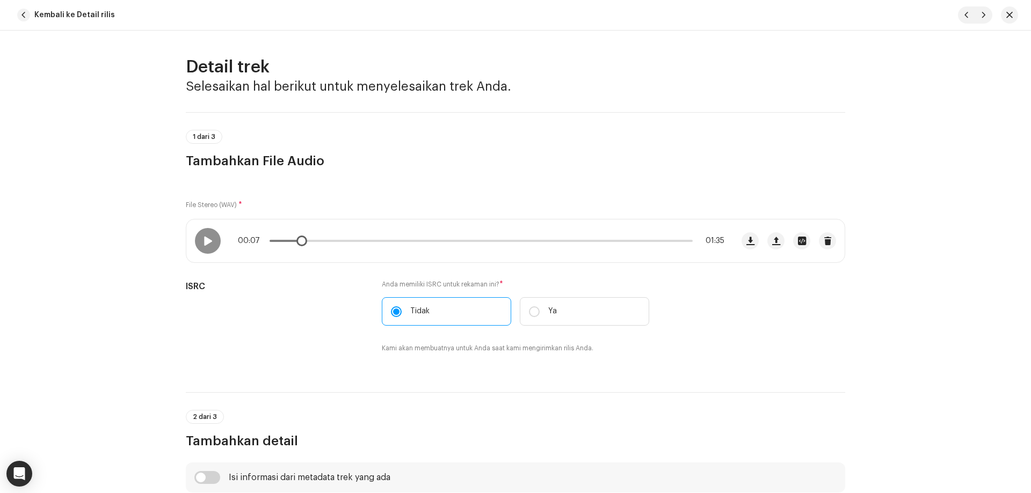
click at [629, 243] on div "00:07 01:35" at bounding box center [481, 241] width 486 height 9
click at [629, 242] on div "00:07 01:35" at bounding box center [481, 241] width 486 height 9
click at [570, 241] on p-slider at bounding box center [480, 241] width 423 height 2
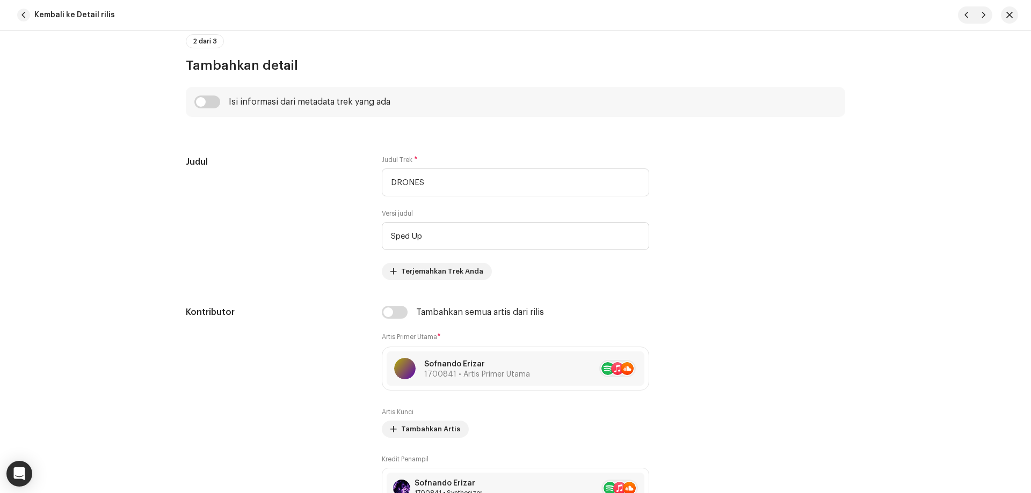
scroll to position [107, 0]
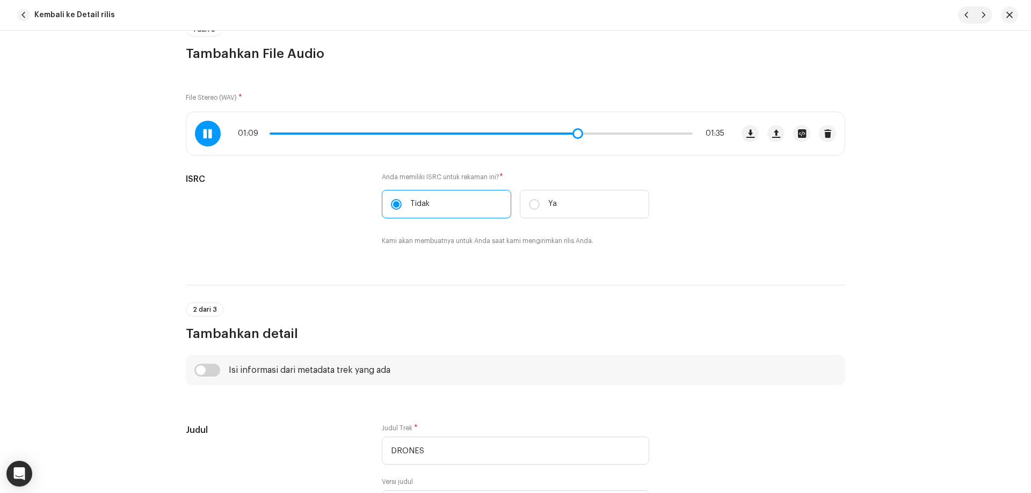
click at [203, 134] on span at bounding box center [207, 133] width 9 height 9
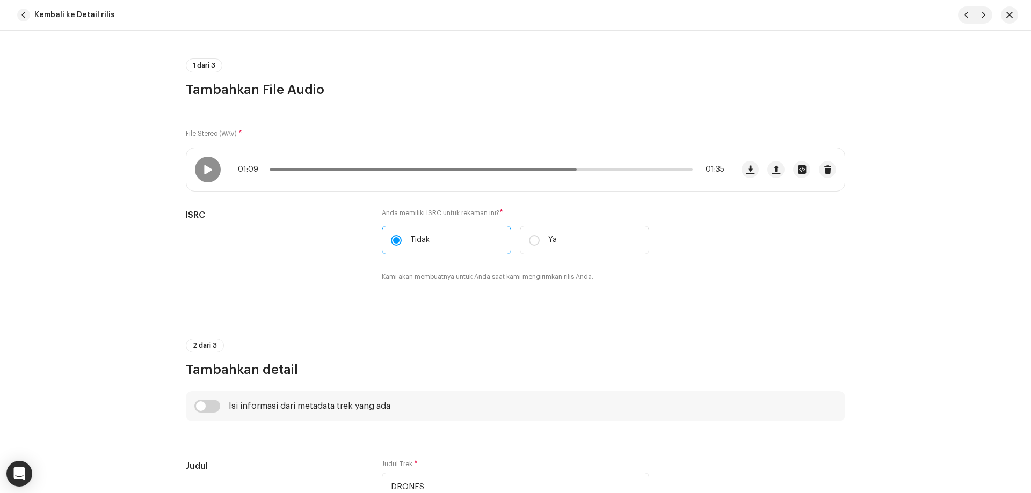
scroll to position [0, 0]
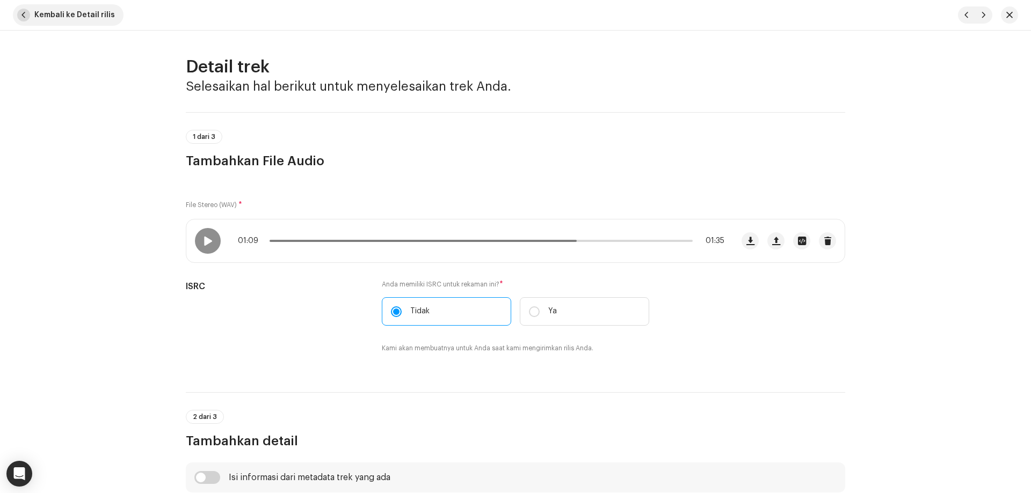
click at [45, 16] on span "Kembali ke Detail rilis" at bounding box center [74, 14] width 81 height 21
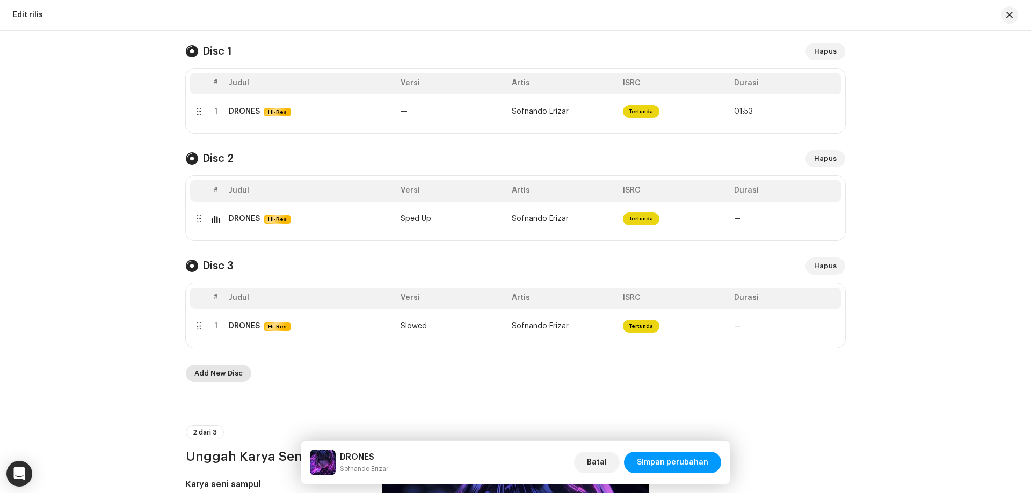
click at [209, 373] on span "Add New Disc" at bounding box center [218, 373] width 48 height 21
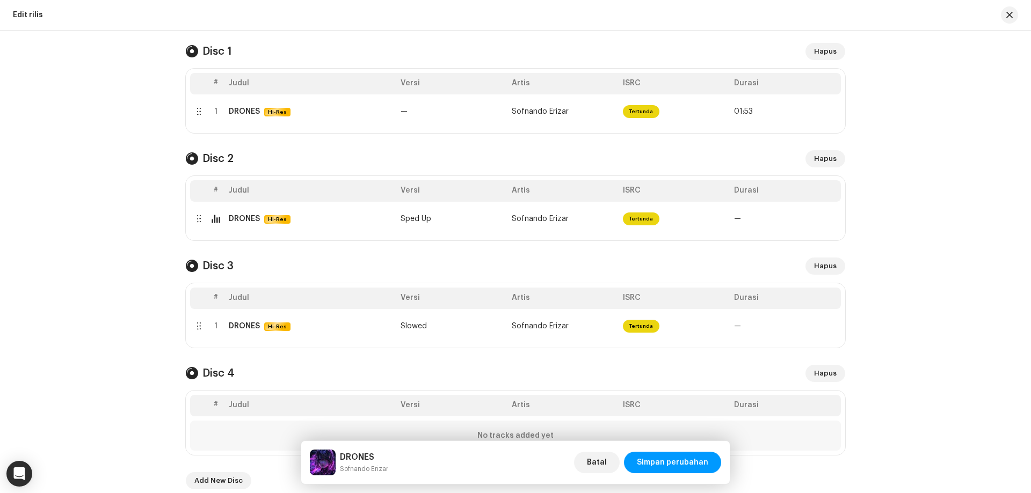
scroll to position [322, 0]
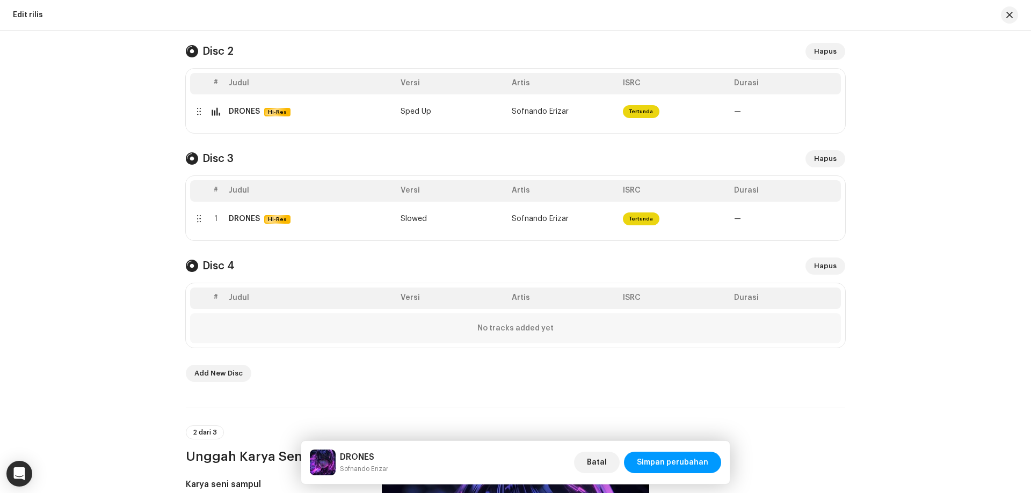
click at [500, 331] on strong "No tracks added yet" at bounding box center [515, 328] width 76 height 9
click at [535, 323] on div "No tracks added yet" at bounding box center [515, 329] width 651 height 30
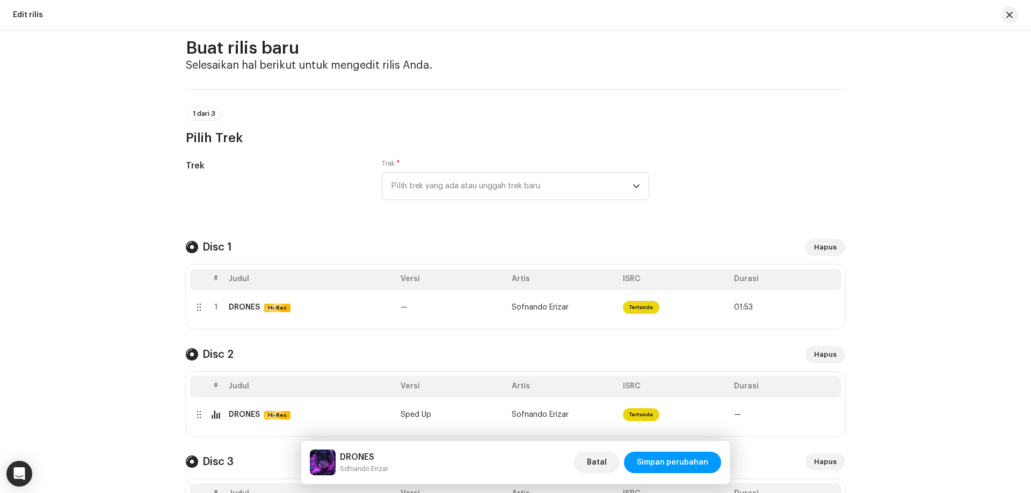
scroll to position [0, 0]
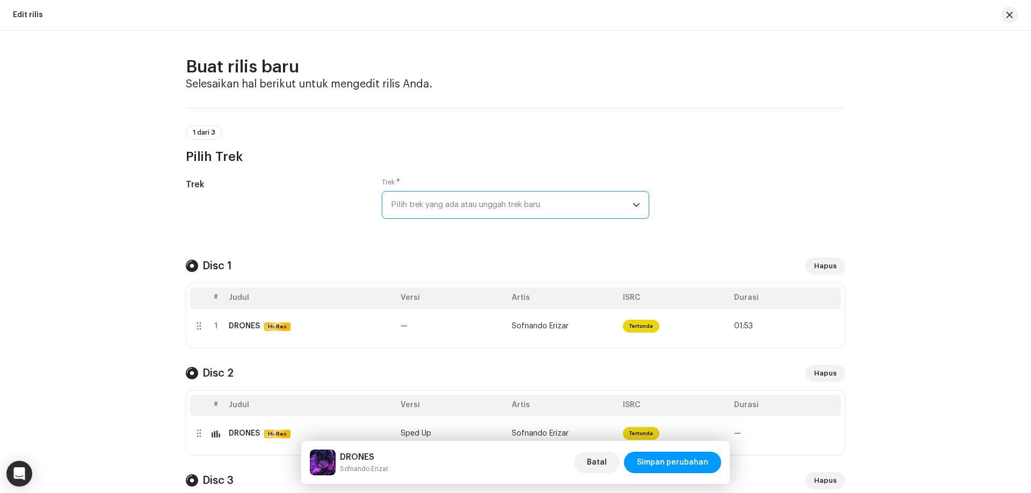
click at [506, 206] on span "Pilih trek yang ada atau unggah trek baru" at bounding box center [512, 205] width 242 height 27
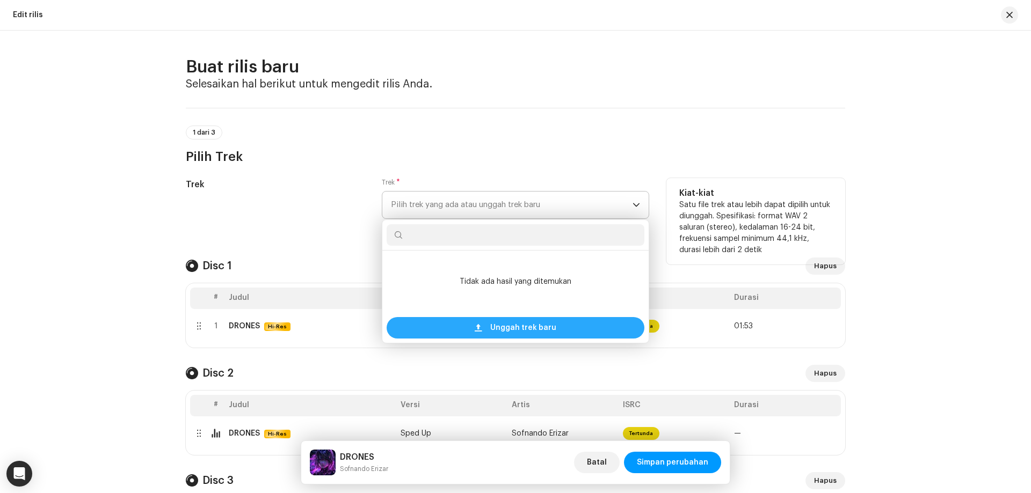
click at [479, 324] on span at bounding box center [478, 328] width 7 height 9
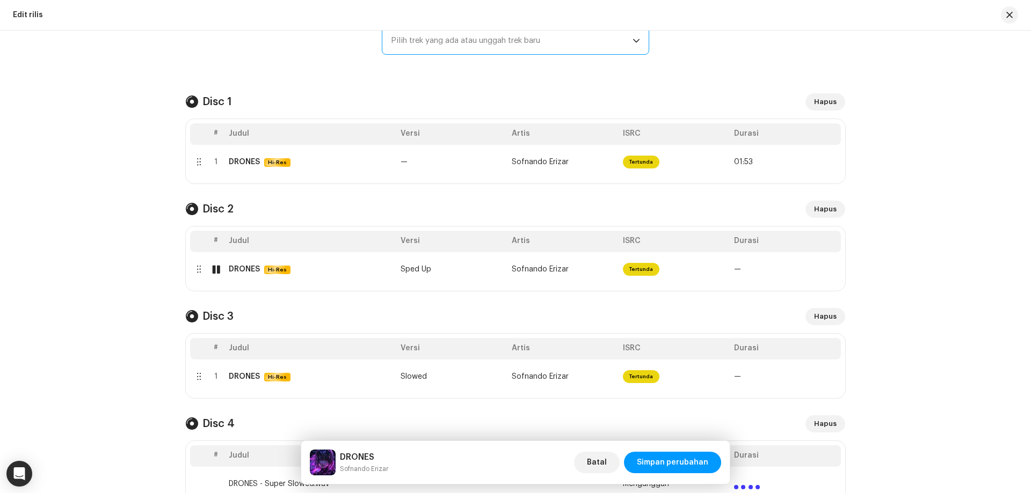
scroll to position [161, 0]
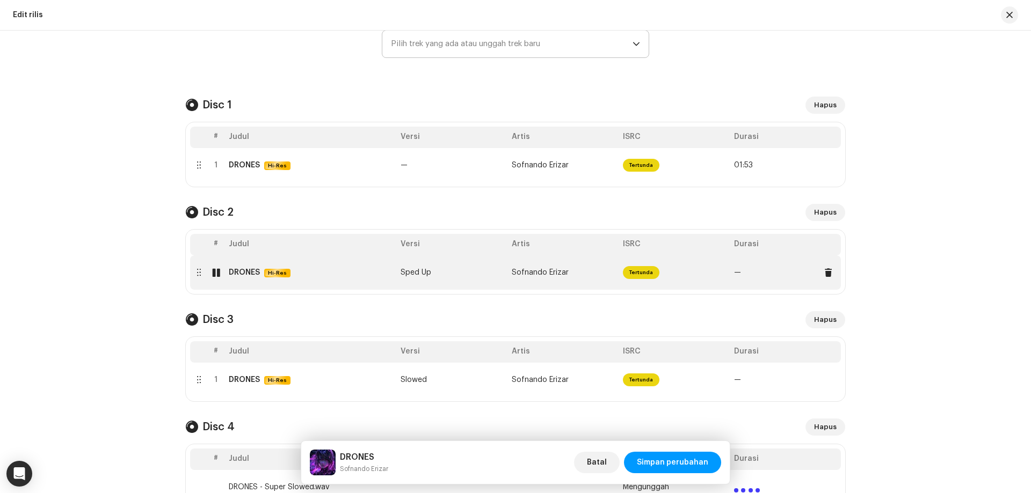
click at [217, 271] on div at bounding box center [216, 272] width 8 height 9
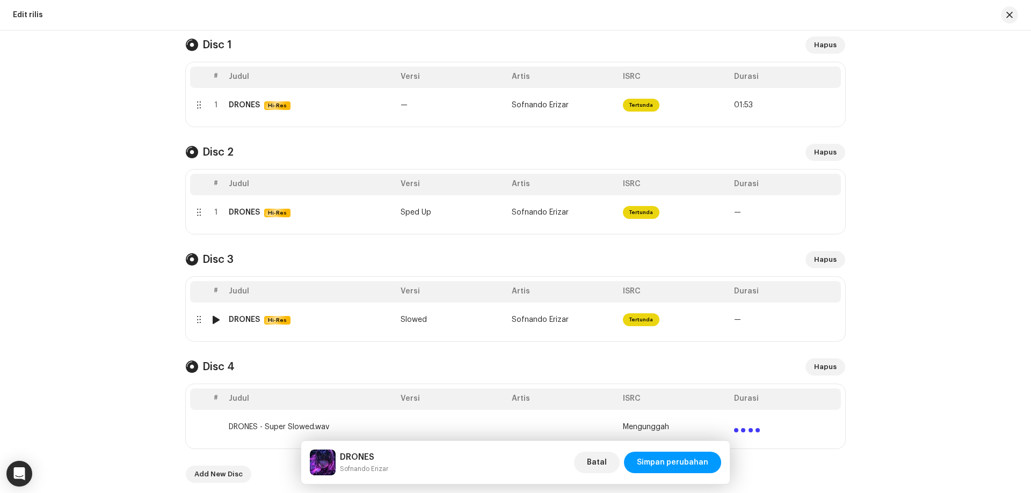
scroll to position [322, 0]
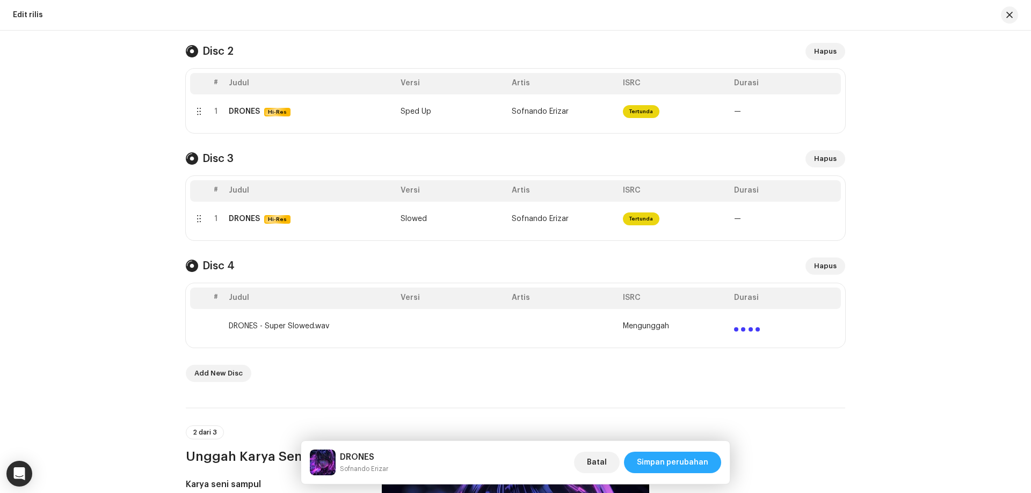
click at [657, 460] on span "Simpan perubahan" at bounding box center [672, 462] width 71 height 21
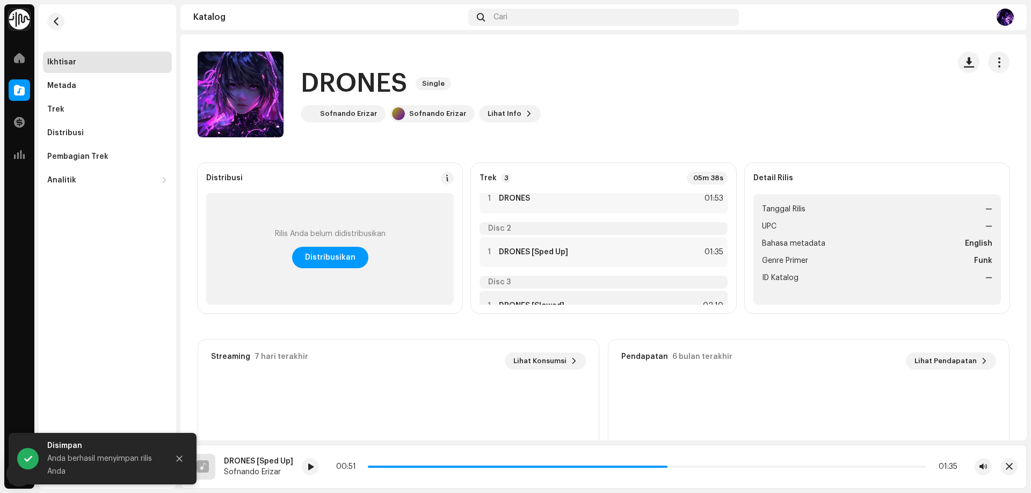
scroll to position [49, 0]
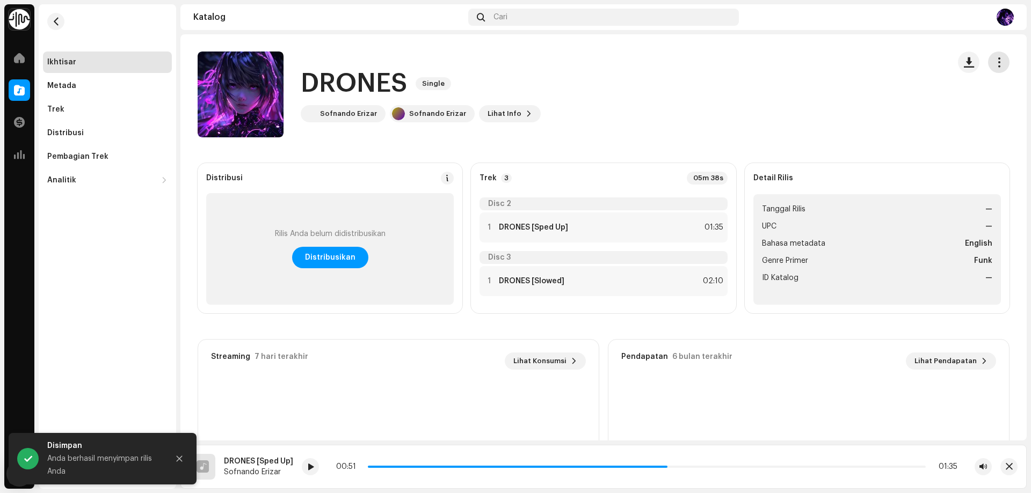
click at [998, 63] on button "button" at bounding box center [998, 62] width 21 height 21
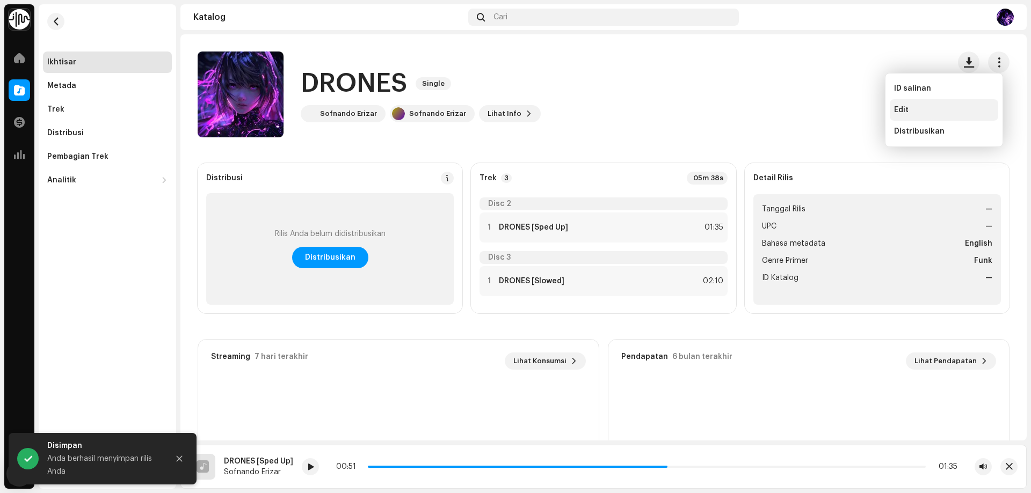
click at [958, 100] on div "Edit" at bounding box center [944, 109] width 108 height 21
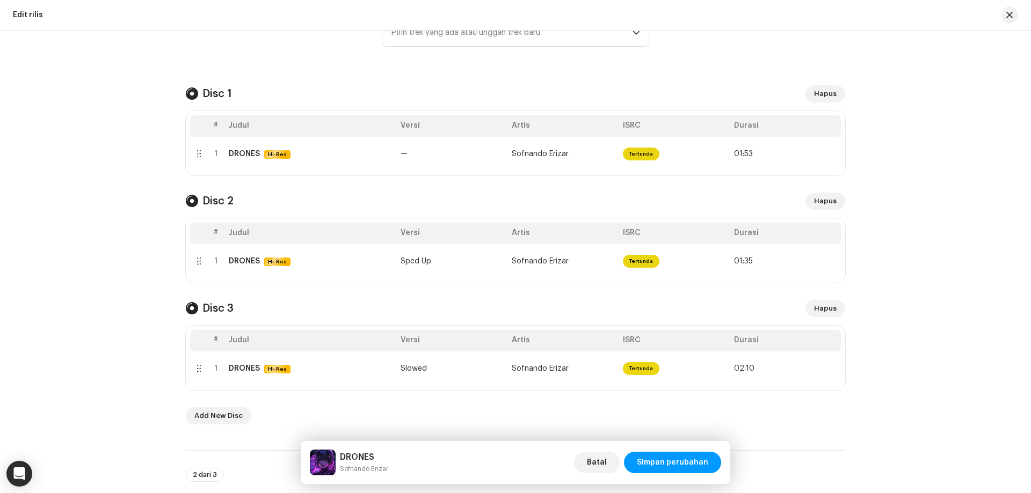
scroll to position [268, 0]
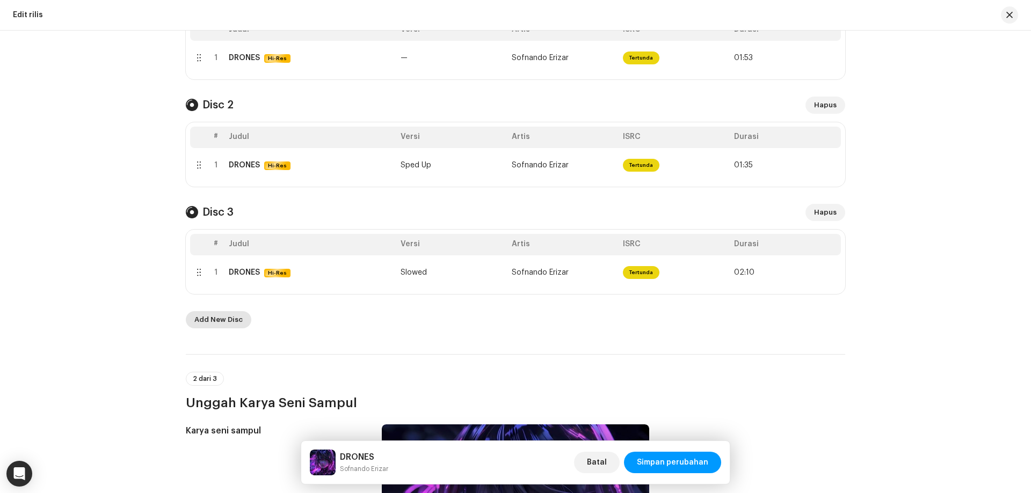
click at [203, 318] on span "Add New Disc" at bounding box center [218, 319] width 48 height 21
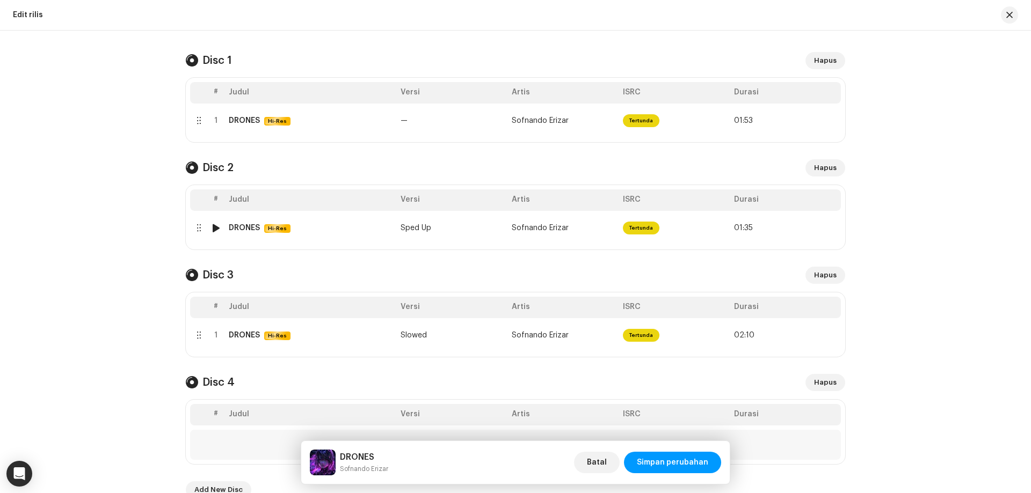
scroll to position [54, 0]
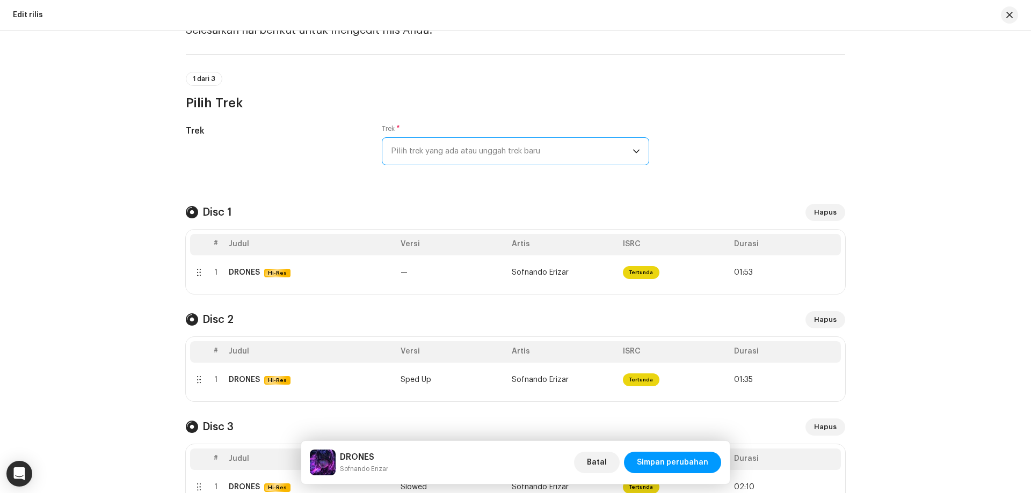
click at [488, 158] on span "Pilih trek yang ada atau unggah trek baru" at bounding box center [512, 151] width 242 height 27
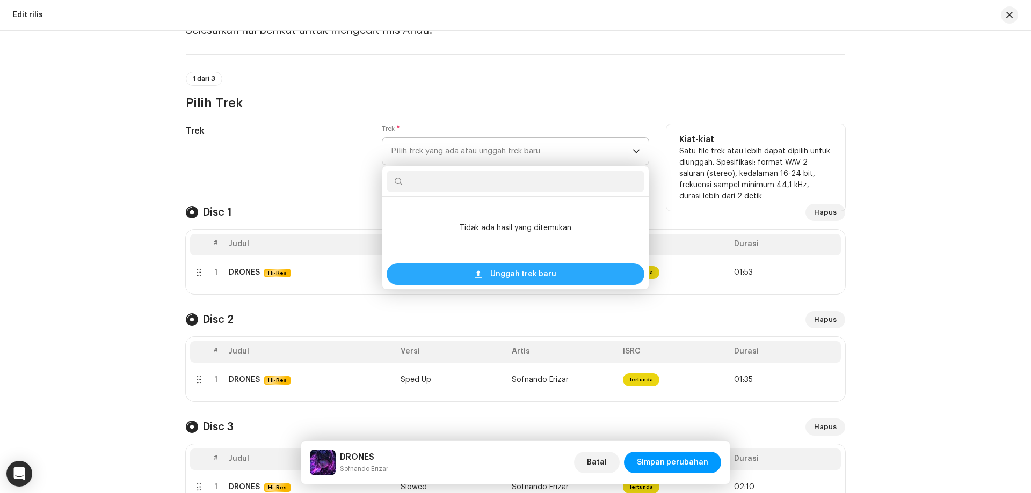
click at [476, 269] on div "Unggah trek baru" at bounding box center [516, 274] width 258 height 21
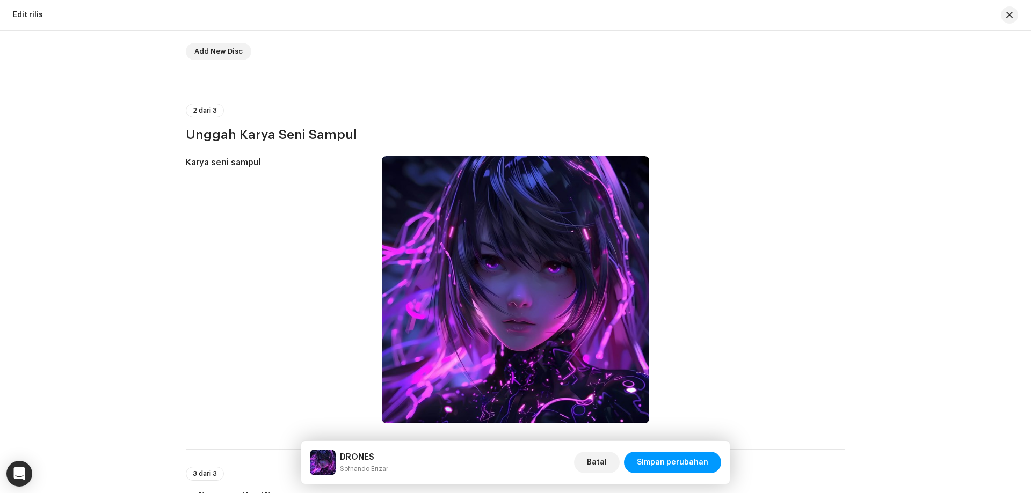
scroll to position [1020, 0]
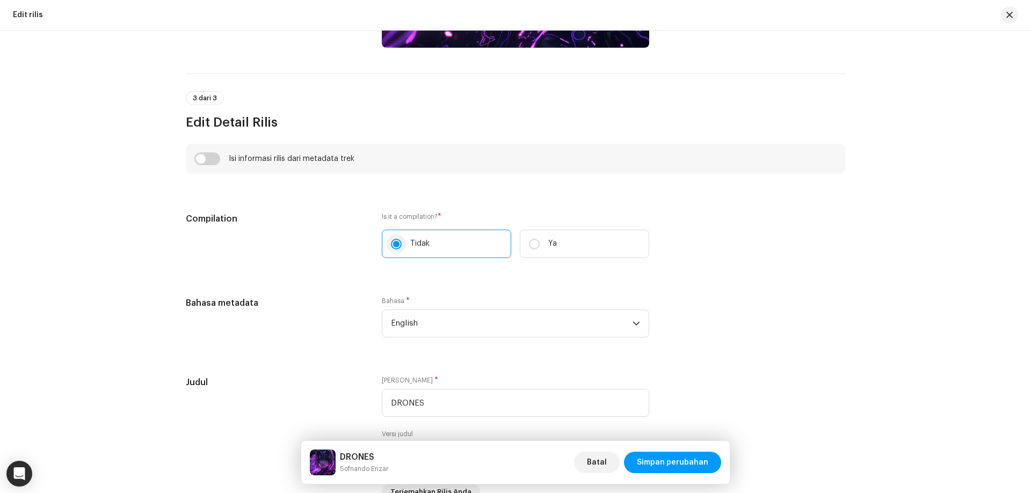
click at [391, 244] on input "Tidak" at bounding box center [396, 244] width 11 height 11
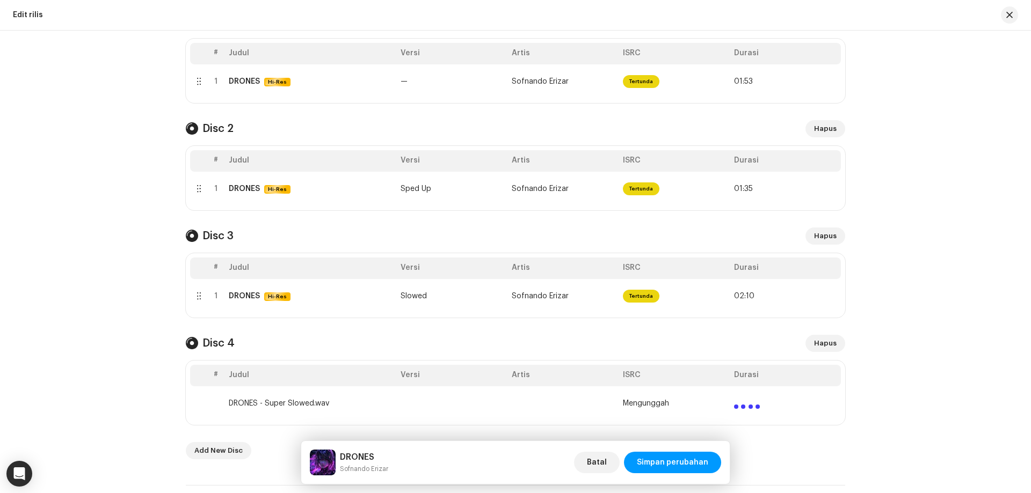
scroll to position [226, 0]
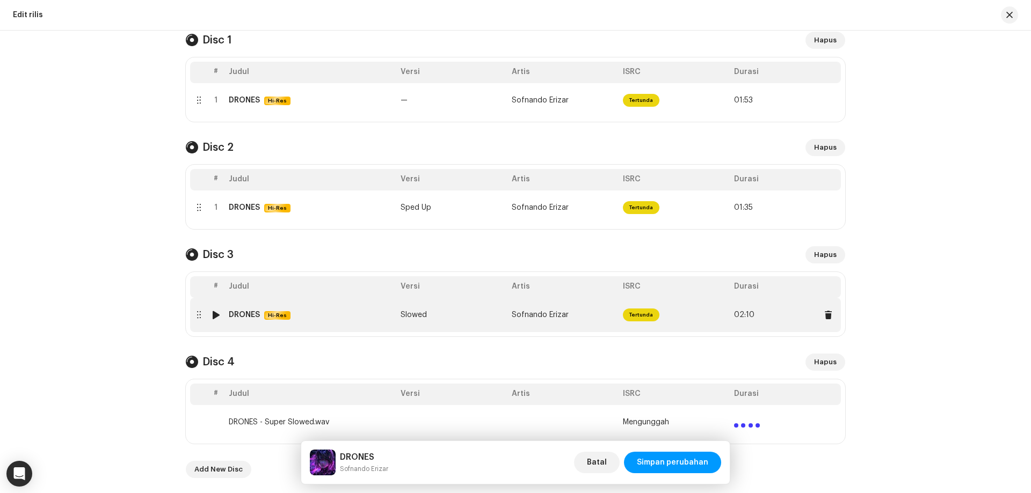
click at [214, 315] on div at bounding box center [216, 315] width 8 height 9
click at [212, 315] on div at bounding box center [216, 315] width 8 height 9
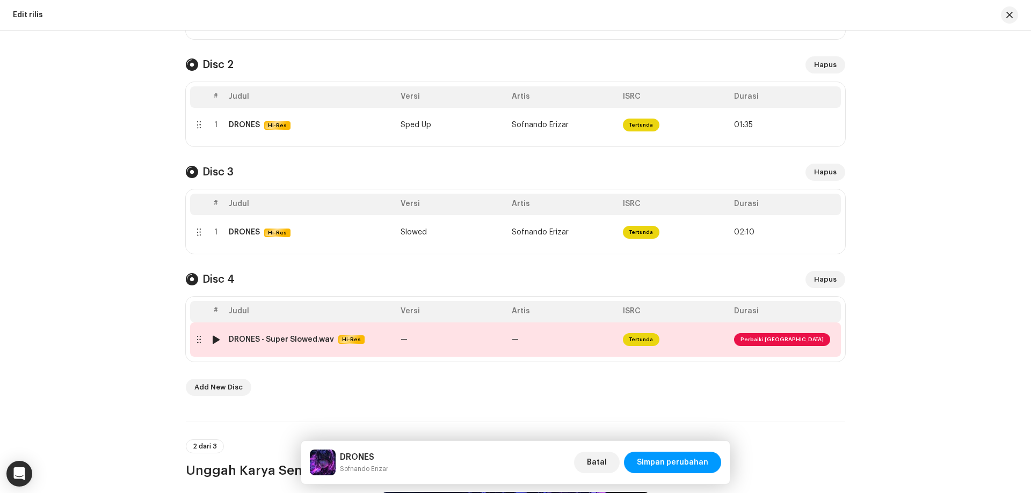
scroll to position [333, 0]
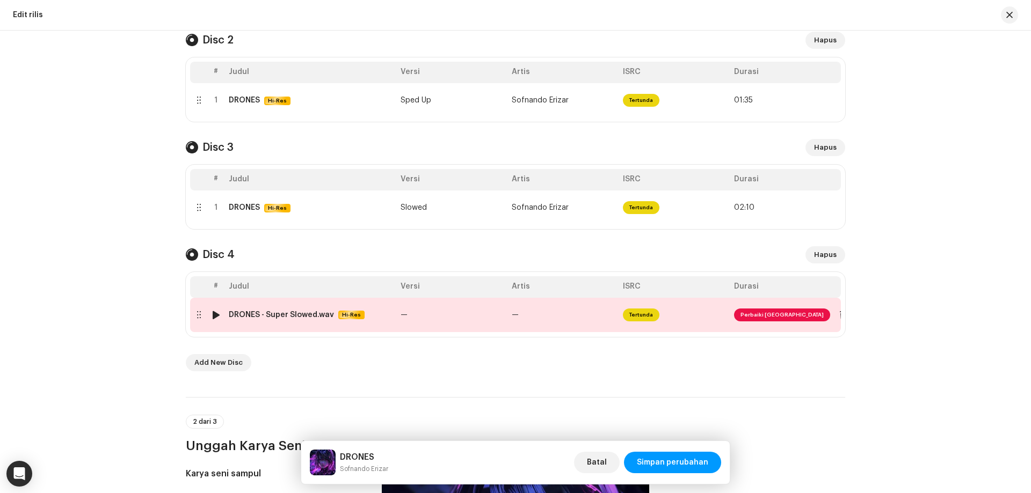
click at [474, 326] on td "—" at bounding box center [451, 315] width 111 height 34
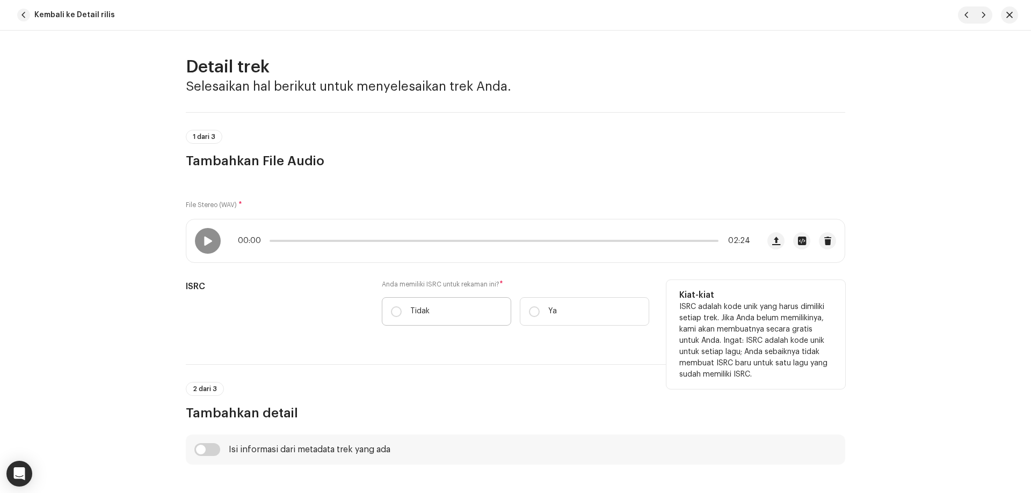
click at [410, 309] on p "Tidak" at bounding box center [419, 311] width 19 height 11
click at [402, 309] on input "Tidak" at bounding box center [396, 312] width 11 height 11
radio input "true"
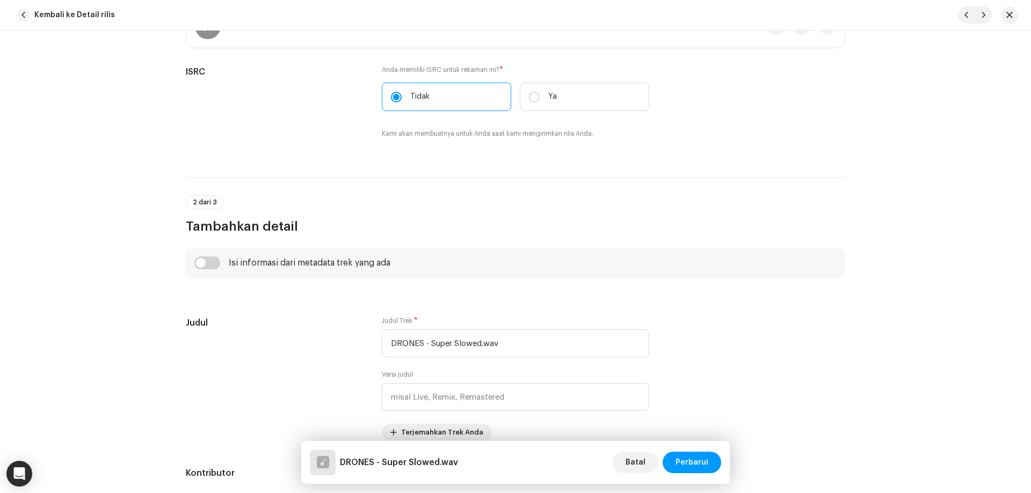
scroll to position [376, 0]
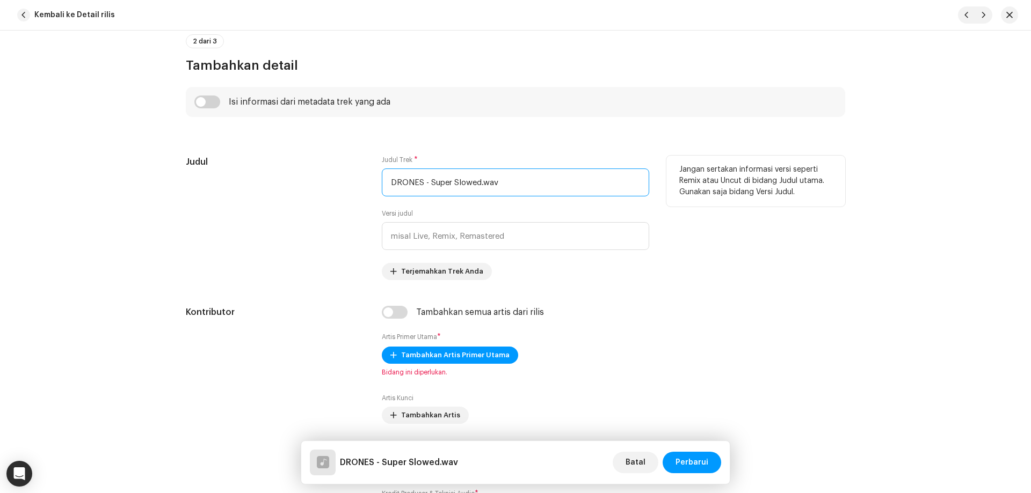
drag, startPoint x: 478, startPoint y: 188, endPoint x: 428, endPoint y: 191, distance: 50.0
click at [428, 191] on input "DRONES - Super Slowed.wav" at bounding box center [515, 183] width 267 height 28
click at [440, 239] on input "text" at bounding box center [515, 236] width 267 height 28
paste input "Super Slowed"
type input "Super Slowed"
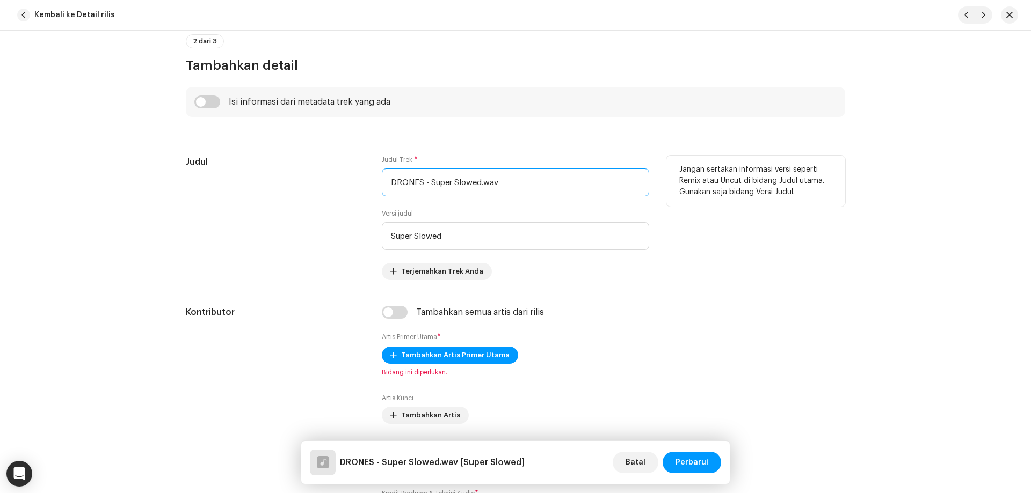
drag, startPoint x: 424, startPoint y: 184, endPoint x: 521, endPoint y: 181, distance: 97.2
click at [521, 181] on input "DRONES - Super Slowed.wav" at bounding box center [515, 183] width 267 height 28
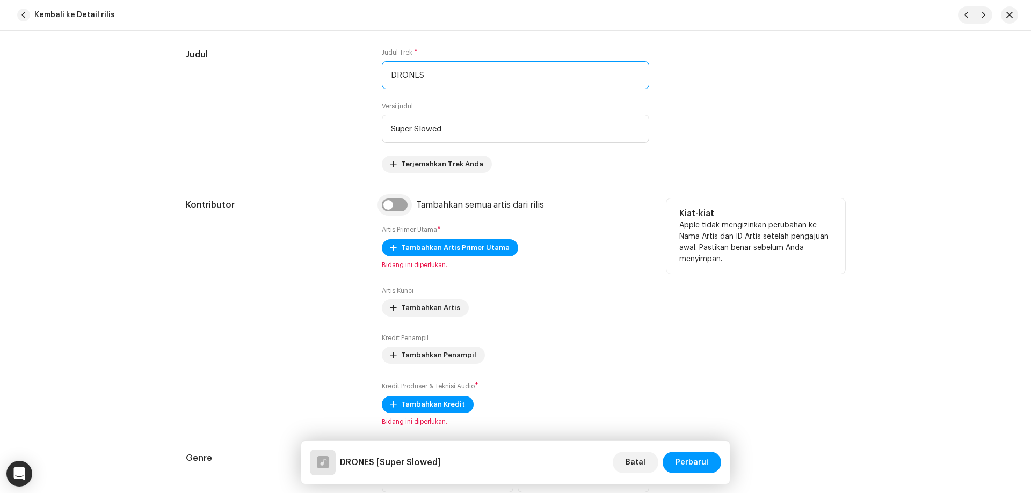
type input "DRONES"
click at [396, 206] on input "checkbox" at bounding box center [395, 205] width 26 height 13
checkbox input "true"
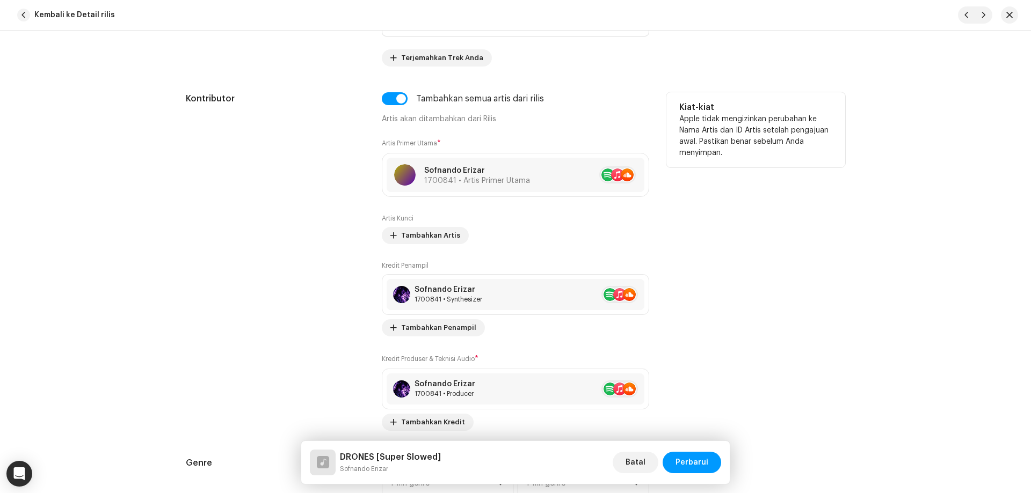
scroll to position [591, 0]
click at [434, 236] on span "Tambahkan Artis" at bounding box center [430, 234] width 59 height 21
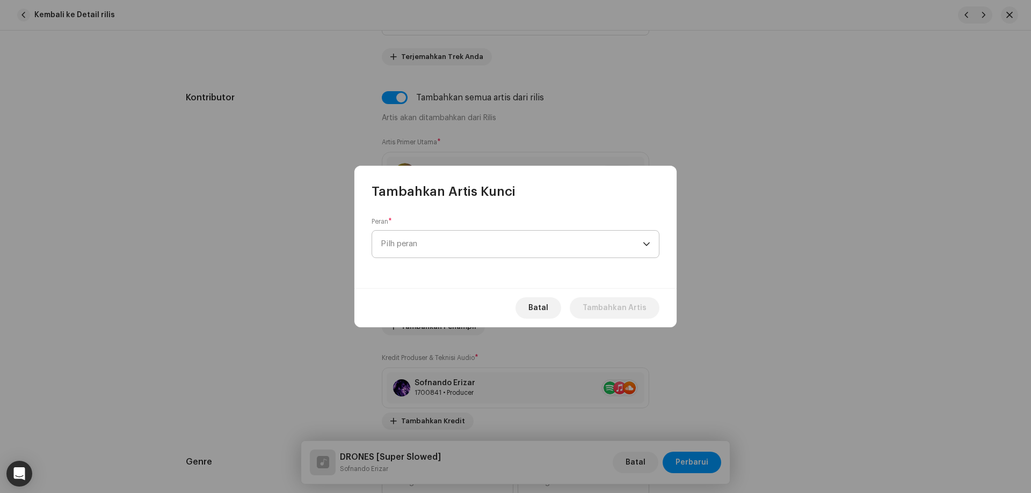
click at [462, 251] on span "Pilh peran" at bounding box center [512, 244] width 262 height 27
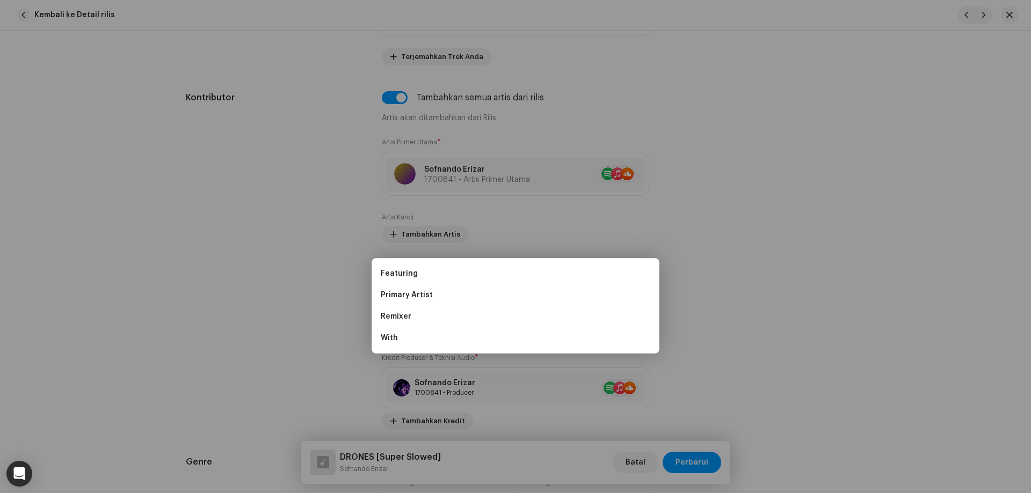
click at [272, 259] on div "Tambahkan Artis Kunci Peran * Pilh peran Batal Tambahkan Artis" at bounding box center [515, 246] width 1031 height 493
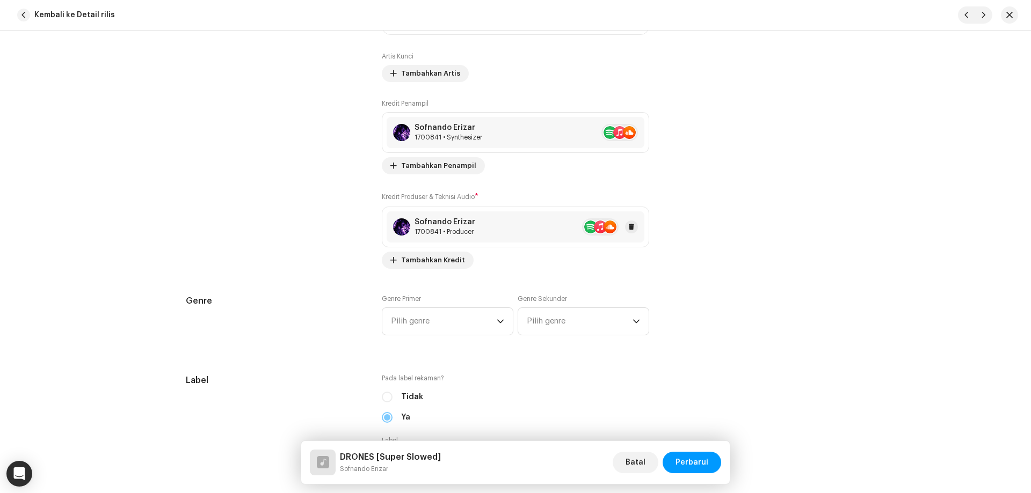
scroll to position [805, 0]
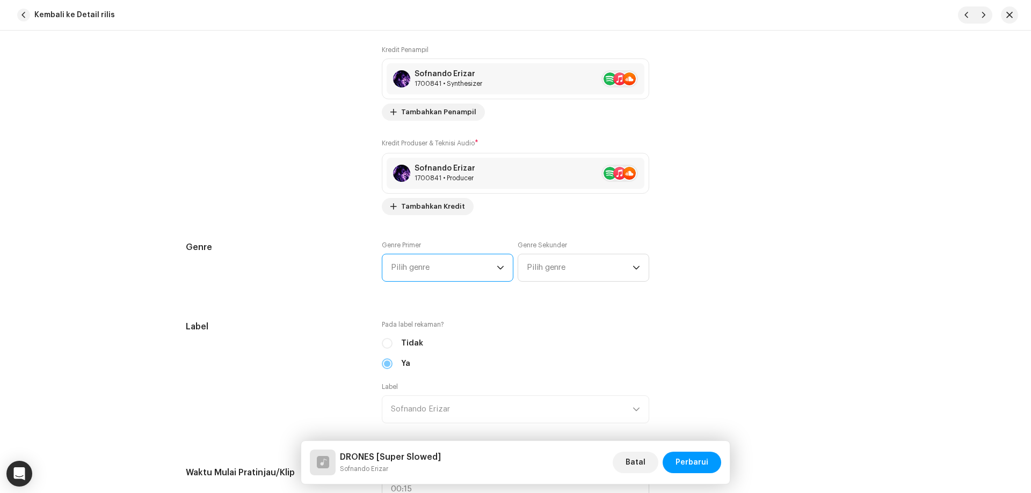
click at [462, 269] on span "Pilih genre" at bounding box center [444, 267] width 106 height 27
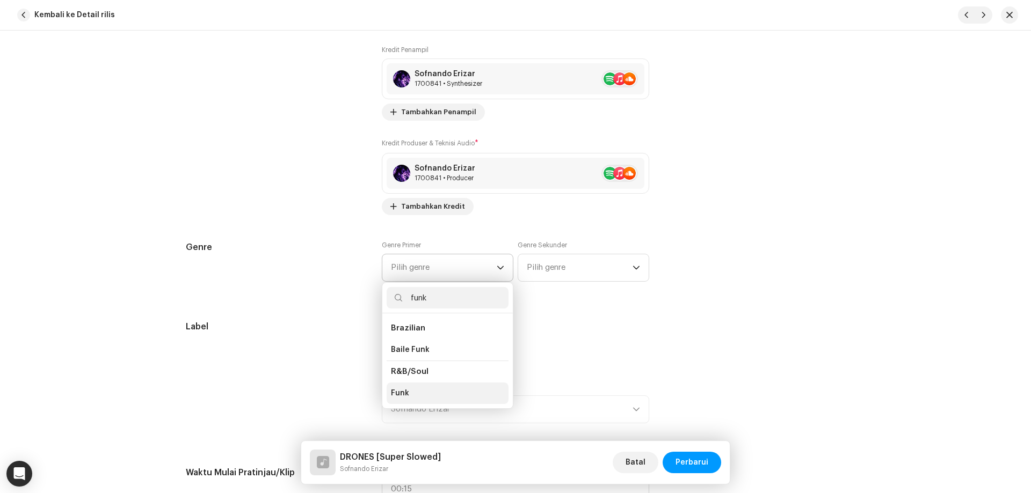
type input "funk"
click at [410, 393] on li "Funk" at bounding box center [448, 393] width 122 height 21
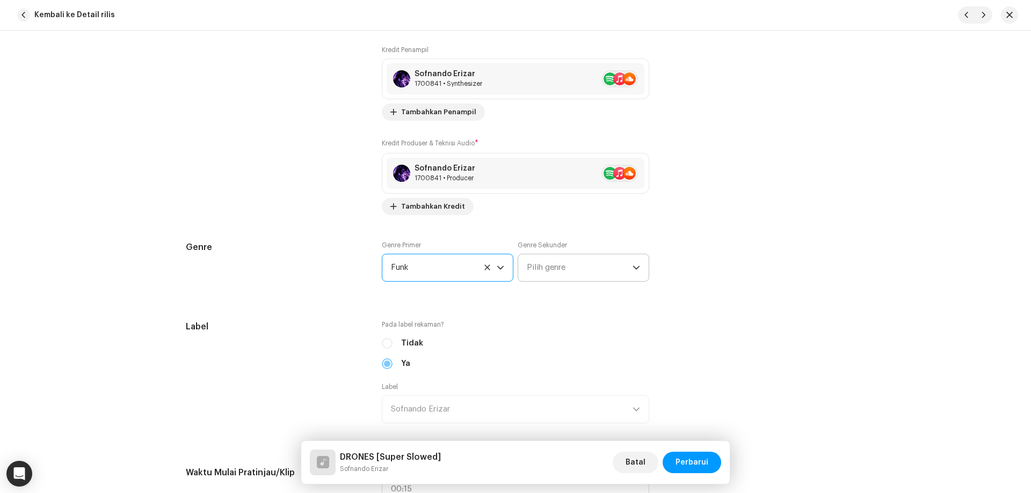
click at [574, 275] on span "Pilih genre" at bounding box center [580, 267] width 106 height 27
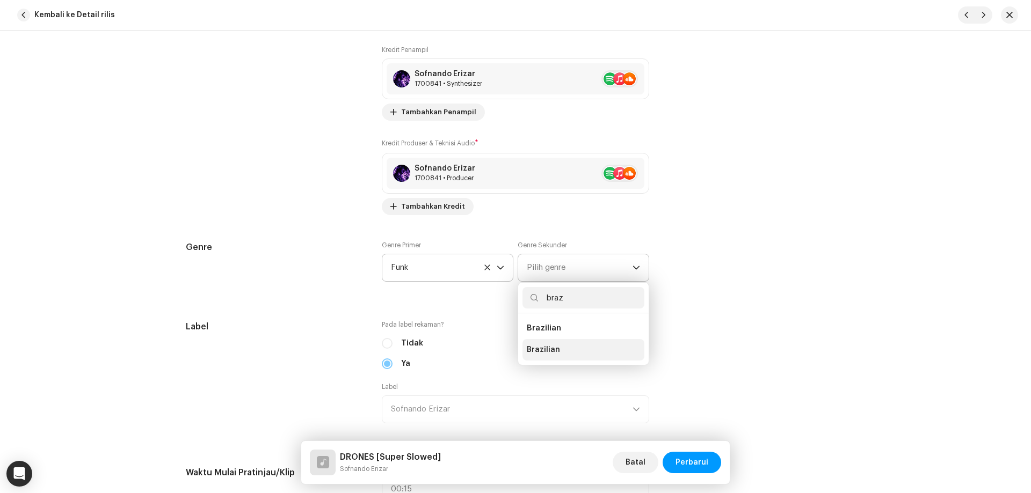
type input "braz"
click at [561, 348] on li "Brazilian" at bounding box center [583, 349] width 122 height 21
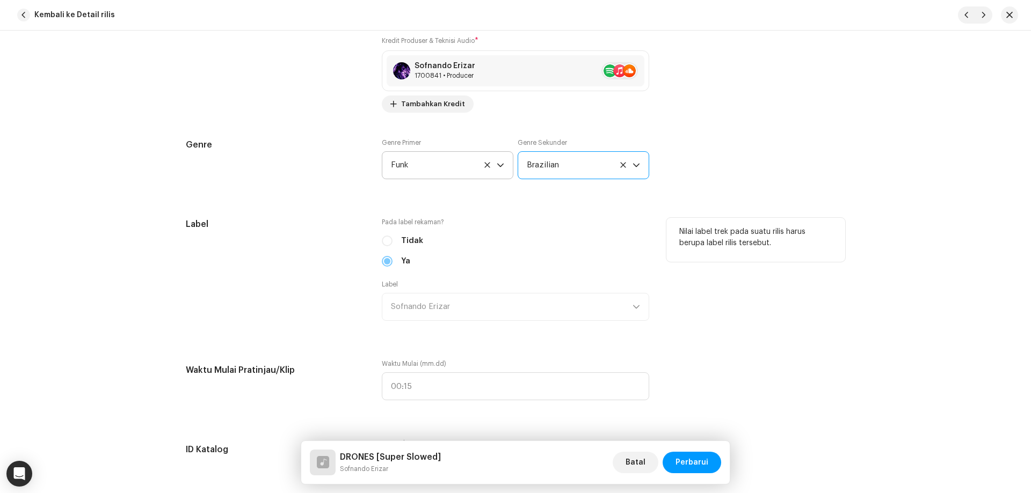
scroll to position [966, 0]
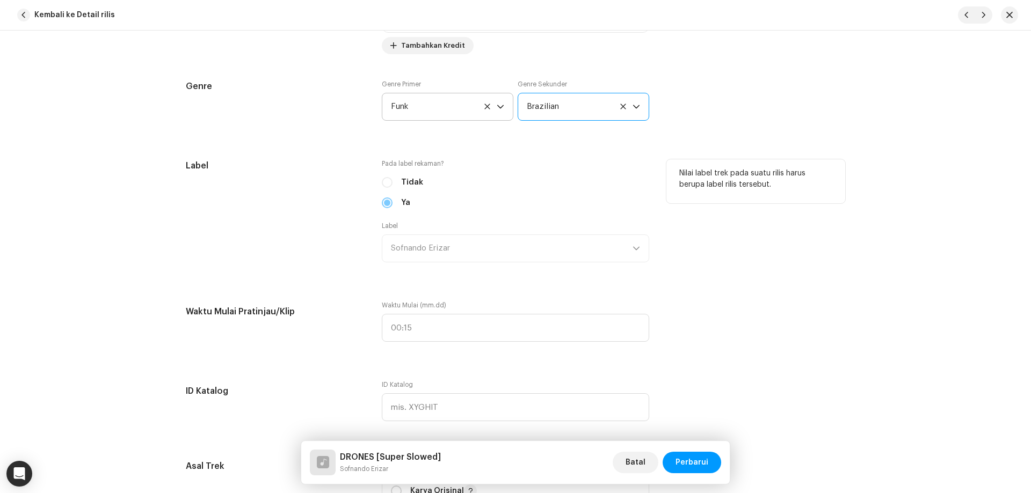
click at [384, 202] on div "Ya" at bounding box center [515, 203] width 267 height 12
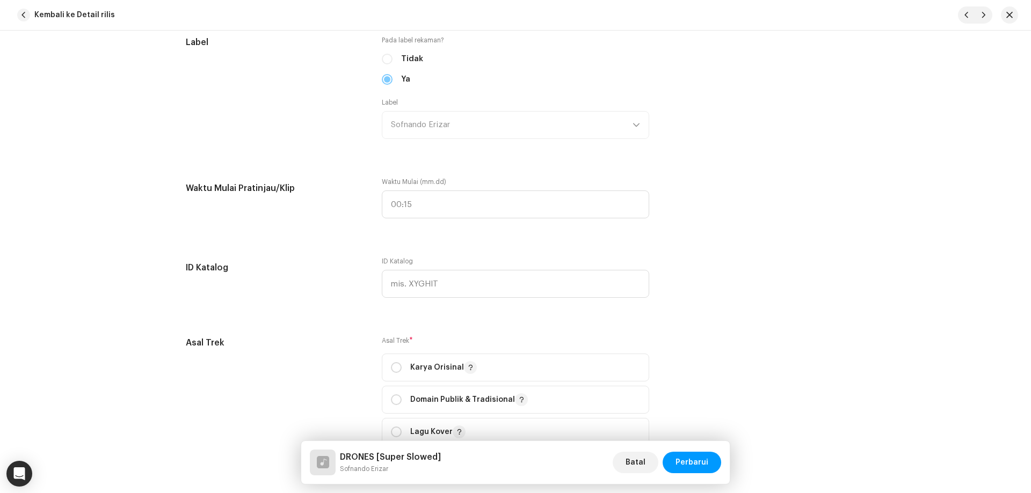
scroll to position [1127, 0]
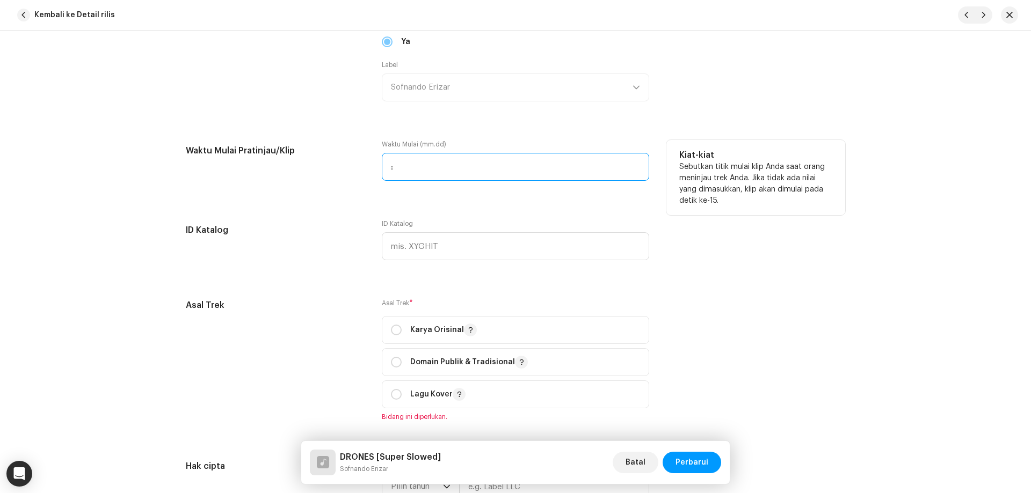
click at [410, 154] on input ":" at bounding box center [515, 167] width 267 height 28
type input "00:00"
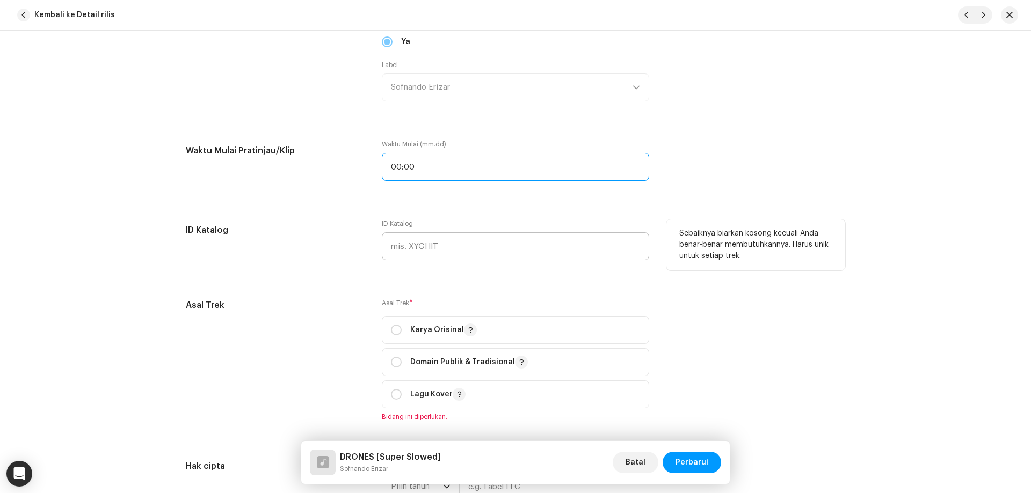
scroll to position [1288, 0]
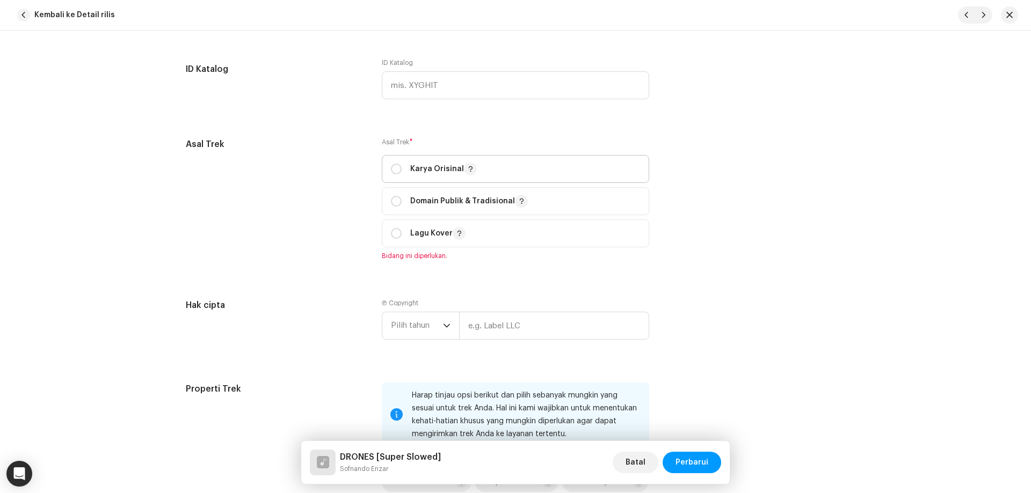
click at [418, 158] on span "Karya Orisinal" at bounding box center [515, 169] width 249 height 27
radio input "true"
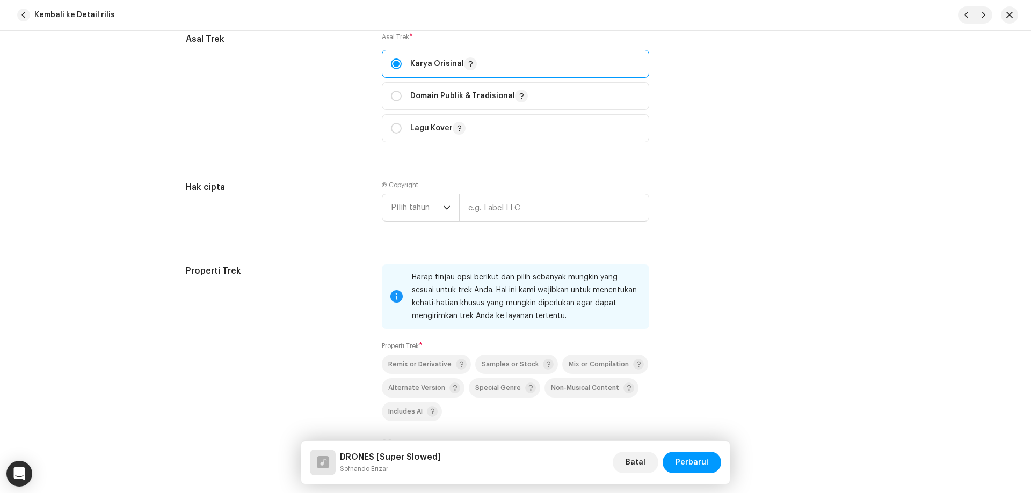
scroll to position [1396, 0]
click at [480, 205] on input "text" at bounding box center [554, 206] width 190 height 28
type input "Sofnando Erizar"
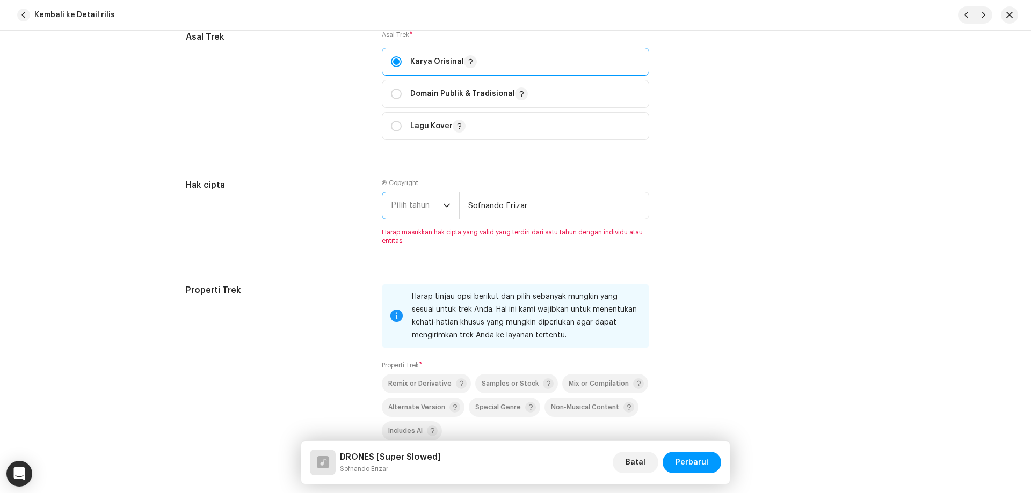
click at [413, 201] on span "Pilih tahun" at bounding box center [417, 205] width 52 height 27
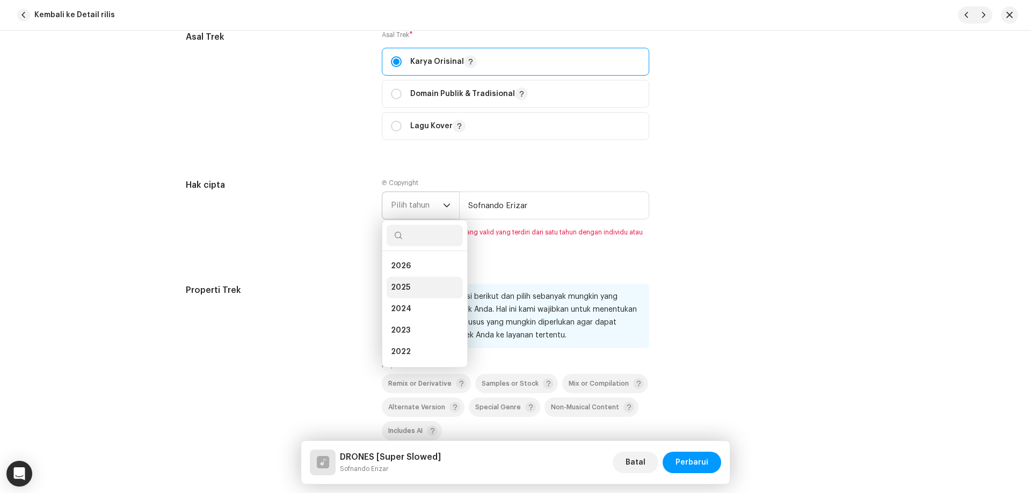
click at [417, 285] on li "2025" at bounding box center [425, 287] width 76 height 21
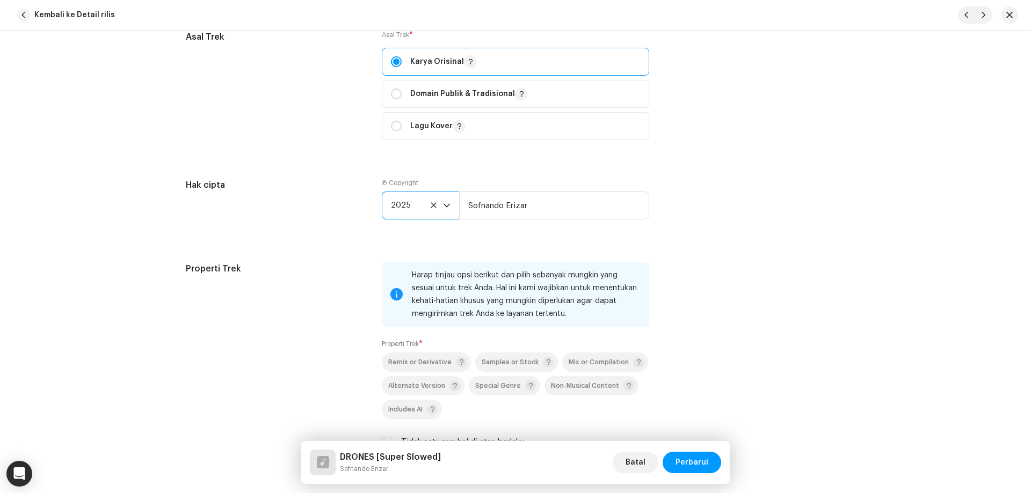
scroll to position [1503, 0]
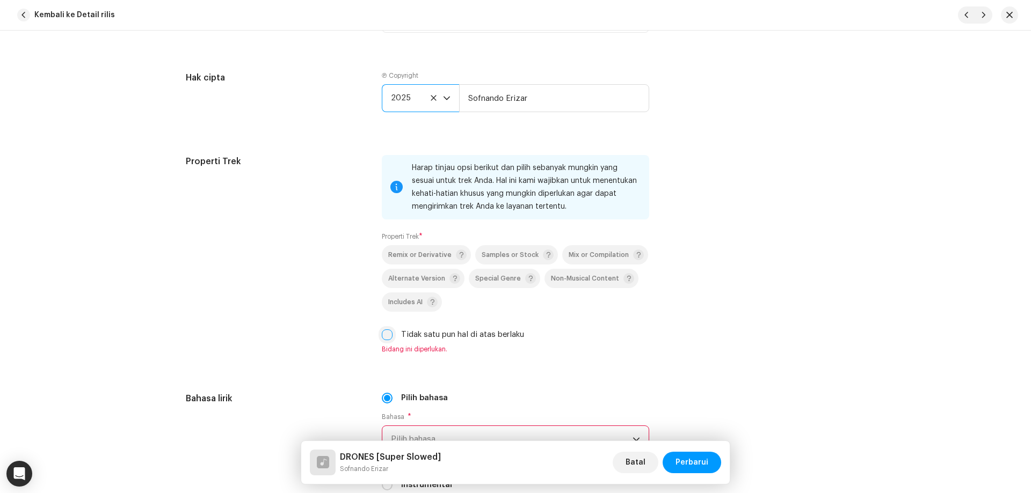
click at [384, 333] on input "Tidak satu pun hal di atas berlaku" at bounding box center [387, 335] width 11 height 11
checkbox input "true"
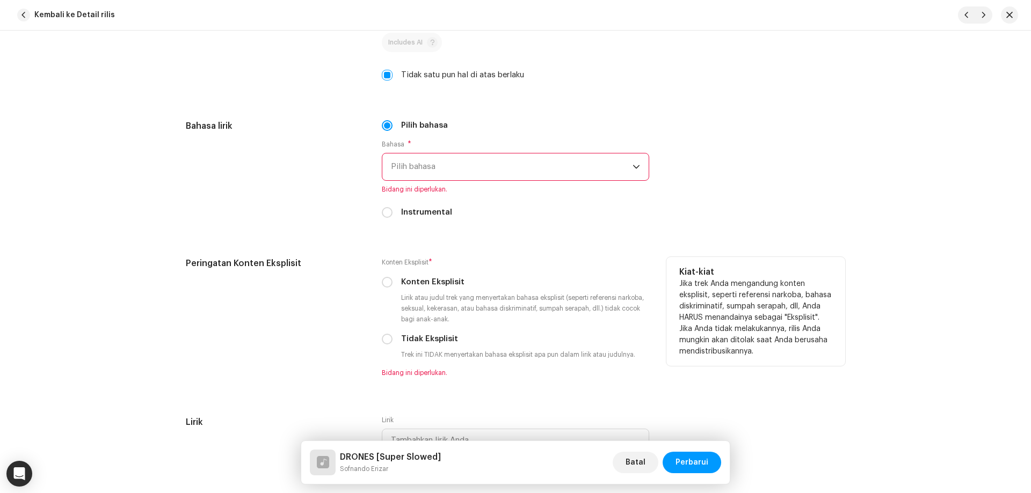
scroll to position [1772, 0]
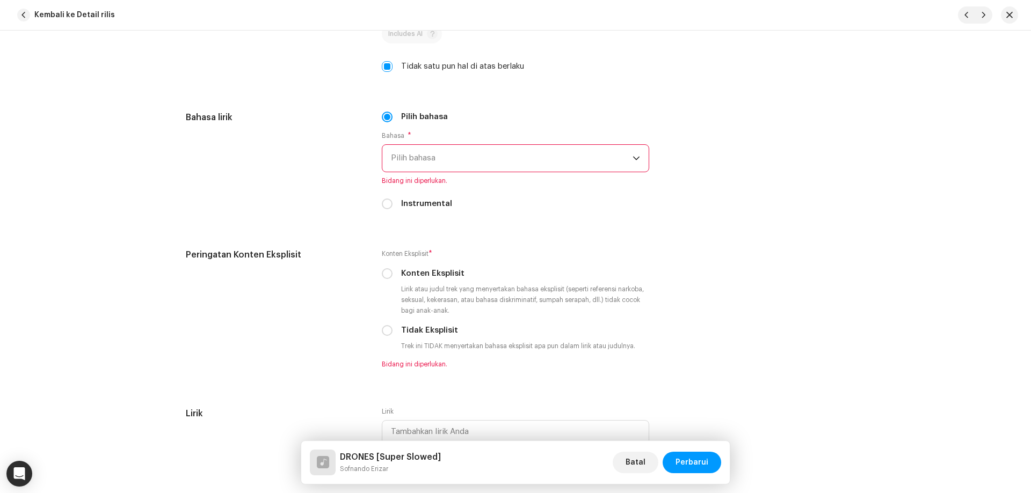
click at [460, 159] on span "Pilih bahasa" at bounding box center [512, 158] width 242 height 27
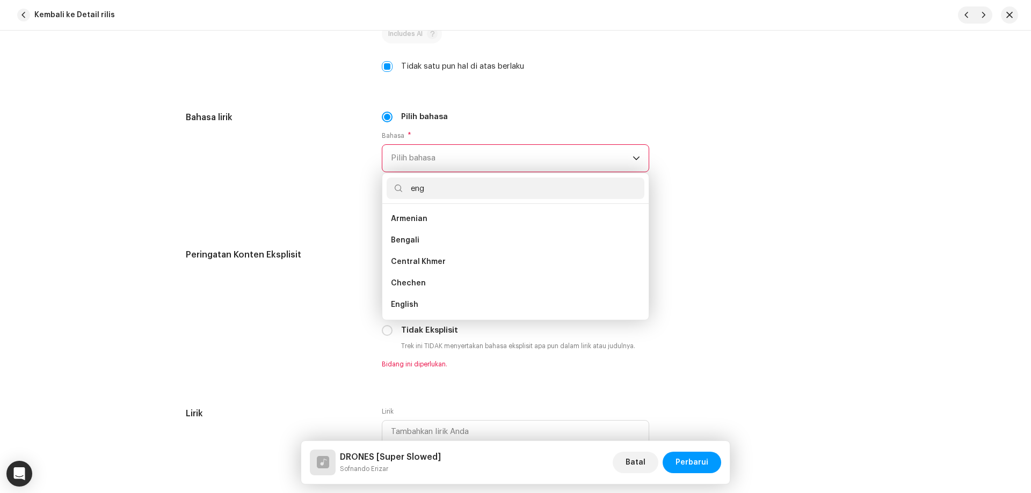
scroll to position [0, 0]
type input "eng"
click at [419, 239] on li "English" at bounding box center [516, 240] width 258 height 21
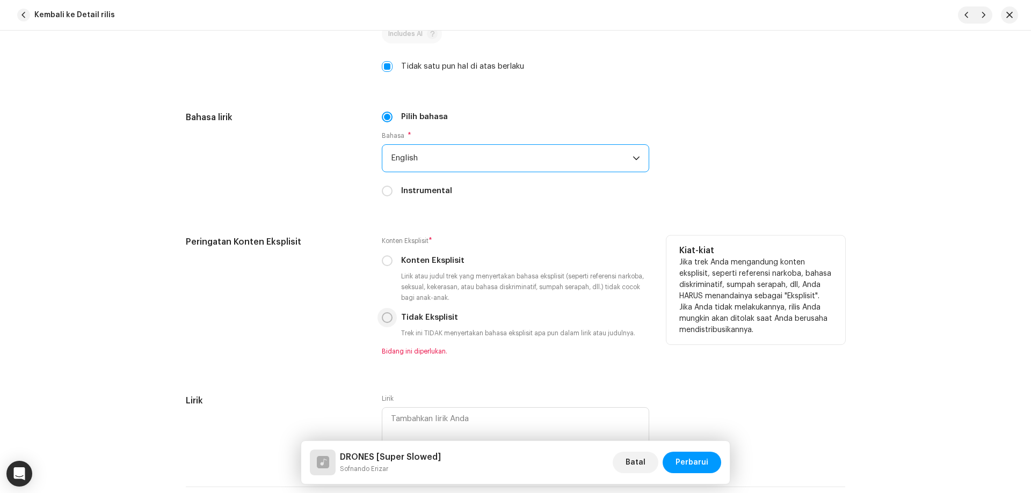
click at [387, 317] on input "Tidak Eksplisit" at bounding box center [387, 317] width 11 height 11
radio input "true"
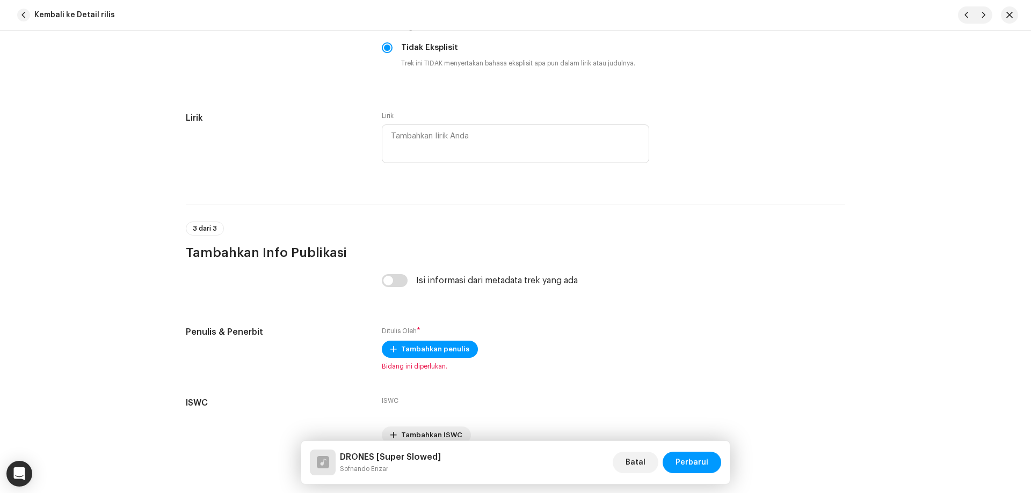
scroll to position [2094, 0]
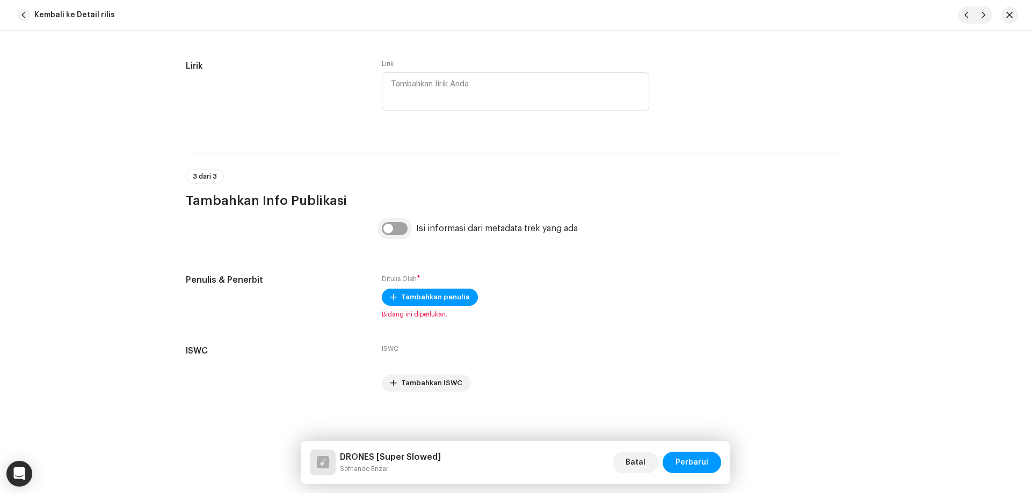
click at [395, 229] on input "checkbox" at bounding box center [395, 228] width 26 height 13
checkbox input "true"
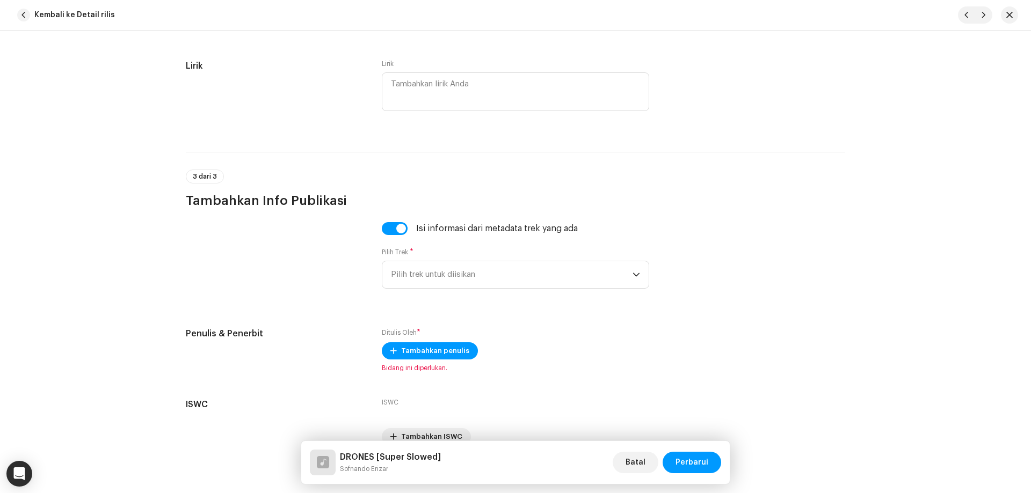
scroll to position [2147, 0]
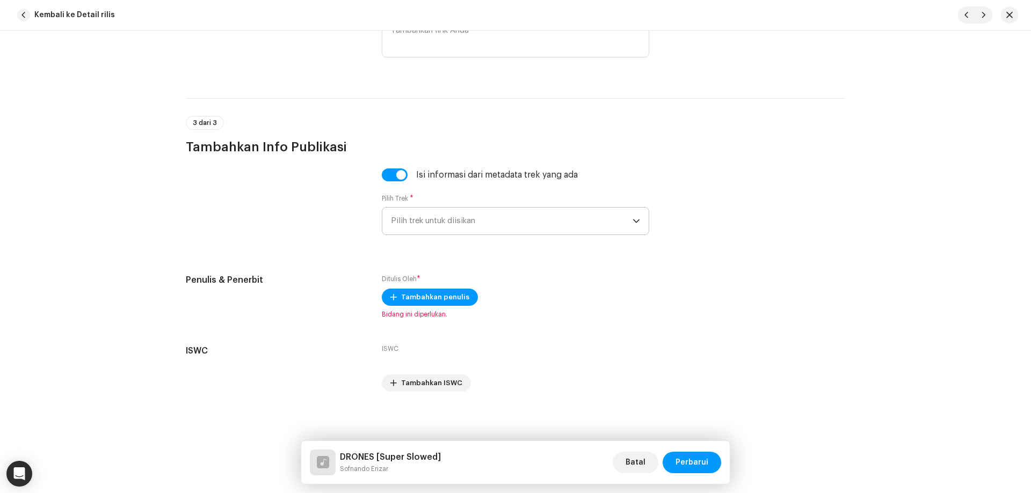
click at [486, 222] on span "Pilih trek untuk diisikan" at bounding box center [512, 221] width 242 height 27
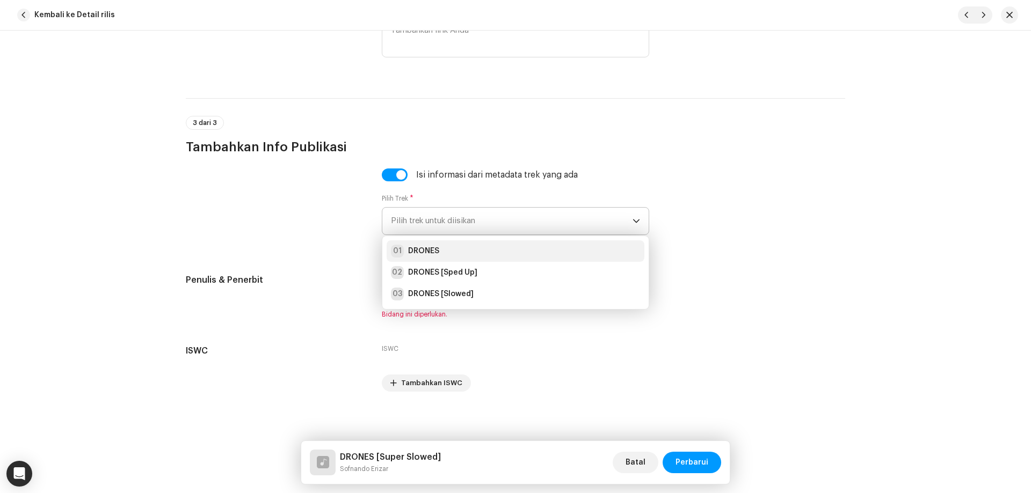
click at [463, 254] on div "01 DRONES" at bounding box center [515, 251] width 249 height 13
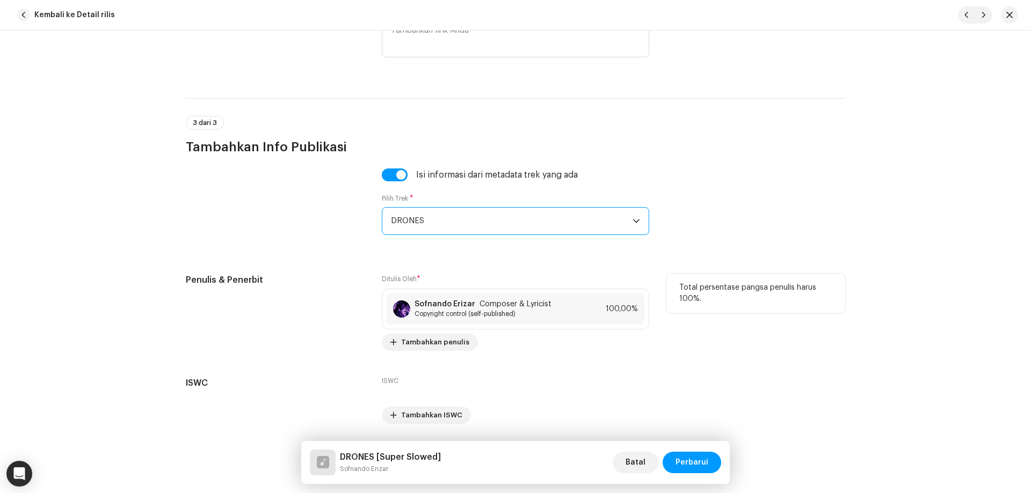
scroll to position [2181, 0]
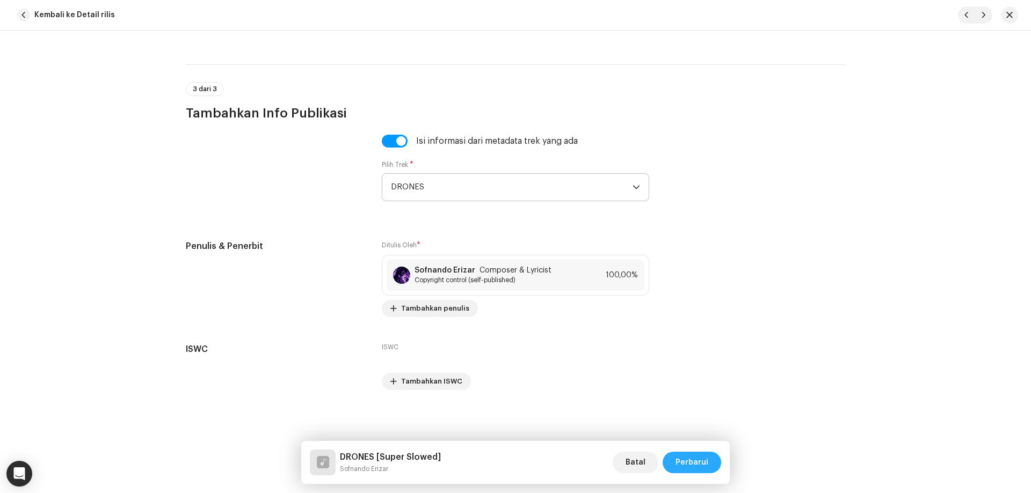
click at [696, 460] on span "Perbarui" at bounding box center [691, 462] width 33 height 21
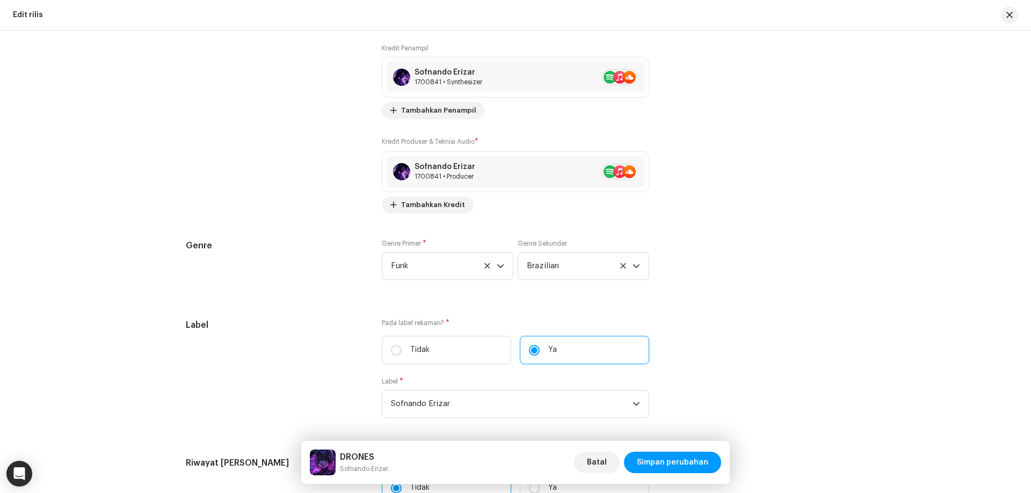
scroll to position [1675, 0]
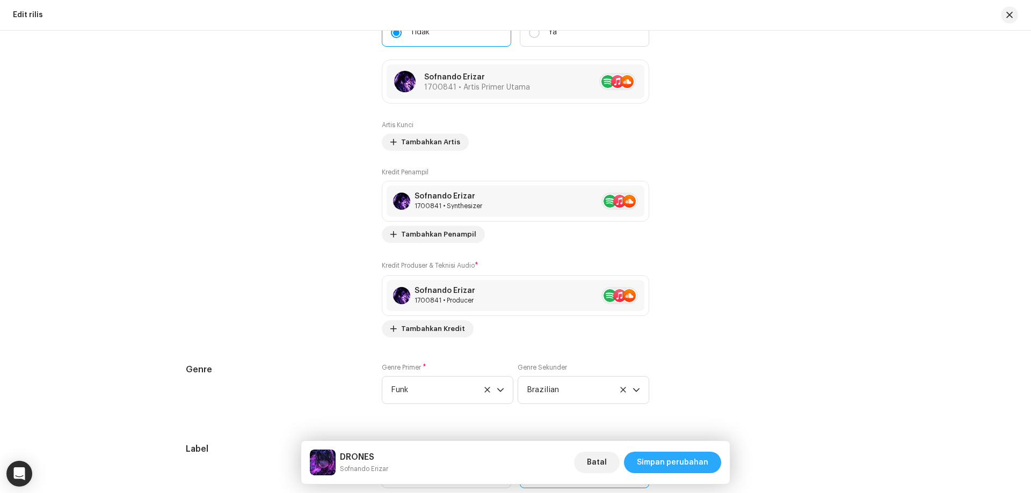
click at [679, 458] on span "Simpan perubahan" at bounding box center [672, 462] width 71 height 21
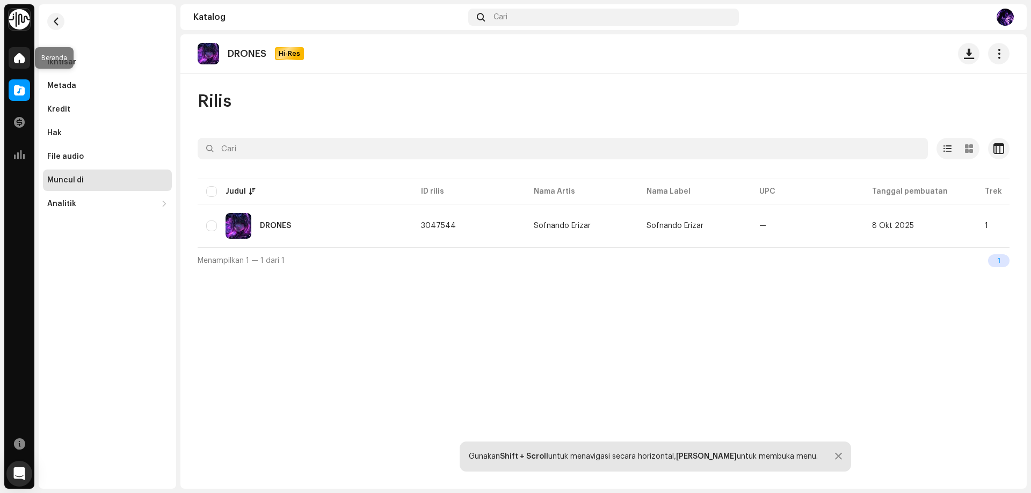
click at [22, 60] on span at bounding box center [19, 58] width 11 height 9
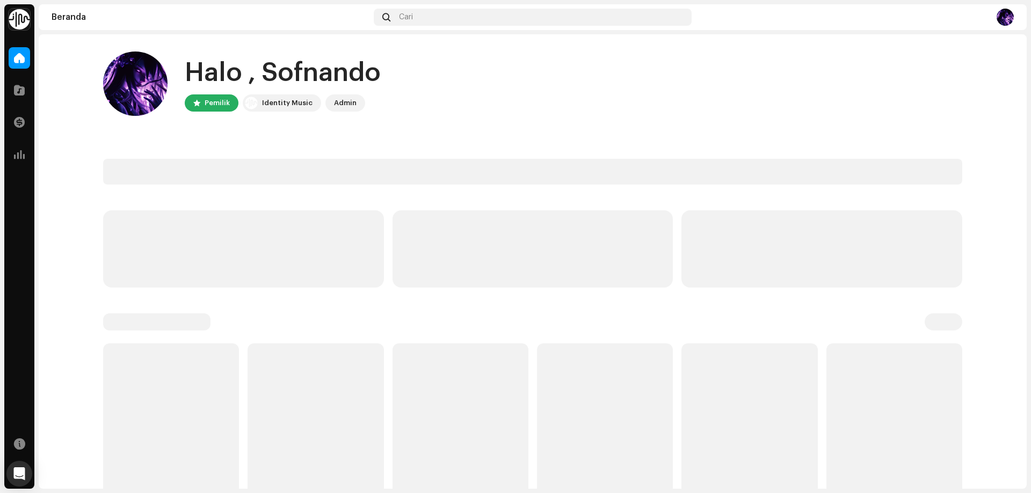
click at [438, 107] on div "Halo , Sofnando Pemilik Identity Music Admin" at bounding box center [532, 84] width 859 height 64
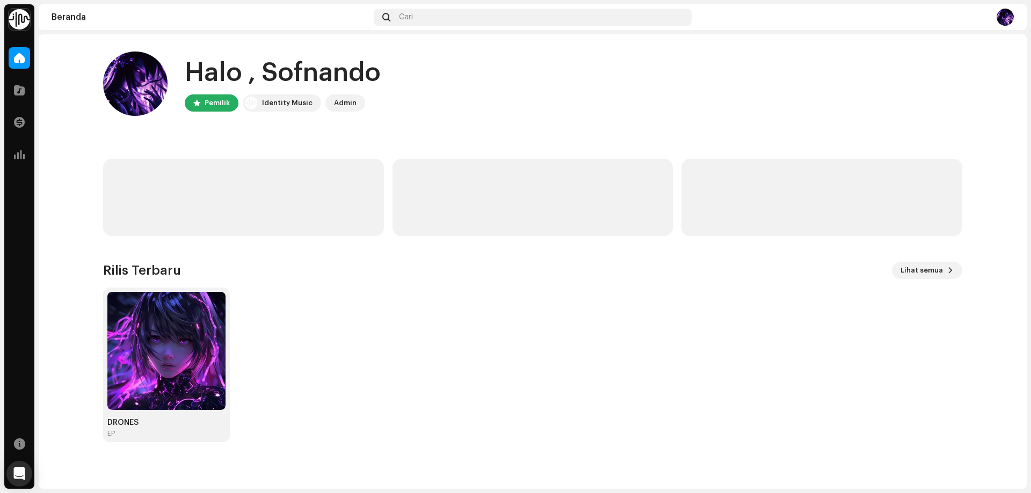
click at [222, 101] on div "Pemilik" at bounding box center [217, 103] width 25 height 13
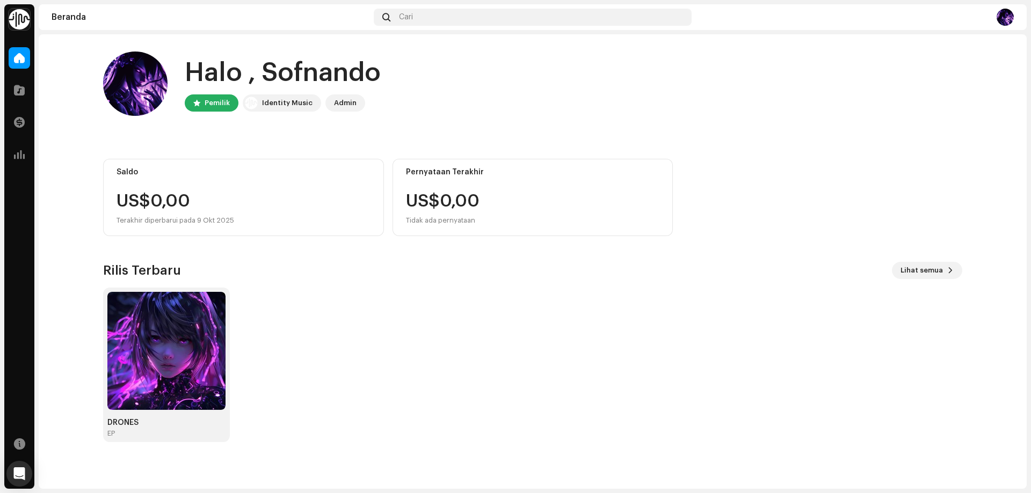
click at [270, 102] on div "Identity Music" at bounding box center [287, 103] width 50 height 13
click at [347, 107] on div "Admin" at bounding box center [345, 103] width 23 height 13
click at [1002, 18] on img at bounding box center [1004, 17] width 17 height 17
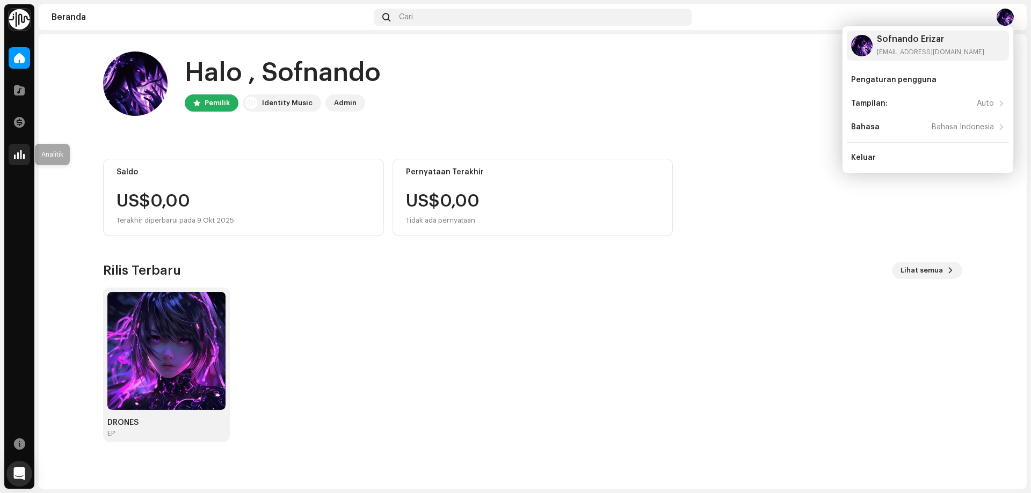
click at [17, 153] on span at bounding box center [19, 154] width 11 height 9
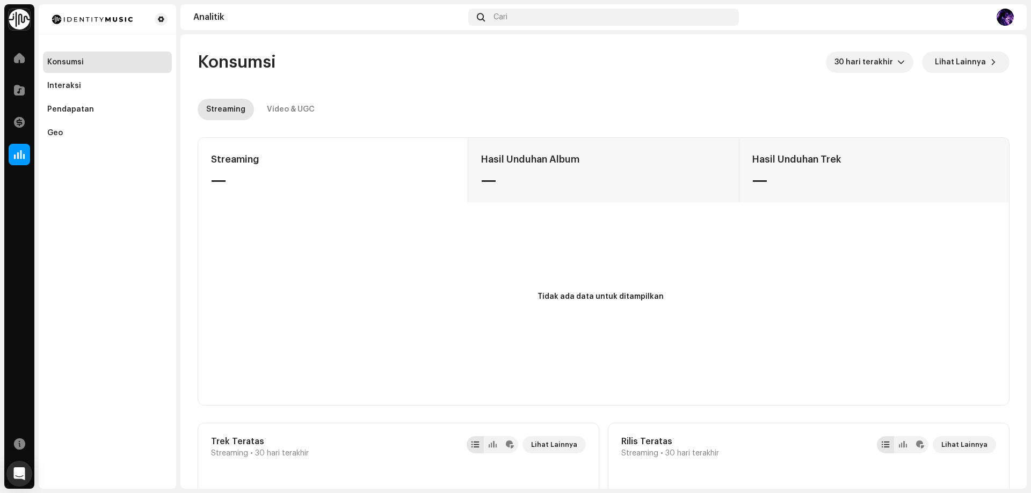
click at [495, 97] on re-o-consumption-dashboard-header "Konsumsi 30 hari terakhir Lihat Lainnya Streaming Video & UGC" at bounding box center [604, 81] width 812 height 94
click at [90, 112] on div "Pendapatan" at bounding box center [107, 109] width 120 height 9
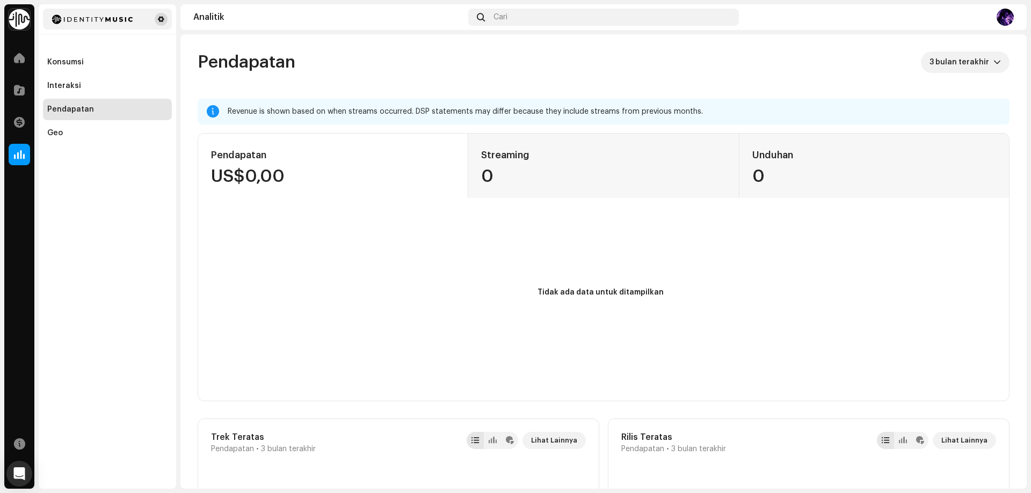
click at [162, 19] on span at bounding box center [161, 19] width 6 height 9
click at [162, 18] on span at bounding box center [161, 19] width 6 height 9
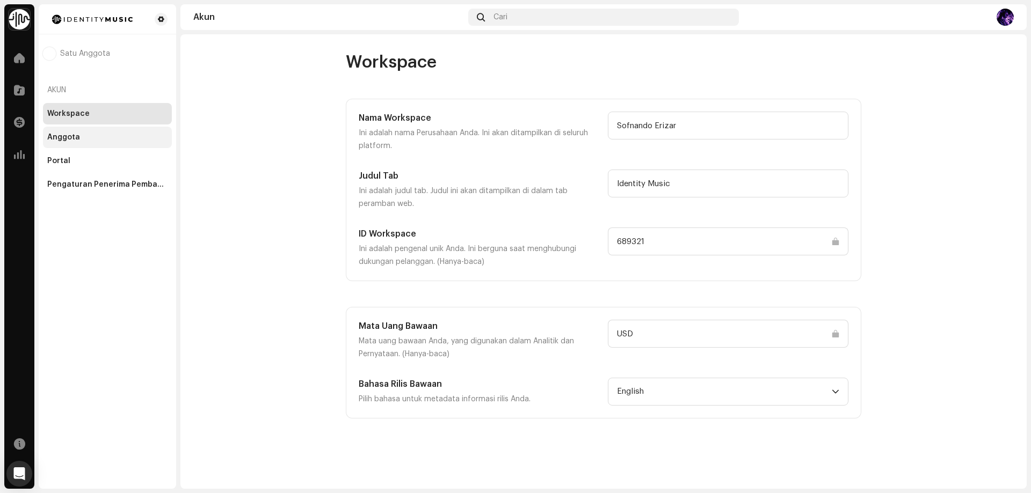
click at [132, 137] on div "Anggota" at bounding box center [107, 137] width 120 height 9
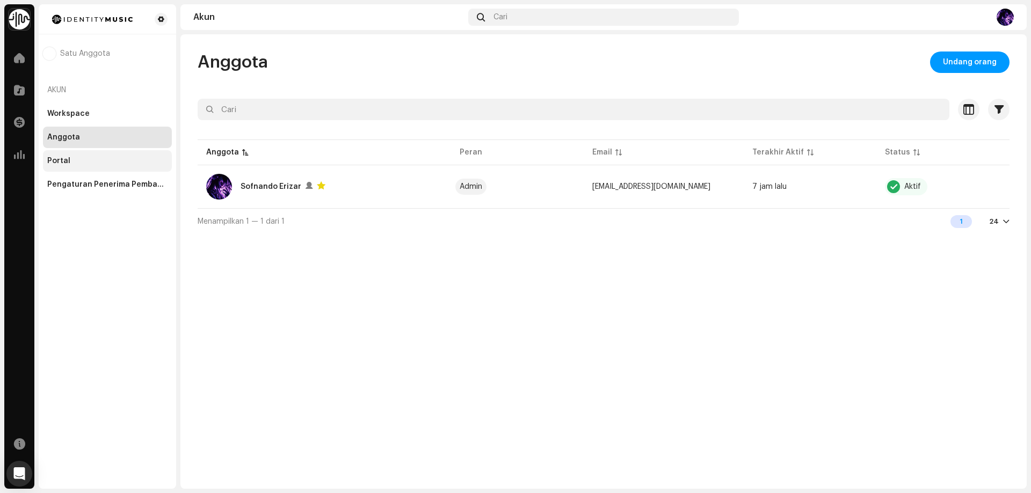
click at [138, 164] on div "Portal" at bounding box center [107, 161] width 120 height 9
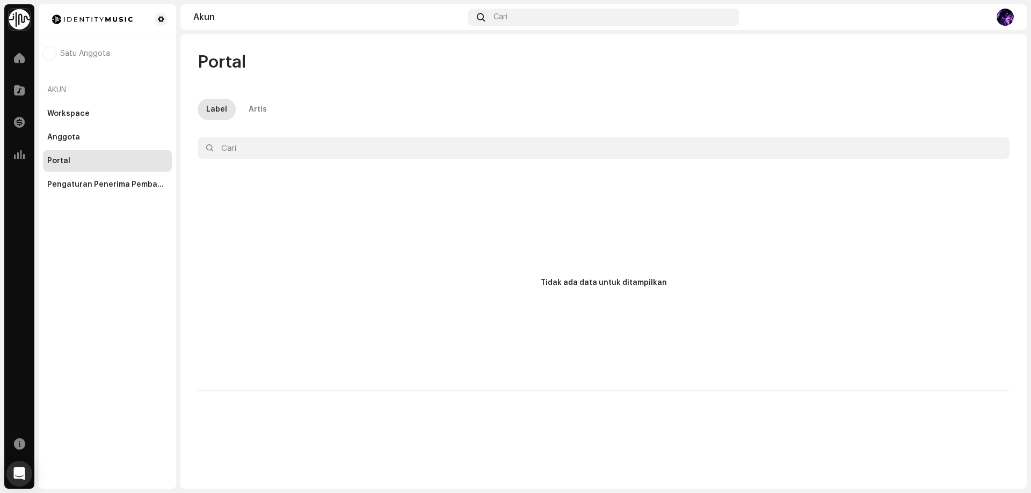
click at [379, 222] on div "Tidak ada data untuk ditampilkan" at bounding box center [604, 283] width 812 height 215
click at [296, 179] on div "Tidak ada data untuk ditampilkan" at bounding box center [604, 283] width 812 height 215
click at [259, 123] on div "Portal Label Artis Dipilih 0 Batalkan semua pilihan 0 Opsi Filter Tidak ada dat…" at bounding box center [603, 221] width 846 height 339
click at [259, 110] on div "Artis" at bounding box center [258, 109] width 18 height 21
click at [145, 186] on div "Pengaturan Penerima Pembayaran" at bounding box center [107, 184] width 120 height 9
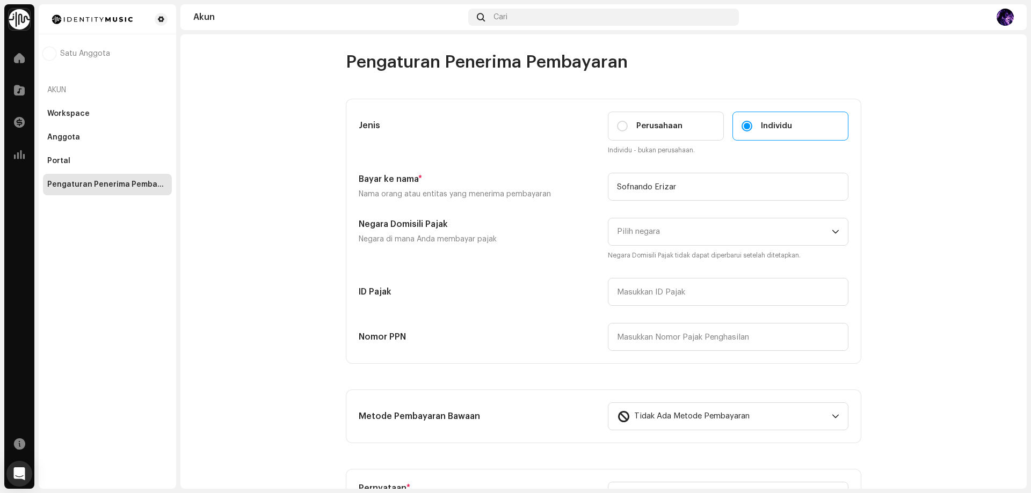
click at [770, 123] on span "Individu" at bounding box center [776, 126] width 31 height 12
click at [752, 123] on input "Individu" at bounding box center [746, 126] width 11 height 11
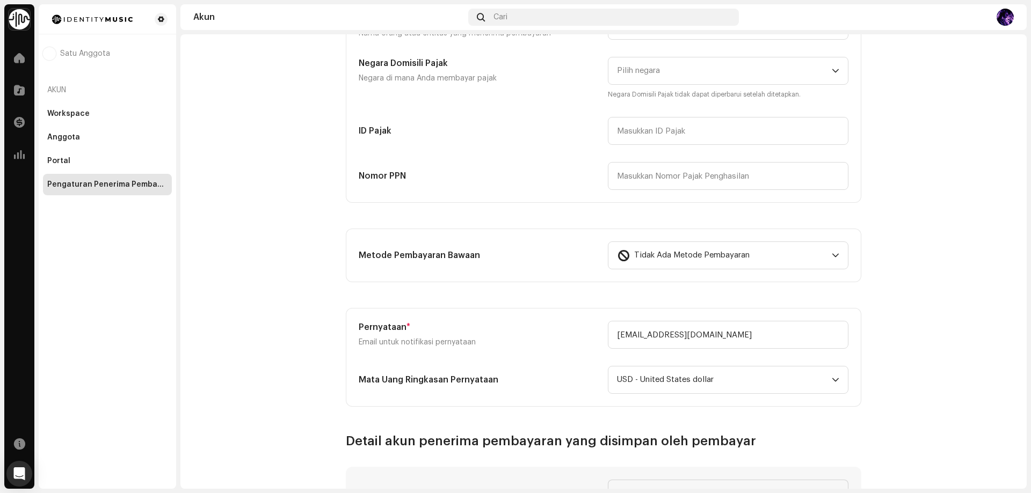
scroll to position [268, 0]
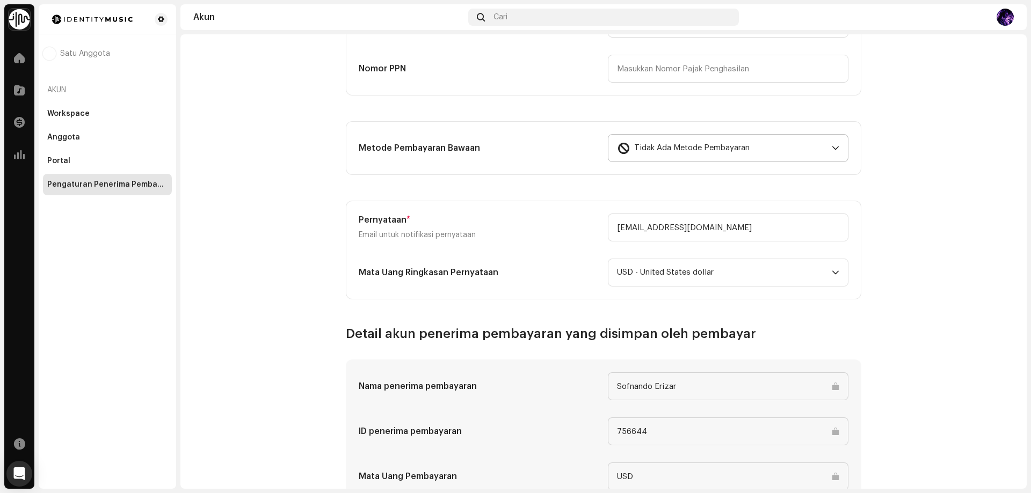
click at [687, 150] on span "Tidak Ada Metode Pembayaran" at bounding box center [691, 148] width 115 height 27
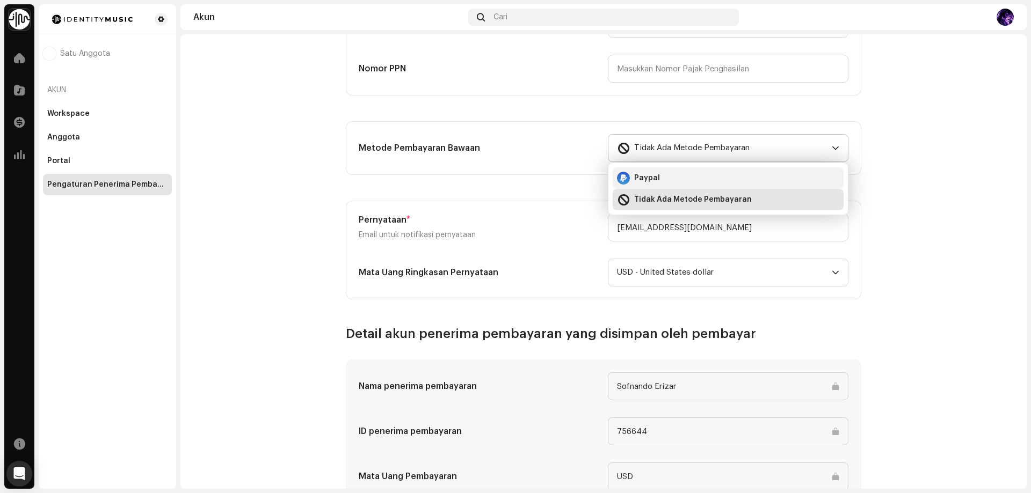
click at [660, 183] on div "Paypal" at bounding box center [728, 178] width 222 height 13
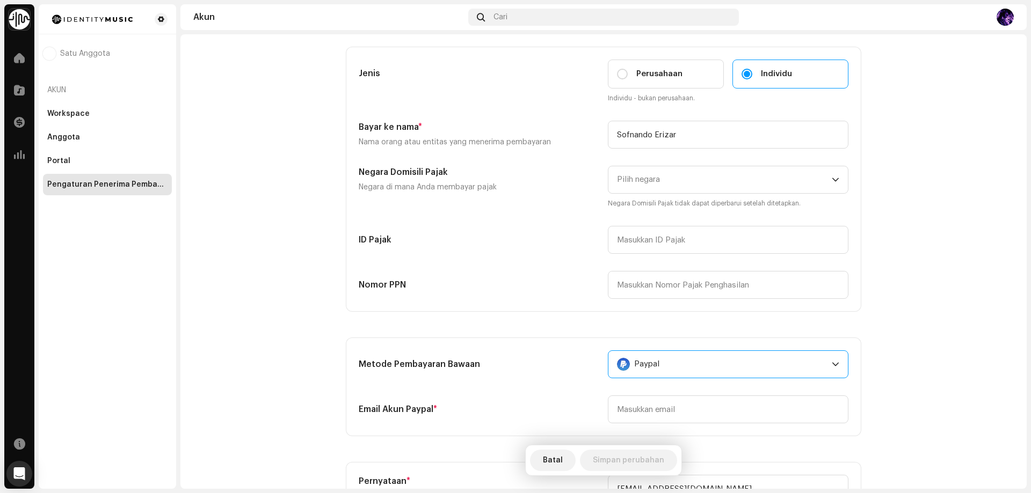
scroll to position [0, 0]
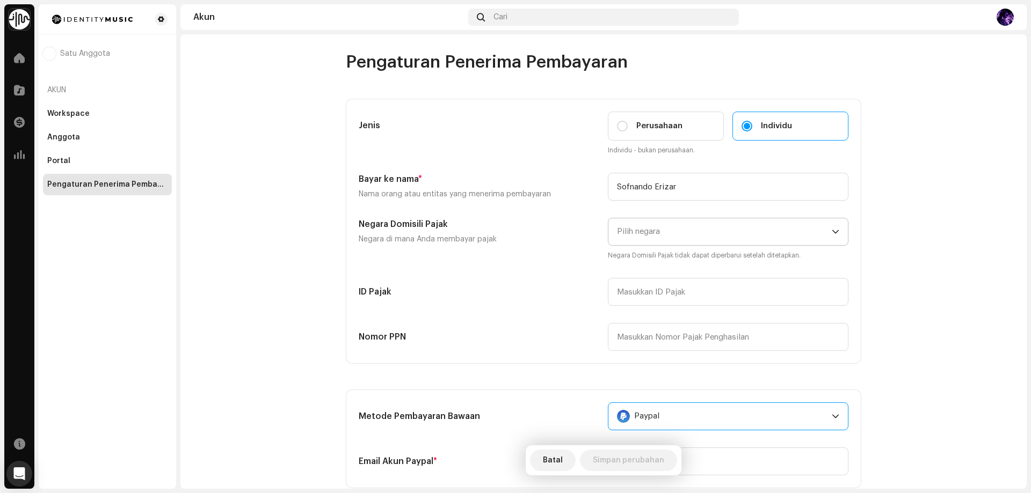
click at [661, 236] on span "Pilih negara" at bounding box center [724, 231] width 215 height 27
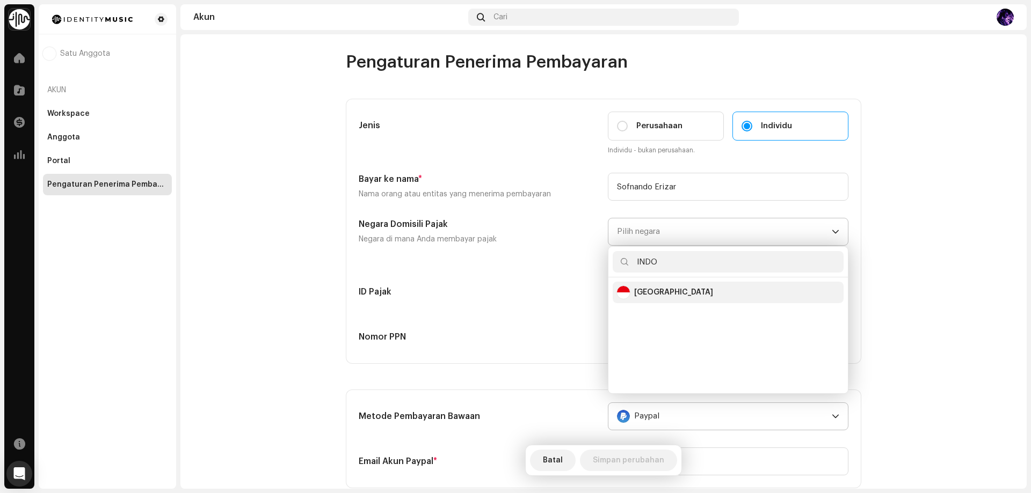
type input "INDO"
click at [617, 291] on div "Indonesia" at bounding box center [623, 292] width 13 height 13
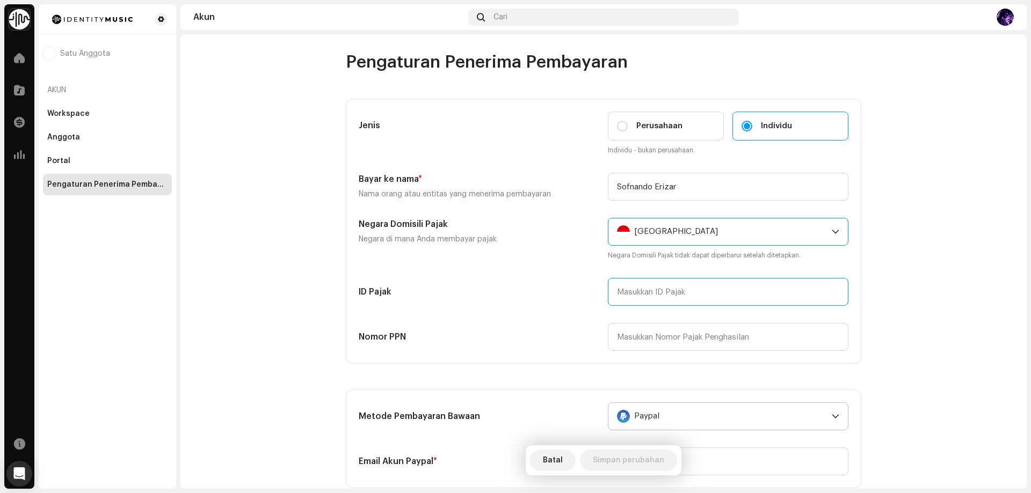
click at [639, 294] on input "text" at bounding box center [728, 292] width 240 height 28
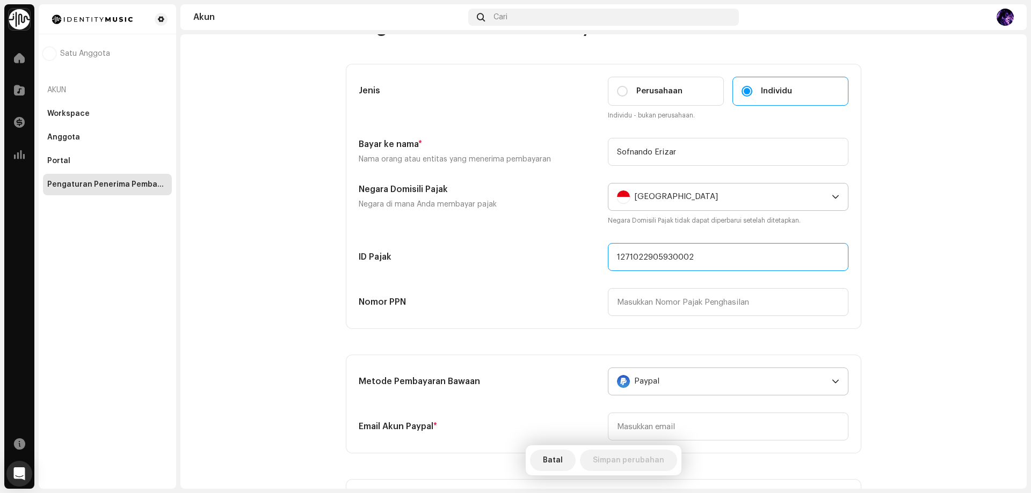
scroll to position [54, 0]
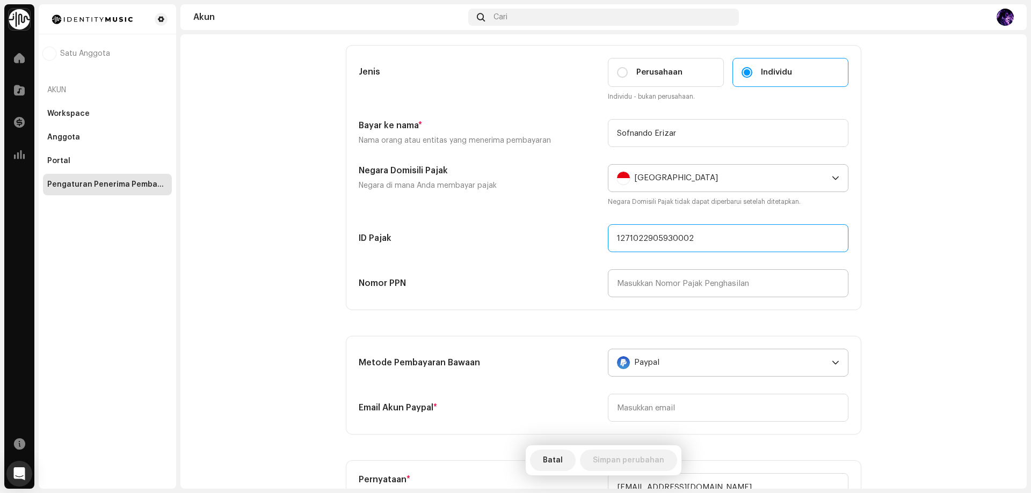
type input "1271022905930002"
click at [650, 293] on input "text" at bounding box center [728, 283] width 240 height 28
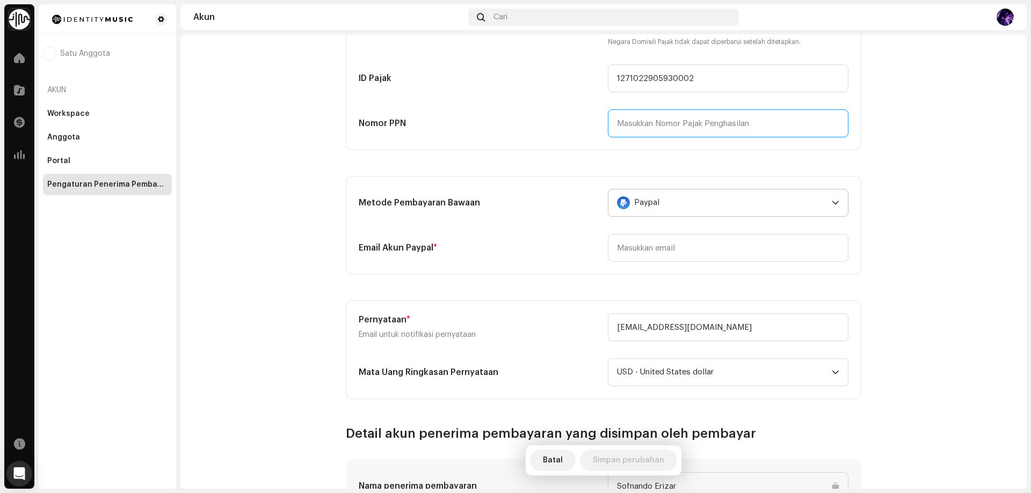
scroll to position [215, 0]
click at [639, 244] on input "email" at bounding box center [728, 247] width 240 height 28
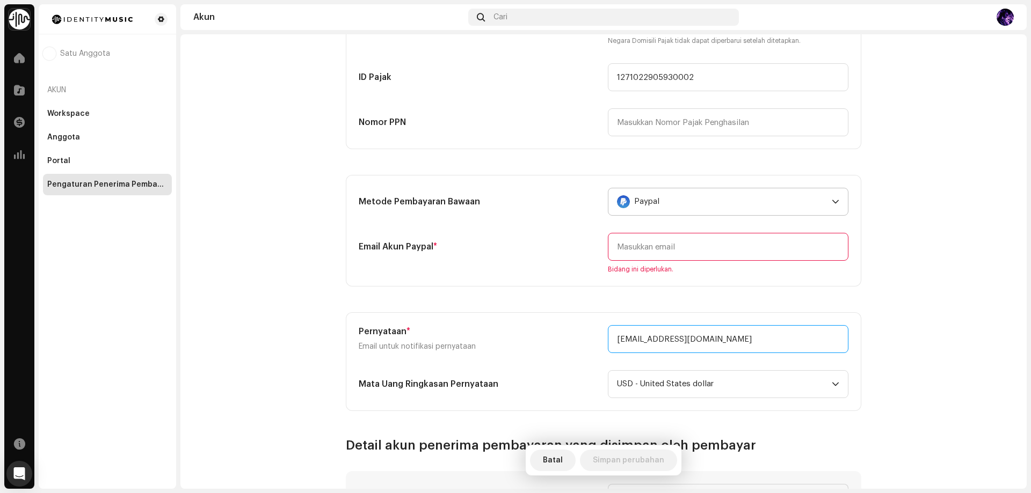
drag, startPoint x: 705, startPoint y: 326, endPoint x: 586, endPoint y: 334, distance: 119.9
click at [586, 334] on div "Pernyataan * Email untuk notifikasi pernyataan jskills988@gmail.com" at bounding box center [604, 339] width 490 height 28
click at [691, 244] on input "email" at bounding box center [728, 247] width 240 height 28
paste input "[EMAIL_ADDRESS][DOMAIN_NAME]"
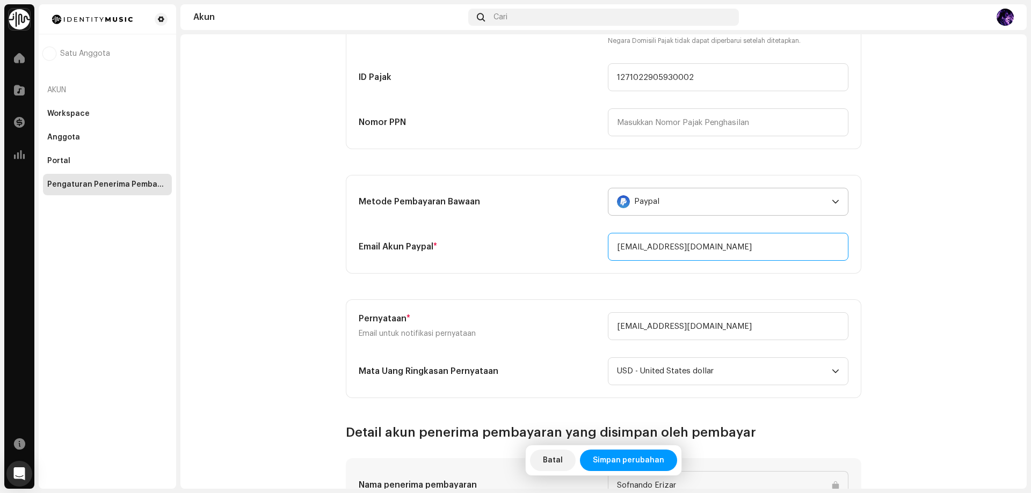
type input "[EMAIL_ADDRESS][DOMAIN_NAME]"
click at [561, 288] on section "Jenis Perusahaan Individu Individu - bukan perusahaan. Bayar ke nama * Nama ora…" at bounding box center [603, 141] width 515 height 514
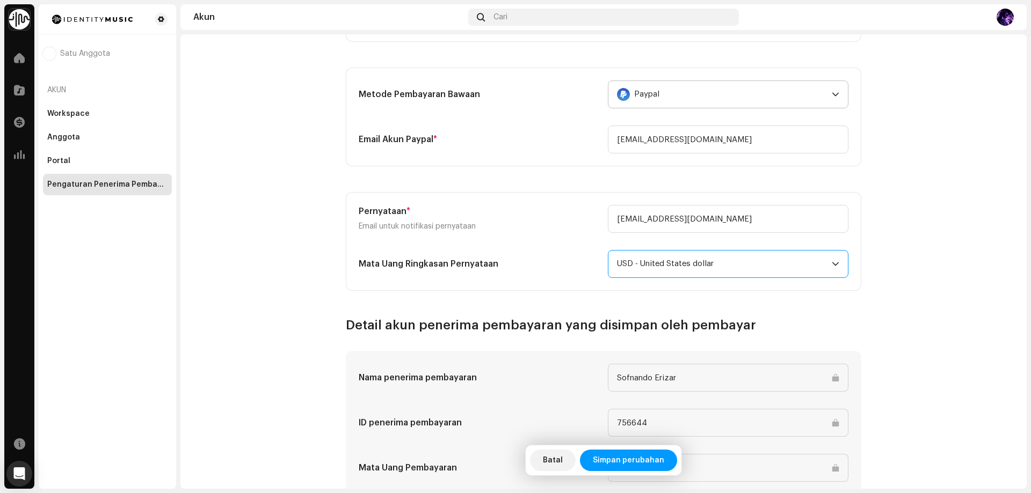
click at [679, 261] on span "USD - United States dollar" at bounding box center [724, 264] width 215 height 27
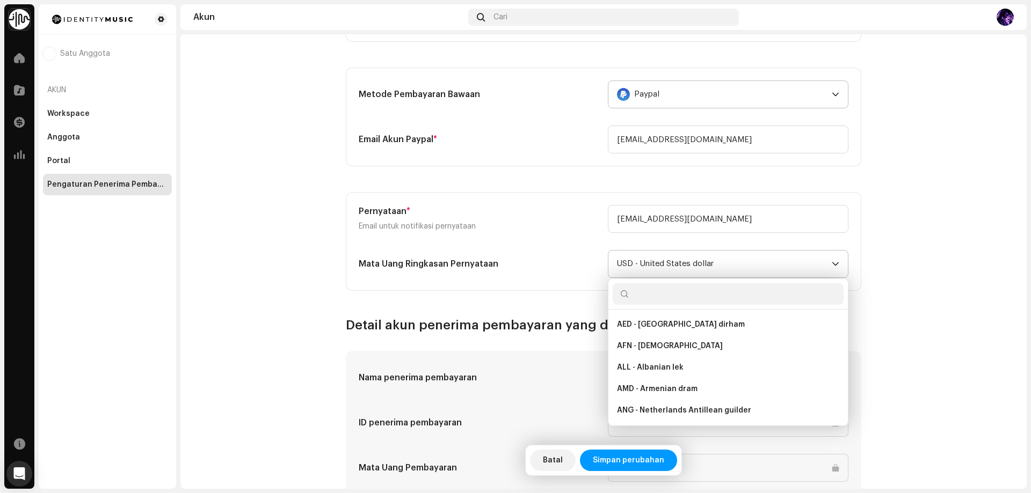
scroll to position [2315, 0]
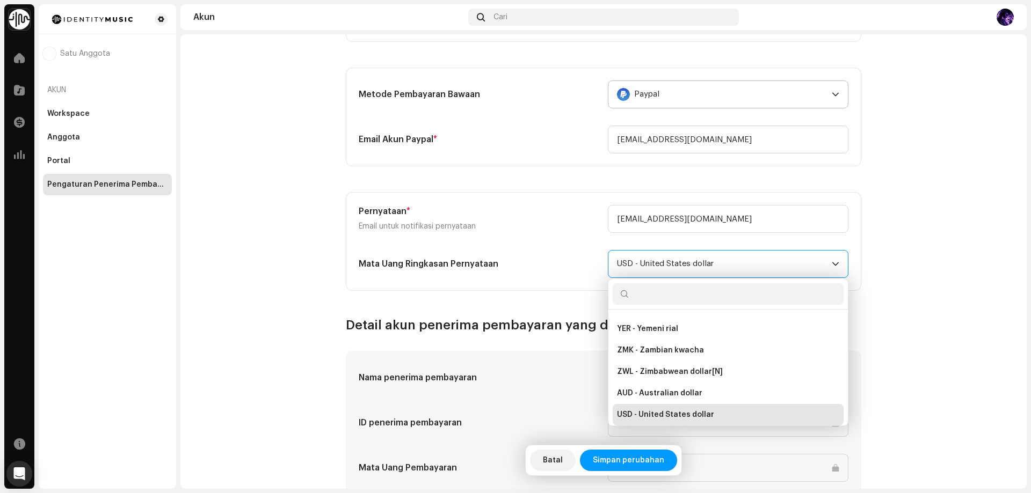
click at [679, 263] on span "USD - United States dollar" at bounding box center [724, 264] width 215 height 27
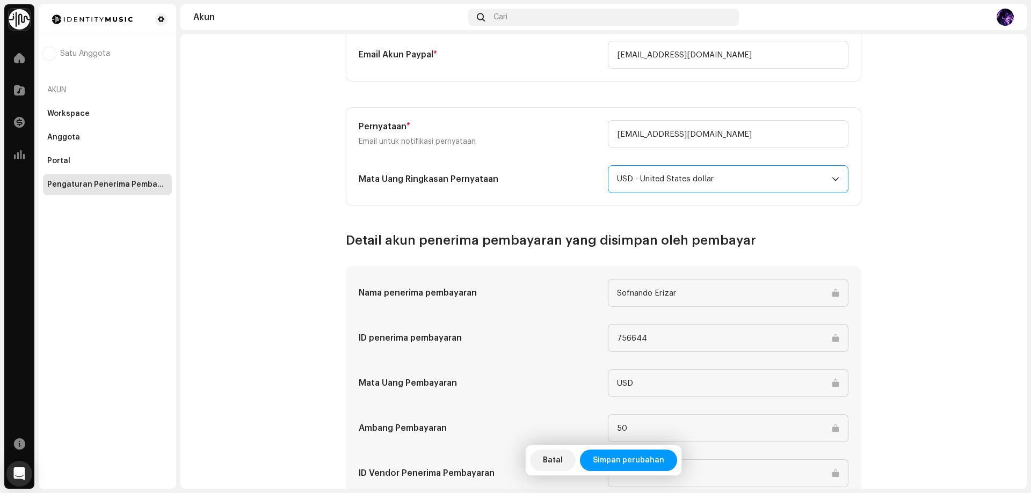
scroll to position [444, 0]
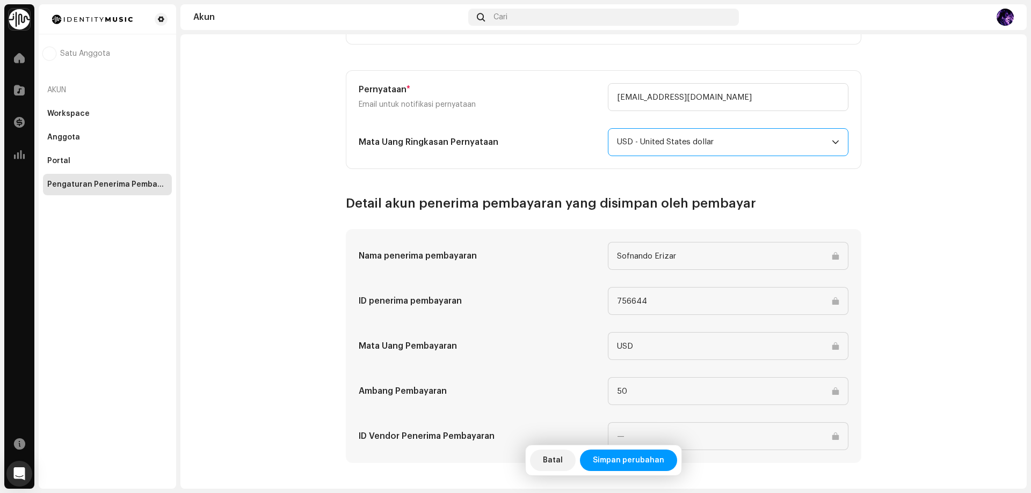
click at [717, 393] on input "50" at bounding box center [728, 391] width 240 height 28
click at [640, 393] on input "50" at bounding box center [728, 391] width 240 height 28
click at [651, 433] on input at bounding box center [728, 436] width 240 height 28
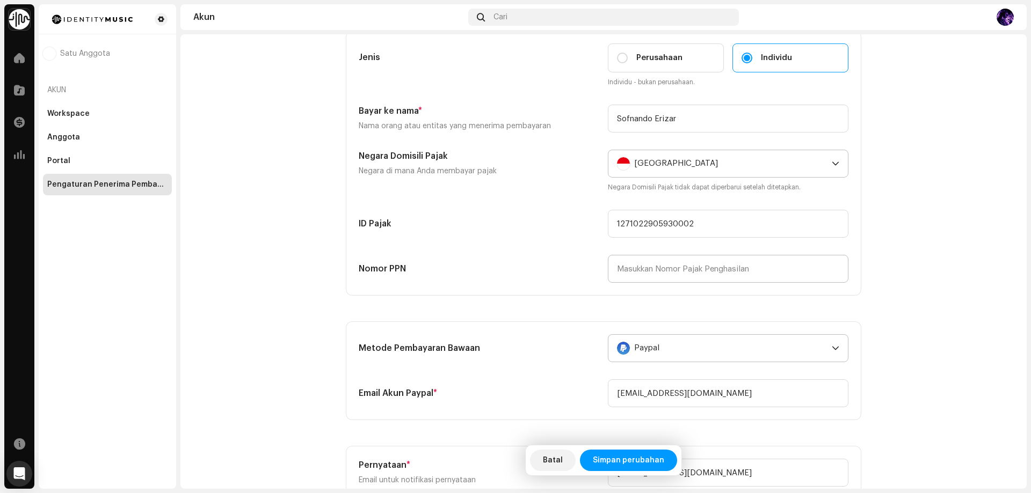
scroll to position [0, 0]
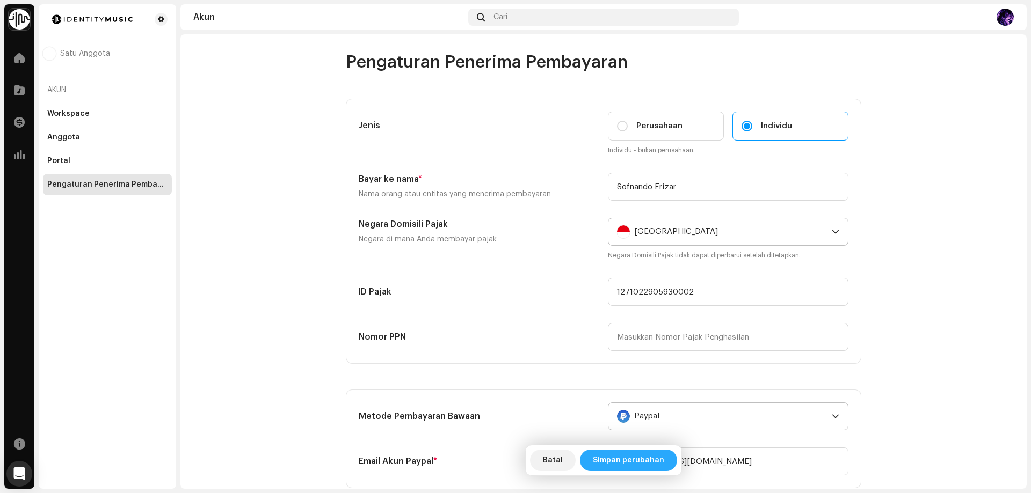
click at [637, 462] on span "Simpan perubahan" at bounding box center [628, 460] width 71 height 21
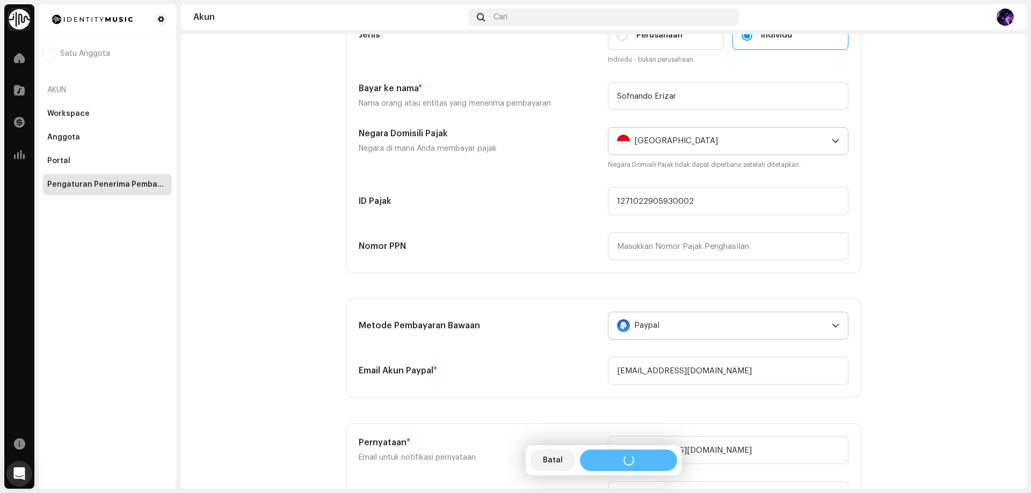
scroll to position [161, 0]
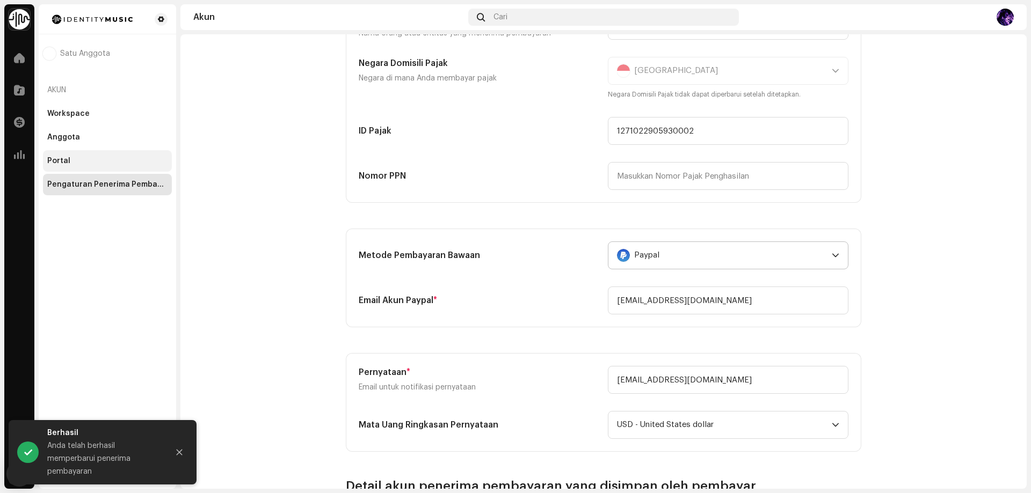
click at [86, 164] on div "Portal" at bounding box center [107, 161] width 120 height 9
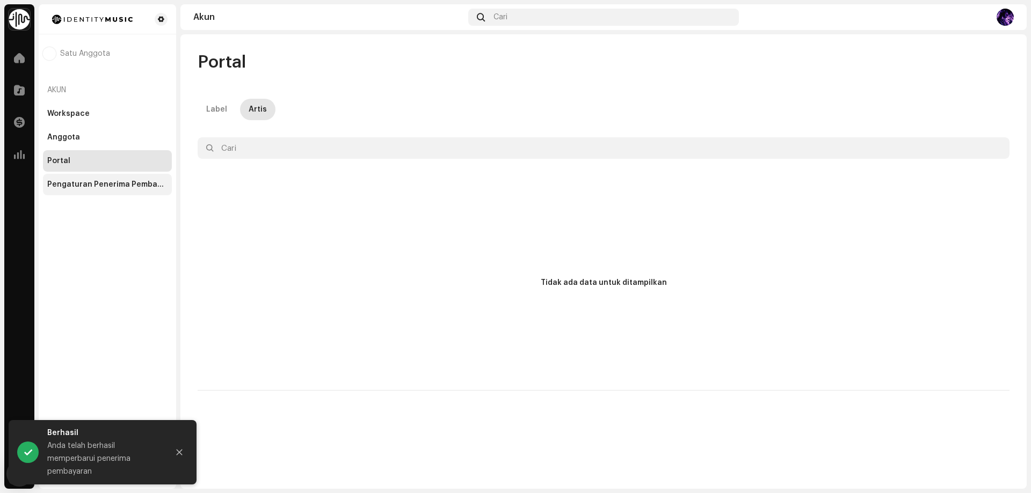
click at [106, 189] on div "Pengaturan Penerima Pembayaran" at bounding box center [107, 184] width 129 height 21
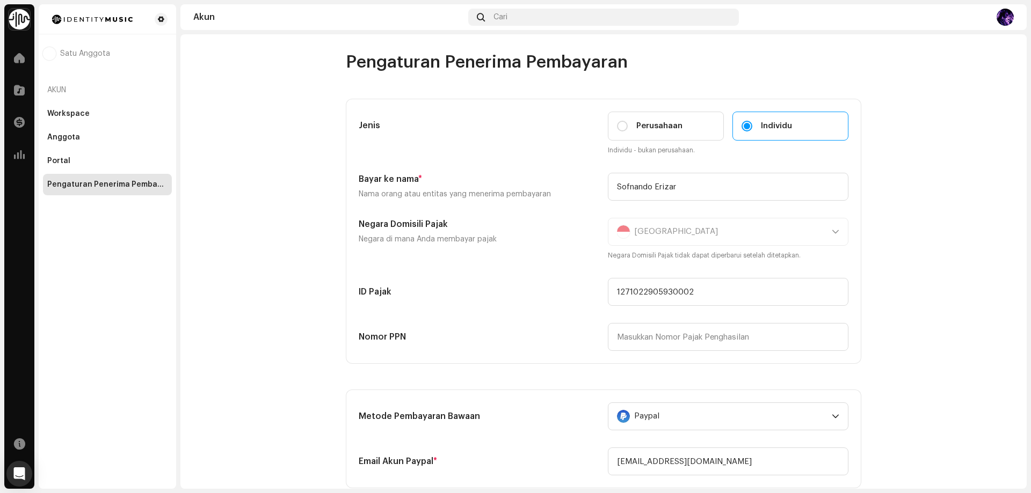
scroll to position [161, 0]
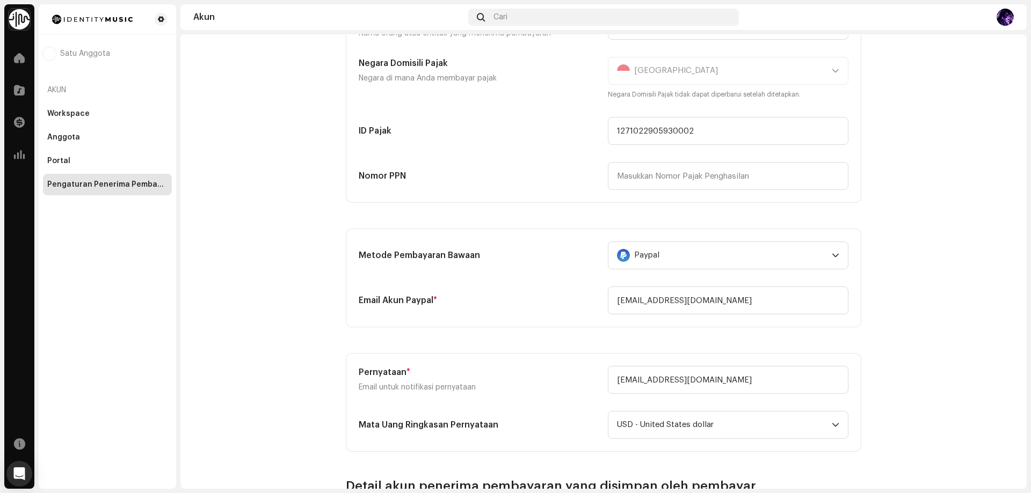
click at [677, 68] on div "Indonesia Negara Domisili Pajak tidak dapat diperbarui setelah ditetapkan." at bounding box center [728, 78] width 240 height 43
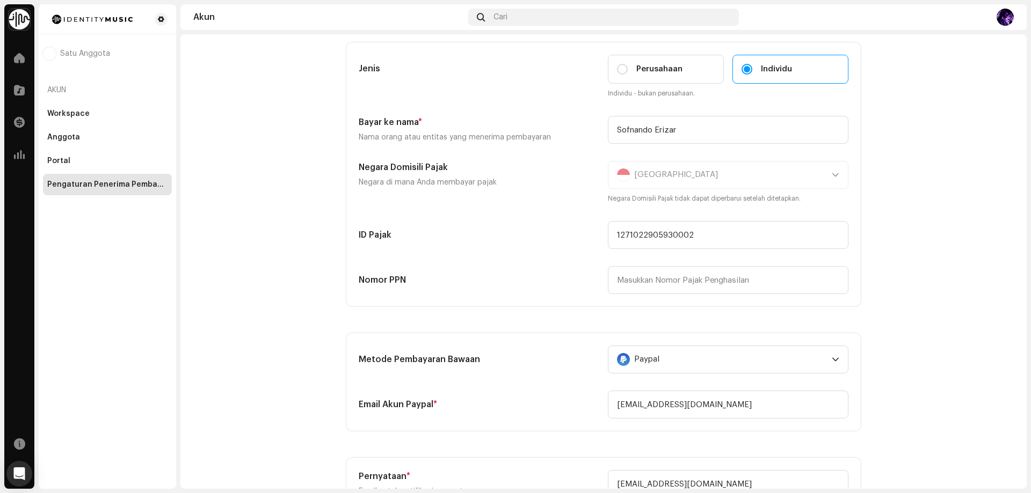
scroll to position [54, 0]
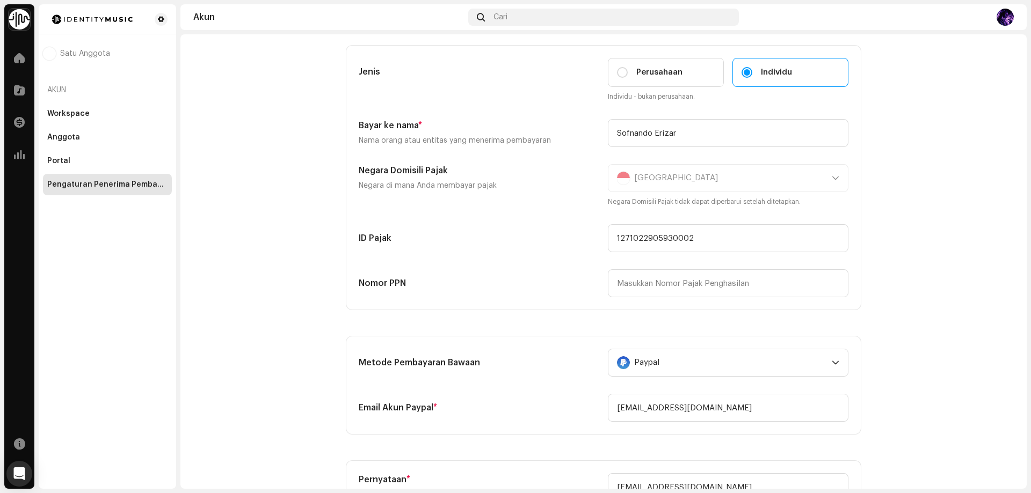
click at [666, 176] on div "Indonesia Negara Domisili Pajak tidak dapat diperbarui setelah ditetapkan." at bounding box center [728, 185] width 240 height 43
click at [691, 130] on input "Sofnando Erizar" at bounding box center [728, 133] width 240 height 28
click at [666, 179] on div "Indonesia Negara Domisili Pajak tidak dapat diperbarui setelah ditetapkan." at bounding box center [728, 185] width 240 height 43
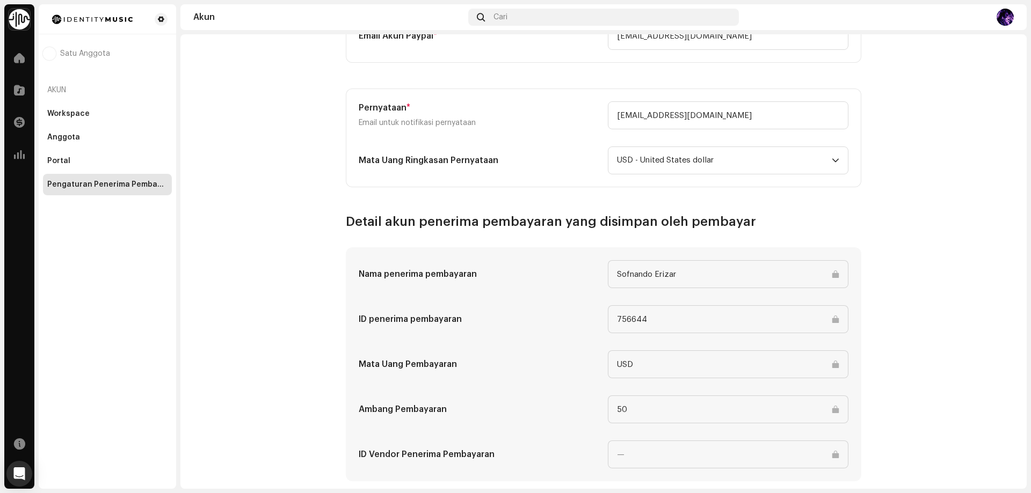
scroll to position [444, 0]
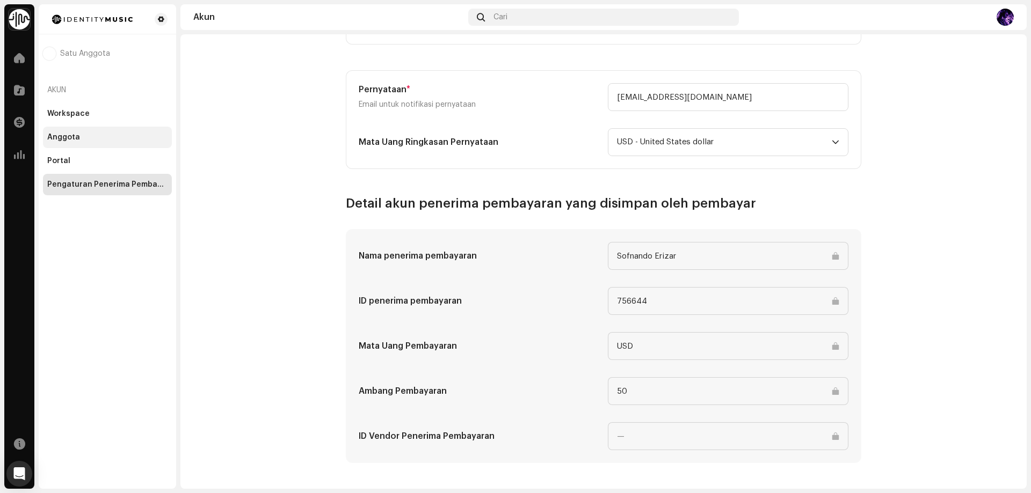
click at [67, 135] on div "Anggota" at bounding box center [63, 137] width 33 height 9
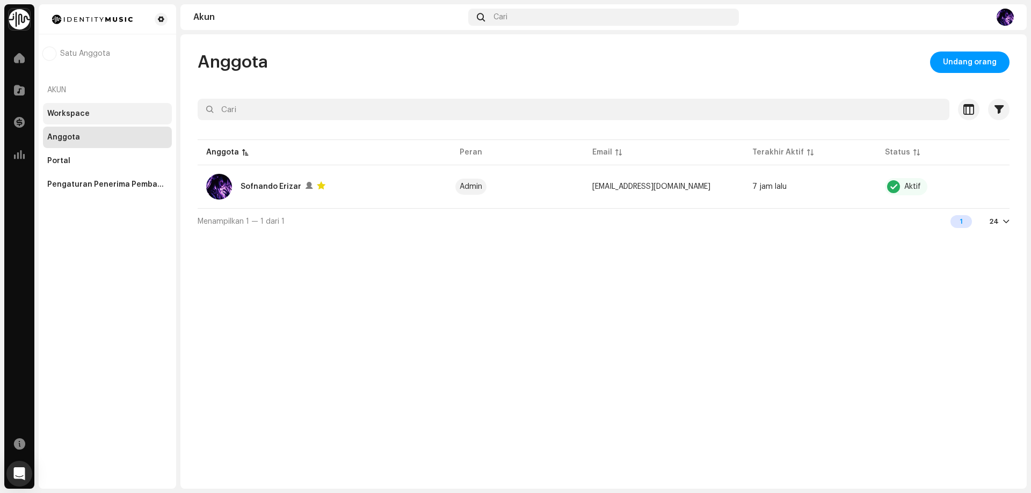
click at [89, 113] on div "Workspace" at bounding box center [107, 114] width 120 height 9
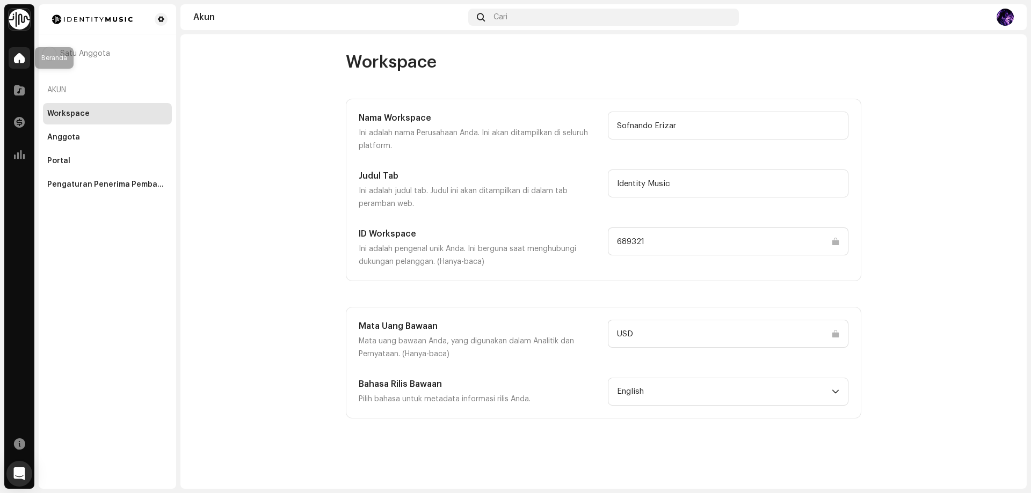
click at [23, 57] on span at bounding box center [19, 58] width 11 height 9
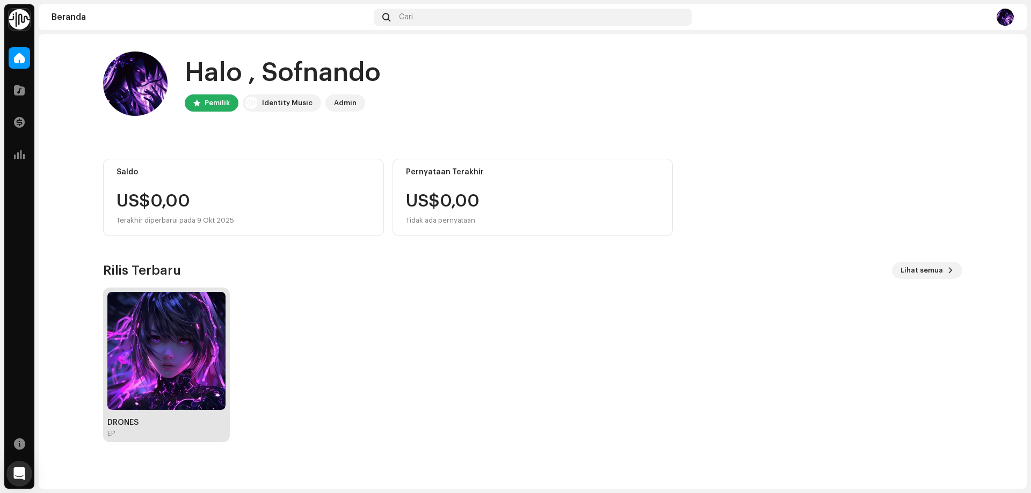
click at [215, 332] on img at bounding box center [166, 351] width 118 height 118
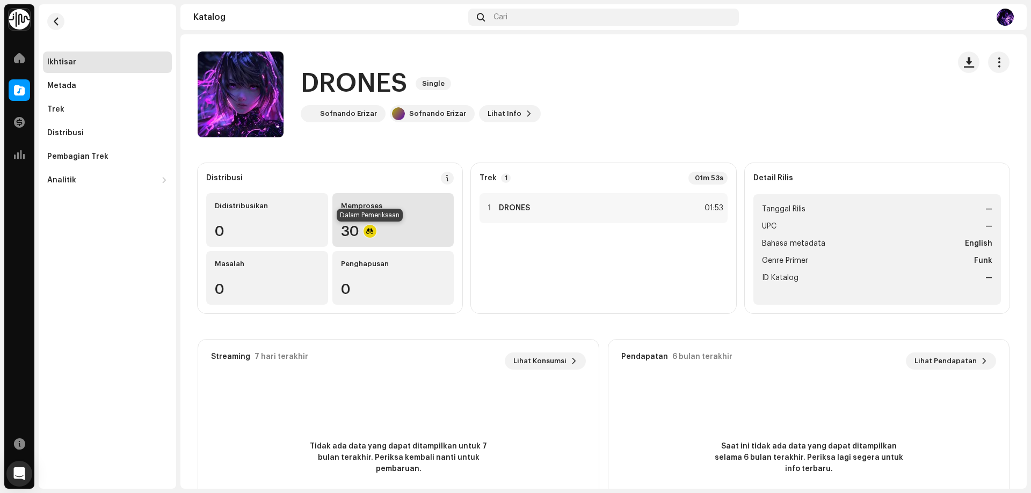
click at [374, 231] on div at bounding box center [369, 231] width 13 height 13
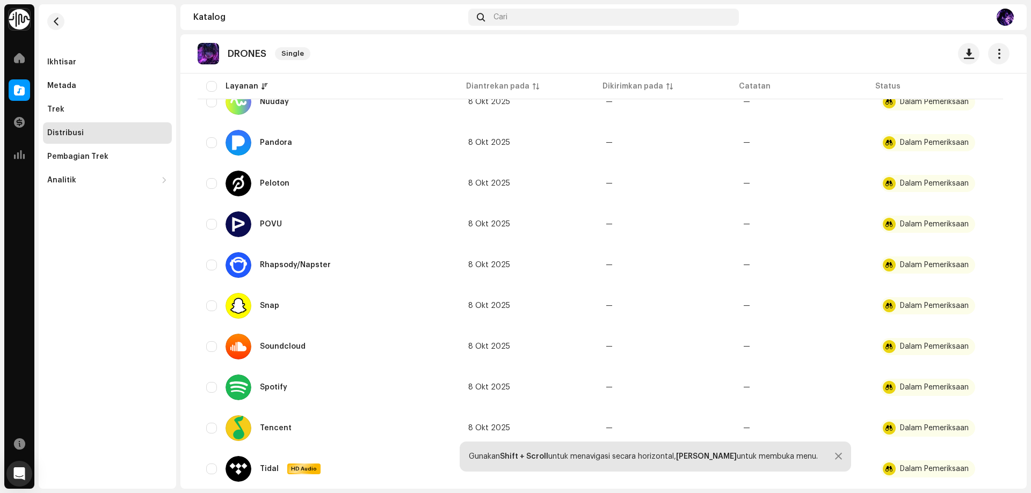
scroll to position [1009, 0]
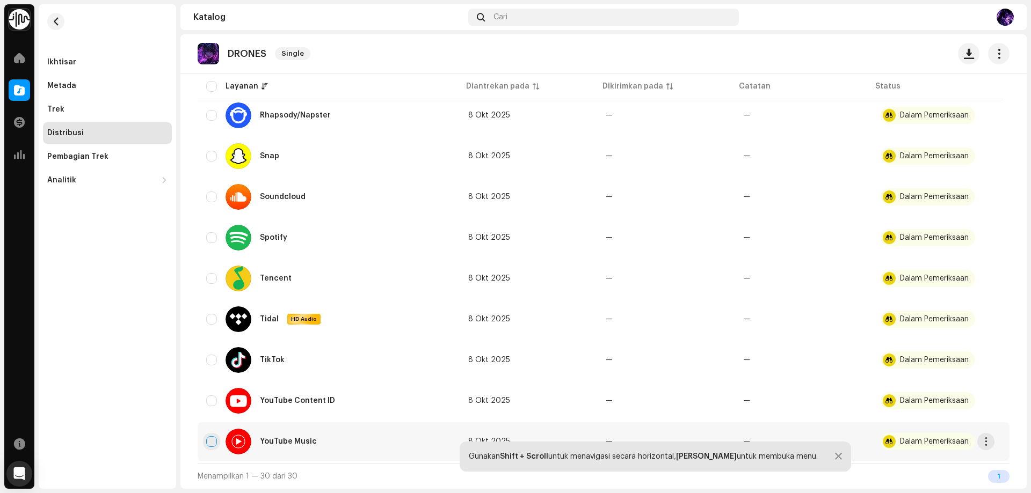
click at [208, 442] on input "checkbox" at bounding box center [211, 441] width 11 height 11
checkbox input "true"
click at [208, 420] on td "YouTube Content ID" at bounding box center [329, 401] width 262 height 39
click at [211, 402] on input "Row Unselected" at bounding box center [211, 401] width 11 height 11
click at [835, 455] on div at bounding box center [838, 457] width 7 height 9
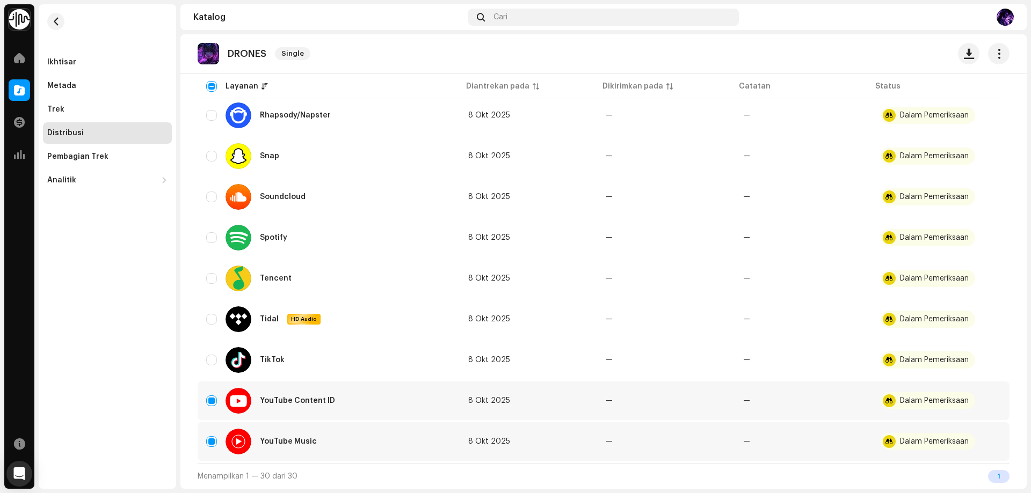
click at [990, 476] on div "1" at bounding box center [998, 476] width 21 height 13
click at [216, 400] on input "Row Selected" at bounding box center [211, 401] width 11 height 11
checkbox input "false"
click at [212, 441] on input "Row Selected" at bounding box center [211, 441] width 11 height 11
checkbox input "false"
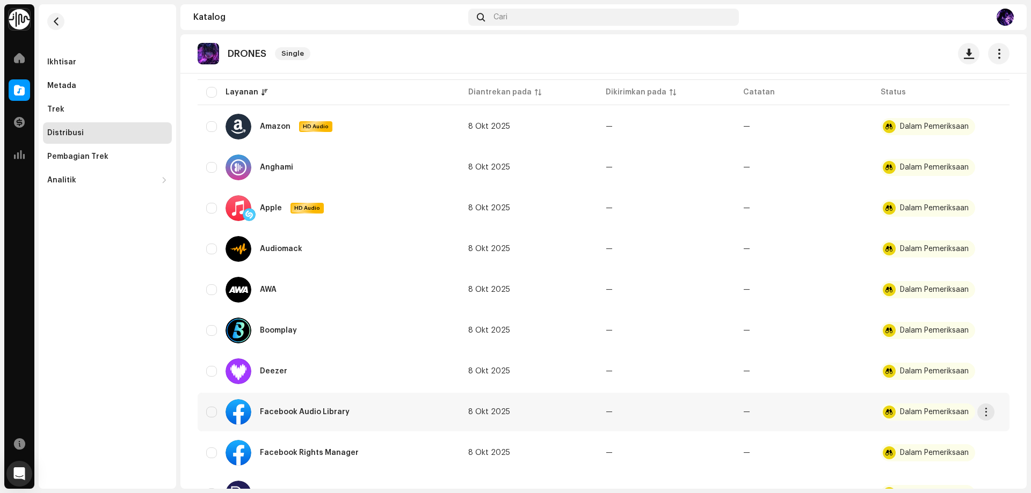
scroll to position [0, 0]
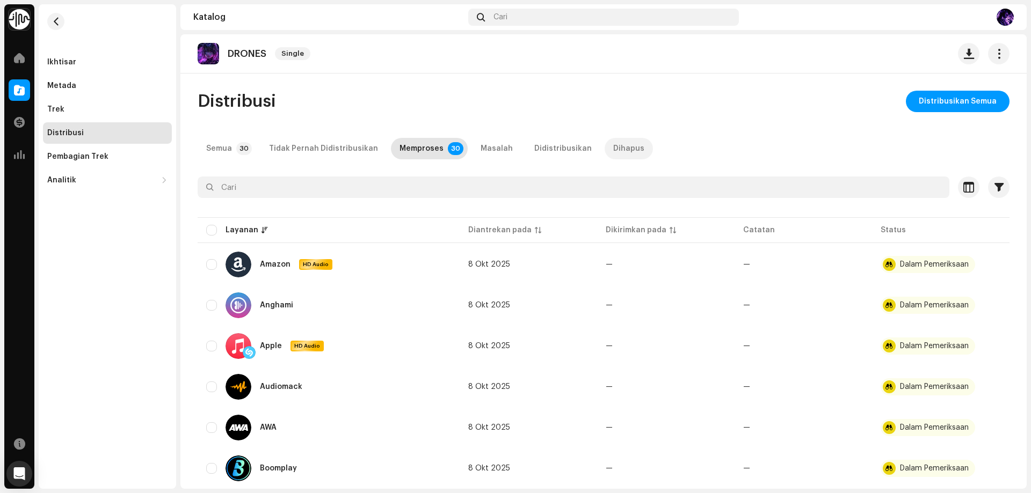
click at [613, 147] on div "Dihapus" at bounding box center [628, 148] width 31 height 21
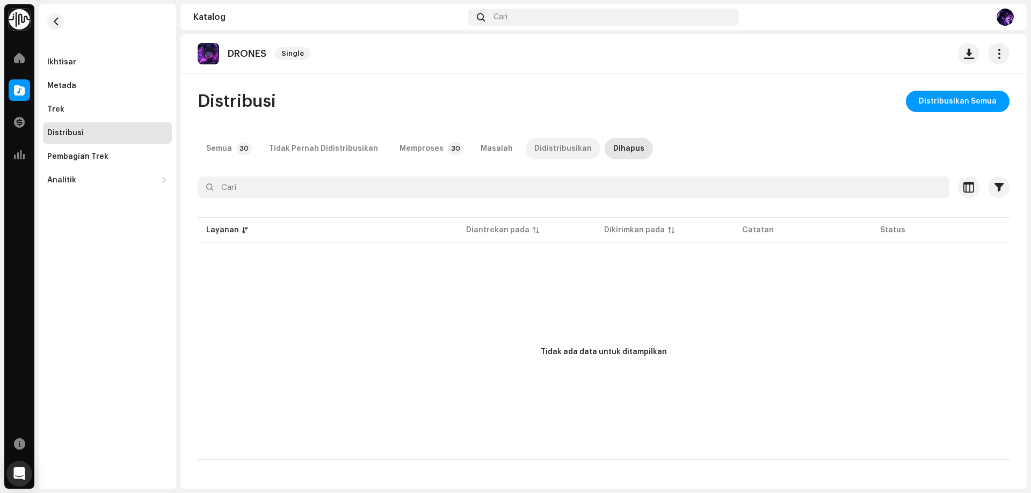
click at [562, 152] on div "Didistribusikan" at bounding box center [562, 148] width 57 height 21
click at [416, 148] on div "Memproses" at bounding box center [421, 148] width 44 height 21
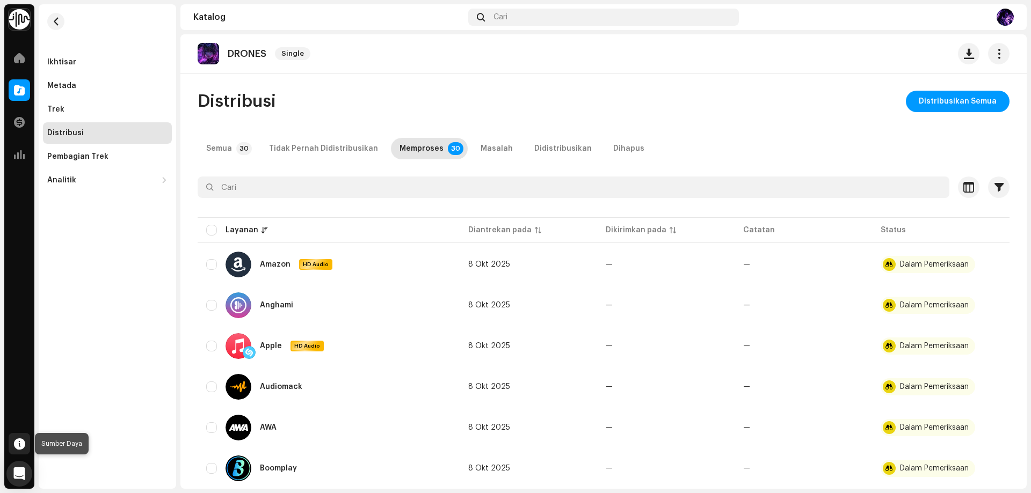
click at [18, 436] on div at bounding box center [19, 443] width 21 height 21
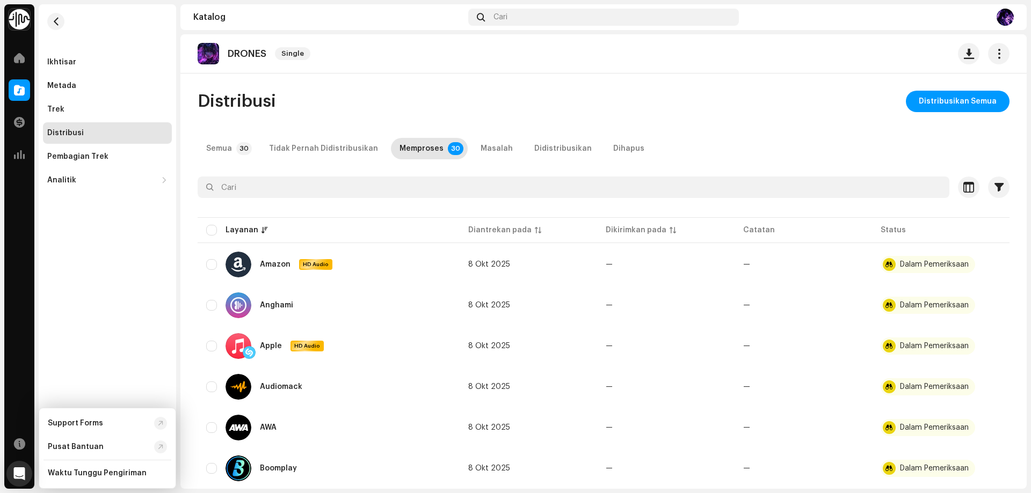
click at [20, 377] on div "Beranda Katalog Transaksi Analitik Sumber Daya" at bounding box center [19, 266] width 30 height 446
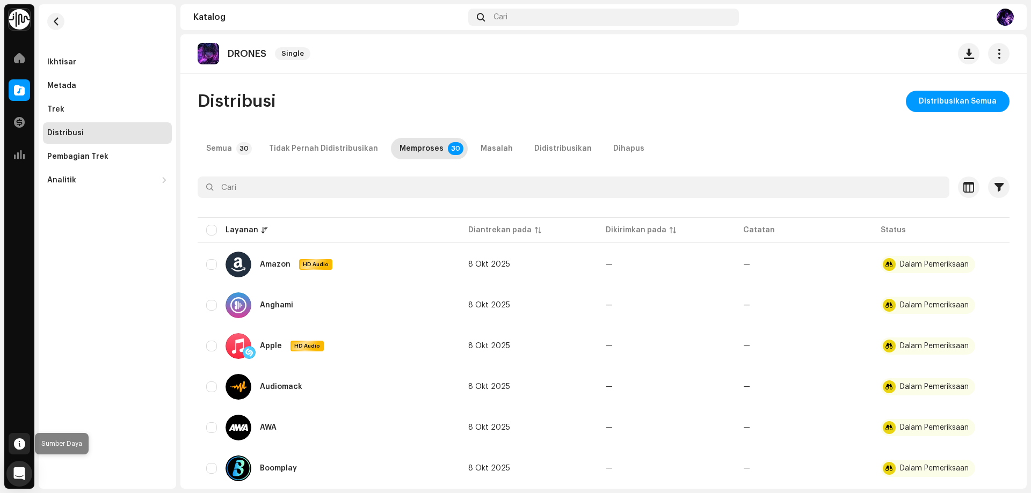
click at [24, 441] on span at bounding box center [19, 444] width 11 height 9
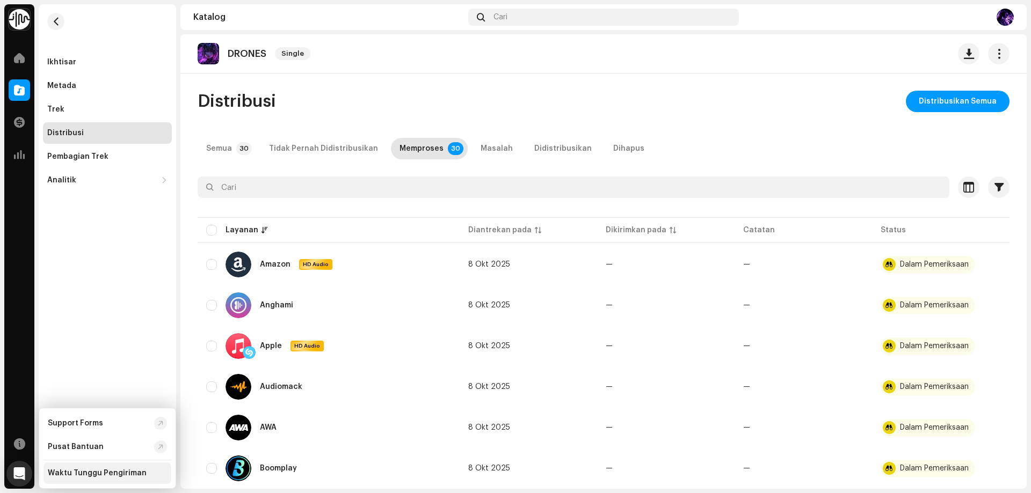
click at [88, 475] on div "Waktu Tunggu Pengiriman" at bounding box center [97, 473] width 99 height 9
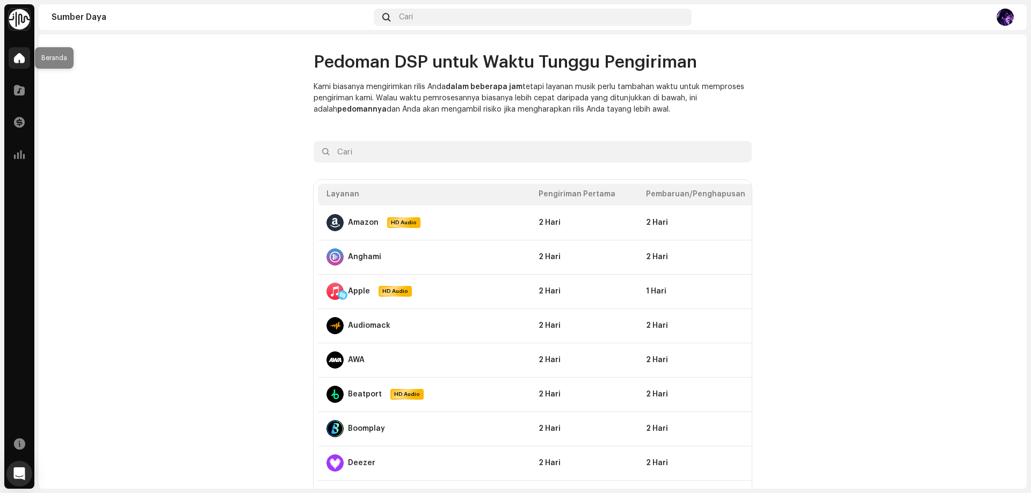
click at [20, 61] on span at bounding box center [19, 58] width 11 height 9
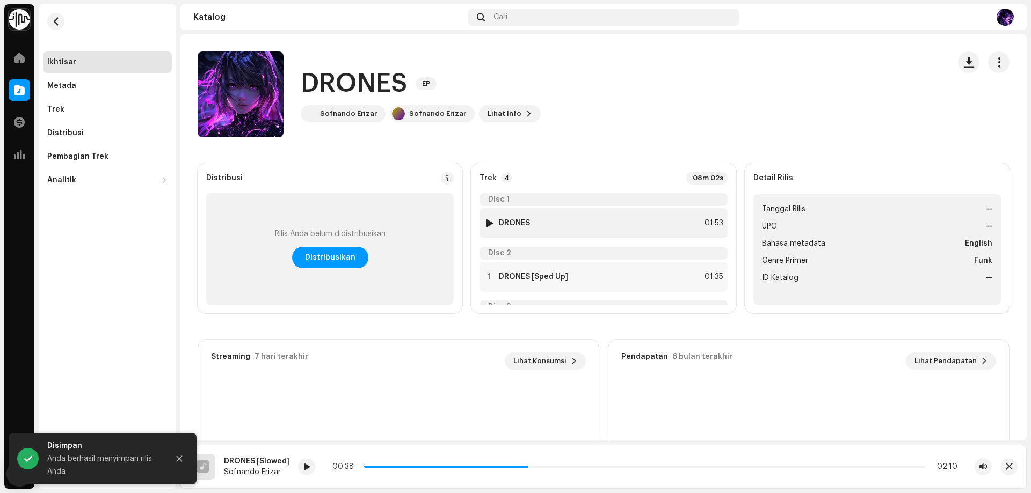
click at [489, 223] on div at bounding box center [489, 223] width 8 height 9
click at [184, 460] on button "Close" at bounding box center [179, 458] width 21 height 21
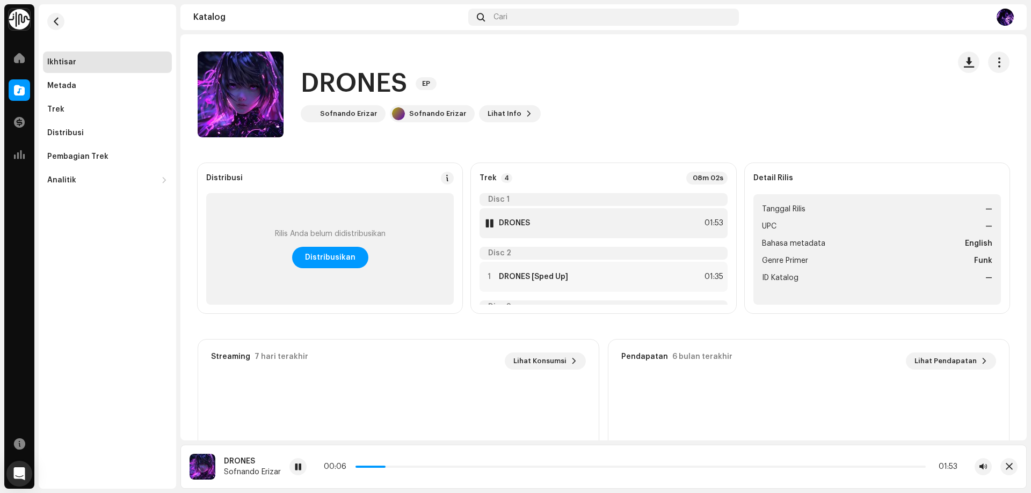
click at [487, 225] on div at bounding box center [489, 223] width 8 height 9
click at [488, 280] on div at bounding box center [489, 281] width 8 height 9
click at [487, 281] on div at bounding box center [489, 281] width 8 height 9
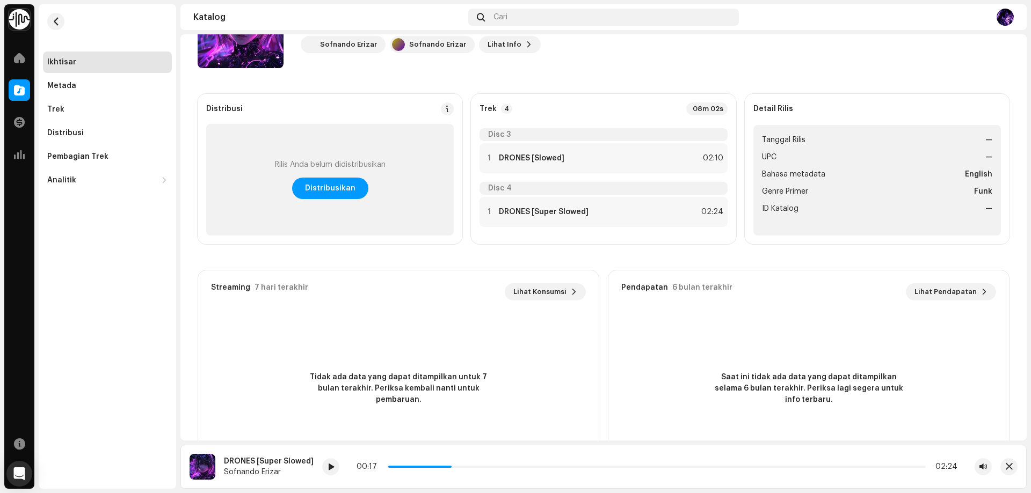
scroll to position [0, 0]
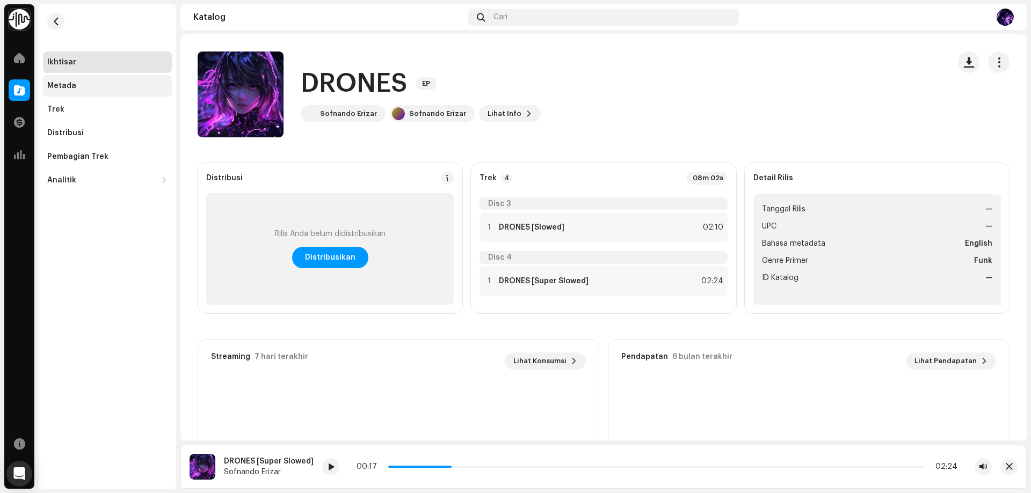
click at [96, 87] on div "Metada" at bounding box center [107, 86] width 120 height 9
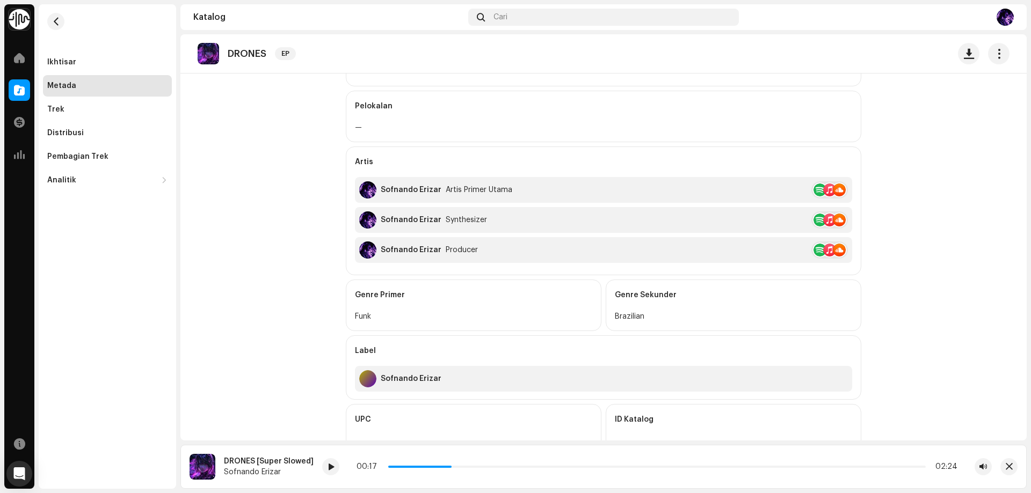
scroll to position [311, 0]
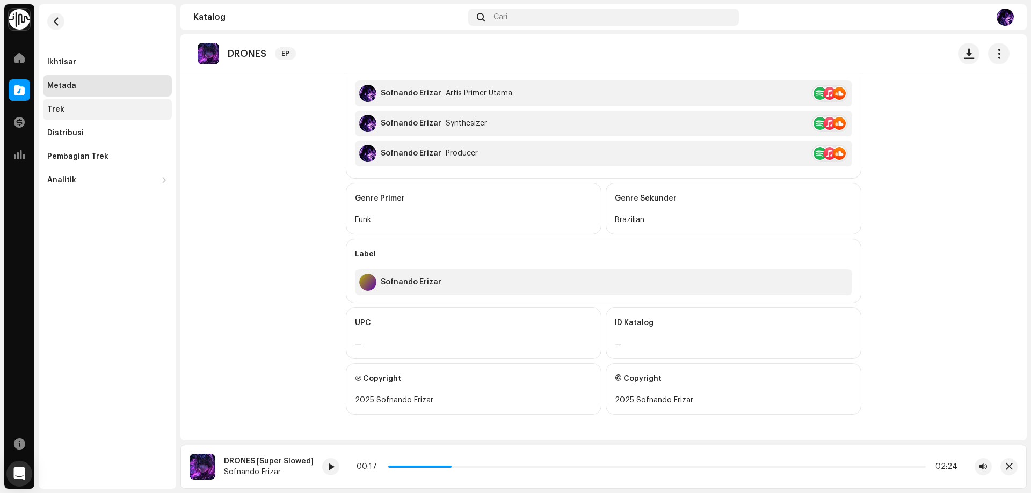
click at [98, 108] on div "Trek" at bounding box center [107, 109] width 120 height 9
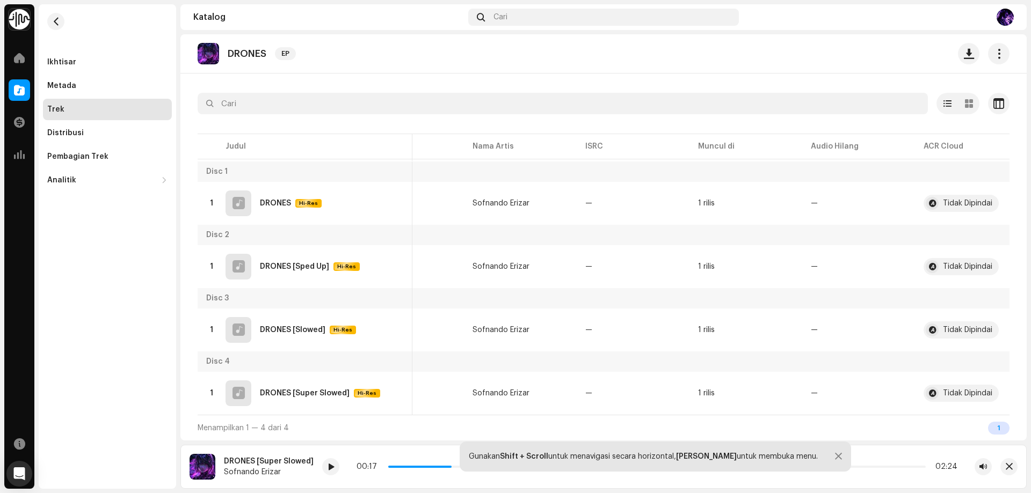
scroll to position [0, 86]
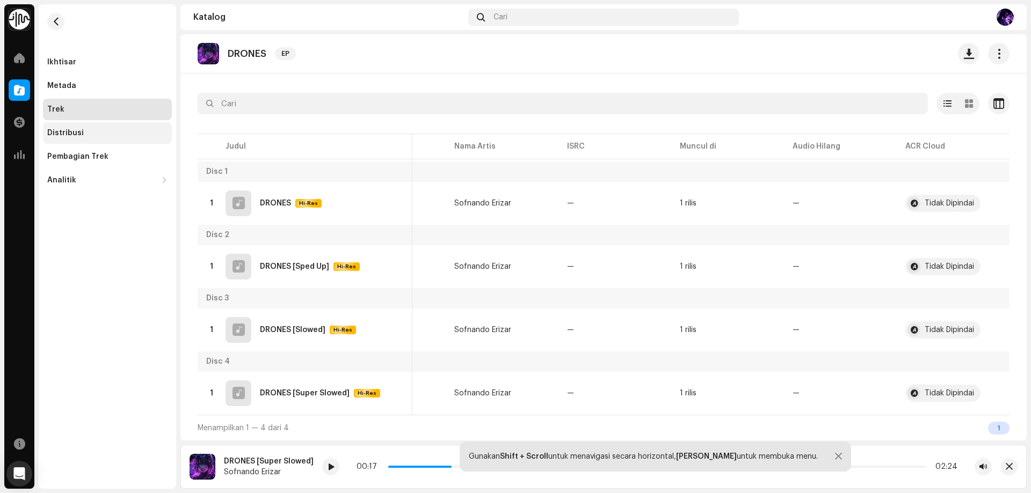
click at [85, 129] on div "Distribusi" at bounding box center [107, 133] width 120 height 9
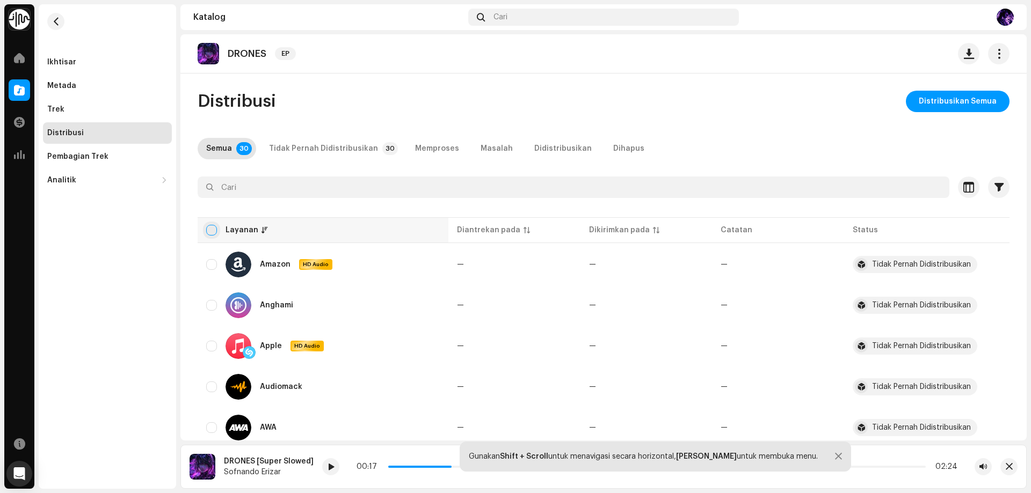
click at [213, 228] on input "checkbox" at bounding box center [211, 230] width 11 height 11
checkbox input "true"
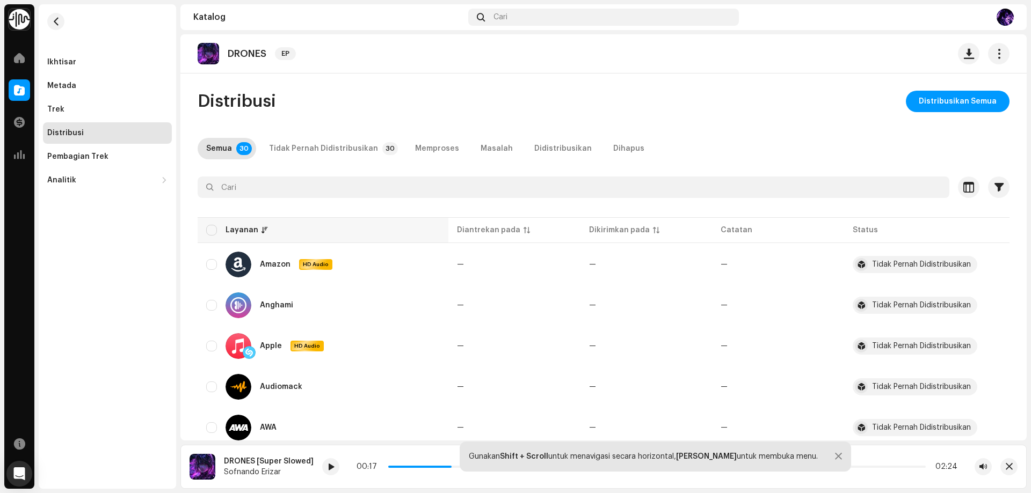
checkbox input "true"
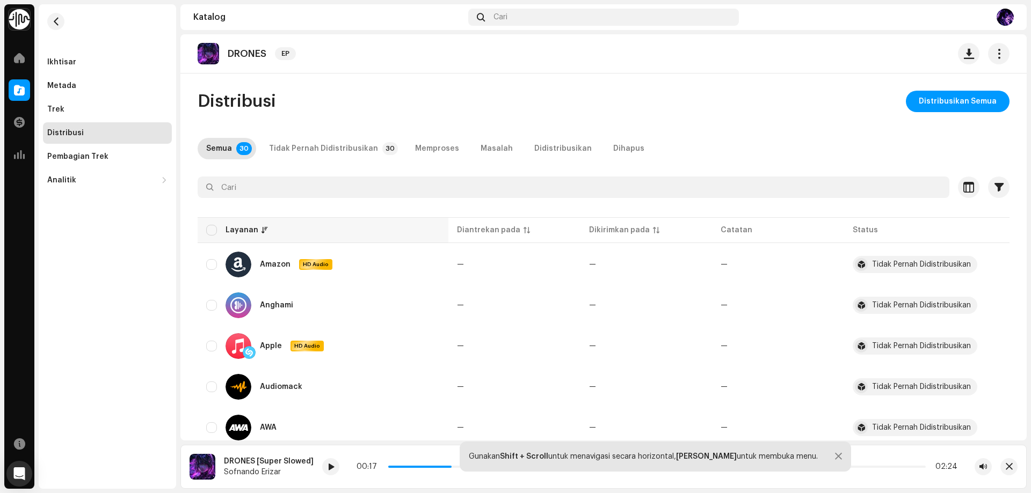
checkbox input "true"
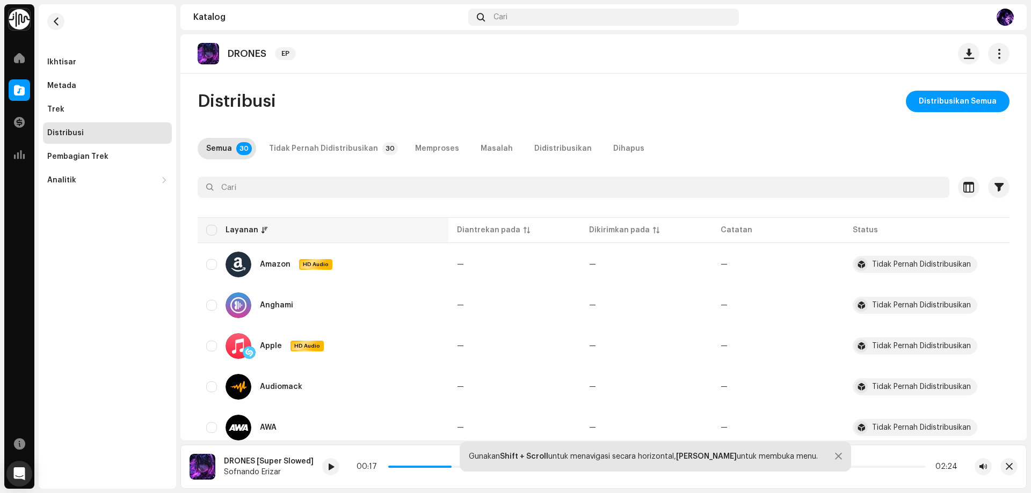
checkbox input "true"
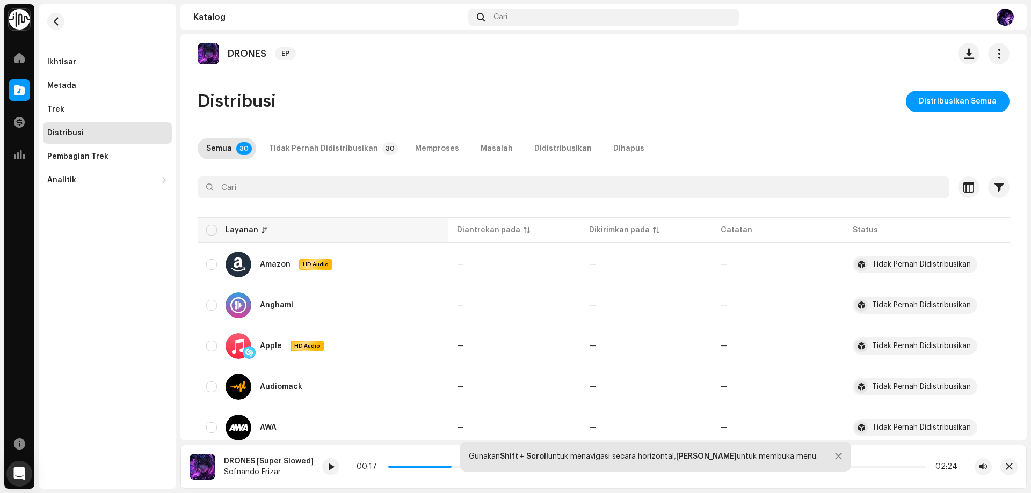
checkbox input "true"
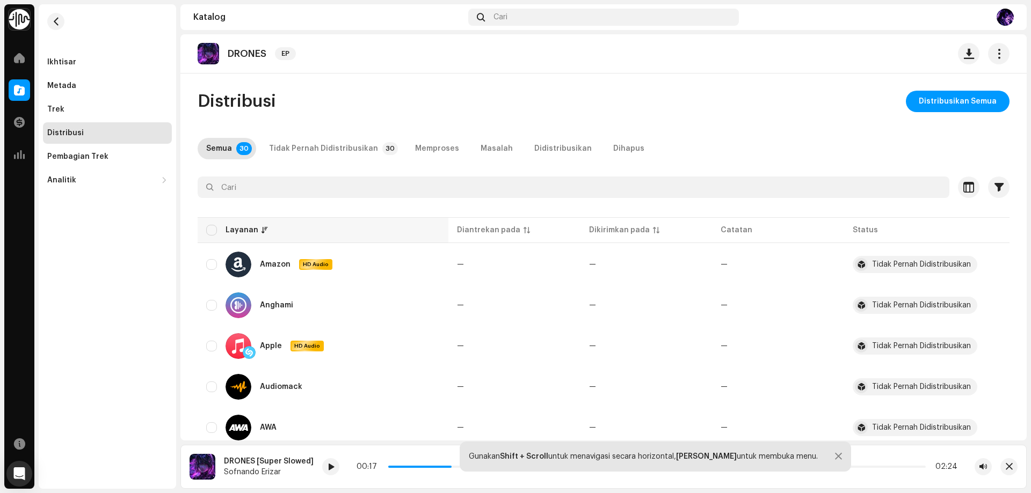
checkbox input "true"
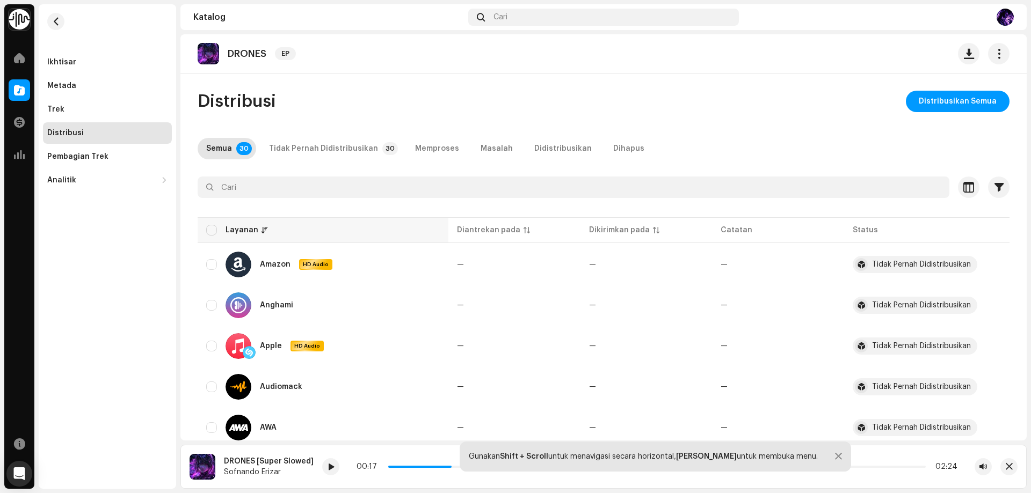
checkbox input "true"
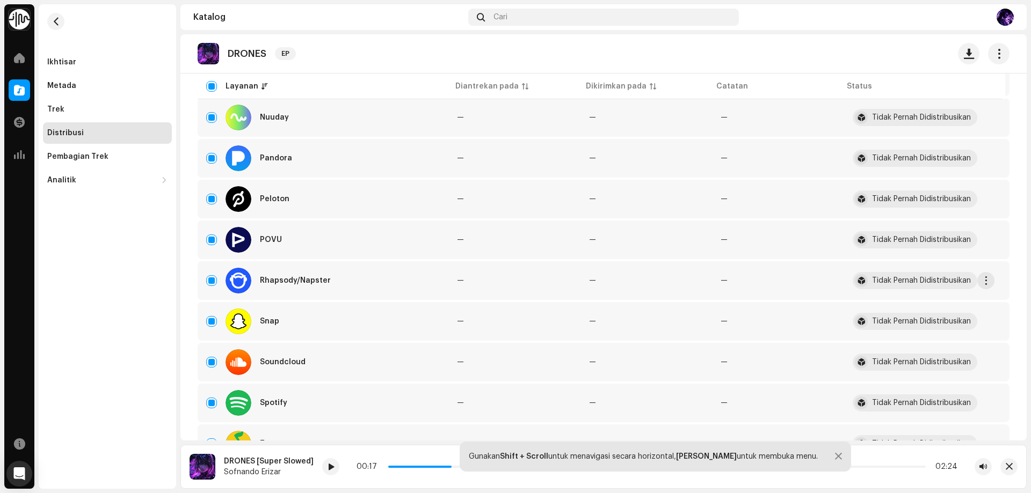
scroll to position [842, 0]
drag, startPoint x: 645, startPoint y: 358, endPoint x: 609, endPoint y: 265, distance: 99.6
drag, startPoint x: 643, startPoint y: 226, endPoint x: 634, endPoint y: 291, distance: 65.6
click at [77, 296] on div "Ikhtisar Metada Trek Distribusi Pembagian Trek Analitik Konsumsi Interaksi Pend…" at bounding box center [107, 246] width 137 height 485
click at [509, 252] on td "—" at bounding box center [514, 241] width 132 height 39
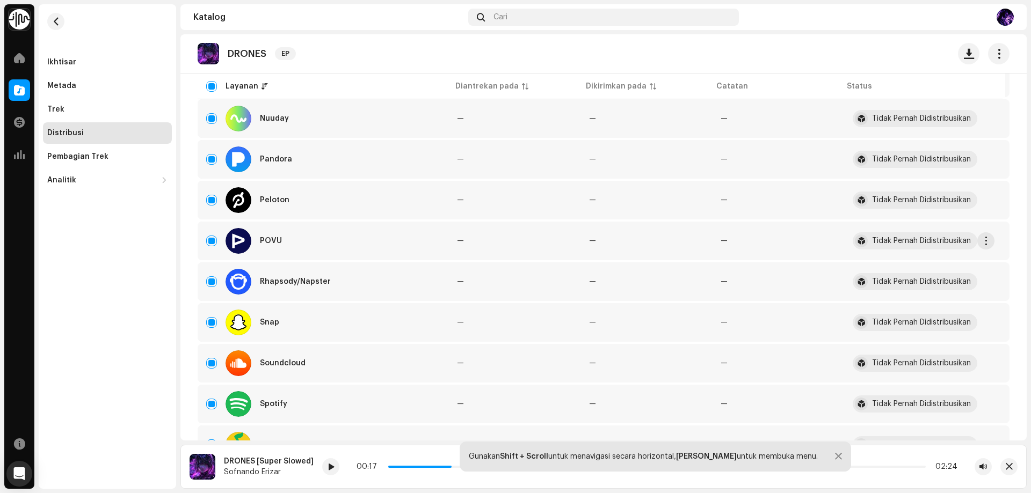
click at [279, 242] on div "POVU" at bounding box center [271, 241] width 22 height 8
drag, startPoint x: 472, startPoint y: 243, endPoint x: 611, endPoint y: 180, distance: 152.1
drag, startPoint x: 611, startPoint y: 180, endPoint x: 595, endPoint y: 339, distance: 159.7
click at [178, 331] on div "Sofnando Erizar Beranda Katalog Transaksi Analitik Sumber Daya Ikhtisar Metada …" at bounding box center [515, 246] width 1031 height 493
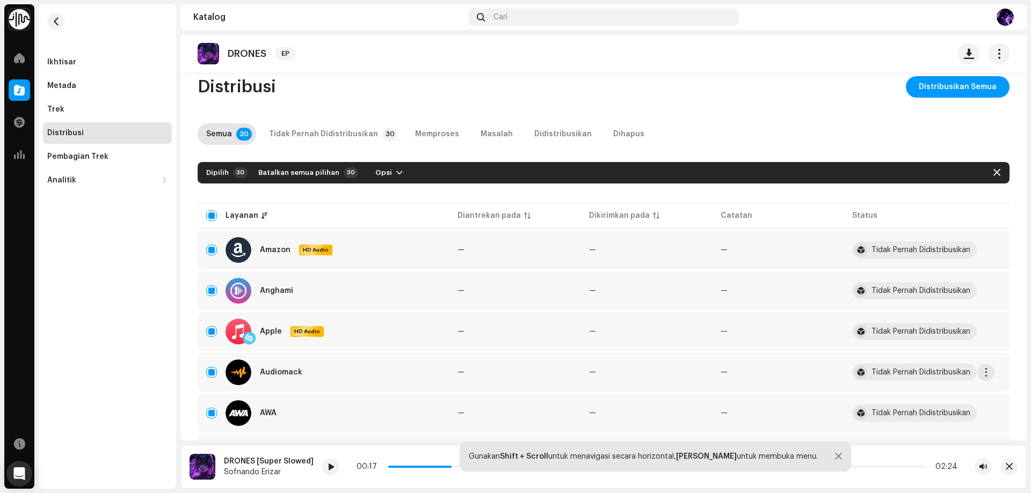
scroll to position [0, 0]
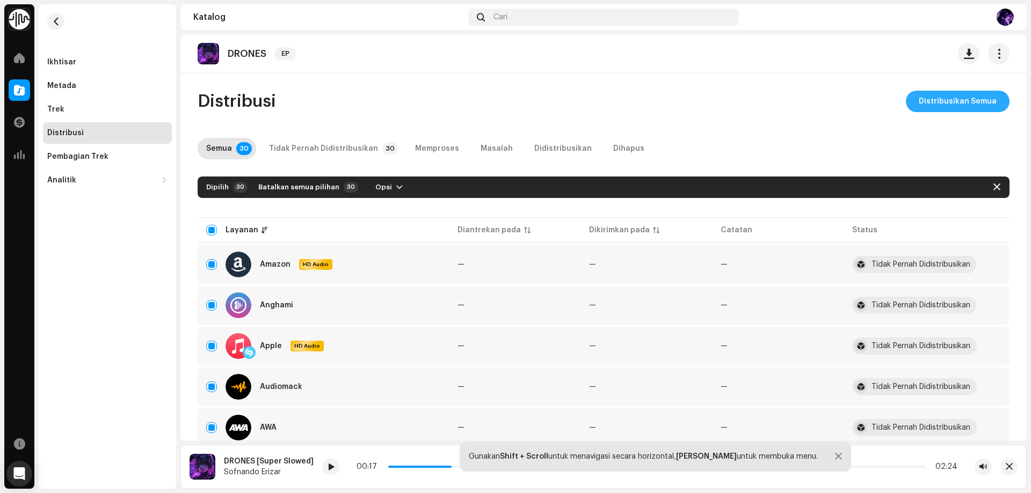
click at [936, 101] on span "Distribusikan Semua" at bounding box center [957, 101] width 78 height 21
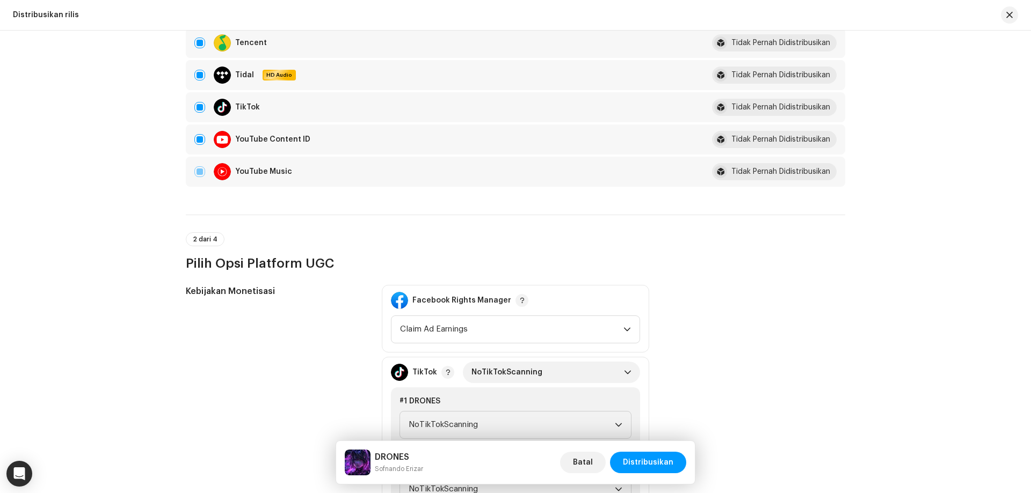
scroll to position [1074, 0]
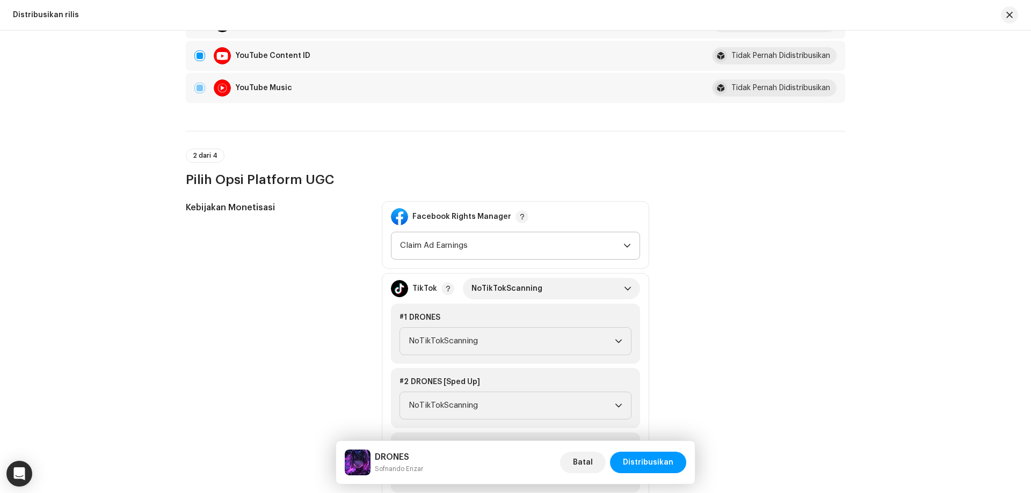
click at [496, 245] on span "Claim Ad Earnings" at bounding box center [511, 245] width 223 height 27
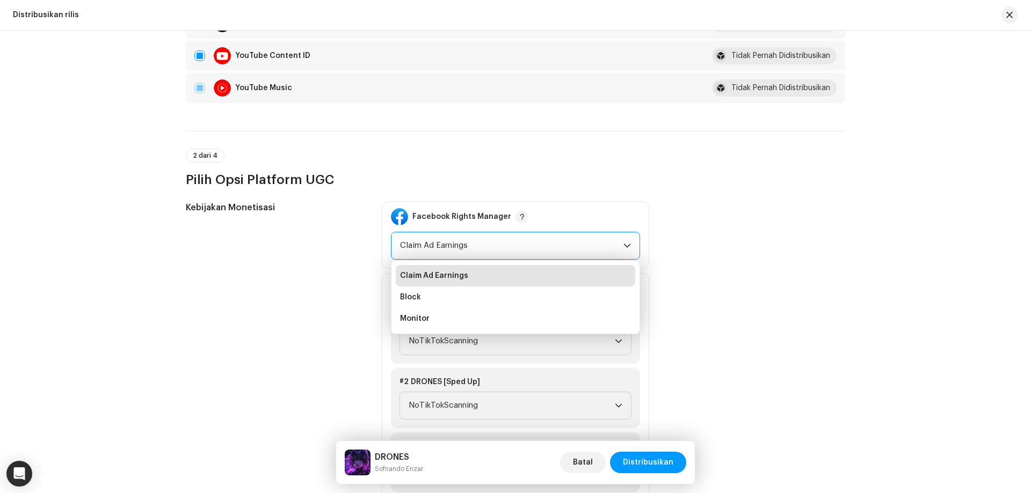
click at [458, 273] on span "Claim Ad Earnings" at bounding box center [434, 276] width 68 height 11
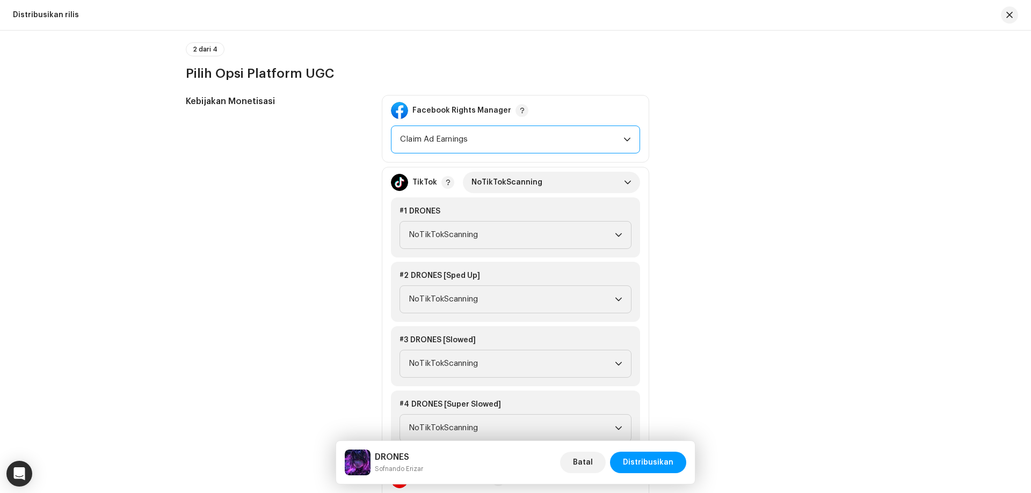
scroll to position [1181, 0]
click at [561, 177] on span "NoTikTokScanning" at bounding box center [547, 181] width 152 height 21
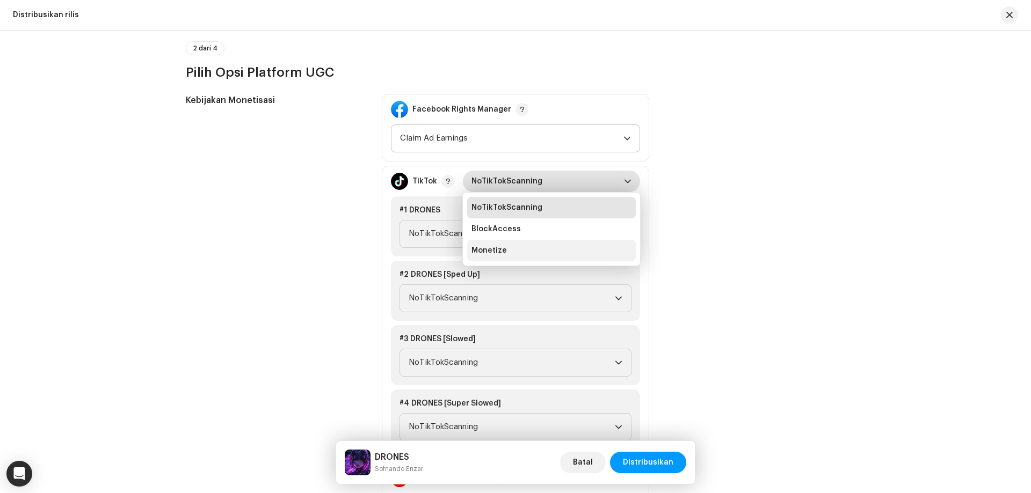
click at [506, 251] on li "Monetize" at bounding box center [551, 250] width 169 height 21
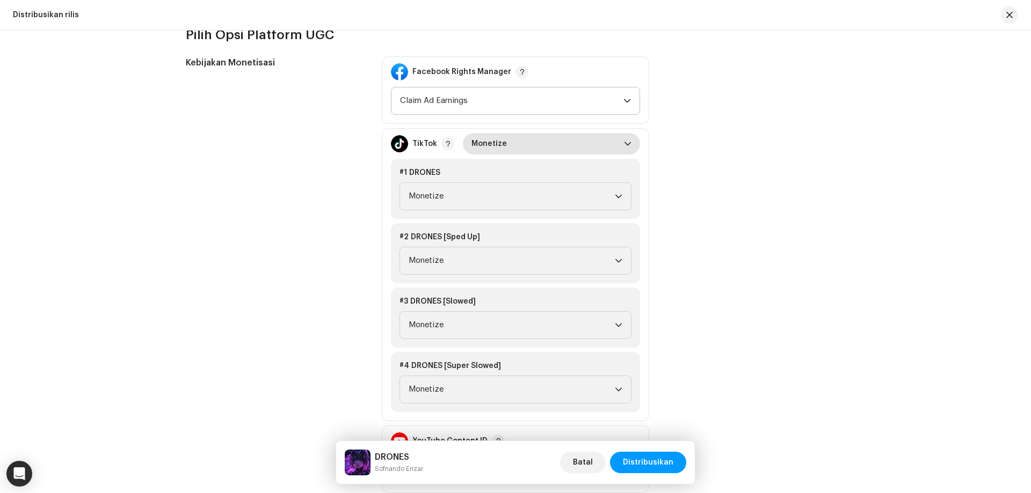
scroll to position [1235, 0]
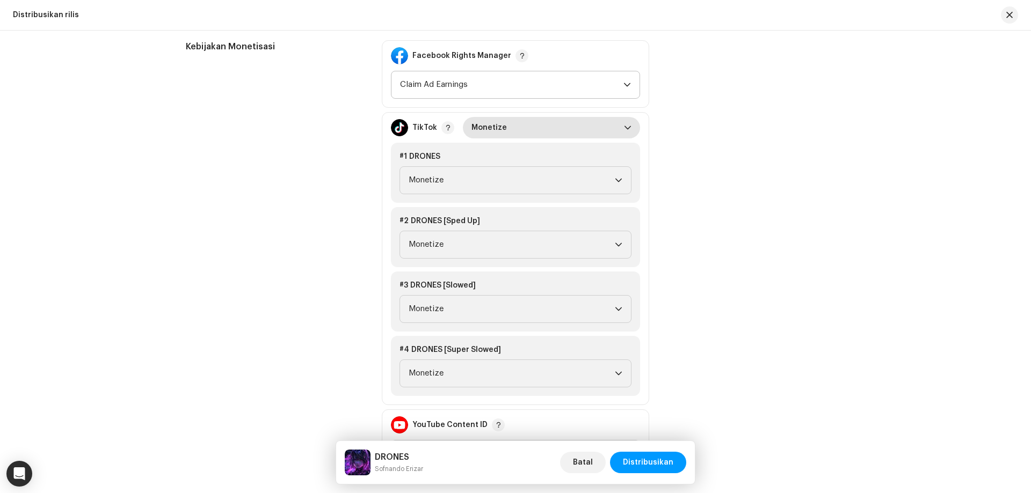
click at [538, 123] on span "Monetize" at bounding box center [547, 127] width 152 height 21
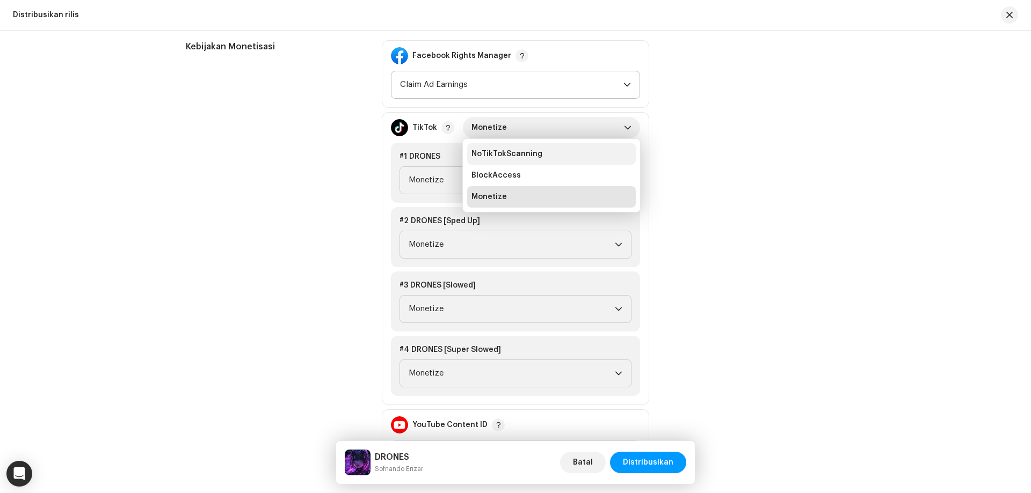
click at [519, 156] on span "NoTikTokScanning" at bounding box center [506, 154] width 71 height 11
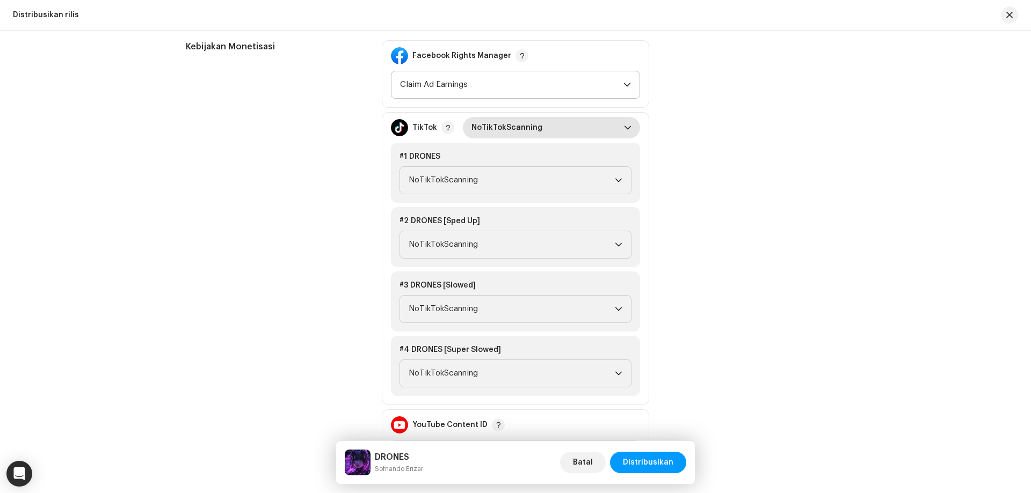
click at [542, 129] on span "NoTikTokScanning" at bounding box center [547, 127] width 152 height 21
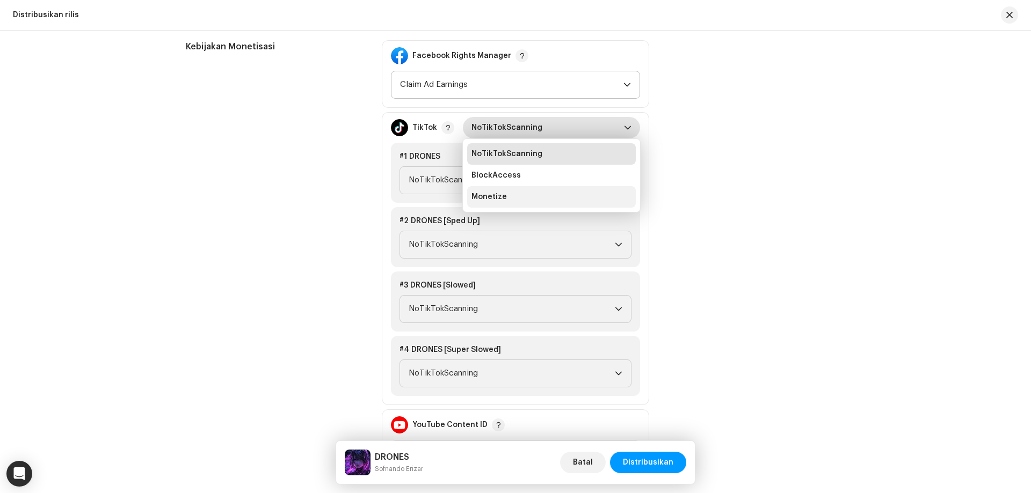
click at [506, 197] on li "Monetize" at bounding box center [551, 196] width 169 height 21
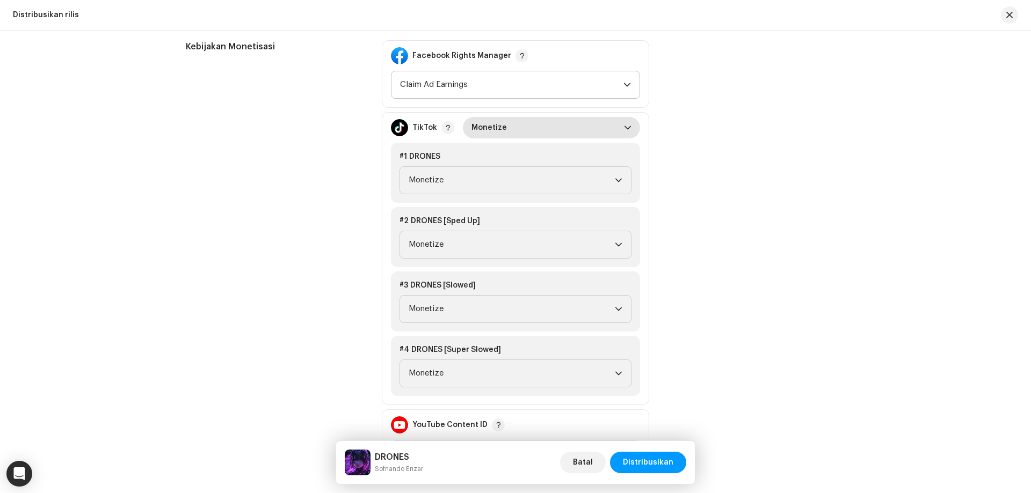
scroll to position [1396, 0]
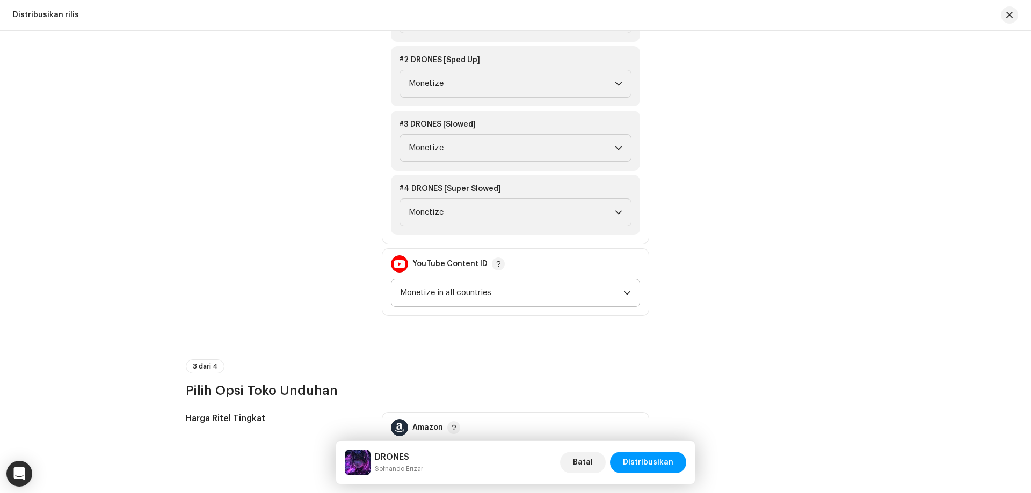
click at [456, 295] on span "Monetize in all countries" at bounding box center [511, 293] width 223 height 27
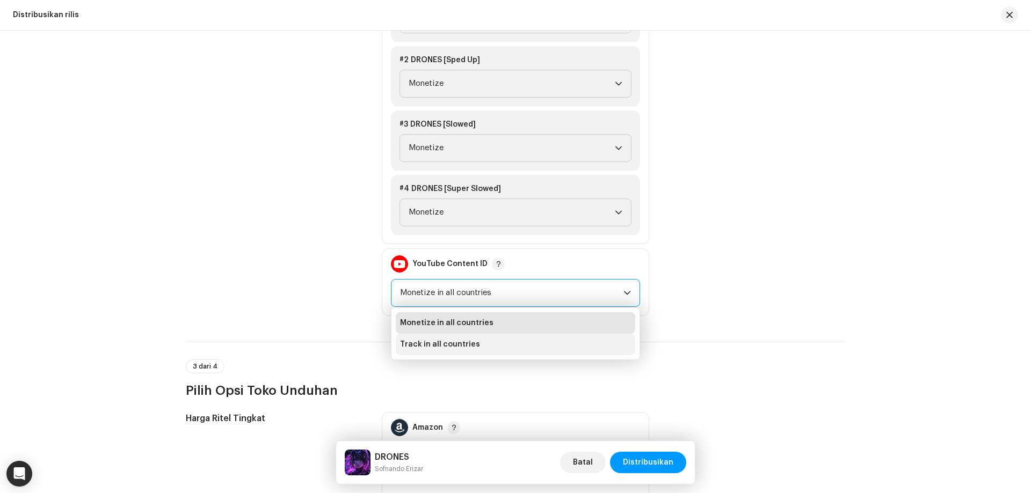
click at [460, 346] on span "Track in all countries" at bounding box center [440, 344] width 80 height 11
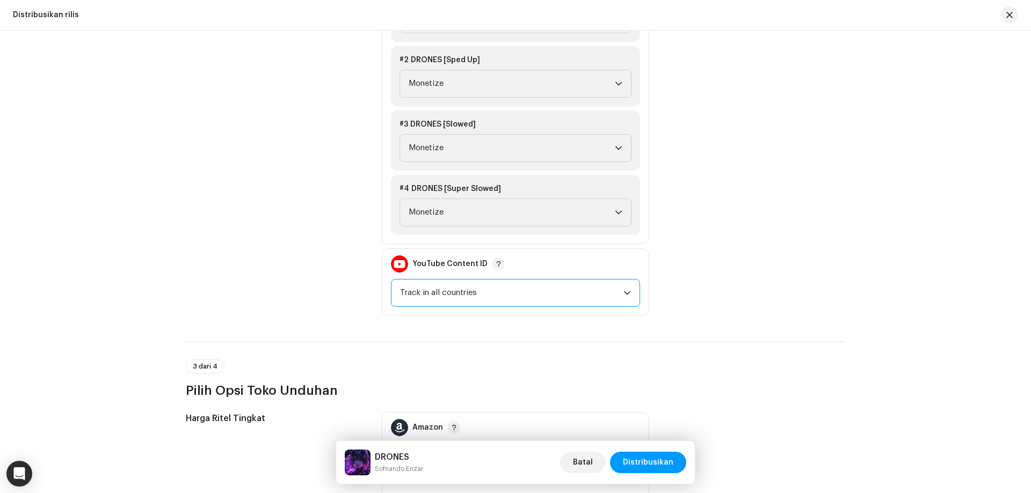
click at [476, 290] on span "Track in all countries" at bounding box center [511, 293] width 223 height 27
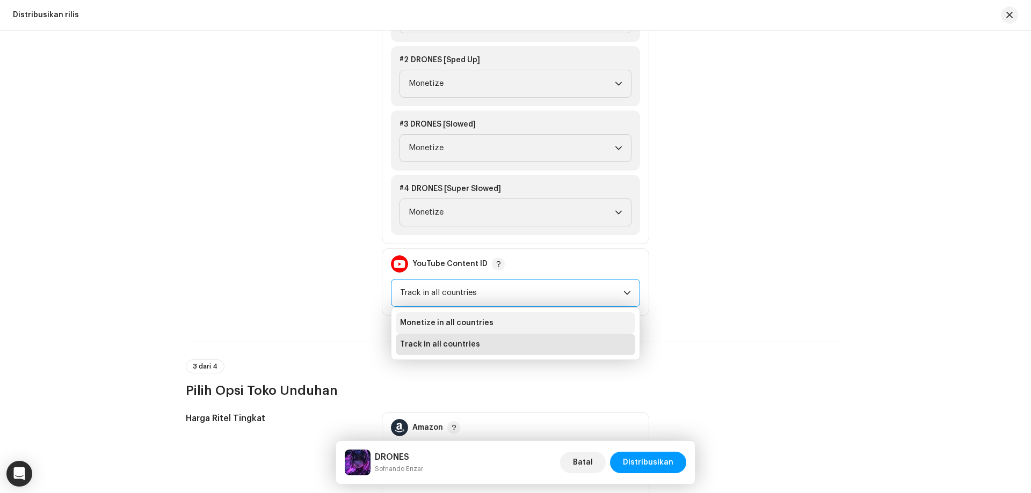
click at [461, 319] on span "Monetize in all countries" at bounding box center [446, 323] width 93 height 11
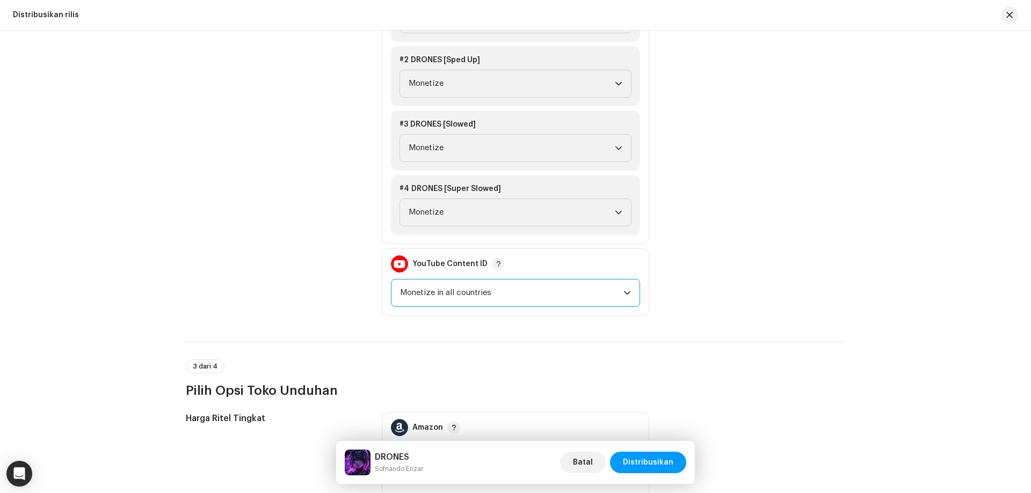
click at [489, 299] on span "Monetize in all countries" at bounding box center [511, 293] width 223 height 27
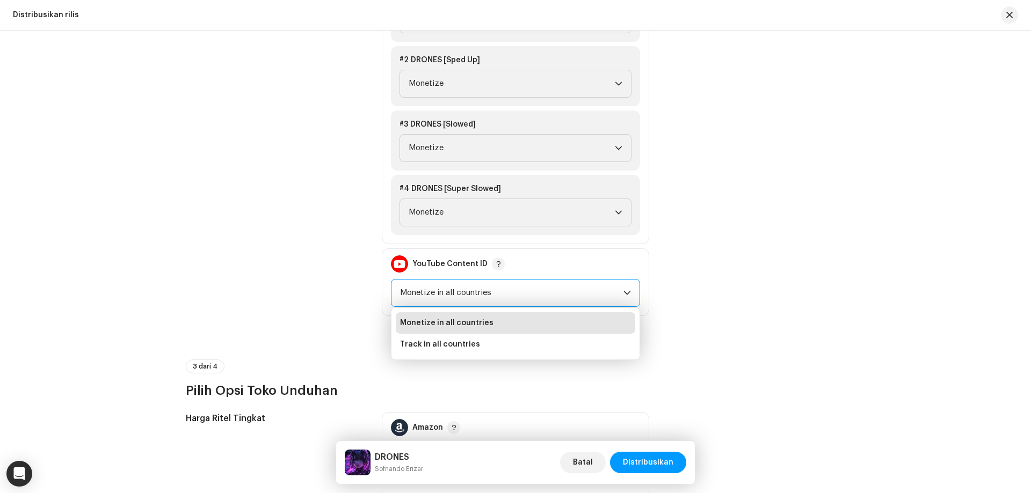
click at [476, 320] on span "Monetize in all countries" at bounding box center [446, 323] width 93 height 11
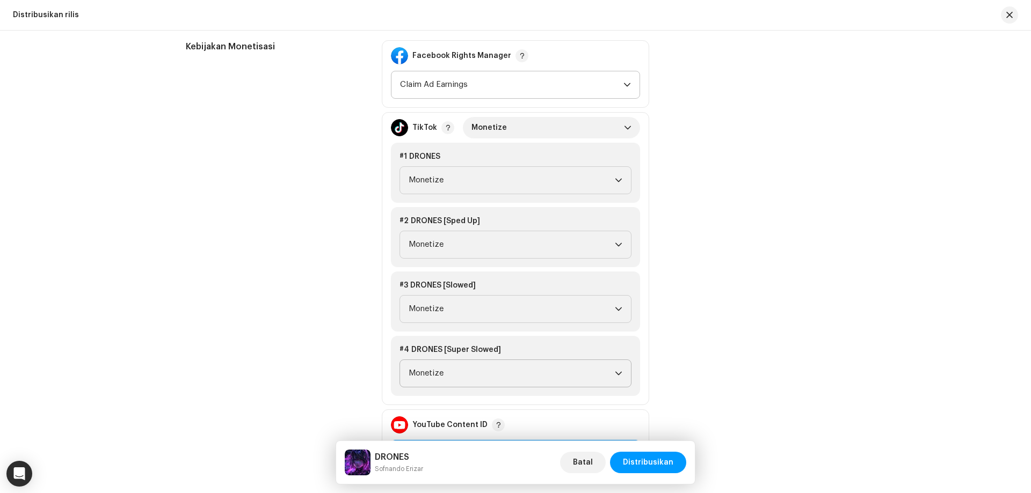
scroll to position [1181, 0]
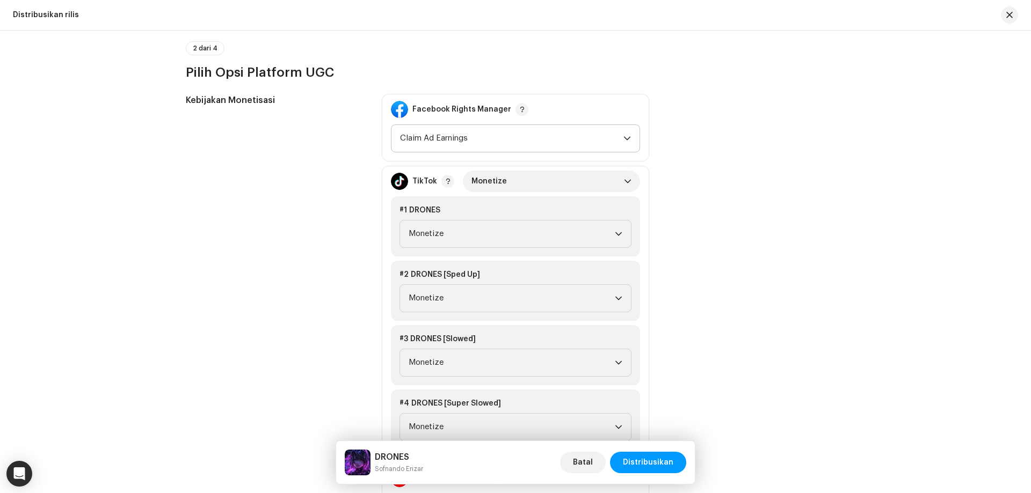
click at [339, 193] on div "Kebijakan Monetisasi" at bounding box center [275, 312] width 179 height 437
click at [545, 134] on span "Claim Ad Earnings" at bounding box center [511, 138] width 223 height 27
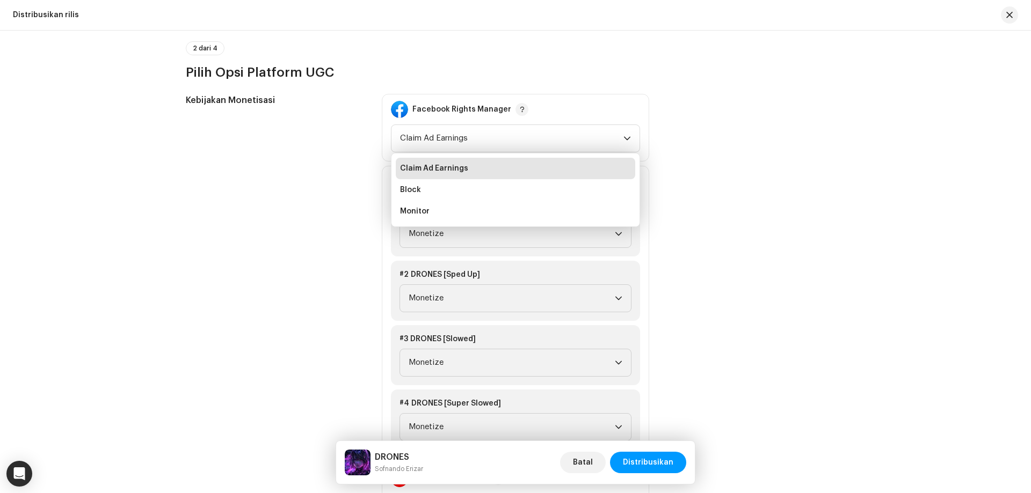
click at [509, 169] on li "Claim Ad Earnings" at bounding box center [515, 168] width 239 height 21
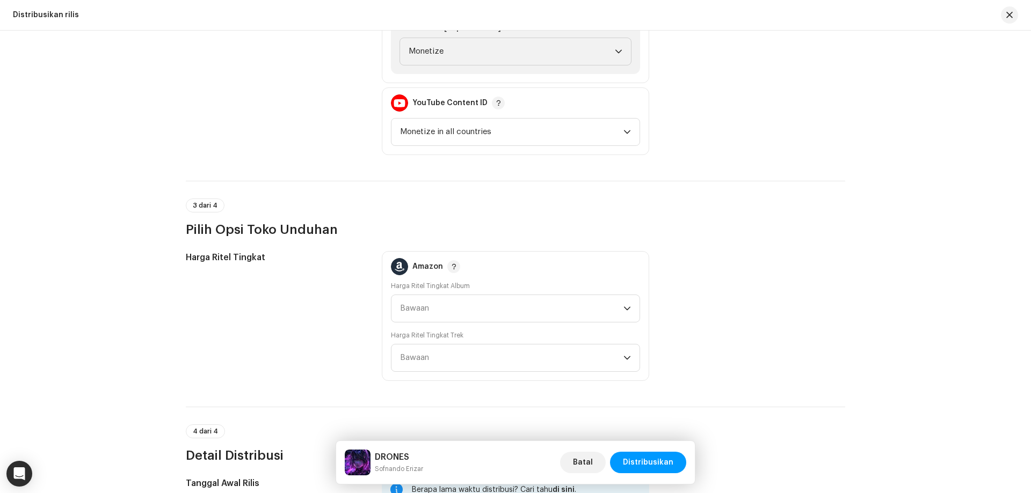
scroll to position [1664, 0]
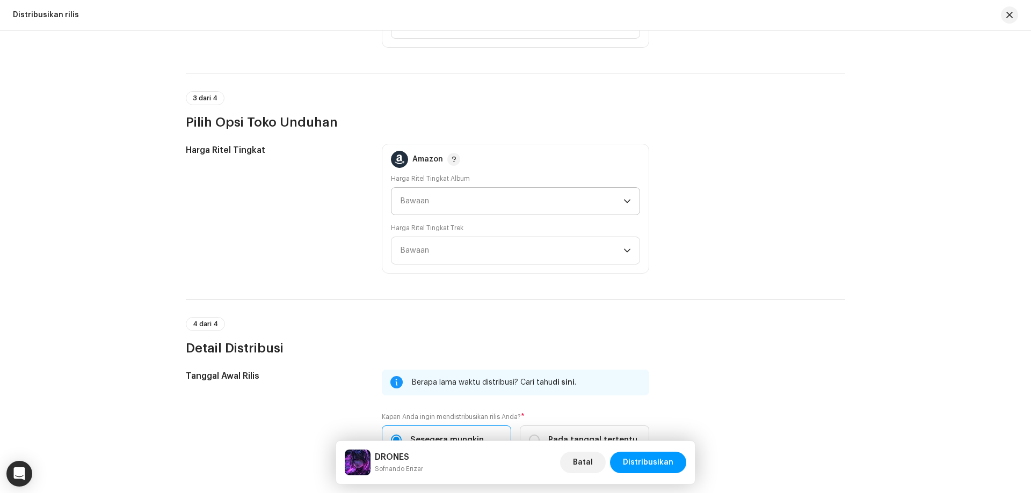
click at [428, 197] on span "Bawaan" at bounding box center [511, 201] width 223 height 27
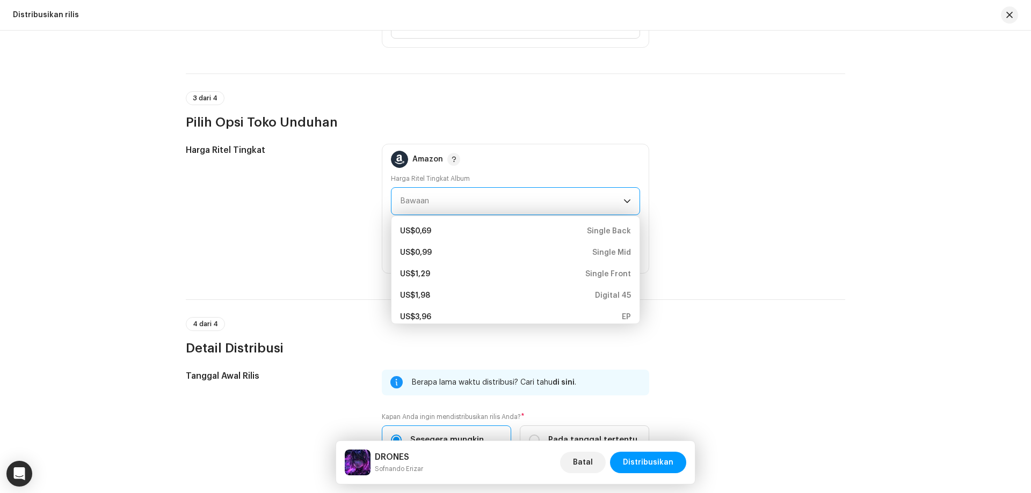
click at [428, 197] on span "Bawaan" at bounding box center [511, 201] width 223 height 27
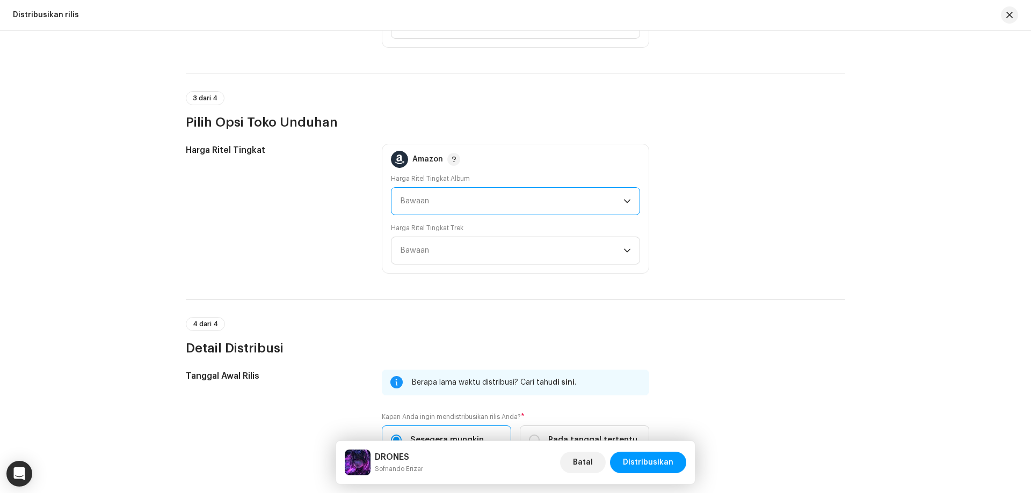
click at [427, 205] on span "Bawaan" at bounding box center [511, 201] width 223 height 27
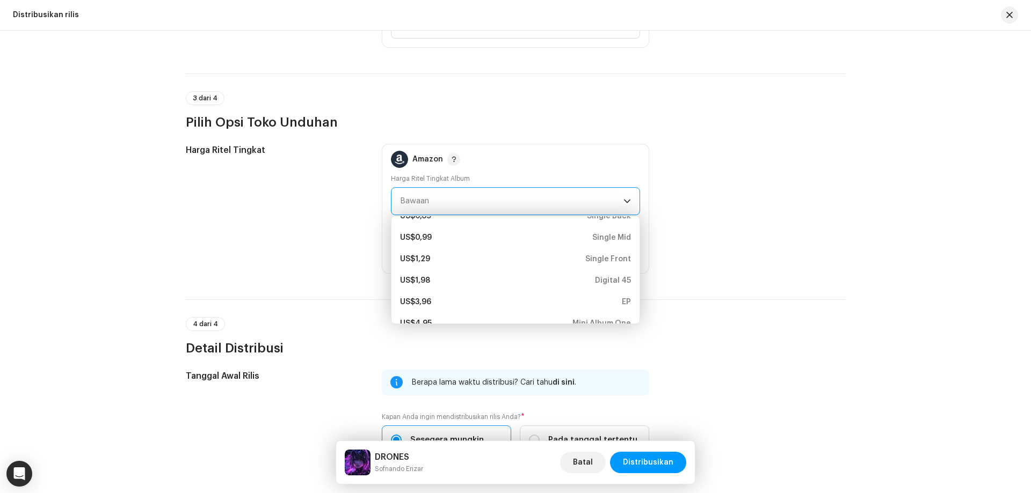
scroll to position [5, 0]
click at [286, 251] on div "Harga Ritel Tingkat" at bounding box center [275, 209] width 179 height 130
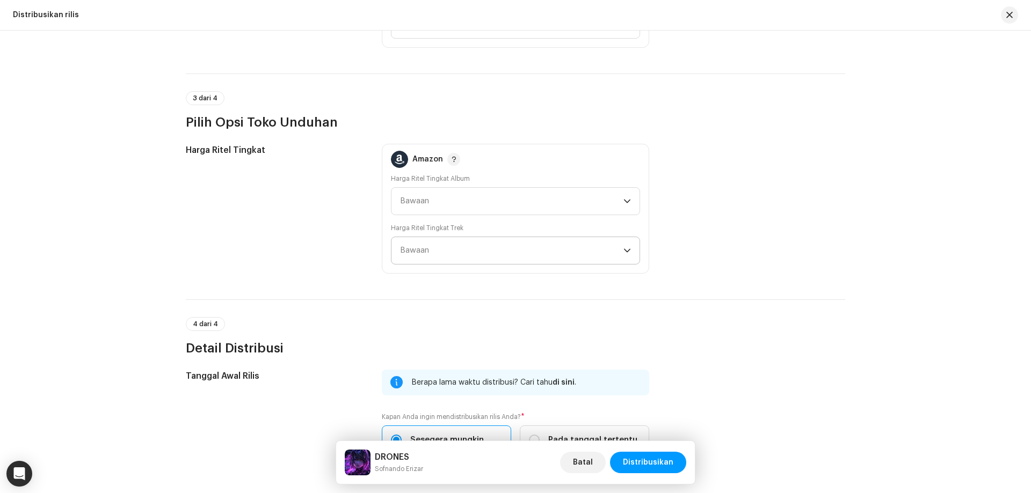
click at [456, 248] on span "Bawaan" at bounding box center [511, 250] width 223 height 27
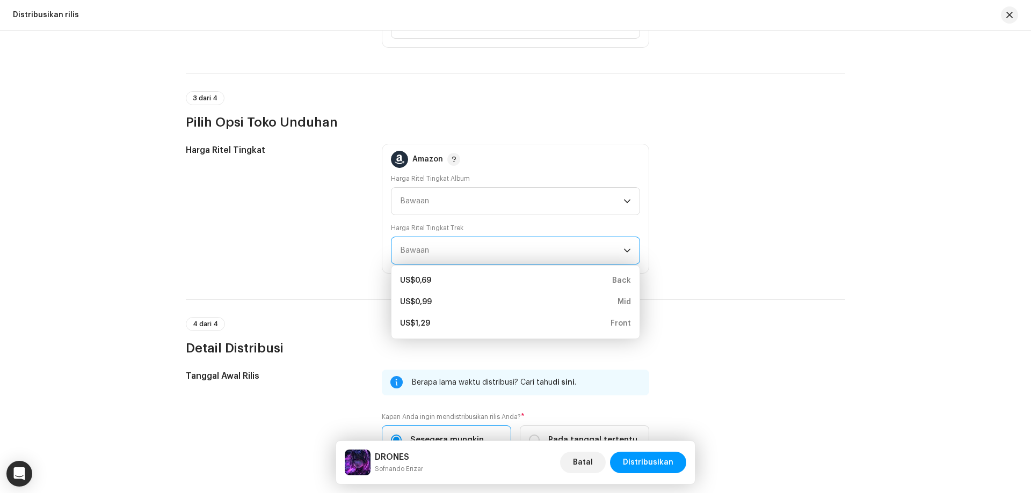
click at [349, 237] on div "Harga Ritel Tingkat" at bounding box center [275, 209] width 179 height 130
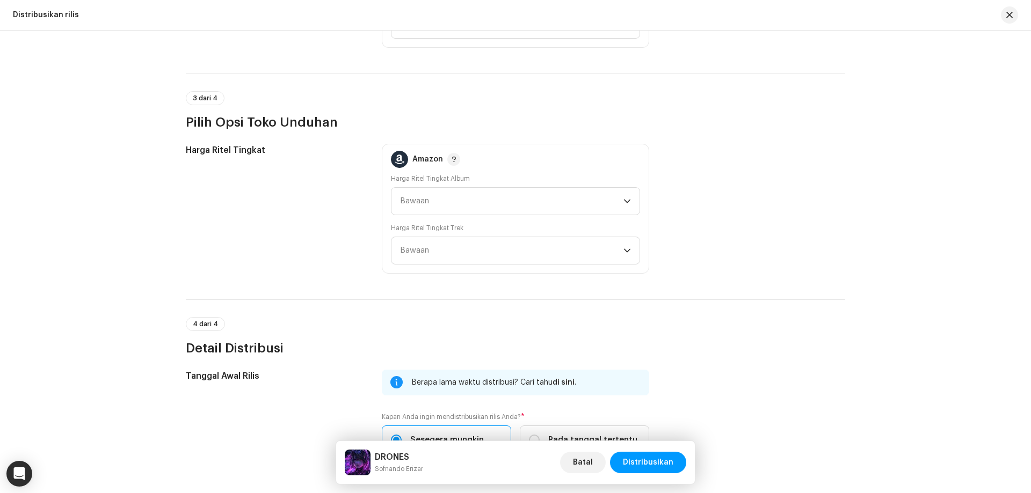
click at [321, 219] on div "Harga Ritel Tingkat" at bounding box center [275, 209] width 179 height 130
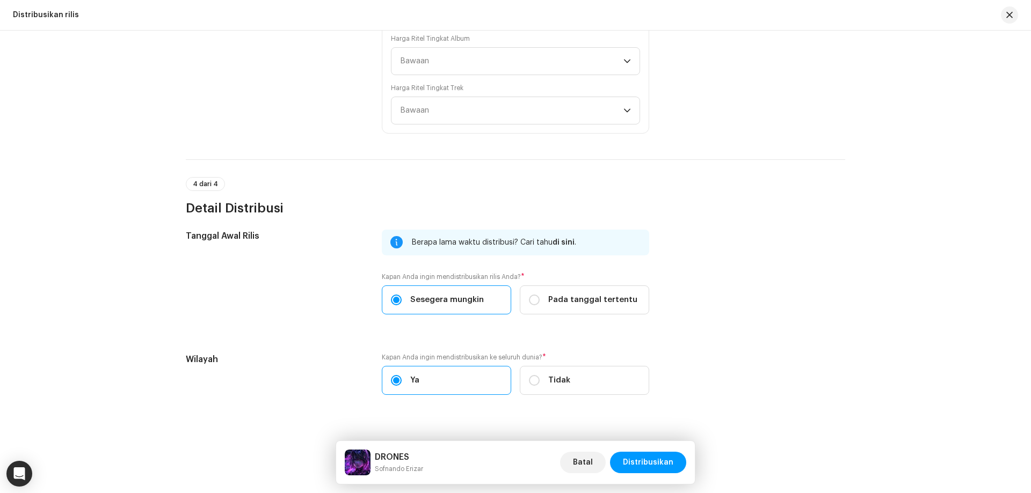
scroll to position [1822, 0]
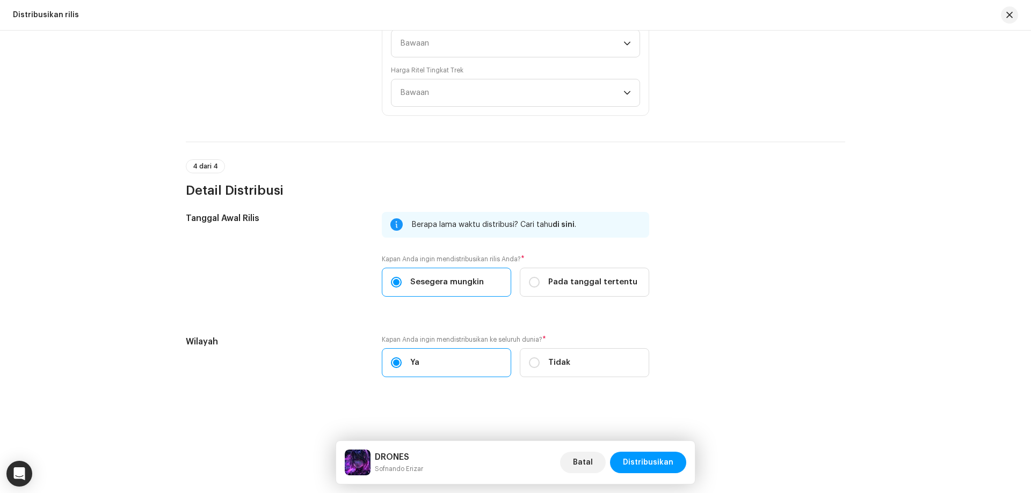
click at [413, 343] on label "Kapan Anda ingin mendistribusikan ke seluruh dunia? *" at bounding box center [515, 340] width 267 height 9
click at [541, 361] on div "Tidak" at bounding box center [549, 363] width 41 height 12
click at [540, 361] on input "Tidak" at bounding box center [534, 363] width 11 height 11
radio input "true"
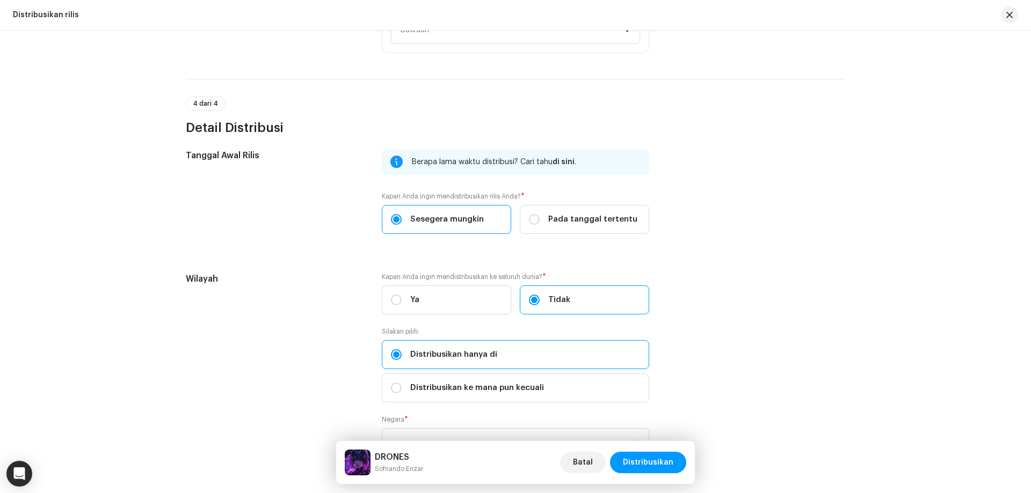
scroll to position [1964, 0]
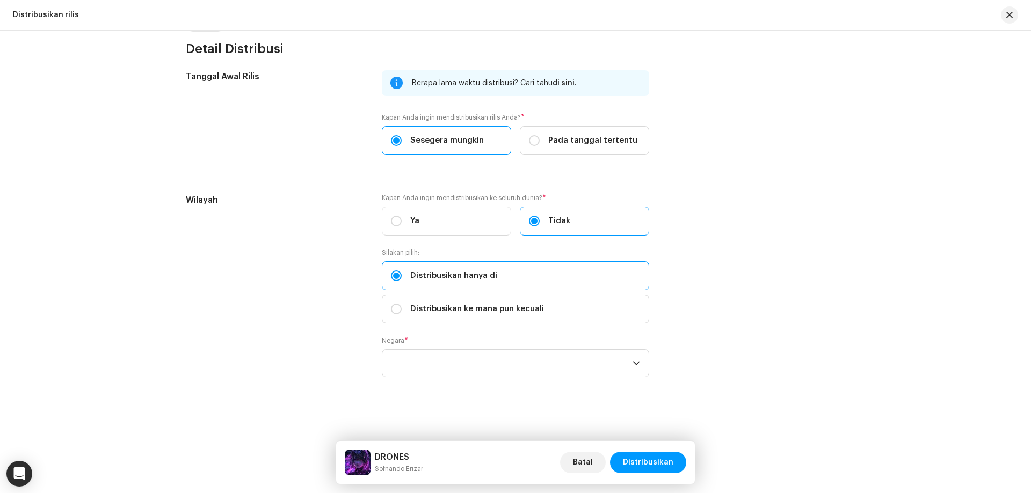
click at [458, 313] on span "Distribusikan ke mana pun kecuali" at bounding box center [477, 309] width 134 height 12
click at [402, 313] on input "Distribusikan ke mana pun kecuali" at bounding box center [396, 309] width 11 height 11
radio input "true"
click at [459, 279] on span "Distribusikan hanya di" at bounding box center [453, 276] width 87 height 12
click at [402, 279] on input "Distribusikan hanya di" at bounding box center [396, 276] width 11 height 11
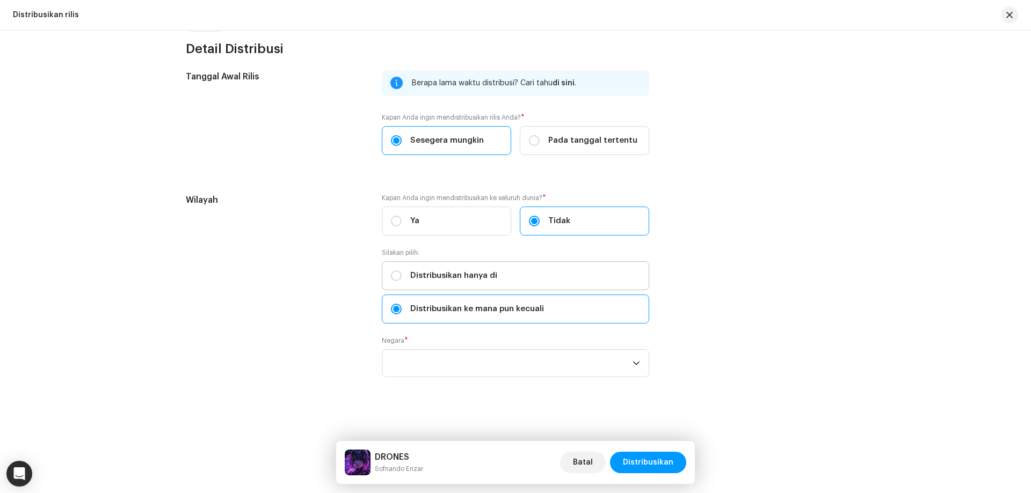
radio input "true"
click at [450, 217] on label "Ya" at bounding box center [446, 221] width 129 height 29
click at [402, 217] on input "Ya" at bounding box center [396, 221] width 11 height 11
radio input "true"
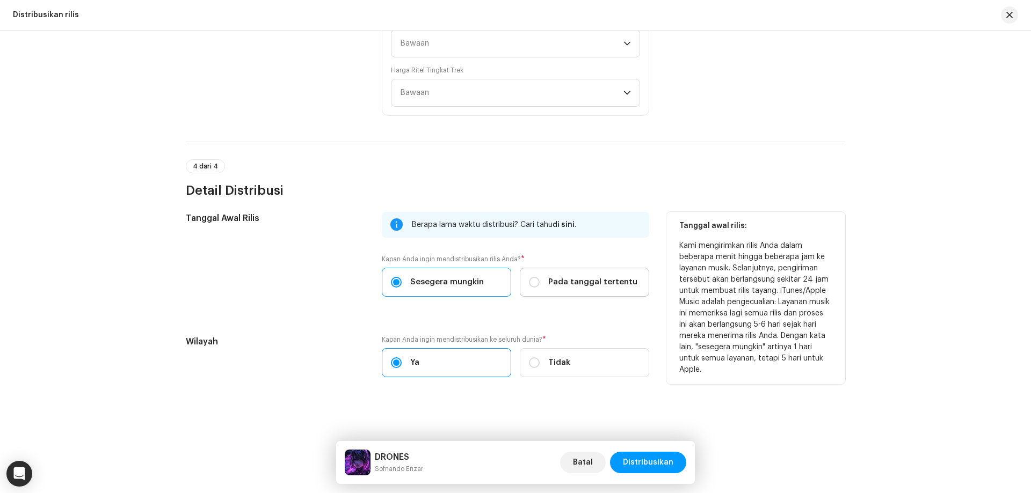
click at [552, 281] on span "Pada tanggal tertentu" at bounding box center [592, 282] width 89 height 12
click at [540, 281] on input "Pada tanggal tertentu" at bounding box center [534, 282] width 11 height 11
radio input "true"
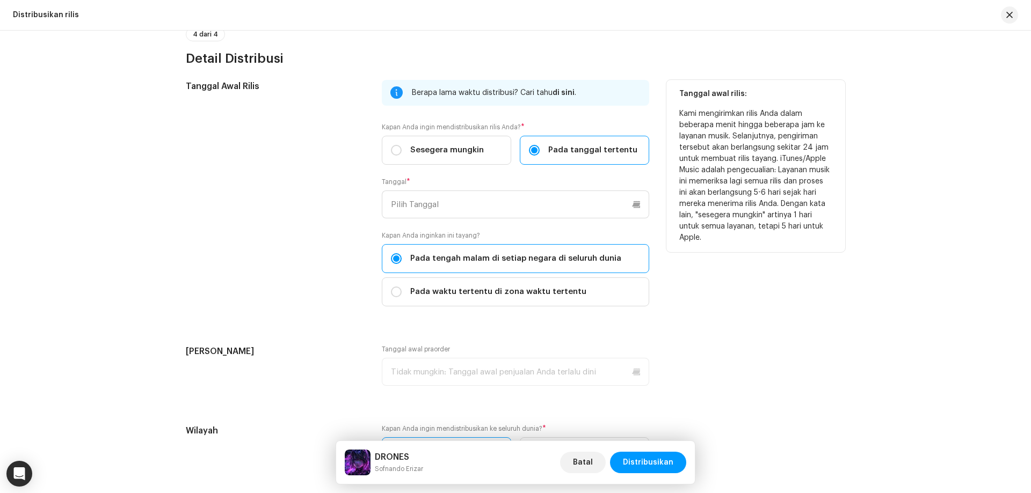
scroll to position [1983, 0]
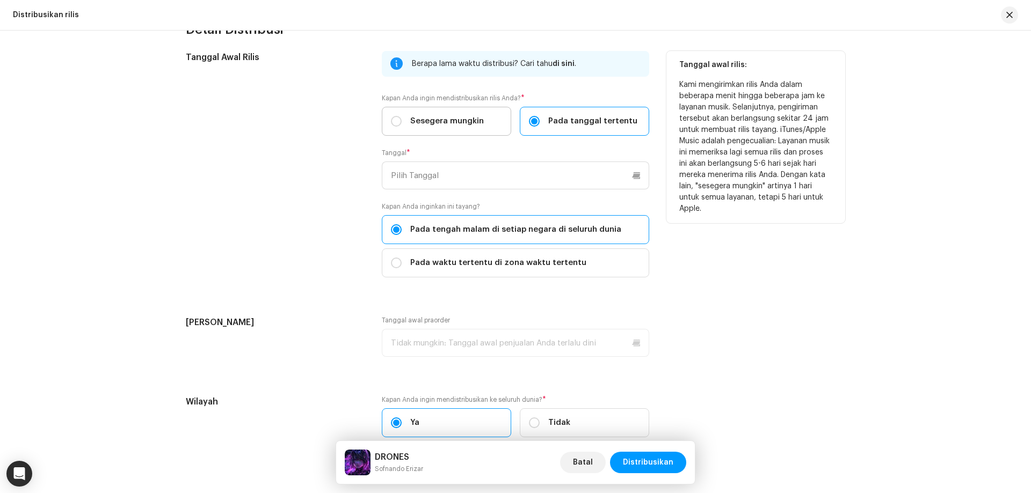
click at [468, 125] on span "Sesegera mungkin" at bounding box center [447, 121] width 74 height 12
click at [402, 125] on input "Sesegera mungkin" at bounding box center [396, 121] width 11 height 11
radio input "true"
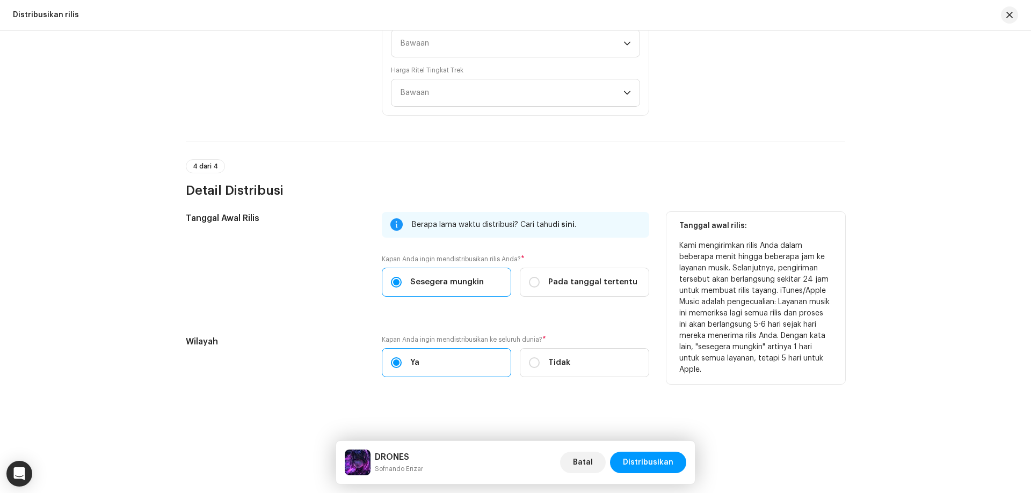
scroll to position [1822, 0]
click at [448, 281] on span "Sesegera mungkin" at bounding box center [447, 282] width 74 height 12
click at [402, 281] on input "Sesegera mungkin" at bounding box center [396, 282] width 11 height 11
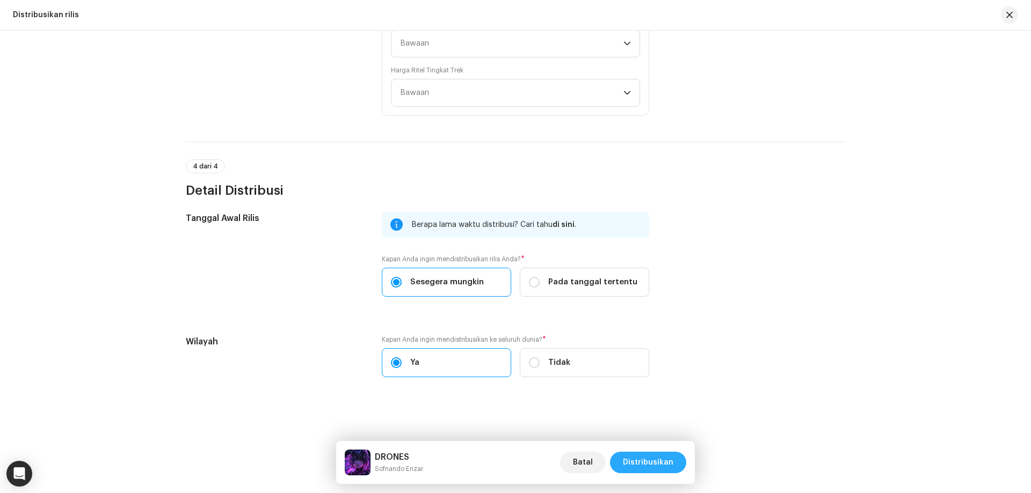
click at [663, 461] on span "Distribusikan" at bounding box center [648, 462] width 50 height 21
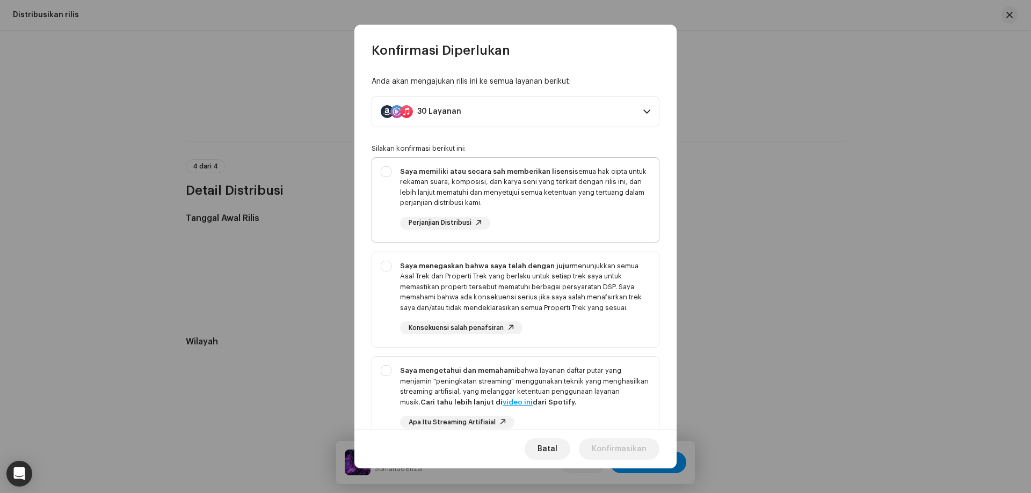
click at [429, 176] on div "Saya memiliki atau secara sah memberikan lisensi semua hak cipta untuk rekaman …" at bounding box center [525, 187] width 250 height 42
checkbox input "true"
click at [407, 267] on strong "Saya menegaskan bahwa saya telah dengan jujur" at bounding box center [486, 266] width 172 height 7
checkbox input "true"
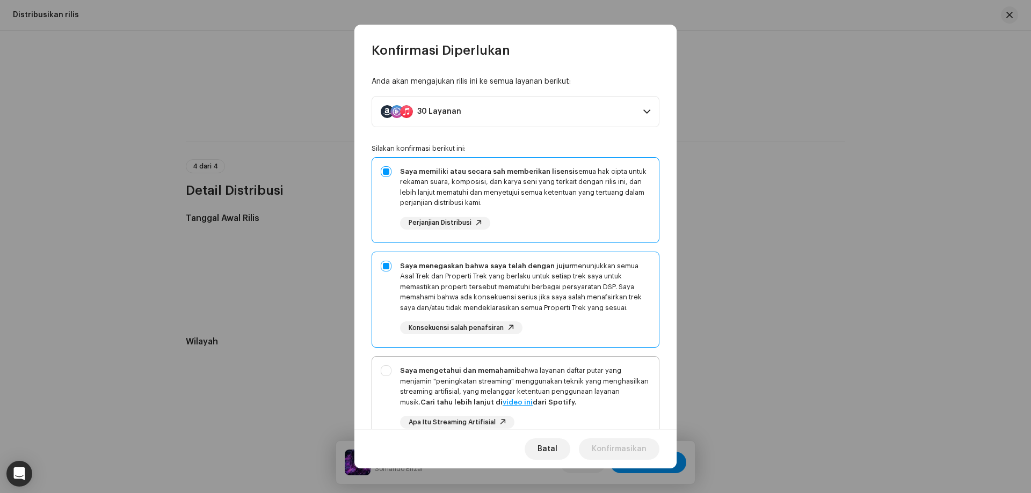
click at [405, 373] on strong "Saya mengetahui dan memahami" at bounding box center [458, 370] width 116 height 7
checkbox input "true"
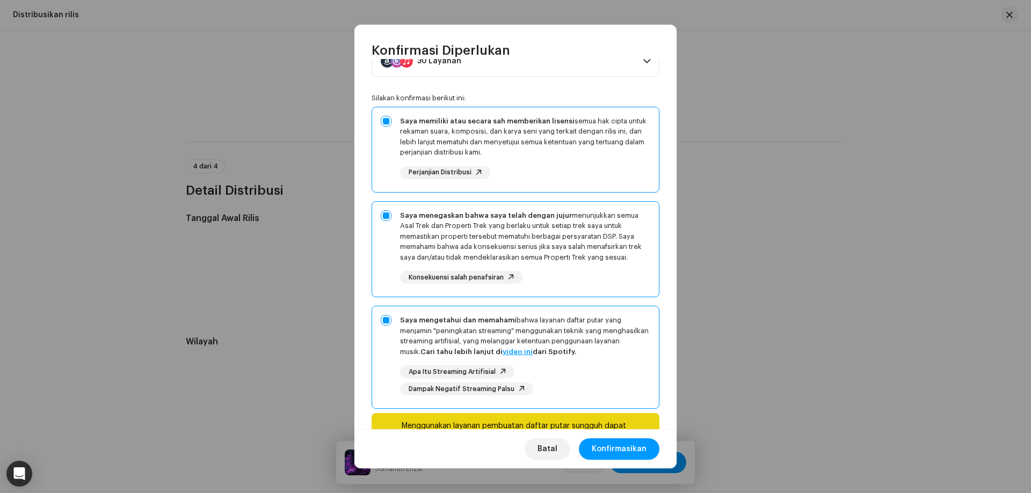
scroll to position [99, 0]
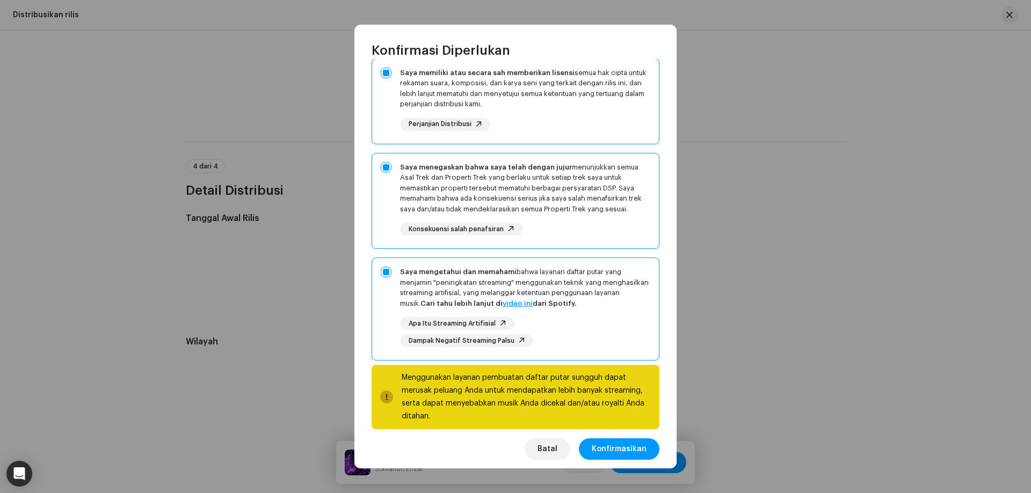
click at [472, 395] on div "Menggunakan layanan pembuatan daftar putar sungguh dapat merusak peluang Anda u…" at bounding box center [526, 397] width 249 height 52
click at [450, 397] on div "Menggunakan layanan pembuatan daftar putar sungguh dapat merusak peluang Anda u…" at bounding box center [526, 397] width 249 height 52
click at [608, 448] on span "Konfirmasikan" at bounding box center [619, 449] width 55 height 21
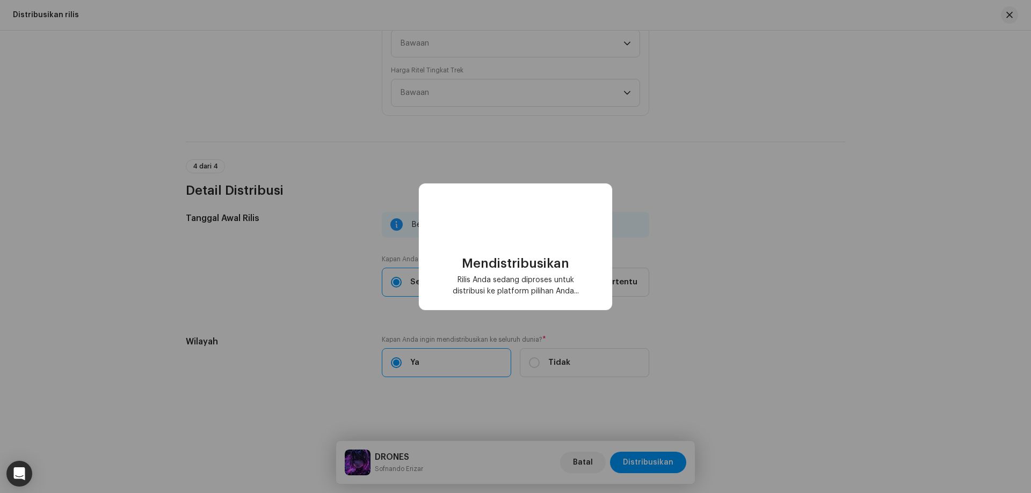
checkbox input "false"
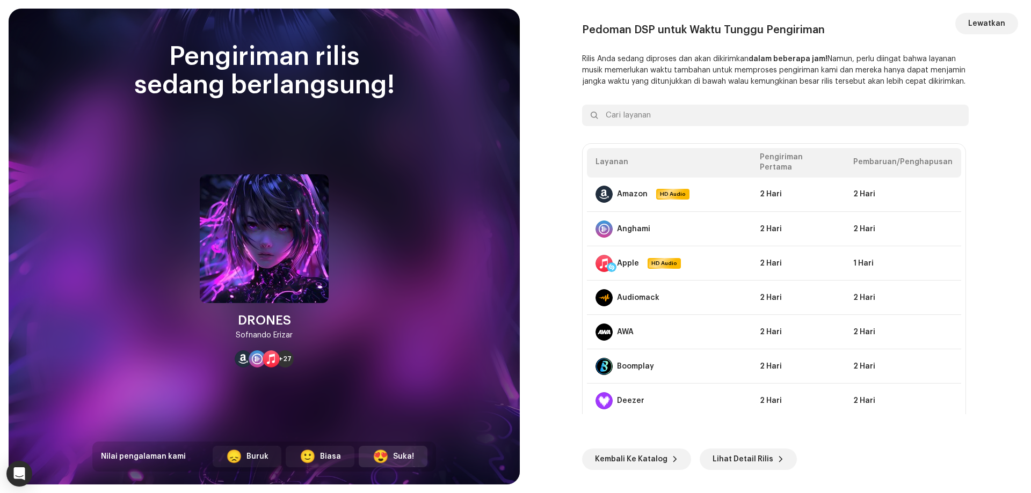
click at [404, 456] on div "Suka!" at bounding box center [403, 456] width 21 height 11
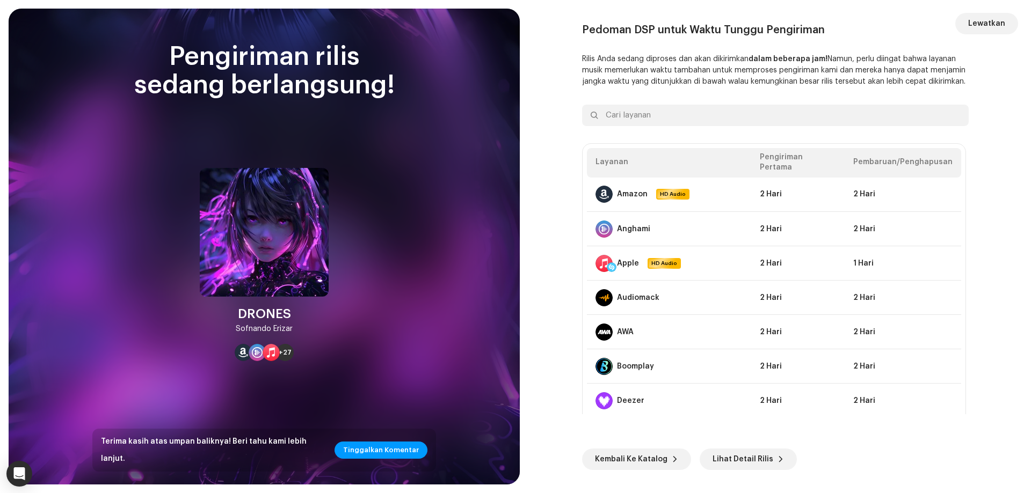
drag, startPoint x: 621, startPoint y: 457, endPoint x: 619, endPoint y: 417, distance: 39.7
click at [621, 457] on span "Kembali Ke Katalog" at bounding box center [631, 459] width 72 height 21
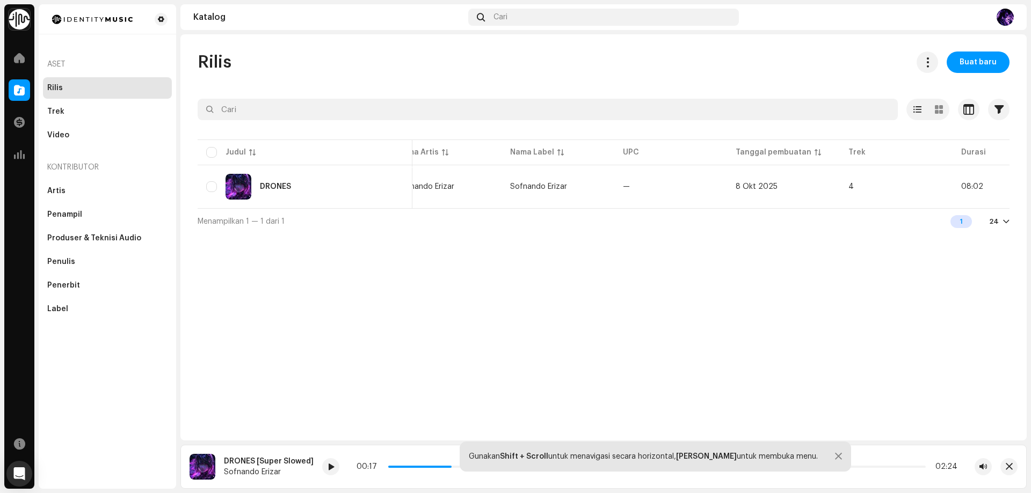
scroll to position [0, 192]
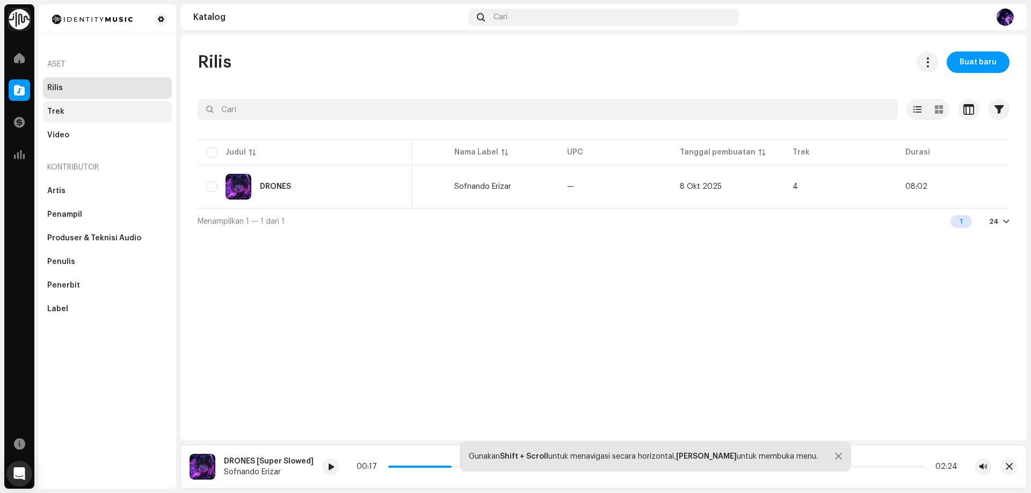
click at [92, 112] on div "Trek" at bounding box center [107, 111] width 120 height 9
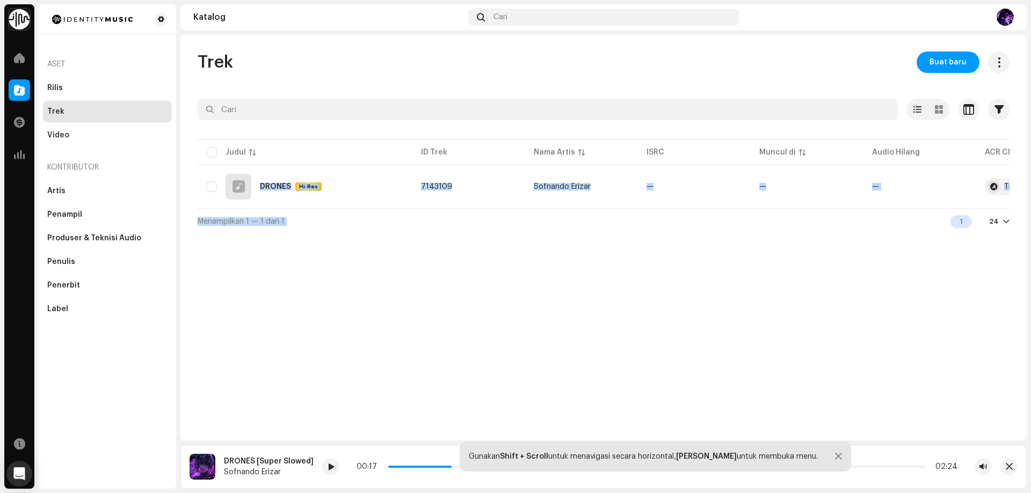
drag, startPoint x: 805, startPoint y: 214, endPoint x: 708, endPoint y: 214, distance: 97.2
click at [724, 214] on div "Menampilkan 1 — 1 dari 1 1 24" at bounding box center [604, 221] width 812 height 26
click at [399, 188] on div "DRONES Hi-Res" at bounding box center [305, 187] width 198 height 26
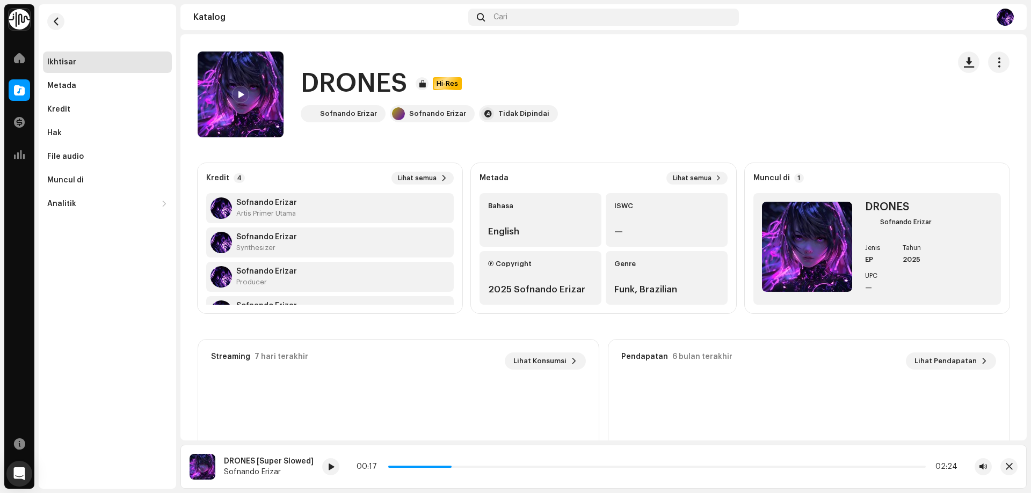
scroll to position [130, 0]
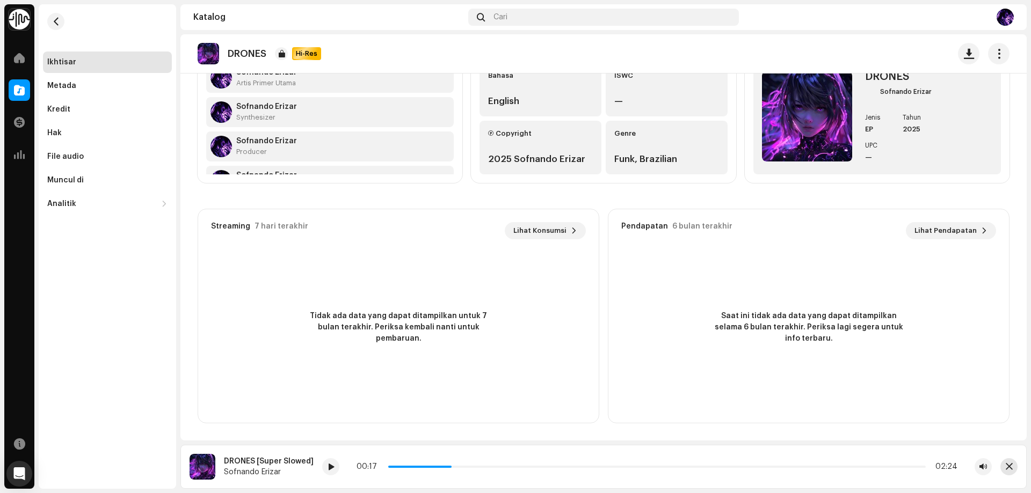
click at [1009, 465] on span "button" at bounding box center [1008, 467] width 7 height 9
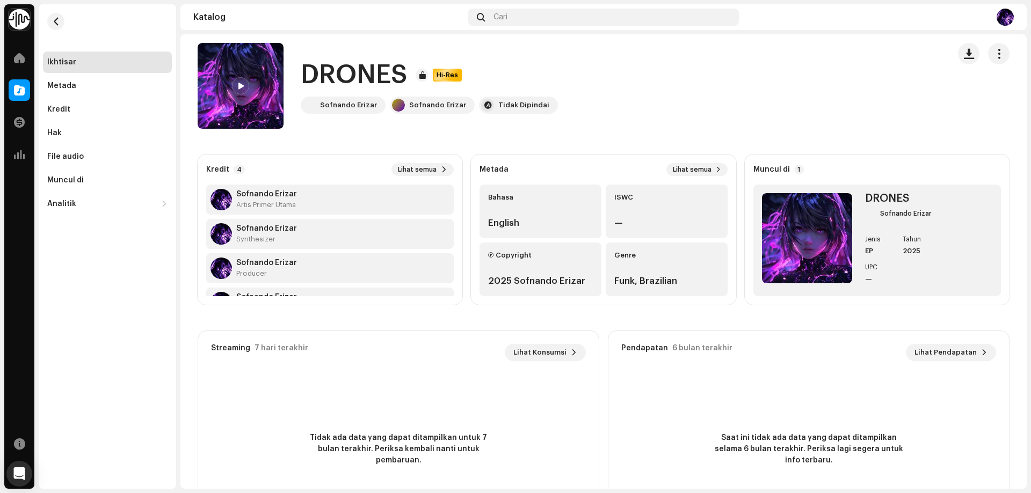
scroll to position [0, 0]
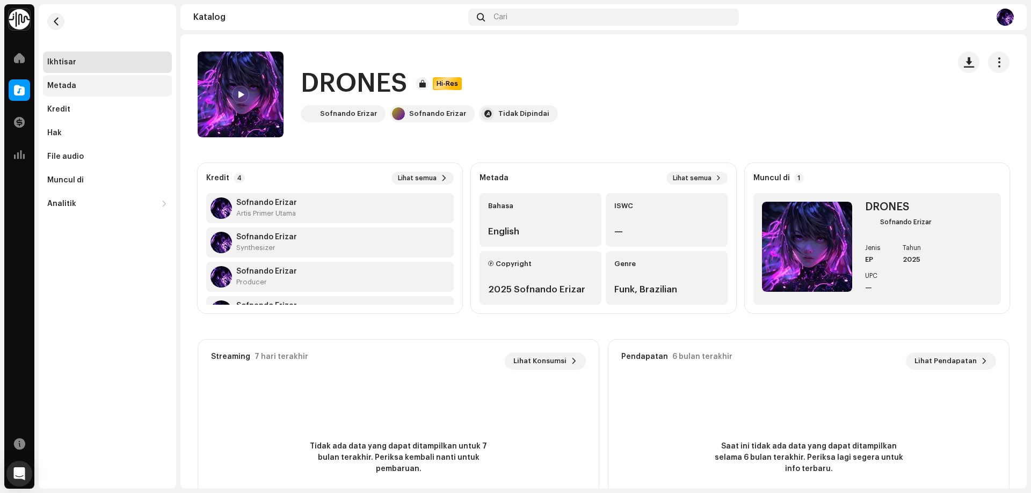
click at [72, 85] on div "Metada" at bounding box center [61, 86] width 29 height 9
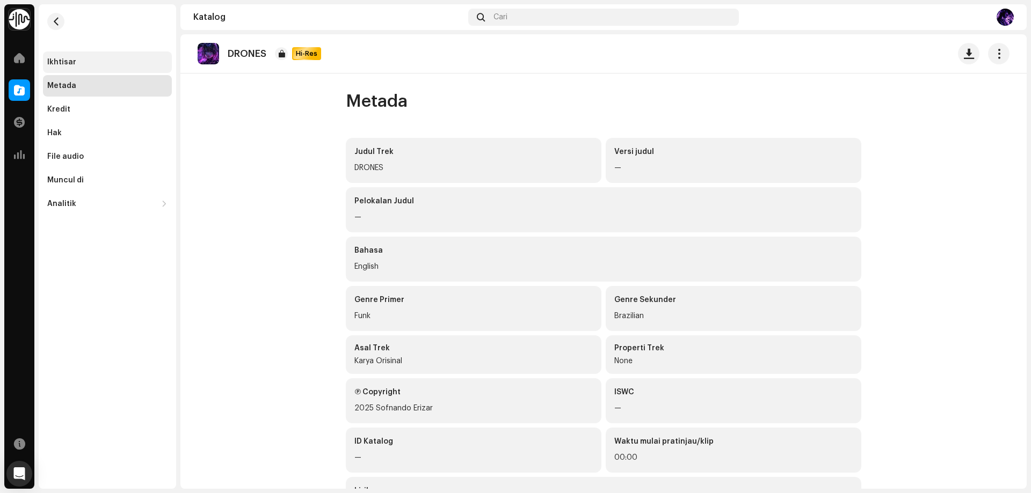
click at [65, 59] on div "Ikhtisar" at bounding box center [61, 62] width 29 height 9
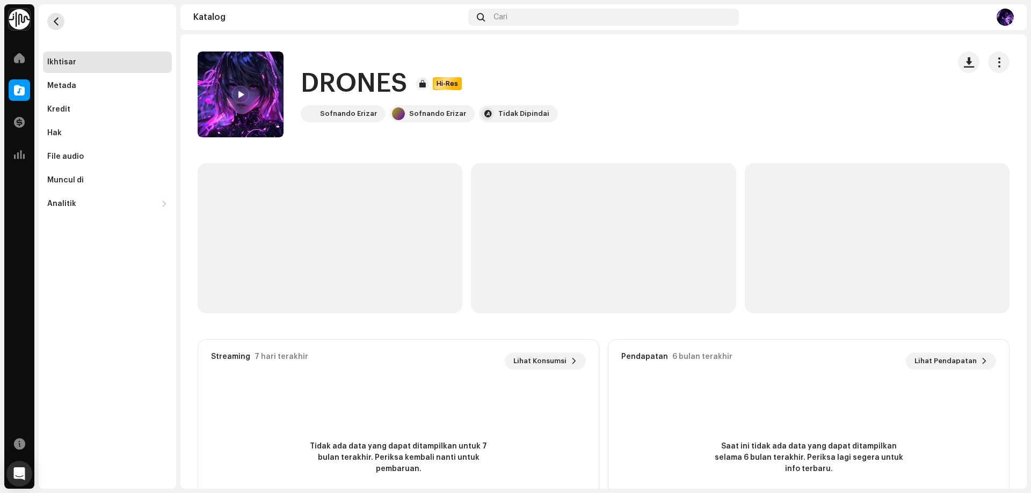
click at [55, 19] on span "button" at bounding box center [56, 21] width 8 height 9
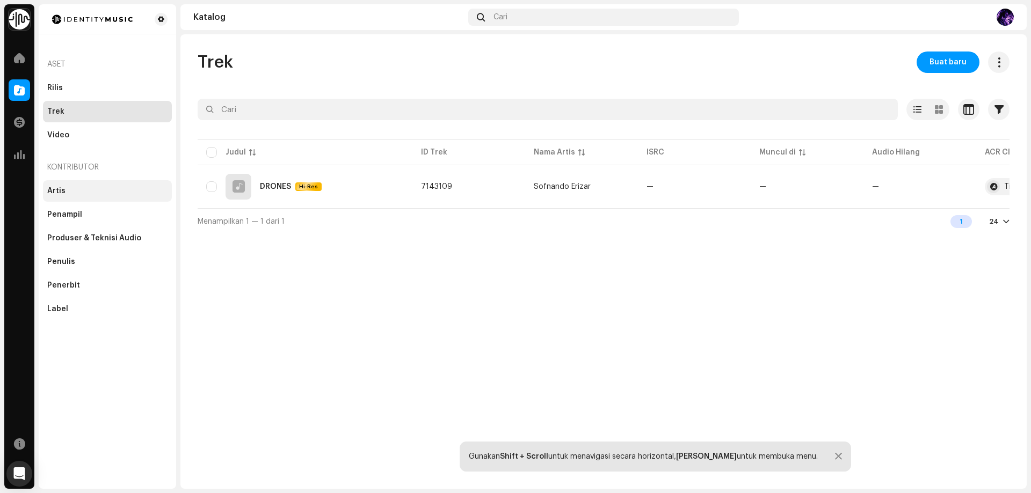
click at [84, 188] on div "Artis" at bounding box center [107, 191] width 120 height 9
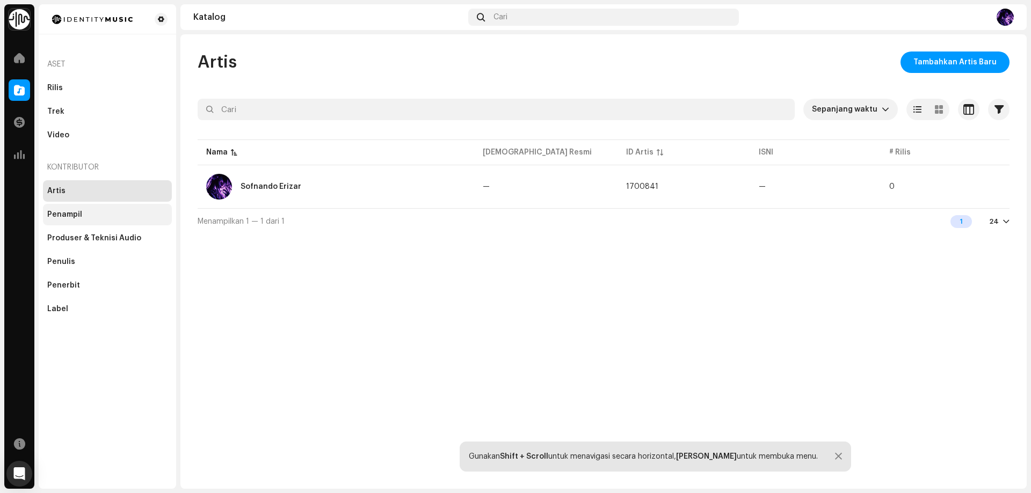
click at [143, 210] on div "Penampil" at bounding box center [107, 214] width 120 height 9
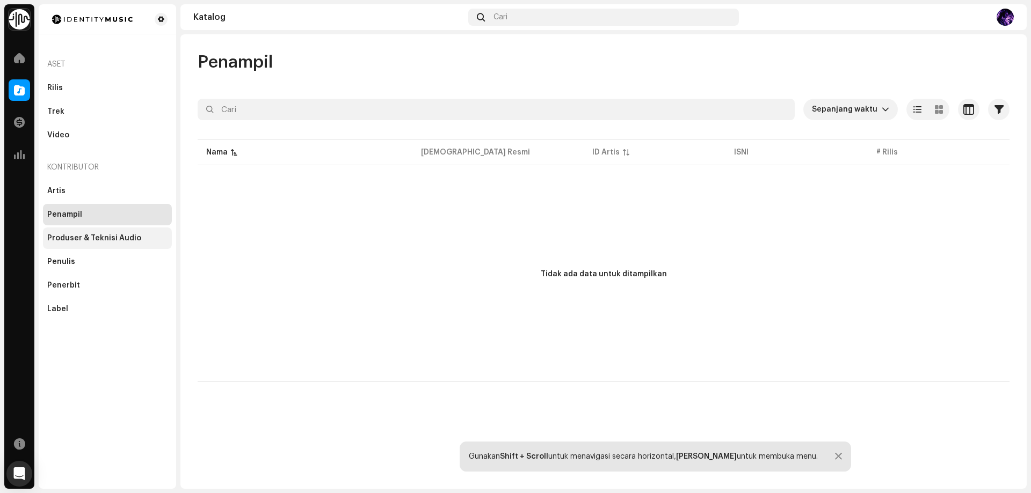
click at [129, 234] on div "Produser & Teknisi Audio" at bounding box center [107, 238] width 129 height 21
click at [142, 221] on div "Penampil" at bounding box center [107, 214] width 129 height 21
click at [107, 191] on div "Artis" at bounding box center [107, 191] width 120 height 9
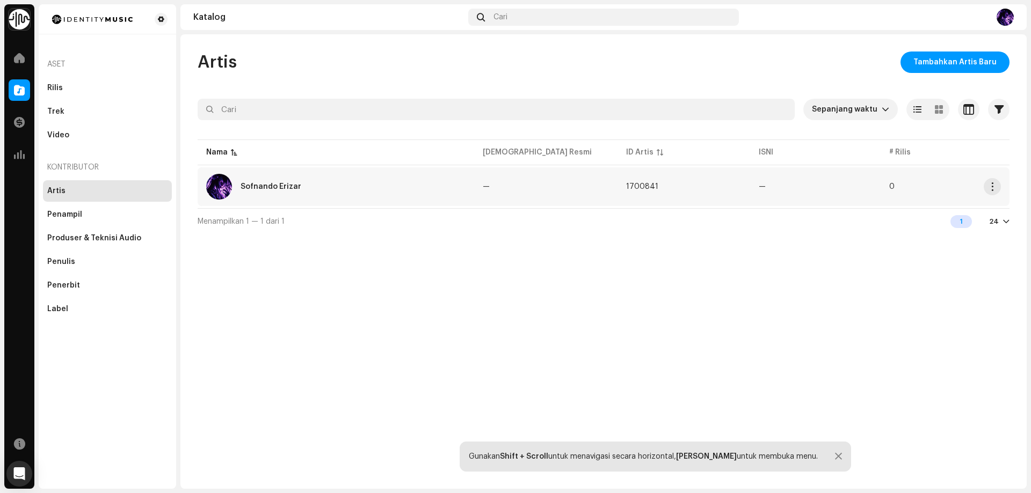
click at [654, 200] on td "1700841" at bounding box center [683, 186] width 133 height 39
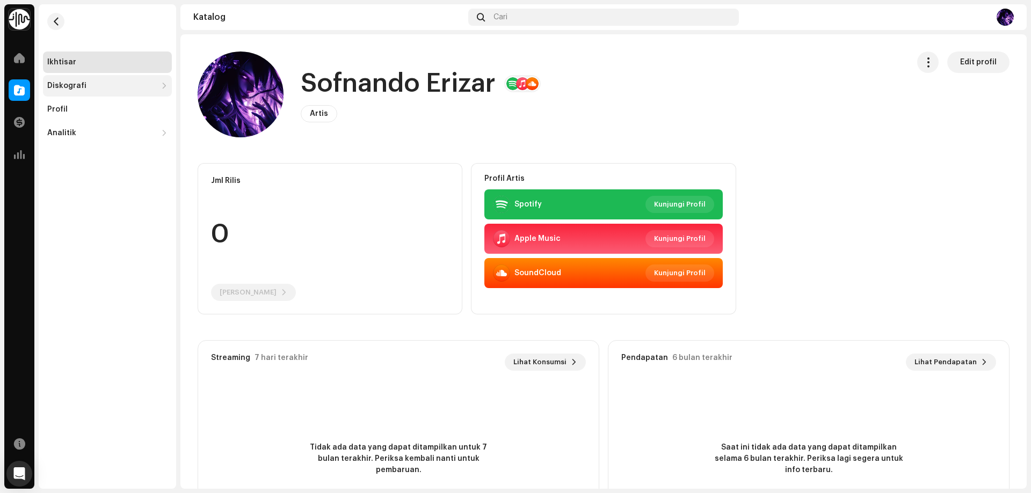
click at [131, 88] on div "Diskografi" at bounding box center [102, 86] width 110 height 9
click at [121, 113] on div "Rilis" at bounding box center [110, 109] width 116 height 9
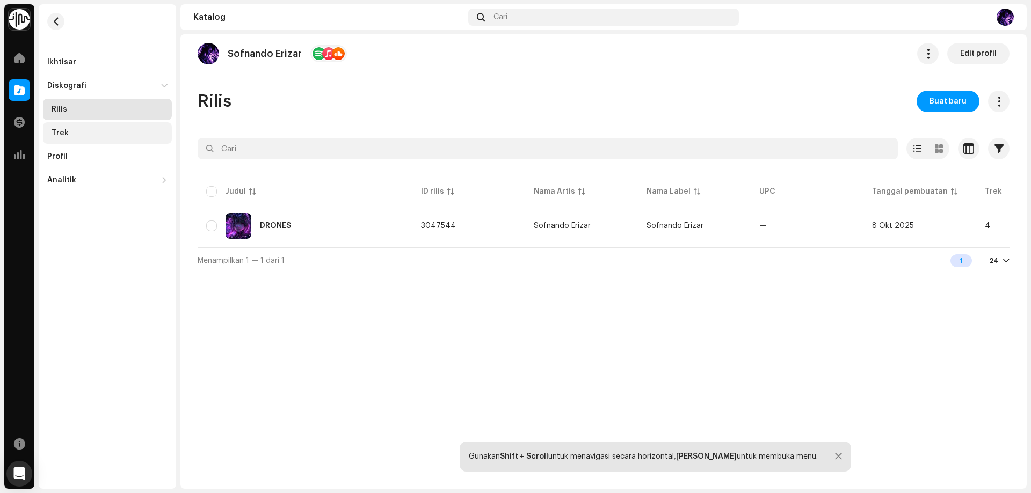
click at [112, 128] on div "Trek" at bounding box center [107, 132] width 129 height 21
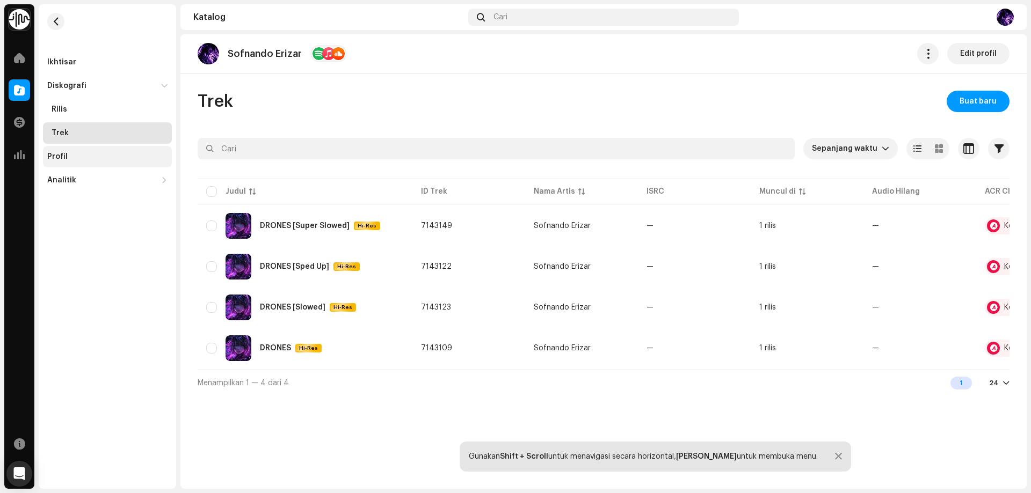
click at [123, 165] on div "Profil" at bounding box center [107, 156] width 129 height 21
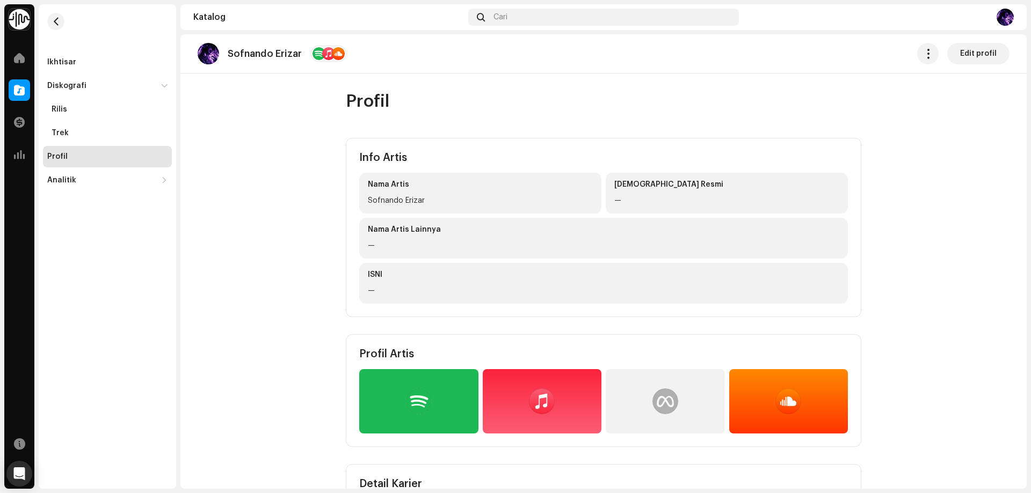
click at [619, 202] on div "—" at bounding box center [726, 200] width 225 height 13
click at [527, 247] on div "—" at bounding box center [603, 245] width 471 height 13
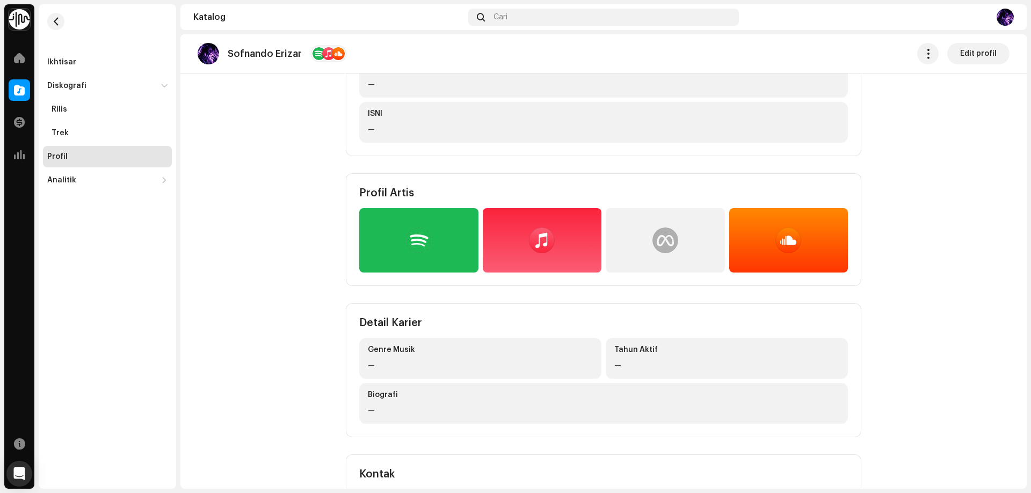
drag, startPoint x: 960, startPoint y: 53, endPoint x: 752, endPoint y: 197, distance: 253.1
click at [824, 177] on catalog-artists-details-profile "Sofnando Erizar Edit profil Profil Info Artis Nama Artis Sofnando Erizar Nama R…" at bounding box center [603, 268] width 846 height 790
click at [681, 229] on div at bounding box center [665, 240] width 119 height 64
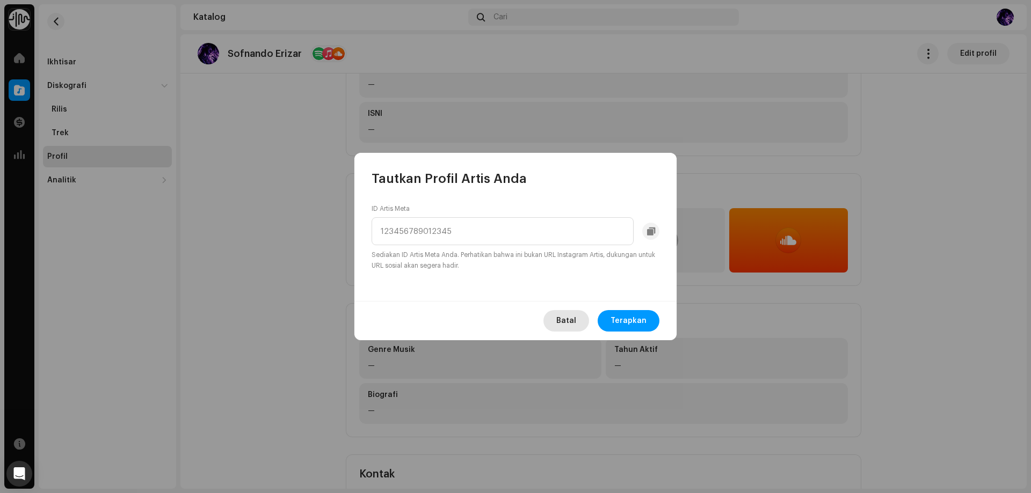
click at [574, 320] on span "Batal" at bounding box center [566, 320] width 20 height 21
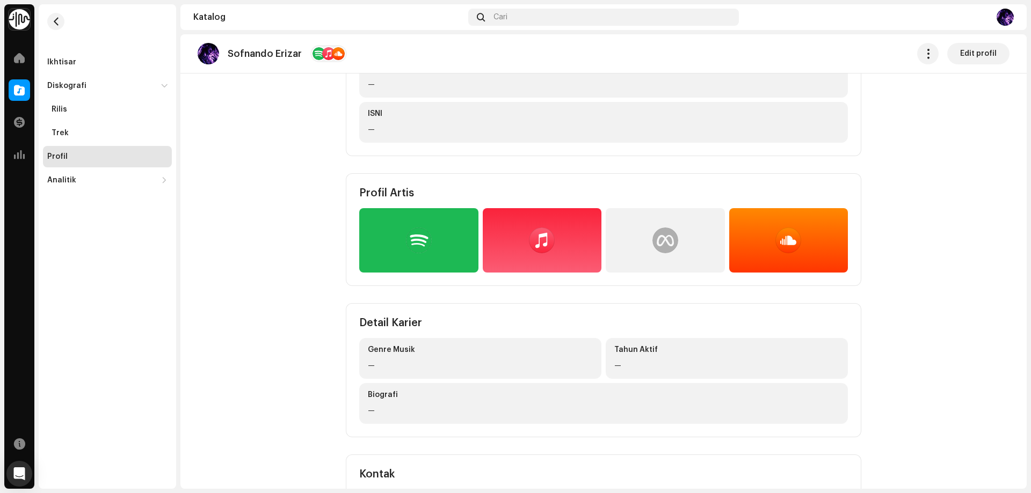
click at [541, 261] on div at bounding box center [542, 240] width 119 height 64
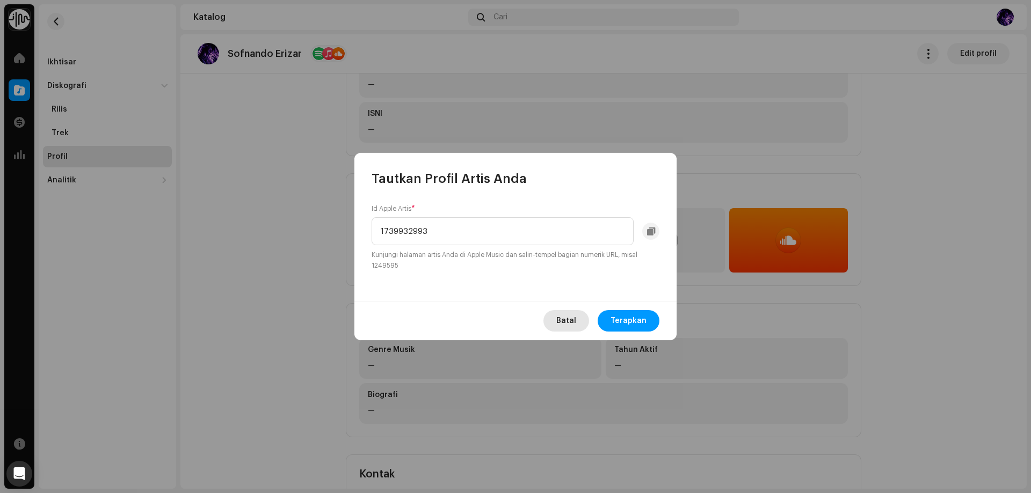
click at [576, 323] on span "Batal" at bounding box center [566, 320] width 20 height 21
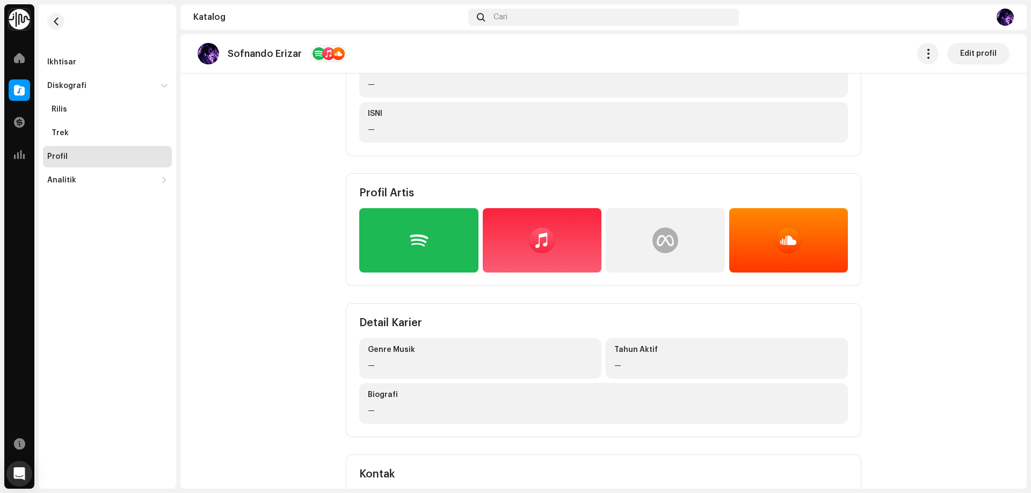
click at [822, 250] on div at bounding box center [788, 240] width 119 height 64
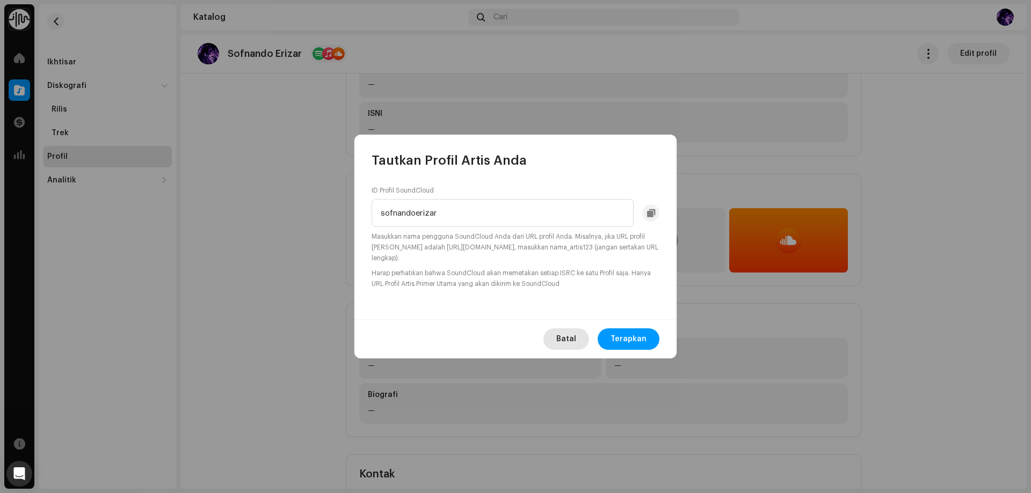
click at [565, 336] on span "Batal" at bounding box center [566, 339] width 20 height 21
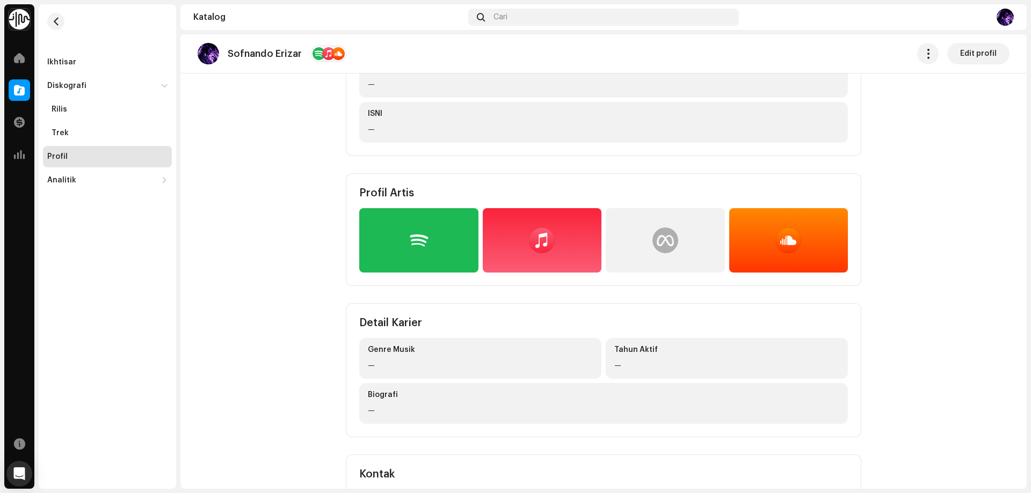
click at [646, 251] on div at bounding box center [665, 240] width 119 height 64
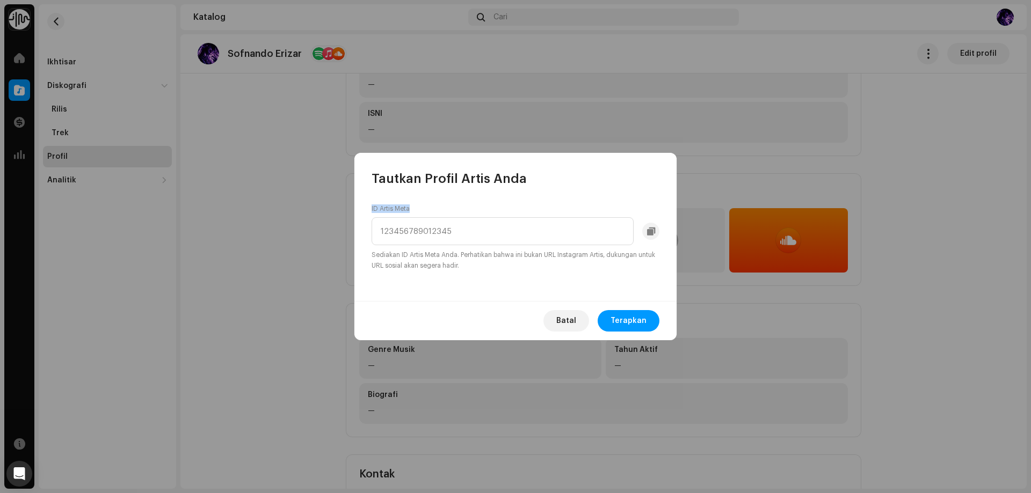
drag, startPoint x: 410, startPoint y: 208, endPoint x: 360, endPoint y: 211, distance: 49.5
click at [360, 211] on div "ID Artis Meta Sediakan ID Artis Meta Anda. Perhatikan bahwa ini bukan URL Insta…" at bounding box center [515, 244] width 322 height 114
copy label "ID Artis Meta"
click at [468, 223] on input at bounding box center [502, 231] width 262 height 28
paste input "1956284247882436"
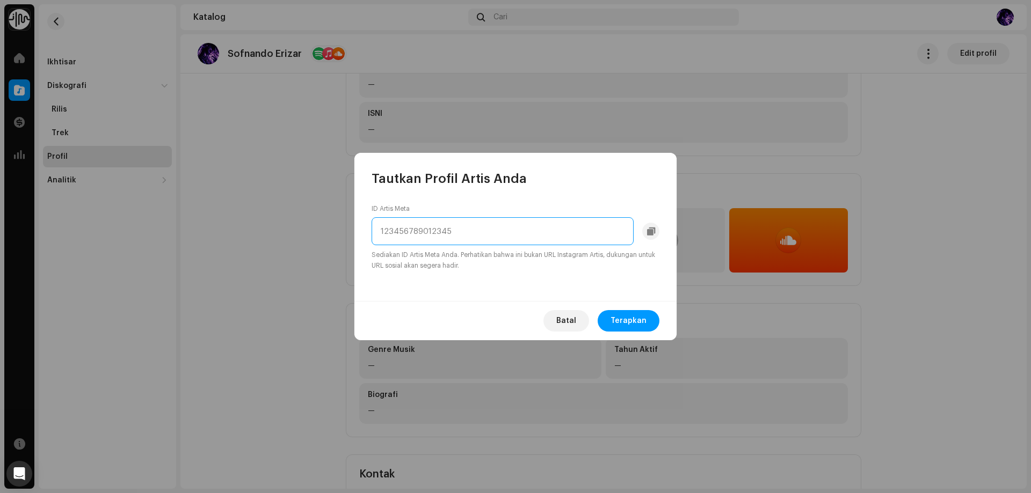
type input "1956284247882436"
click at [461, 258] on small "Sediakan ID Artis Meta Anda. Perhatikan bahwa ini bukan URL Instagram Artis, du…" at bounding box center [515, 260] width 288 height 21
click at [641, 319] on span "Terapkan" at bounding box center [628, 320] width 36 height 21
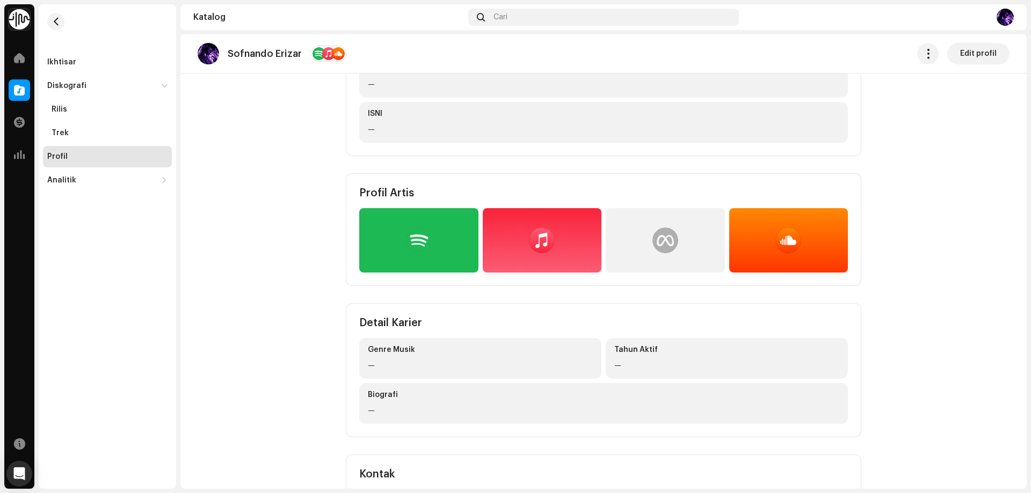
click at [654, 189] on h4 "Profil Artis" at bounding box center [603, 193] width 489 height 13
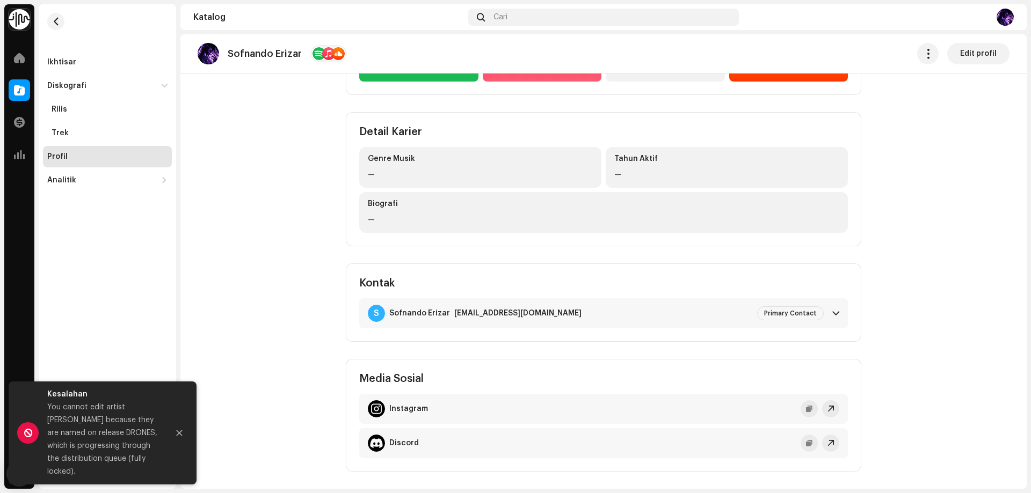
scroll to position [191, 0]
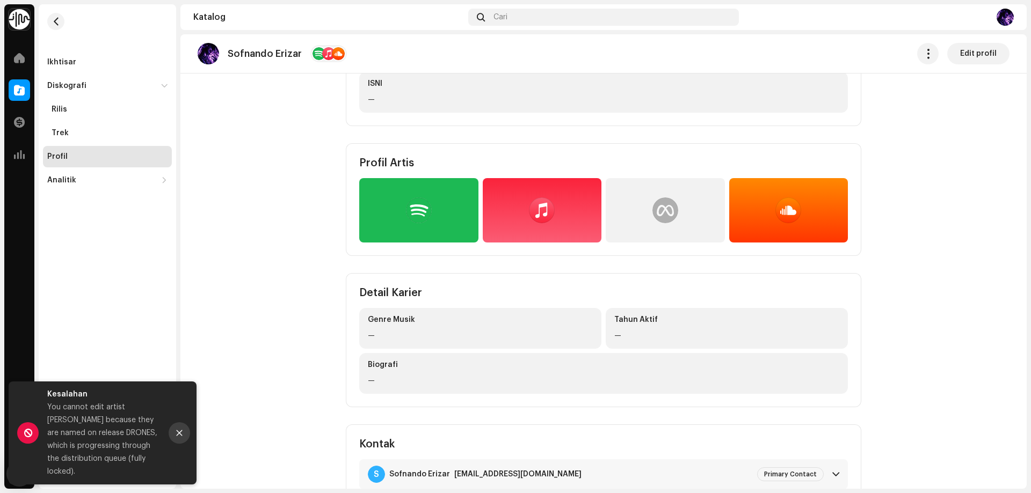
click at [176, 430] on icon "Close" at bounding box center [180, 433] width 8 height 8
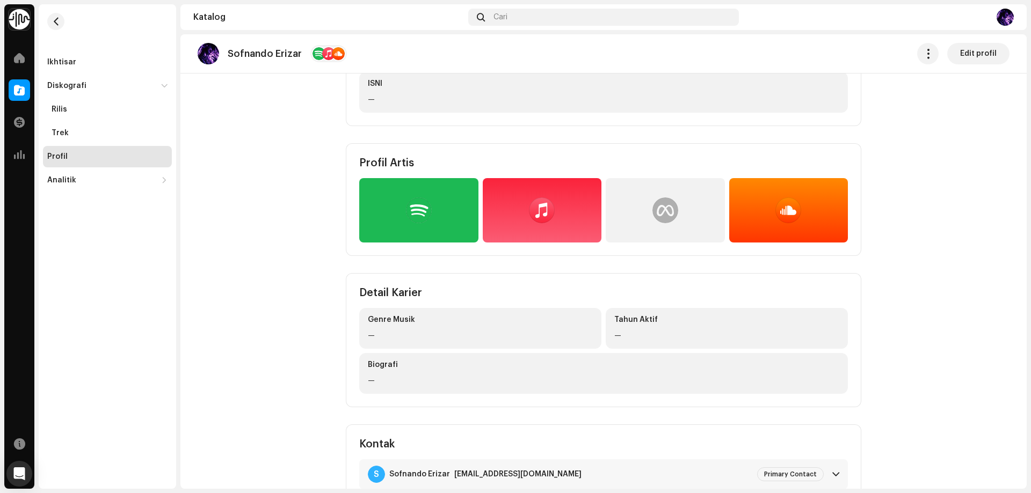
click at [669, 202] on div at bounding box center [665, 211] width 26 height 26
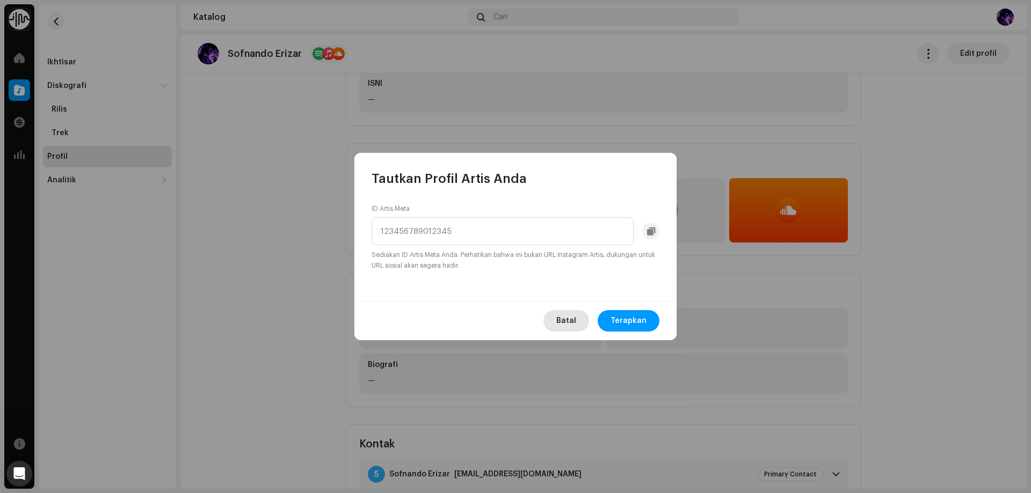
click at [562, 322] on span "Batal" at bounding box center [566, 320] width 20 height 21
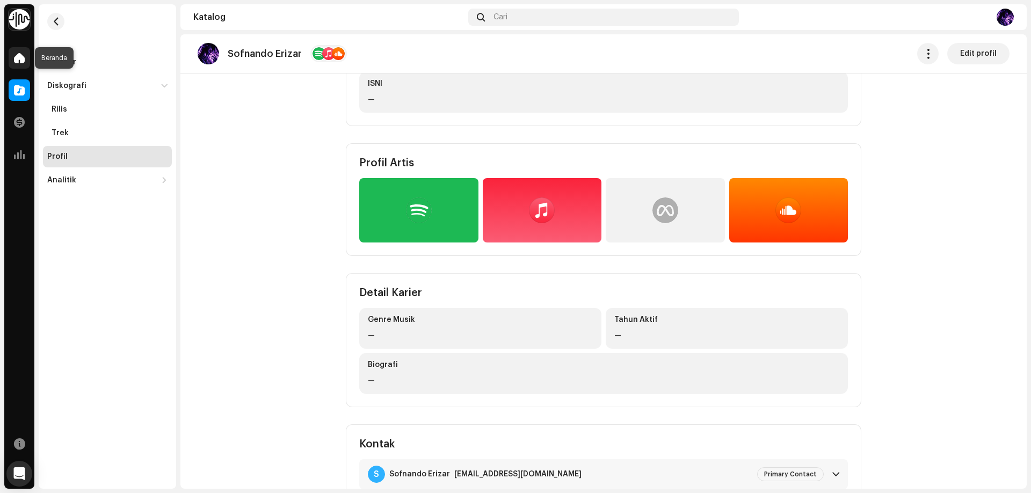
click at [24, 54] on span at bounding box center [19, 58] width 11 height 9
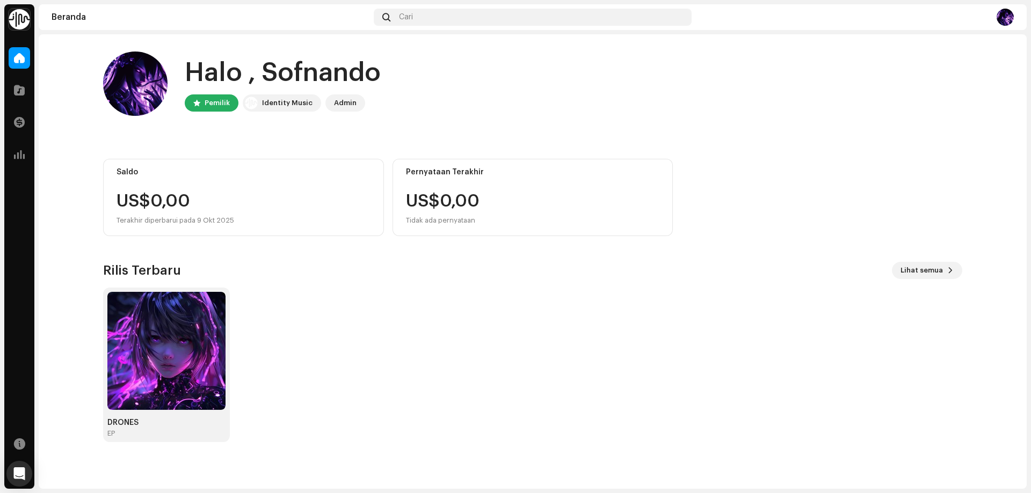
click at [995, 16] on div at bounding box center [855, 17] width 318 height 17
click at [1017, 19] on div "Beranda Cari" at bounding box center [533, 17] width 988 height 26
click at [1005, 18] on img at bounding box center [1004, 17] width 17 height 17
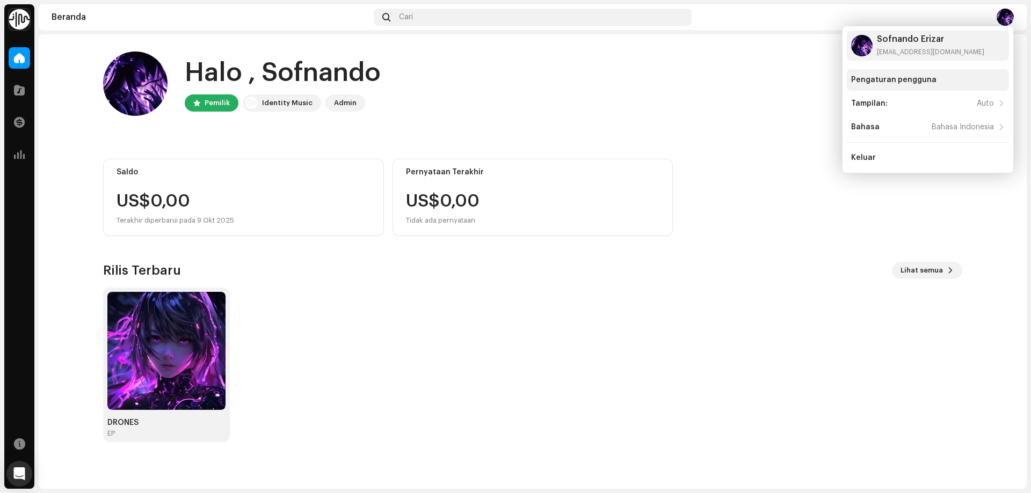
click at [920, 81] on div "Pengaturan pengguna" at bounding box center [893, 80] width 85 height 9
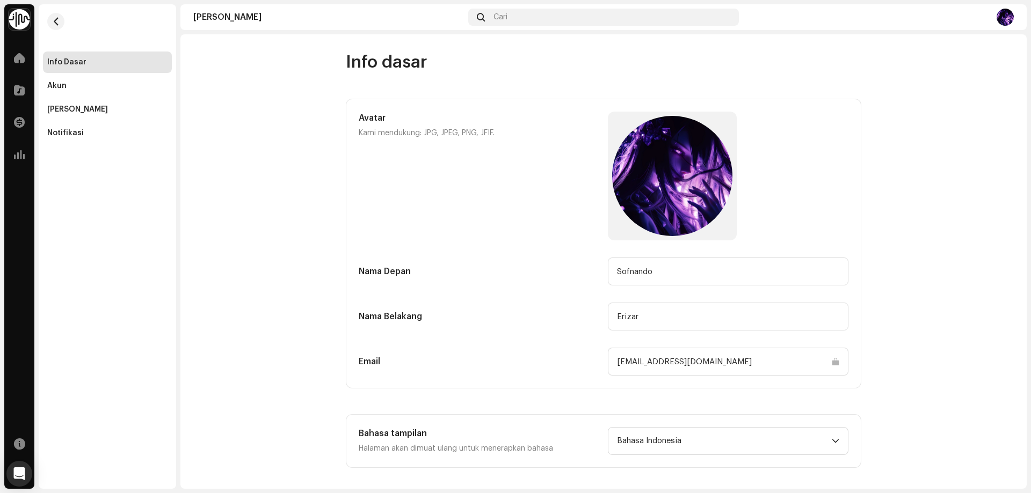
scroll to position [5, 0]
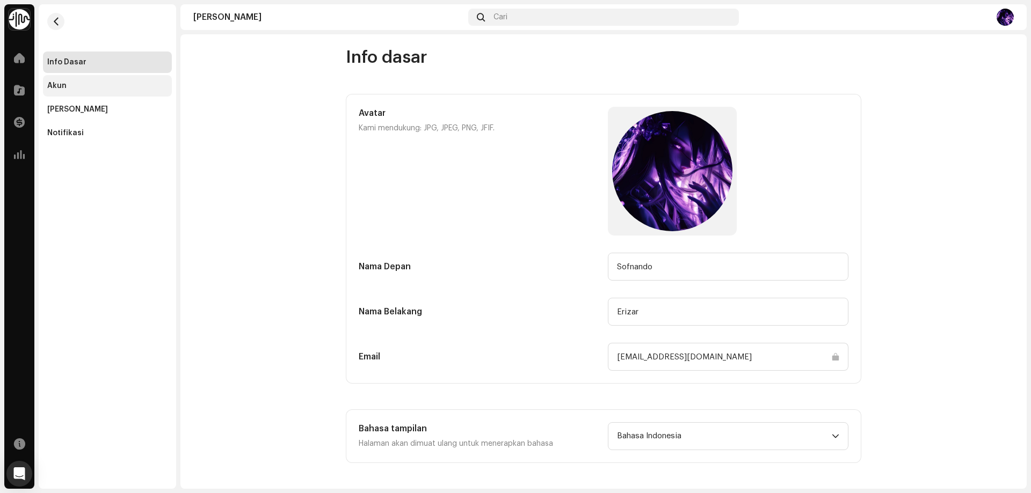
click at [86, 88] on div "Akun" at bounding box center [107, 86] width 120 height 9
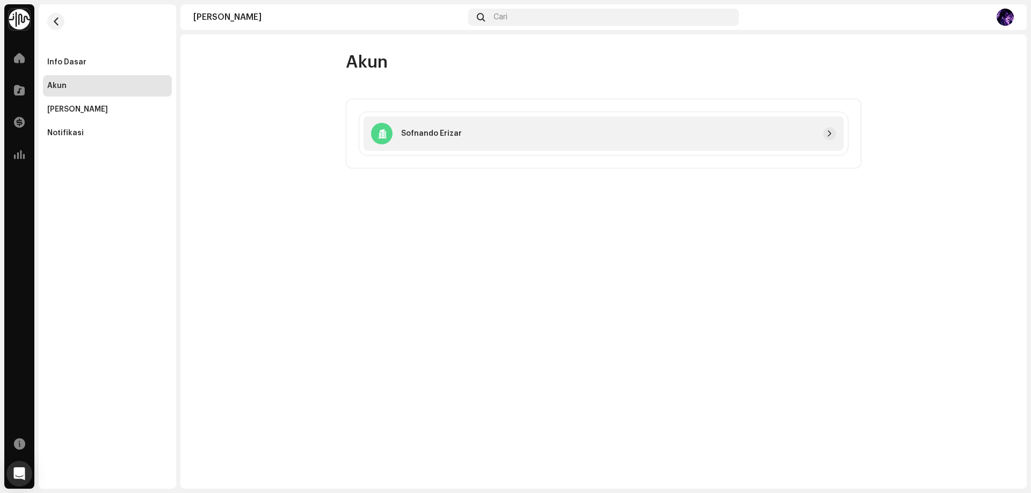
click at [450, 137] on p "Sofnando Erizar" at bounding box center [431, 133] width 61 height 11
click at [830, 130] on span "button" at bounding box center [829, 133] width 6 height 9
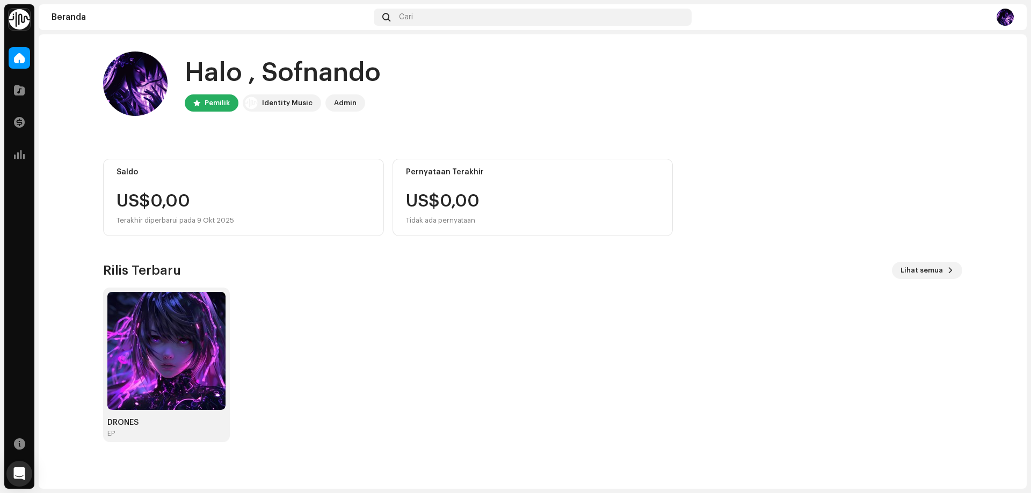
click at [258, 105] on div "Identity Music" at bounding box center [282, 102] width 78 height 17
click at [349, 102] on div "Admin" at bounding box center [345, 103] width 23 height 13
click at [996, 18] on div at bounding box center [855, 17] width 318 height 17
click at [1003, 18] on img at bounding box center [1004, 17] width 17 height 17
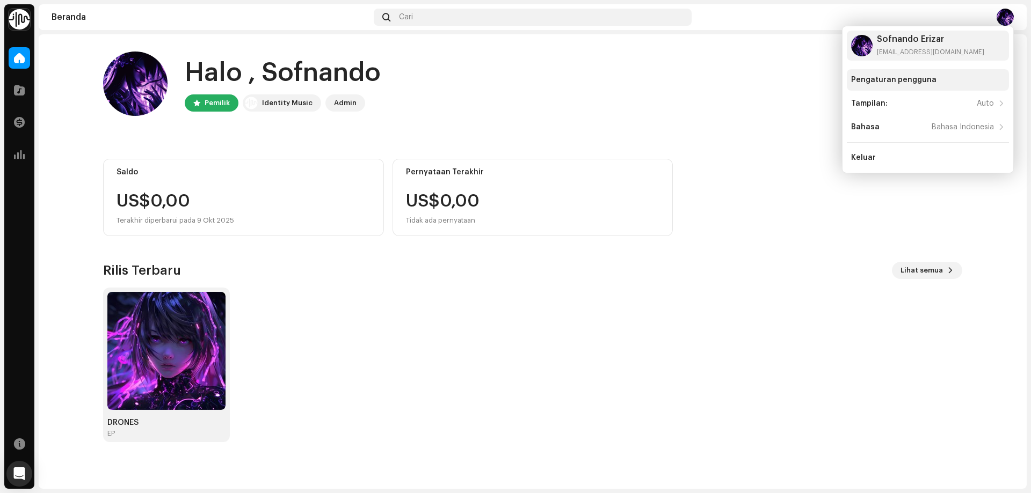
click at [894, 79] on div "Pengaturan pengguna" at bounding box center [893, 80] width 85 height 9
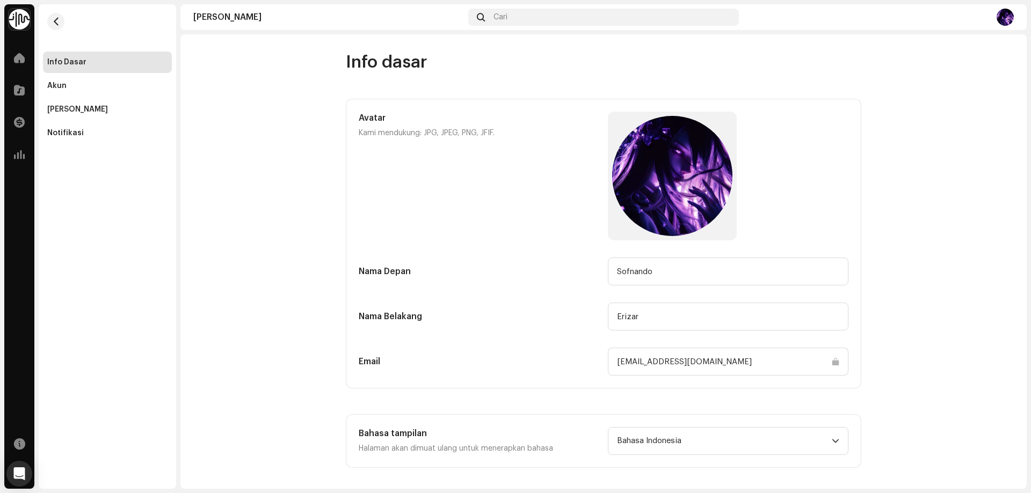
scroll to position [5, 0]
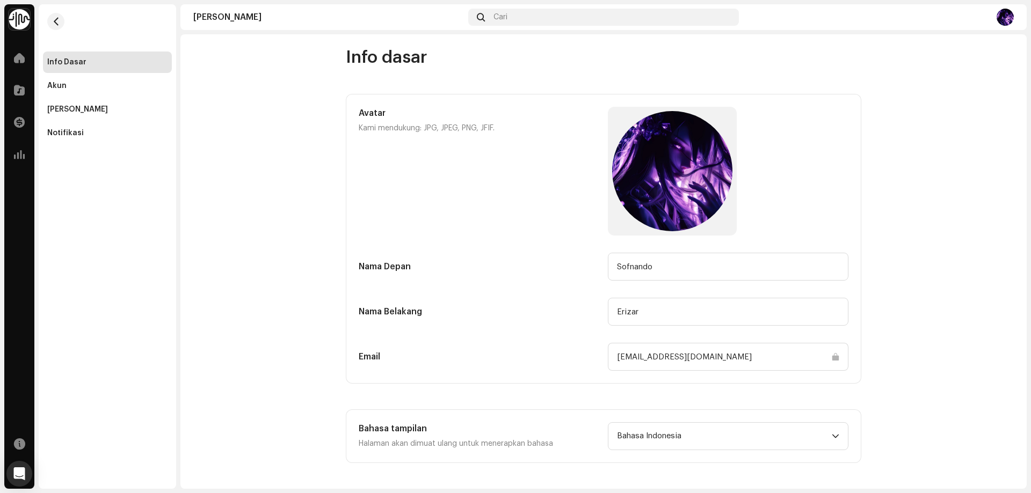
click at [20, 78] on div "Katalog" at bounding box center [19, 90] width 30 height 30
click at [20, 88] on span at bounding box center [19, 90] width 11 height 9
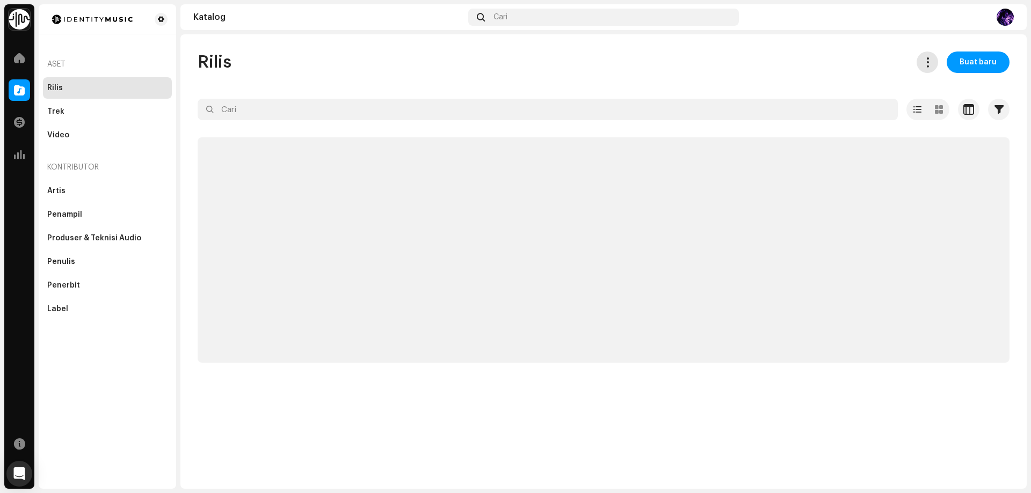
click at [931, 65] on span at bounding box center [927, 62] width 10 height 9
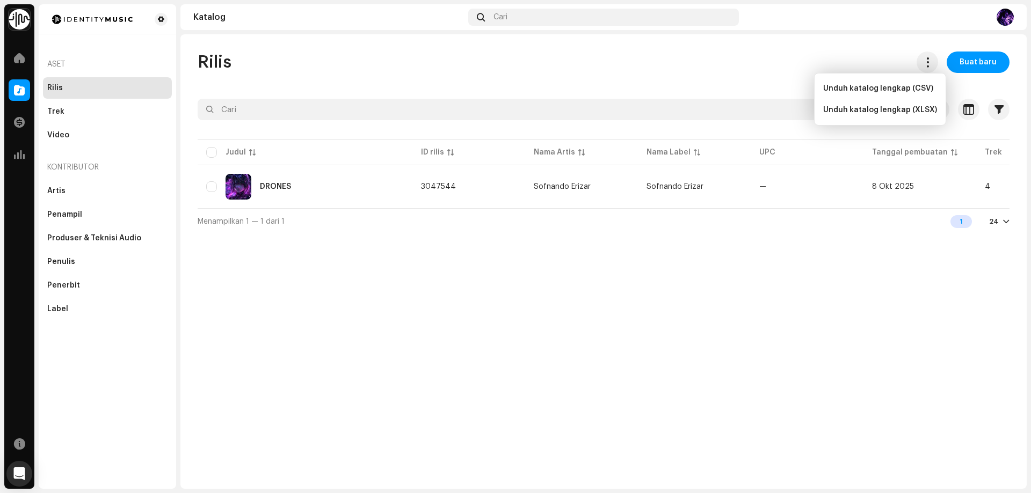
click at [886, 59] on div "Rilis Buat baru" at bounding box center [604, 62] width 812 height 21
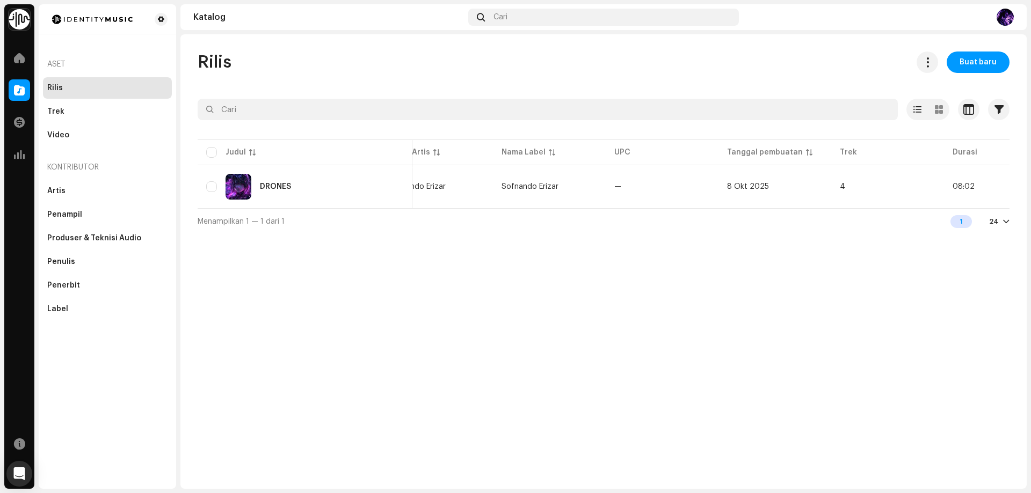
scroll to position [0, 192]
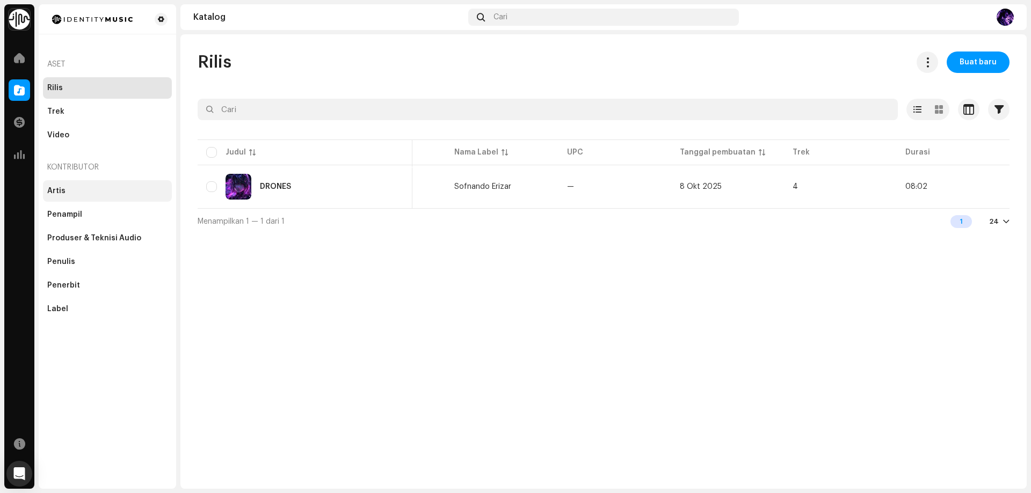
click at [48, 187] on div "Artis" at bounding box center [56, 191] width 18 height 9
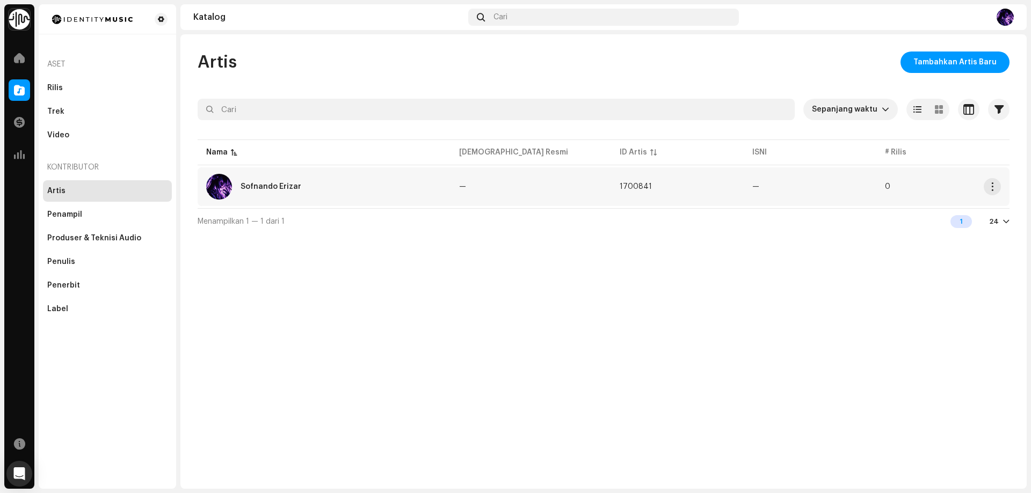
click at [430, 180] on div "Sofnando Erizar" at bounding box center [324, 187] width 236 height 26
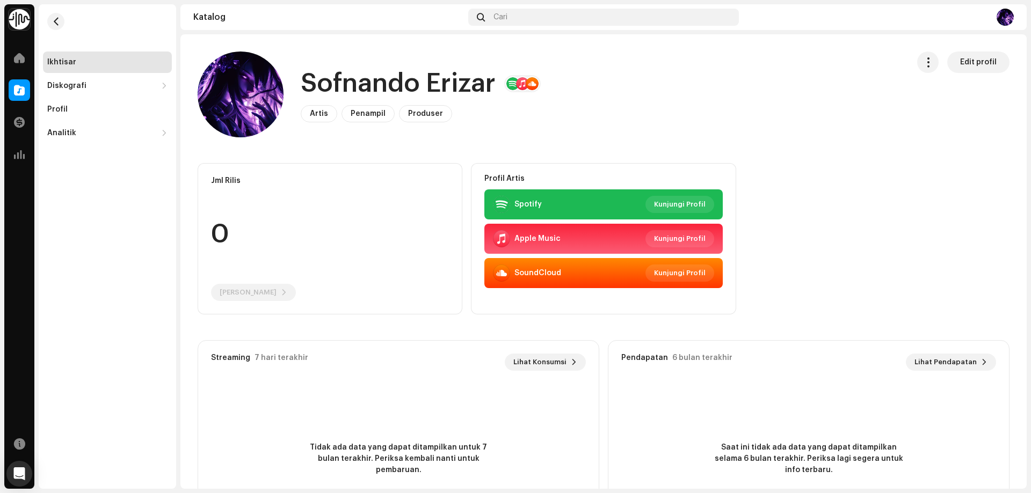
click at [586, 166] on div "Profil Artis" at bounding box center [603, 173] width 264 height 19
click at [368, 114] on span "Penampil" at bounding box center [368, 114] width 35 height 8
click at [420, 113] on span "Produser" at bounding box center [425, 114] width 35 height 8
click at [368, 114] on span "Penampil" at bounding box center [368, 114] width 35 height 8
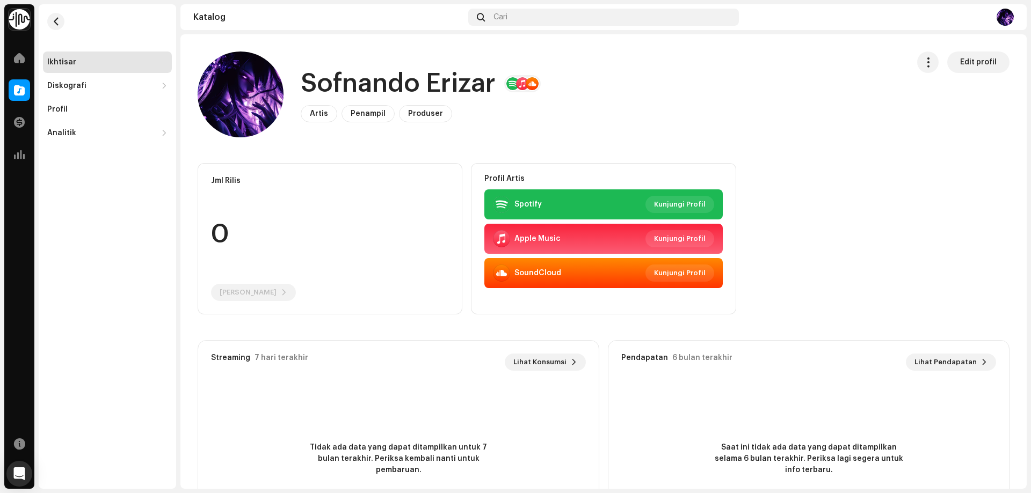
click at [294, 114] on div "Sofnando [PERSON_NAME] Penampil Produser Edit profil" at bounding box center [549, 95] width 702 height 86
click at [315, 113] on span "Artis" at bounding box center [319, 114] width 18 height 8
click at [360, 113] on span "Penampil" at bounding box center [368, 114] width 35 height 8
click at [411, 111] on span "Produser" at bounding box center [425, 114] width 35 height 8
click at [960, 66] on span "Edit profil" at bounding box center [978, 62] width 37 height 21
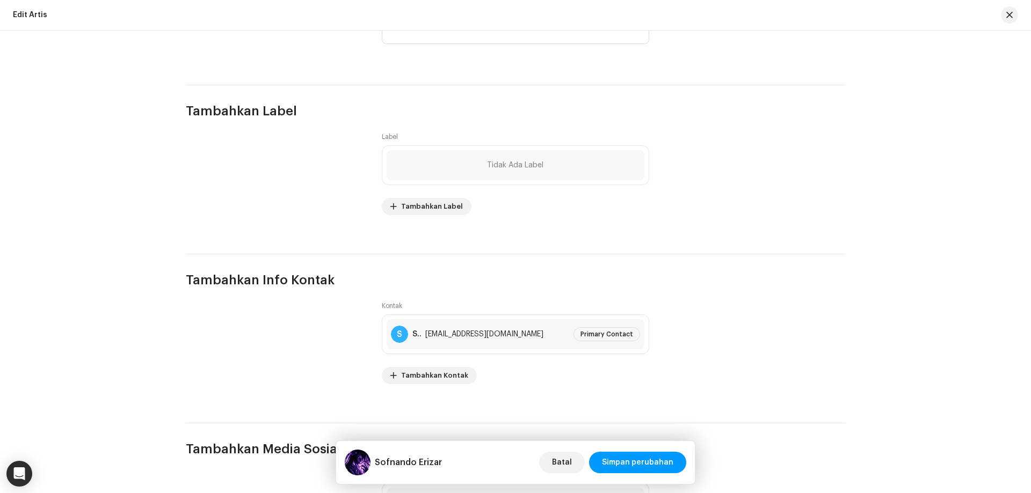
scroll to position [1353, 0]
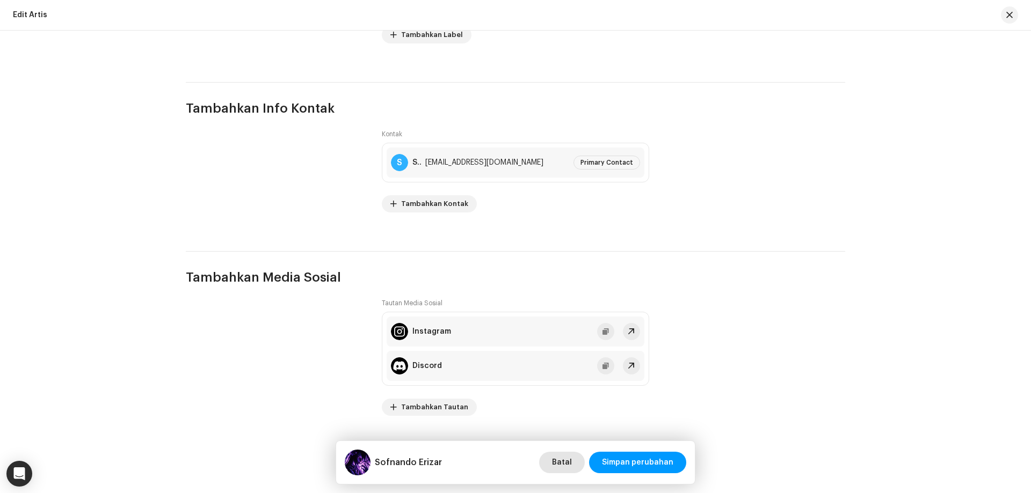
click at [556, 469] on button "Batal" at bounding box center [562, 462] width 46 height 21
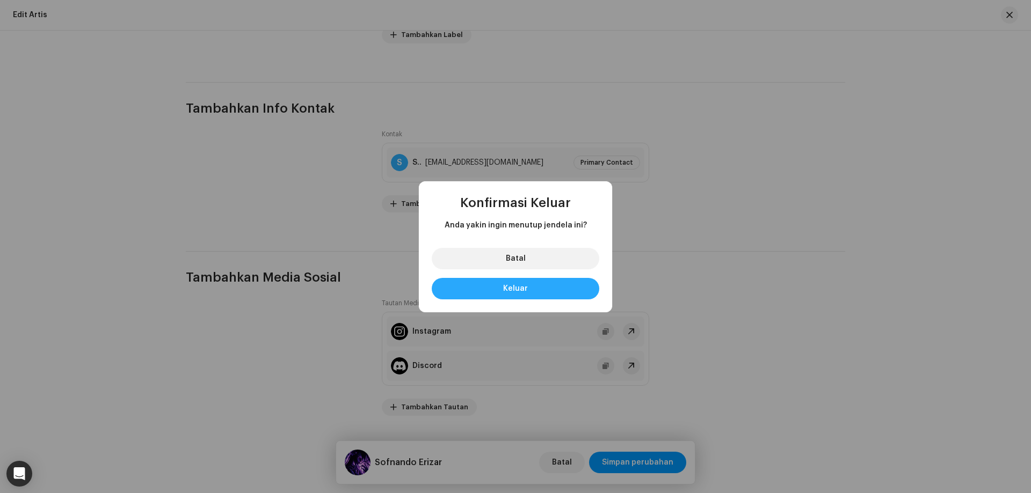
click at [521, 288] on span "Keluar" at bounding box center [515, 289] width 25 height 8
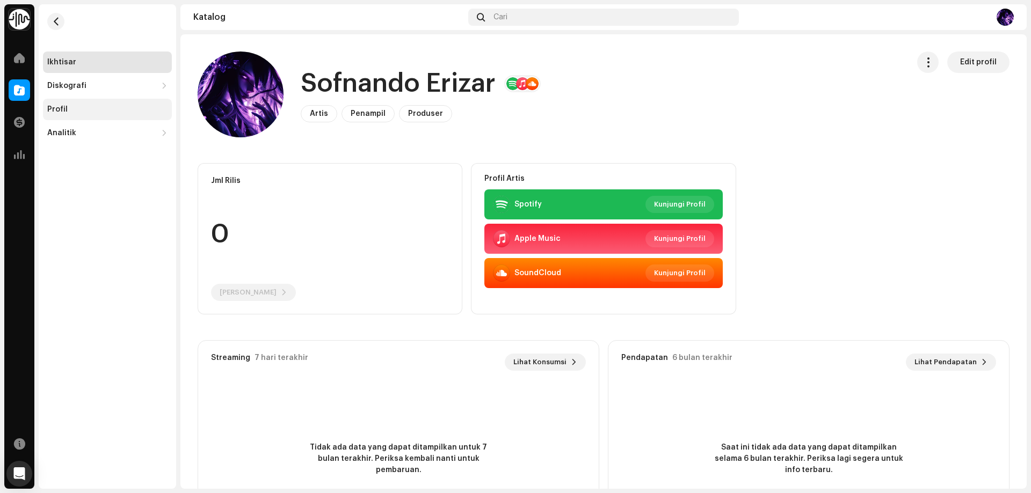
click at [99, 108] on div "Profil" at bounding box center [107, 109] width 120 height 9
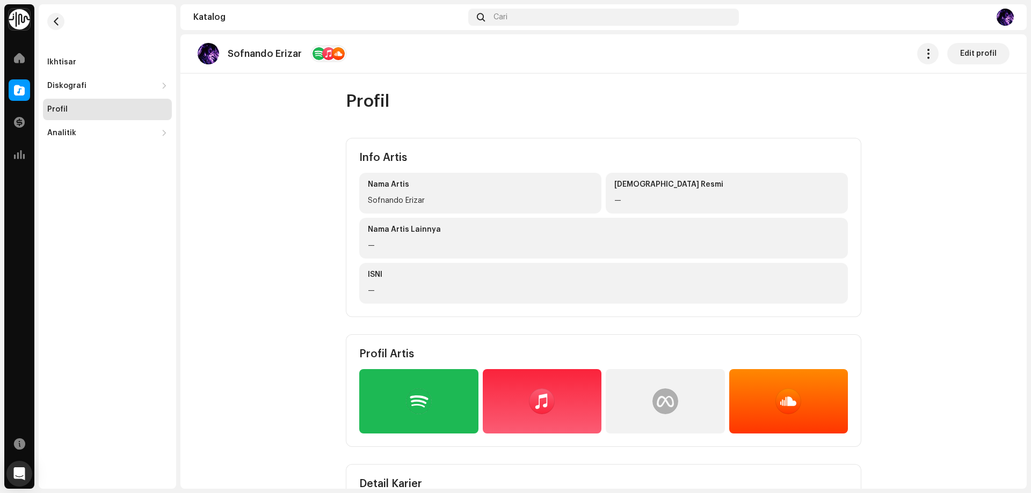
click at [426, 191] on div "Nama Artis Sofnando Erizar" at bounding box center [480, 193] width 242 height 41
click at [977, 47] on span "Edit profil" at bounding box center [978, 53] width 37 height 21
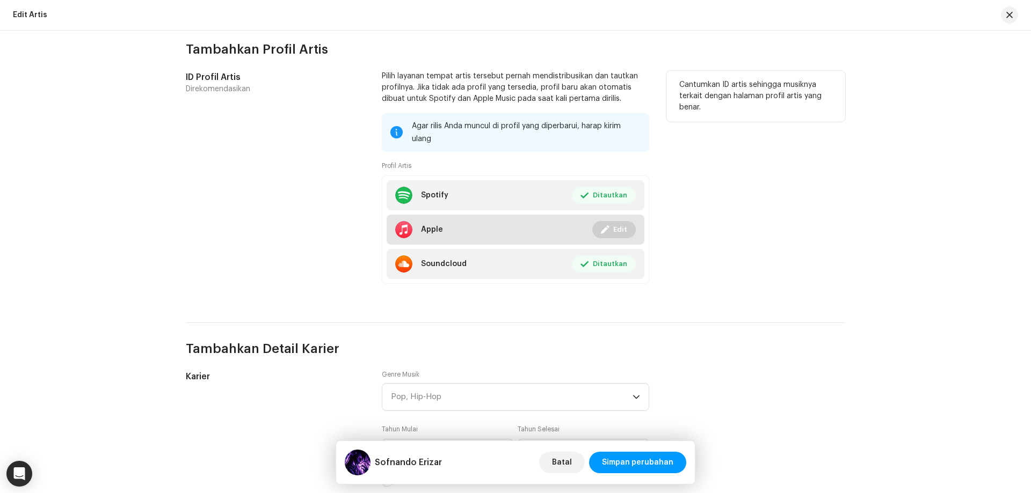
scroll to position [644, 0]
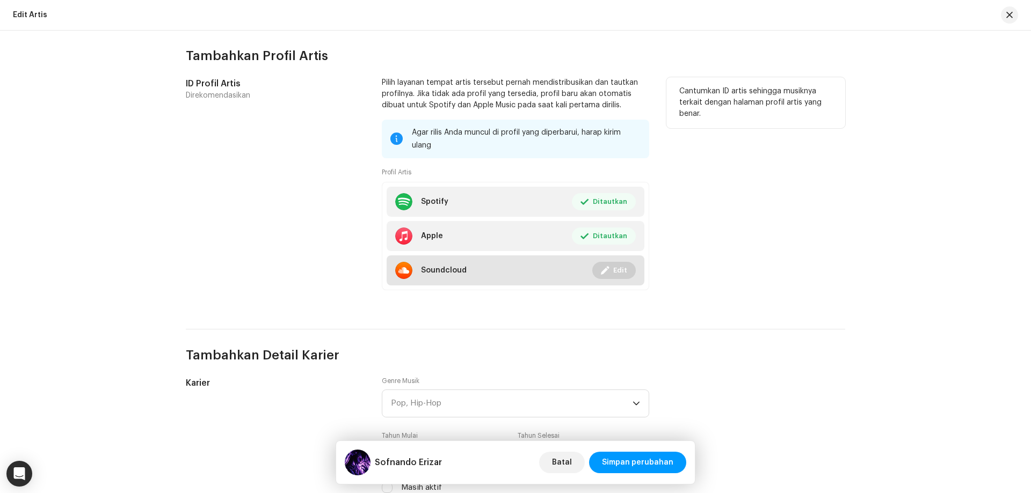
click at [473, 256] on li "Soundcloud Ditautkan Edit" at bounding box center [516, 271] width 258 height 30
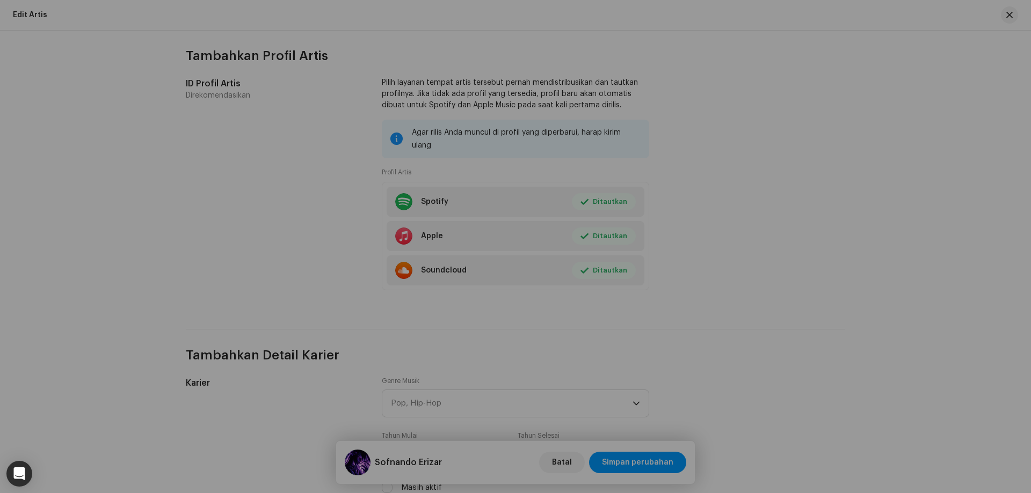
click at [754, 163] on div "Tautkan Profil Artis Anda ID Profil SoundCloud sofnandoerizar Masukkan nama pen…" at bounding box center [515, 246] width 1031 height 493
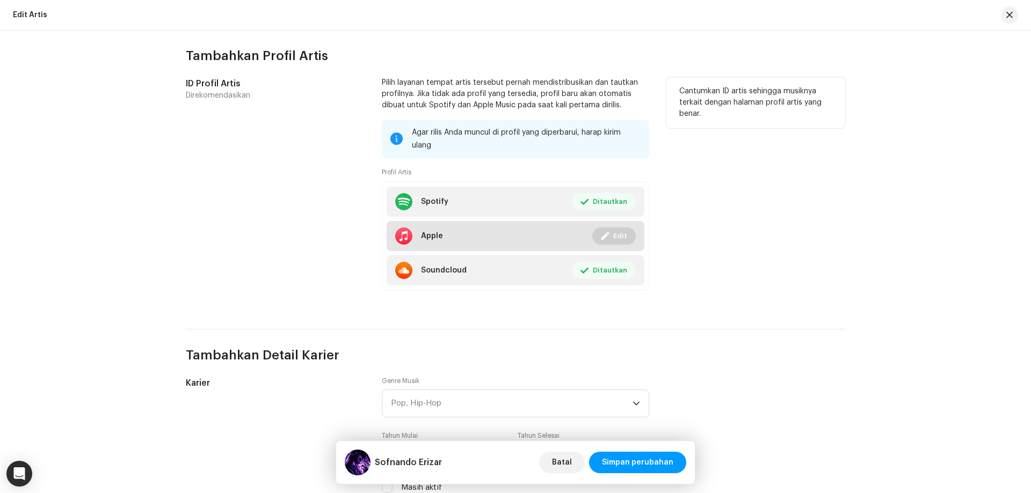
click at [455, 234] on li "Apple Ditautkan Edit" at bounding box center [516, 236] width 258 height 30
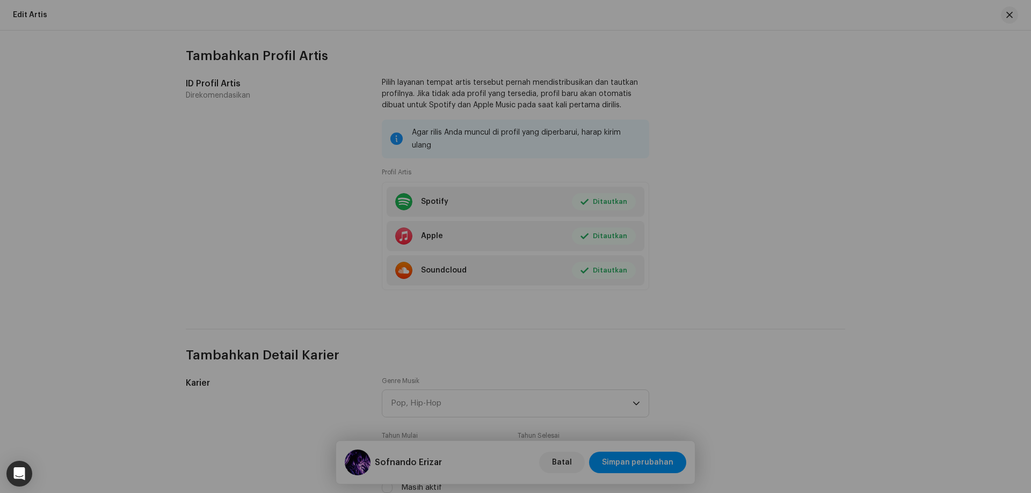
click at [739, 186] on div "Tautkan Profil Artis Anda Id Apple Artis * 1739932993 Kunjungi halaman artis An…" at bounding box center [515, 246] width 1031 height 493
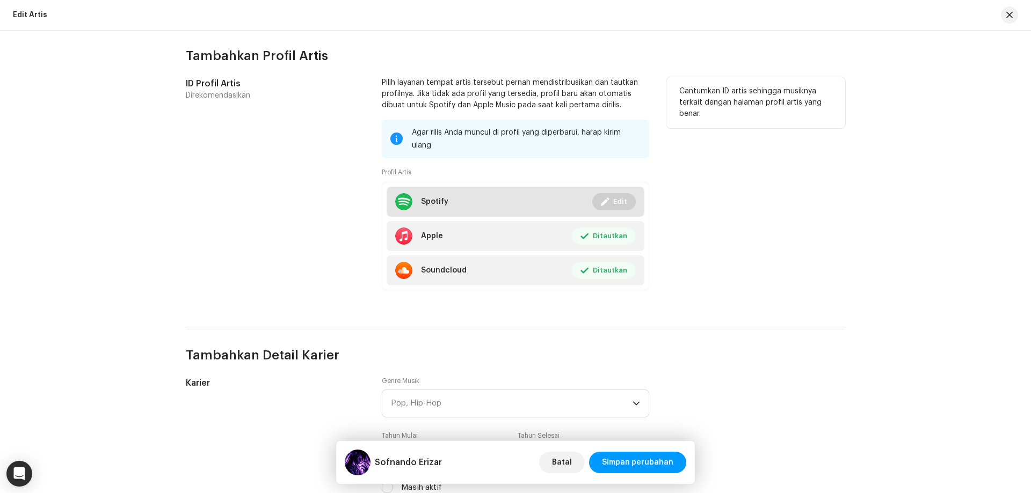
click at [541, 196] on li "Spotify Ditautkan Edit" at bounding box center [516, 202] width 258 height 30
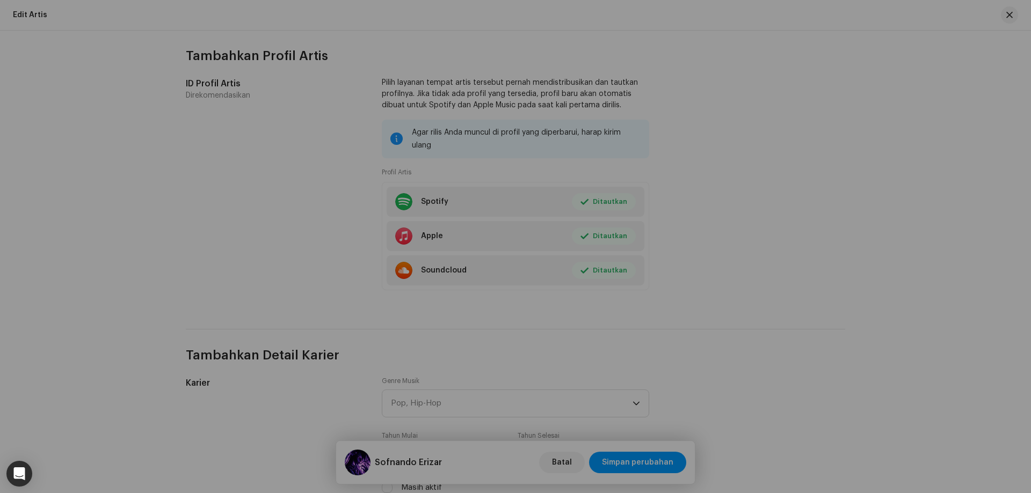
click at [750, 195] on div "Tautkan Profil Artis Anda Id Spotify Artis * 7qpIuGkgcZInqP7szI7nEO Kunjungi ha…" at bounding box center [515, 246] width 1031 height 493
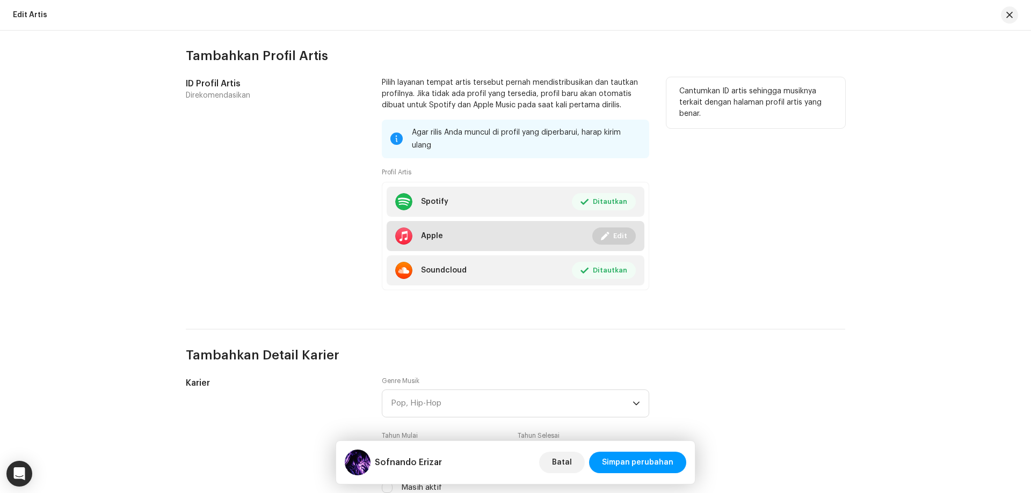
click at [547, 238] on li "Apple Ditautkan Edit" at bounding box center [516, 236] width 258 height 30
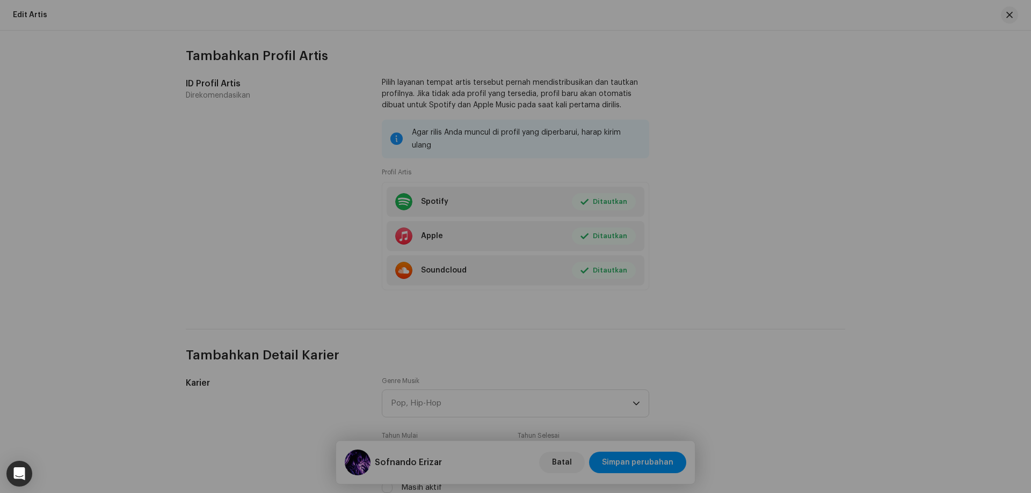
click at [752, 218] on div "Tautkan Profil Artis Anda Id Apple Artis * 1739932993 Kunjungi halaman artis An…" at bounding box center [515, 246] width 1031 height 493
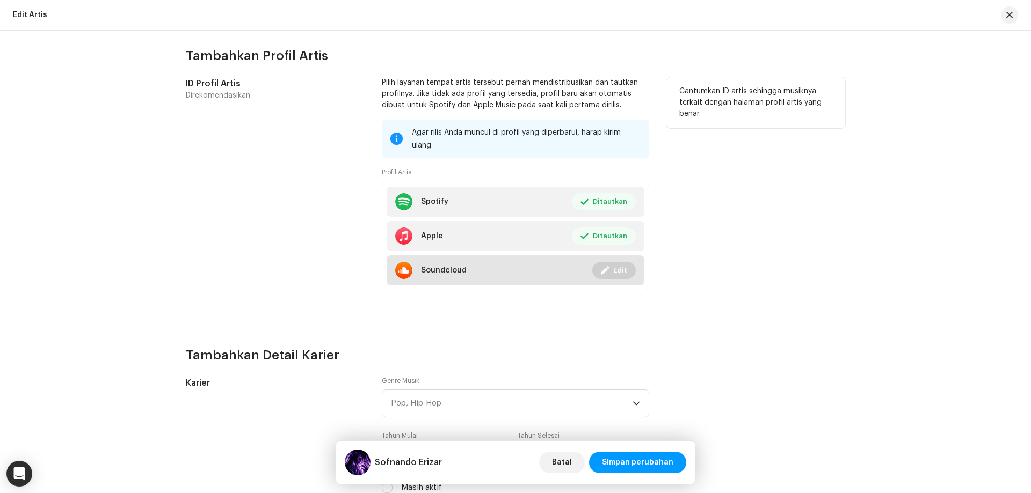
click at [515, 264] on li "Soundcloud Ditautkan Edit" at bounding box center [516, 271] width 258 height 30
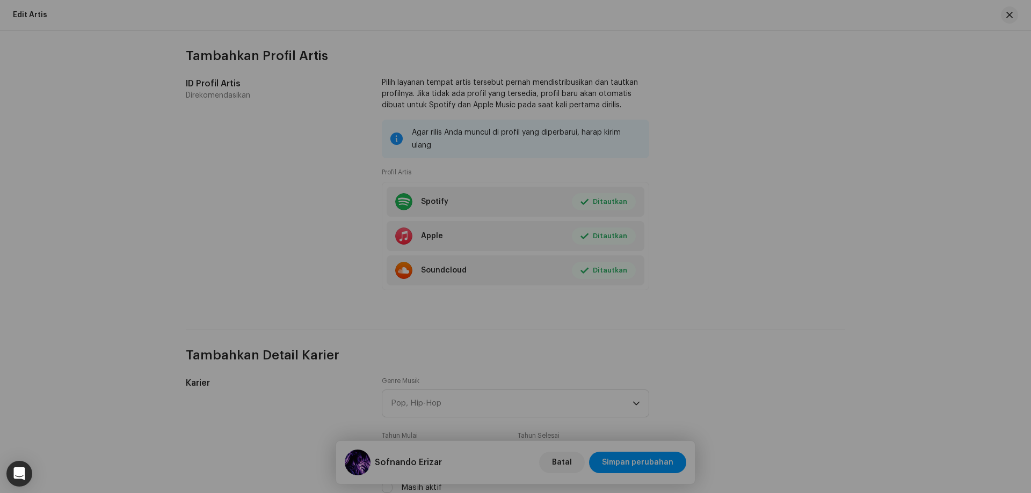
click at [744, 231] on div "Tautkan Profil Artis Anda ID Profil SoundCloud sofnandoerizar Masukkan nama pen…" at bounding box center [515, 246] width 1031 height 493
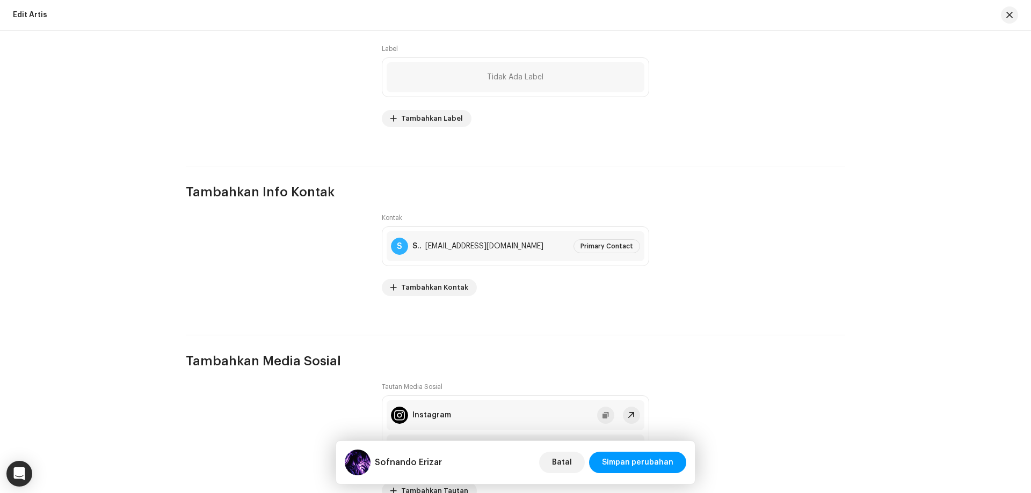
scroll to position [1353, 0]
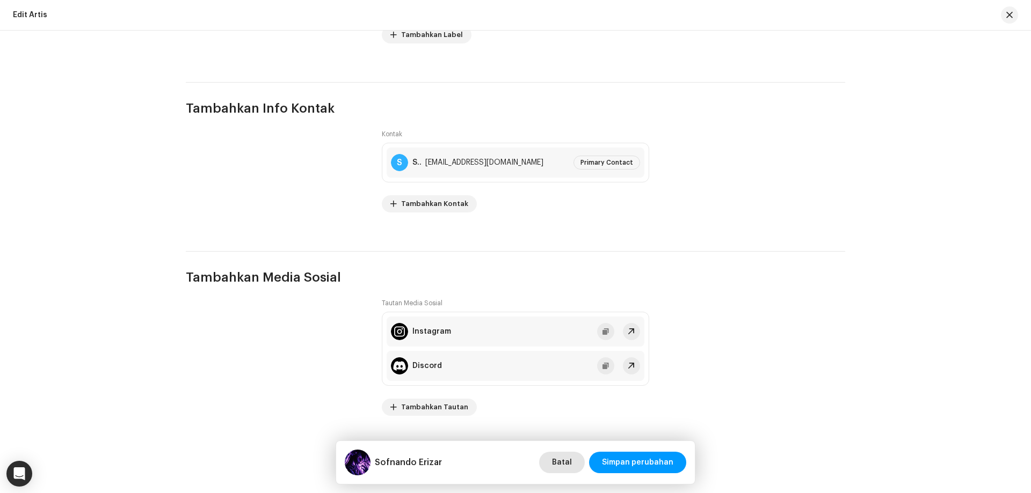
click at [562, 463] on span "Batal" at bounding box center [562, 462] width 20 height 21
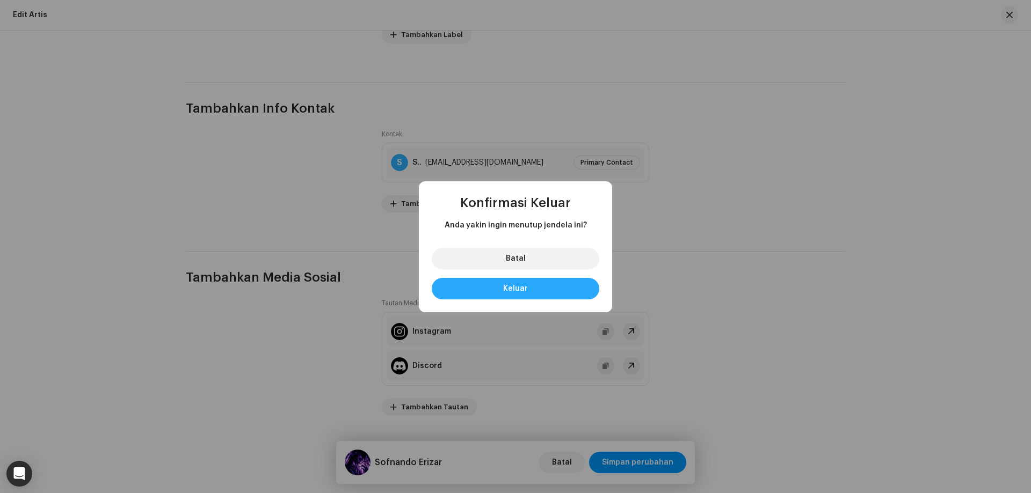
click at [543, 287] on button "Keluar" at bounding box center [515, 288] width 167 height 21
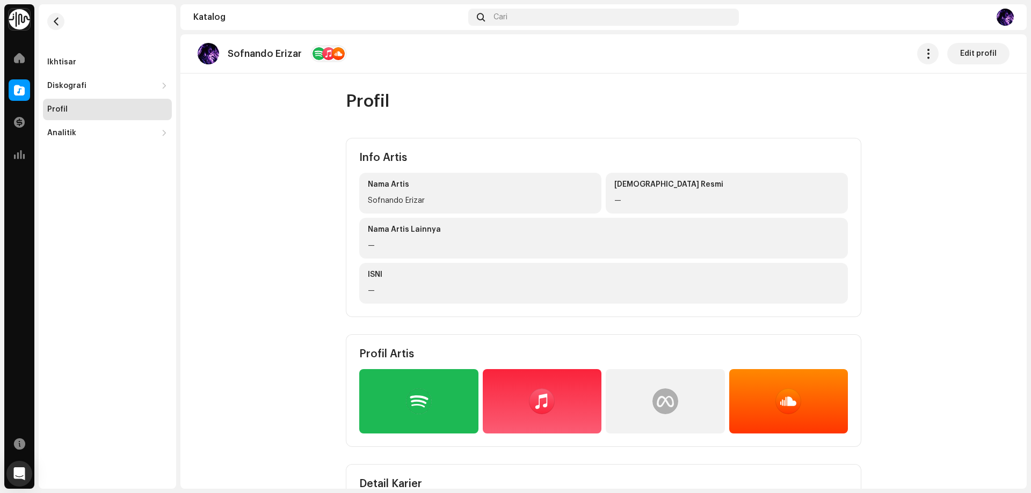
click at [555, 411] on div at bounding box center [542, 401] width 119 height 64
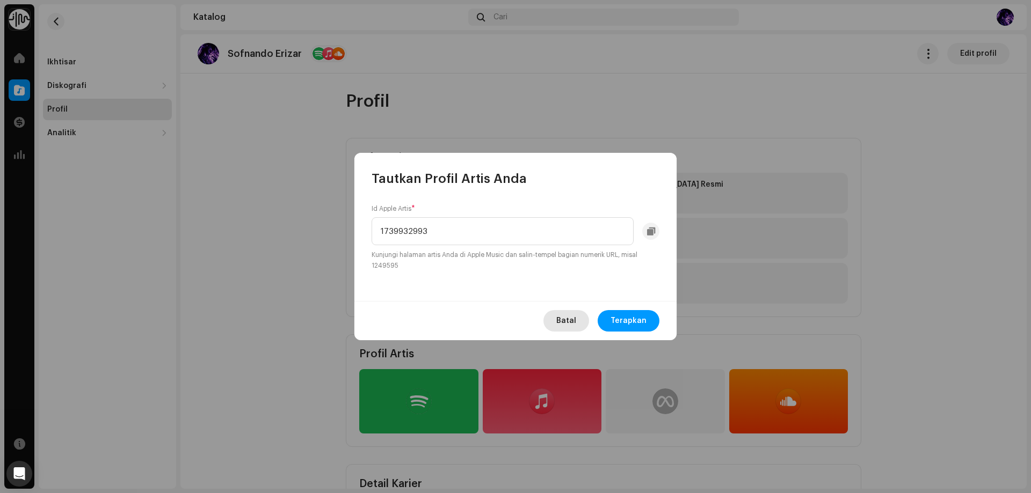
click at [574, 311] on span "Batal" at bounding box center [566, 320] width 20 height 21
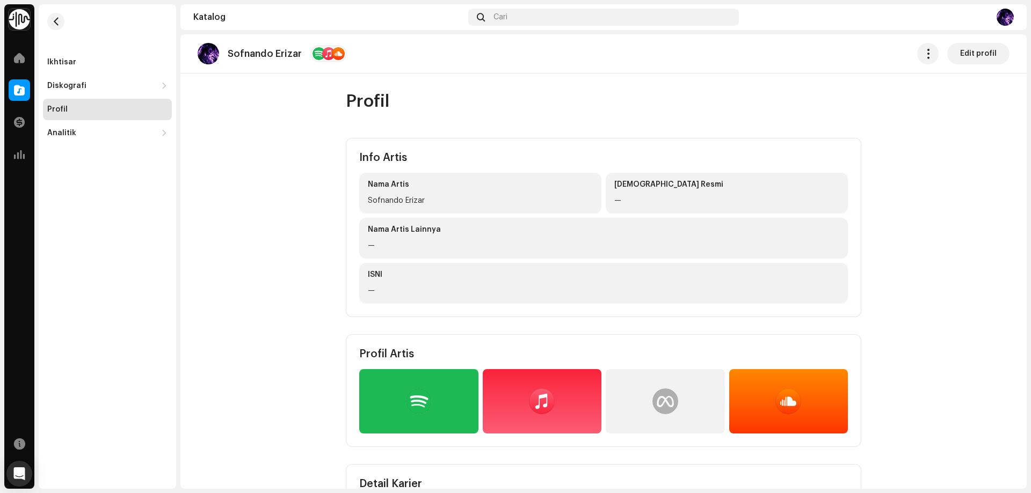
click at [407, 427] on div at bounding box center [418, 401] width 119 height 64
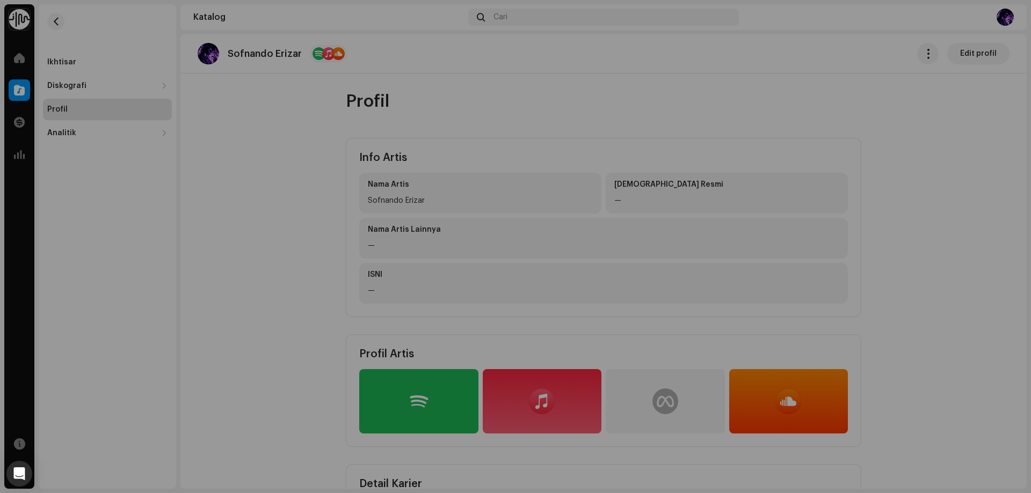
click at [313, 421] on div "Tautkan Profil Artis Anda Id Spotify Artis * 7qpIuGkgcZInqP7szI7nEO Kunjungi ha…" at bounding box center [515, 246] width 1031 height 493
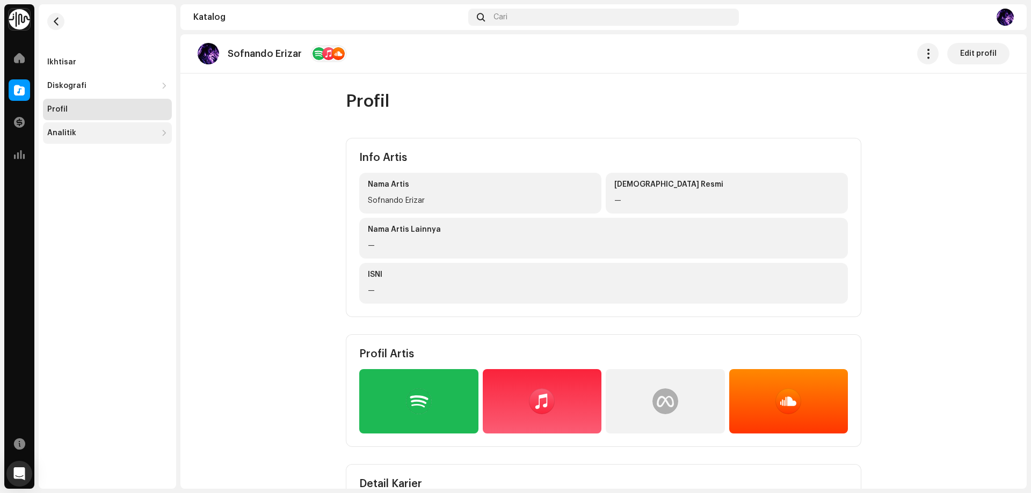
click at [87, 135] on div "Analitik" at bounding box center [102, 133] width 110 height 9
click at [119, 135] on div "Analitik" at bounding box center [102, 133] width 110 height 9
click at [96, 81] on div "Diskografi" at bounding box center [107, 85] width 129 height 21
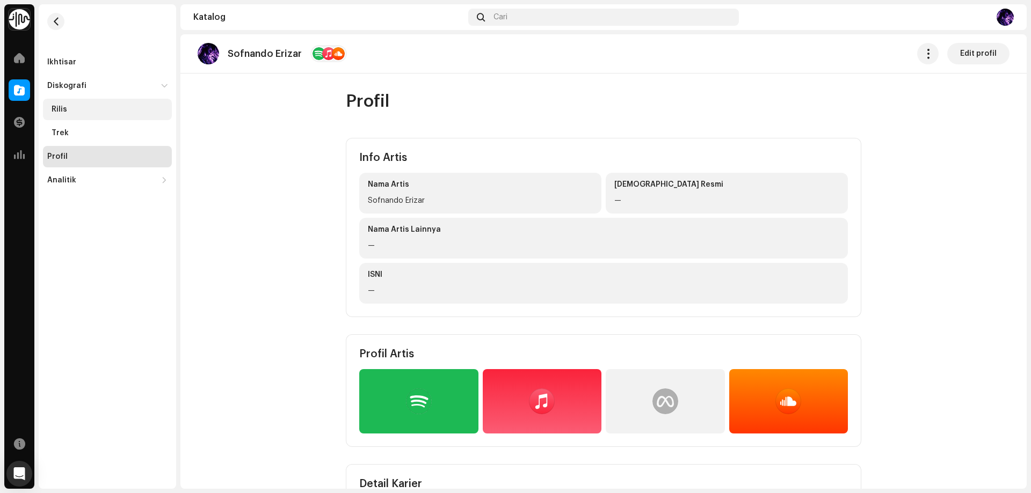
click at [94, 110] on div "Rilis" at bounding box center [110, 109] width 116 height 9
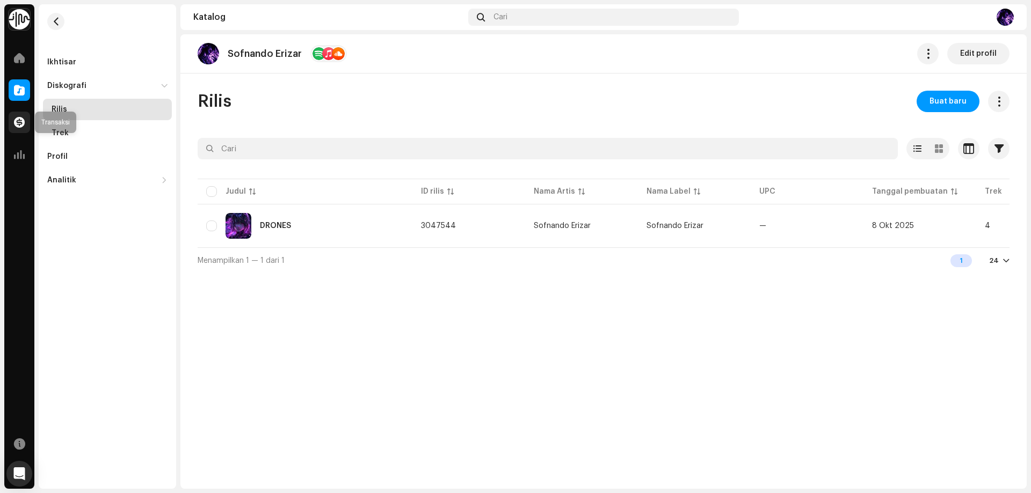
click at [19, 118] on span at bounding box center [19, 122] width 11 height 9
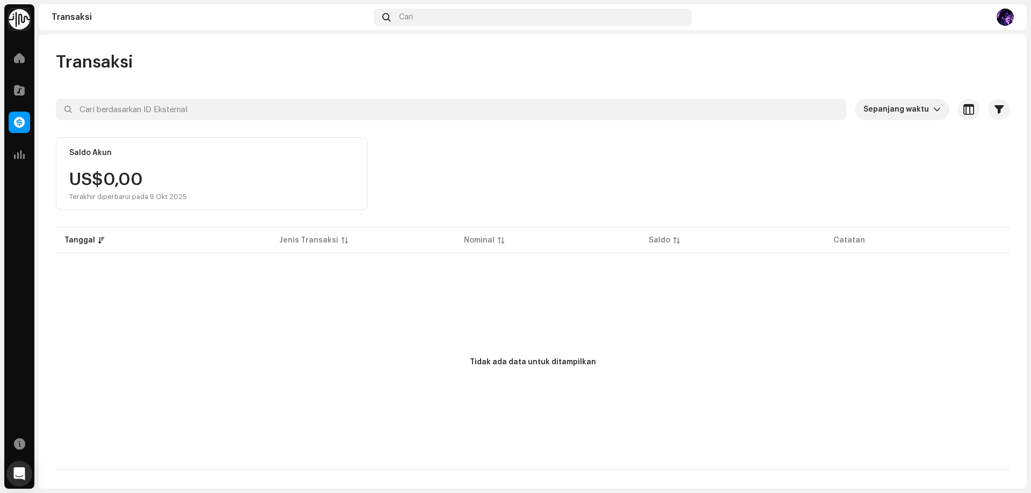
click at [705, 414] on div "Tidak ada data untuk ditampilkan" at bounding box center [532, 363] width 953 height 215
click at [12, 156] on div at bounding box center [19, 154] width 21 height 21
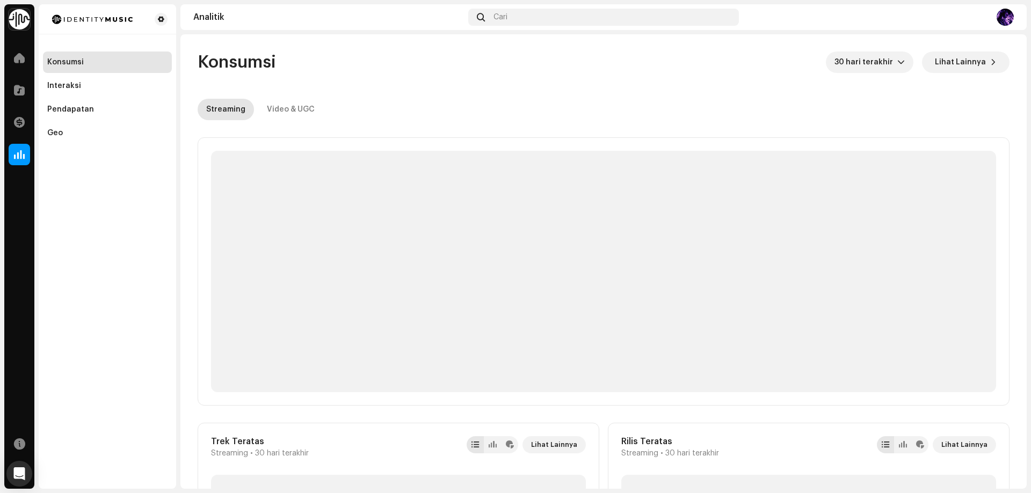
click at [446, 93] on re-o-consumption-dashboard-header "Konsumsi 30 hari terakhir Lihat Lainnya Streaming Video & UGC" at bounding box center [604, 81] width 812 height 94
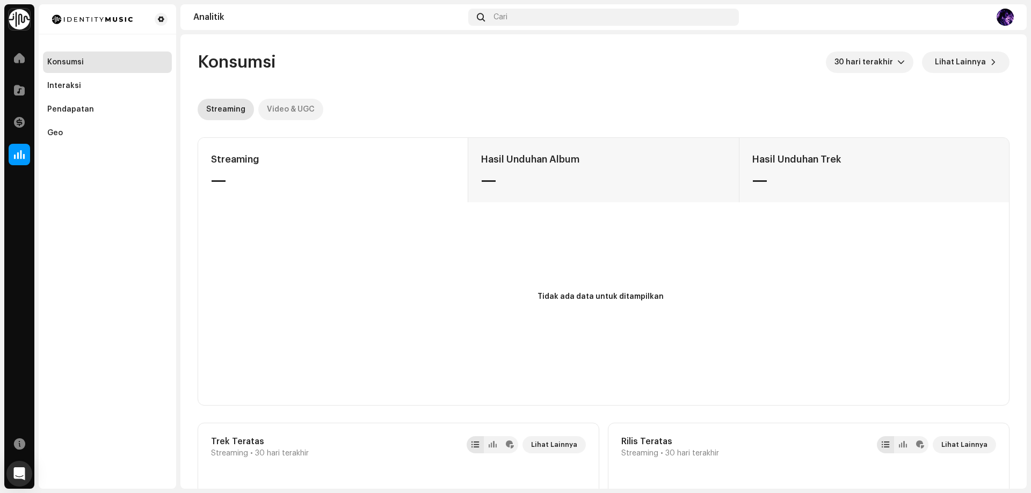
click at [278, 101] on div "Video & UGC" at bounding box center [291, 109] width 48 height 21
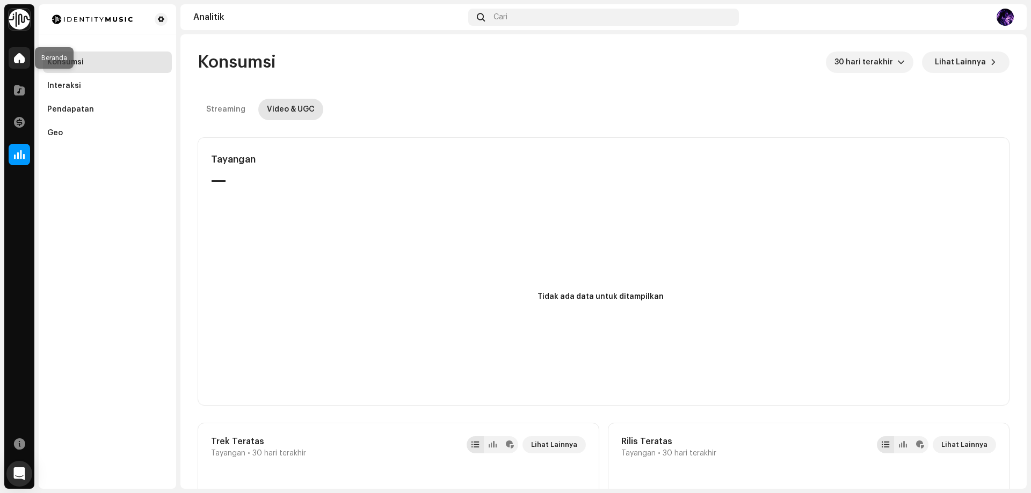
click at [20, 65] on div at bounding box center [19, 57] width 21 height 21
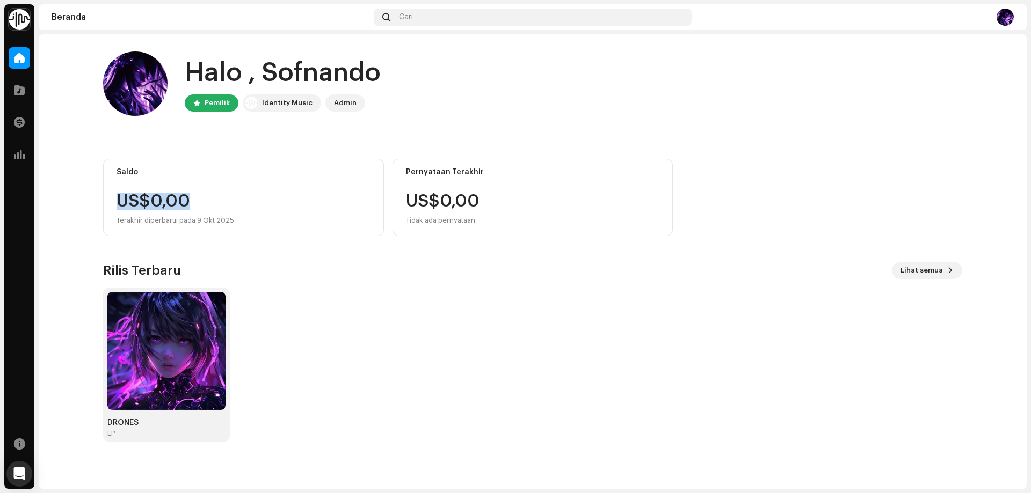
drag, startPoint x: 202, startPoint y: 199, endPoint x: 102, endPoint y: 201, distance: 100.4
click at [102, 201] on div "Halo , Sofnando Pemilik Identity Music Admin Saldo US$0,00 Terakhir diperbarui …" at bounding box center [532, 246] width 893 height 425
click at [105, 201] on div "Saldo US$0,00 Terakhir diperbarui pada [DATE]" at bounding box center [243, 197] width 281 height 77
click at [109, 201] on div "Saldo US$0,00 Terakhir diperbarui pada [DATE]" at bounding box center [243, 197] width 281 height 77
click at [66, 214] on home-home "Halo , Sofnando Pemilik Identity Music Admin Saldo US$0,00 Terakhir diperbarui …" at bounding box center [533, 246] width 988 height 425
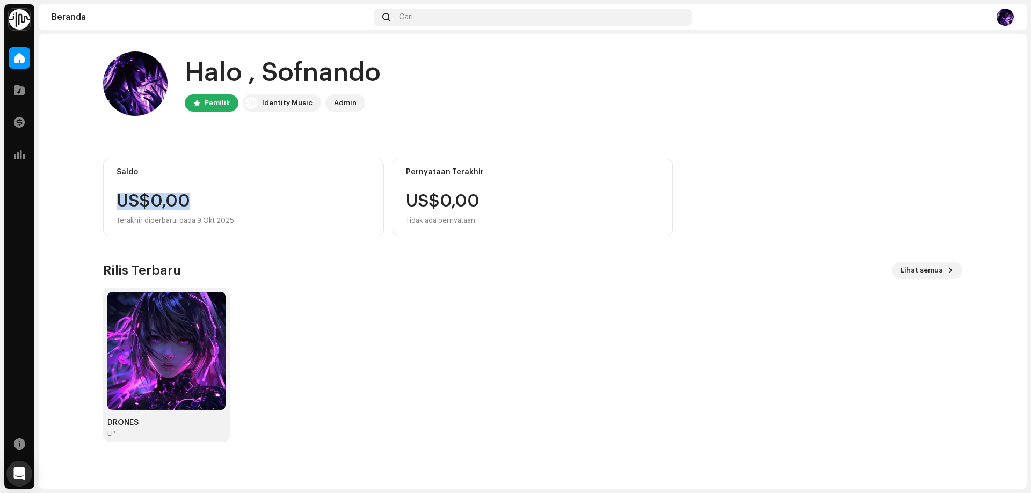
drag, startPoint x: 112, startPoint y: 202, endPoint x: 242, endPoint y: 199, distance: 130.5
click at [242, 199] on div "Saldo US$0,00 Terakhir diperbarui pada [DATE]" at bounding box center [243, 197] width 281 height 77
click at [242, 200] on div "US$0,00" at bounding box center [243, 201] width 254 height 17
click at [302, 292] on div "DRONES EP" at bounding box center [528, 365] width 859 height 155
click at [18, 123] on span at bounding box center [19, 122] width 11 height 9
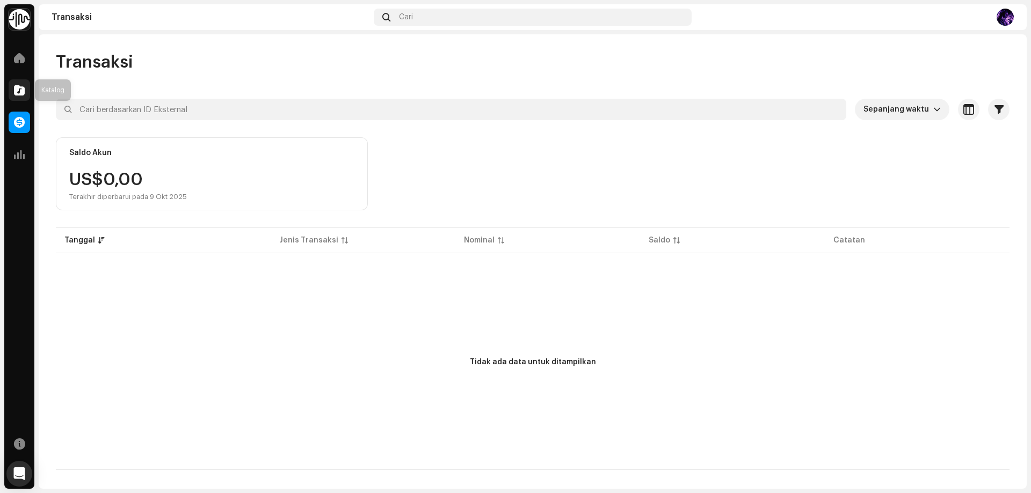
click at [16, 89] on span at bounding box center [19, 90] width 11 height 9
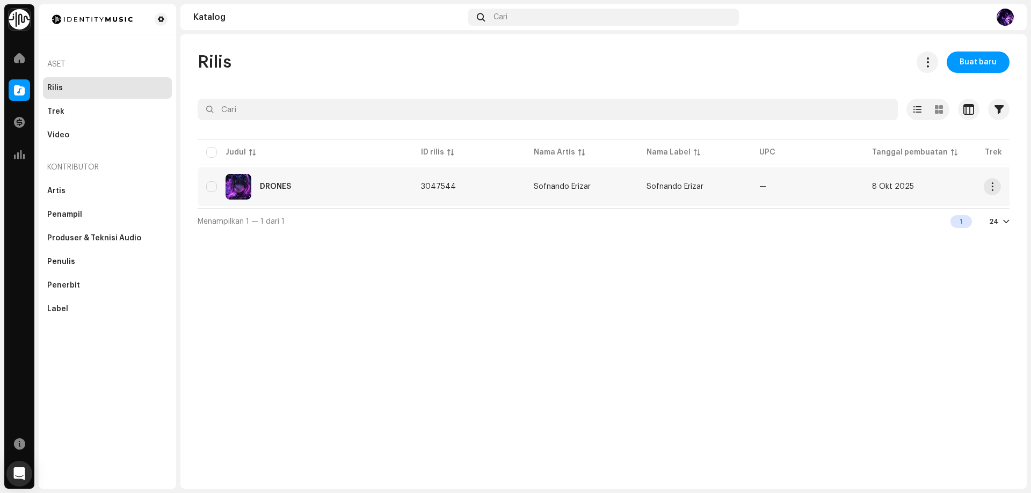
click at [304, 191] on div "DRONES" at bounding box center [305, 187] width 198 height 26
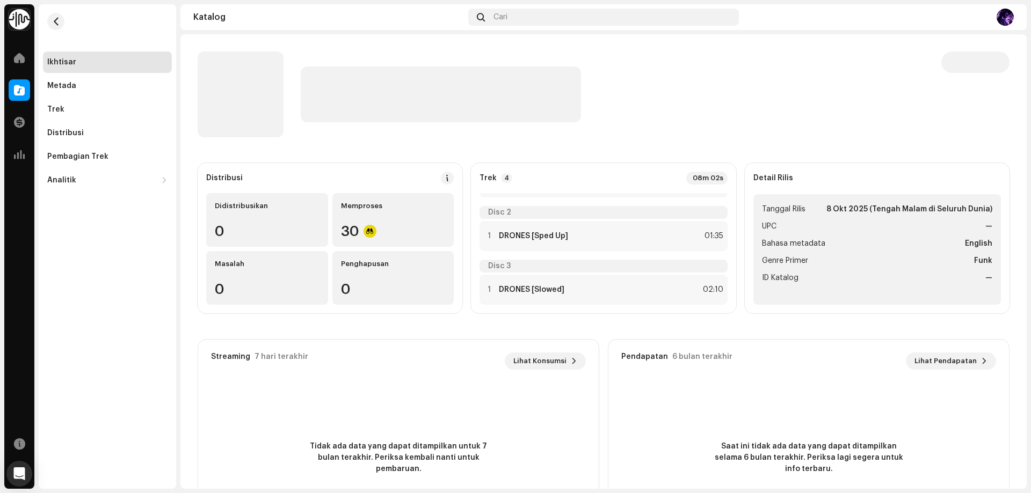
scroll to position [103, 0]
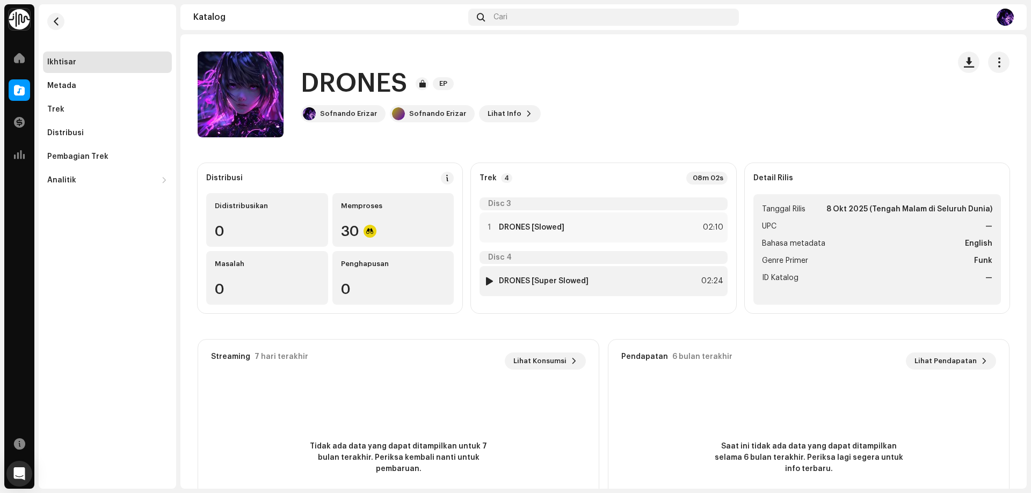
click at [486, 282] on div at bounding box center [489, 281] width 8 height 9
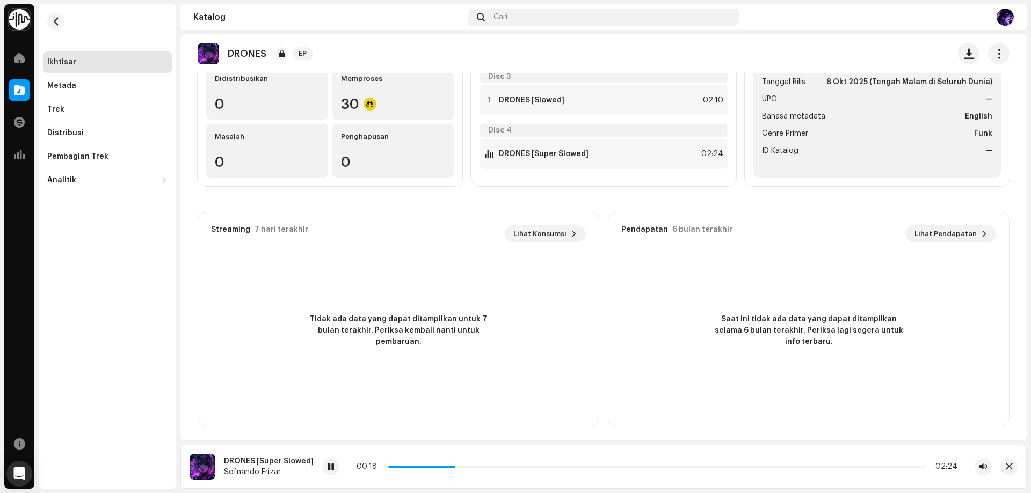
scroll to position [130, 0]
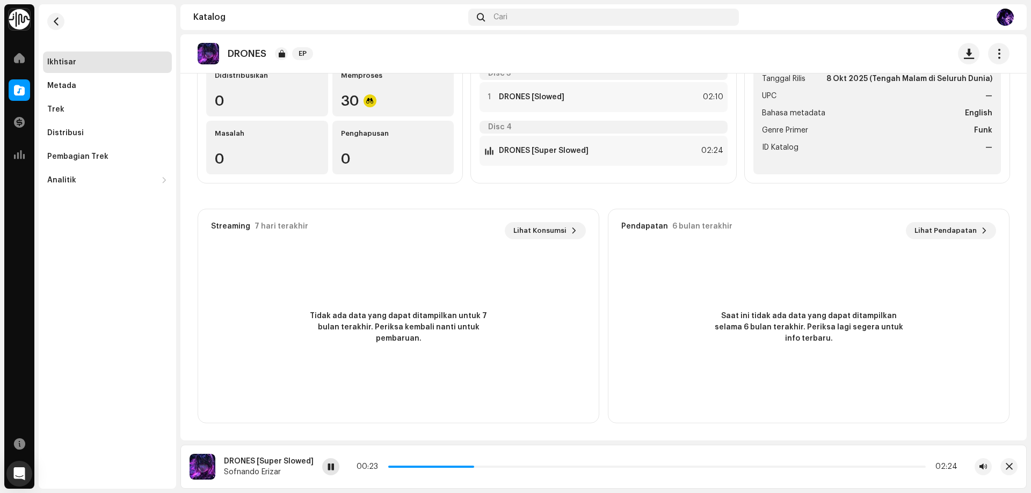
click at [328, 465] on span at bounding box center [330, 467] width 6 height 9
click at [83, 133] on div "Distribusi" at bounding box center [107, 133] width 120 height 9
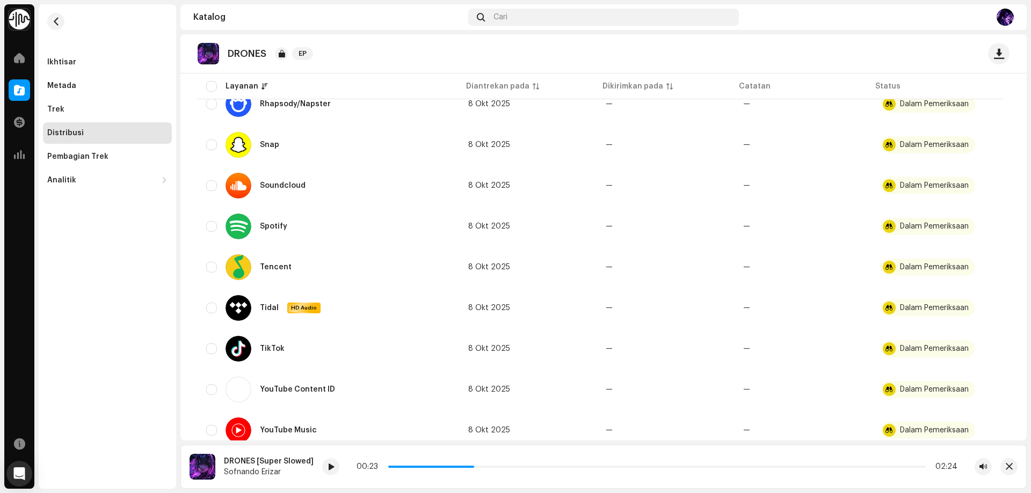
scroll to position [1057, 0]
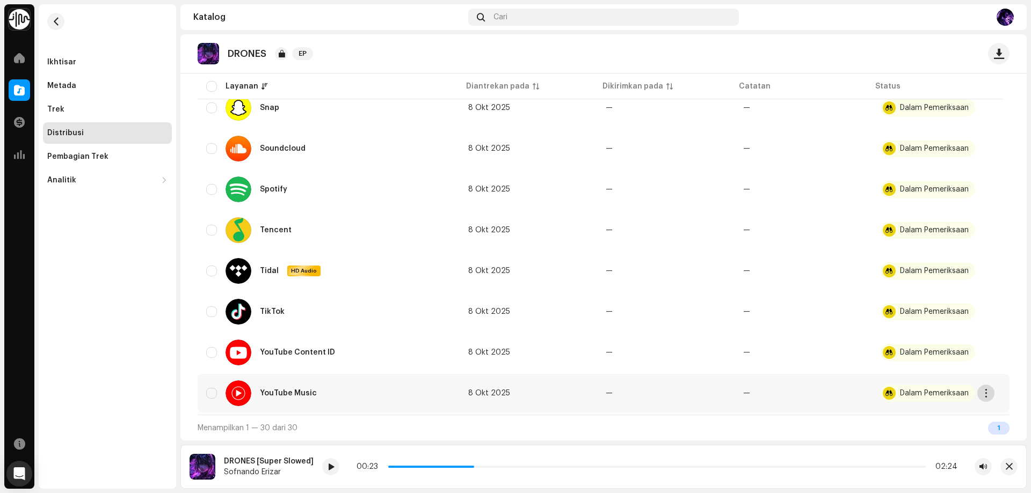
click at [988, 395] on span "button" at bounding box center [986, 393] width 8 height 9
click at [947, 416] on div "Distribusikan" at bounding box center [935, 417] width 100 height 9
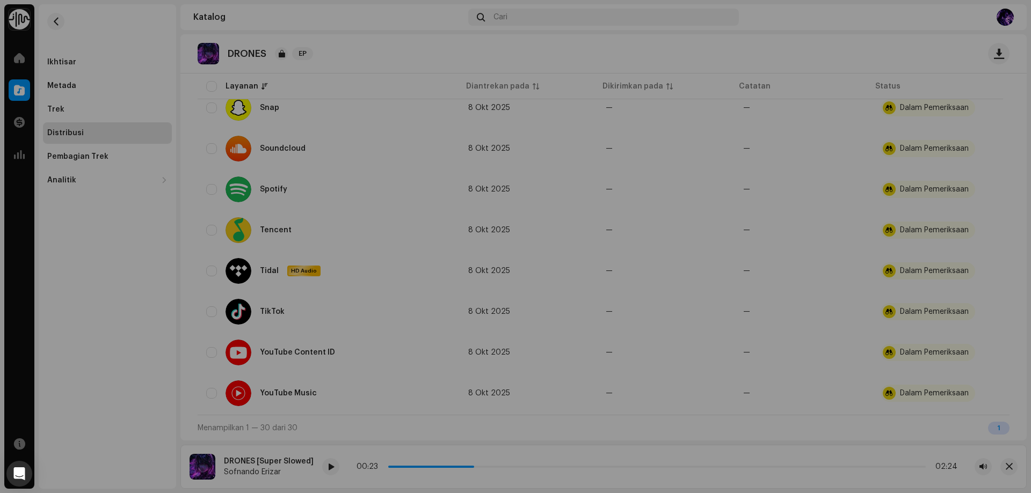
click at [807, 279] on div "Tidak Memenuhi Syarat untuk Distribusi Rilis yang memiliki status Dalam Pemerik…" at bounding box center [515, 246] width 1031 height 493
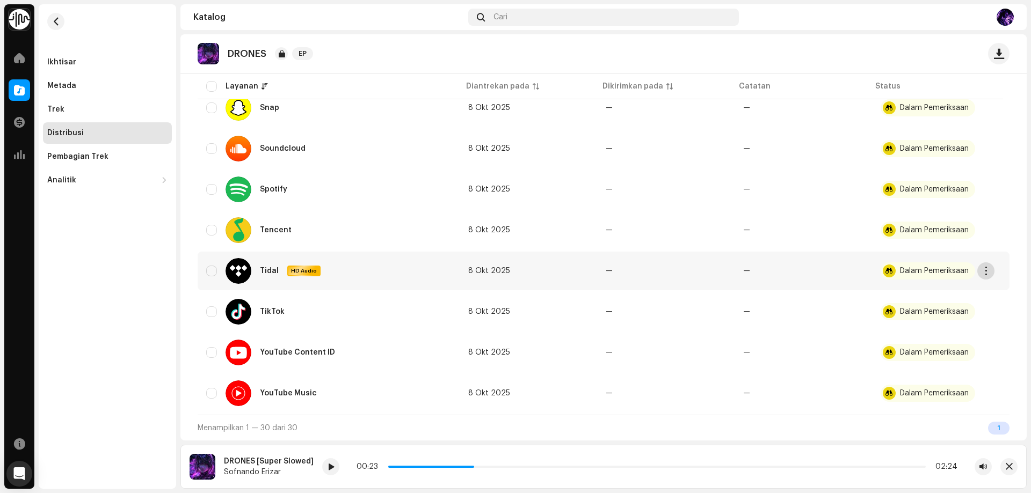
click at [989, 273] on span "button" at bounding box center [986, 271] width 8 height 9
click at [945, 290] on div "Distribusikan" at bounding box center [935, 295] width 108 height 21
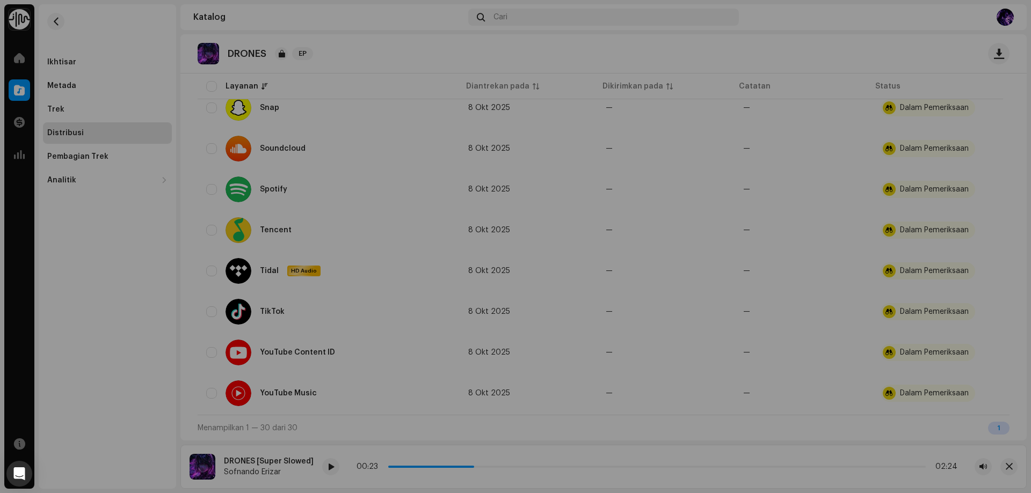
click at [719, 210] on div "Tidak Memenuhi Syarat untuk Distribusi Rilis yang memiliki status Dalam Pemerik…" at bounding box center [515, 246] width 1031 height 493
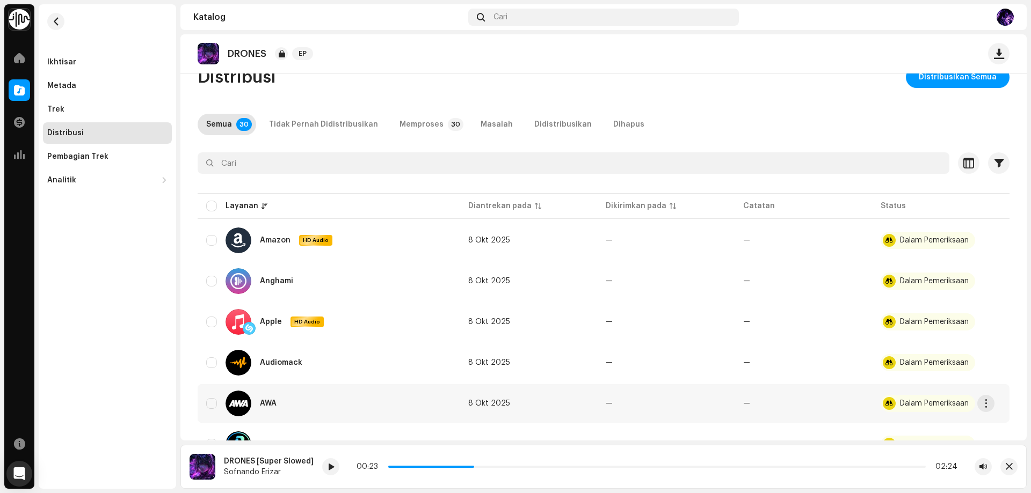
scroll to position [0, 0]
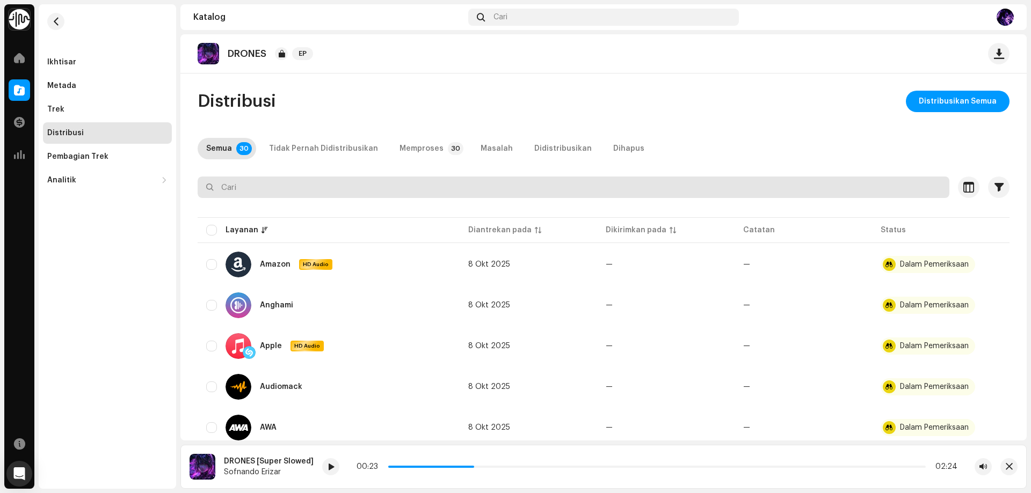
click at [414, 149] on div "Memproses" at bounding box center [421, 148] width 44 height 21
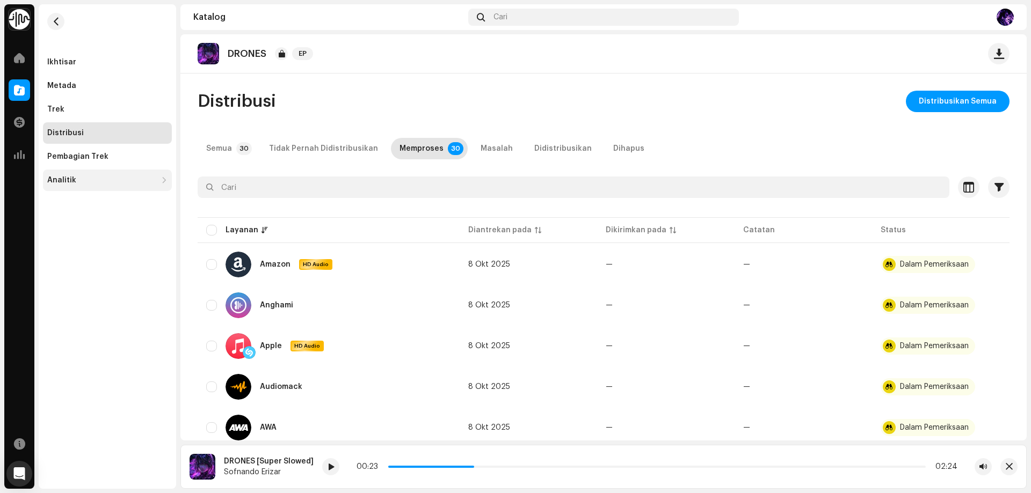
click at [84, 174] on div "Analitik" at bounding box center [107, 180] width 129 height 21
click at [23, 116] on div at bounding box center [19, 122] width 21 height 21
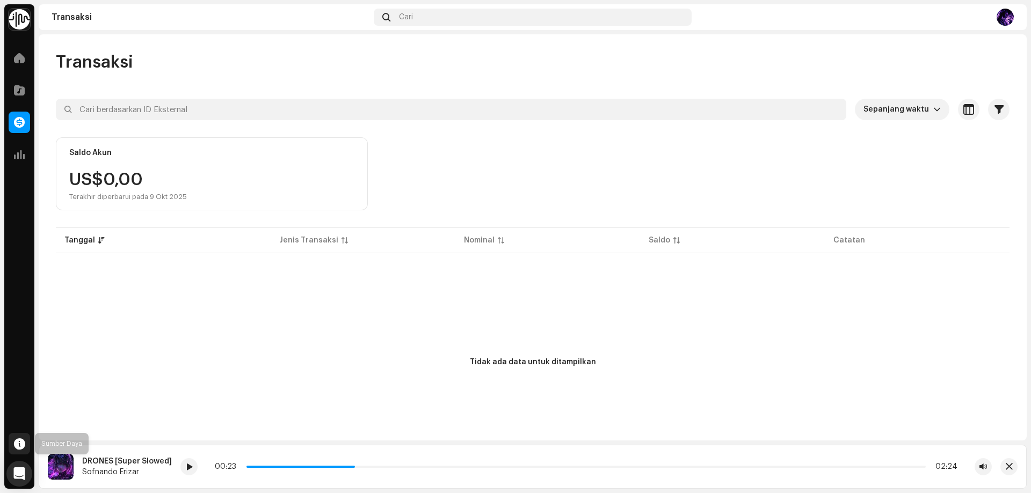
click at [21, 444] on span at bounding box center [19, 444] width 11 height 9
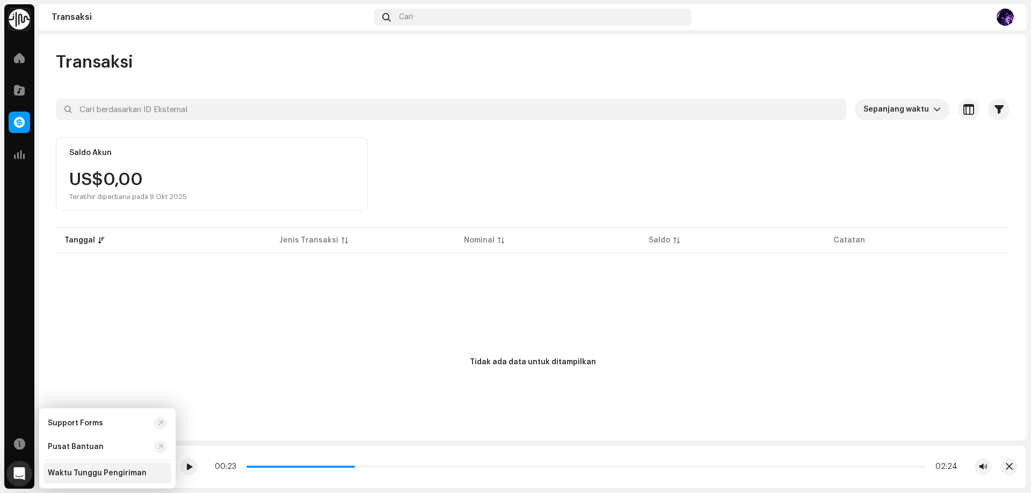
click at [108, 471] on div "Waktu Tunggu Pengiriman" at bounding box center [97, 473] width 99 height 9
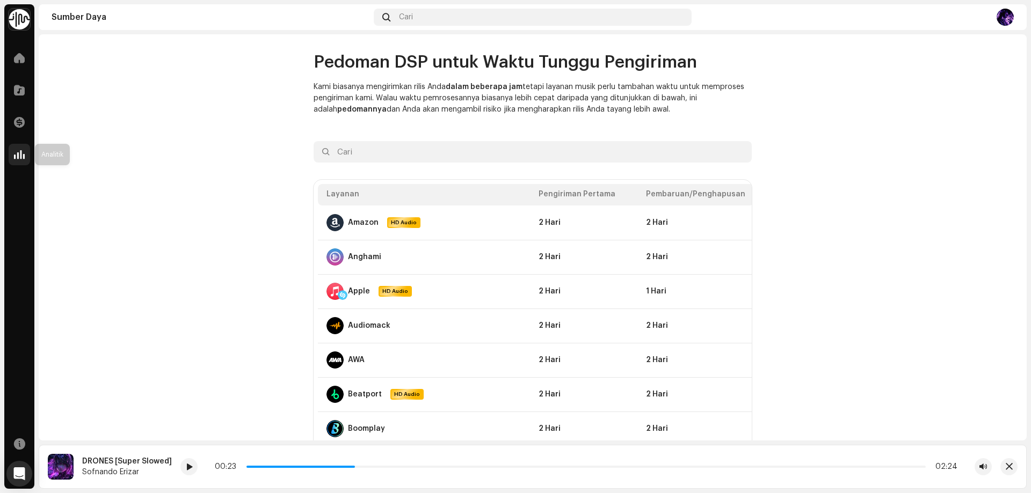
click at [21, 159] on span at bounding box center [19, 154] width 11 height 9
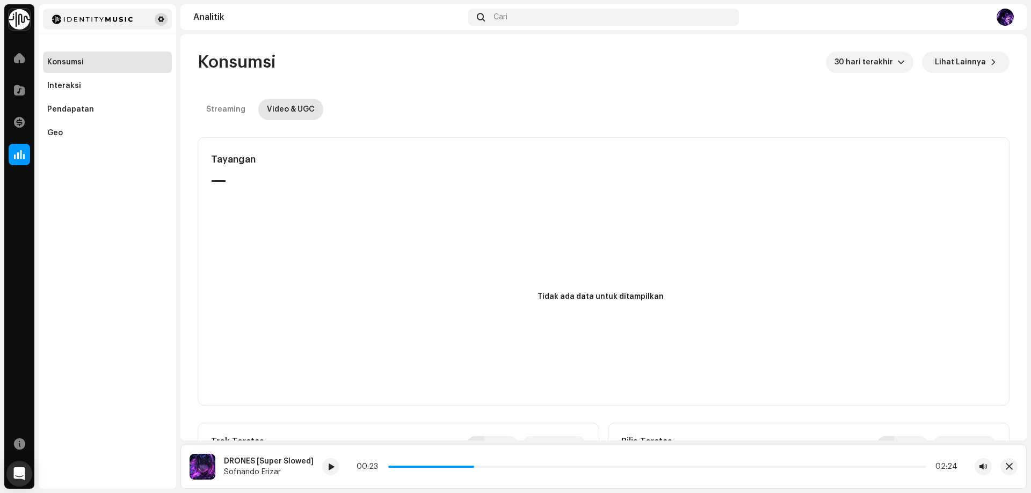
click at [159, 17] on span at bounding box center [161, 19] width 6 height 9
click at [159, 19] on span at bounding box center [161, 19] width 6 height 9
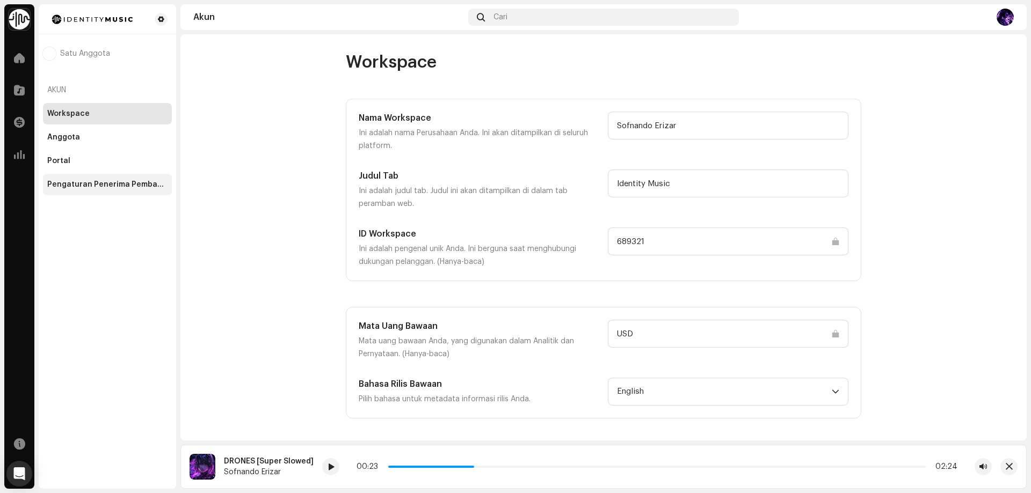
click at [112, 184] on div "Pengaturan Penerima Pembayaran" at bounding box center [107, 184] width 120 height 9
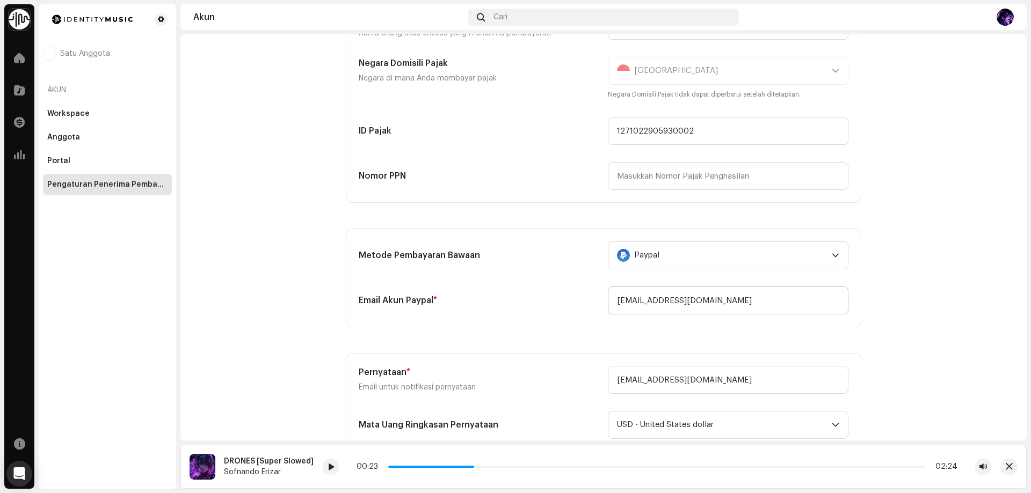
scroll to position [376, 0]
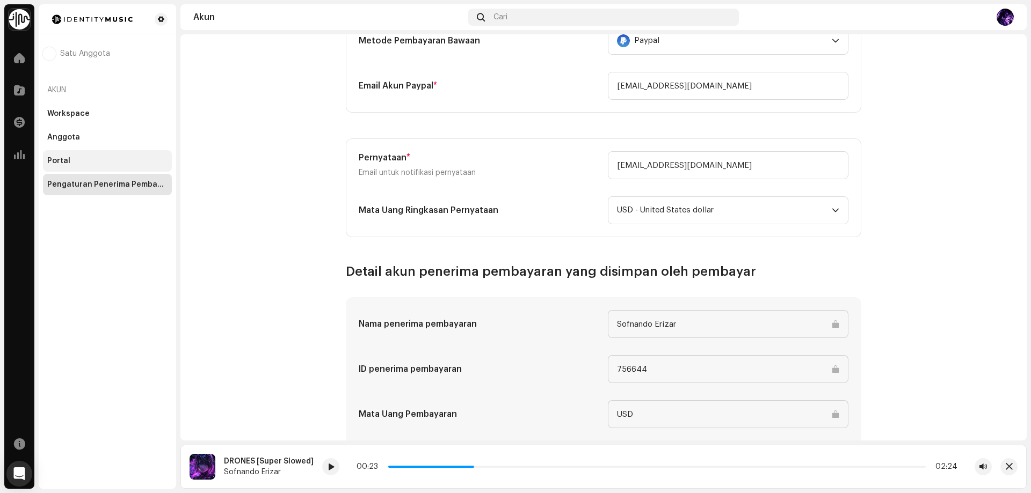
click at [74, 159] on div "Portal" at bounding box center [107, 161] width 120 height 9
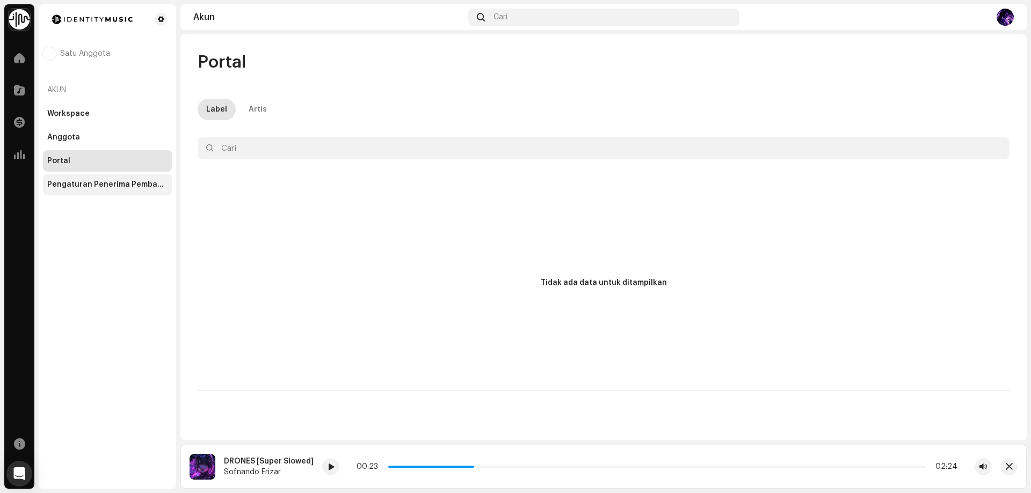
click at [112, 188] on div "Pengaturan Penerima Pembayaran" at bounding box center [107, 184] width 120 height 9
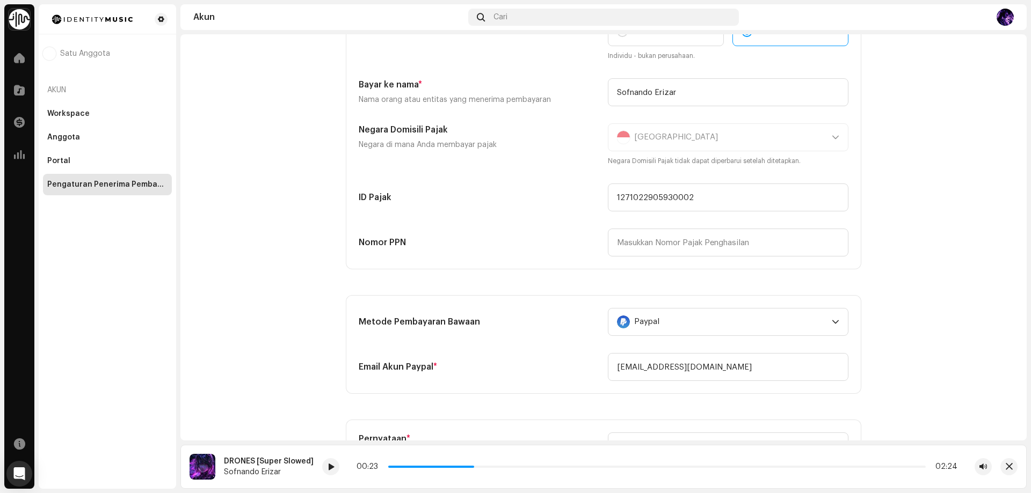
scroll to position [107, 0]
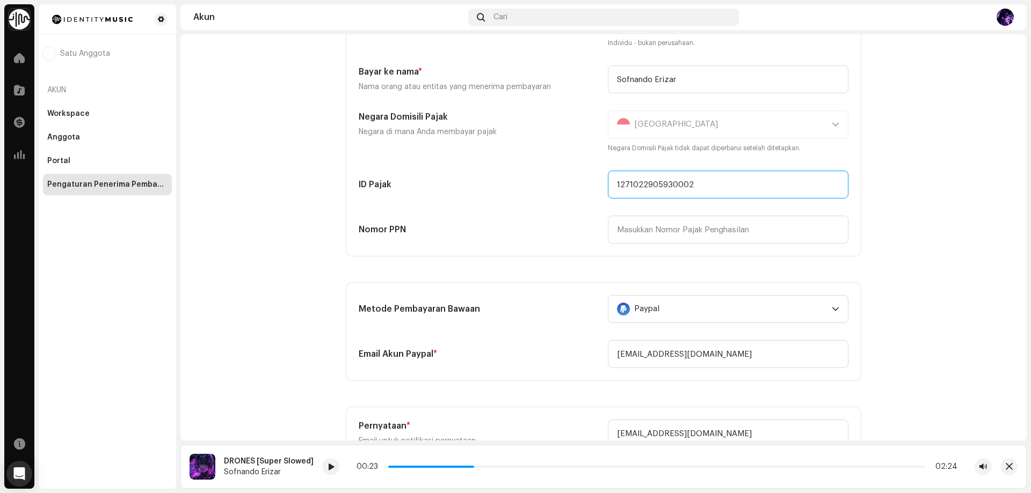
drag, startPoint x: 694, startPoint y: 182, endPoint x: 591, endPoint y: 191, distance: 104.0
click at [591, 191] on div "ID Pajak 1271022905930002" at bounding box center [604, 185] width 490 height 28
click at [653, 230] on input "text" at bounding box center [728, 230] width 240 height 28
paste input "1271022905930002"
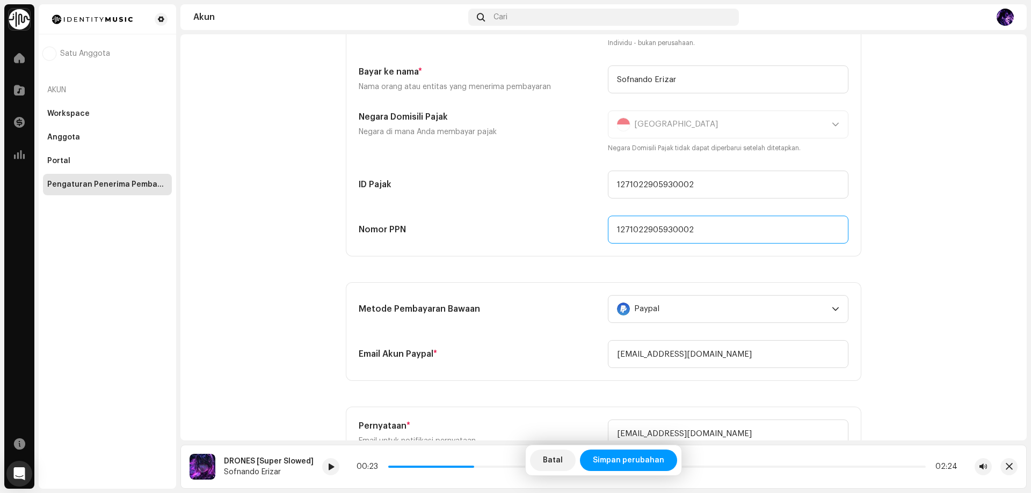
type input "1271022905930002"
click at [521, 250] on div "Jenis Perusahaan Individu Individu - bukan perusahaan. Bayar ke nama * Nama ora…" at bounding box center [603, 124] width 514 height 264
click at [629, 461] on span "Simpan perubahan" at bounding box center [628, 460] width 71 height 21
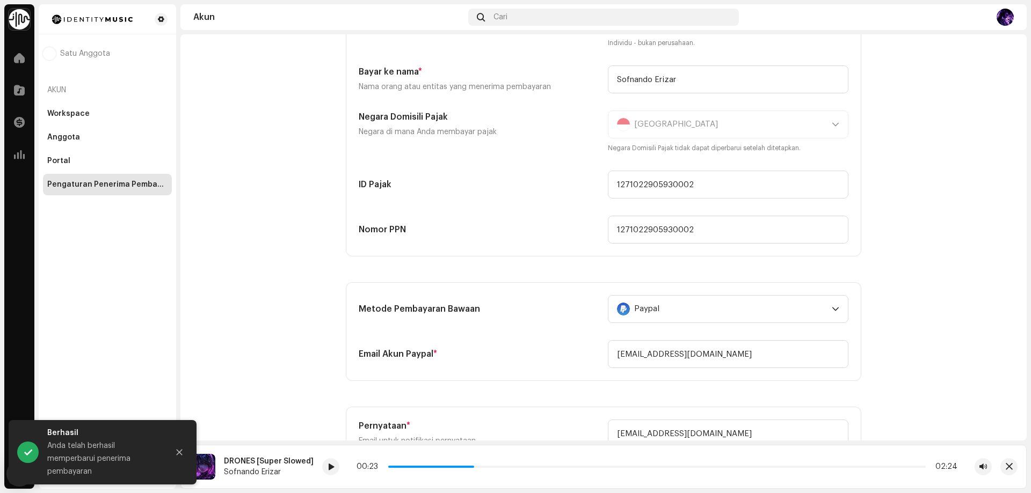
scroll to position [268, 0]
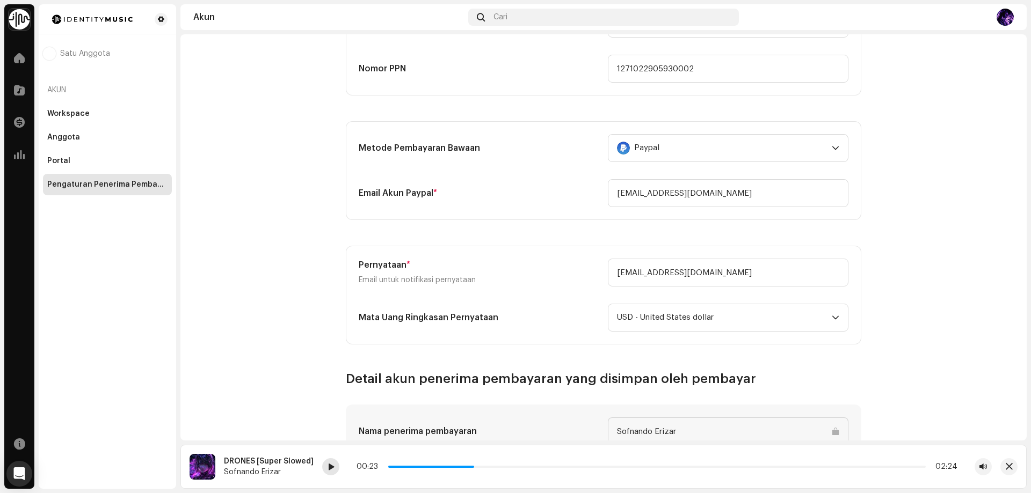
click at [331, 470] on span at bounding box center [330, 467] width 6 height 9
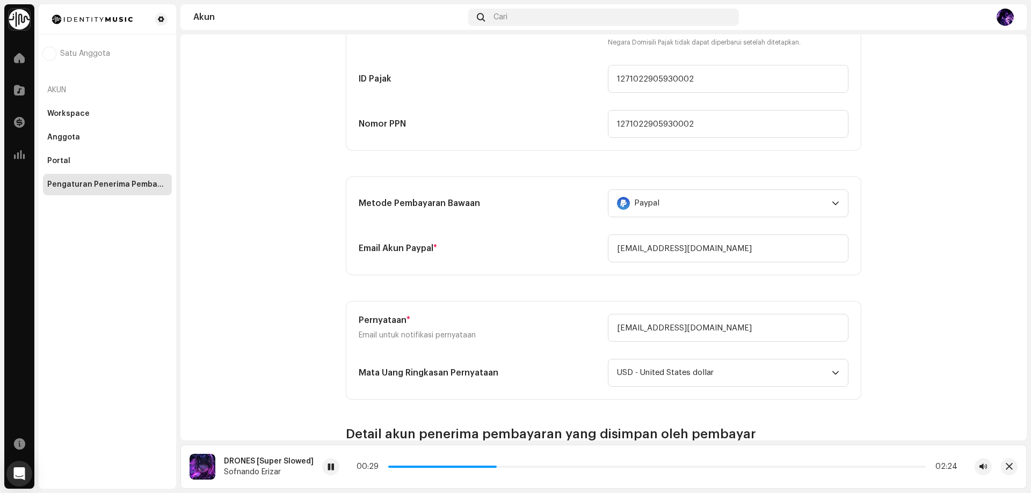
scroll to position [215, 0]
click at [26, 83] on div at bounding box center [19, 89] width 21 height 21
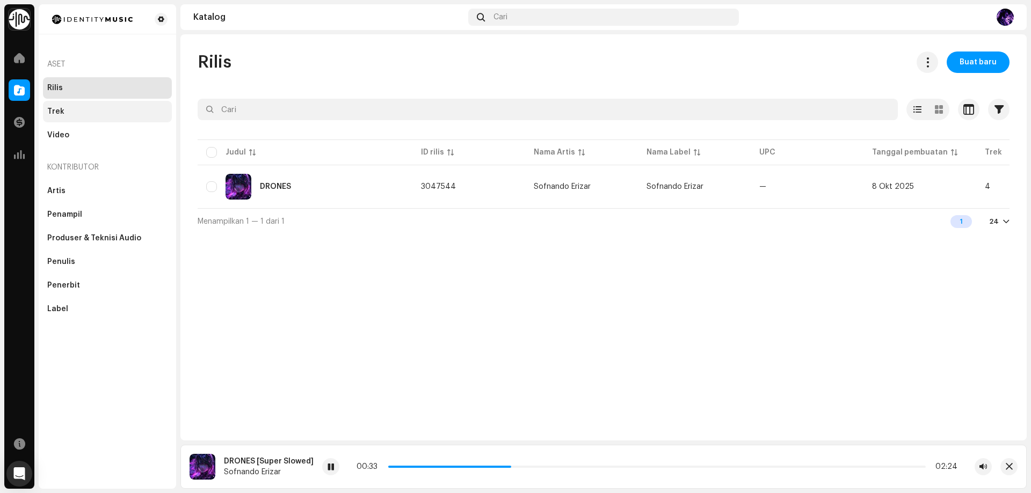
click at [58, 112] on div "Trek" at bounding box center [55, 111] width 17 height 9
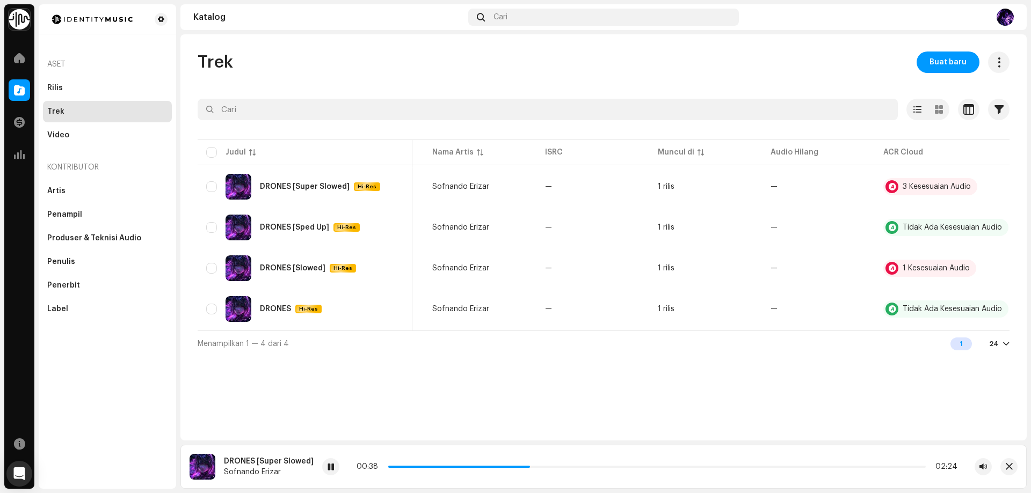
scroll to position [0, 108]
click at [915, 263] on div "1 Kesesuaian Audio" at bounding box center [923, 268] width 93 height 17
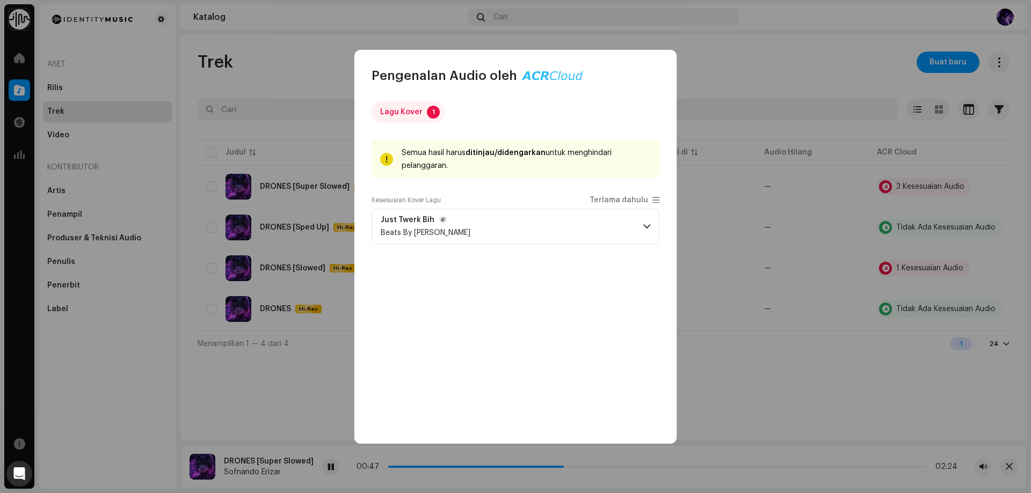
click at [635, 223] on p-accordion-header "Just Twerk Bih Beats By Dank" at bounding box center [515, 226] width 288 height 35
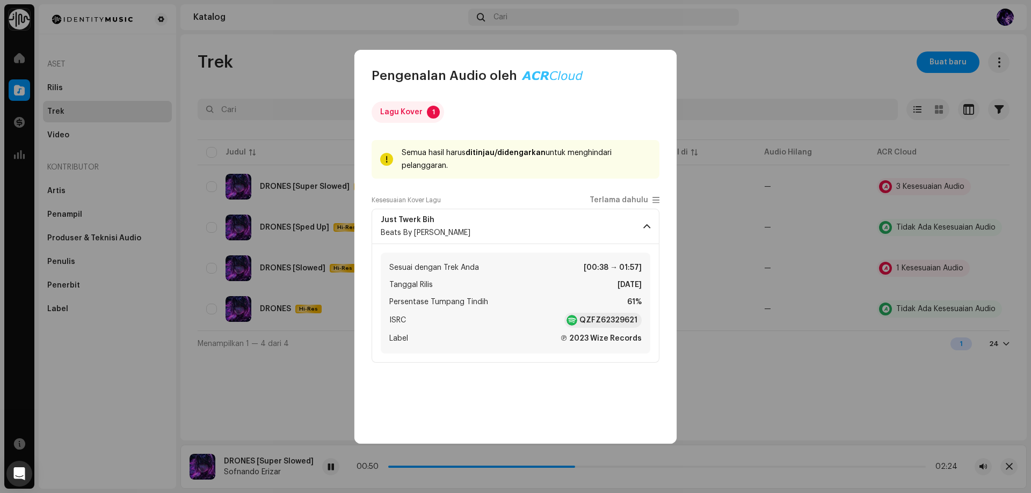
click at [478, 304] on span "Persentase Tumpang Tindih" at bounding box center [438, 302] width 99 height 13
drag, startPoint x: 374, startPoint y: 218, endPoint x: 424, endPoint y: 222, distance: 50.1
click at [426, 223] on p-accordion-header "Just Twerk Bih Beats By [PERSON_NAME]" at bounding box center [515, 226] width 288 height 35
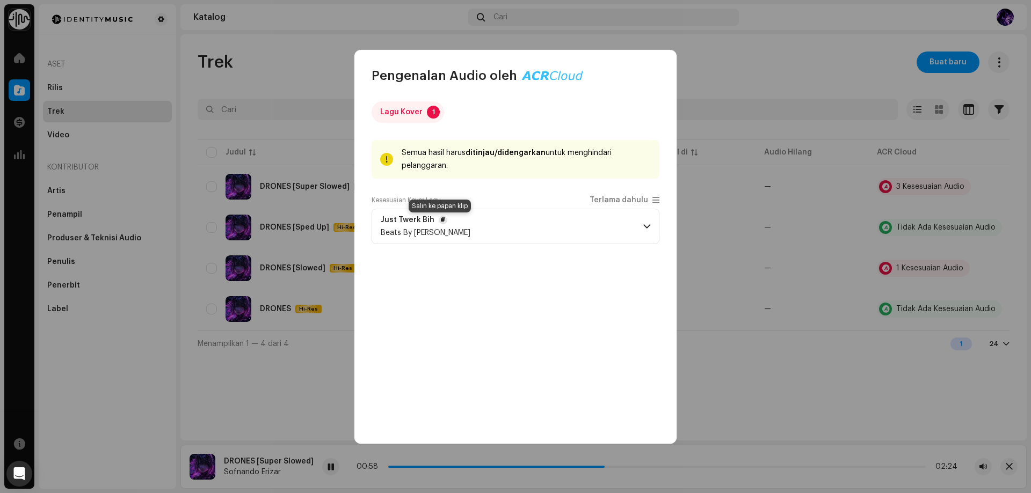
click at [441, 218] on span "button" at bounding box center [443, 220] width 4 height 9
click at [636, 227] on p-accordion-header "Just Twerk Bih Beats By [PERSON_NAME]" at bounding box center [515, 226] width 288 height 35
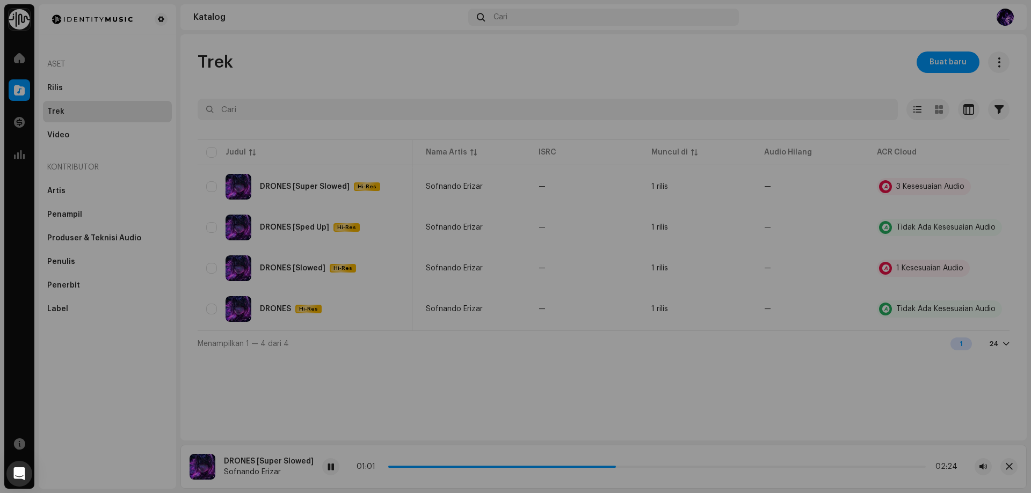
click at [303, 317] on div "Pengenalan Audio oleh Lagu Kover 1 Semua hasil harus ditinjau/didengarkan untuk…" at bounding box center [515, 246] width 1031 height 493
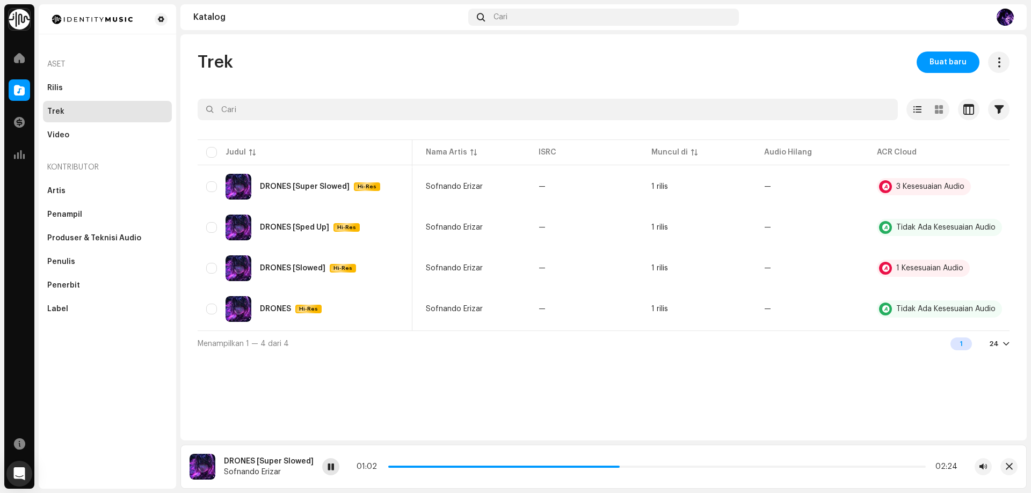
click at [327, 469] on span at bounding box center [330, 467] width 6 height 9
click at [915, 184] on div "3 Kesesuaian Audio" at bounding box center [930, 187] width 68 height 8
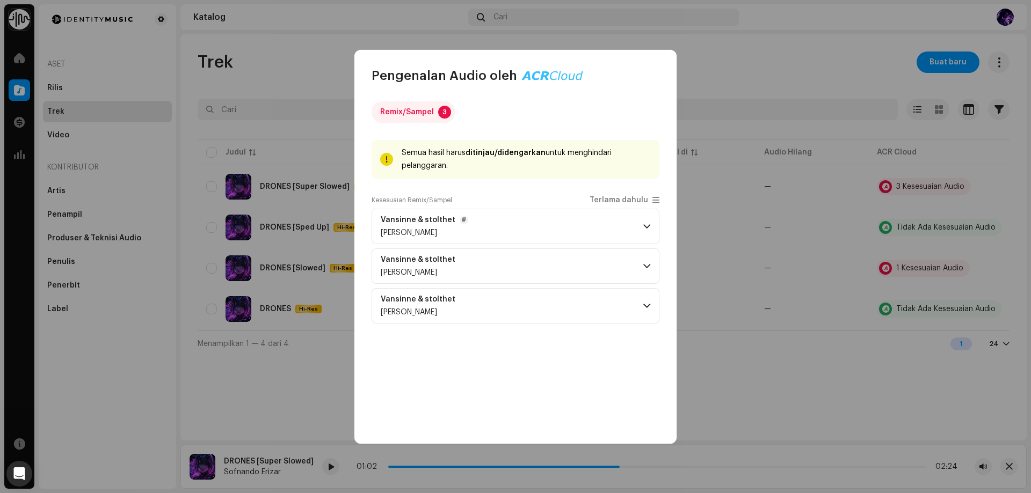
click at [593, 229] on p-accordion-header "Vansinne & stolthet [PERSON_NAME]" at bounding box center [515, 226] width 288 height 35
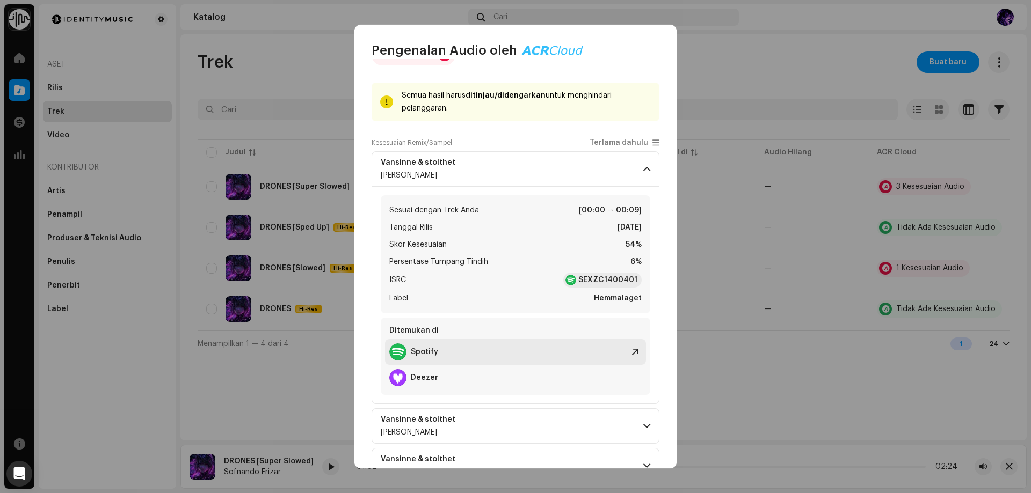
scroll to position [64, 0]
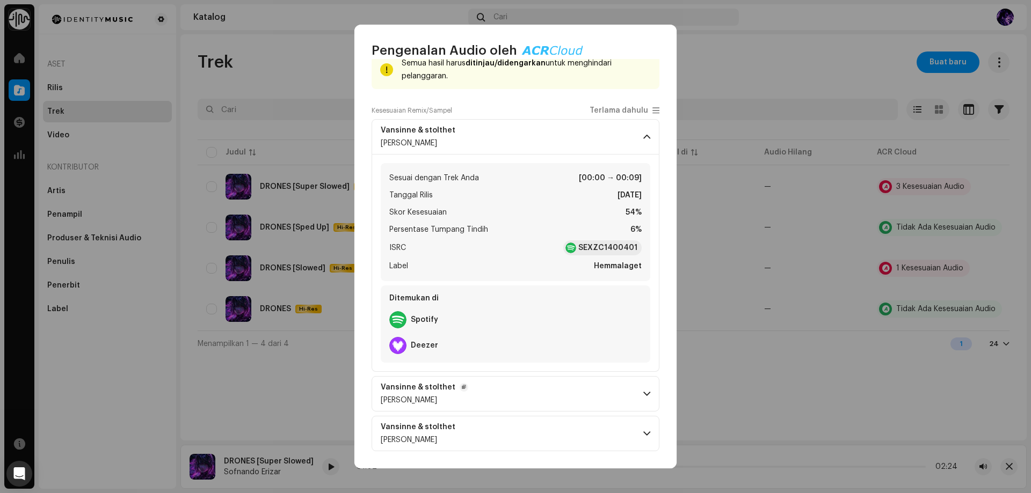
click at [530, 390] on p-accordion-header "Vansinne & stolthet [PERSON_NAME]" at bounding box center [515, 393] width 288 height 35
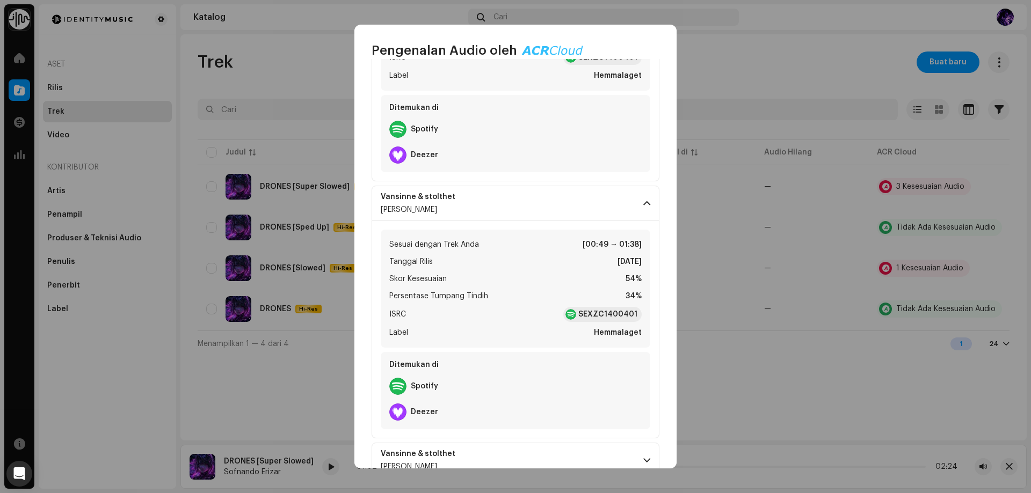
scroll to position [282, 0]
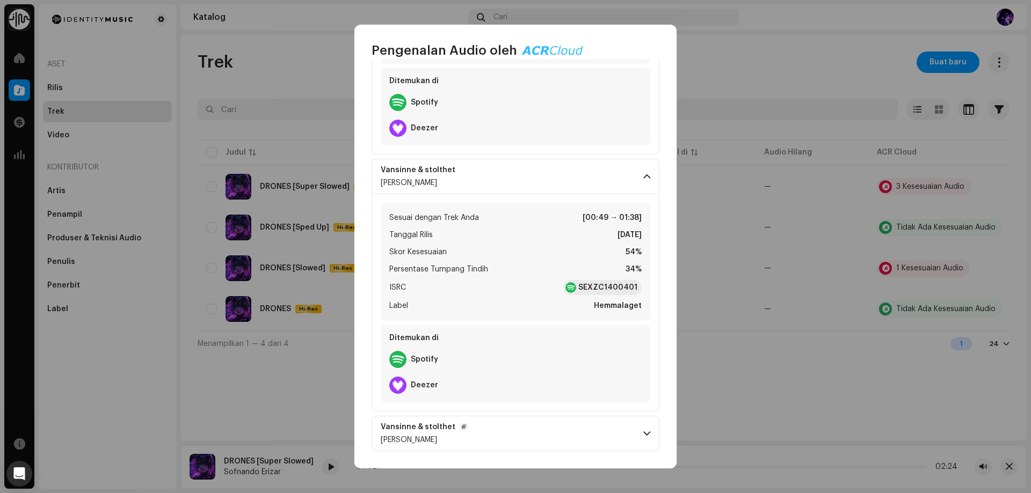
click at [512, 432] on p-accordion-header "Vansinne & stolthet [PERSON_NAME]" at bounding box center [515, 433] width 288 height 35
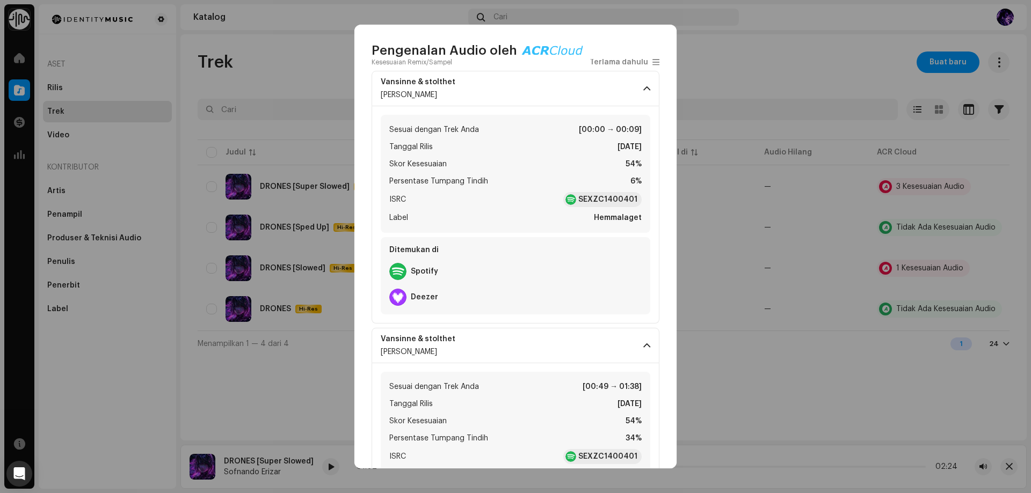
scroll to position [0, 0]
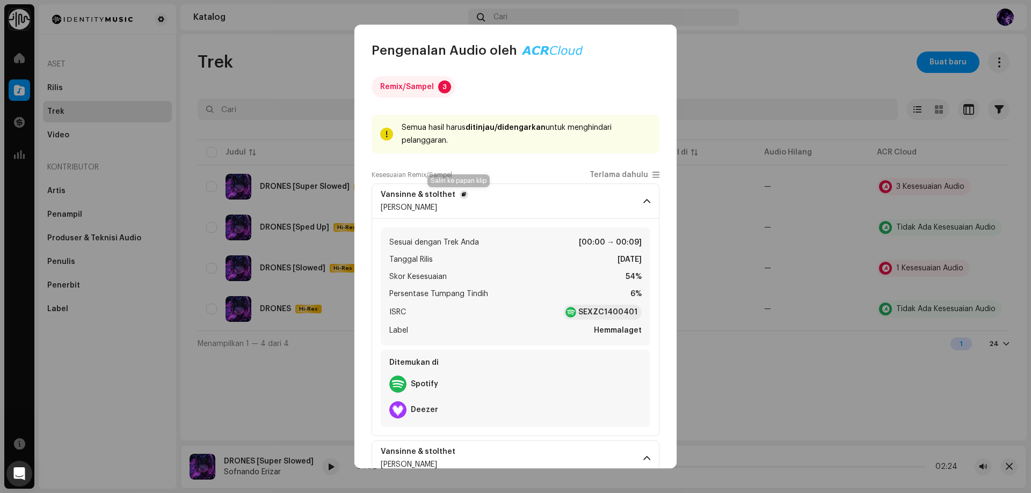
click at [462, 193] on span "button" at bounding box center [464, 195] width 4 height 9
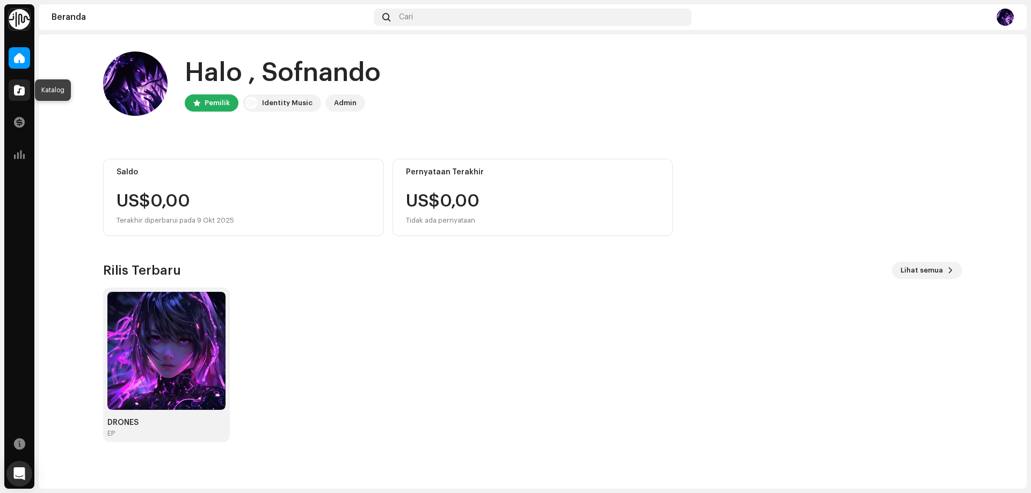
click at [17, 92] on span at bounding box center [19, 90] width 11 height 9
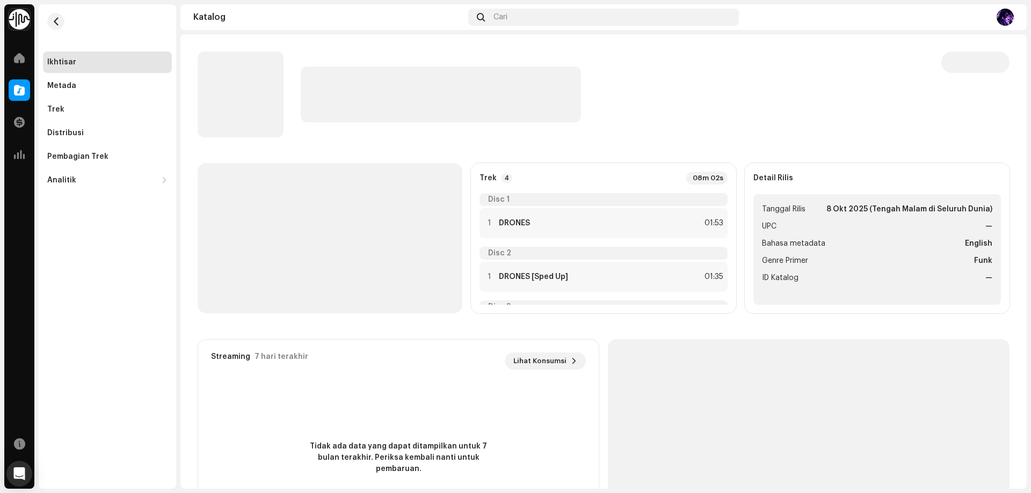
click at [773, 104] on div at bounding box center [612, 95] width 623 height 56
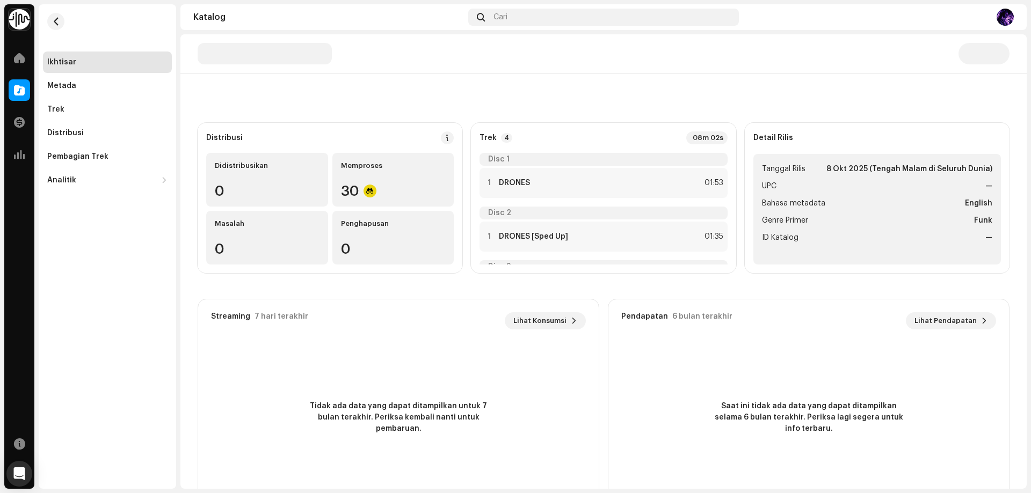
scroll to position [82, 0]
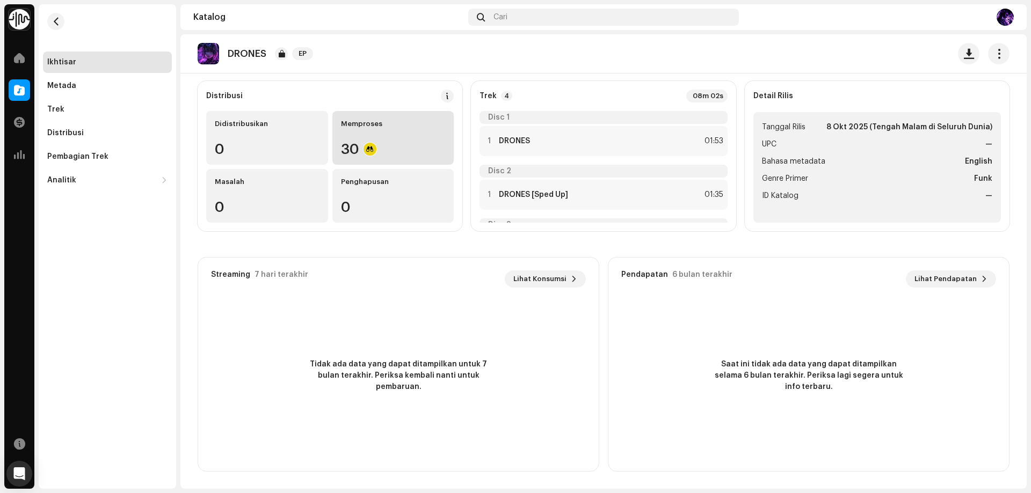
click at [377, 143] on div "30" at bounding box center [393, 149] width 105 height 14
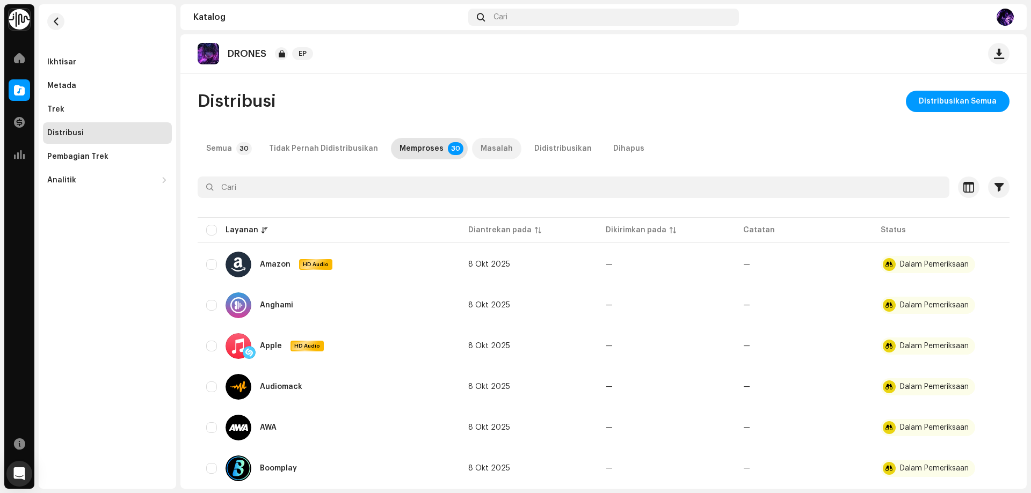
click at [490, 147] on div "Masalah" at bounding box center [496, 148] width 32 height 21
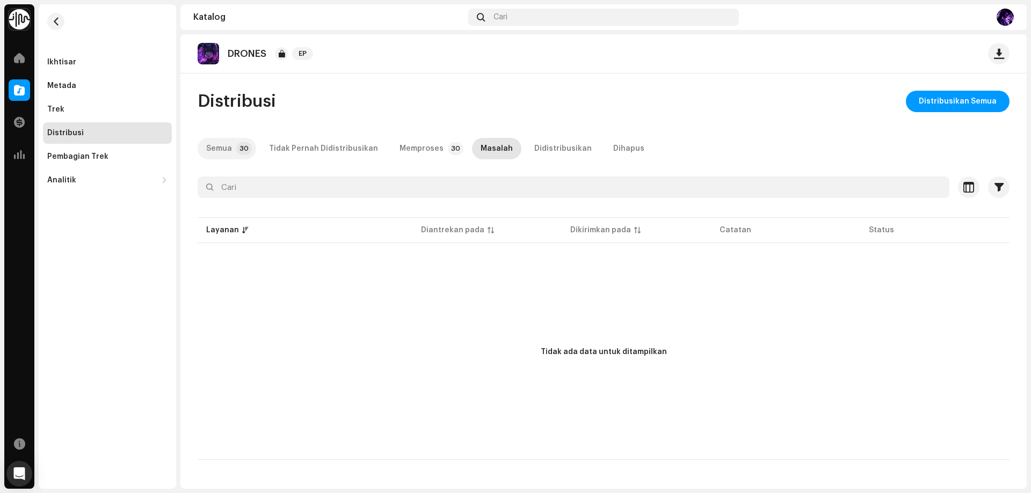
click at [221, 148] on div "Semua" at bounding box center [219, 148] width 26 height 21
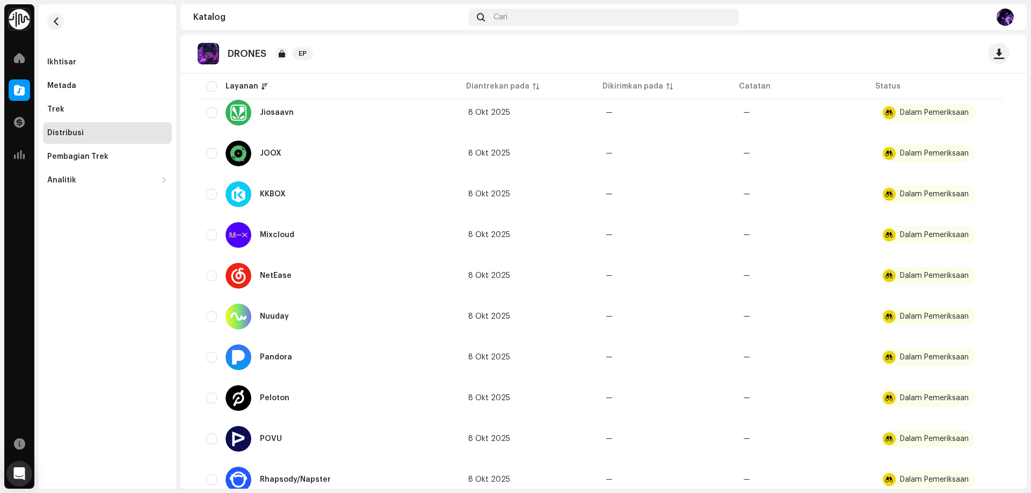
scroll to position [1009, 0]
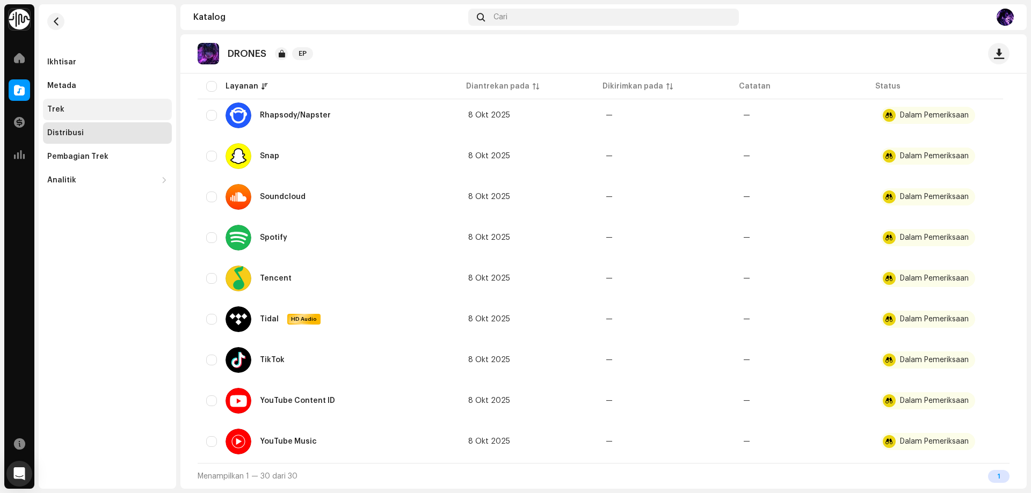
click at [76, 118] on div "Trek" at bounding box center [107, 109] width 129 height 21
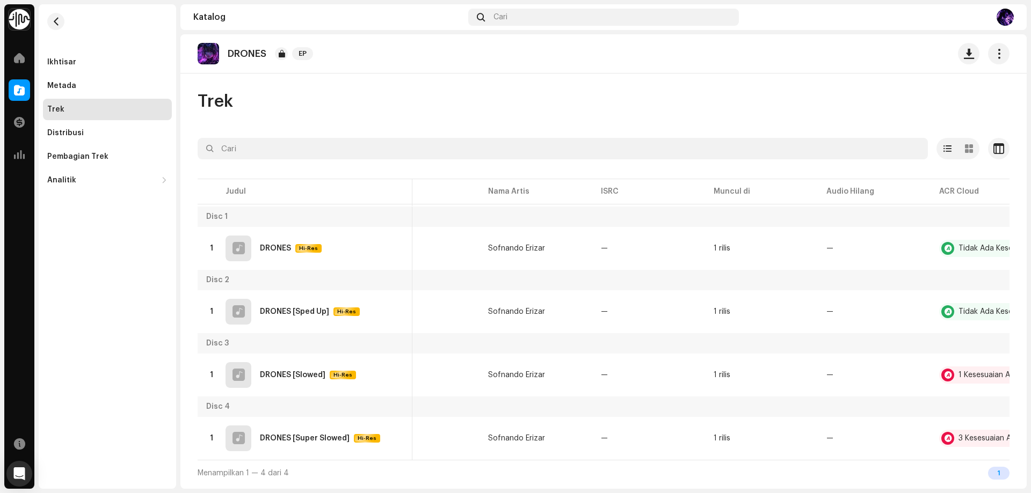
scroll to position [0, 114]
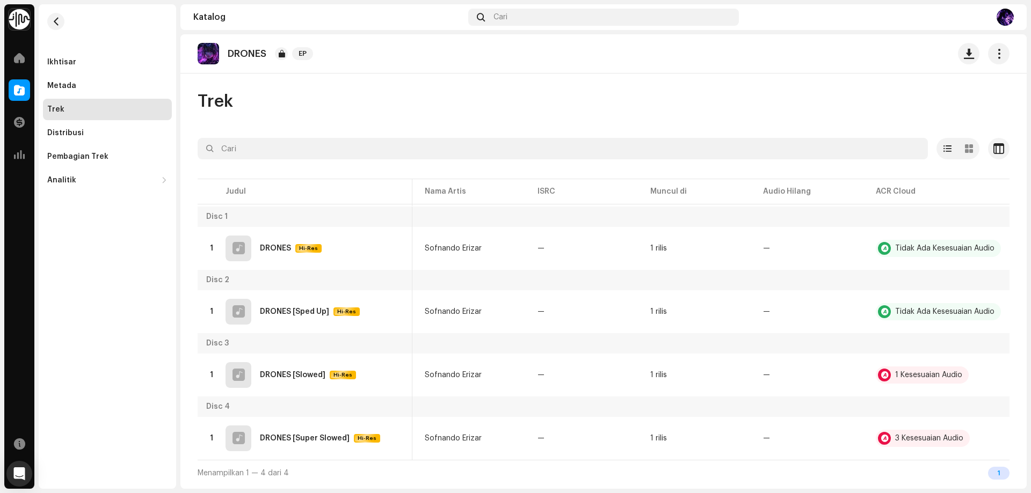
click at [673, 96] on div "Trek" at bounding box center [604, 101] width 812 height 21
click at [542, 96] on div "Trek" at bounding box center [604, 101] width 812 height 21
click at [987, 308] on span "button" at bounding box center [991, 312] width 8 height 9
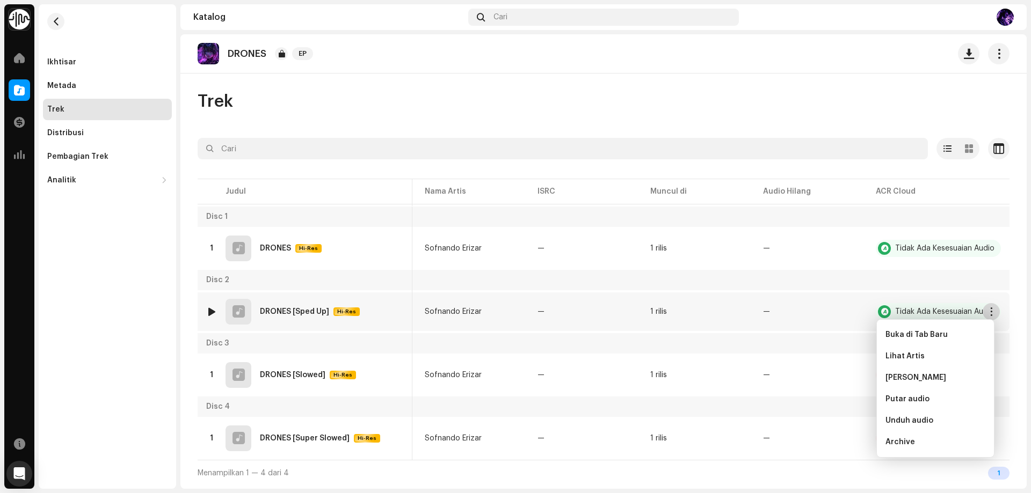
click at [987, 309] on span "button" at bounding box center [991, 312] width 8 height 9
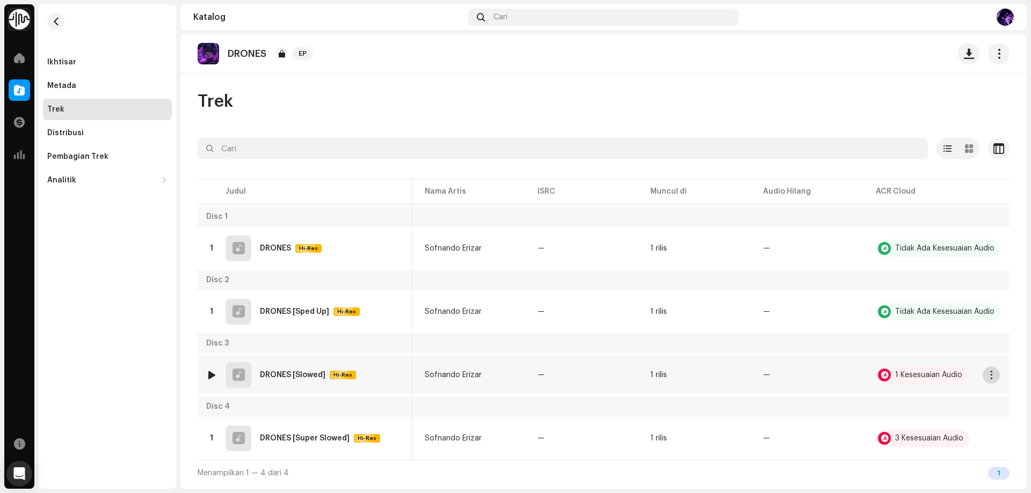
click at [987, 377] on span "button" at bounding box center [991, 375] width 8 height 9
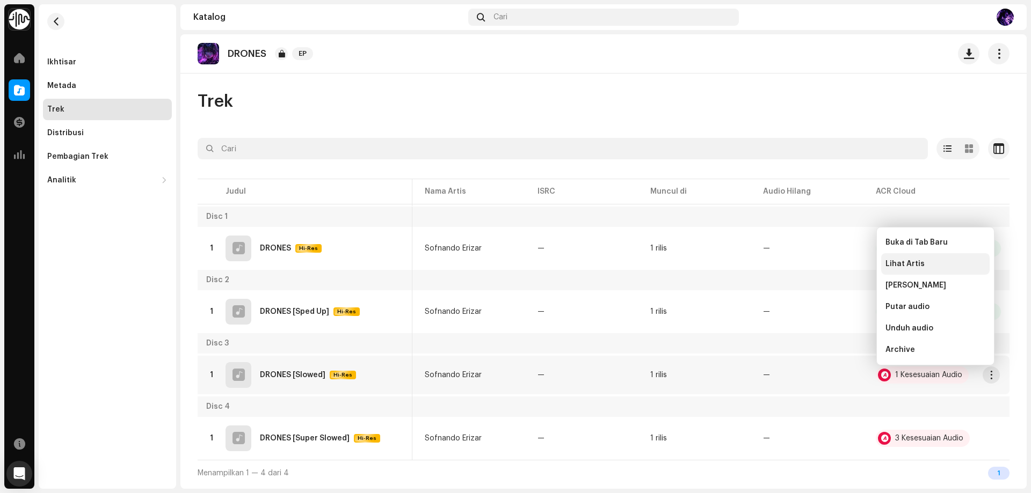
click at [936, 266] on div "Lihat Artis" at bounding box center [935, 264] width 100 height 9
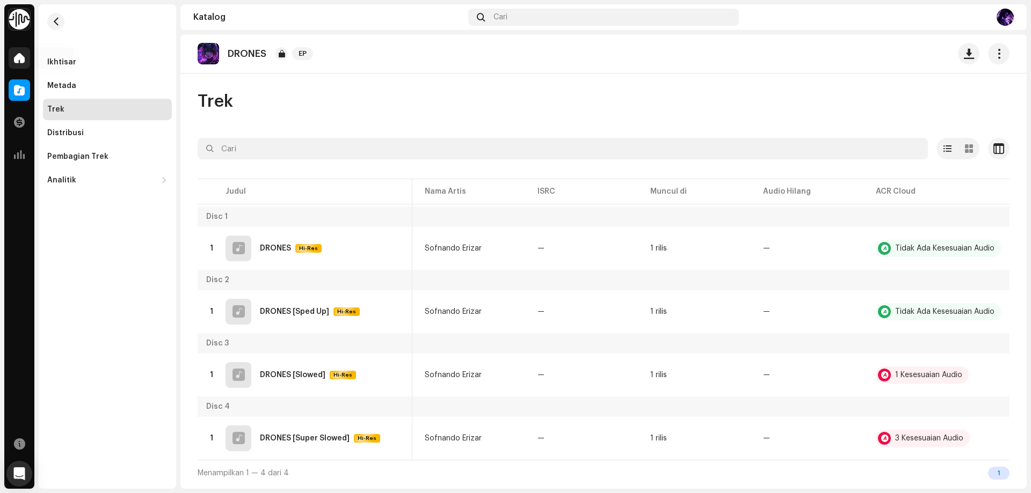
click at [21, 59] on span at bounding box center [19, 58] width 11 height 9
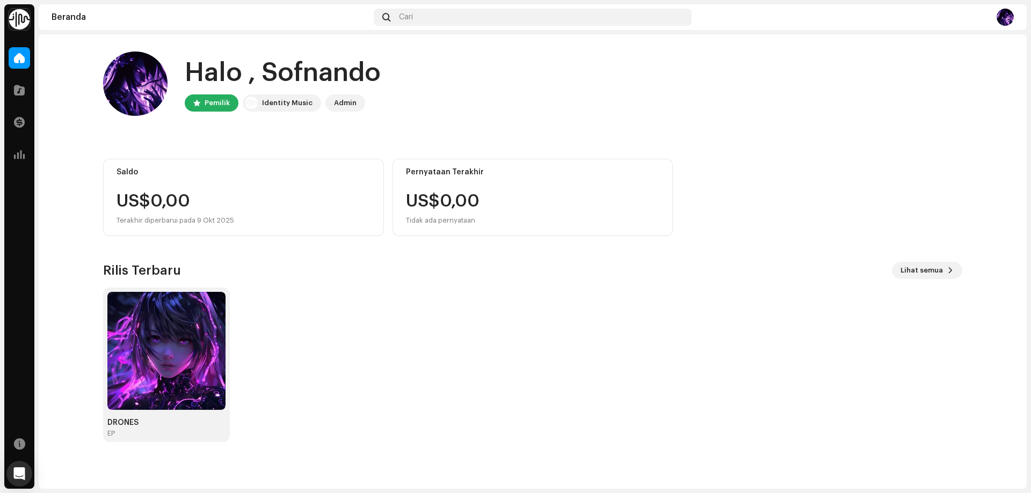
click at [139, 94] on img at bounding box center [135, 84] width 64 height 64
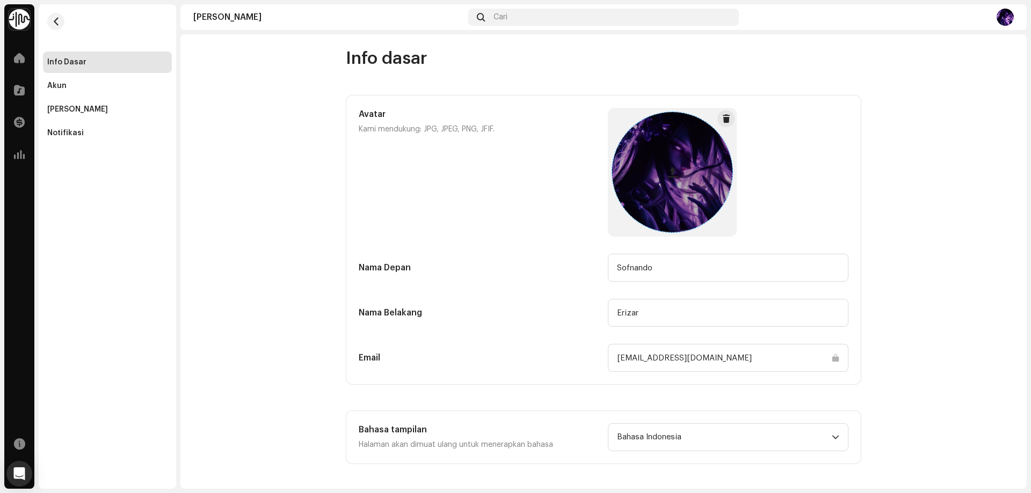
scroll to position [5, 0]
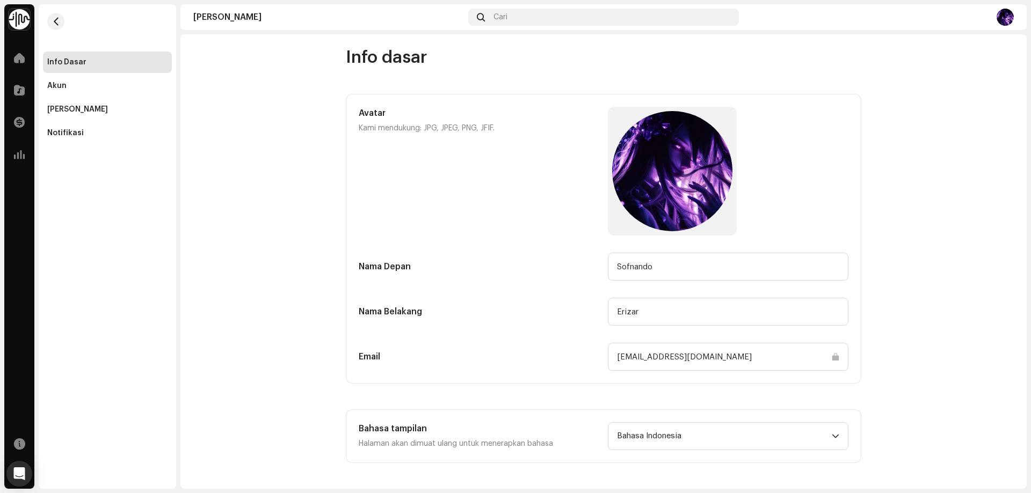
click at [999, 17] on img at bounding box center [1004, 17] width 17 height 17
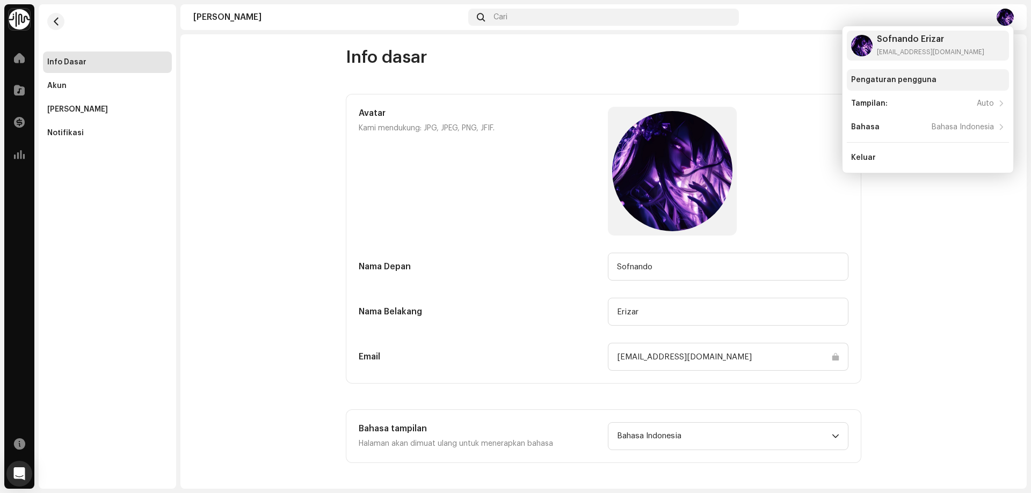
click at [892, 77] on div "Pengaturan pengguna" at bounding box center [893, 80] width 85 height 9
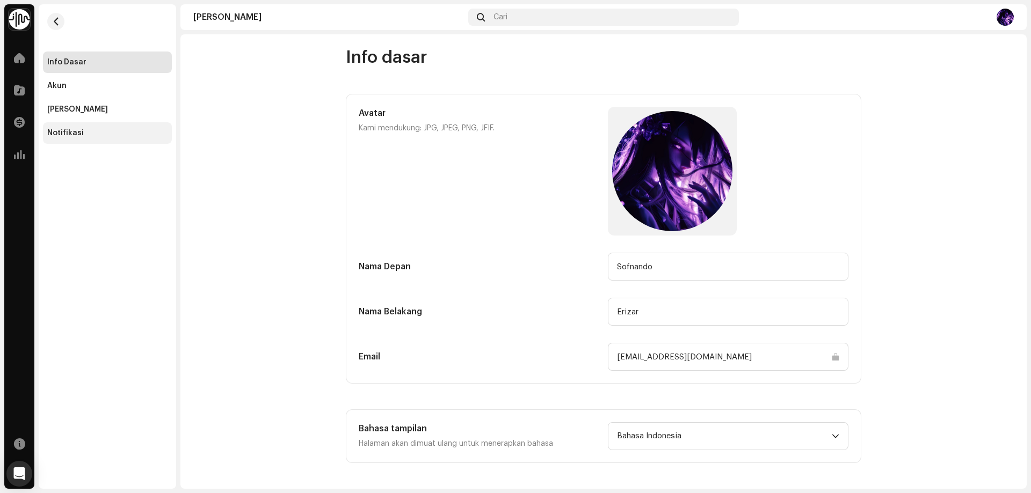
click at [89, 135] on div "Notifikasi" at bounding box center [107, 133] width 120 height 9
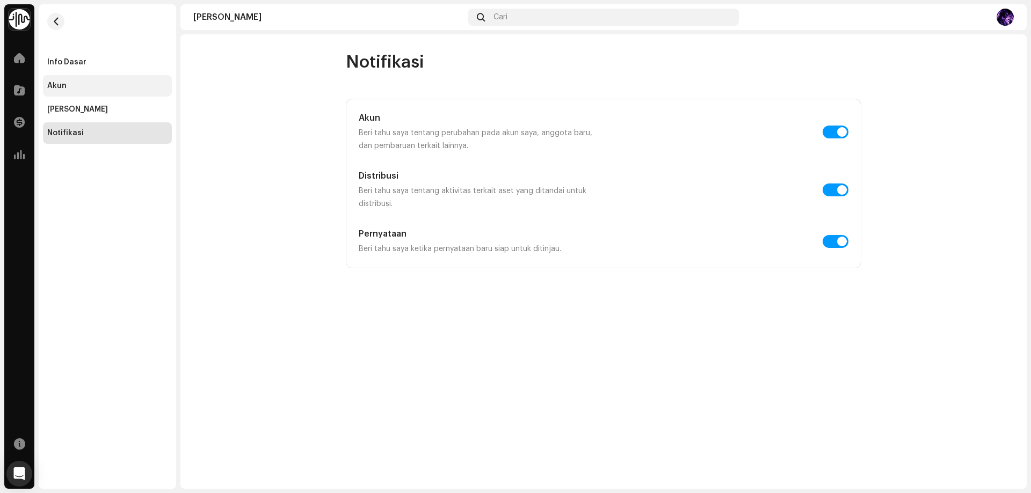
click at [117, 79] on div "Akun" at bounding box center [107, 85] width 129 height 21
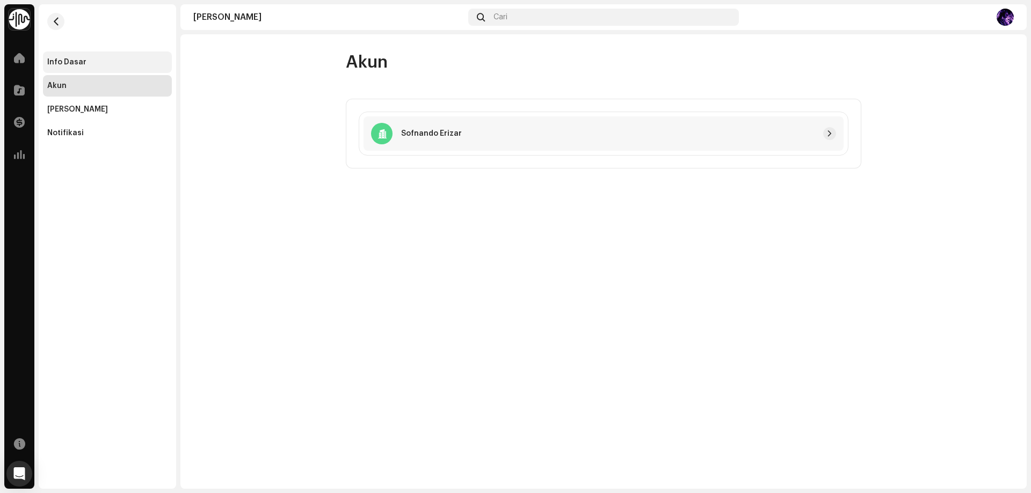
click at [119, 65] on div "Info Dasar" at bounding box center [107, 62] width 120 height 9
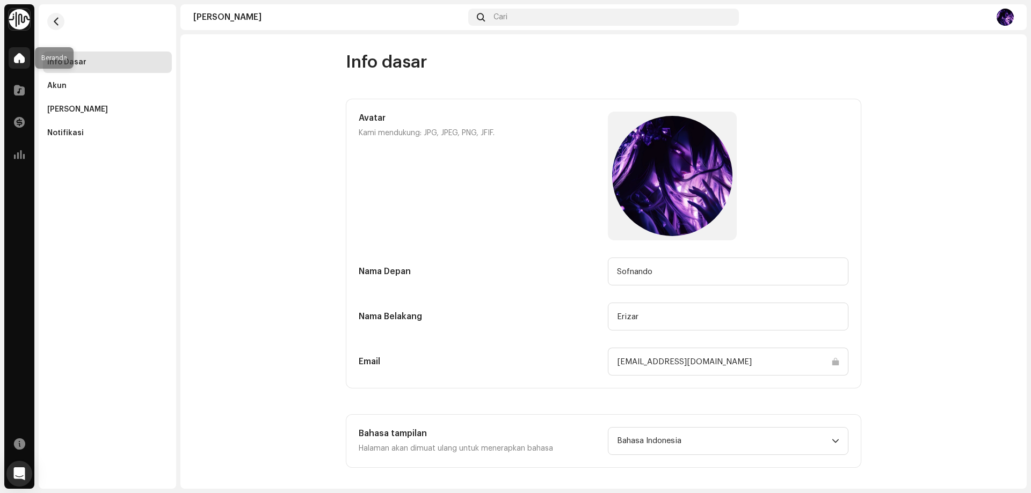
click at [17, 62] on span at bounding box center [19, 58] width 11 height 9
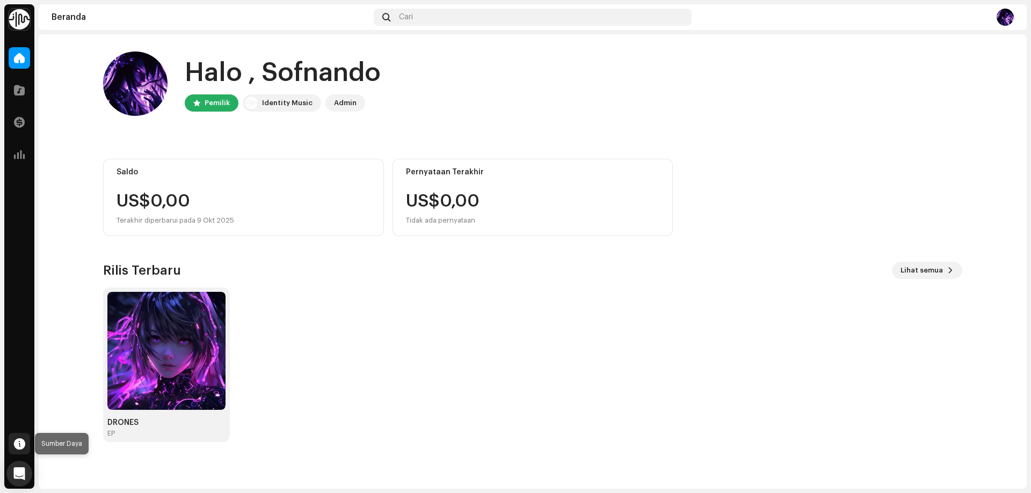
click at [22, 450] on div at bounding box center [19, 443] width 21 height 21
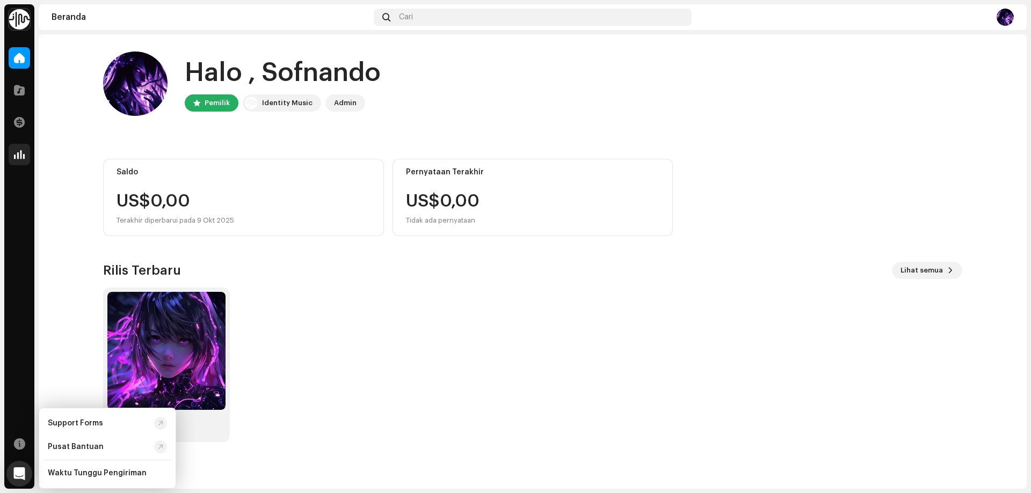
click at [17, 148] on div at bounding box center [19, 154] width 21 height 21
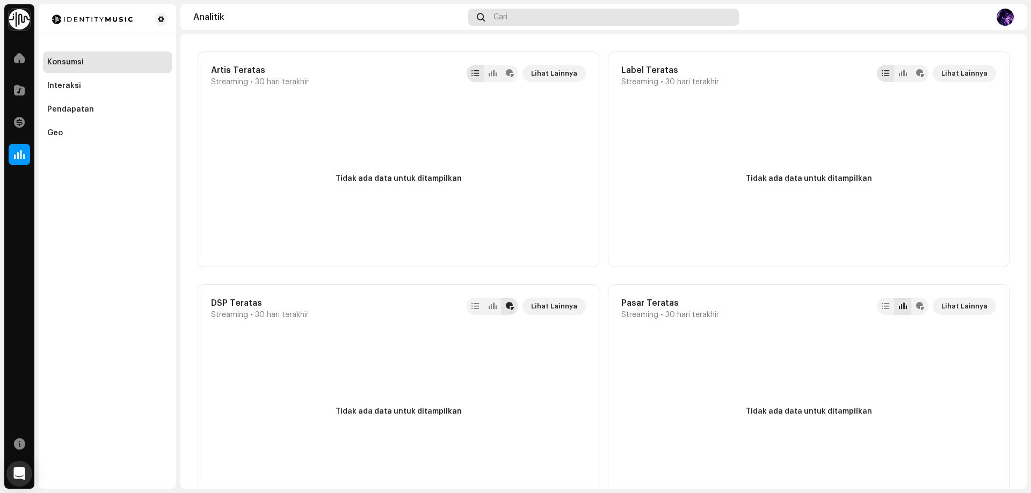
scroll to position [473, 0]
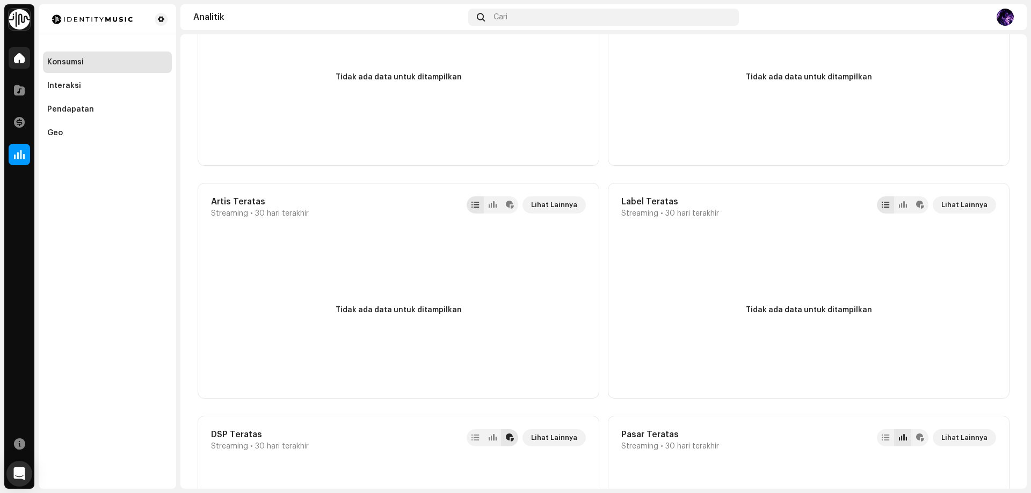
click at [14, 58] on span at bounding box center [19, 58] width 11 height 9
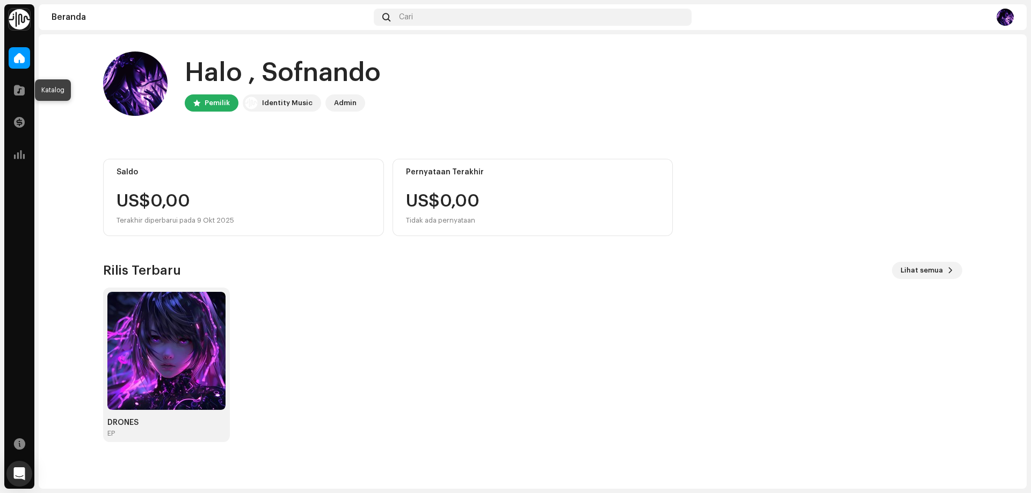
drag, startPoint x: 19, startPoint y: 93, endPoint x: 41, endPoint y: 100, distance: 23.6
click at [19, 93] on span at bounding box center [19, 90] width 11 height 9
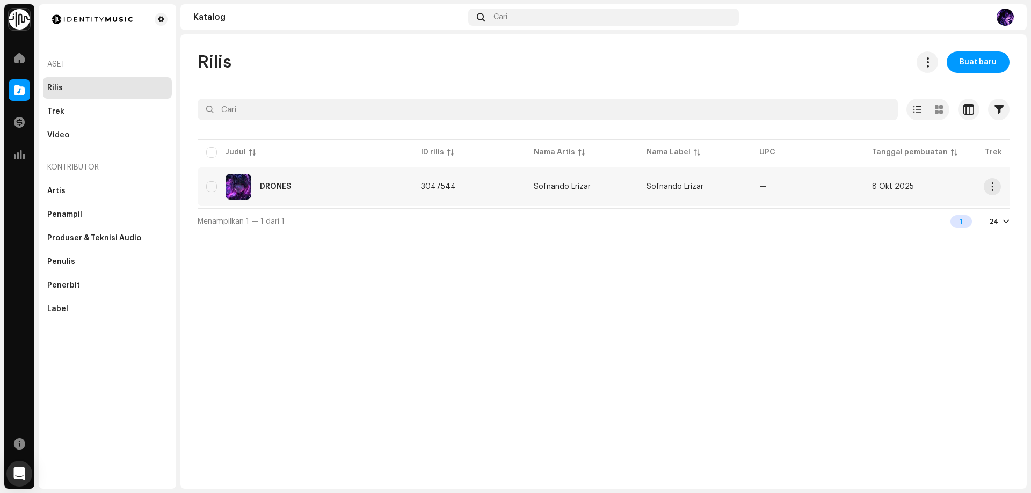
click at [598, 183] on re-a-table-link "Sofnando Erizar" at bounding box center [582, 187] width 96 height 8
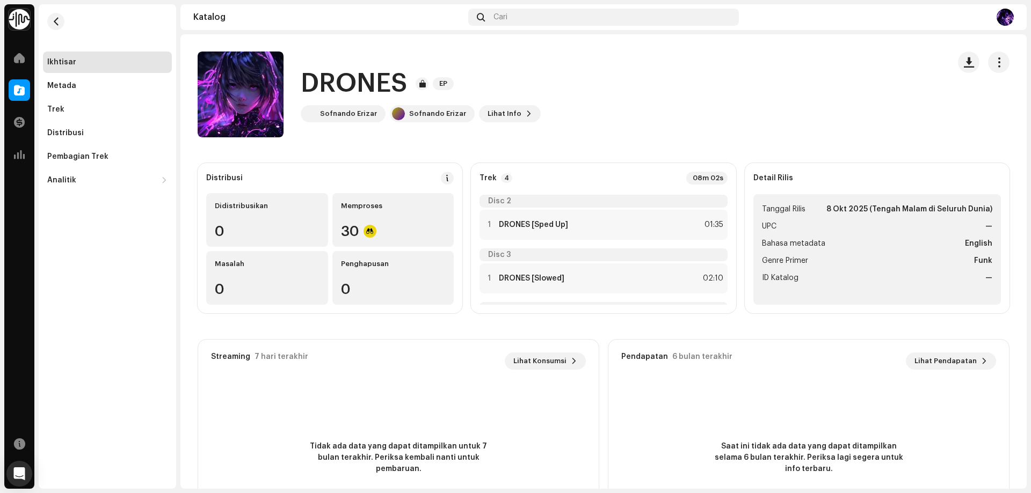
scroll to position [103, 0]
click at [393, 112] on div at bounding box center [398, 113] width 13 height 13
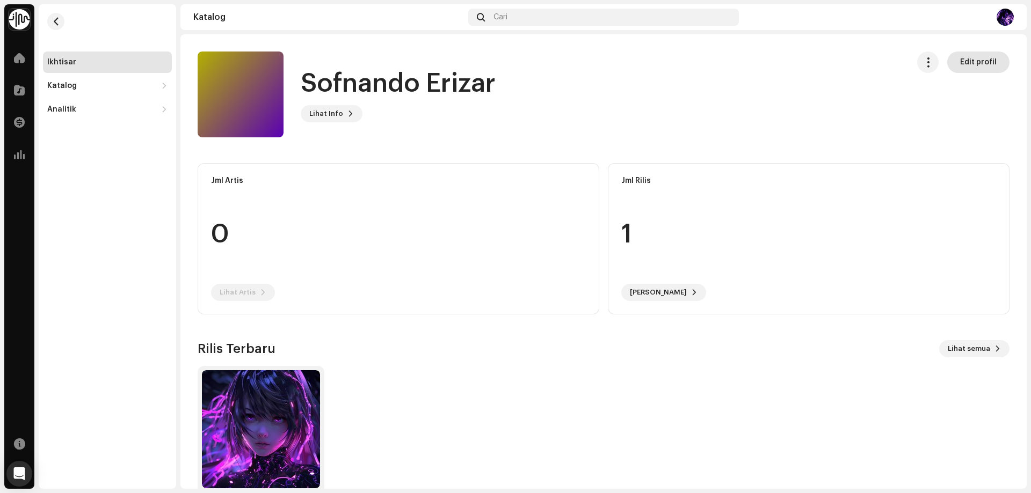
click at [969, 61] on span "Edit profil" at bounding box center [978, 62] width 37 height 21
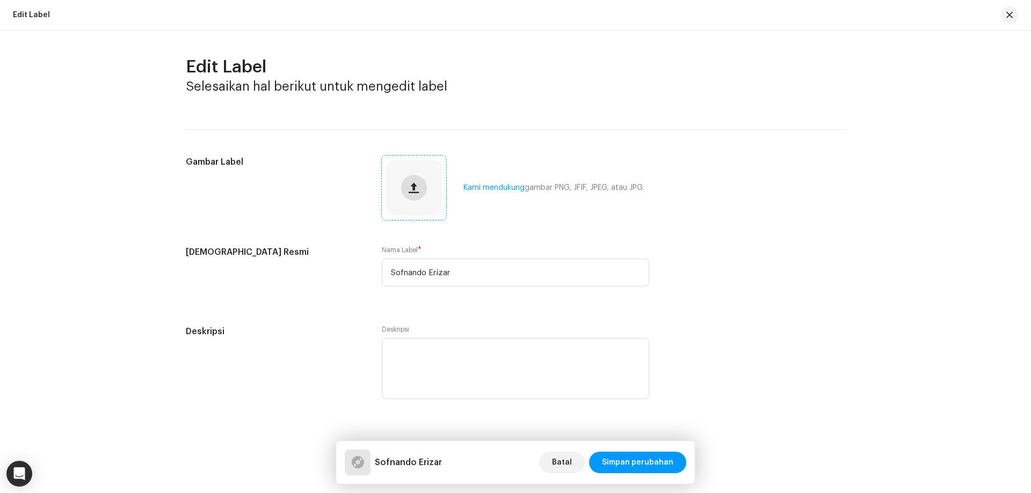
click at [404, 186] on button "button" at bounding box center [414, 188] width 26 height 26
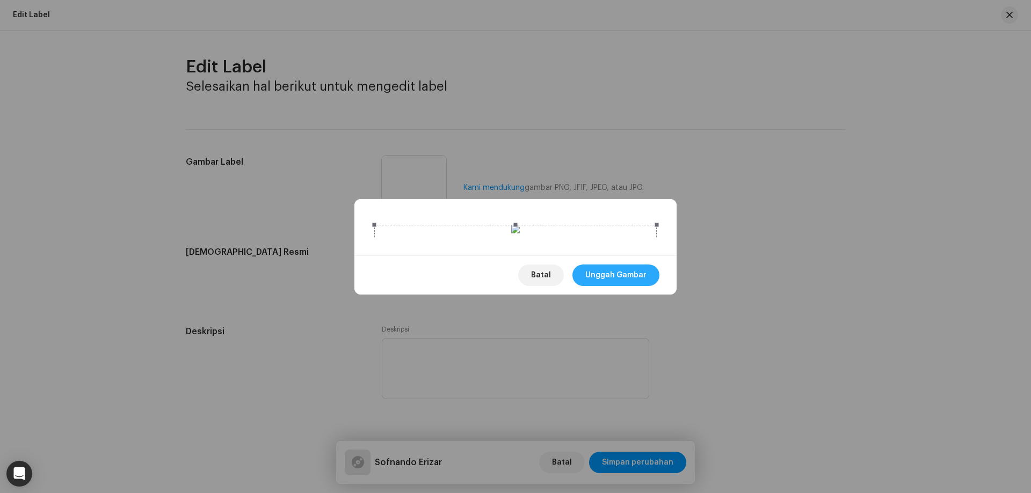
click at [623, 286] on span "Unggah Gambar" at bounding box center [615, 275] width 61 height 21
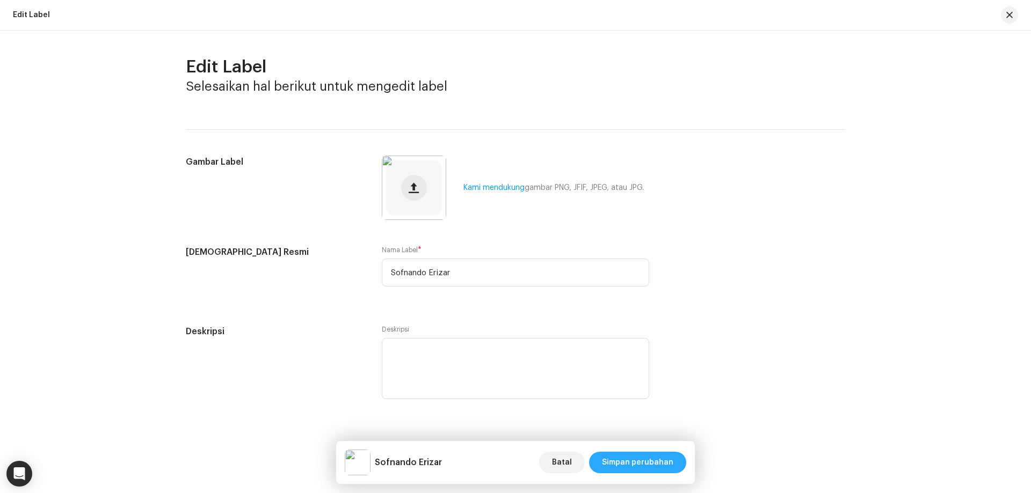
click at [639, 462] on span "Simpan perubahan" at bounding box center [637, 462] width 71 height 21
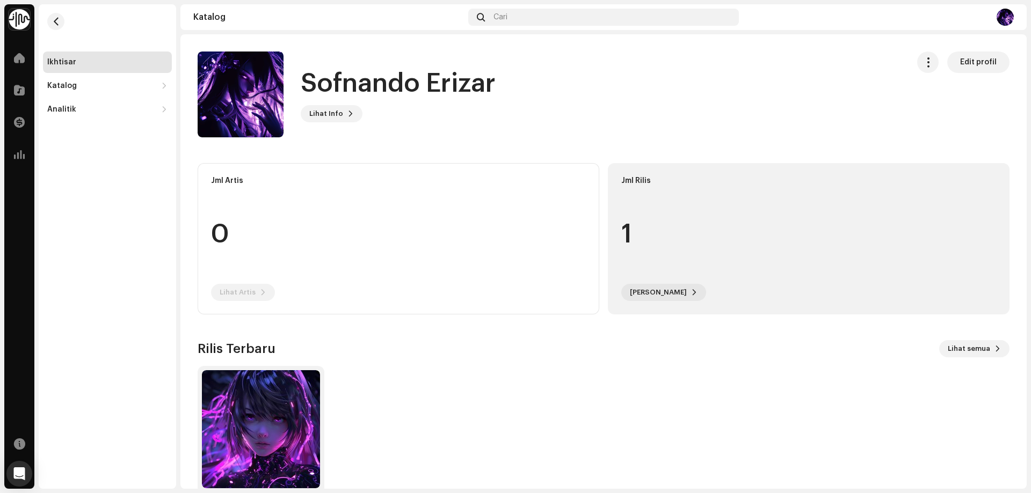
click at [648, 205] on div "1" at bounding box center [808, 235] width 375 height 82
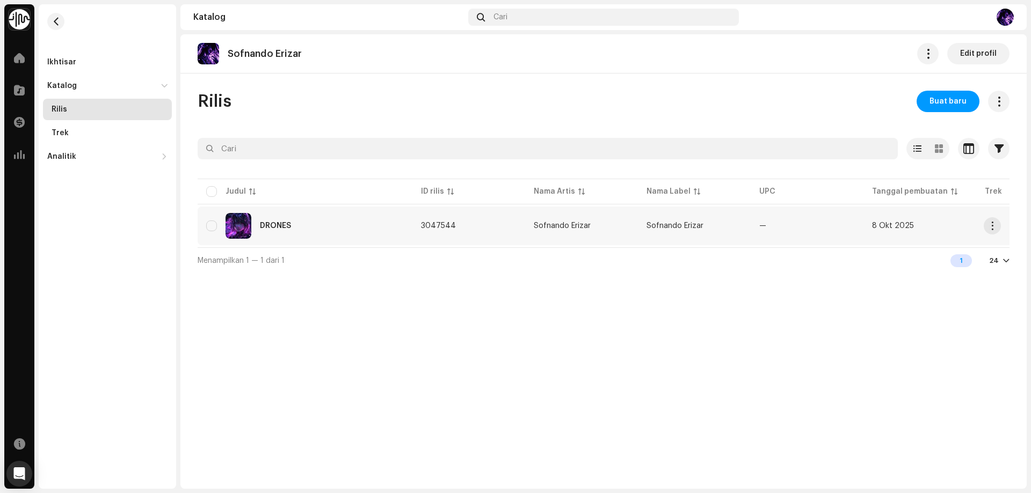
click at [729, 225] on td "Sofnando Erizar" at bounding box center [694, 226] width 113 height 39
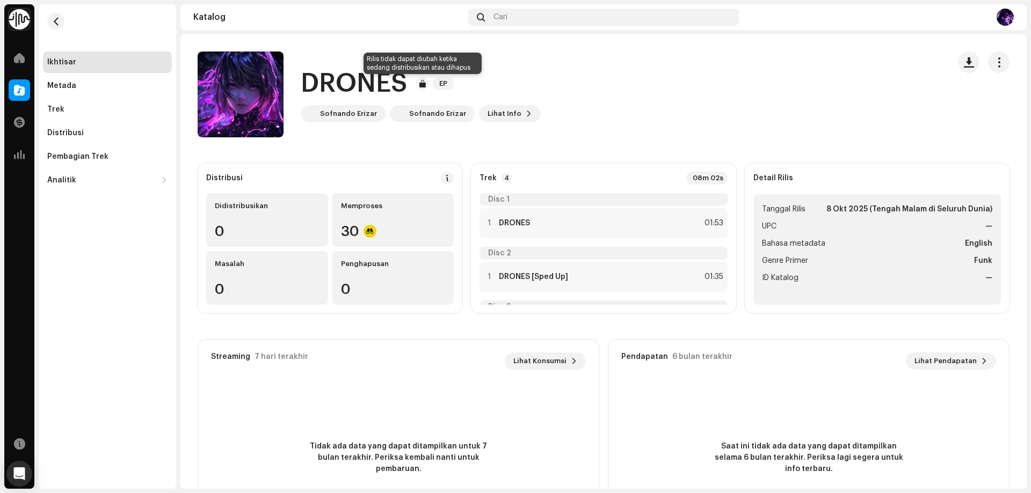
click at [425, 85] on div at bounding box center [421, 83] width 13 height 13
click at [1008, 64] on div "DRONES EP Sofnando Erizar Sofnando Erizar Lihat Info" at bounding box center [603, 95] width 846 height 86
click at [999, 64] on button "button" at bounding box center [998, 62] width 21 height 21
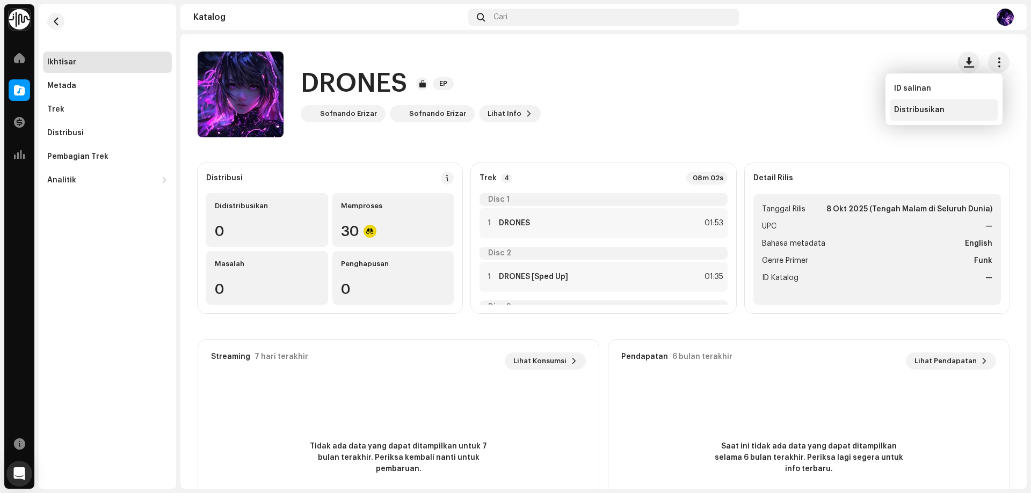
click at [934, 107] on span "Distribusikan" at bounding box center [919, 110] width 50 height 9
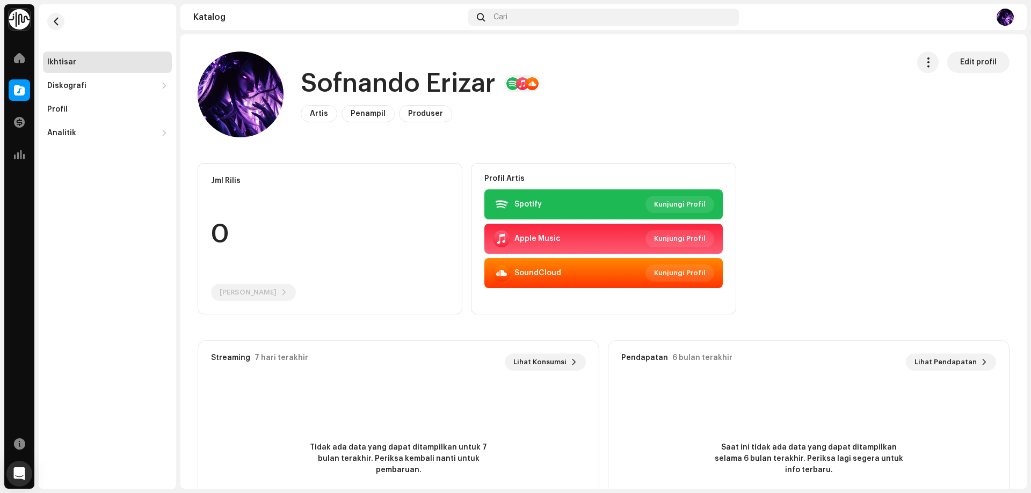
click at [315, 115] on span "Artis" at bounding box center [319, 114] width 18 height 8
click at [917, 65] on button "button" at bounding box center [927, 62] width 21 height 21
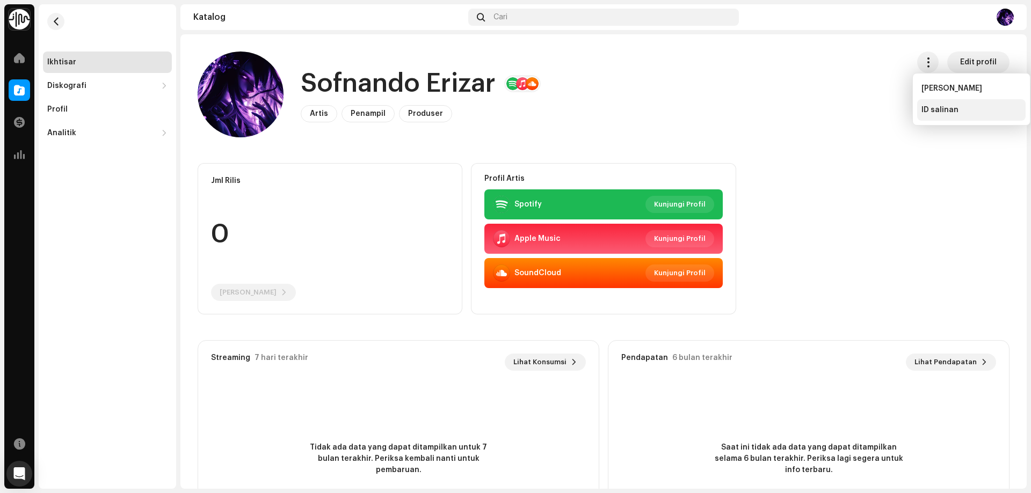
click at [935, 108] on span "ID salinan" at bounding box center [939, 110] width 37 height 9
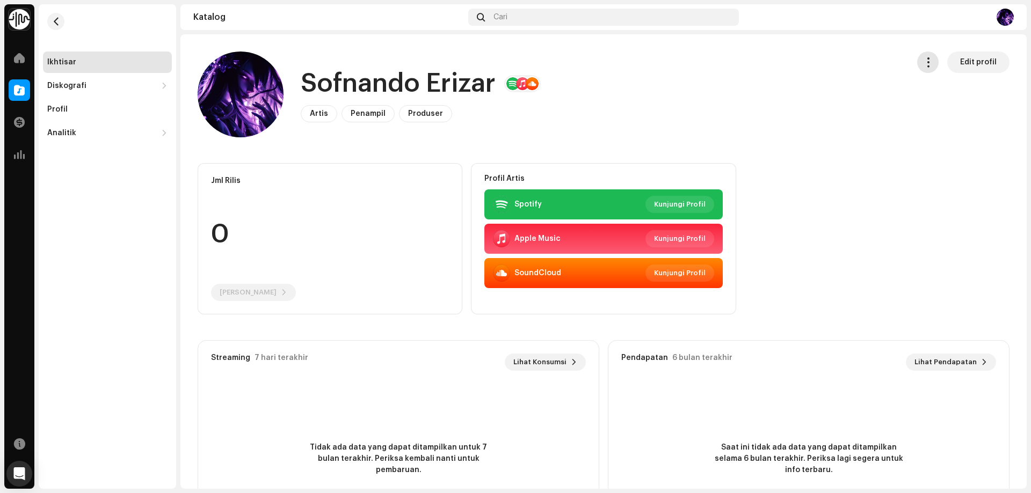
click at [923, 63] on span "button" at bounding box center [928, 62] width 10 height 9
click at [20, 68] on div at bounding box center [19, 57] width 21 height 21
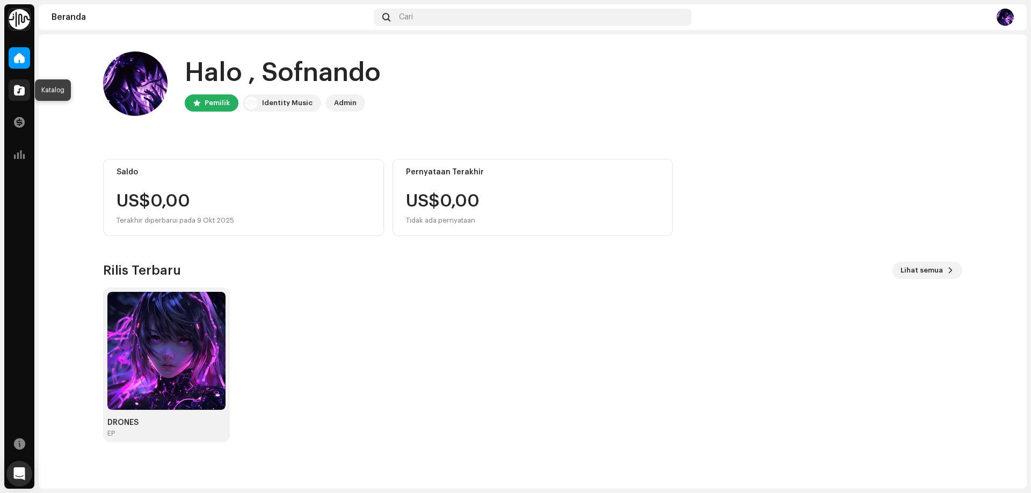
click at [23, 83] on div at bounding box center [19, 89] width 21 height 21
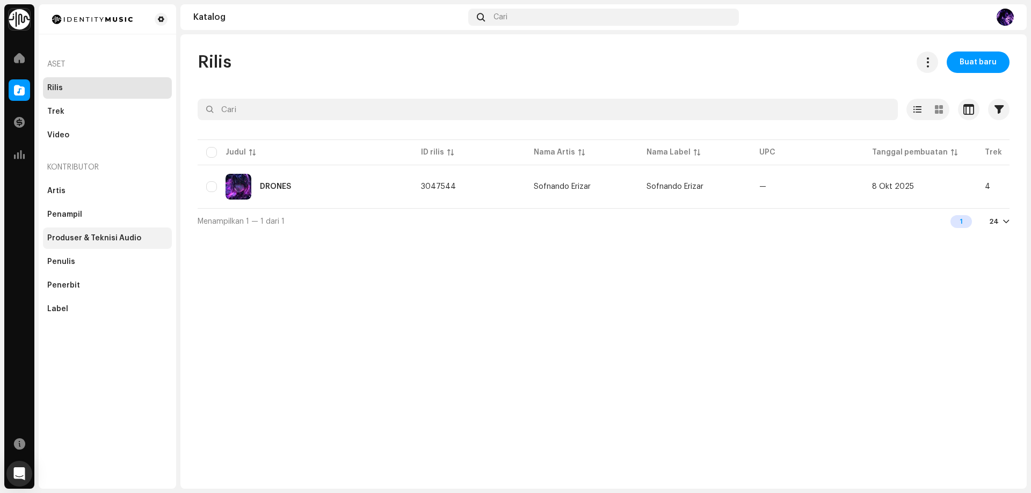
click at [103, 236] on div "Produser & Teknisi Audio" at bounding box center [94, 238] width 94 height 9
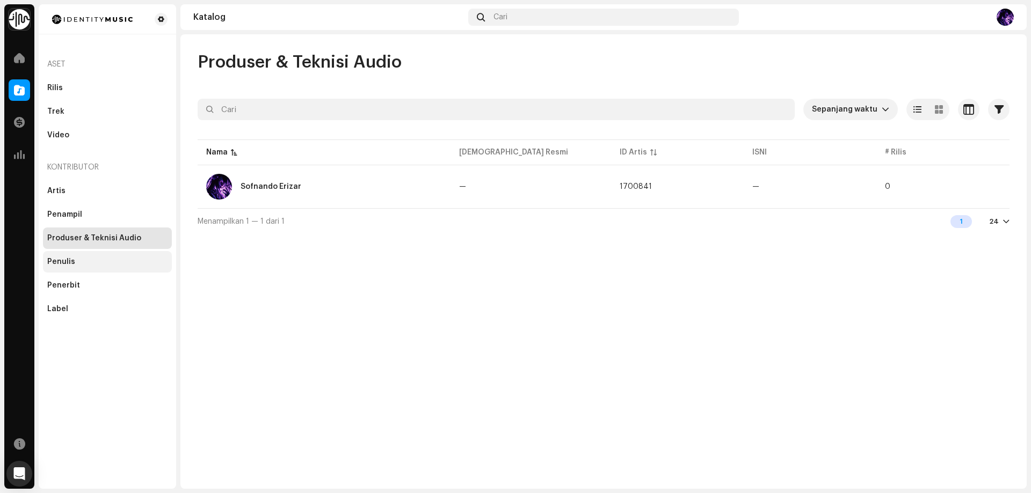
click at [73, 263] on div "Penulis" at bounding box center [107, 262] width 120 height 9
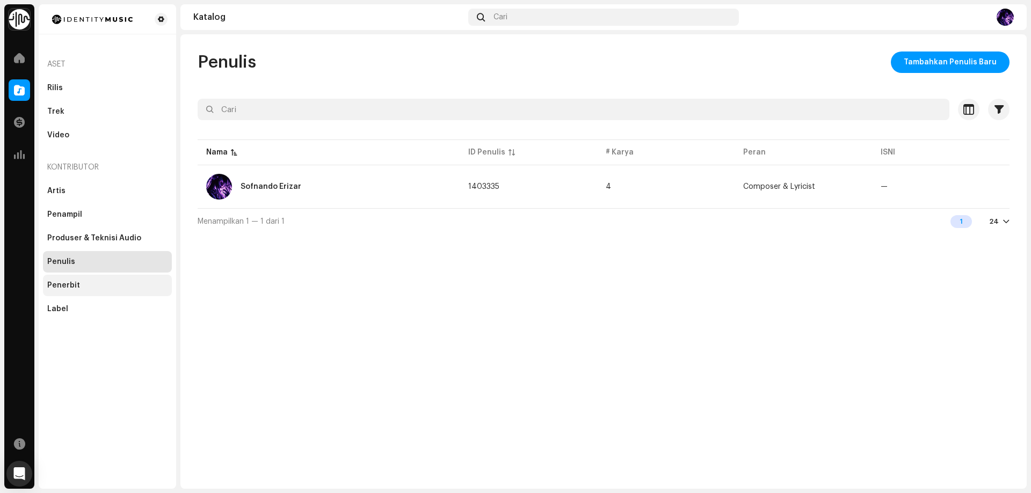
click at [91, 282] on div "Penerbit" at bounding box center [107, 285] width 120 height 9
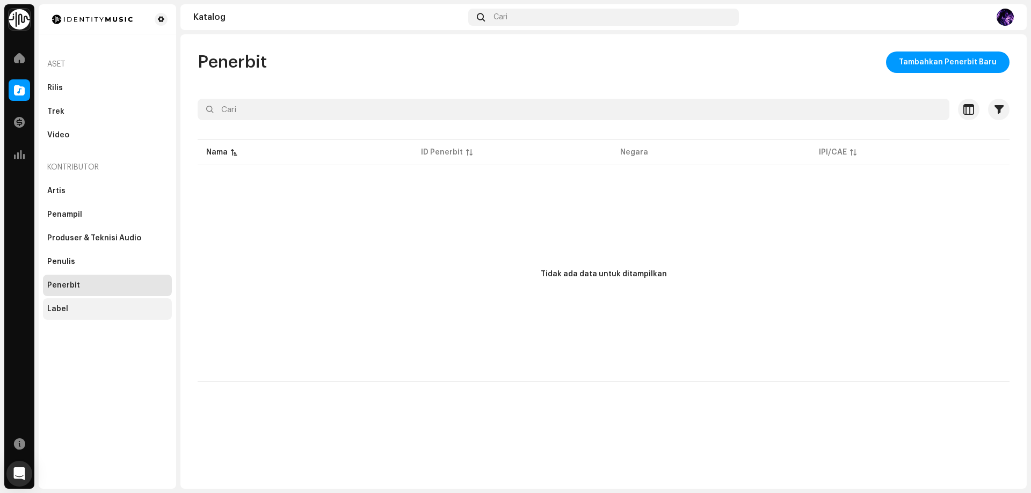
click at [101, 305] on div "Label" at bounding box center [107, 309] width 120 height 9
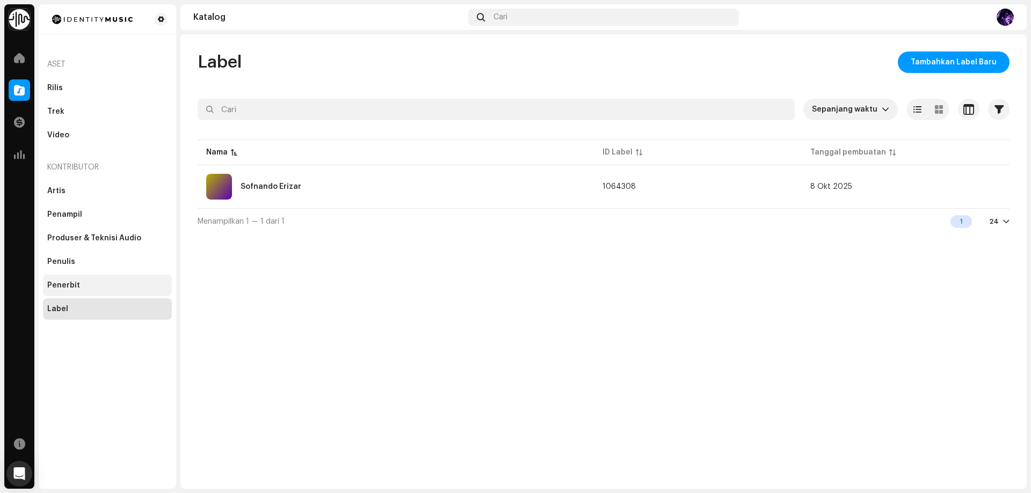
click at [111, 287] on div "Penerbit" at bounding box center [107, 285] width 120 height 9
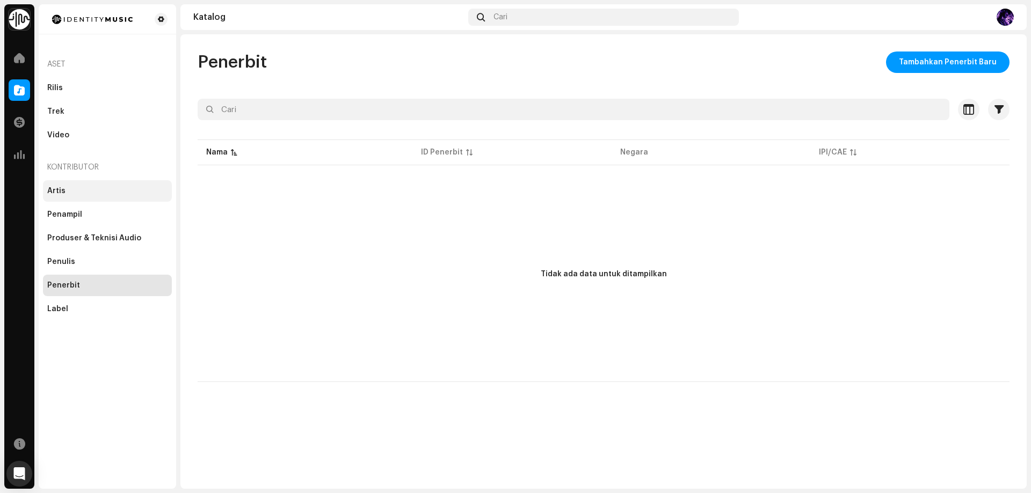
click at [96, 188] on div "Artis" at bounding box center [107, 191] width 120 height 9
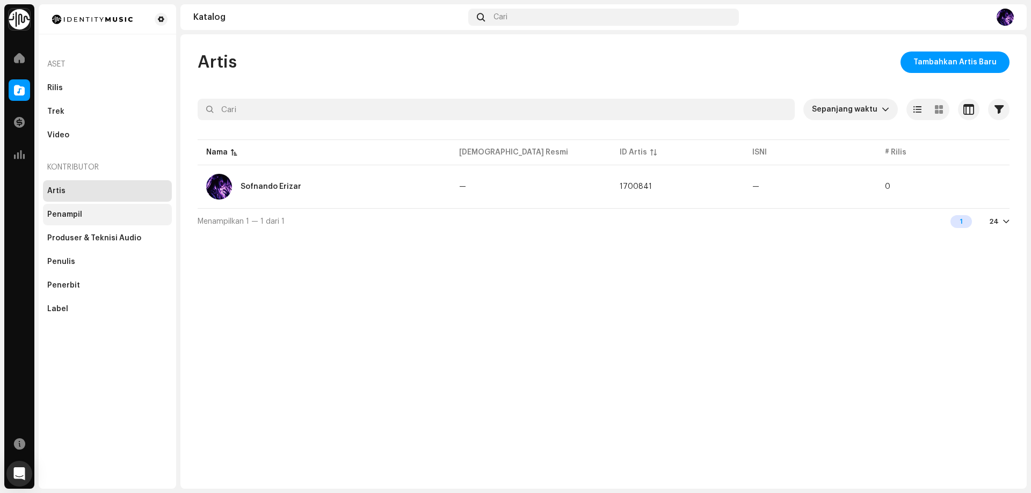
click at [97, 223] on div "Penampil" at bounding box center [107, 214] width 129 height 21
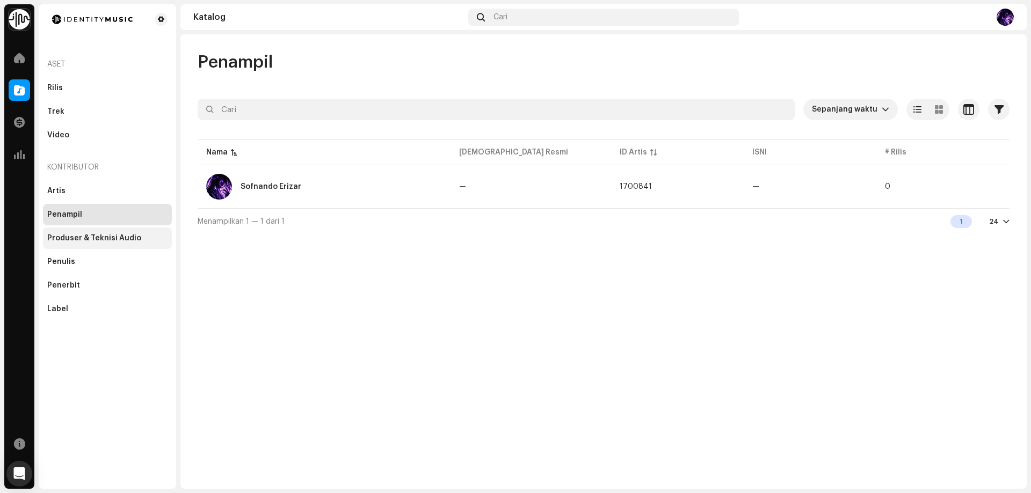
click at [92, 239] on div "Produser & Teknisi Audio" at bounding box center [94, 238] width 94 height 9
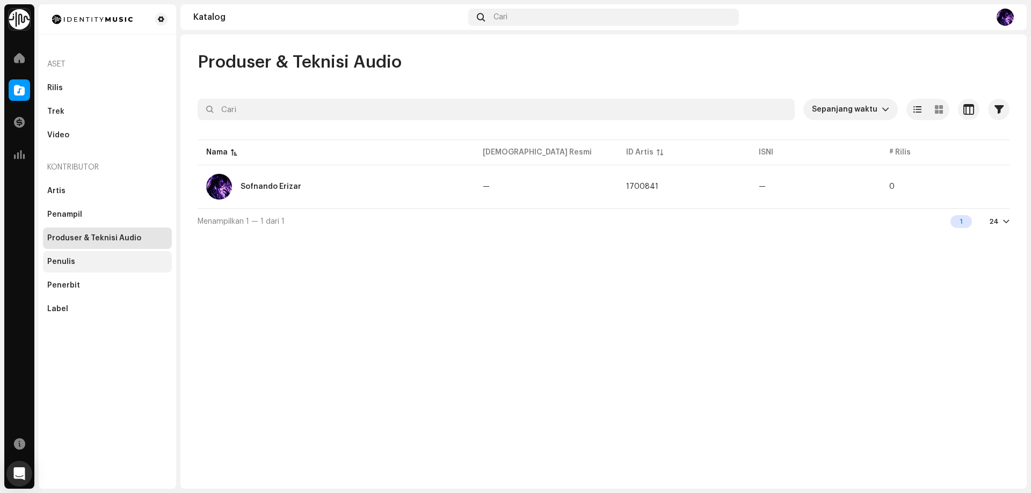
click at [111, 260] on div "Penulis" at bounding box center [107, 262] width 120 height 9
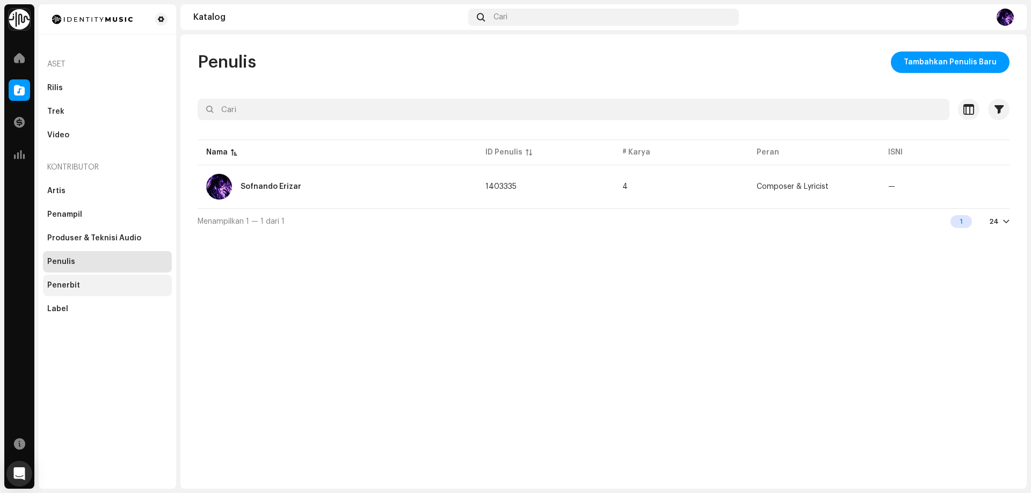
click at [104, 287] on div "Penerbit" at bounding box center [107, 285] width 120 height 9
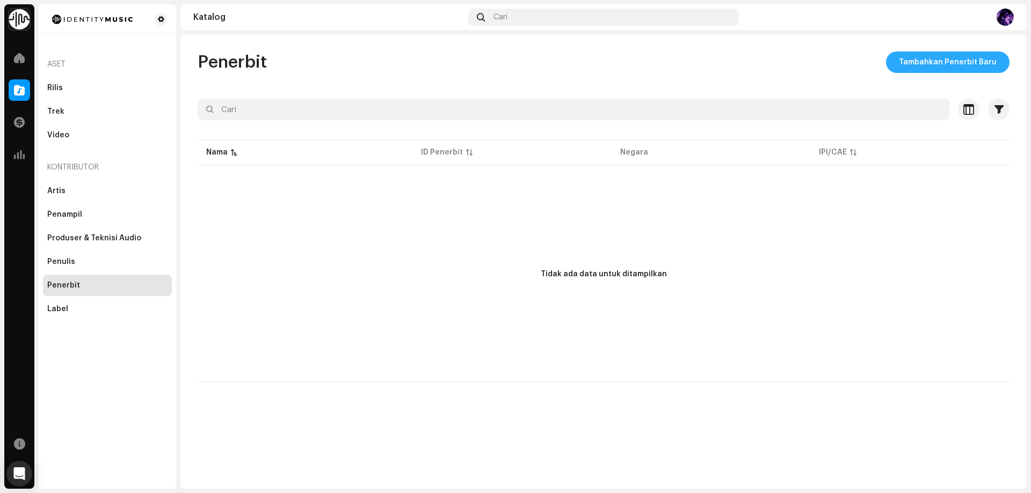
click at [921, 64] on span "Tambahkan Penerbit Baru" at bounding box center [948, 62] width 98 height 21
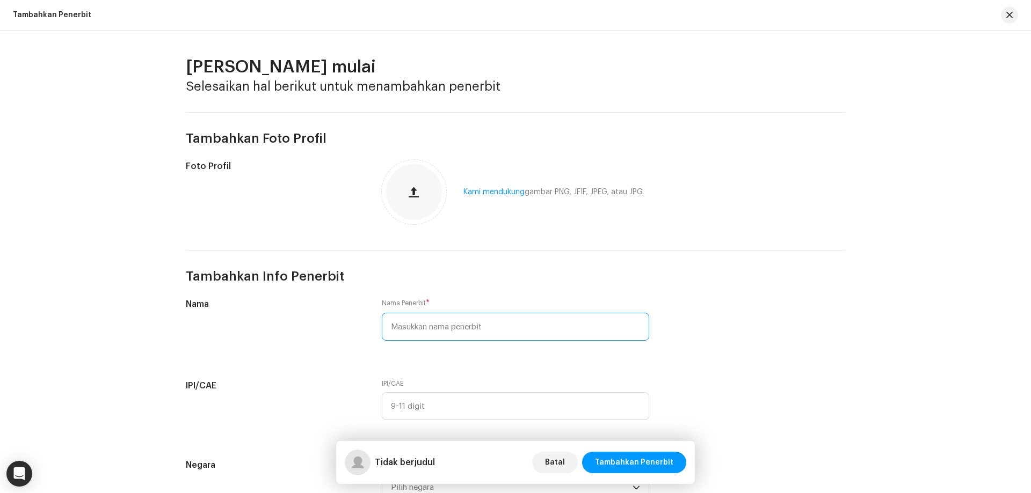
click at [442, 333] on input "text" at bounding box center [515, 327] width 267 height 28
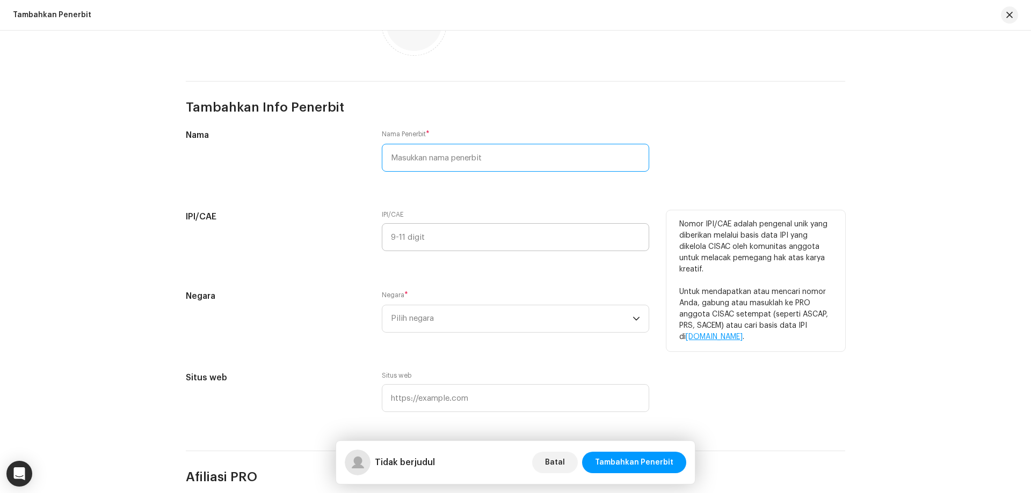
scroll to position [74, 0]
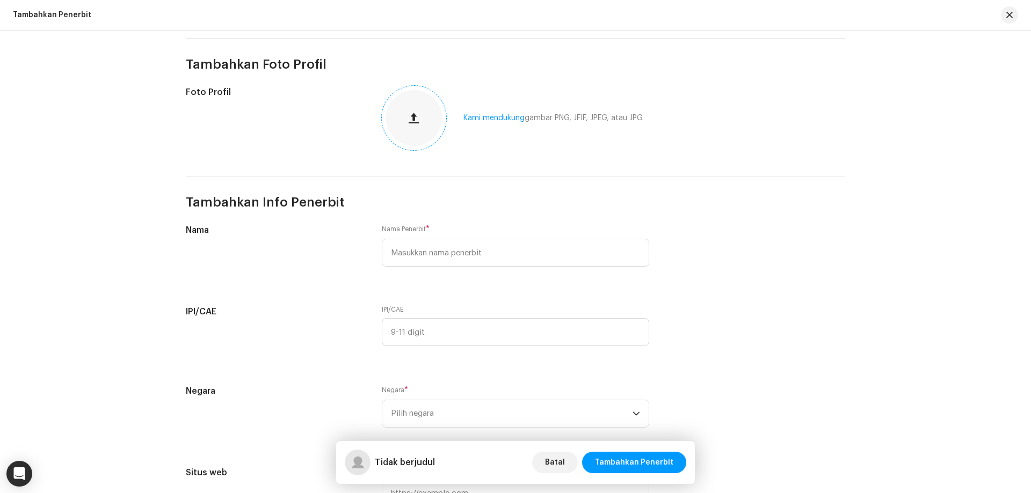
click at [415, 114] on span "button" at bounding box center [414, 118] width 10 height 9
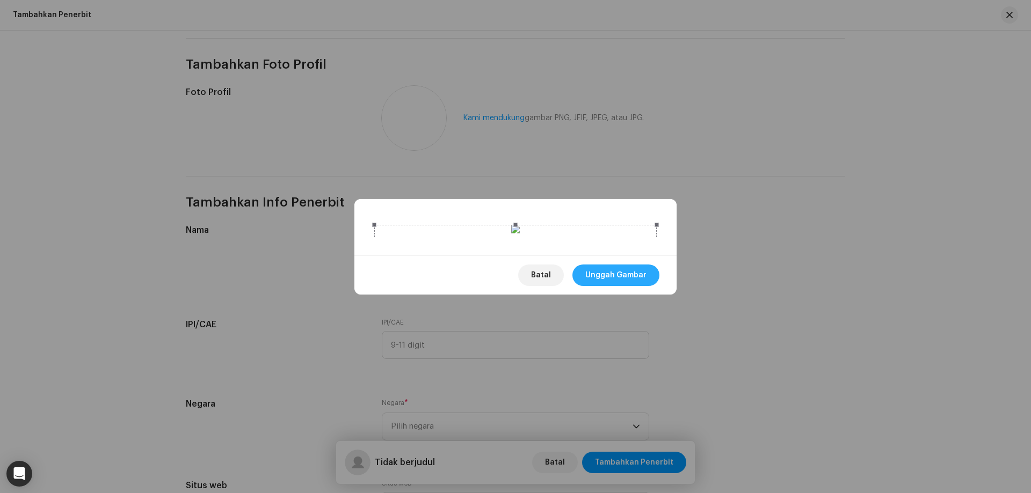
click at [643, 286] on span "Unggah Gambar" at bounding box center [615, 275] width 61 height 21
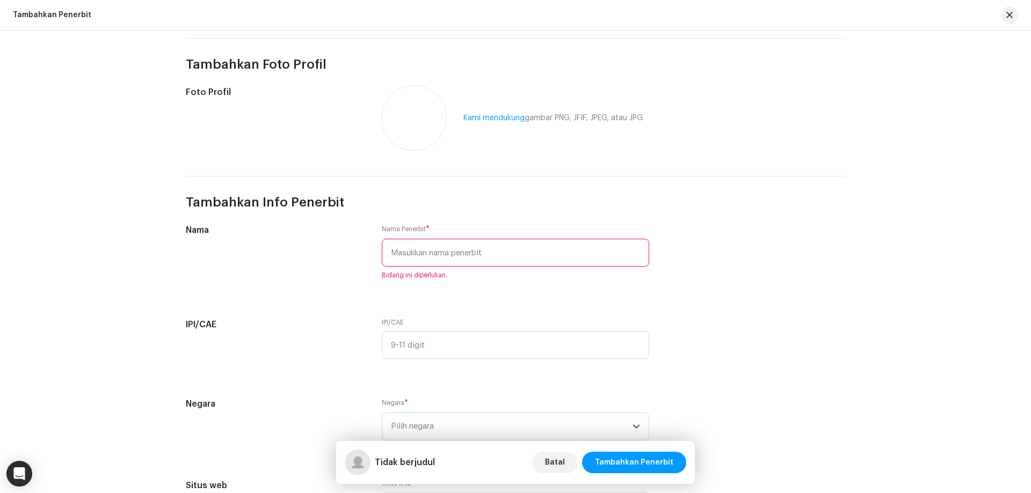
click at [433, 252] on input "text" at bounding box center [515, 253] width 267 height 28
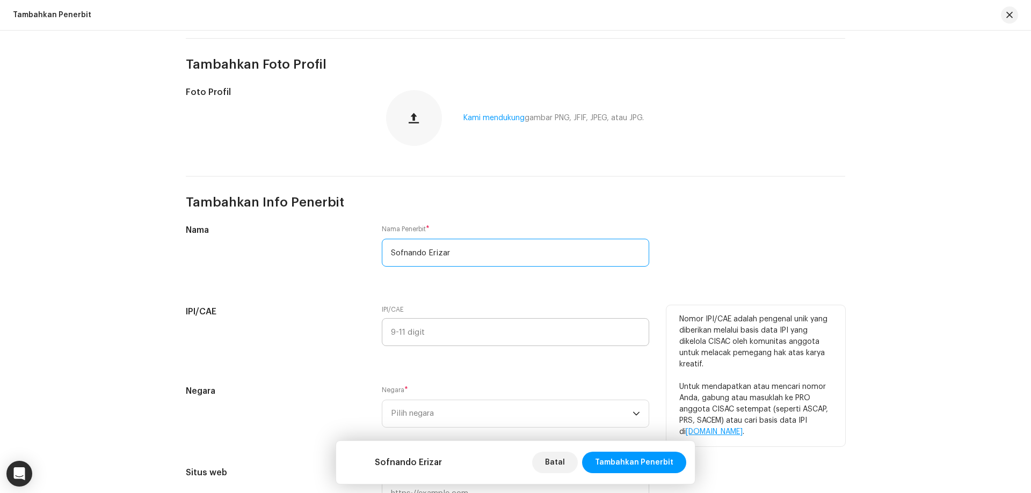
type input "Sofnando Erizar"
click at [437, 331] on input "text" at bounding box center [515, 332] width 267 height 28
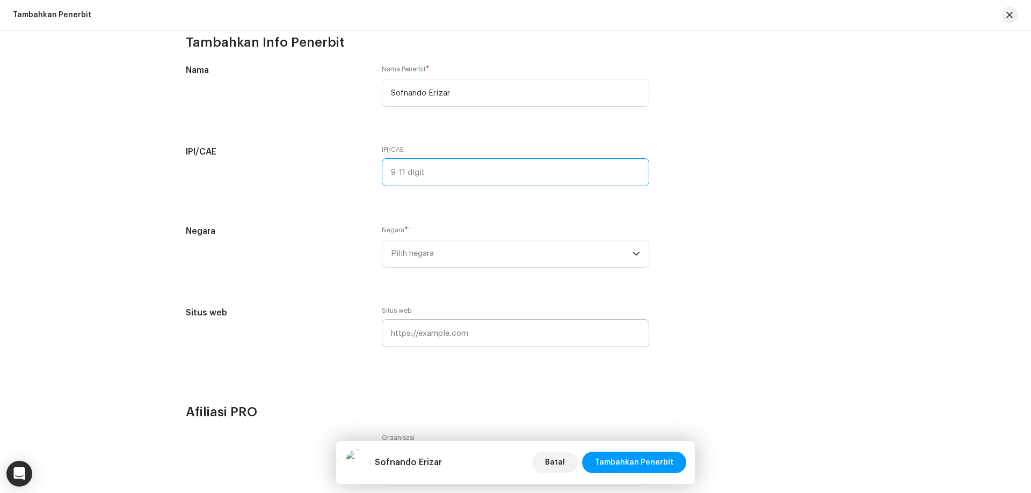
scroll to position [235, 0]
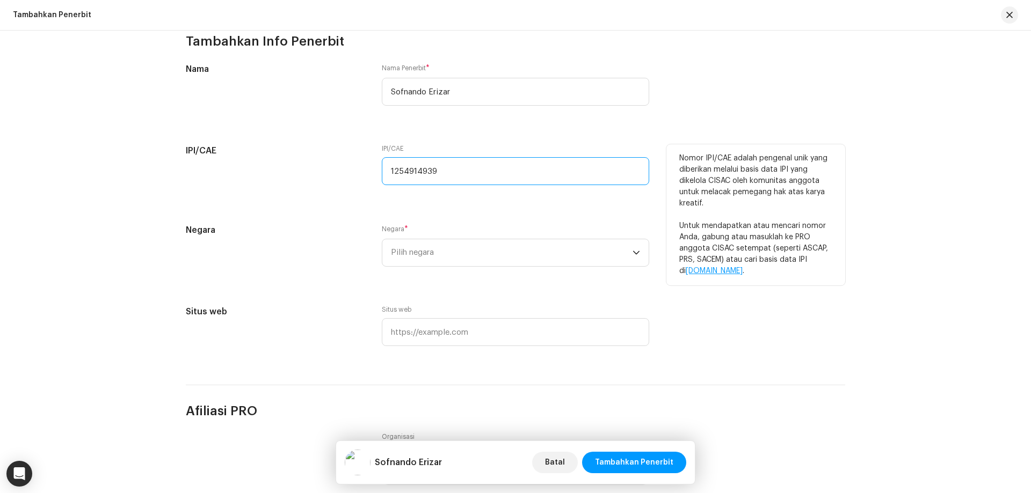
type input "1254914939"
click at [455, 195] on div "IPI/CAE 1254914939" at bounding box center [515, 171] width 267 height 54
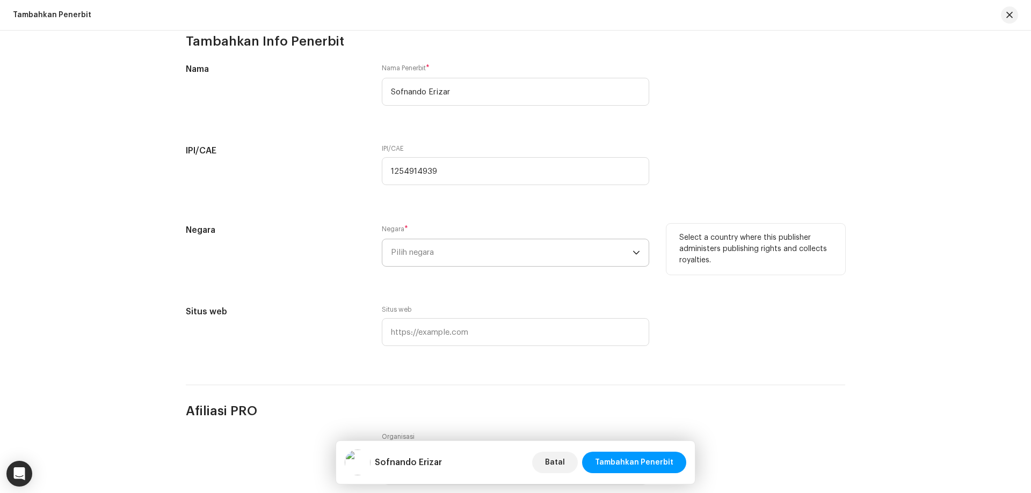
click at [409, 251] on span "Pilih negara" at bounding box center [412, 253] width 43 height 8
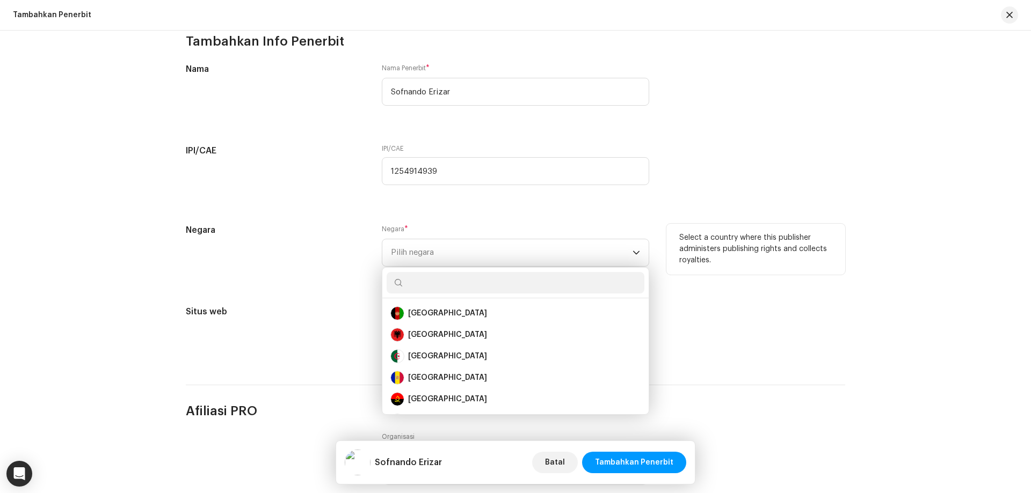
drag, startPoint x: 679, startPoint y: 236, endPoint x: 718, endPoint y: 261, distance: 47.3
click at [718, 261] on p "Select a country where this publisher administers publishing rights and collect…" at bounding box center [755, 249] width 153 height 34
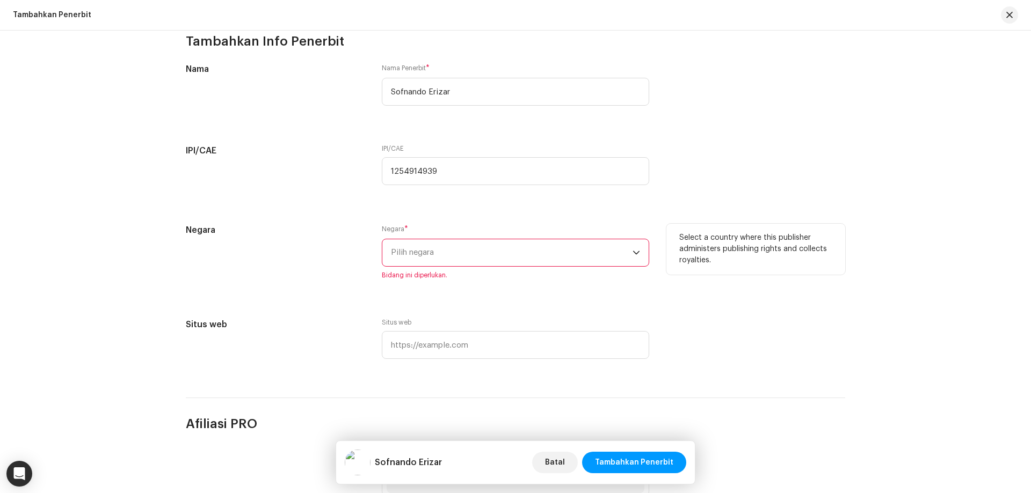
copy p "Select a country where this publisher administers publishing rights and collect…"
click at [465, 262] on span "Pilih negara" at bounding box center [512, 252] width 242 height 27
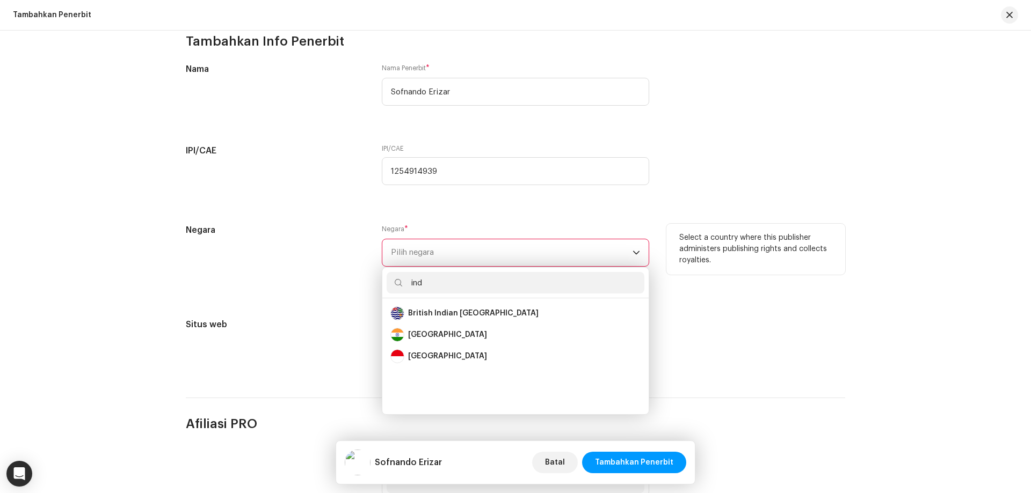
scroll to position [0, 0]
type input "ind"
click at [434, 356] on div "[GEOGRAPHIC_DATA]" at bounding box center [447, 356] width 79 height 11
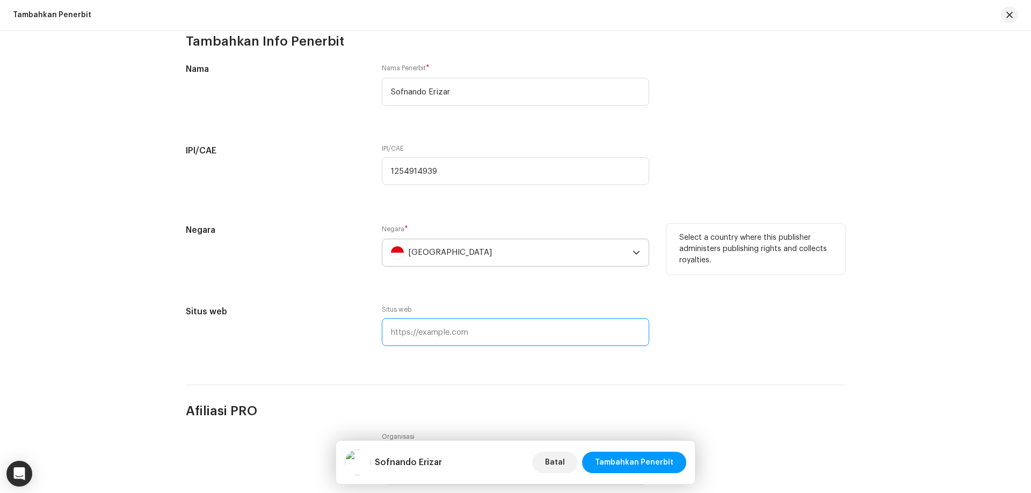
click at [446, 336] on input "text" at bounding box center [515, 332] width 267 height 28
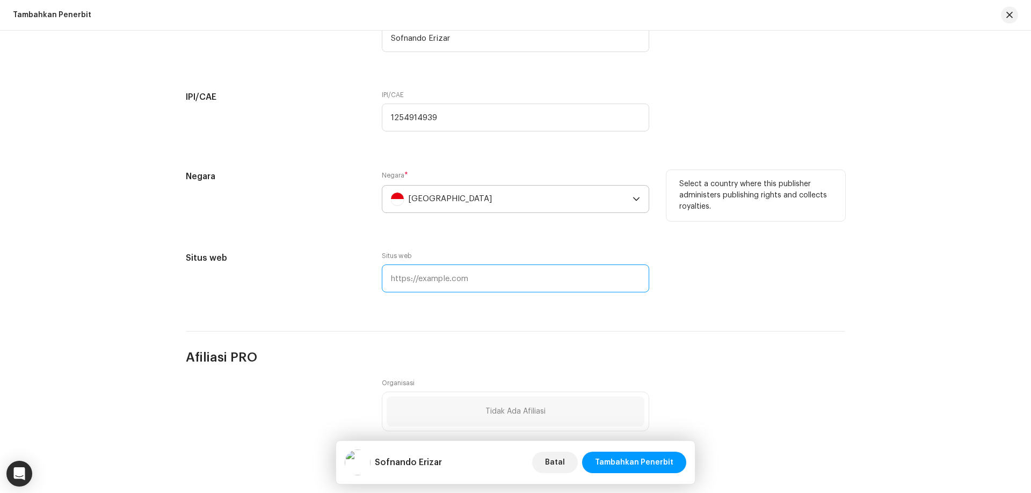
scroll to position [450, 0]
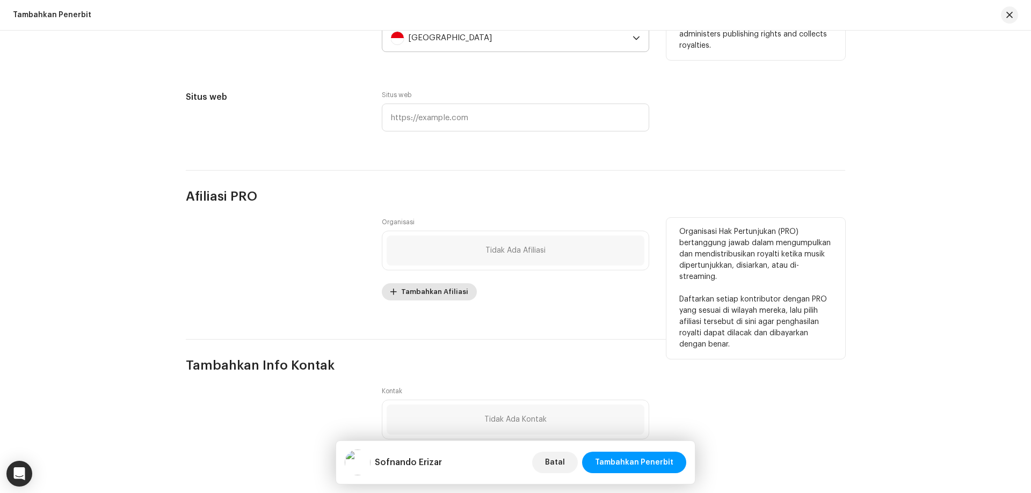
click at [449, 291] on span "Tambahkan Afiliasi" at bounding box center [434, 291] width 67 height 21
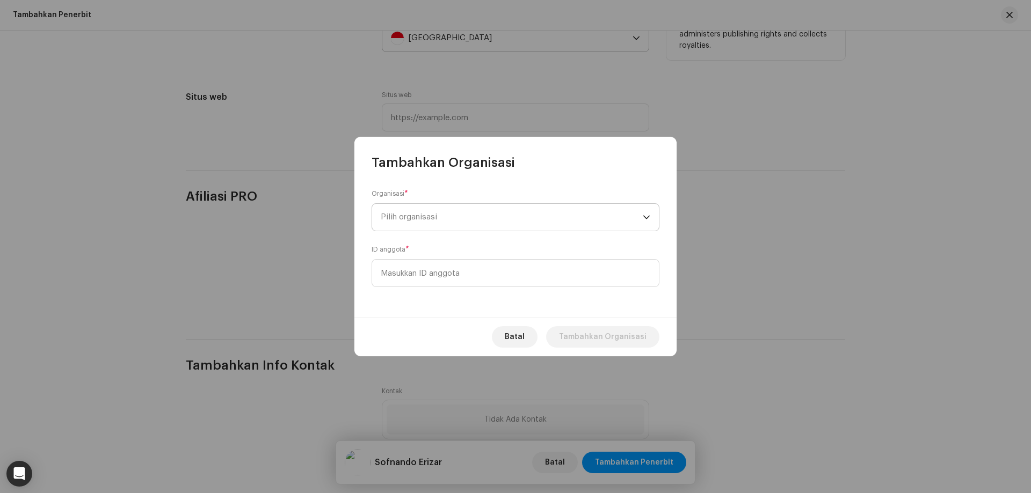
click at [437, 221] on span "Pilih organisasi" at bounding box center [512, 217] width 262 height 27
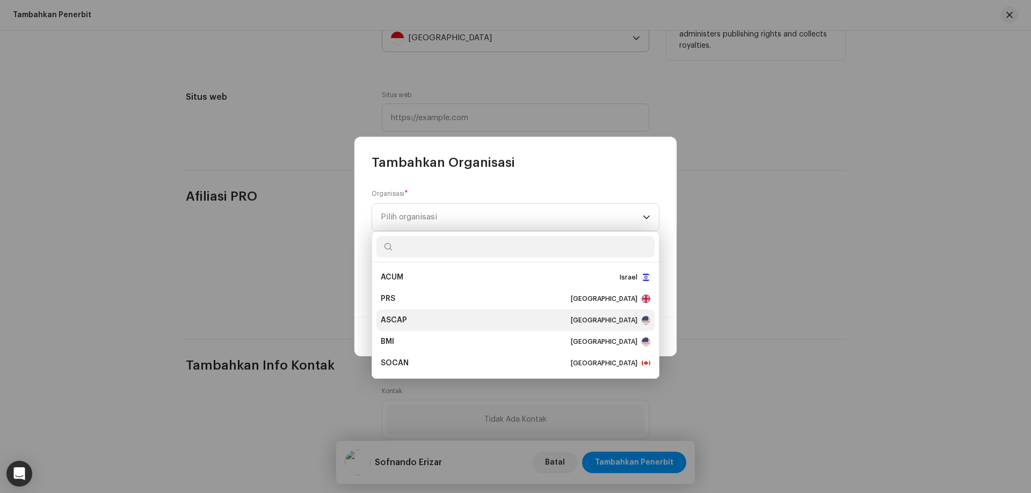
click at [425, 320] on div "ASCAP [GEOGRAPHIC_DATA]" at bounding box center [515, 320] width 269 height 11
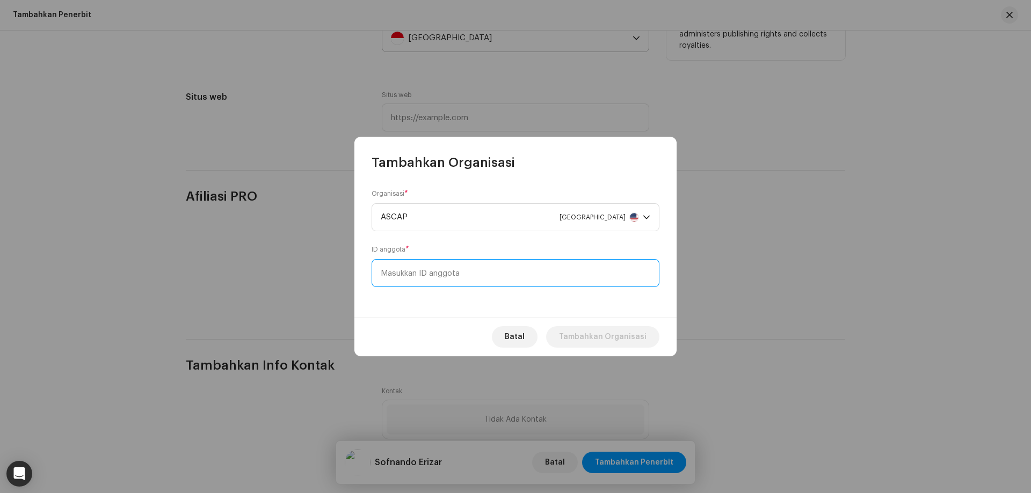
click at [434, 276] on input at bounding box center [515, 273] width 288 height 28
paste input "Select a country where this publisher administers publishing rights and collect…"
type input "Select a country where this publisher administers publishing rights and collect…"
click at [451, 275] on input at bounding box center [515, 273] width 288 height 28
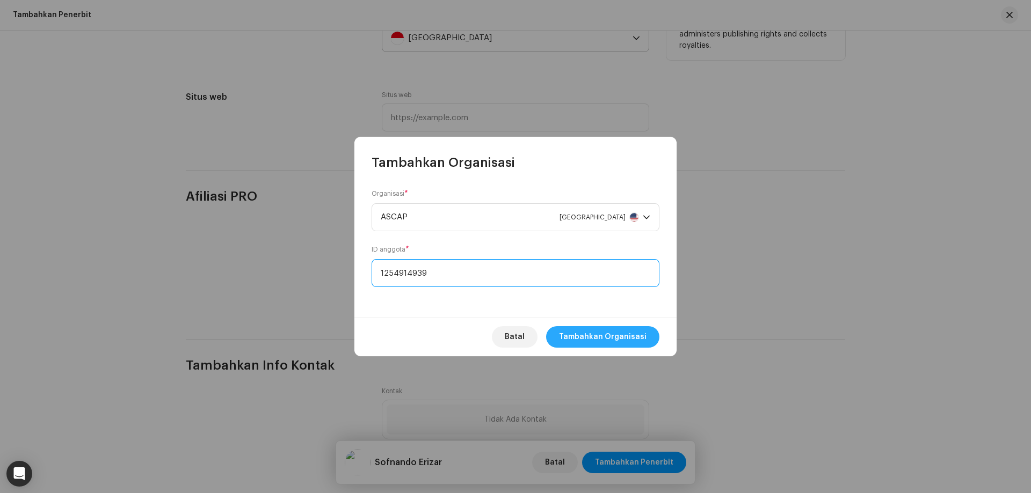
type input "1254914939"
click at [596, 333] on span "Tambahkan Organisasi" at bounding box center [603, 336] width 88 height 21
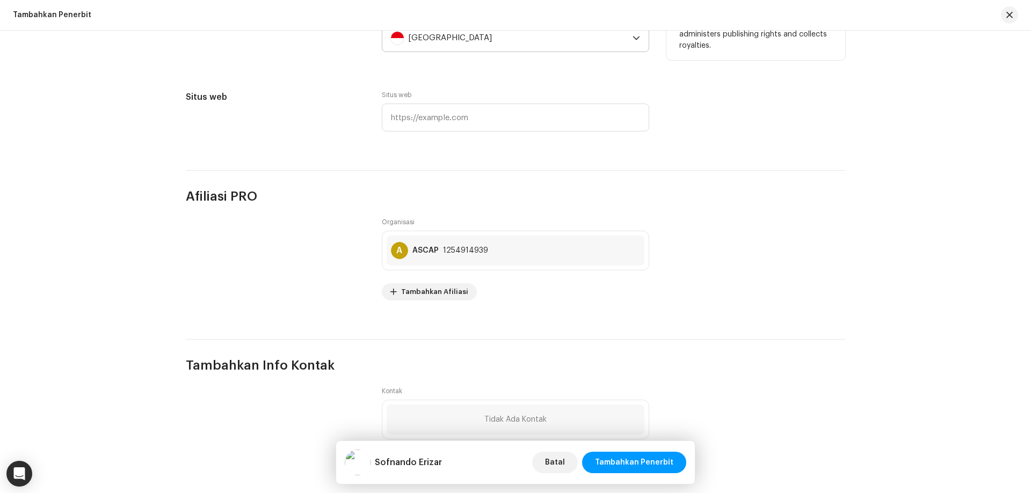
scroll to position [396, 0]
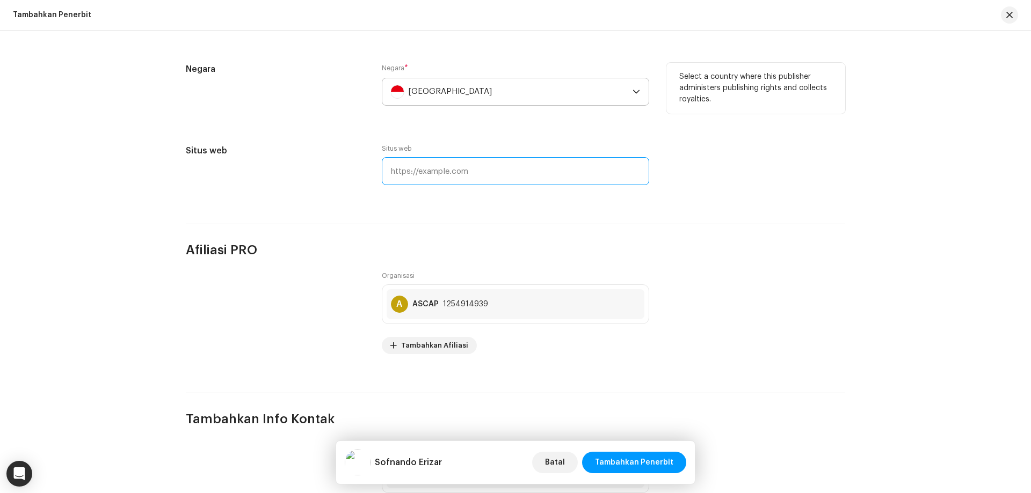
click at [463, 176] on input "text" at bounding box center [515, 171] width 267 height 28
paste input "[URL][DOMAIN_NAME]"
type input "[URL][DOMAIN_NAME]"
click at [419, 210] on div "Ayo kita mulai Selesaikan hal berikut untuk menambahkan penerbit Tambahkan Foto…" at bounding box center [516, 98] width 694 height 876
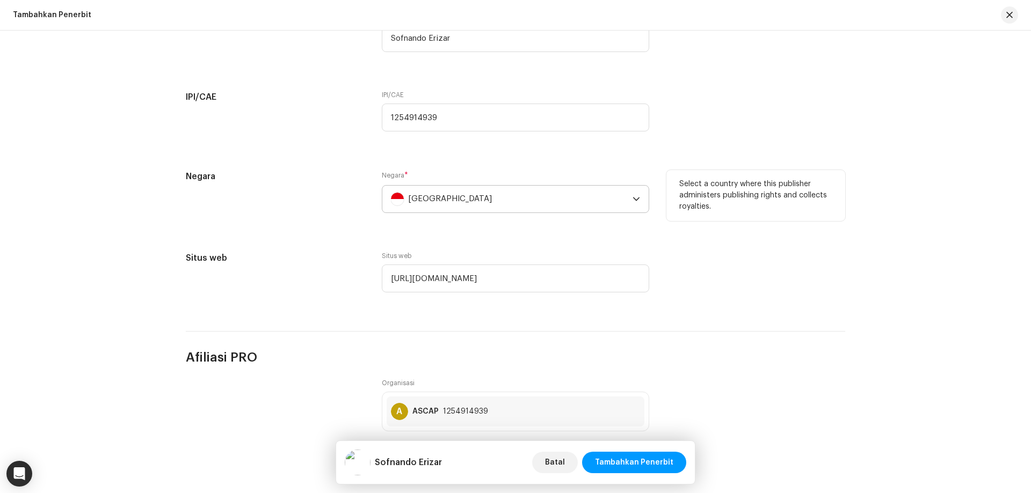
click at [449, 202] on div "[GEOGRAPHIC_DATA]" at bounding box center [509, 199] width 237 height 27
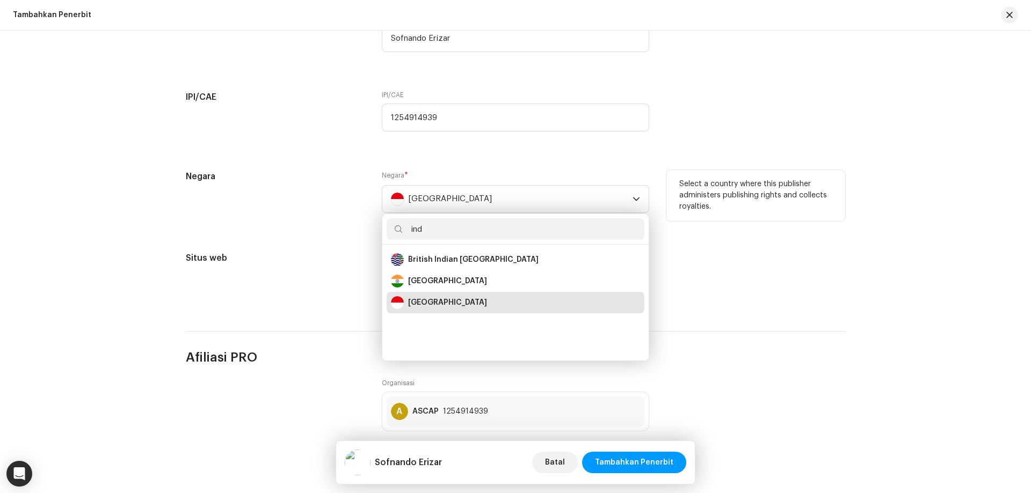
click at [351, 220] on div "Negara" at bounding box center [275, 198] width 179 height 56
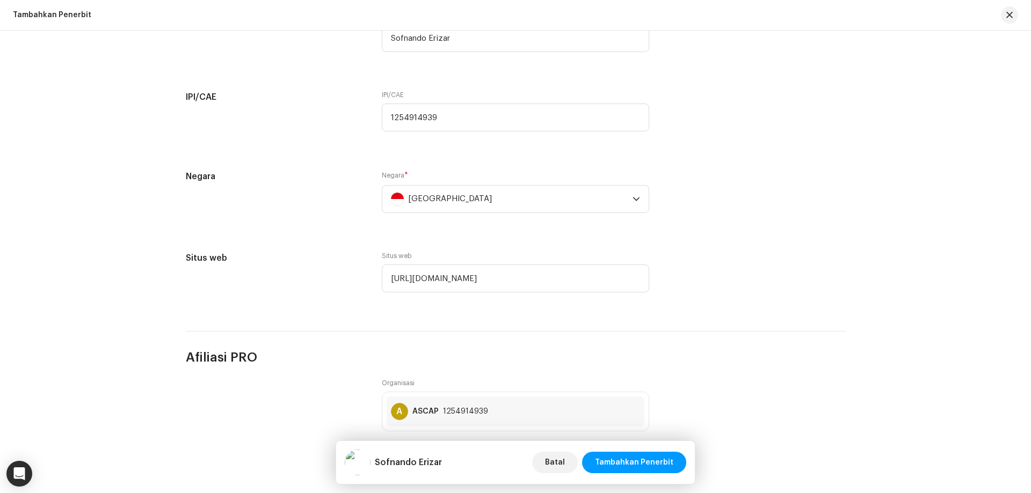
scroll to position [504, 0]
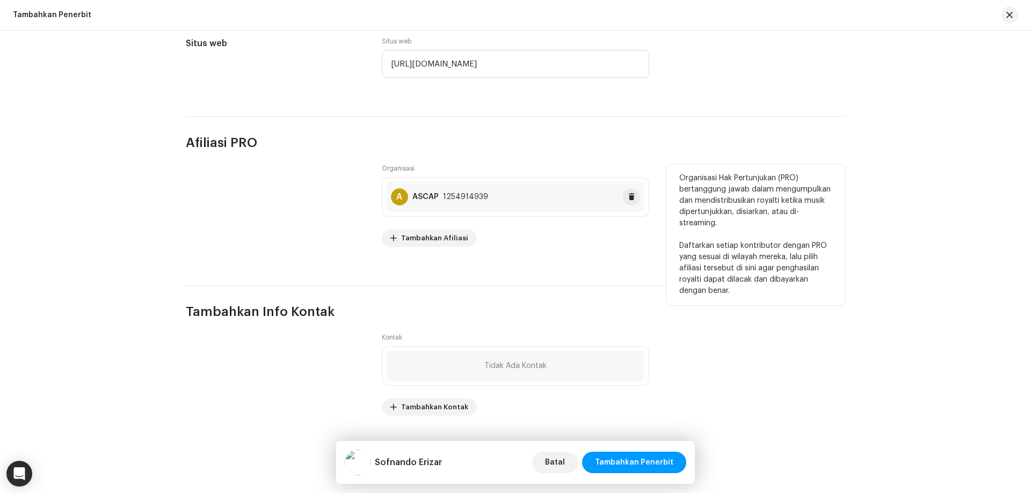
click at [463, 207] on div "A ASCAP 1254914939" at bounding box center [516, 197] width 258 height 30
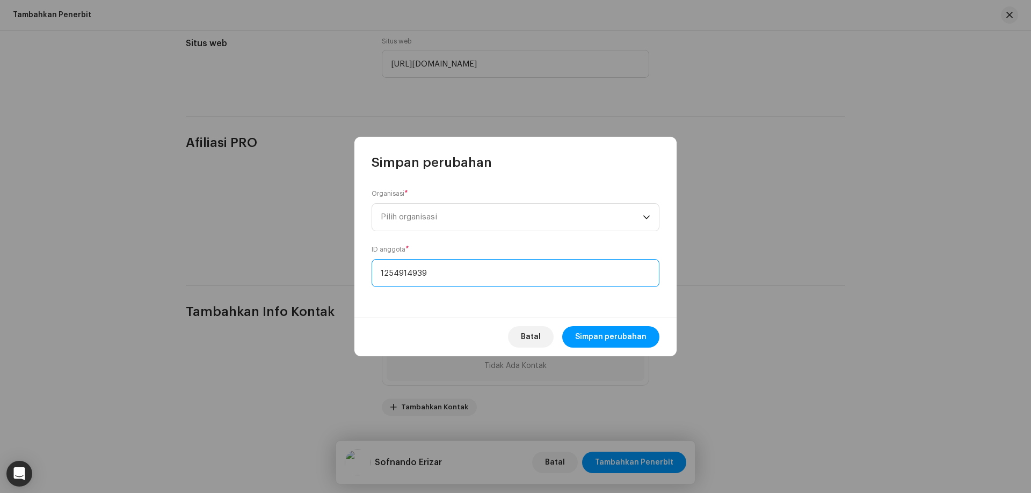
click at [448, 270] on input "1254914939" at bounding box center [515, 273] width 288 height 28
click at [435, 200] on div "Organisasi * Pilih organisasi" at bounding box center [515, 209] width 288 height 43
click at [435, 209] on span "Pilih organisasi" at bounding box center [512, 217] width 262 height 27
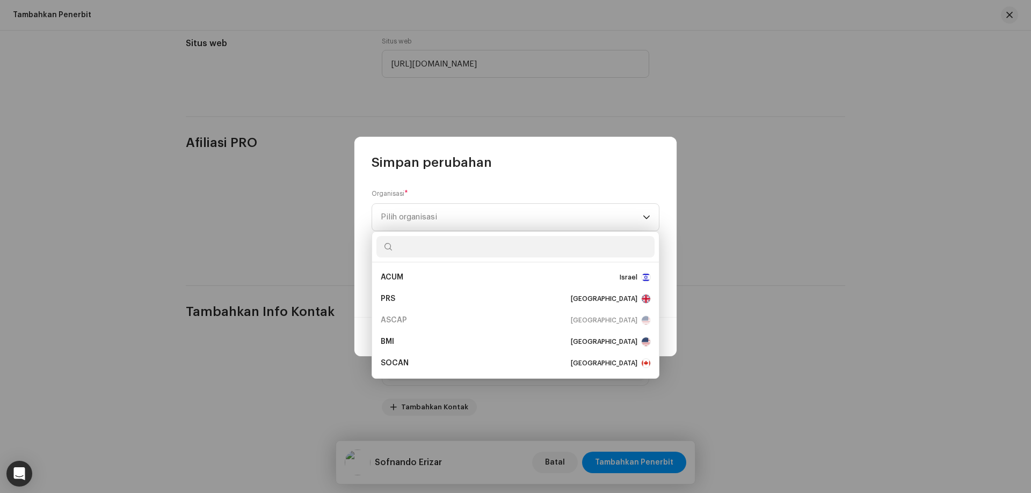
click at [440, 317] on p-selectitem "ASCAP [GEOGRAPHIC_DATA]" at bounding box center [515, 320] width 278 height 21
click at [361, 216] on div "Organisasi * Pilih organisasi ID anggota * 1254914939" at bounding box center [515, 244] width 322 height 146
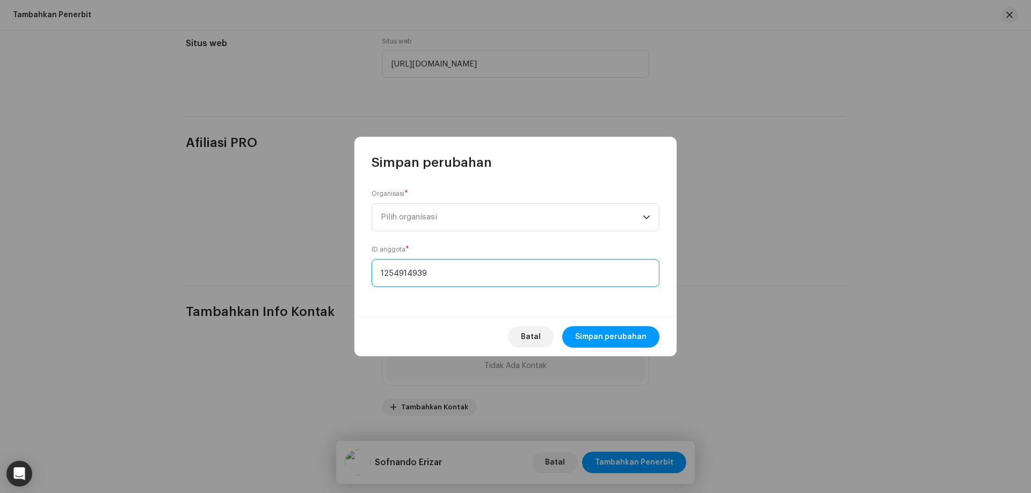
drag, startPoint x: 461, startPoint y: 274, endPoint x: 360, endPoint y: 274, distance: 100.9
click at [360, 274] on div "Organisasi * Pilih organisasi ID anggota * 1254914939" at bounding box center [515, 244] width 322 height 146
type input "7513351"
drag, startPoint x: 594, startPoint y: 333, endPoint x: 571, endPoint y: 235, distance: 100.8
click at [572, 236] on div "Simpan perubahan Organisasi * Pilih organisasi ID anggota * 7513351 Batal Simpa…" at bounding box center [515, 247] width 322 height 220
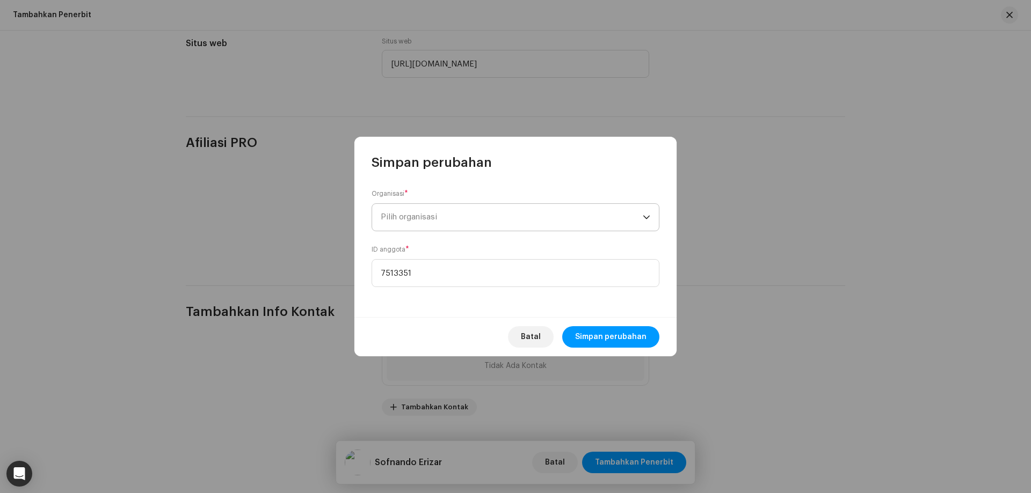
click at [597, 206] on span "Pilih organisasi" at bounding box center [512, 217] width 262 height 27
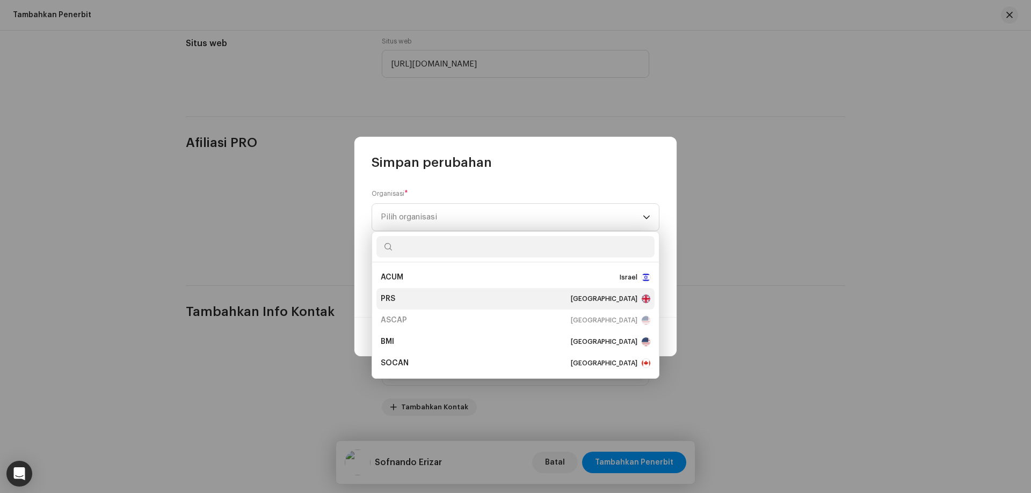
click at [475, 299] on div "PRS [GEOGRAPHIC_DATA]" at bounding box center [515, 299] width 269 height 11
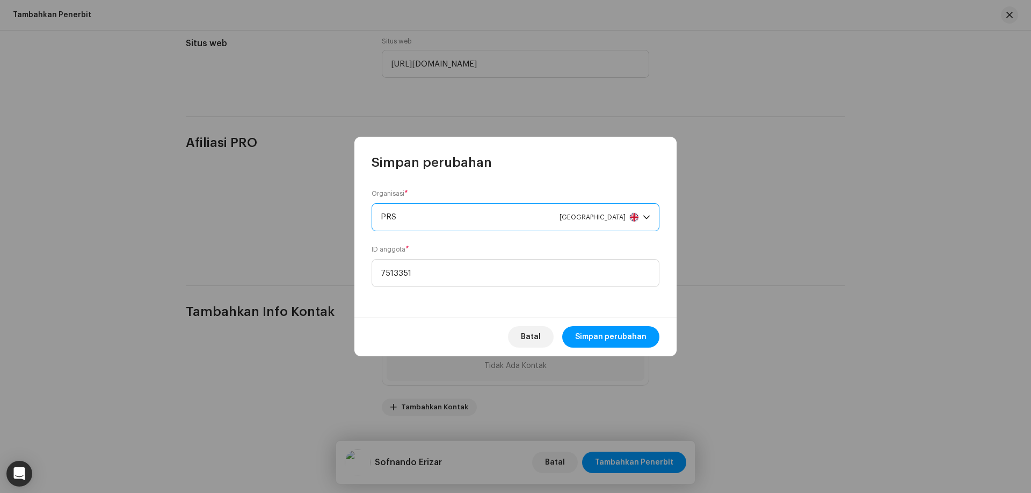
click at [505, 210] on div "PRS [GEOGRAPHIC_DATA]" at bounding box center [510, 217] width 258 height 27
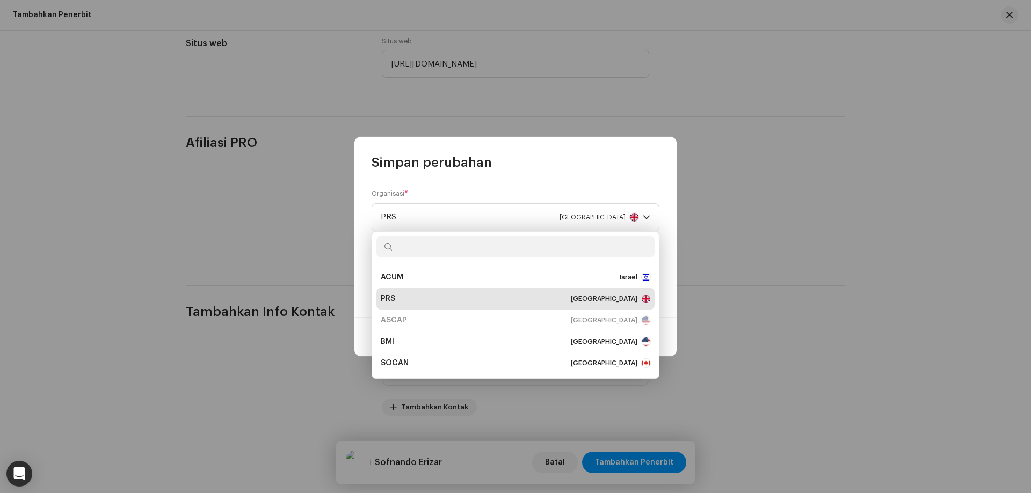
scroll to position [4, 0]
click at [471, 314] on p-selectitem "ASCAP [GEOGRAPHIC_DATA]" at bounding box center [515, 315] width 278 height 21
click at [477, 201] on div "Organisasi * PRS [GEOGRAPHIC_DATA]" at bounding box center [515, 209] width 288 height 43
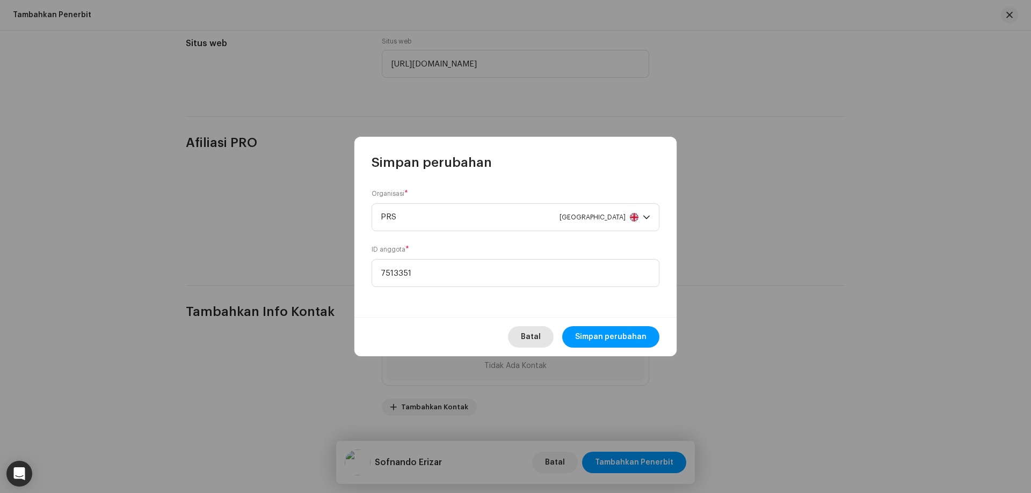
click at [522, 338] on button "Batal" at bounding box center [531, 336] width 46 height 21
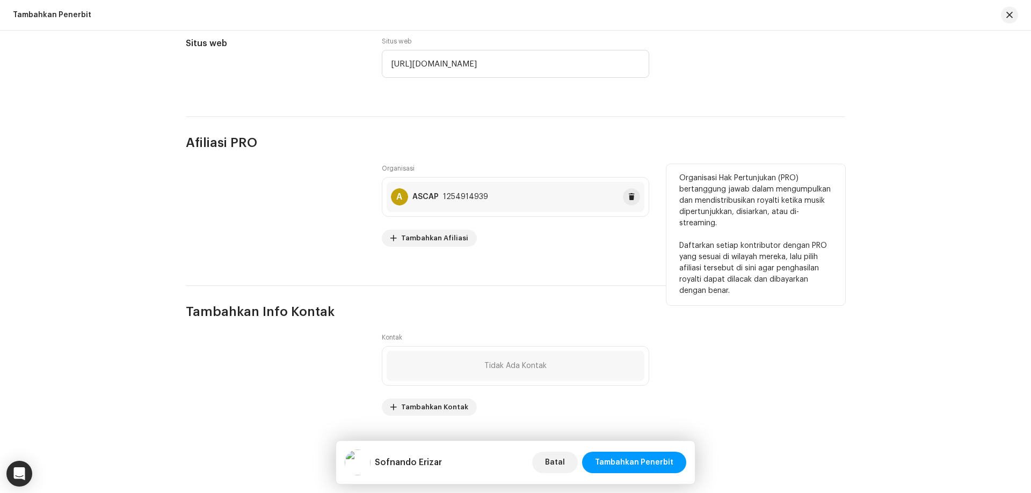
click at [462, 191] on div "A ASCAP 1254914939" at bounding box center [439, 196] width 97 height 17
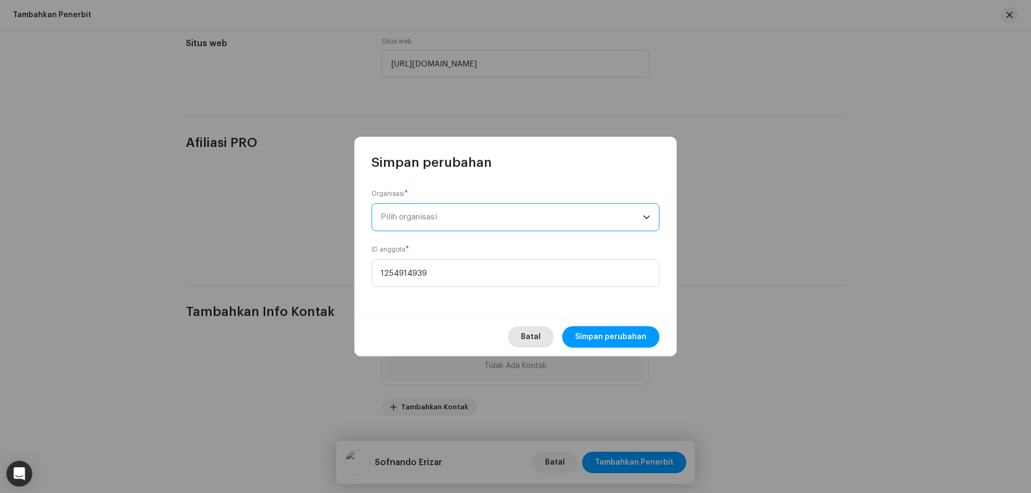
click at [535, 333] on span "Batal" at bounding box center [531, 336] width 20 height 21
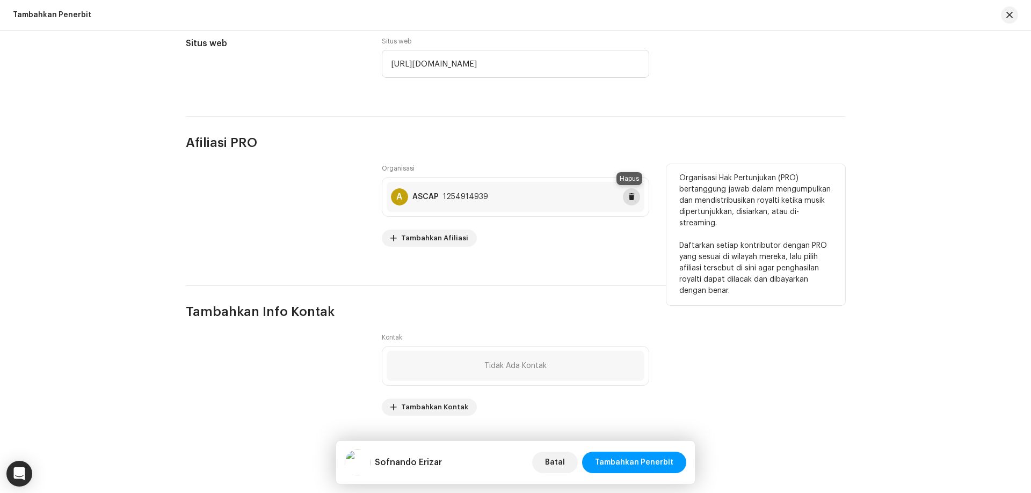
click at [630, 194] on span at bounding box center [631, 197] width 6 height 9
click at [440, 236] on span "Tambahkan Afiliasi" at bounding box center [434, 238] width 67 height 21
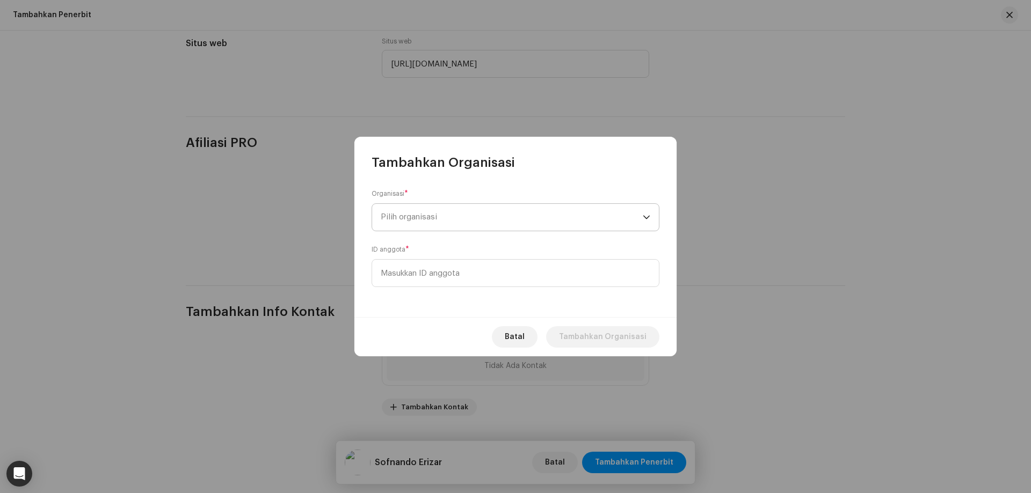
click at [469, 214] on span "Pilih organisasi" at bounding box center [512, 217] width 262 height 27
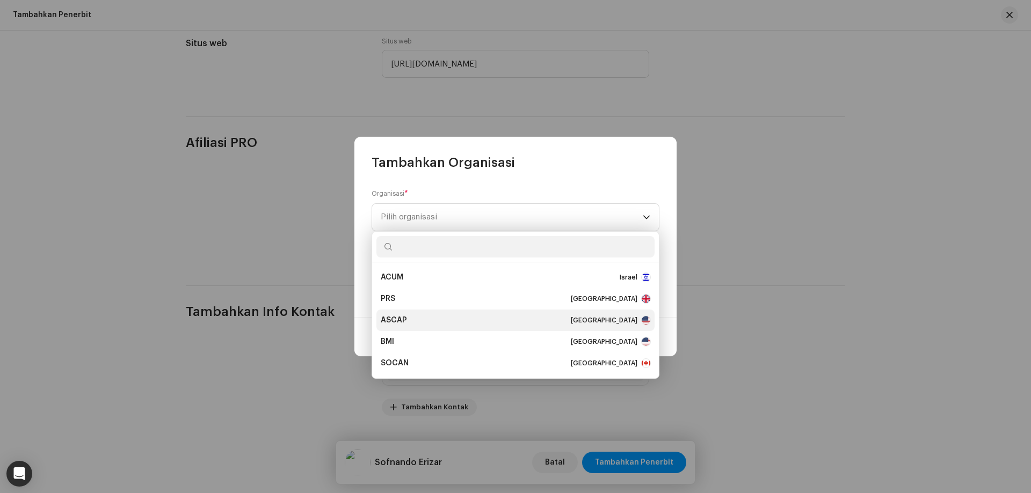
click at [431, 317] on div "ASCAP [GEOGRAPHIC_DATA]" at bounding box center [515, 320] width 269 height 11
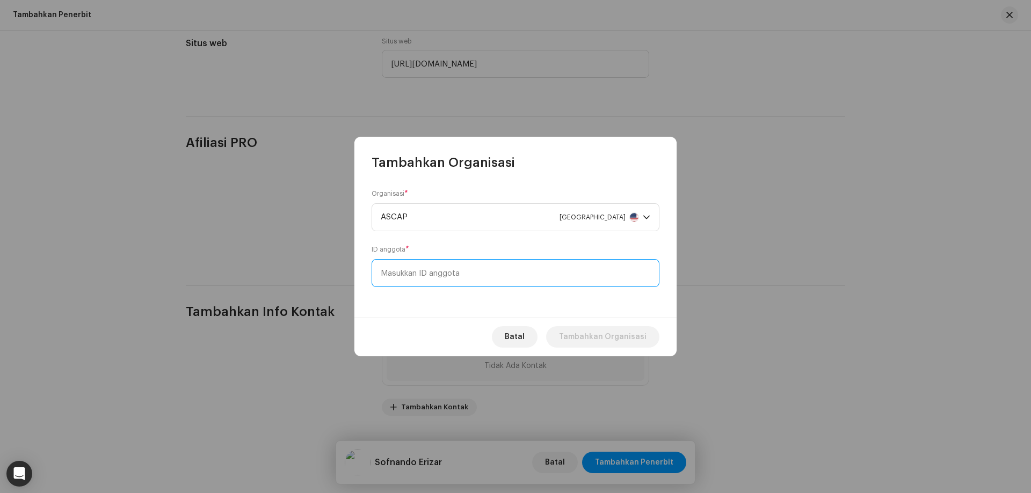
click at [423, 275] on input at bounding box center [515, 273] width 288 height 28
type input "7513351"
click at [598, 337] on span "Tambahkan Organisasi" at bounding box center [603, 336] width 88 height 21
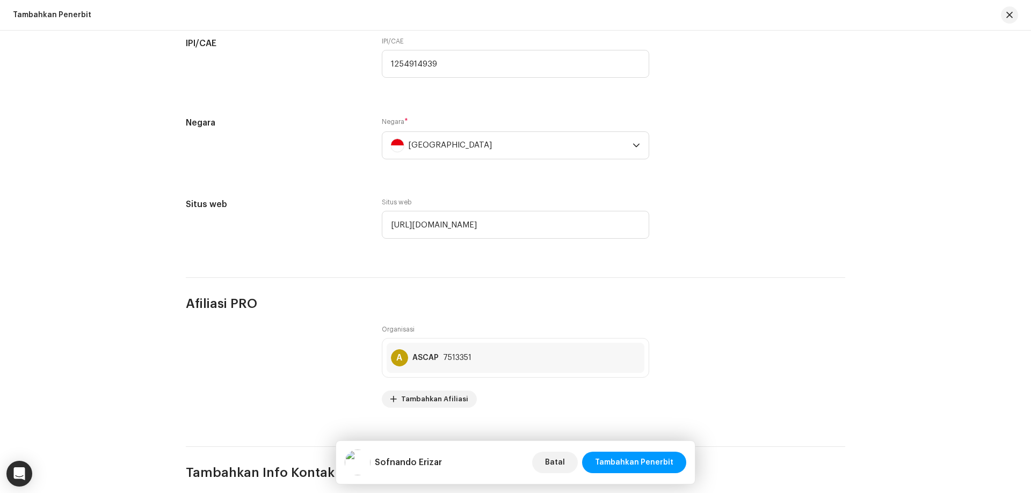
scroll to position [504, 0]
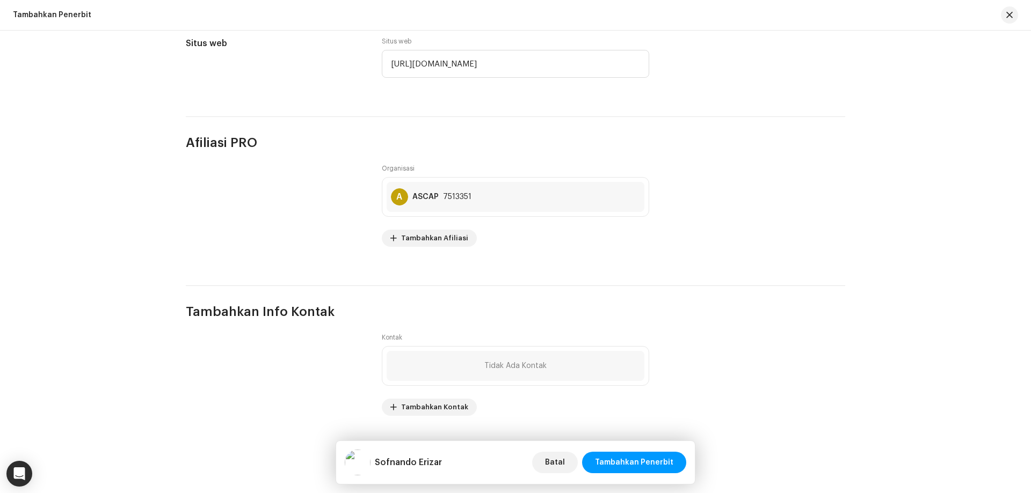
click at [455, 373] on div "Tidak Ada Kontak" at bounding box center [516, 366] width 258 height 30
click at [425, 414] on span "Tambahkan Kontak" at bounding box center [434, 407] width 67 height 21
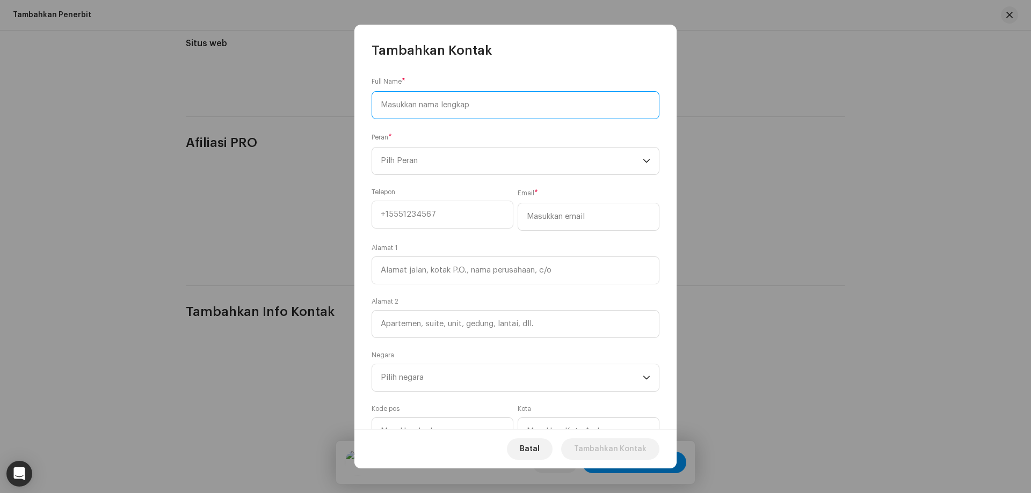
click at [436, 108] on input at bounding box center [515, 105] width 288 height 28
type input "Sofnando Erizar"
type input "[PHONE_NUMBER]"
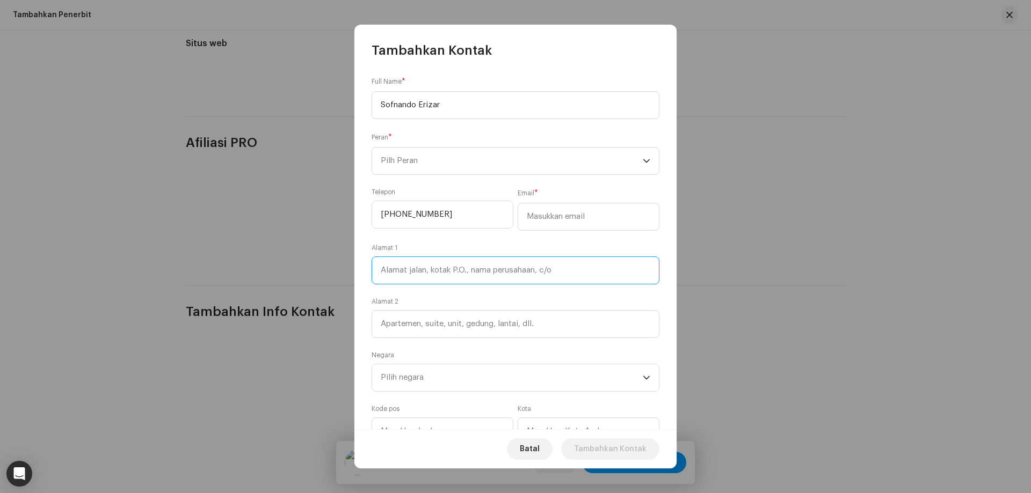
type input "[GEOGRAPHIC_DATA][PERSON_NAME]. [PERSON_NAME]"
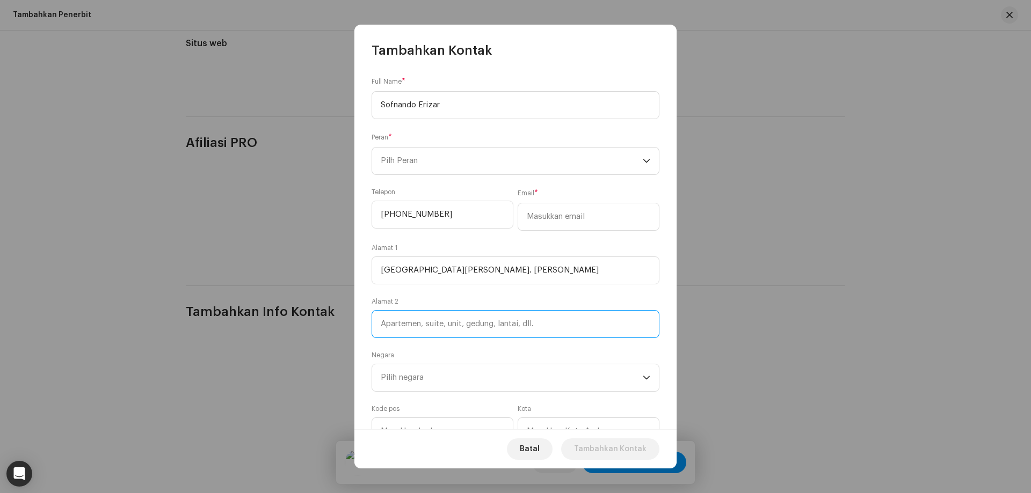
type input "[GEOGRAPHIC_DATA][PERSON_NAME]. [PERSON_NAME]"
type input "23121"
type input "Banda [GEOGRAPHIC_DATA]"
type input "[GEOGRAPHIC_DATA]"
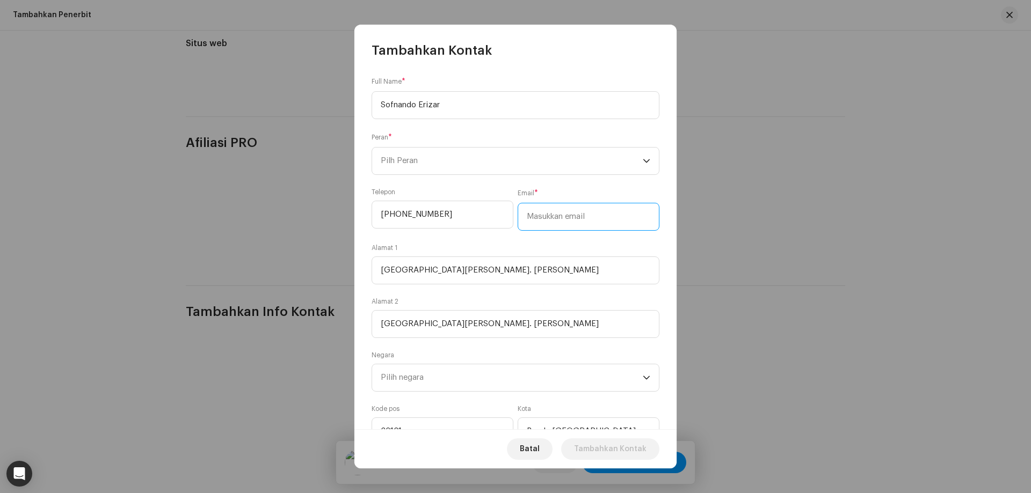
click at [545, 222] on input "email" at bounding box center [588, 217] width 142 height 28
type input "[EMAIL_ADDRESS][DOMAIN_NAME]"
drag, startPoint x: 491, startPoint y: 325, endPoint x: 305, endPoint y: 325, distance: 186.3
click at [305, 325] on div "Tambahkan Kontak Full Name * [PERSON_NAME] * Pilh Peran Telepon [PHONE_NUMBER] …" at bounding box center [515, 246] width 1031 height 493
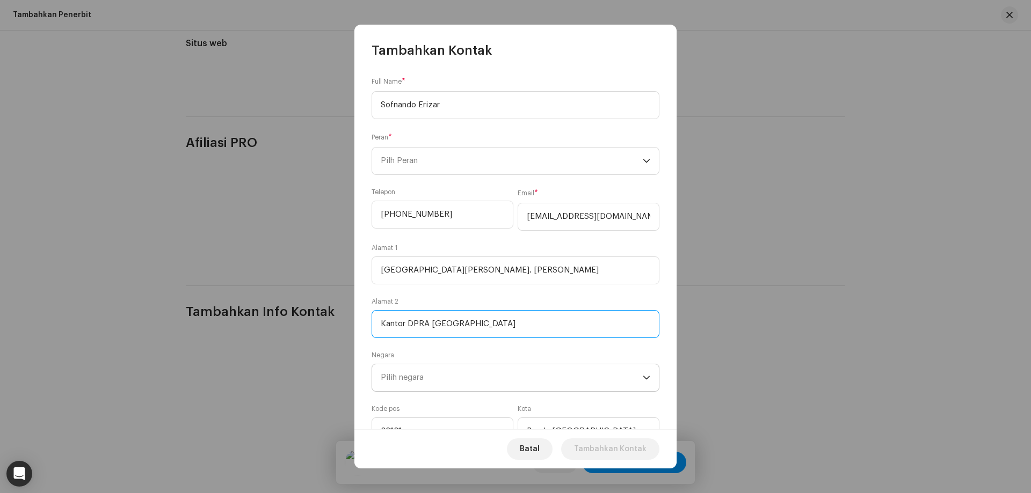
type input "Kantor DPRA [GEOGRAPHIC_DATA]"
click at [448, 382] on span "Pilih negara" at bounding box center [512, 378] width 262 height 27
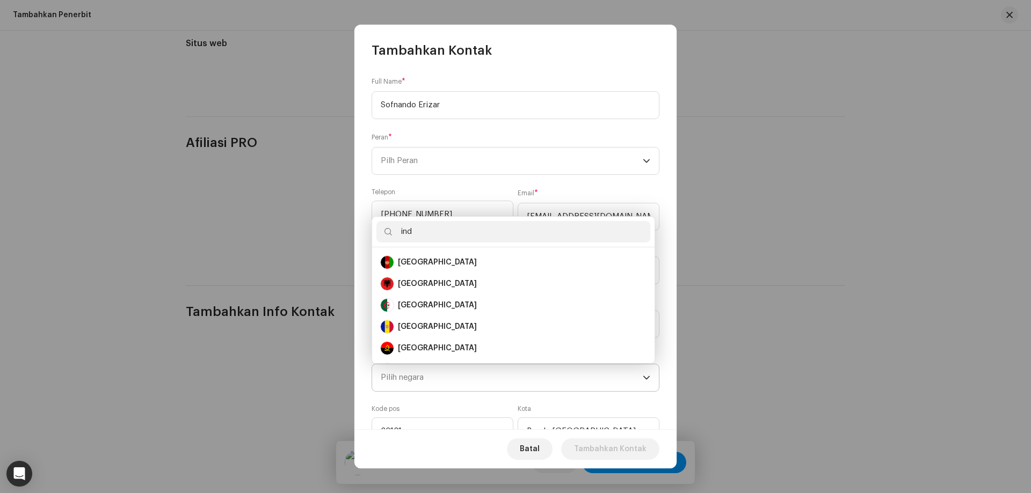
scroll to position [0, 0]
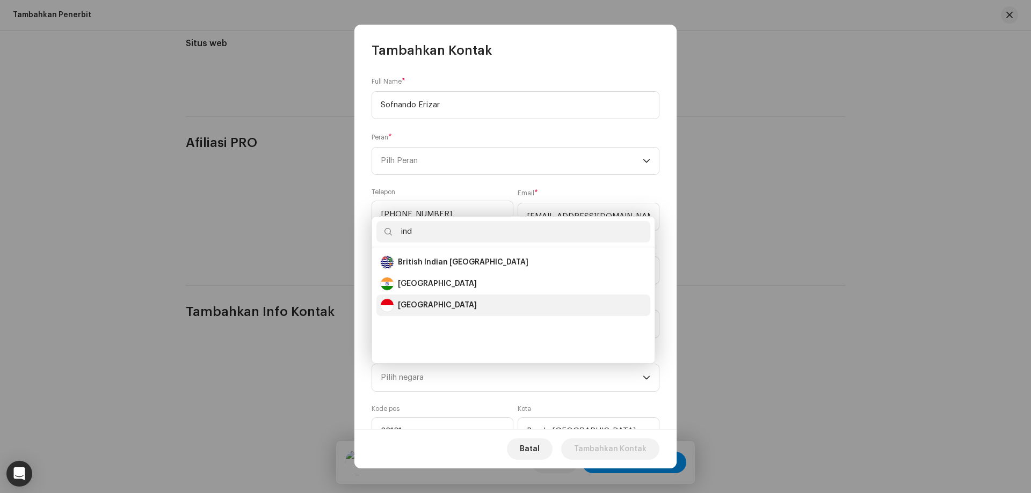
type input "ind"
click at [439, 304] on div "[GEOGRAPHIC_DATA]" at bounding box center [513, 305] width 265 height 13
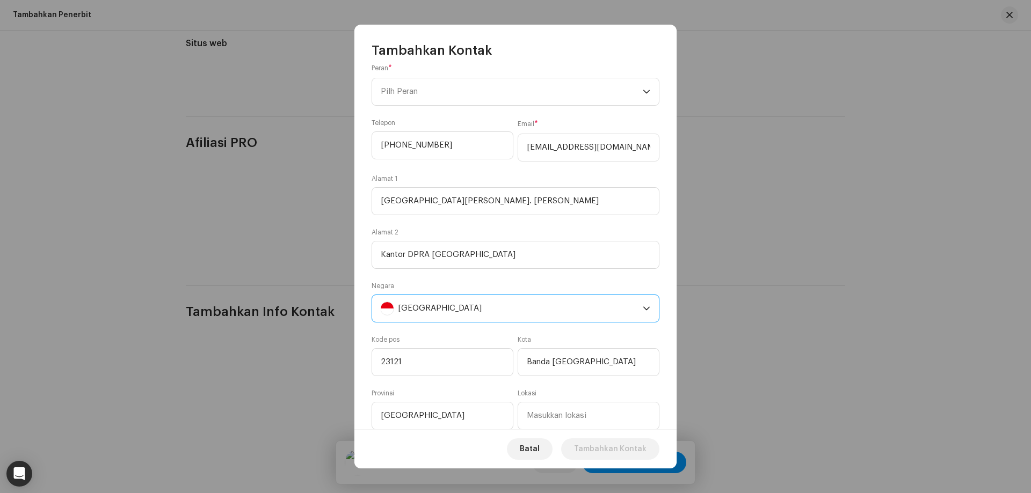
scroll to position [100, 0]
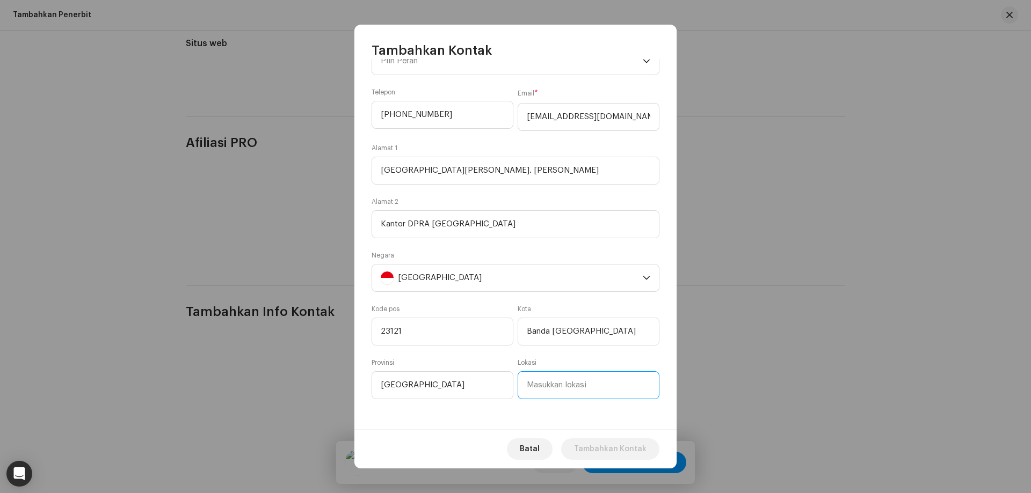
click at [555, 384] on input at bounding box center [588, 385] width 142 height 28
type input "k"
type input "Kantor DPRA"
click at [439, 432] on div "Batal Tambahkan Kontak" at bounding box center [515, 448] width 322 height 39
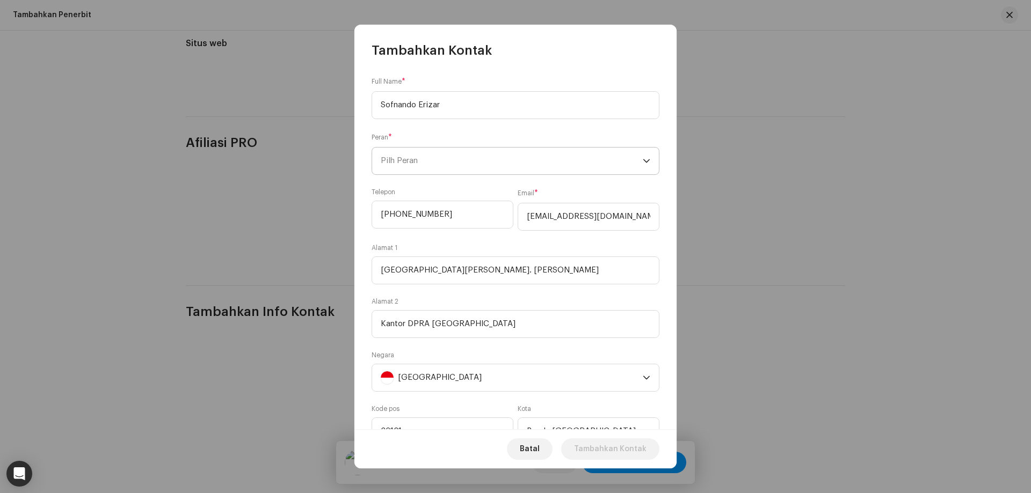
click at [445, 172] on span "Pilh Peran" at bounding box center [512, 161] width 262 height 27
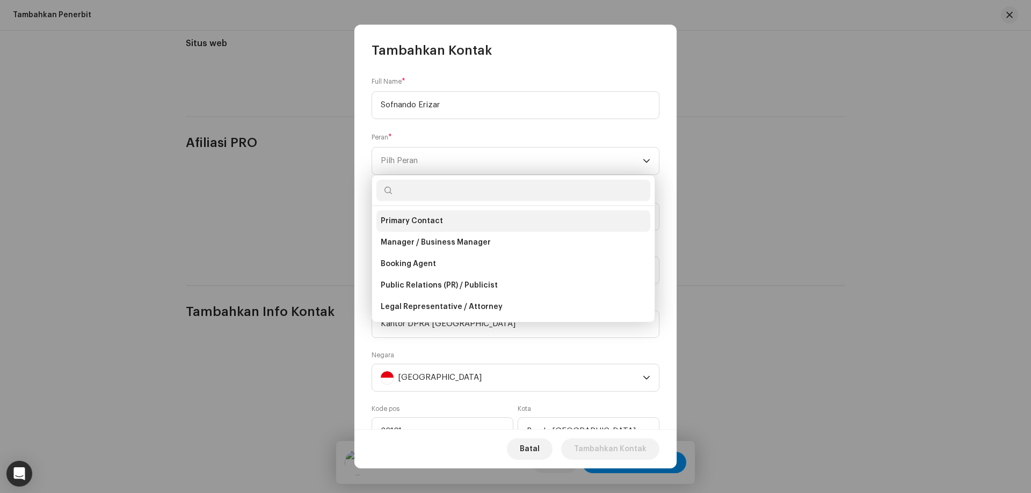
click at [444, 219] on li "Primary Contact" at bounding box center [513, 220] width 274 height 21
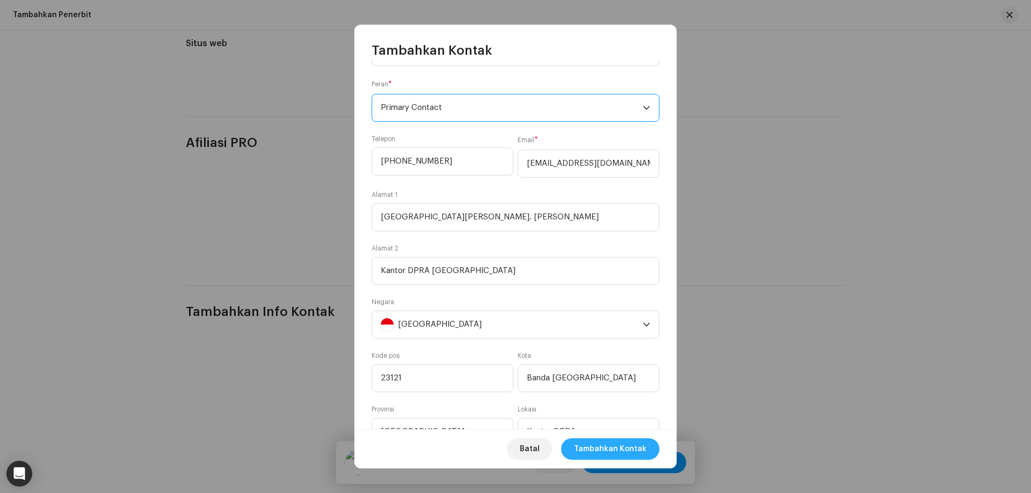
scroll to position [100, 0]
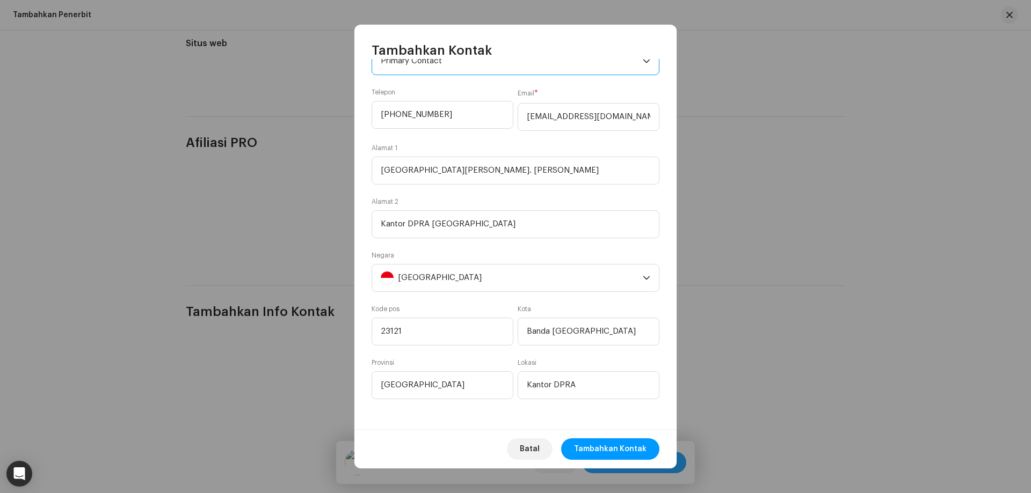
click at [633, 454] on span "Tambahkan Kontak" at bounding box center [610, 449] width 72 height 21
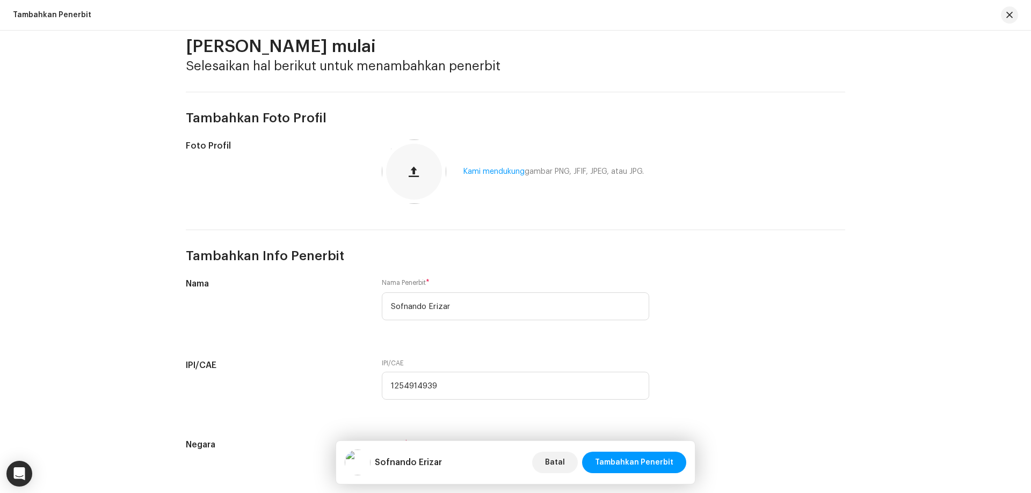
scroll to position [181, 0]
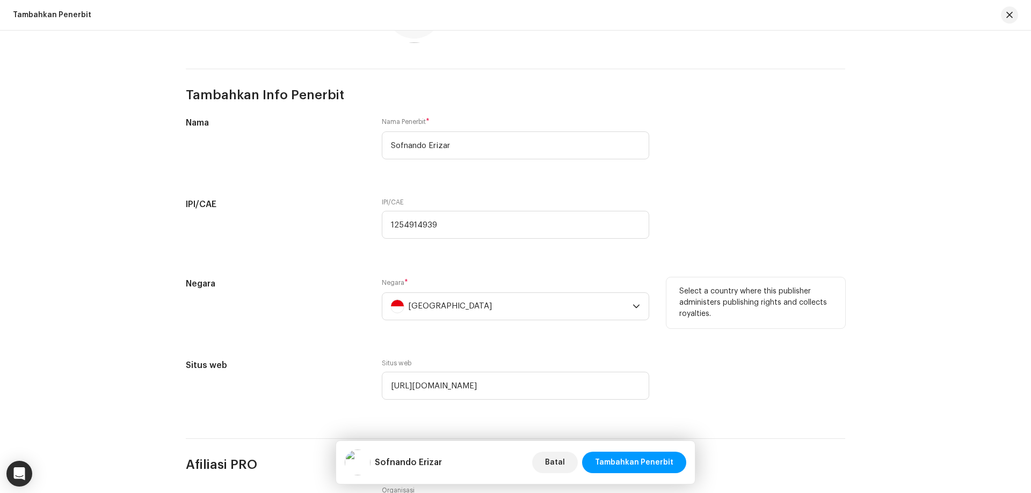
drag, startPoint x: 716, startPoint y: 314, endPoint x: 676, endPoint y: 292, distance: 45.4
click at [676, 292] on div "Select a country where this publisher administers publishing rights and collect…" at bounding box center [755, 303] width 179 height 51
copy p "Select a country where this publisher administers publishing rights and collect…"
click at [478, 307] on div "[GEOGRAPHIC_DATA]" at bounding box center [509, 306] width 237 height 27
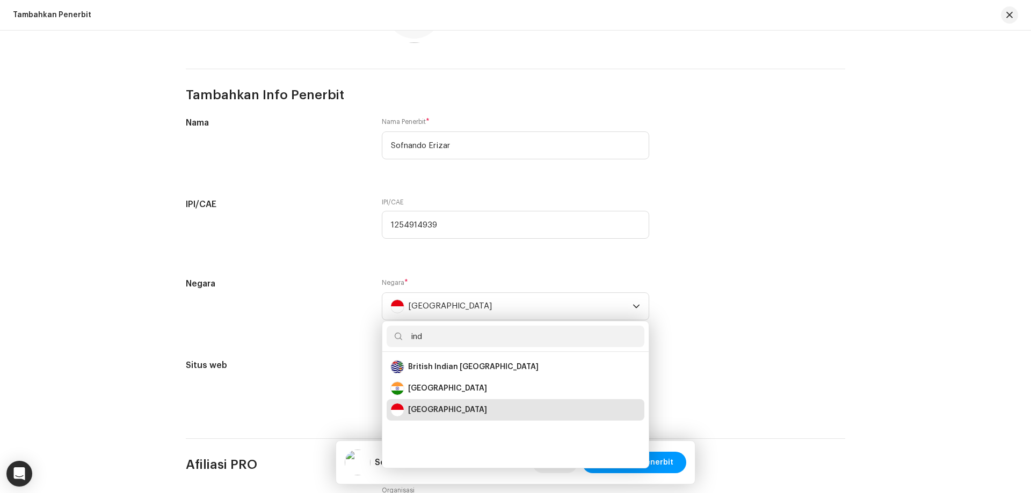
drag, startPoint x: 437, startPoint y: 336, endPoint x: 376, endPoint y: 337, distance: 61.2
click at [377, 337] on div "Tambahkan Foto Profil Foto Profil Kami mendukung gambar PNG, JFIF, JPEG, atau J…" at bounding box center [515, 172] width 659 height 482
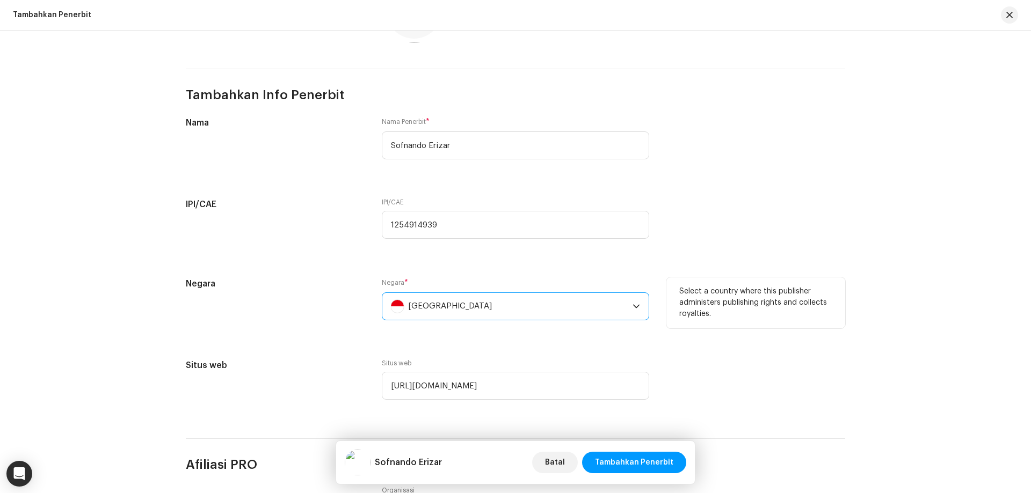
click at [424, 308] on div "[GEOGRAPHIC_DATA]" at bounding box center [450, 306] width 84 height 27
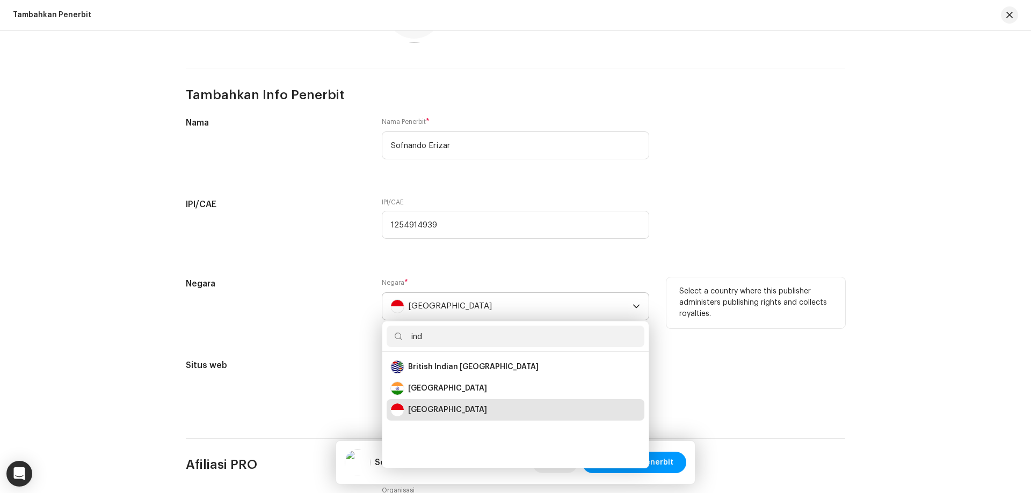
drag, startPoint x: 426, startPoint y: 336, endPoint x: 400, endPoint y: 336, distance: 26.3
click at [400, 336] on input "ind" at bounding box center [516, 336] width 258 height 21
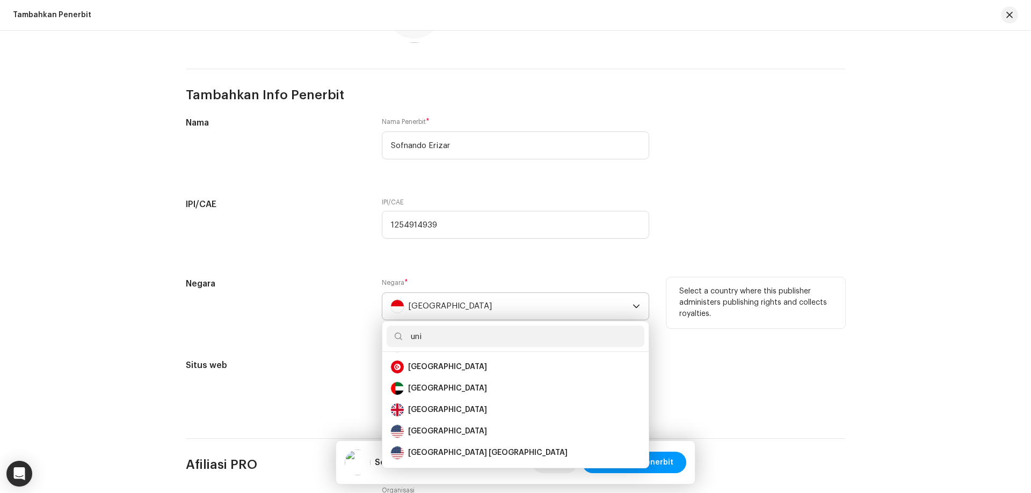
scroll to position [4, 0]
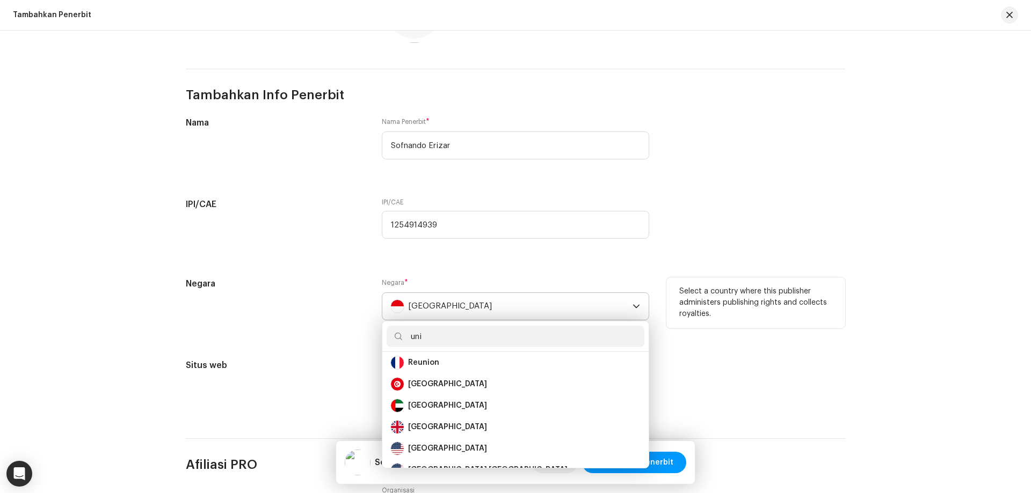
drag, startPoint x: 432, startPoint y: 334, endPoint x: 405, endPoint y: 334, distance: 26.8
click at [405, 334] on input "uni" at bounding box center [516, 336] width 258 height 21
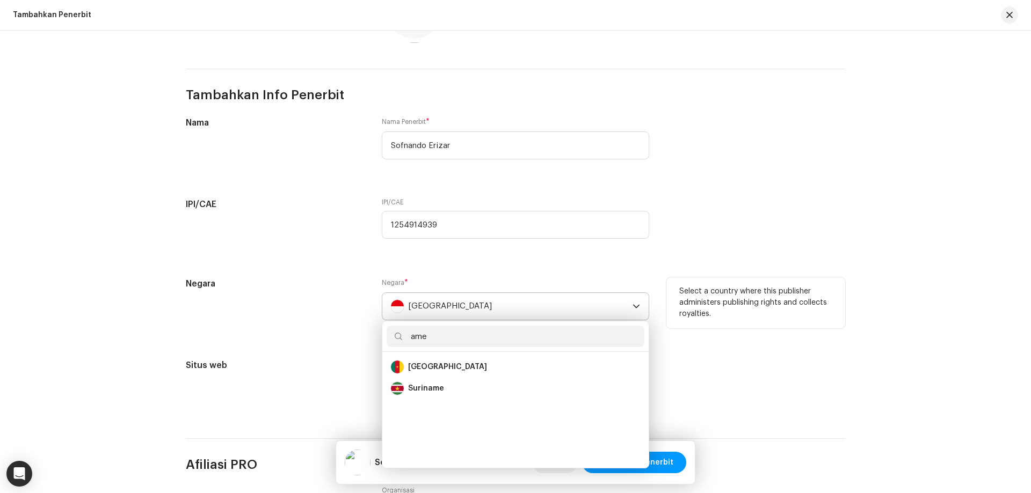
scroll to position [0, 0]
type input "a"
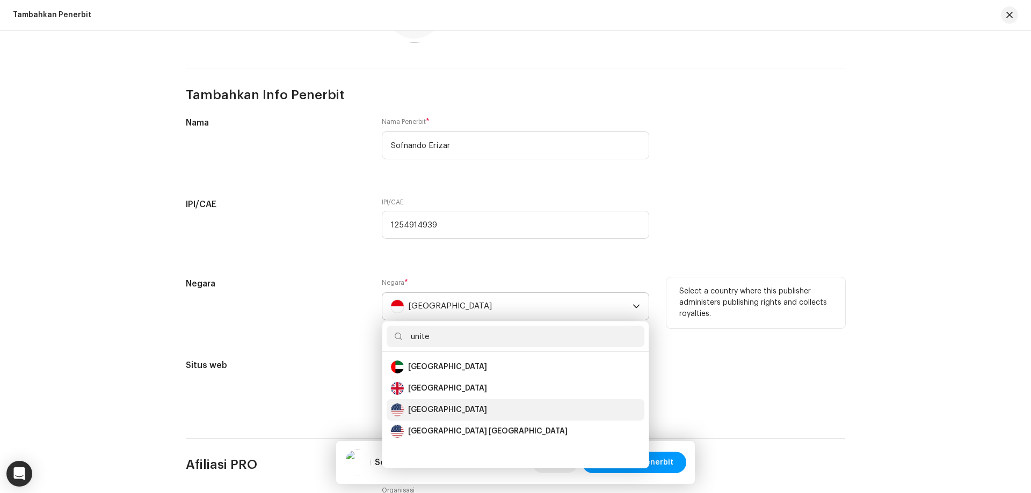
type input "unite"
click at [447, 413] on div "[GEOGRAPHIC_DATA]" at bounding box center [447, 410] width 79 height 11
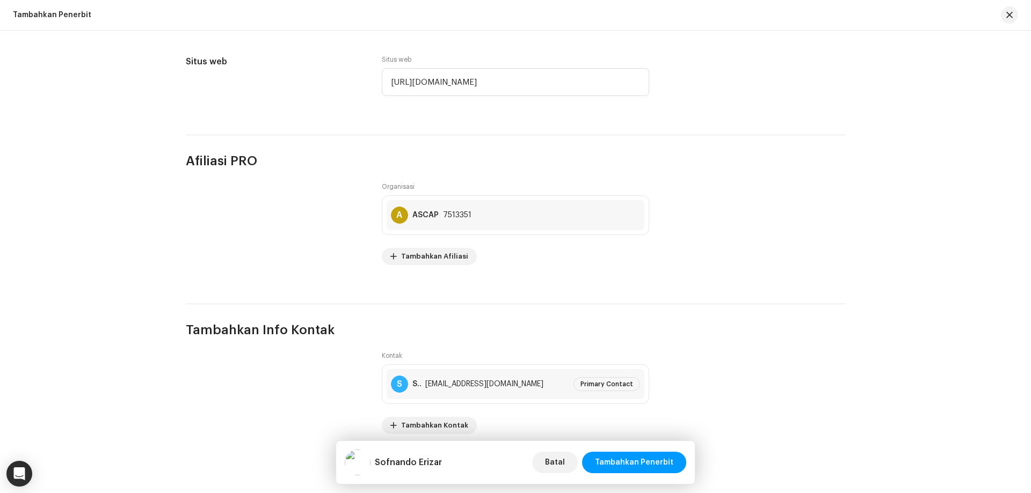
scroll to position [504, 0]
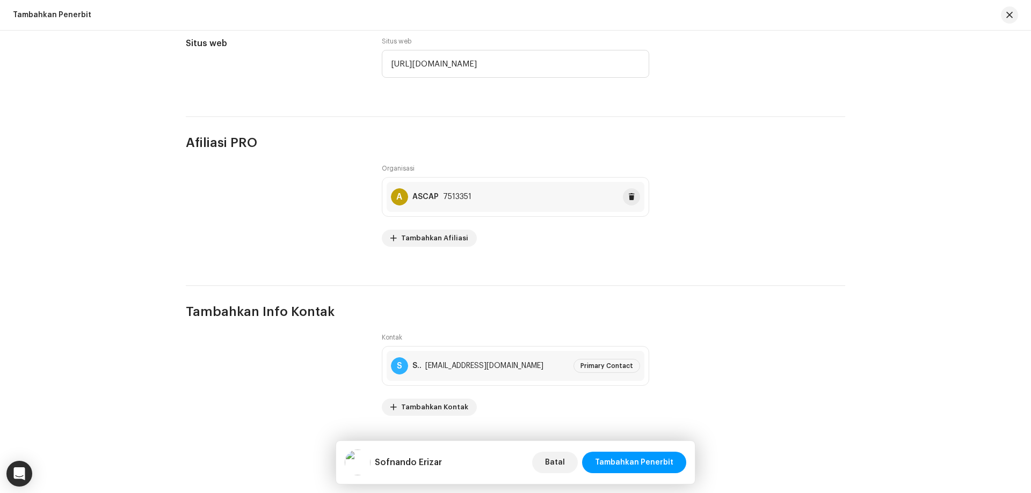
click at [502, 209] on div "A ASCAP 7513351" at bounding box center [516, 197] width 258 height 30
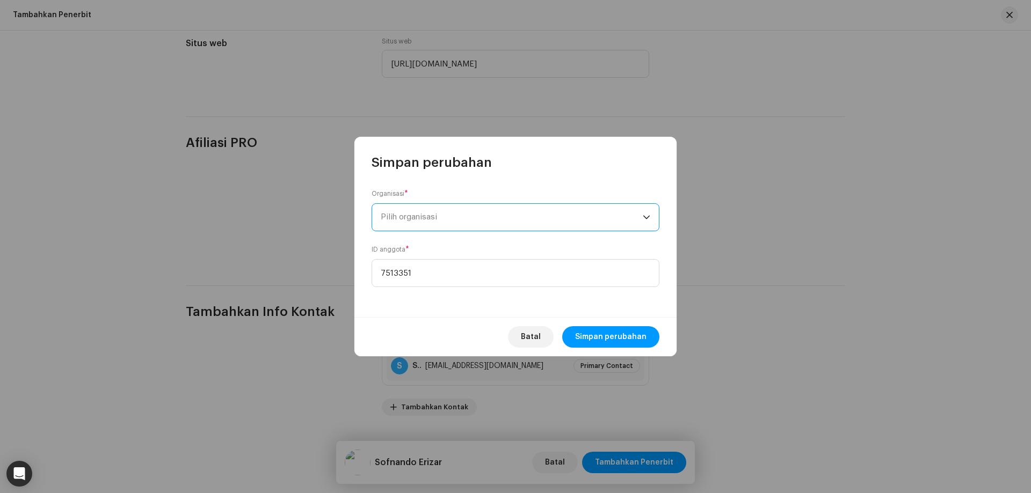
click at [502, 209] on span "Pilih organisasi" at bounding box center [512, 217] width 262 height 27
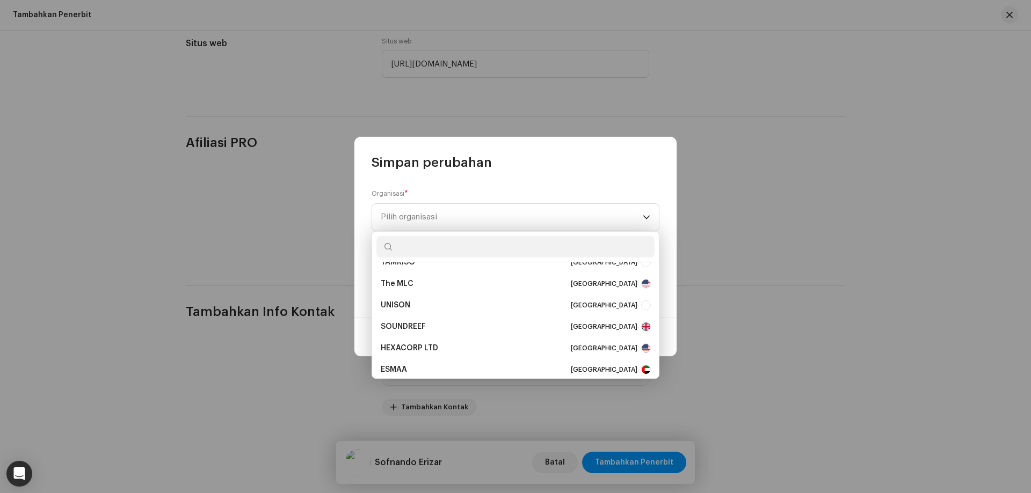
scroll to position [6334, 0]
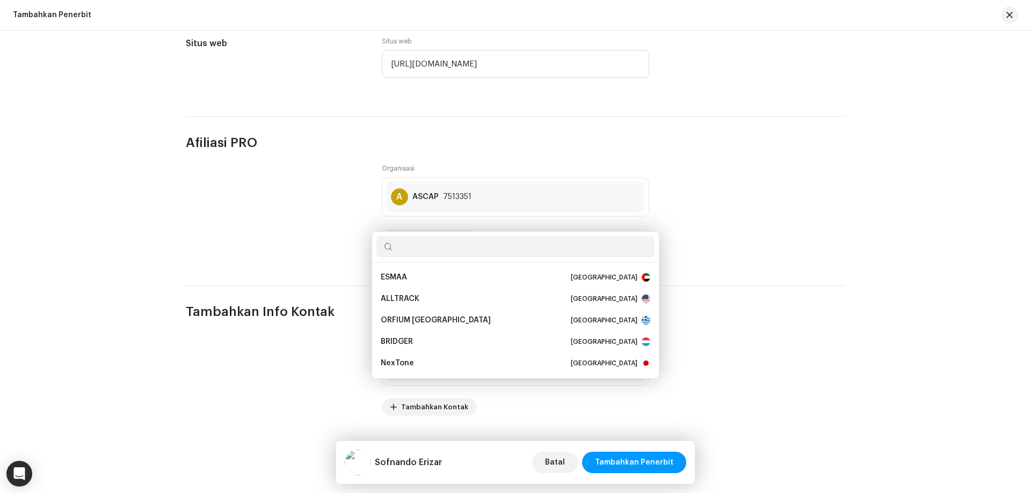
click at [922, 112] on div "Simpan perubahan Organisasi * Pilih organisasi ID anggota * 7513351 Batal Simpa…" at bounding box center [515, 246] width 1031 height 493
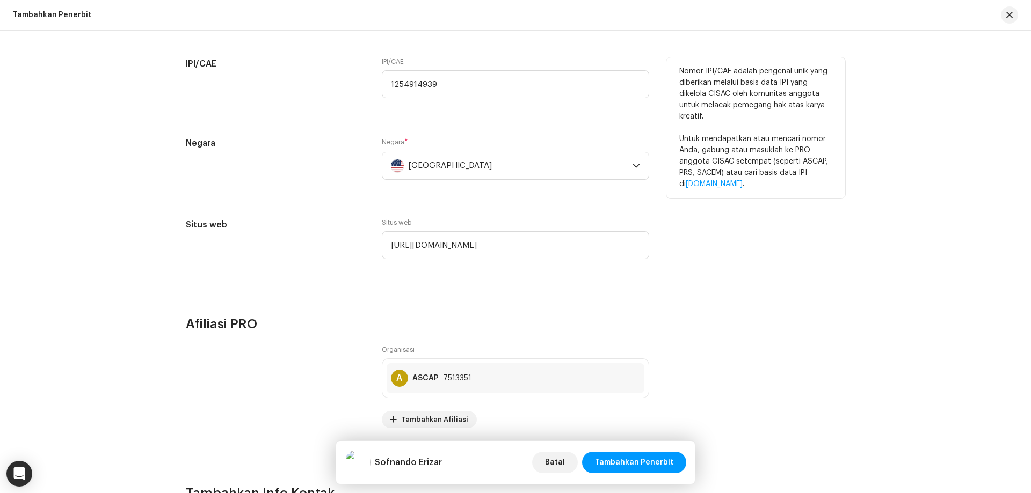
scroll to position [504, 0]
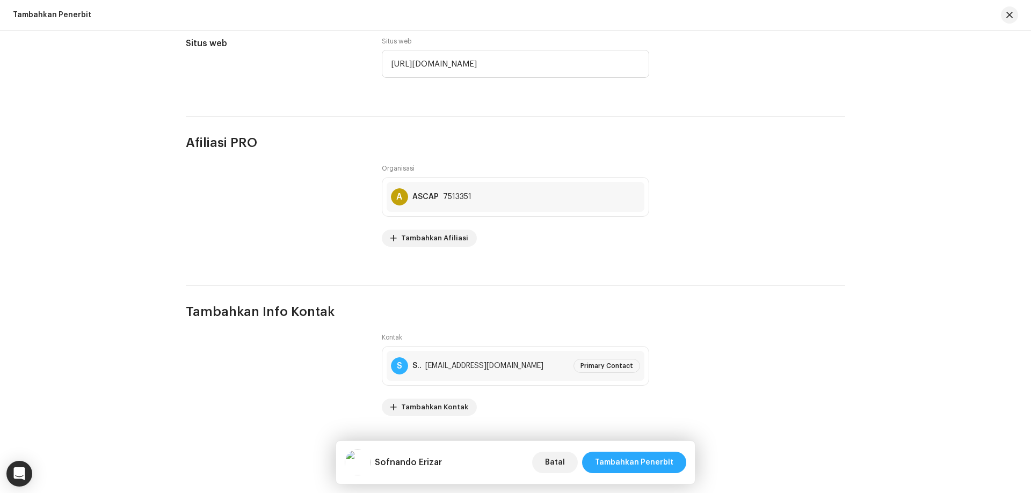
click at [635, 461] on span "Tambahkan Penerbit" at bounding box center [634, 462] width 78 height 21
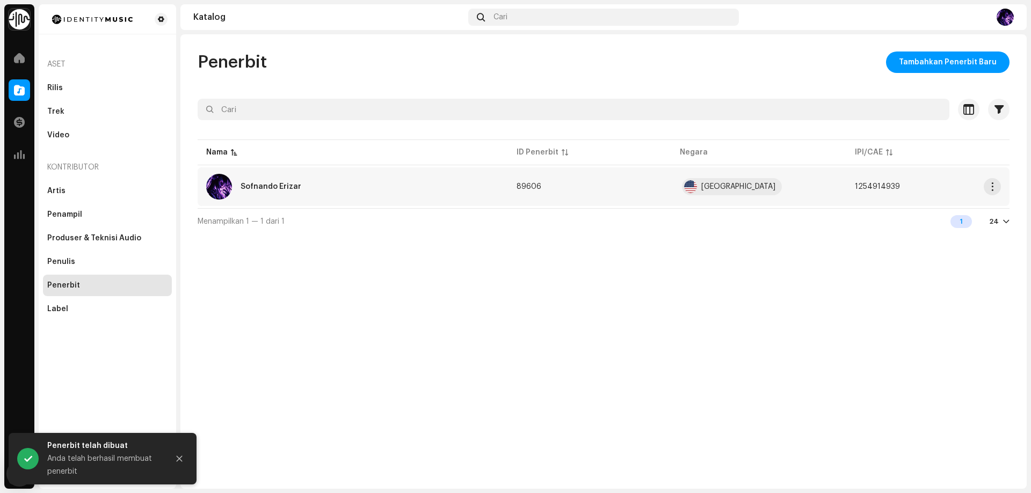
click at [526, 188] on span "89606" at bounding box center [528, 187] width 25 height 8
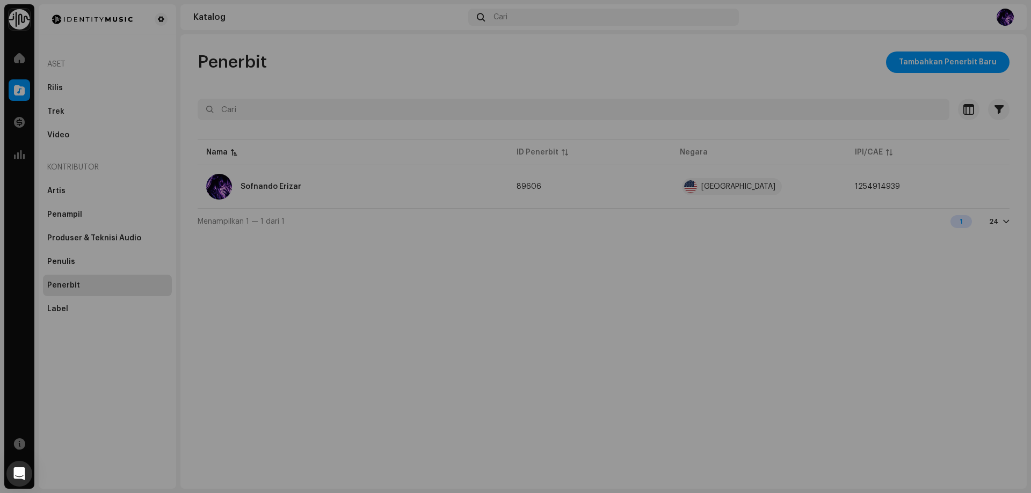
click at [251, 272] on div "Sofnando Erizar 89606 Info Penerbit Nama Penerbit Sofnando Erizar IPI/CAE 12549…" at bounding box center [515, 246] width 1031 height 493
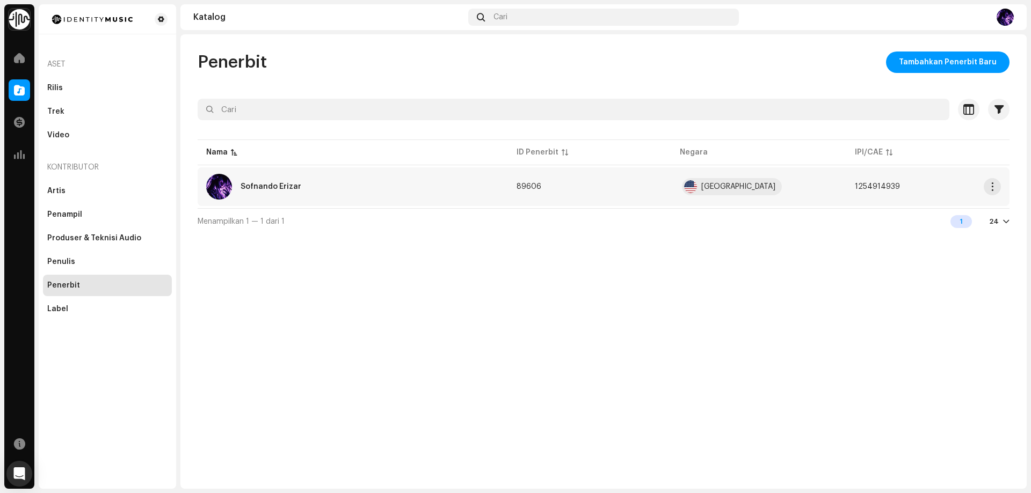
click at [866, 184] on span "1254914939" at bounding box center [877, 187] width 45 height 8
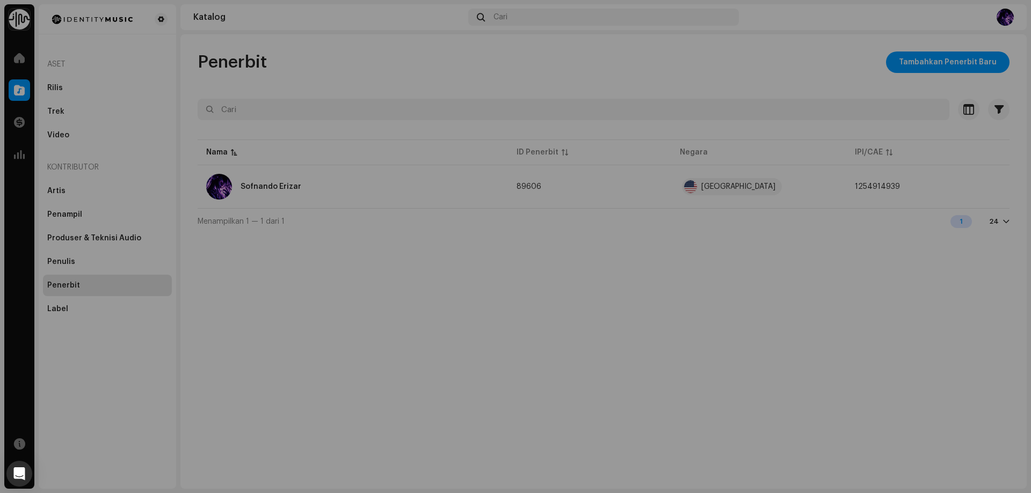
click at [944, 187] on div "Sofnando Erizar 89606 Info Penerbit Nama Penerbit Sofnando Erizar IPI/CAE 12549…" at bounding box center [515, 246] width 1031 height 493
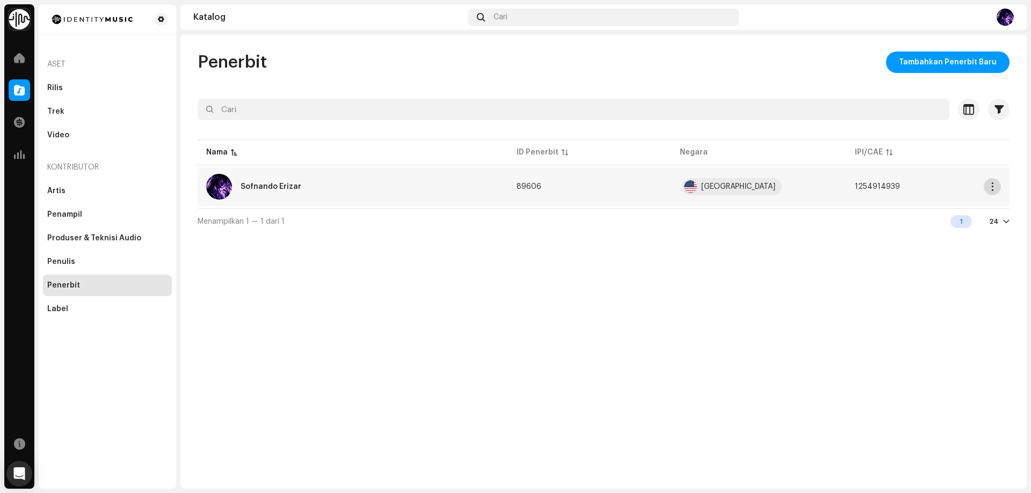
click at [998, 187] on button "button" at bounding box center [991, 186] width 17 height 17
click at [936, 212] on div "Edit" at bounding box center [942, 211] width 100 height 9
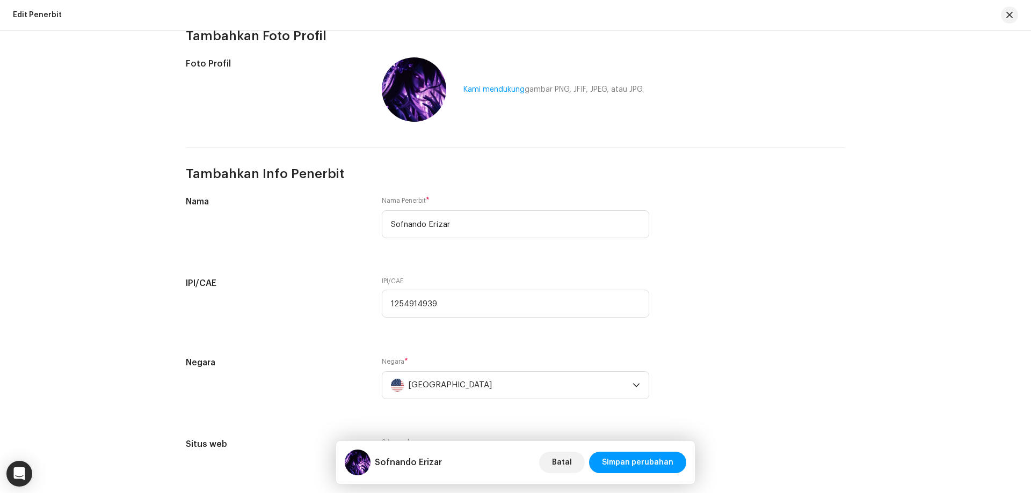
scroll to position [215, 0]
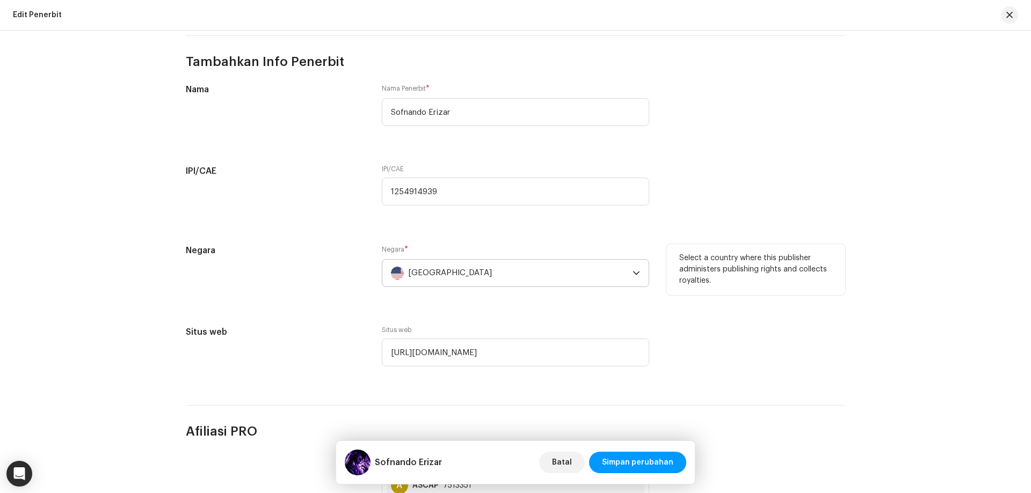
click at [450, 272] on div "[GEOGRAPHIC_DATA]" at bounding box center [450, 273] width 84 height 27
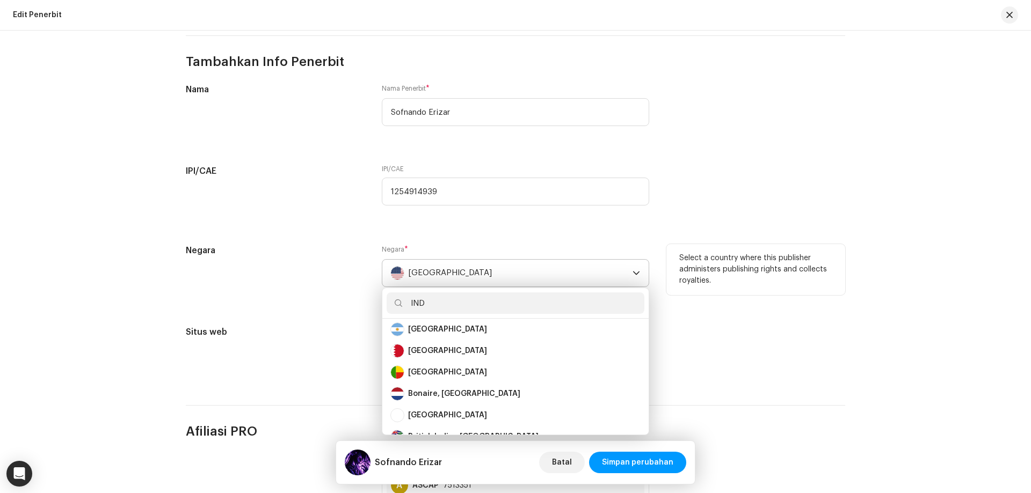
scroll to position [0, 0]
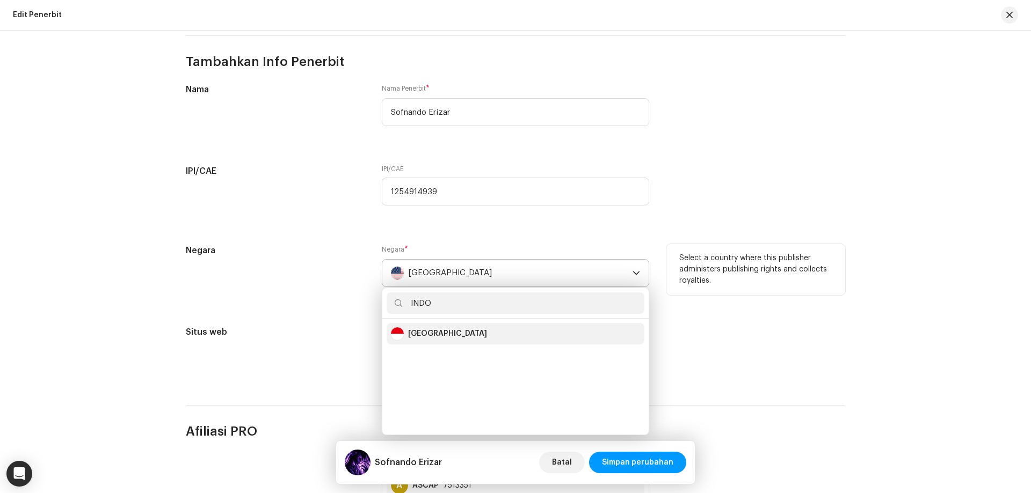
type input "INDO"
click at [443, 342] on li "[GEOGRAPHIC_DATA]" at bounding box center [516, 333] width 258 height 21
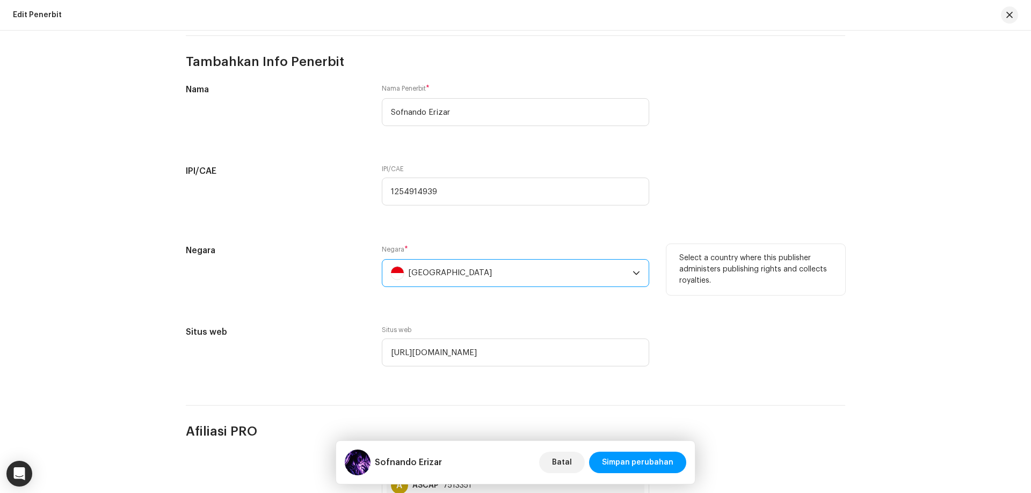
scroll to position [483, 0]
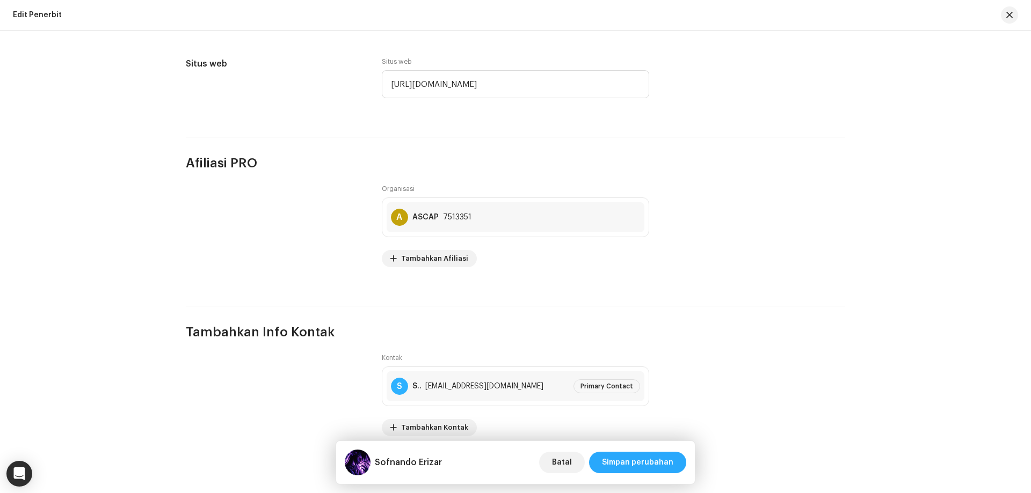
click at [654, 463] on span "Simpan perubahan" at bounding box center [637, 462] width 71 height 21
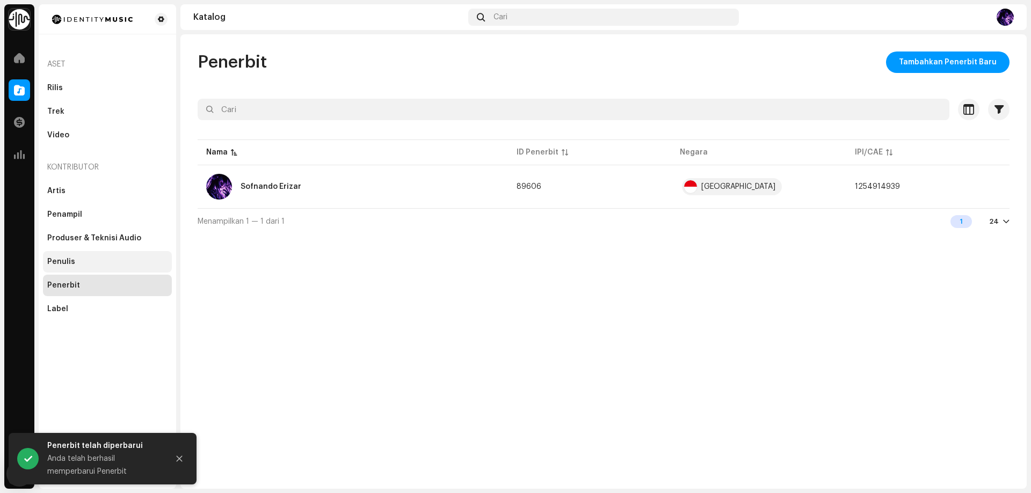
click at [93, 264] on div "Penulis" at bounding box center [107, 262] width 120 height 9
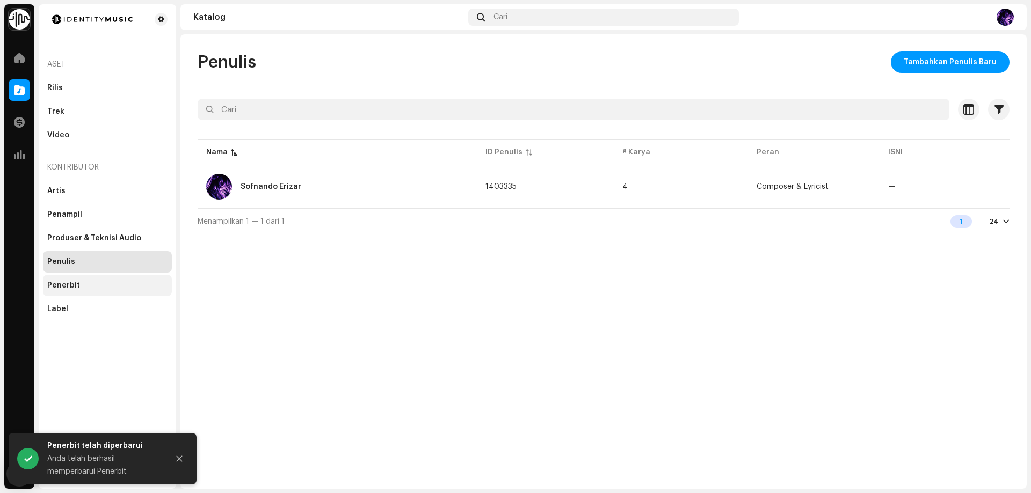
click at [84, 289] on div "Penerbit" at bounding box center [107, 285] width 120 height 9
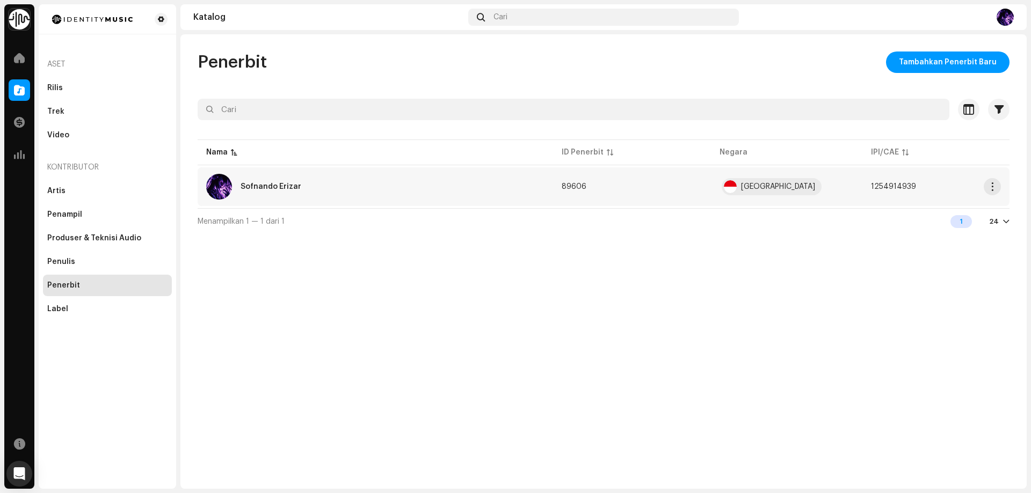
click at [440, 188] on div "Sofnando Erizar" at bounding box center [375, 187] width 338 height 26
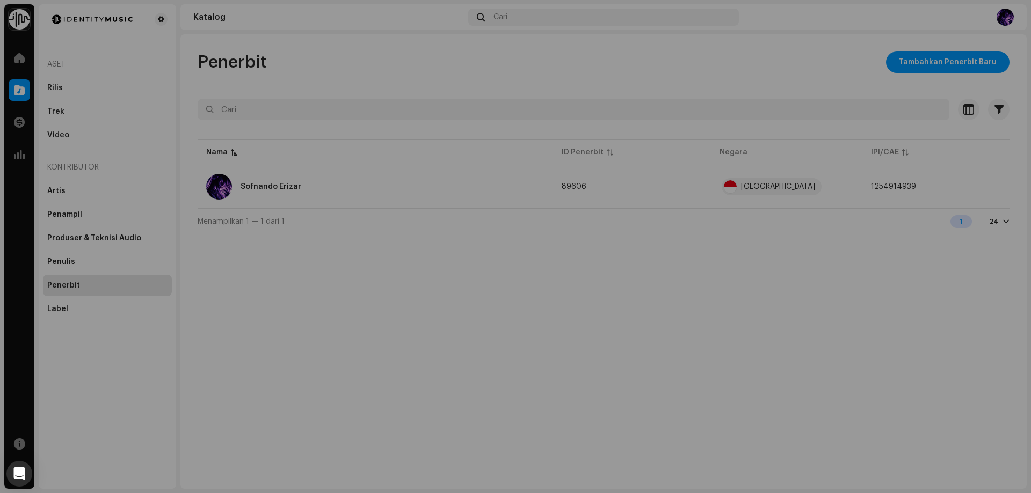
click at [804, 269] on div "Sofnando Erizar 89606 Info Penerbit Nama Penerbit Sofnando Erizar IPI/CAE 12549…" at bounding box center [515, 246] width 1031 height 493
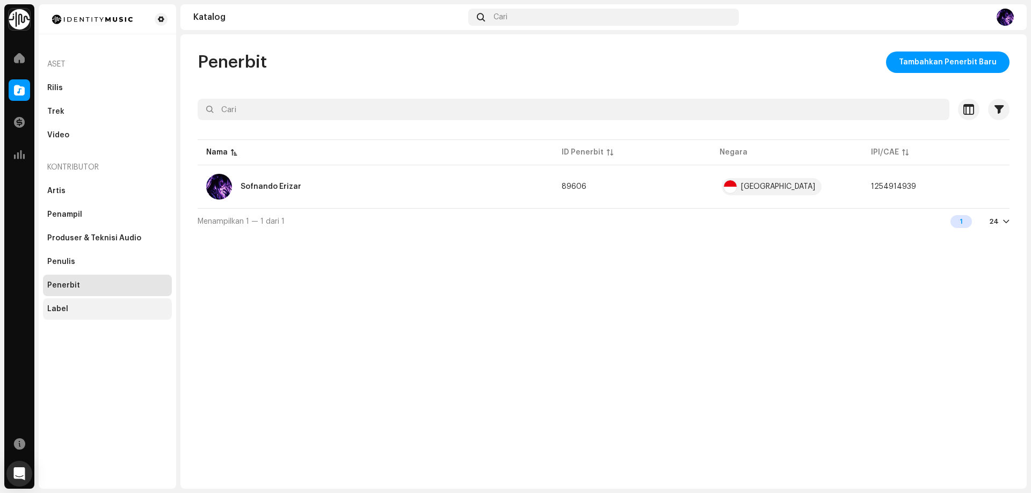
click at [92, 314] on div "Label" at bounding box center [107, 308] width 129 height 21
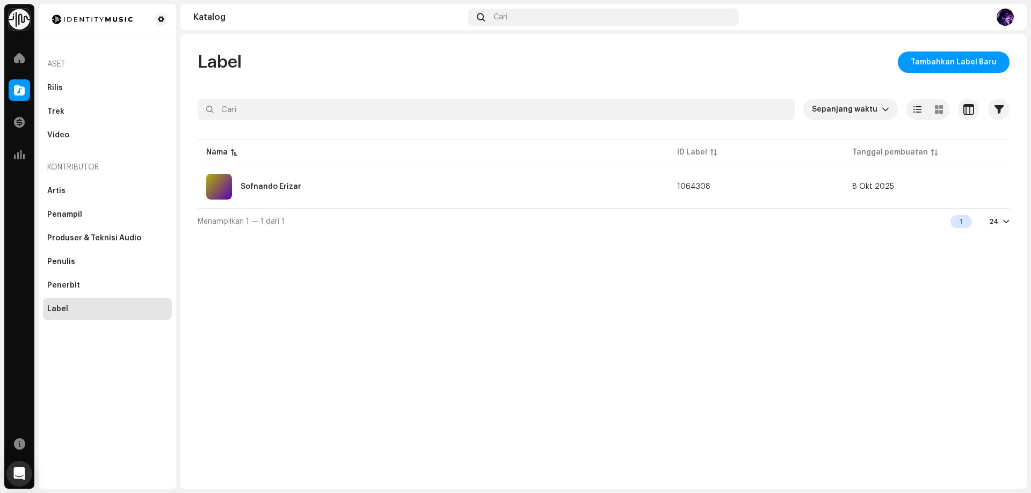
click at [591, 207] on table "Nama ID Label Tanggal pembuatan Sofnando Erizar 1064308 [DATE]" at bounding box center [604, 172] width 812 height 71
click at [581, 185] on div "Sofnando Erizar" at bounding box center [433, 187] width 454 height 26
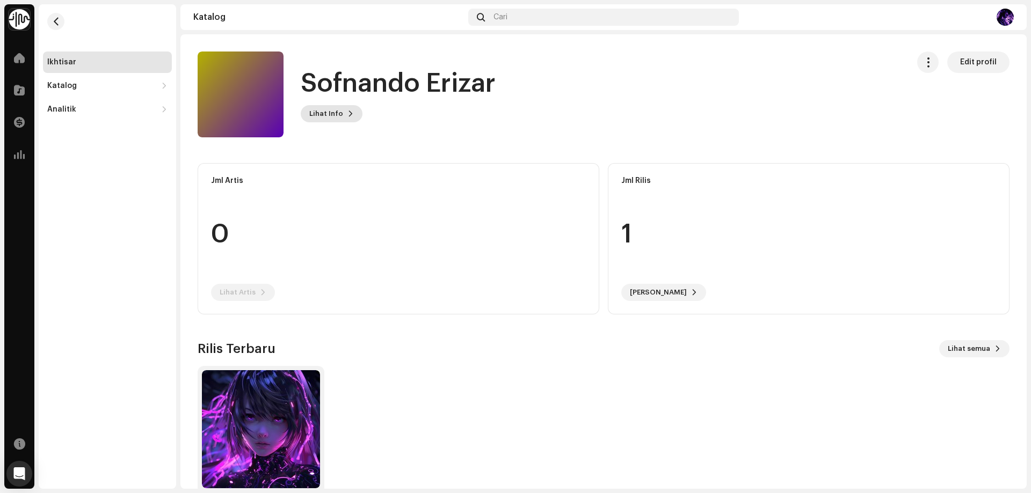
click at [326, 118] on span "Lihat Info" at bounding box center [326, 113] width 34 height 21
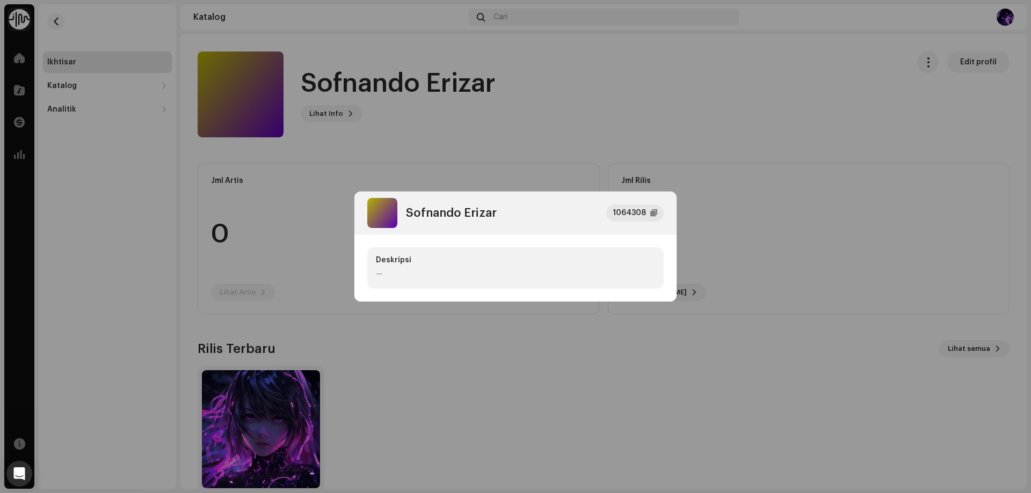
click at [458, 266] on div "Deskripsi —" at bounding box center [515, 267] width 296 height 41
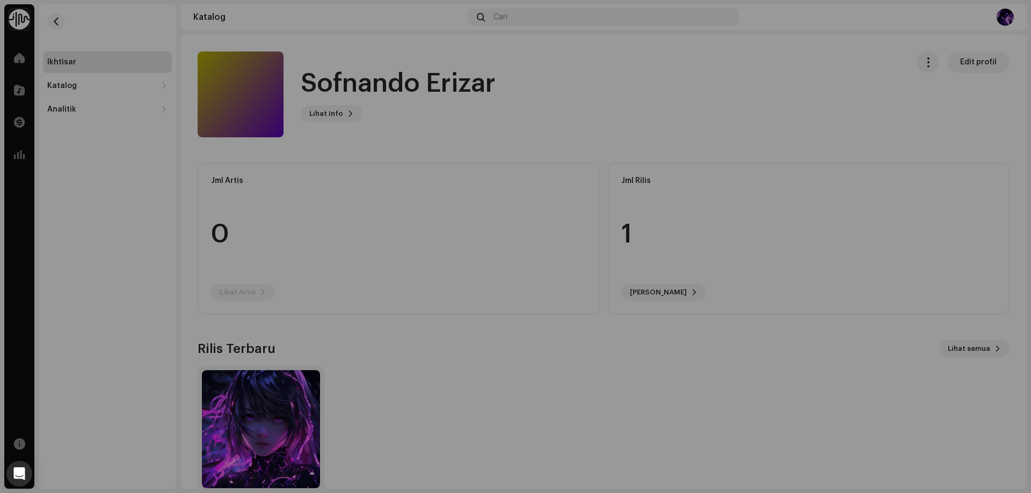
drag, startPoint x: 834, startPoint y: 122, endPoint x: 940, endPoint y: 90, distance: 111.2
click at [834, 122] on div "Sofnando Erizar 1064308 Deskripsi —" at bounding box center [515, 246] width 1031 height 493
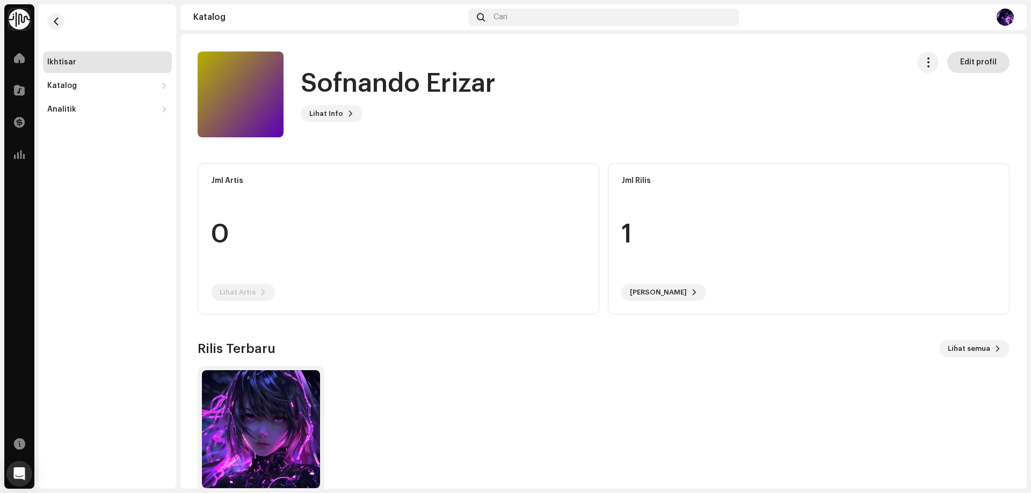
click at [989, 56] on span "Edit profil" at bounding box center [978, 62] width 37 height 21
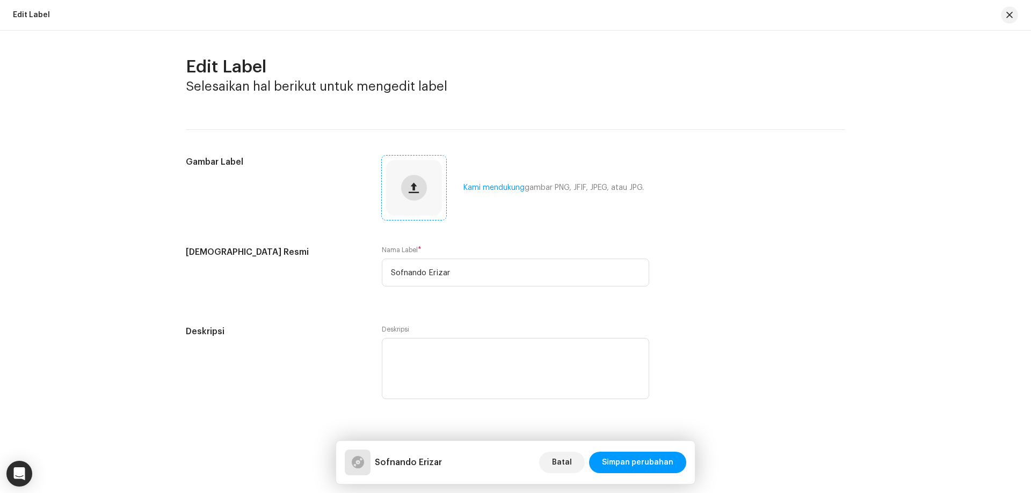
click at [407, 186] on button "button" at bounding box center [414, 188] width 26 height 26
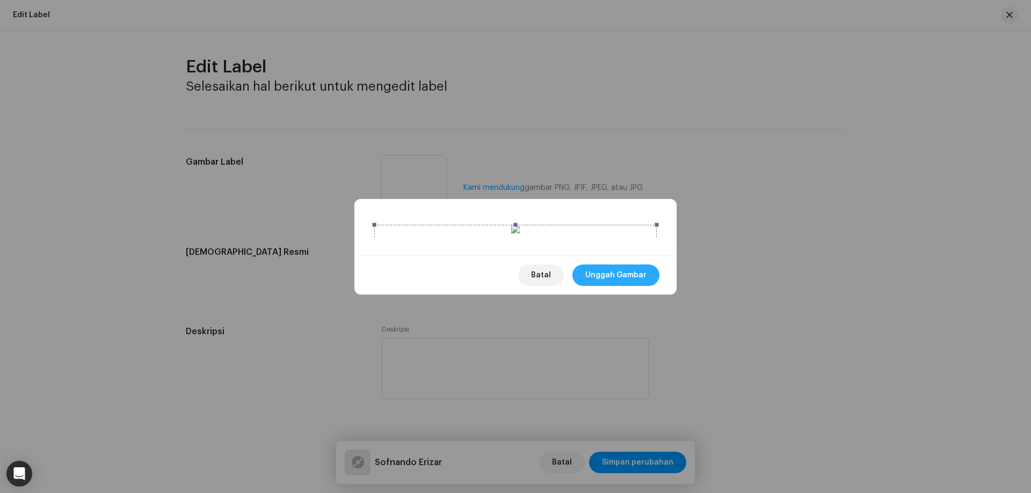
click at [643, 286] on span "Unggah Gambar" at bounding box center [615, 275] width 61 height 21
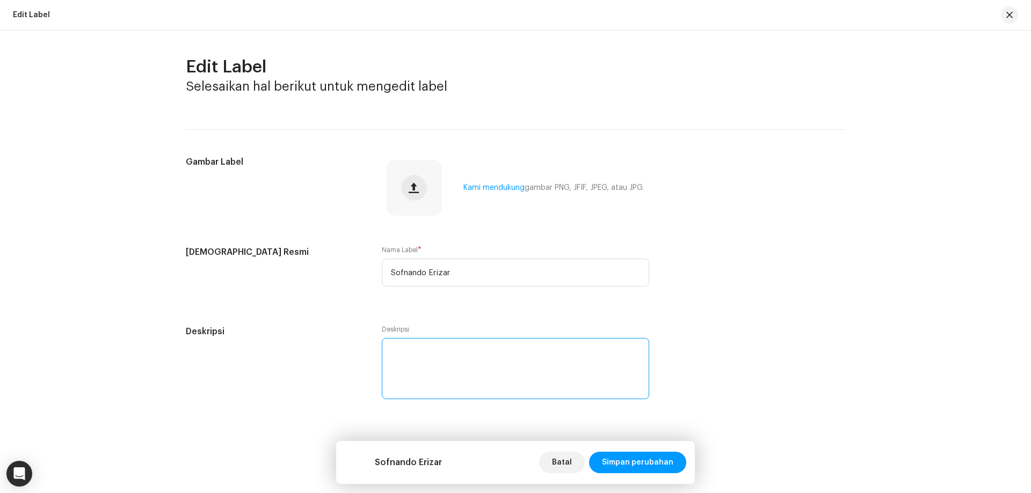
click at [441, 361] on textarea at bounding box center [515, 368] width 267 height 61
paste textarea "Aut viam inveniam aut faciam. Nil desperandum, Fortis in arduis, [PERSON_NAME] …"
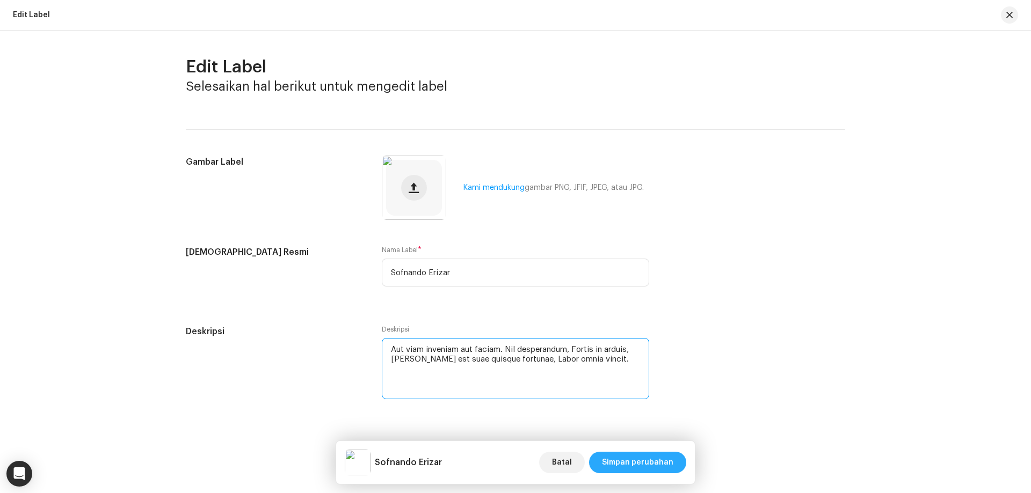
type textarea "Aut viam inveniam aut faciam. Nil desperandum, Fortis in arduis, [PERSON_NAME] …"
click at [650, 458] on span "Simpan perubahan" at bounding box center [637, 462] width 71 height 21
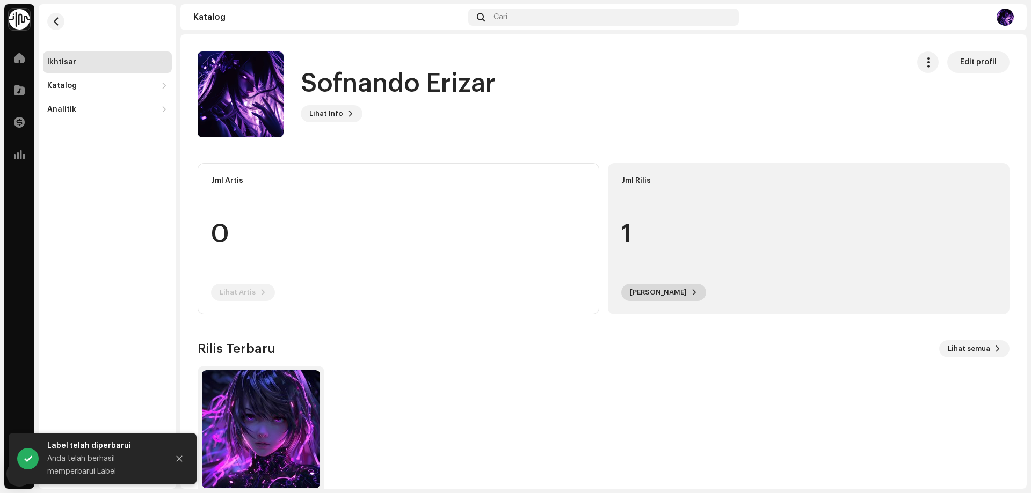
click at [658, 289] on span "[PERSON_NAME]" at bounding box center [658, 292] width 57 height 21
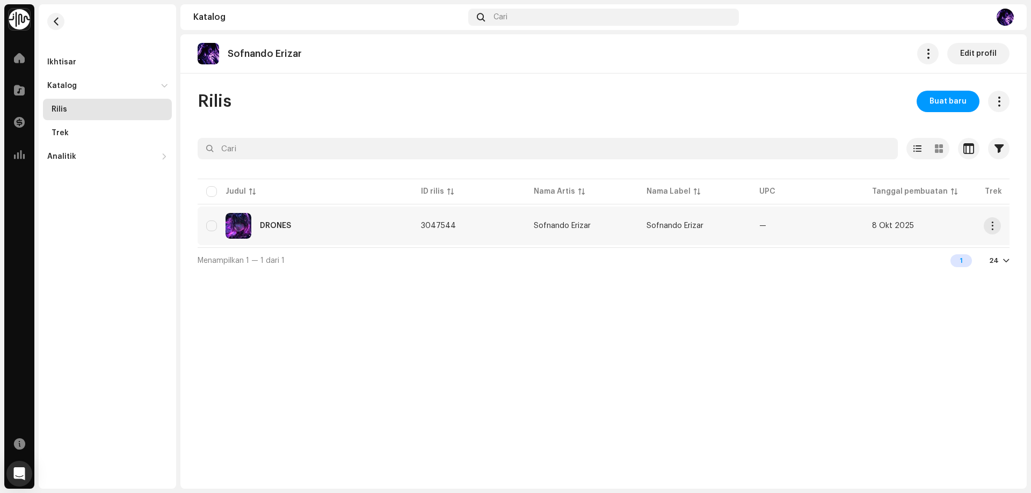
click at [502, 218] on td "3047544" at bounding box center [468, 226] width 113 height 39
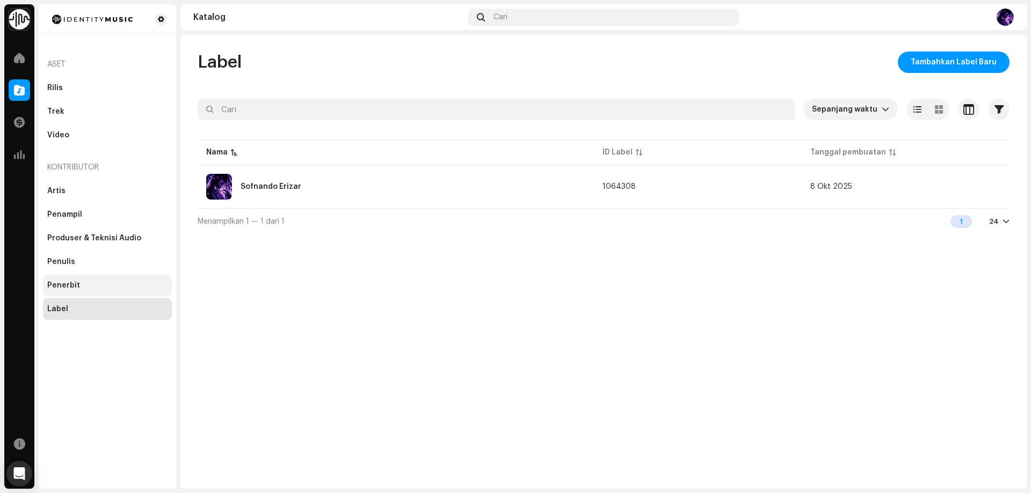
click at [101, 292] on div "Penerbit" at bounding box center [107, 285] width 129 height 21
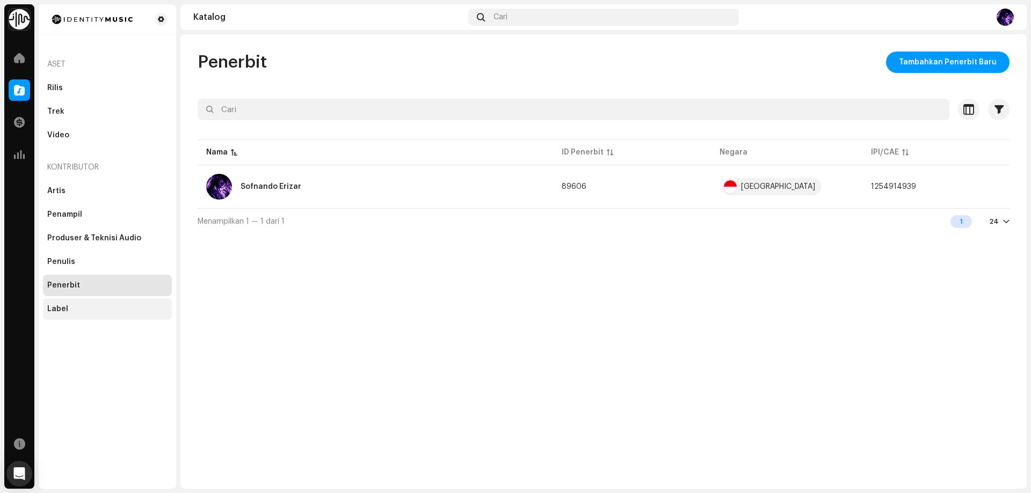
click at [94, 307] on div "Label" at bounding box center [107, 309] width 120 height 9
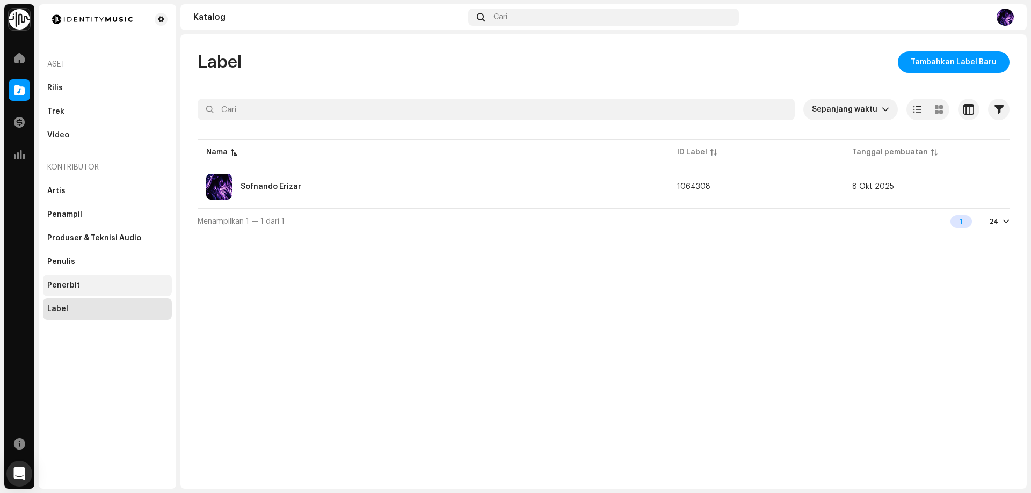
click at [104, 288] on div "Penerbit" at bounding box center [107, 285] width 120 height 9
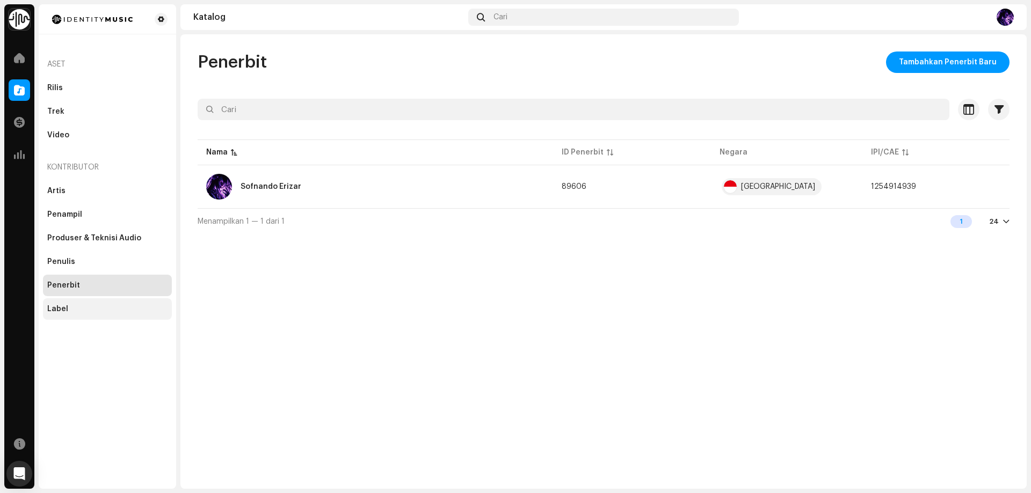
click at [100, 306] on div "Label" at bounding box center [107, 309] width 120 height 9
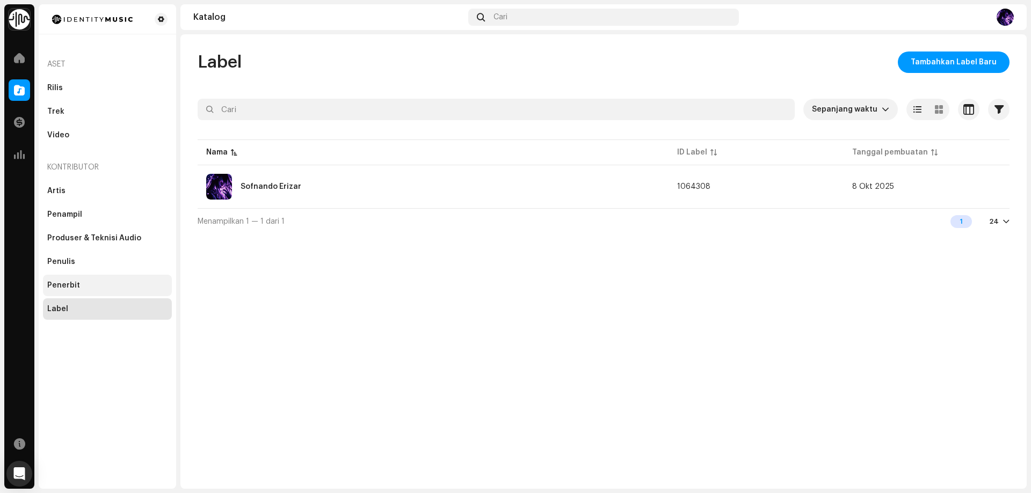
click at [108, 286] on div "Penerbit" at bounding box center [107, 285] width 120 height 9
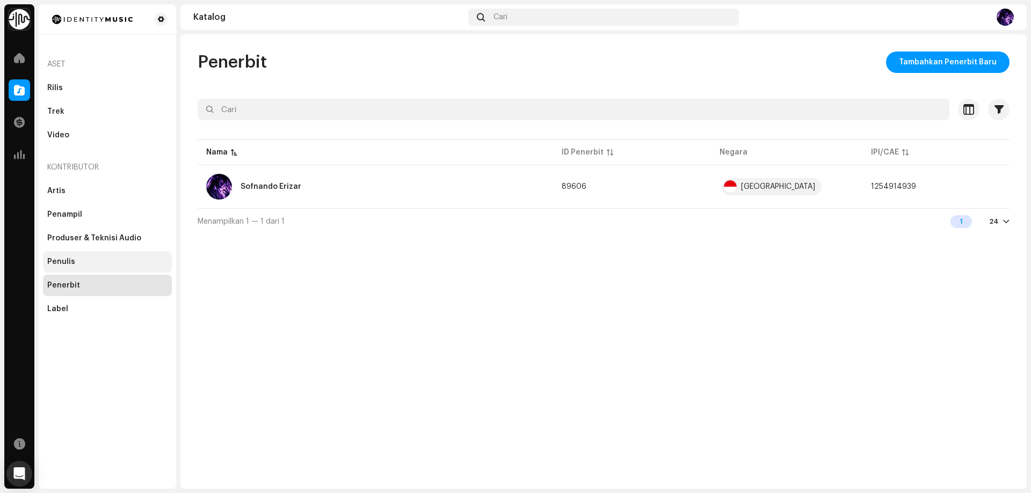
click at [112, 267] on div "Penulis" at bounding box center [107, 261] width 129 height 21
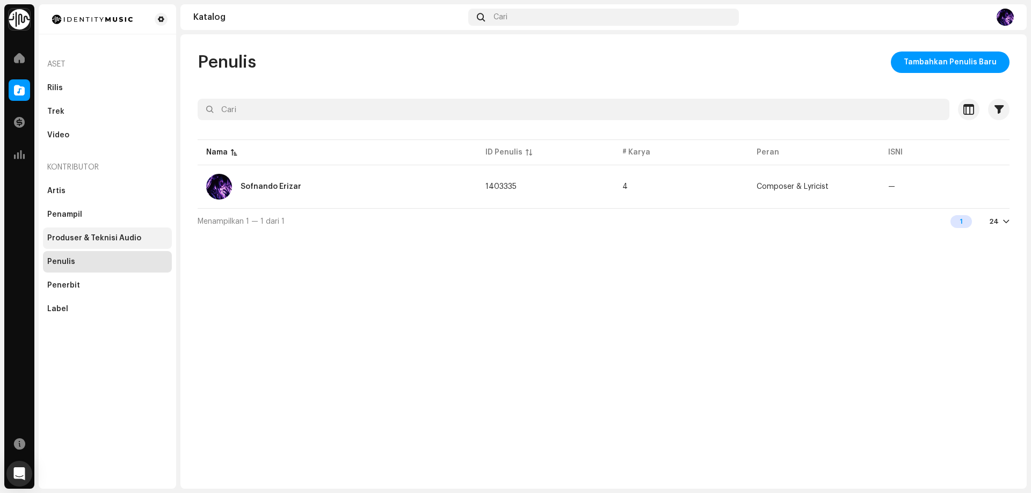
click at [126, 239] on div "Produser & Teknisi Audio" at bounding box center [94, 238] width 94 height 9
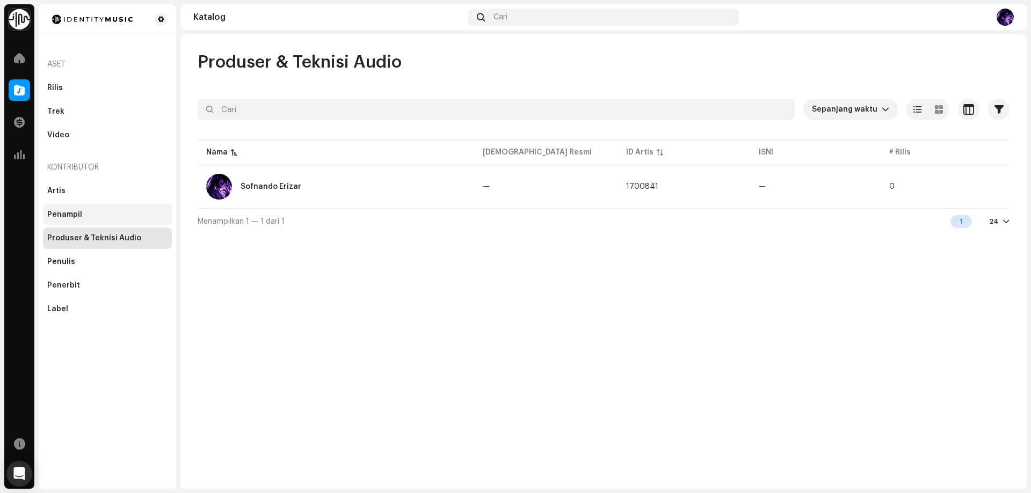
click at [96, 214] on div "Penampil" at bounding box center [107, 214] width 120 height 9
click at [106, 243] on div "Produser & Teknisi Audio" at bounding box center [107, 238] width 129 height 21
click at [112, 224] on div "Penampil" at bounding box center [107, 214] width 129 height 21
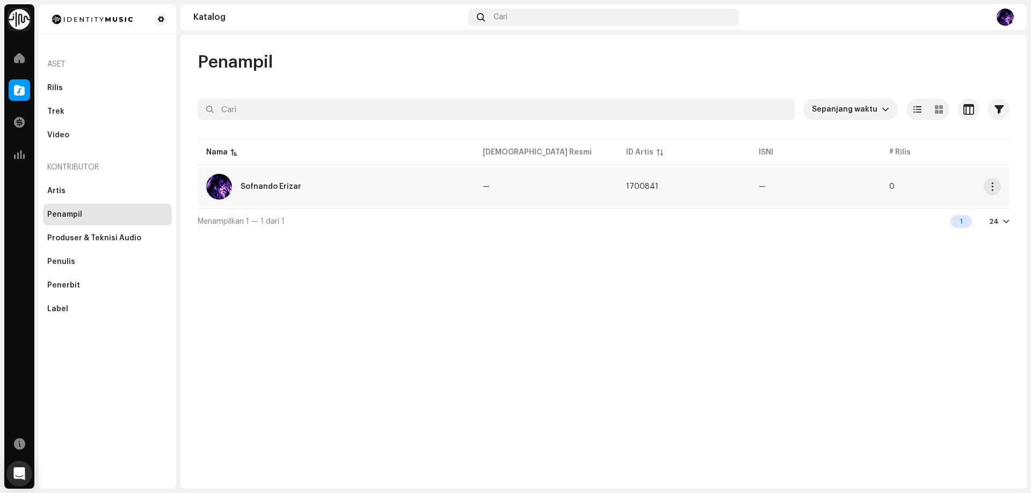
click at [295, 179] on div "Sofnando Erizar" at bounding box center [335, 187] width 259 height 26
click at [86, 191] on div "Artis" at bounding box center [107, 191] width 120 height 9
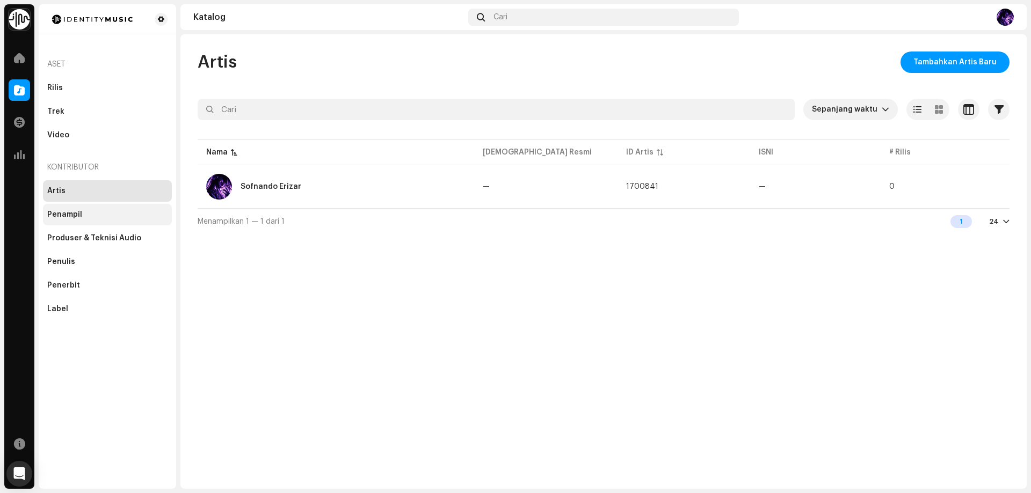
click at [93, 221] on div "Penampil" at bounding box center [107, 214] width 129 height 21
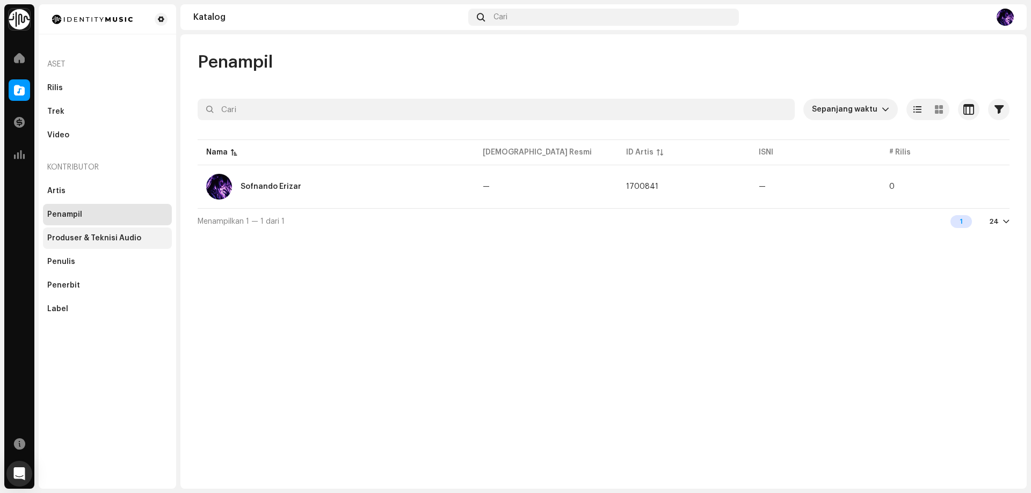
click at [90, 233] on div "Produser & Teknisi Audio" at bounding box center [107, 238] width 129 height 21
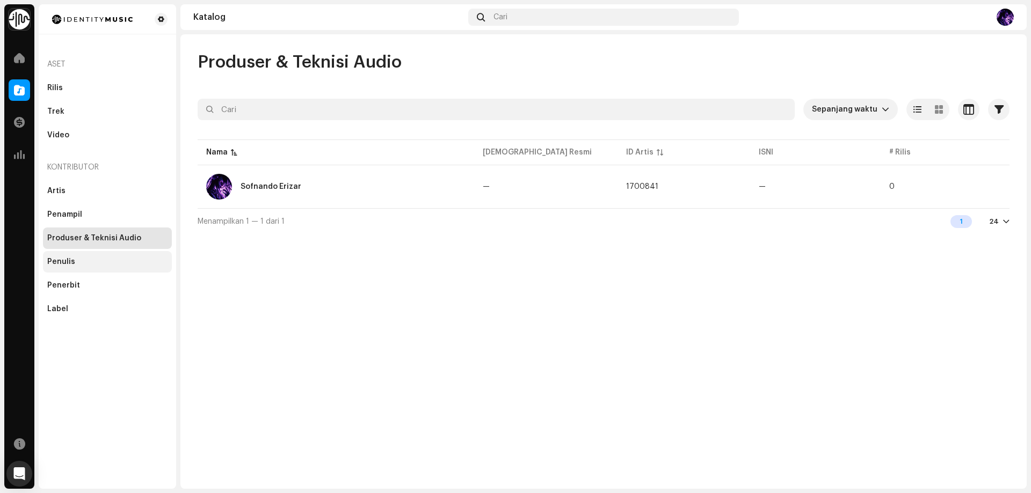
click at [81, 263] on div "Penulis" at bounding box center [107, 262] width 120 height 9
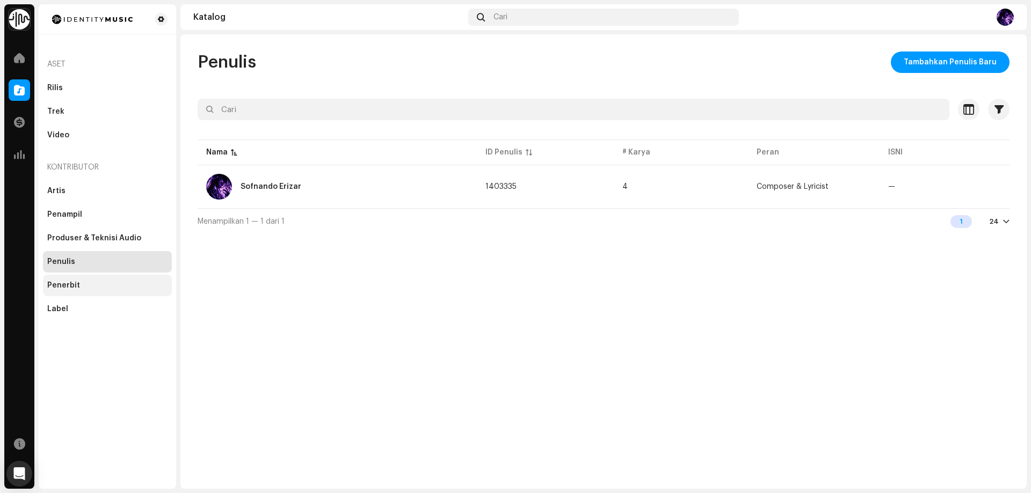
click at [87, 276] on div "Penerbit" at bounding box center [107, 285] width 129 height 21
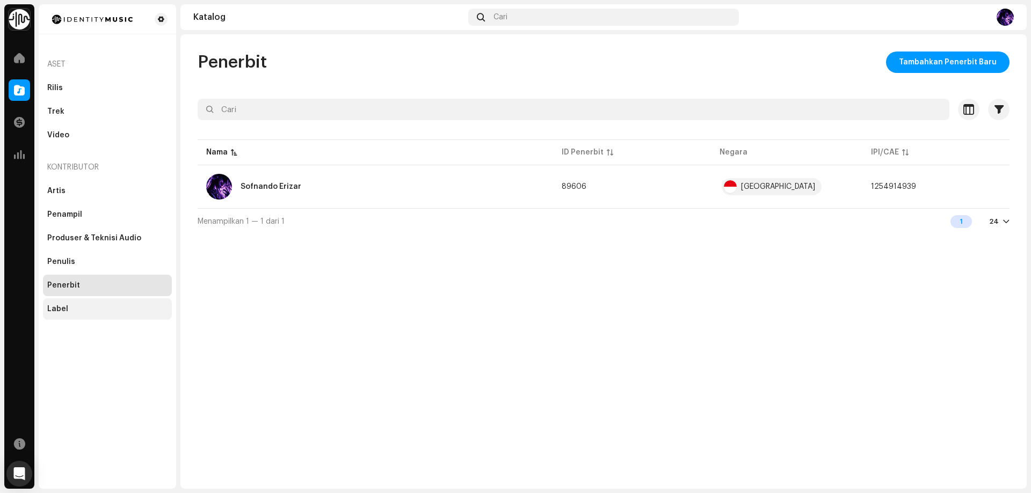
click at [87, 300] on div "Label" at bounding box center [107, 308] width 129 height 21
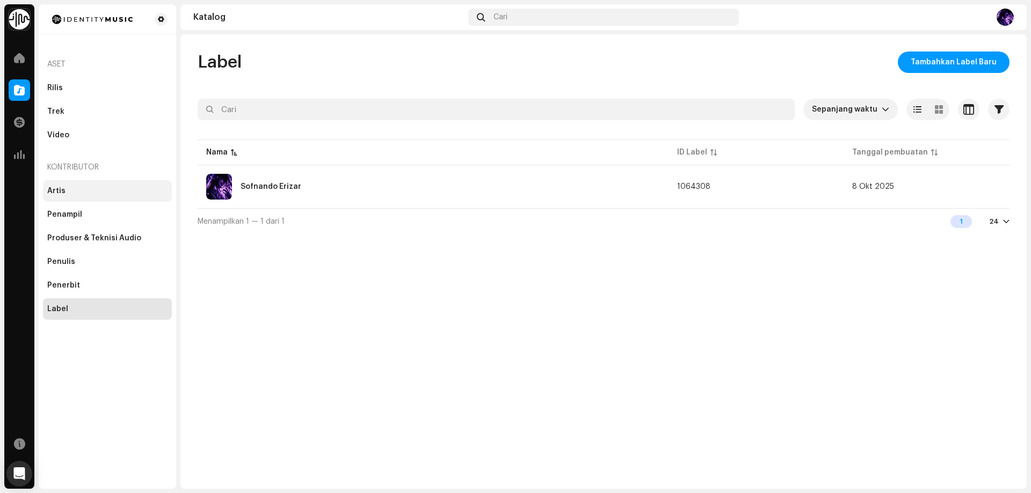
click at [82, 185] on div "Artis" at bounding box center [107, 190] width 129 height 21
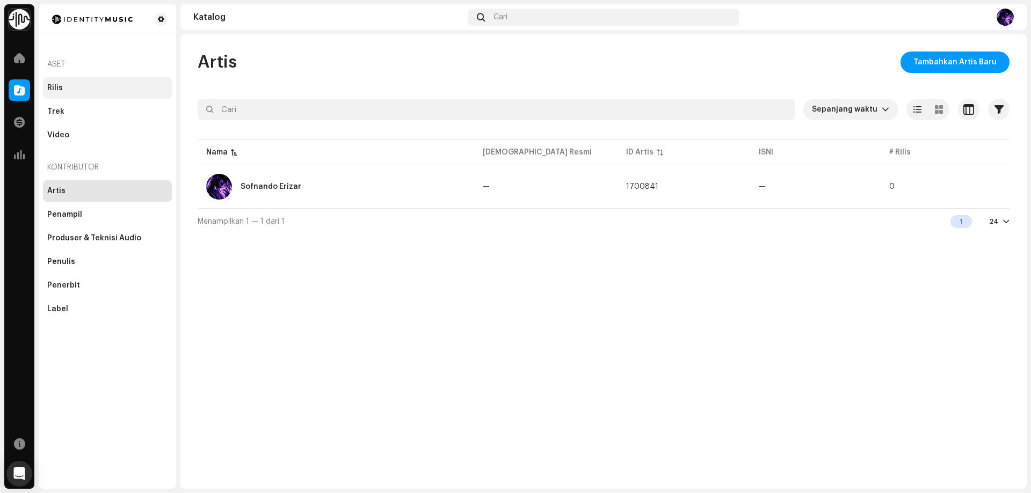
click at [57, 85] on div "Rilis" at bounding box center [55, 88] width 16 height 9
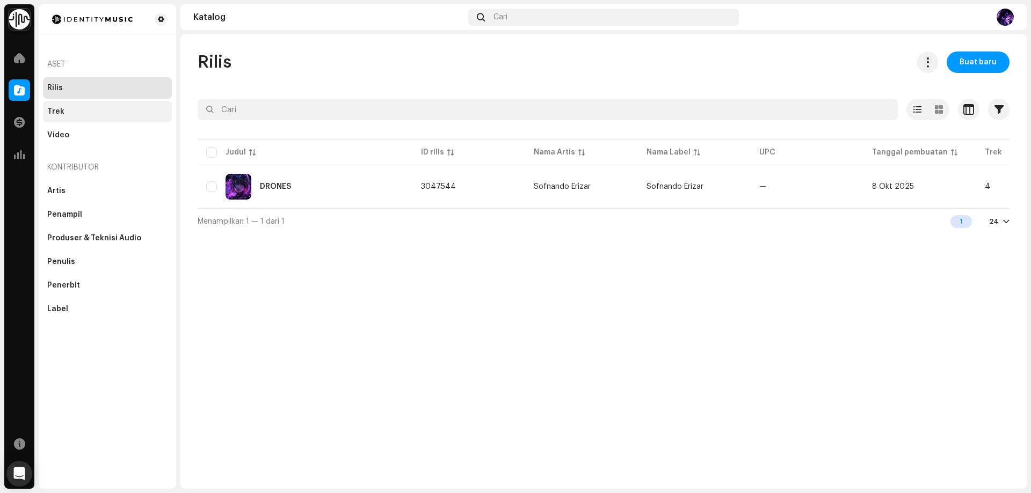
click at [82, 118] on div "Trek" at bounding box center [107, 111] width 129 height 21
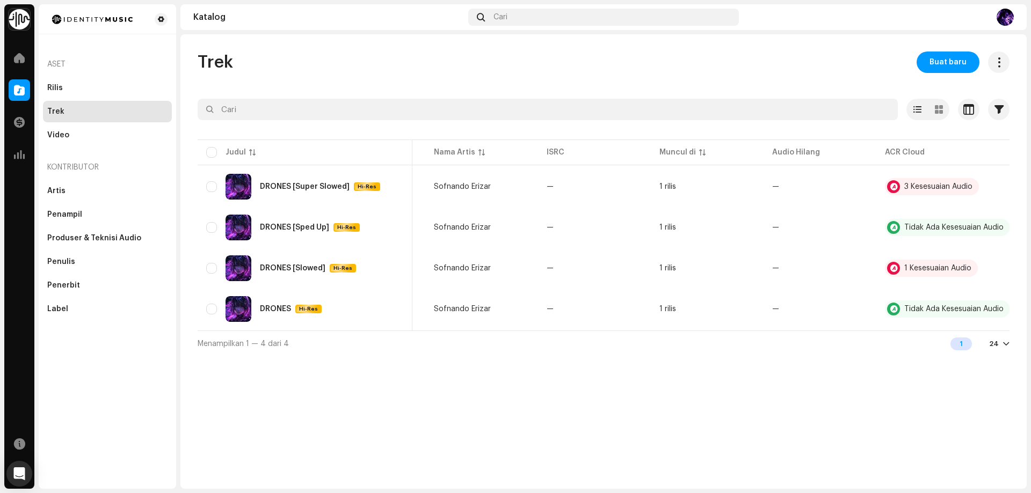
scroll to position [0, 108]
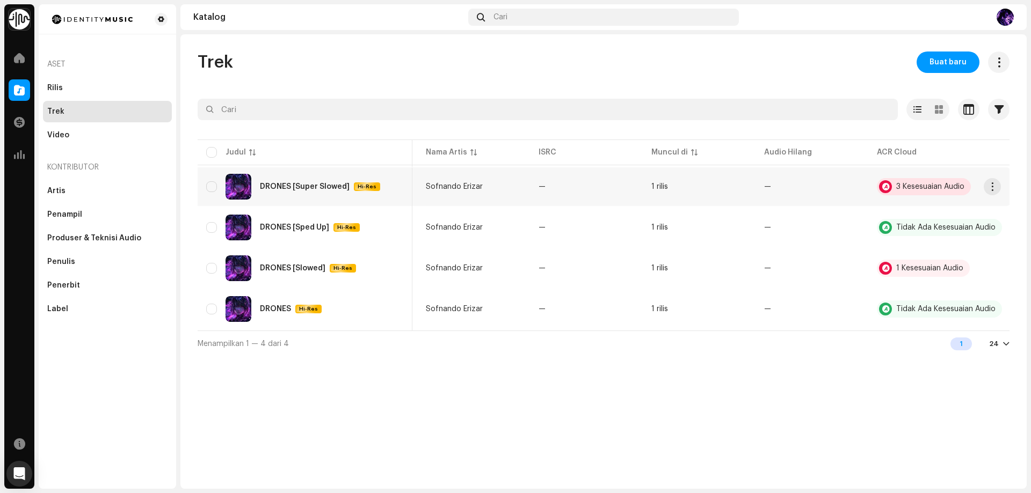
click at [959, 189] on div "3 Kesesuaian Audio" at bounding box center [930, 187] width 68 height 8
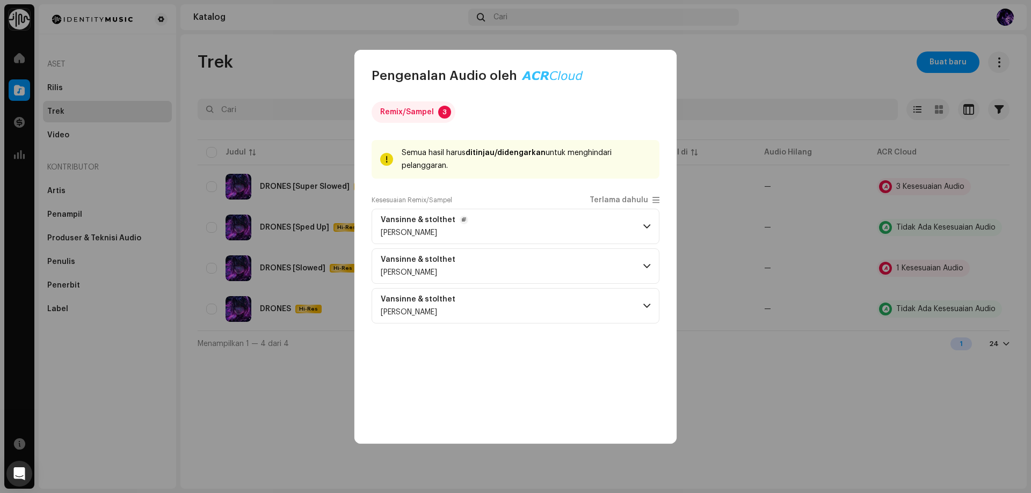
click at [652, 222] on p-accordion-header "Vansinne & stolthet [PERSON_NAME]" at bounding box center [515, 226] width 288 height 35
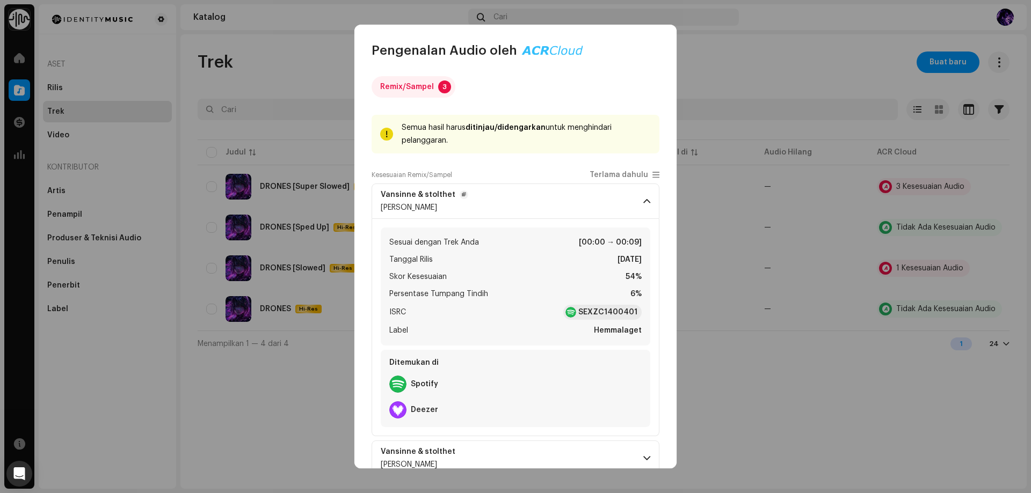
click at [643, 202] on span at bounding box center [646, 201] width 7 height 9
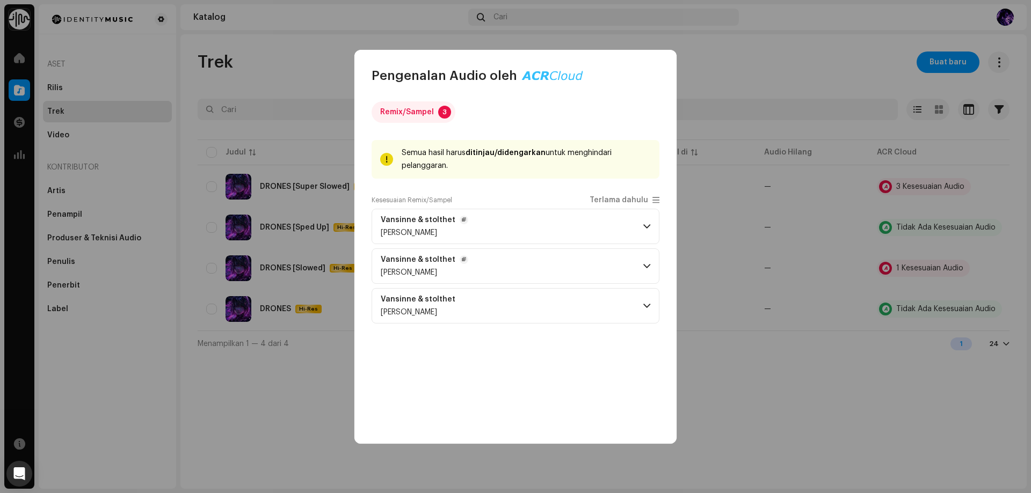
click at [643, 268] on span at bounding box center [646, 266] width 7 height 9
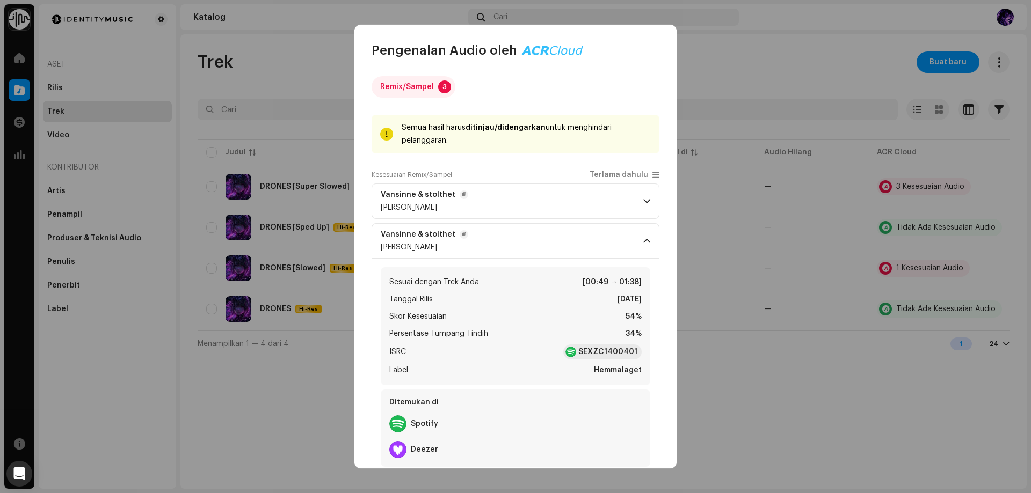
click at [643, 238] on span at bounding box center [646, 241] width 7 height 9
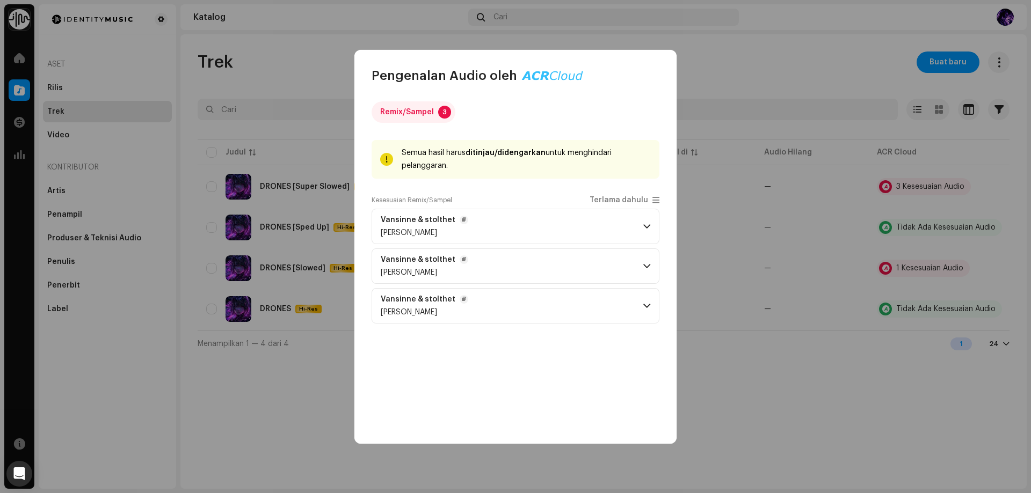
click at [643, 305] on span at bounding box center [646, 306] width 7 height 9
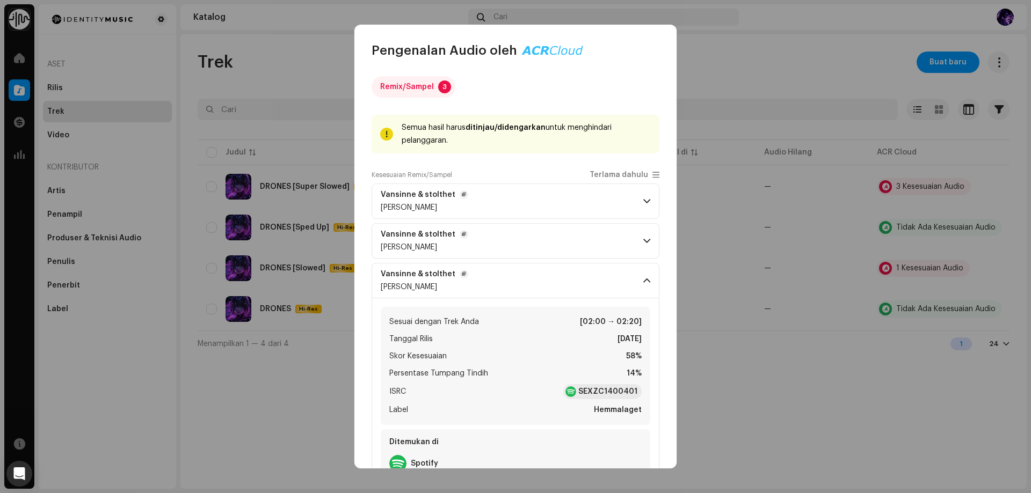
click at [643, 280] on span at bounding box center [646, 280] width 7 height 9
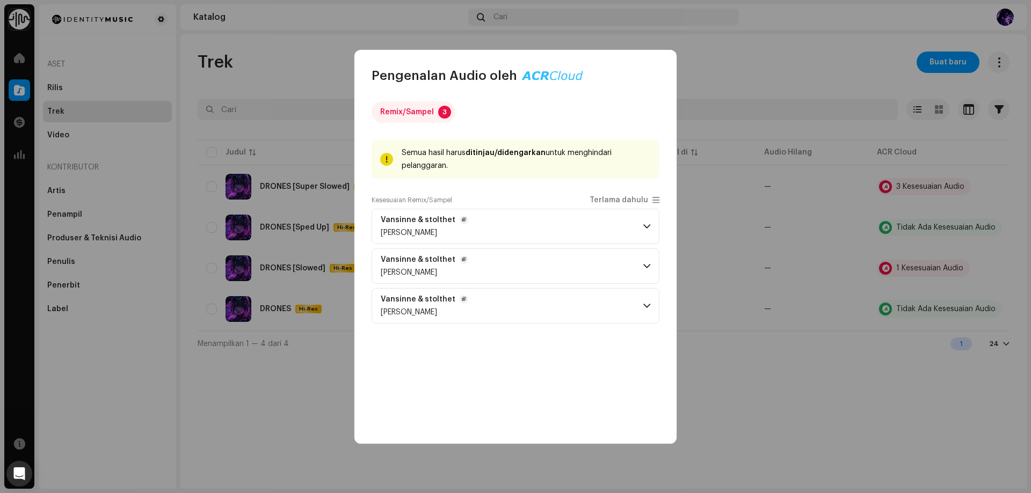
click at [641, 221] on p-accordion-header "Vansinne & stolthet [PERSON_NAME]" at bounding box center [515, 226] width 288 height 35
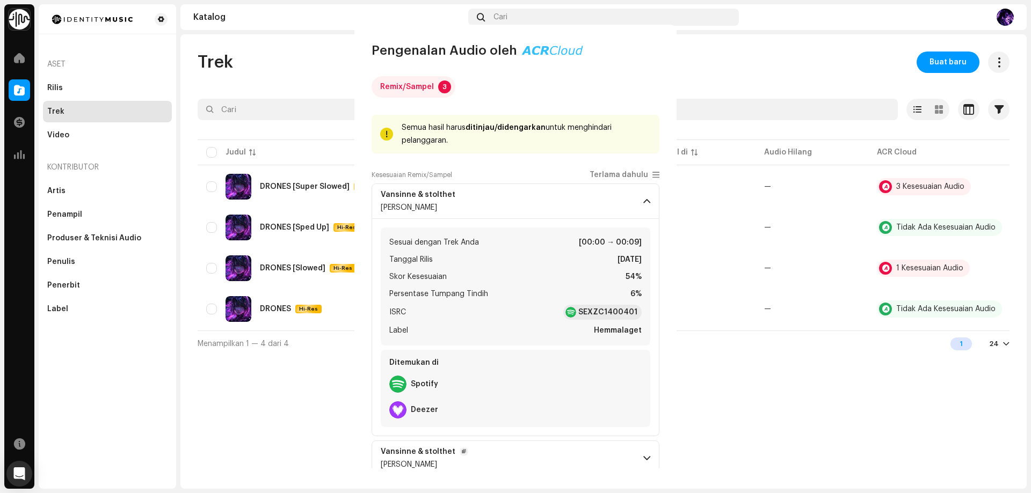
drag, startPoint x: 754, startPoint y: 312, endPoint x: 857, endPoint y: 321, distance: 103.4
click at [755, 313] on div "Pengenalan Audio oleh Remix/Sampel 3 Semua hasil harus ditinjau/didengarkan unt…" at bounding box center [515, 246] width 1031 height 493
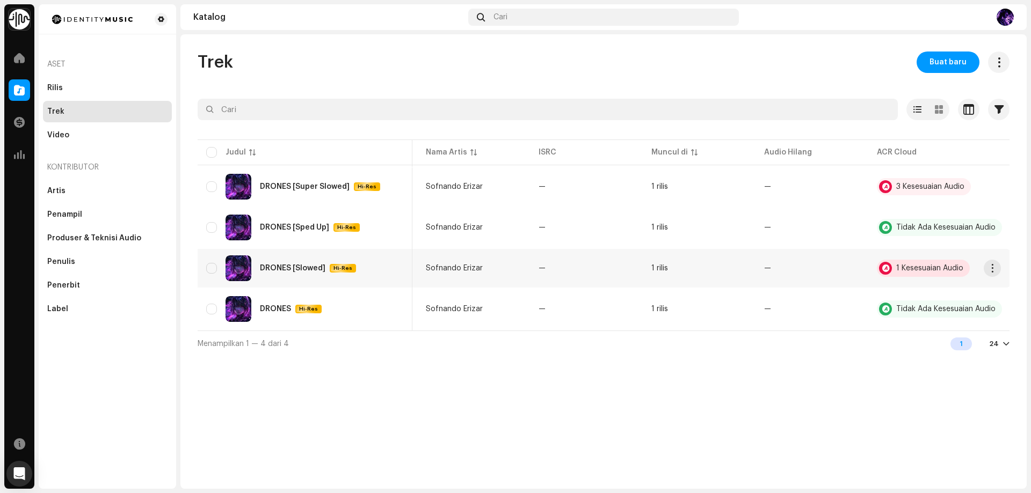
click at [928, 267] on div "1 Kesesuaian Audio" at bounding box center [929, 269] width 67 height 8
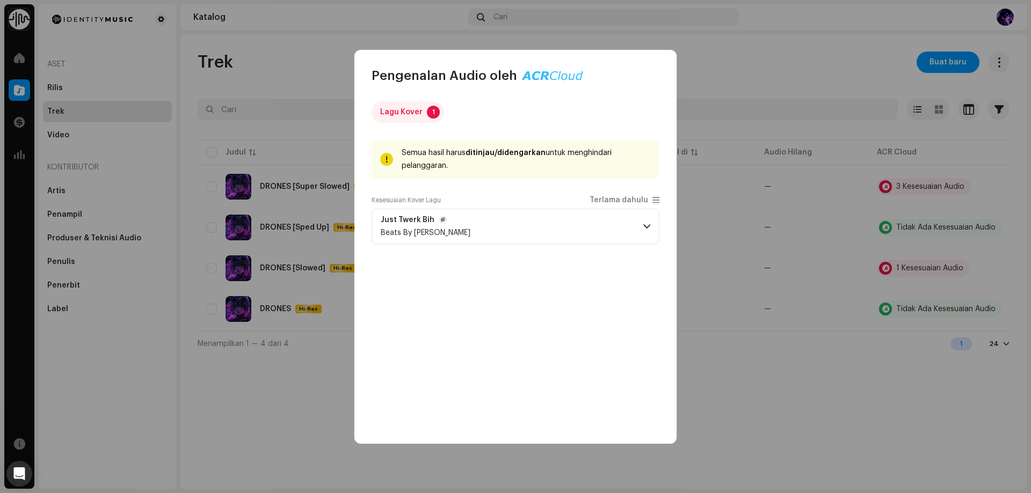
click at [646, 217] on p-accordion-header "Just Twerk Bih Beats By [PERSON_NAME]" at bounding box center [515, 226] width 288 height 35
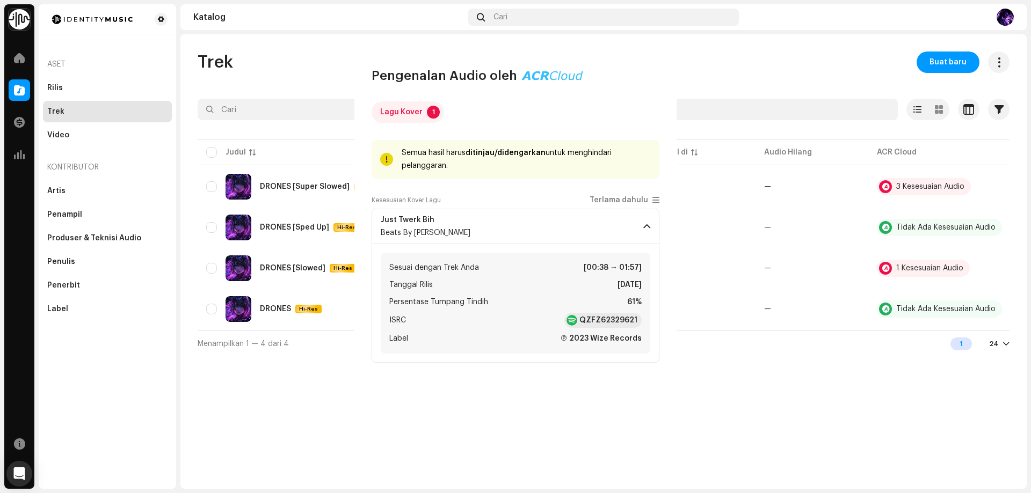
click at [730, 299] on div "Pengenalan Audio oleh Lagu Kover 1 Semua hasil harus ditinjau/didengarkan untuk…" at bounding box center [515, 246] width 1031 height 493
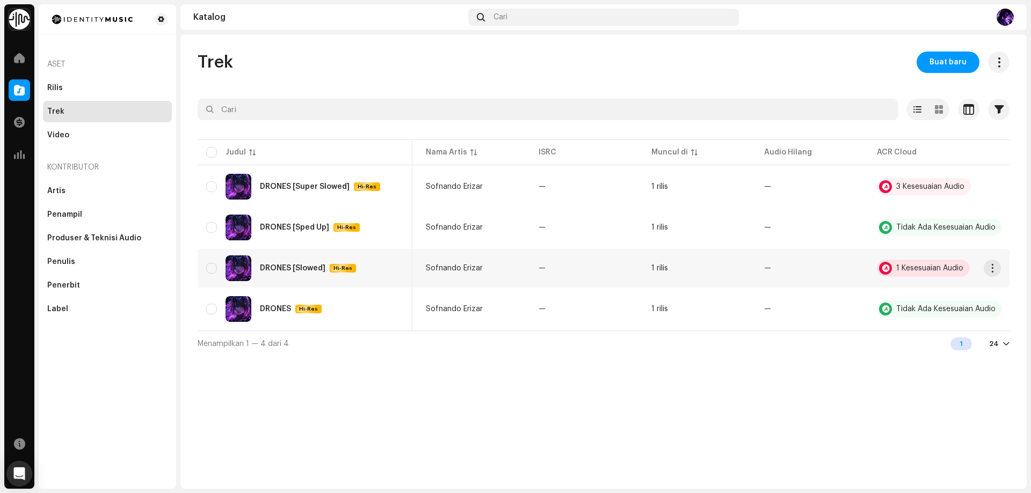
click at [949, 272] on div "1 Kesesuaian Audio" at bounding box center [923, 268] width 93 height 17
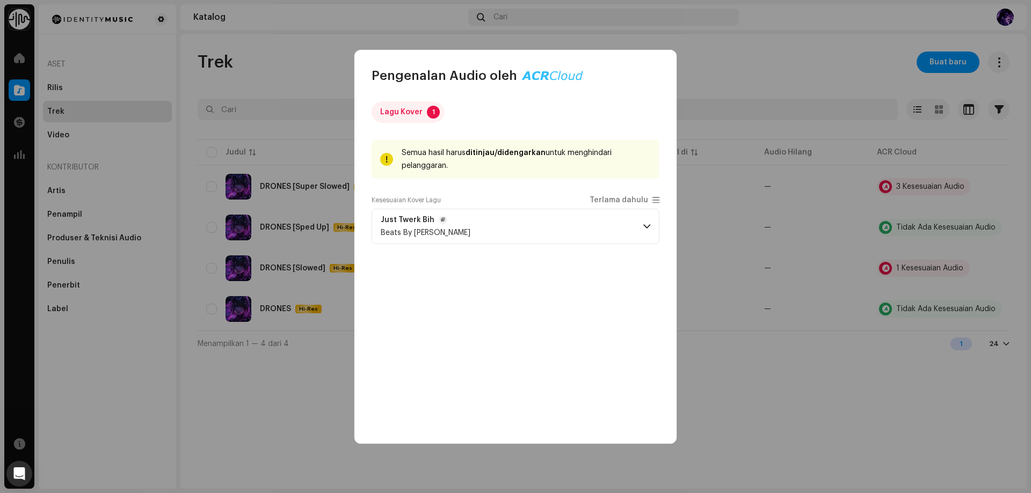
click at [474, 232] on p-accordion-header "Just Twerk Bih Beats By [PERSON_NAME]" at bounding box center [515, 226] width 288 height 35
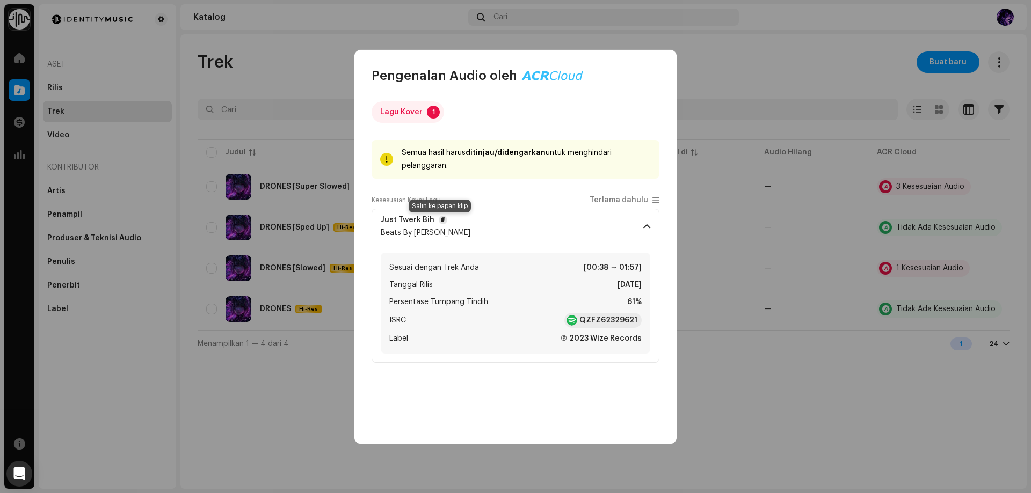
click at [441, 217] on span "button" at bounding box center [443, 220] width 4 height 9
click at [651, 221] on p-accordion-header "Just Twerk Bih Beats By [PERSON_NAME]" at bounding box center [515, 226] width 288 height 35
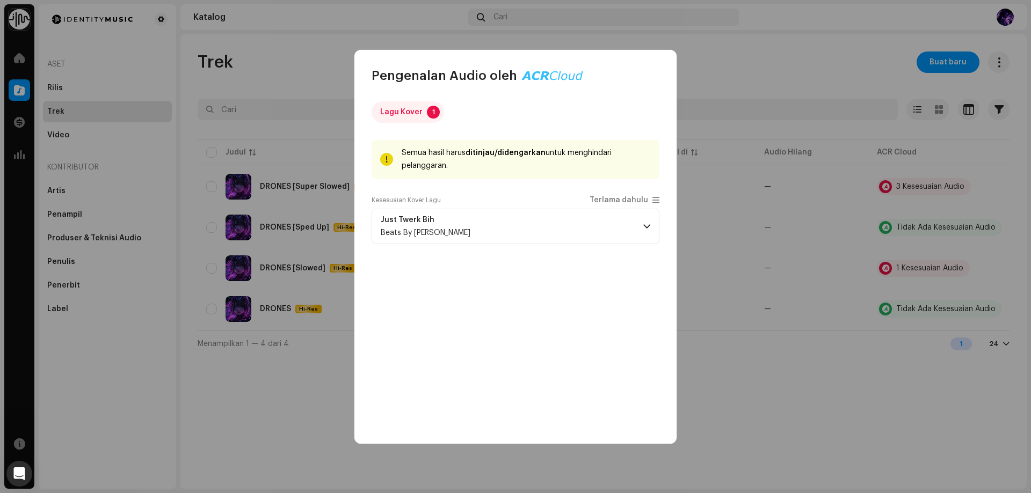
click at [754, 264] on div "Pengenalan Audio oleh Lagu Kover 1 Semua hasil harus ditinjau/didengarkan untuk…" at bounding box center [515, 246] width 1031 height 493
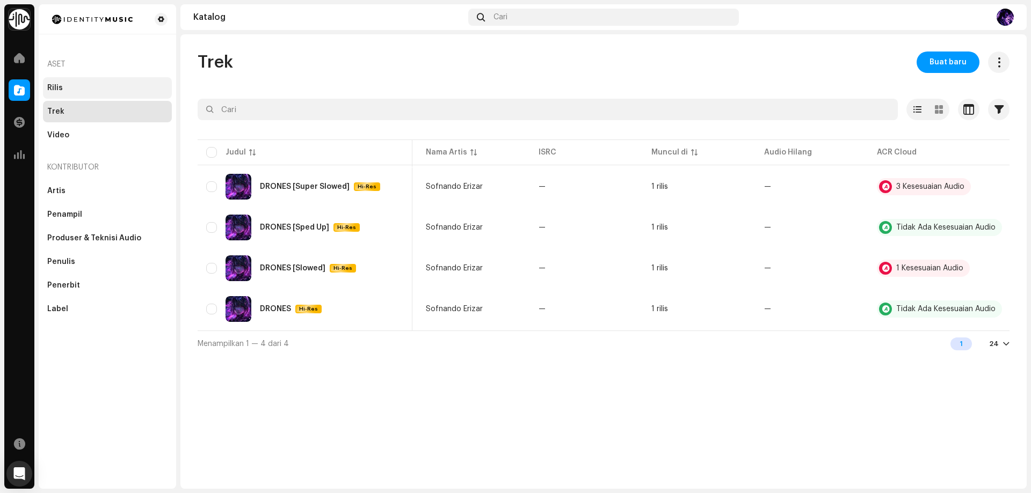
click at [76, 88] on div "Rilis" at bounding box center [107, 88] width 120 height 9
